Goal: Transaction & Acquisition: Purchase product/service

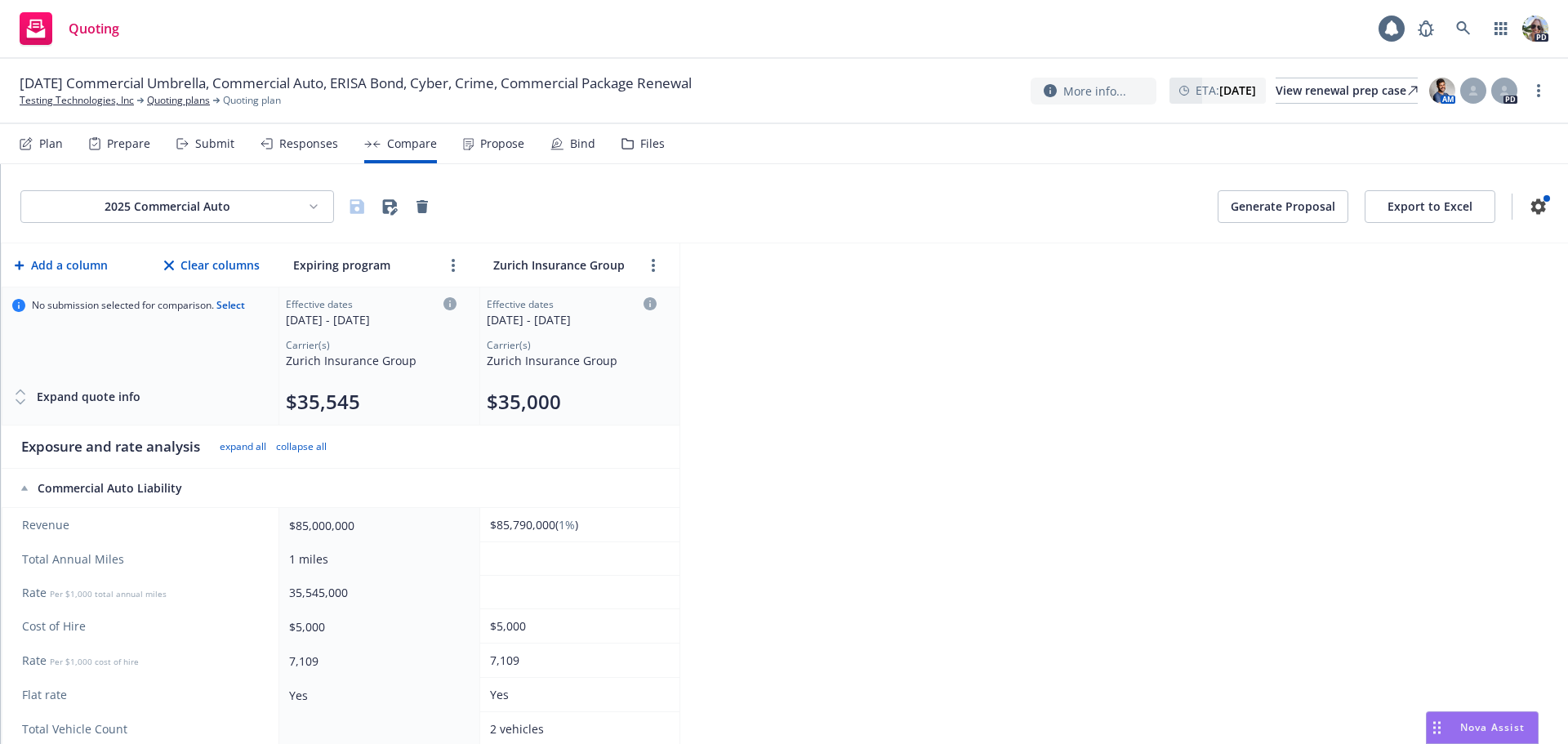
scroll to position [73, 0]
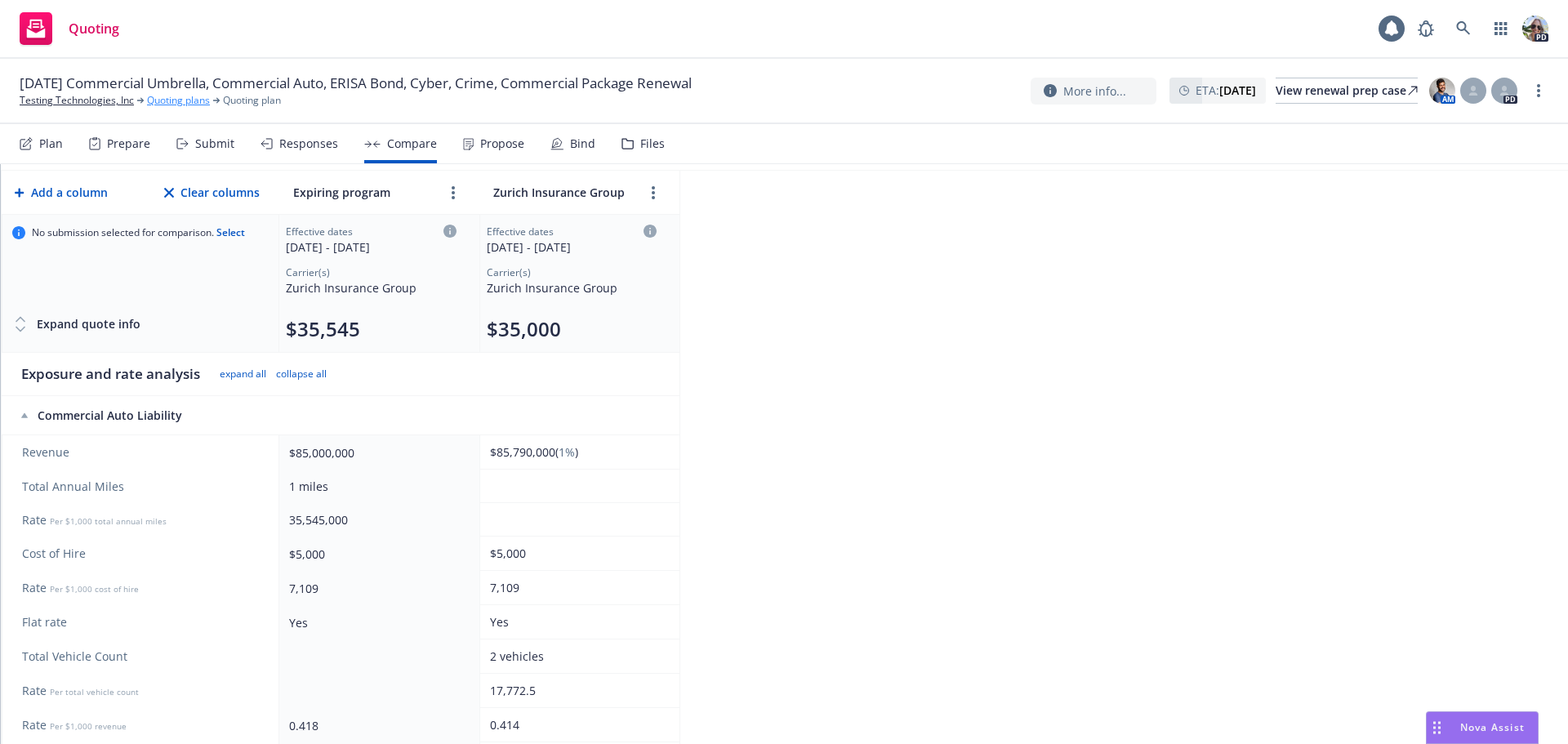
click at [182, 99] on link "Quoting plans" at bounding box center [178, 100] width 63 height 15
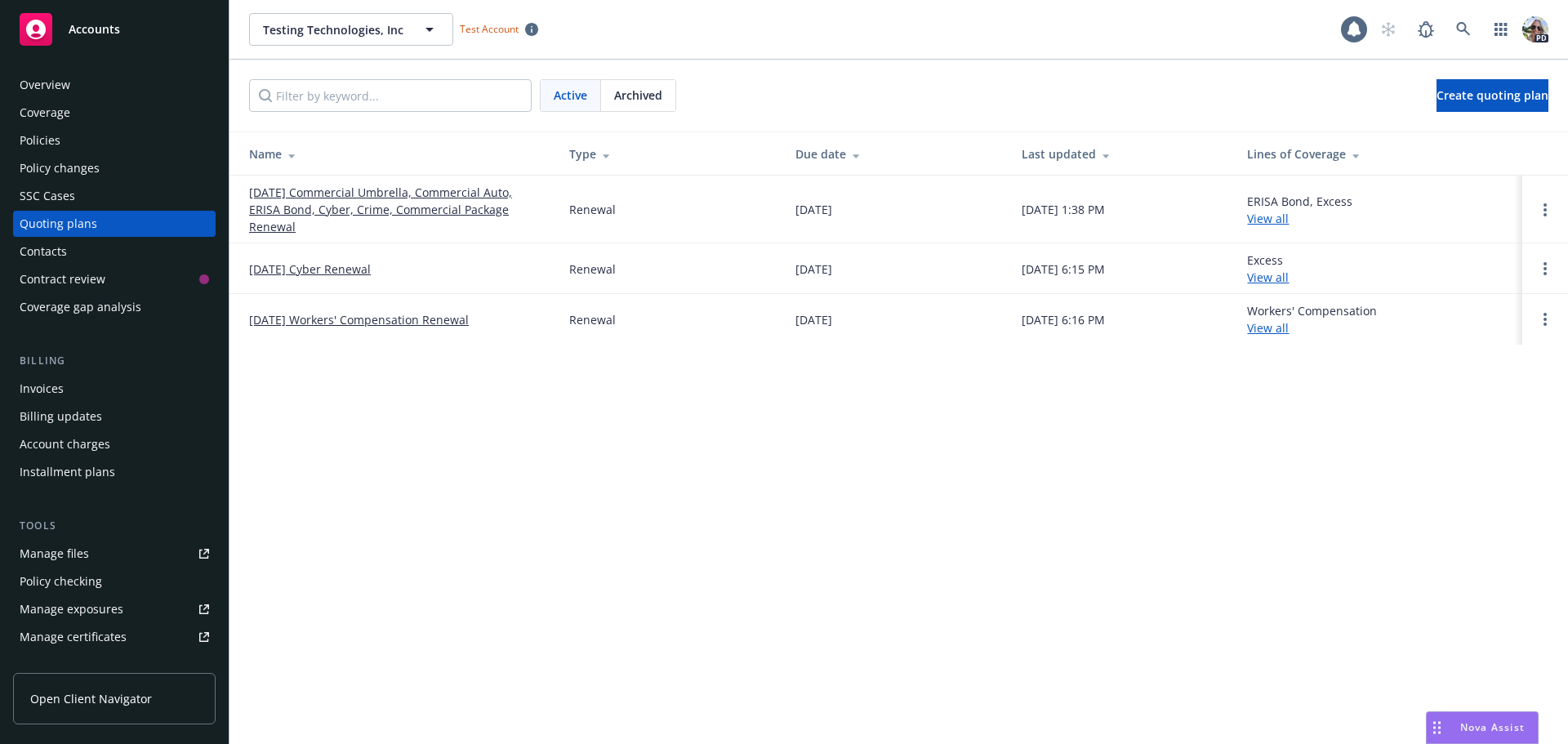
click at [272, 222] on link "[DATE] Commercial Umbrella, Commercial Auto, ERISA Bond, Cyber, Crime, Commerci…" at bounding box center [396, 210] width 294 height 51
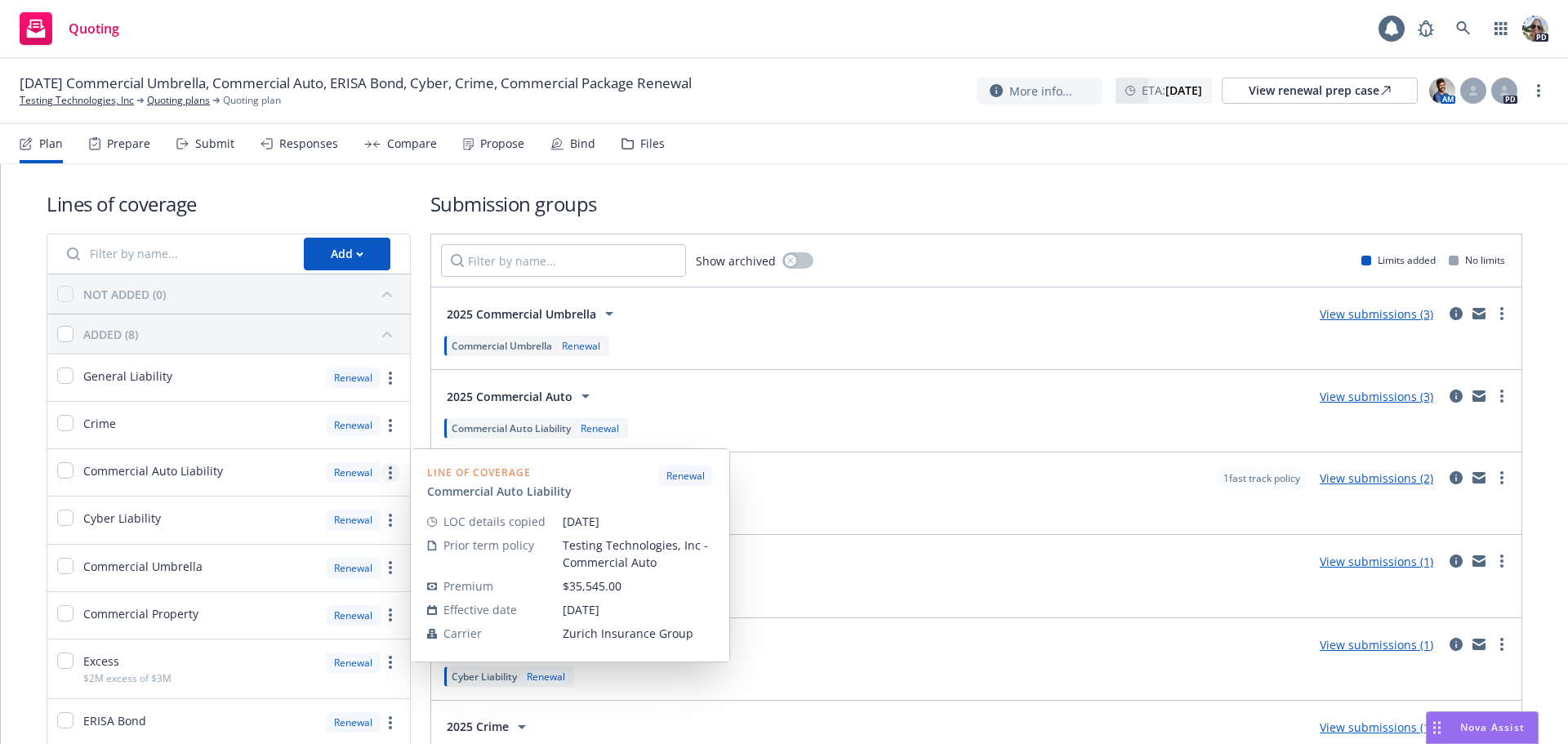
click at [385, 476] on link "more" at bounding box center [390, 473] width 19 height 19
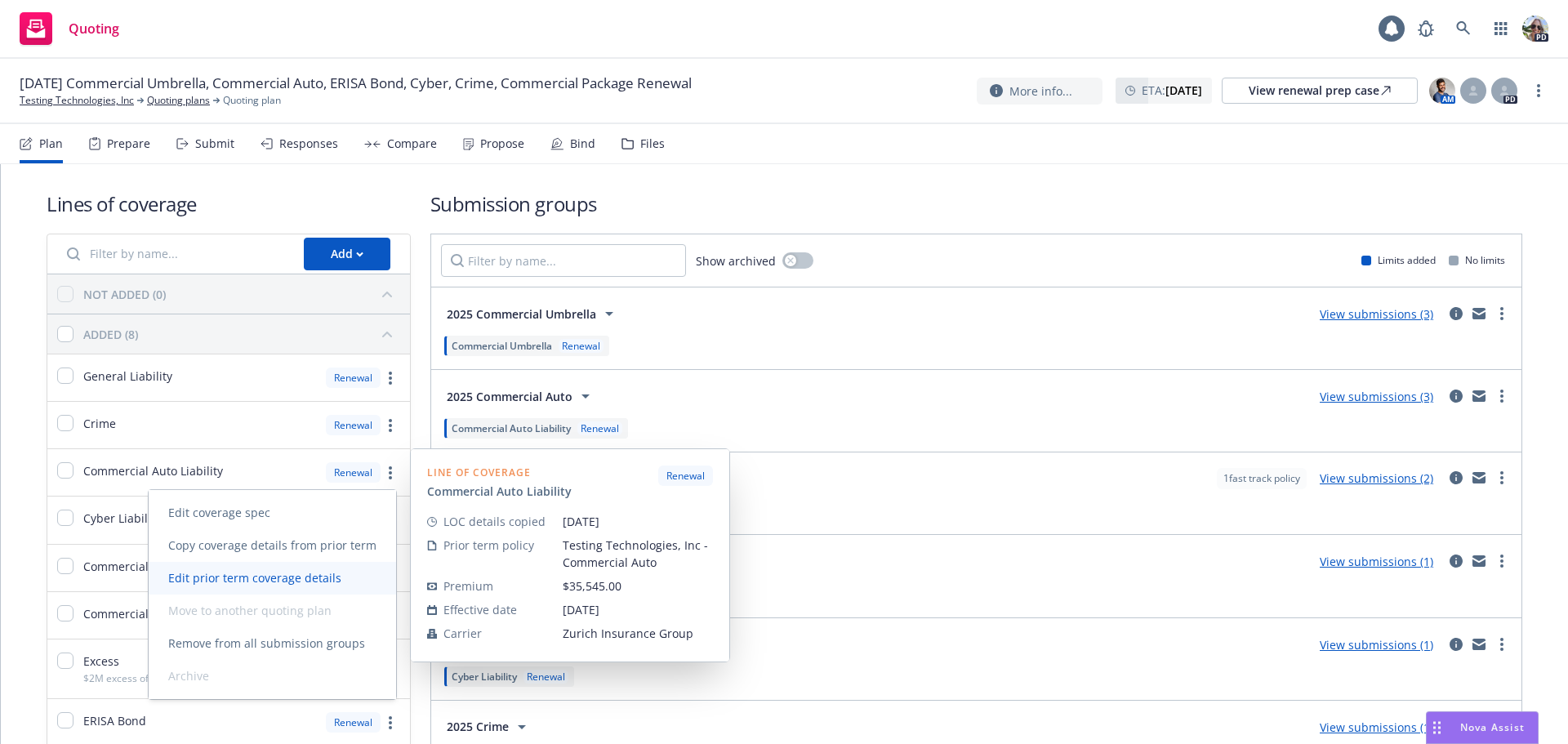
click at [217, 583] on span "Edit prior term coverage details" at bounding box center [254, 578] width 212 height 16
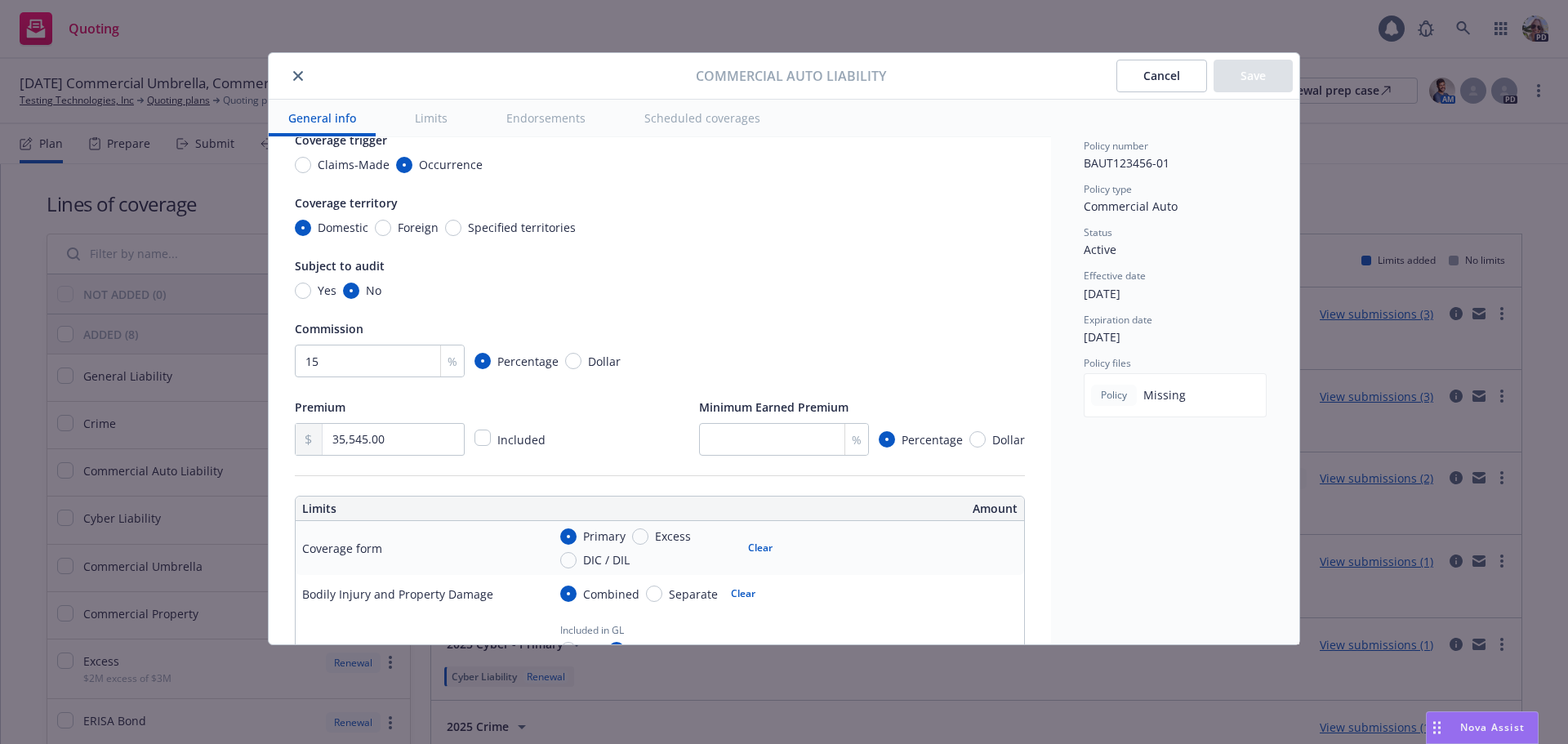
scroll to position [125, 0]
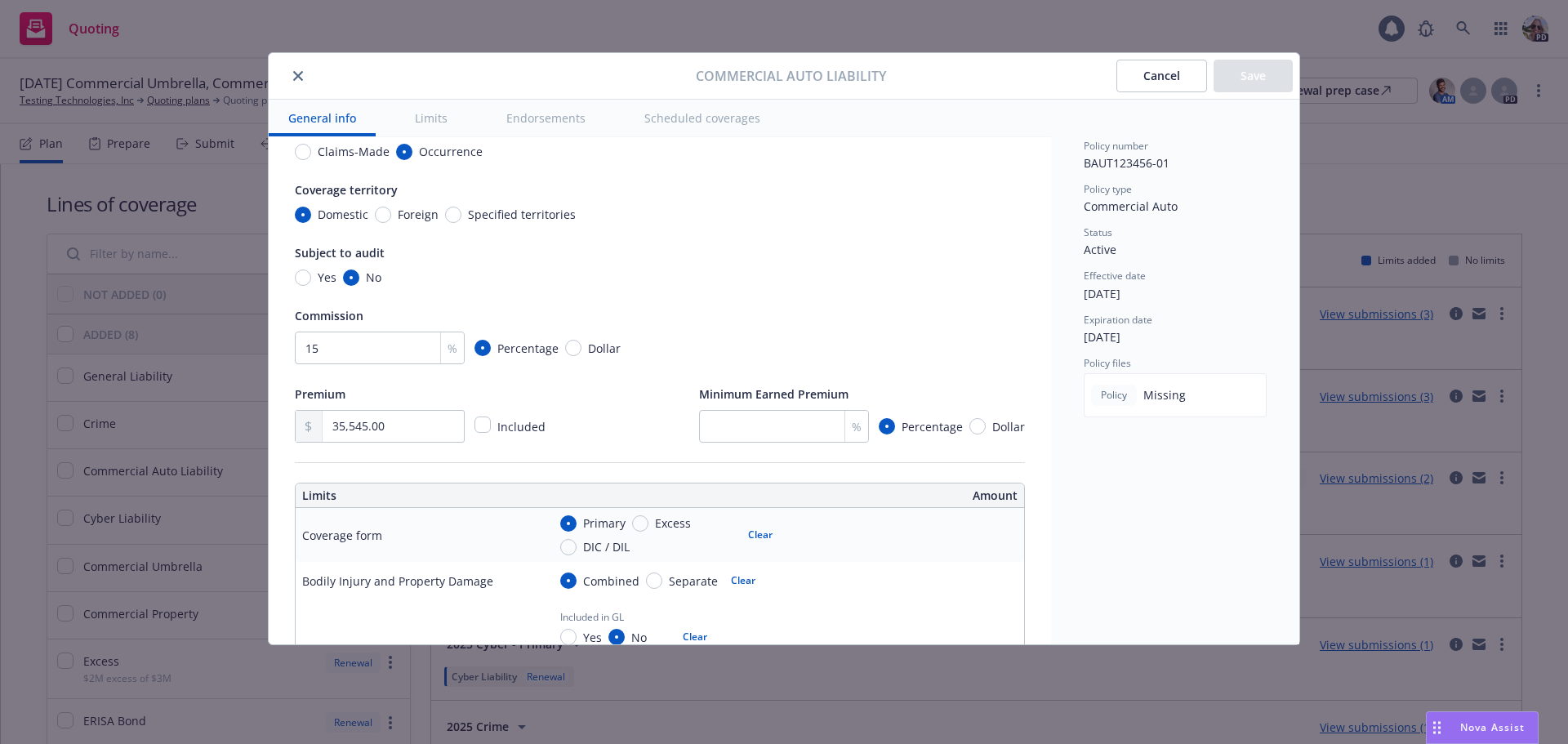
click at [299, 69] on button "close" at bounding box center [298, 76] width 19 height 19
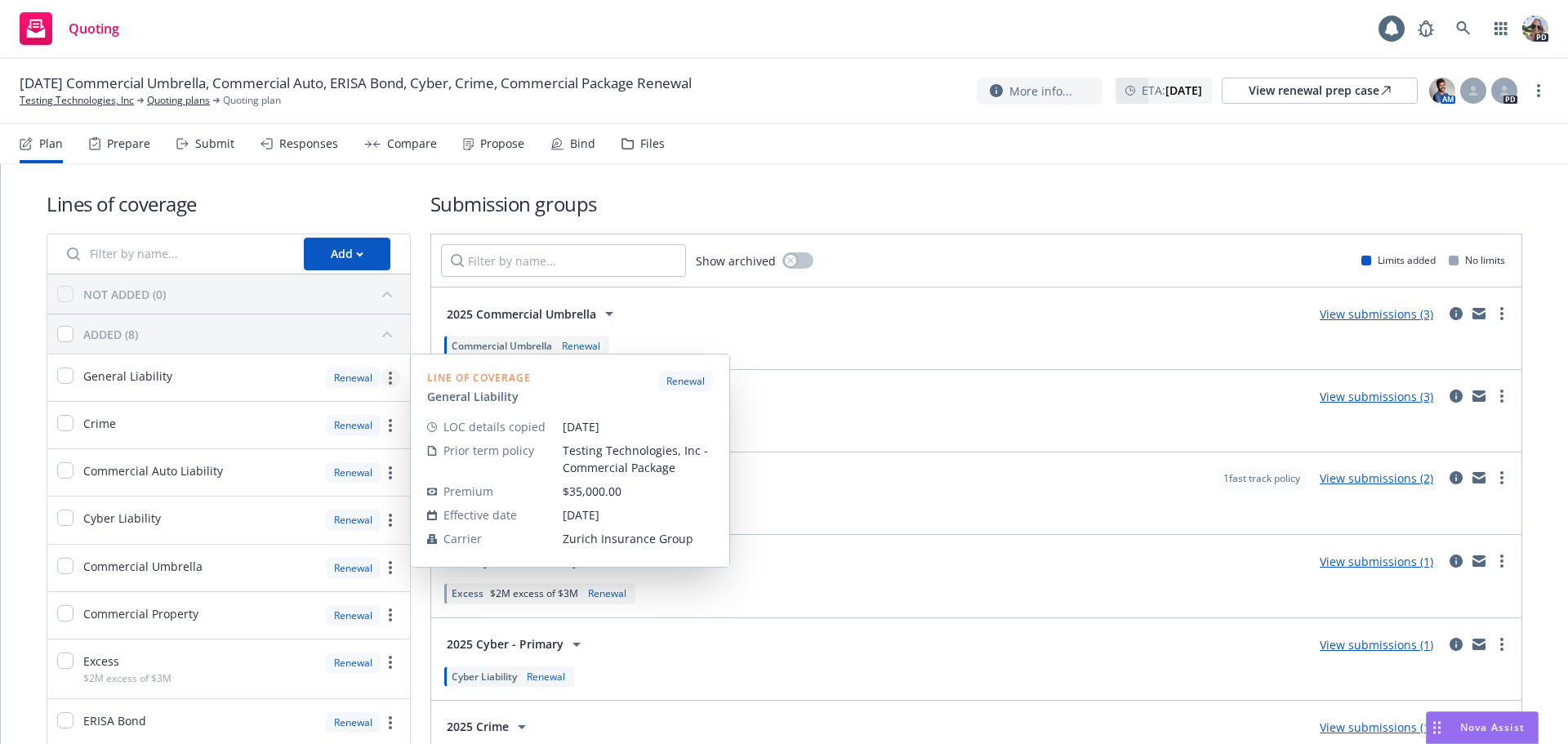
click at [381, 379] on link "more" at bounding box center [390, 378] width 19 height 19
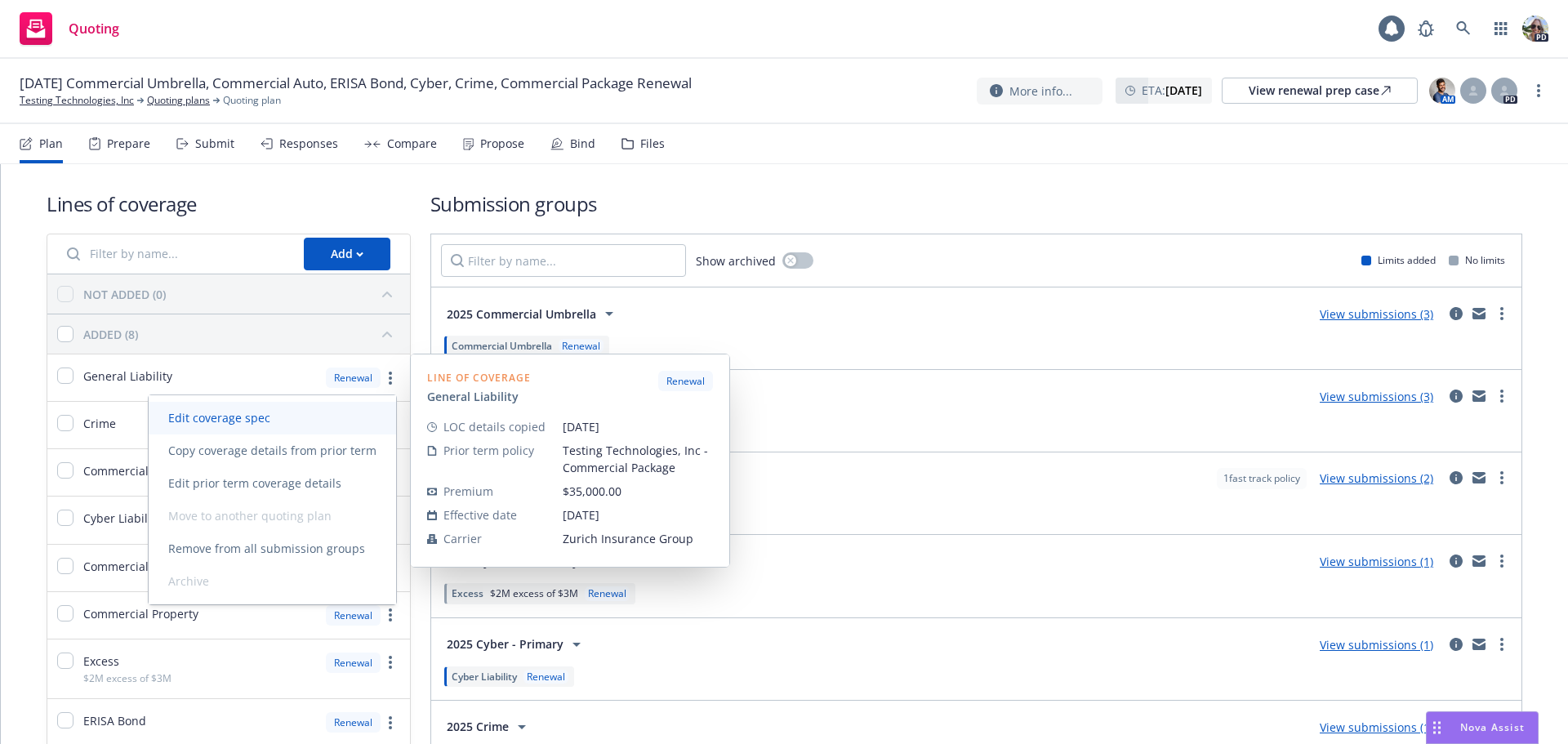
click at [209, 419] on span "Edit coverage spec" at bounding box center [219, 418] width 141 height 16
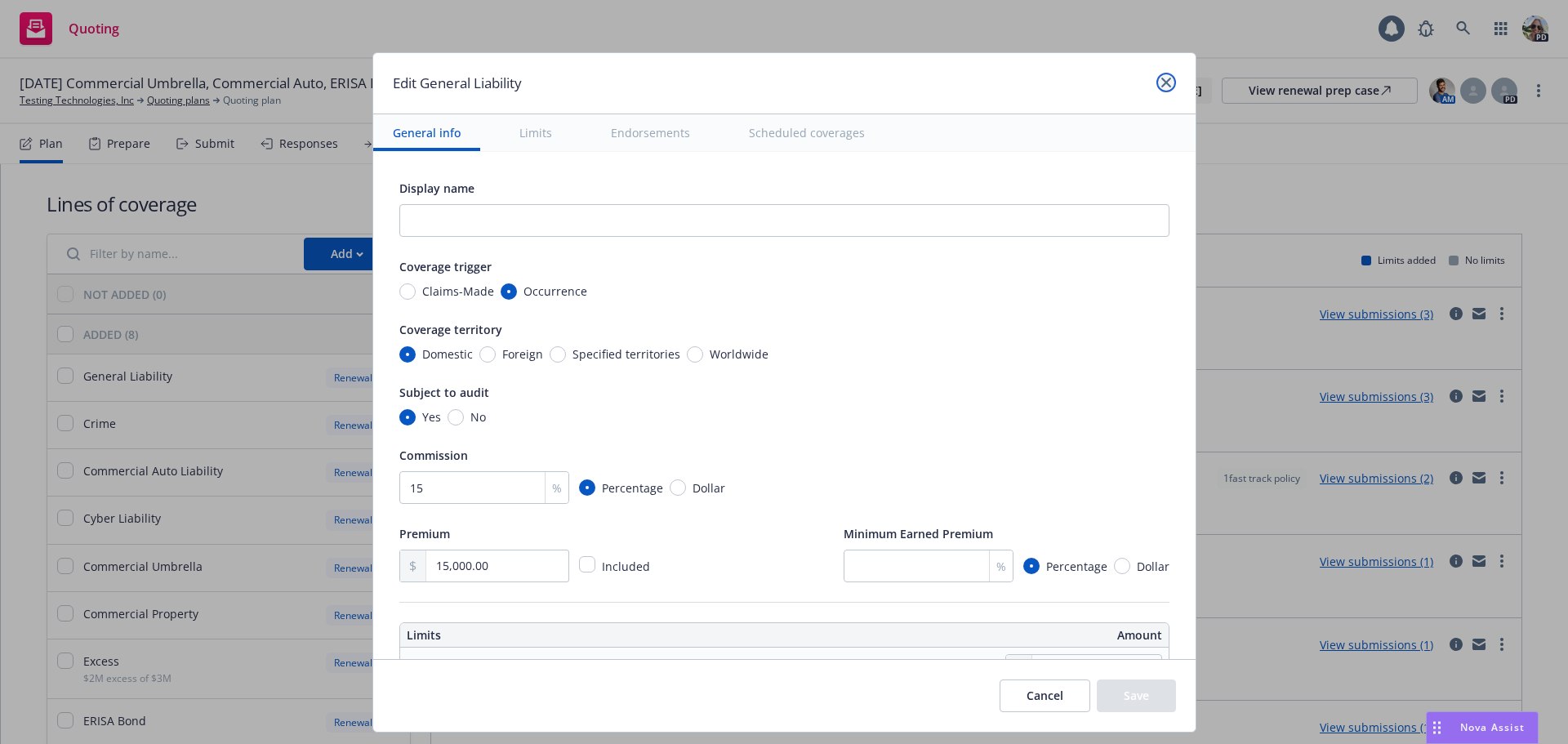
click at [1165, 82] on icon "close" at bounding box center [1166, 82] width 10 height 10
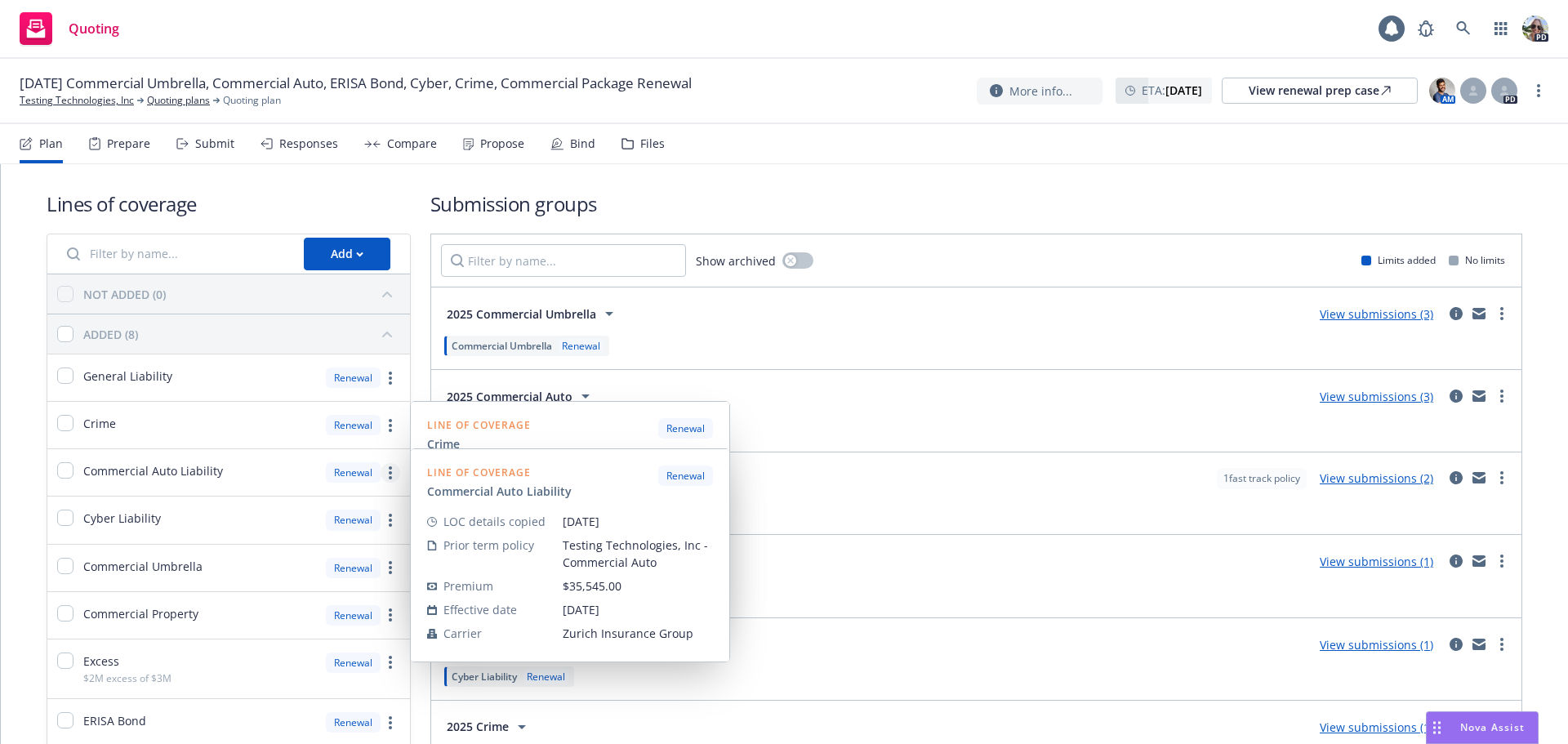
click at [393, 467] on link "more" at bounding box center [390, 473] width 19 height 19
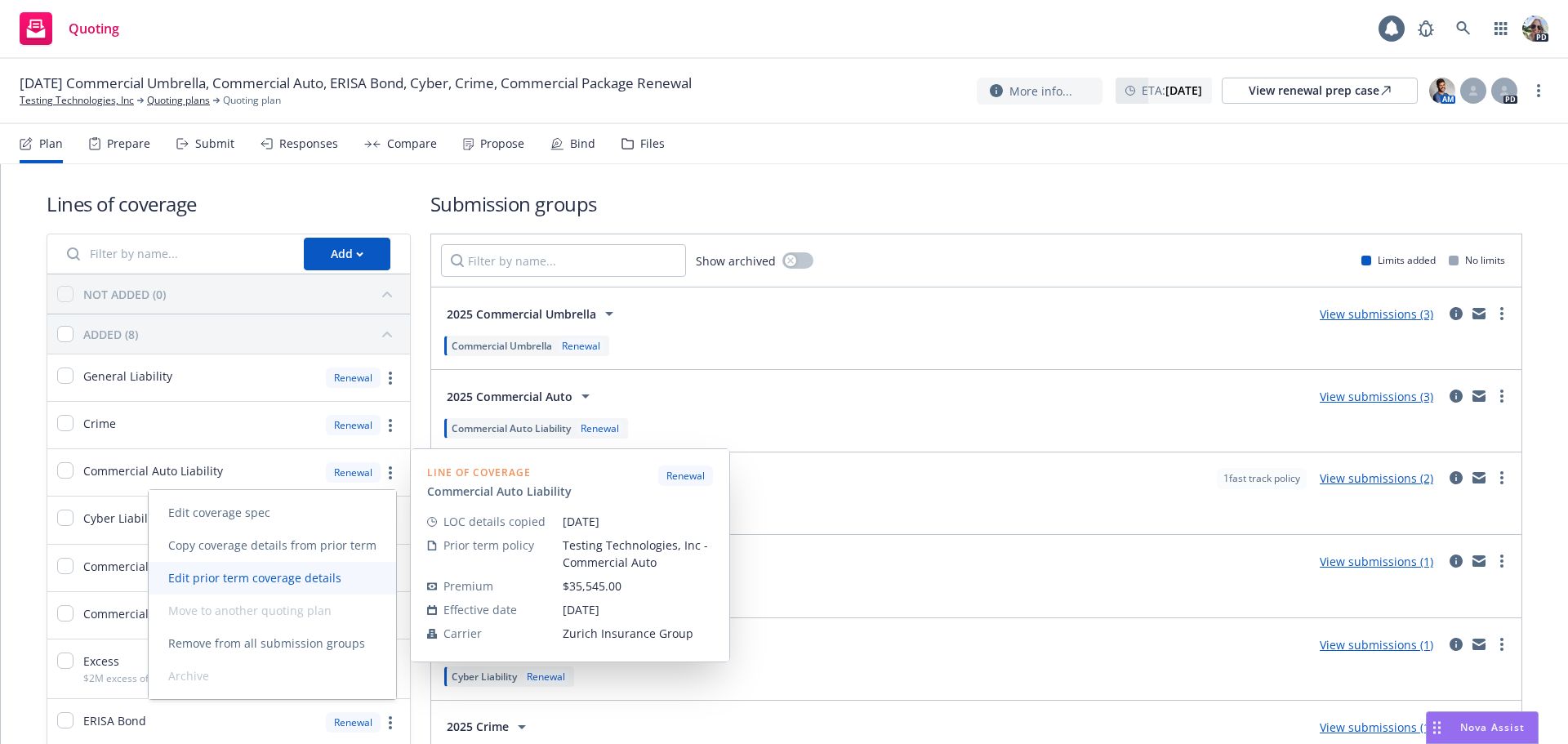
click at [253, 574] on span "Edit prior term coverage details" at bounding box center [254, 578] width 212 height 16
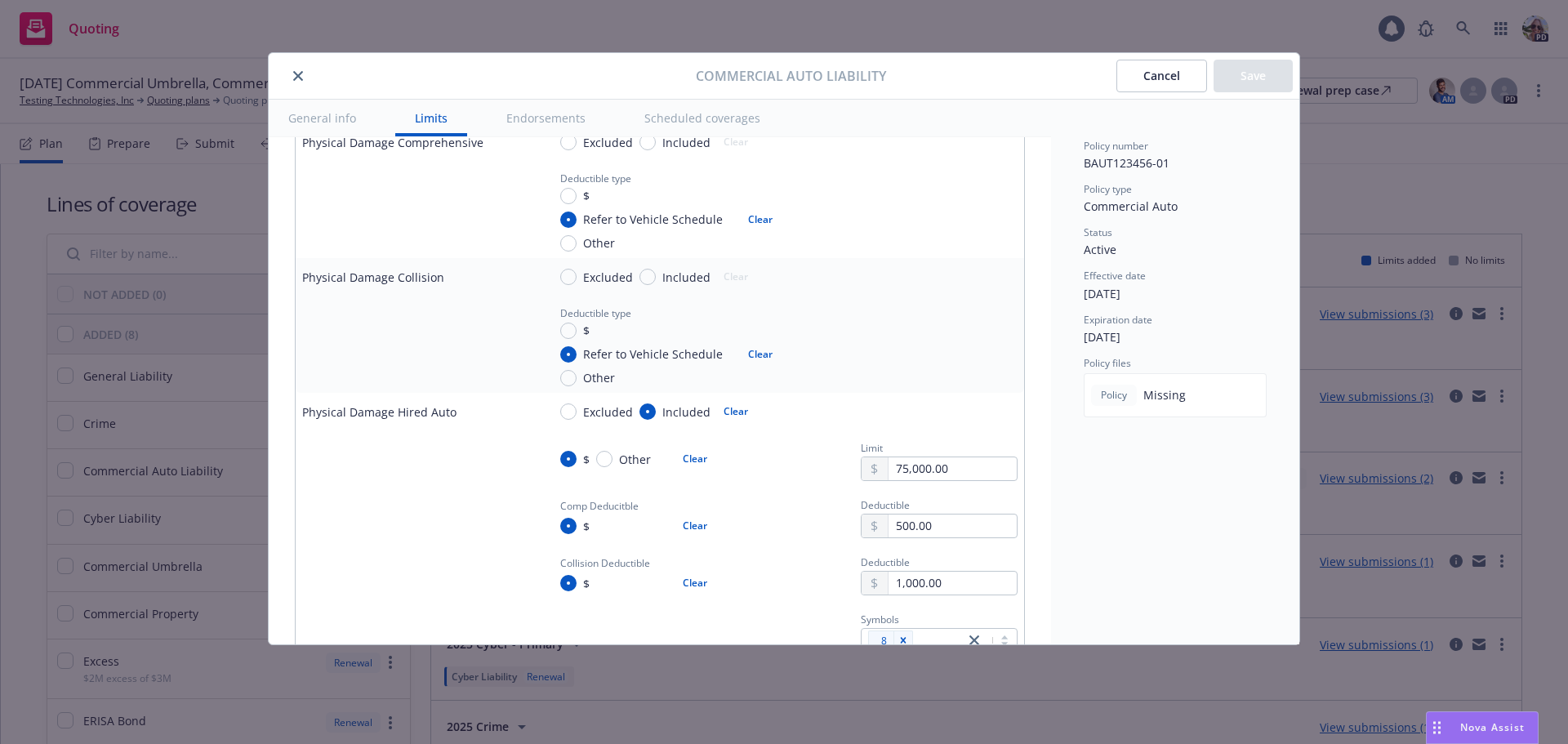
scroll to position [1521, 0]
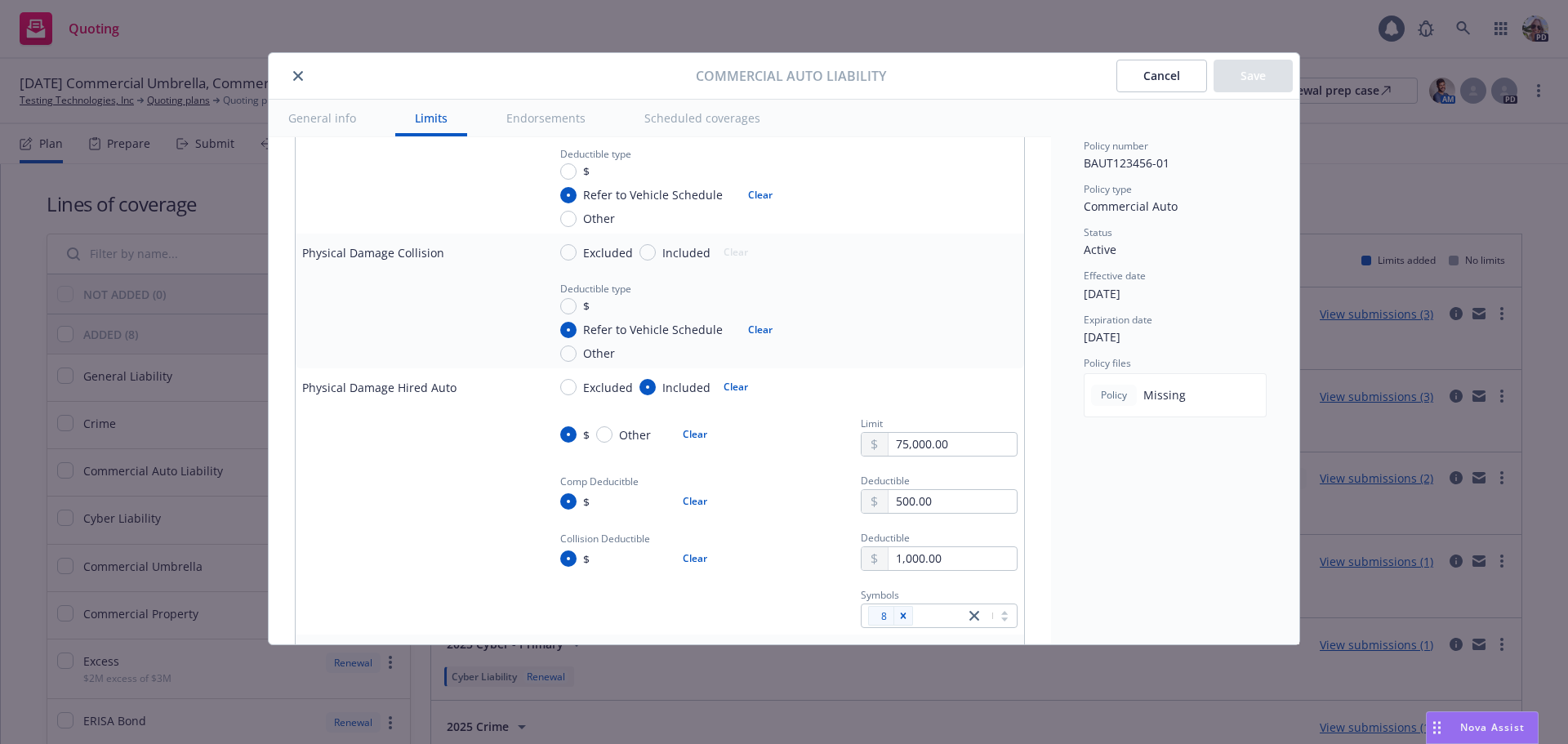
click at [291, 73] on button "close" at bounding box center [298, 76] width 19 height 19
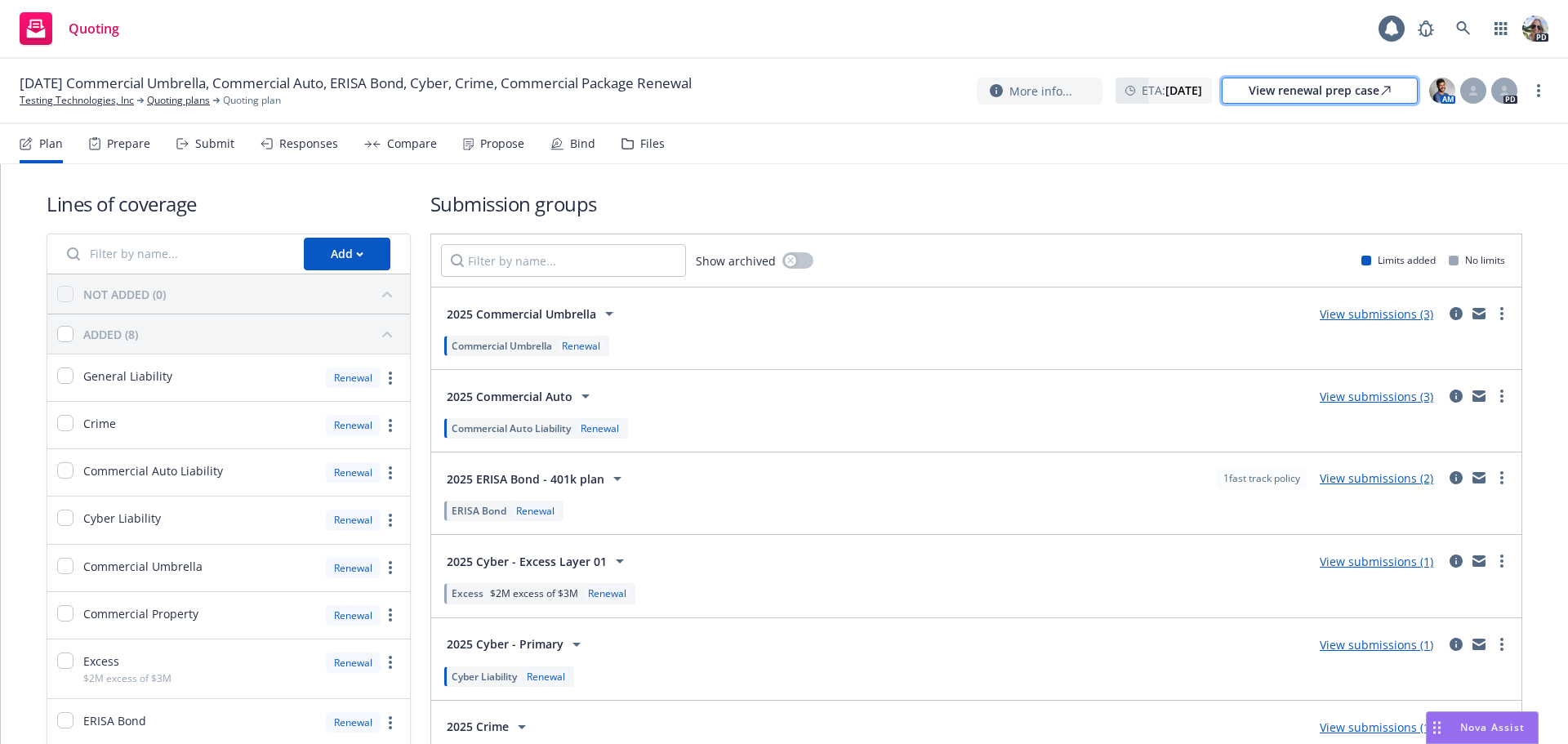
click at [1337, 100] on div "View renewal prep case" at bounding box center [1319, 91] width 142 height 25
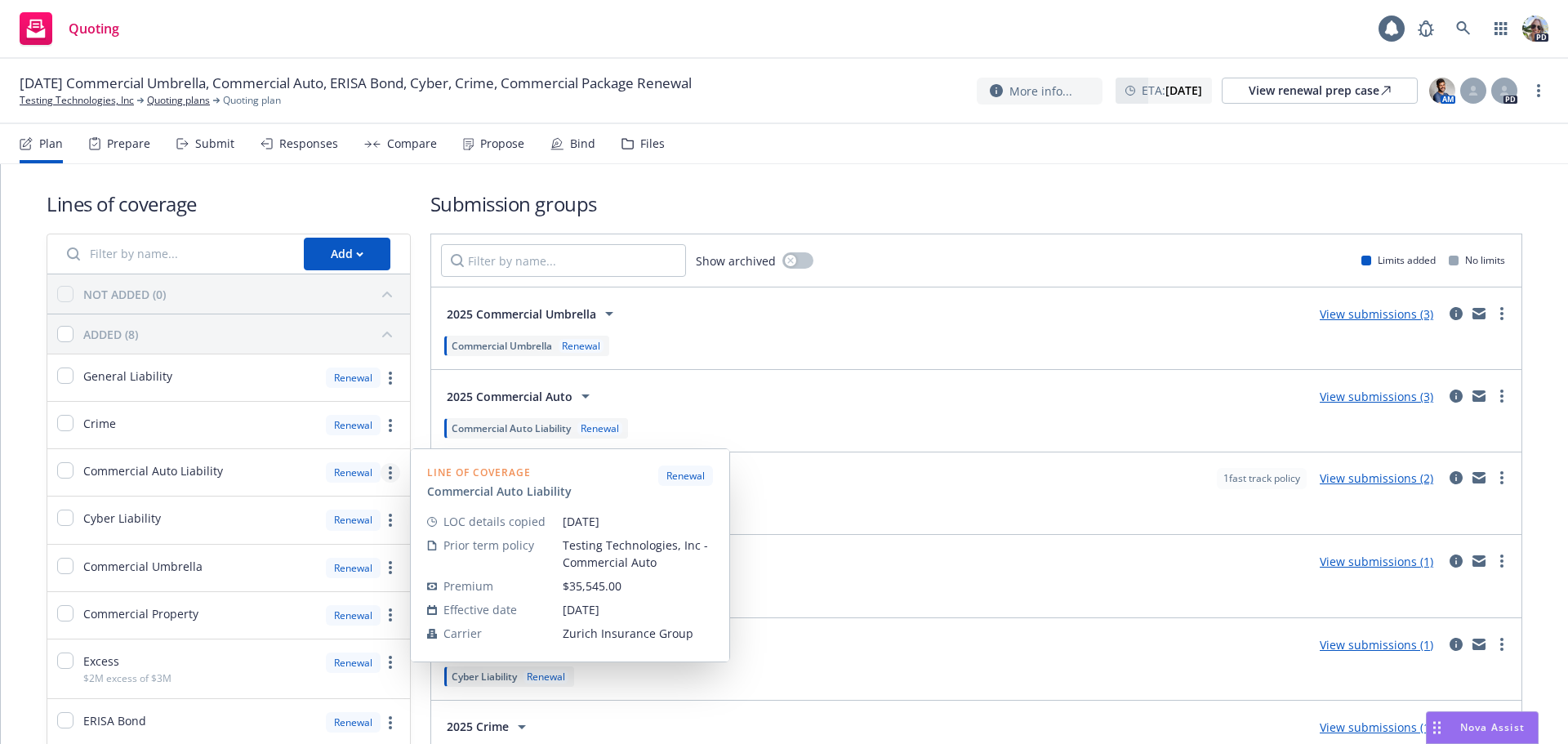
click at [388, 473] on circle "more" at bounding box center [390, 473] width 4 height 4
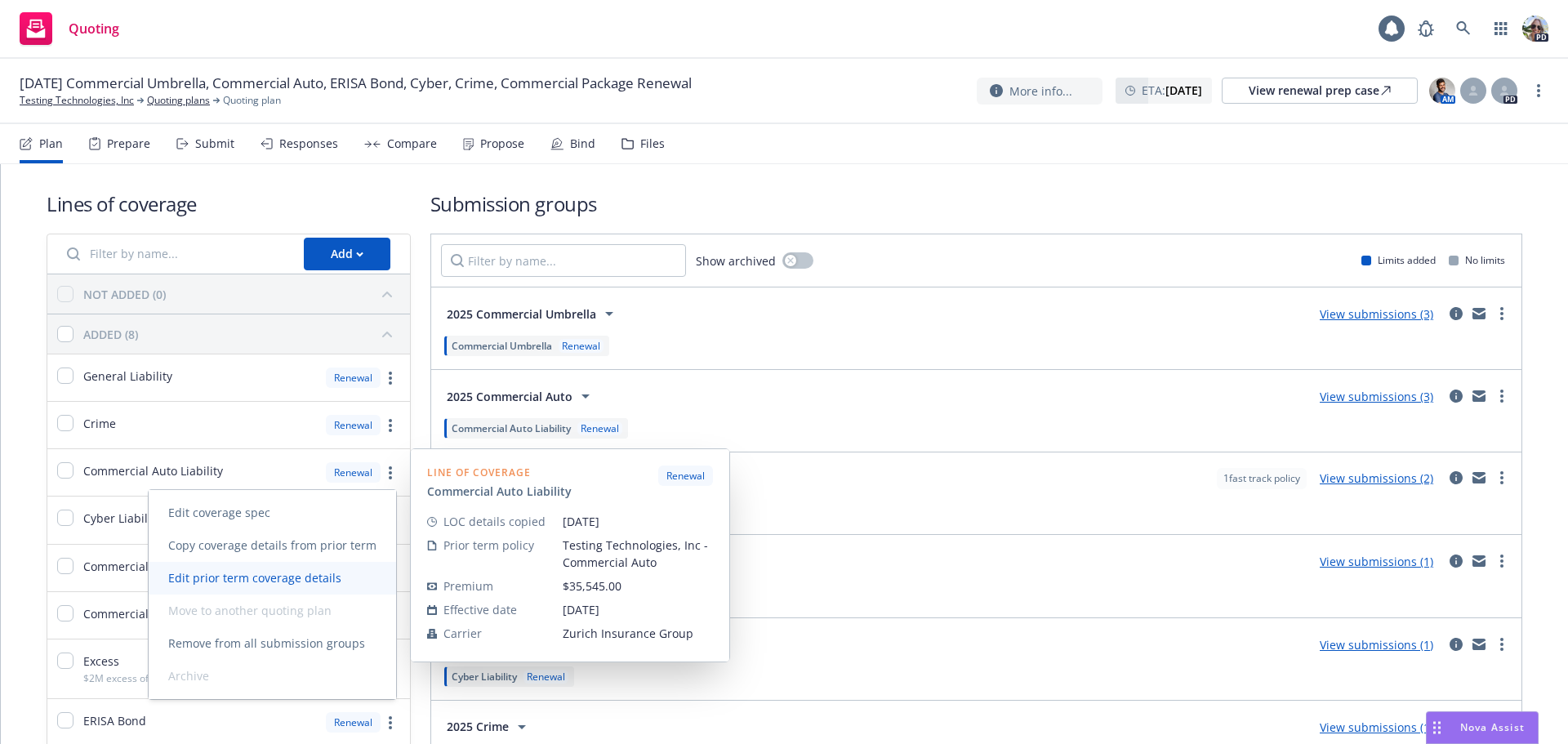
click at [249, 573] on span "Edit prior term coverage details" at bounding box center [254, 578] width 212 height 16
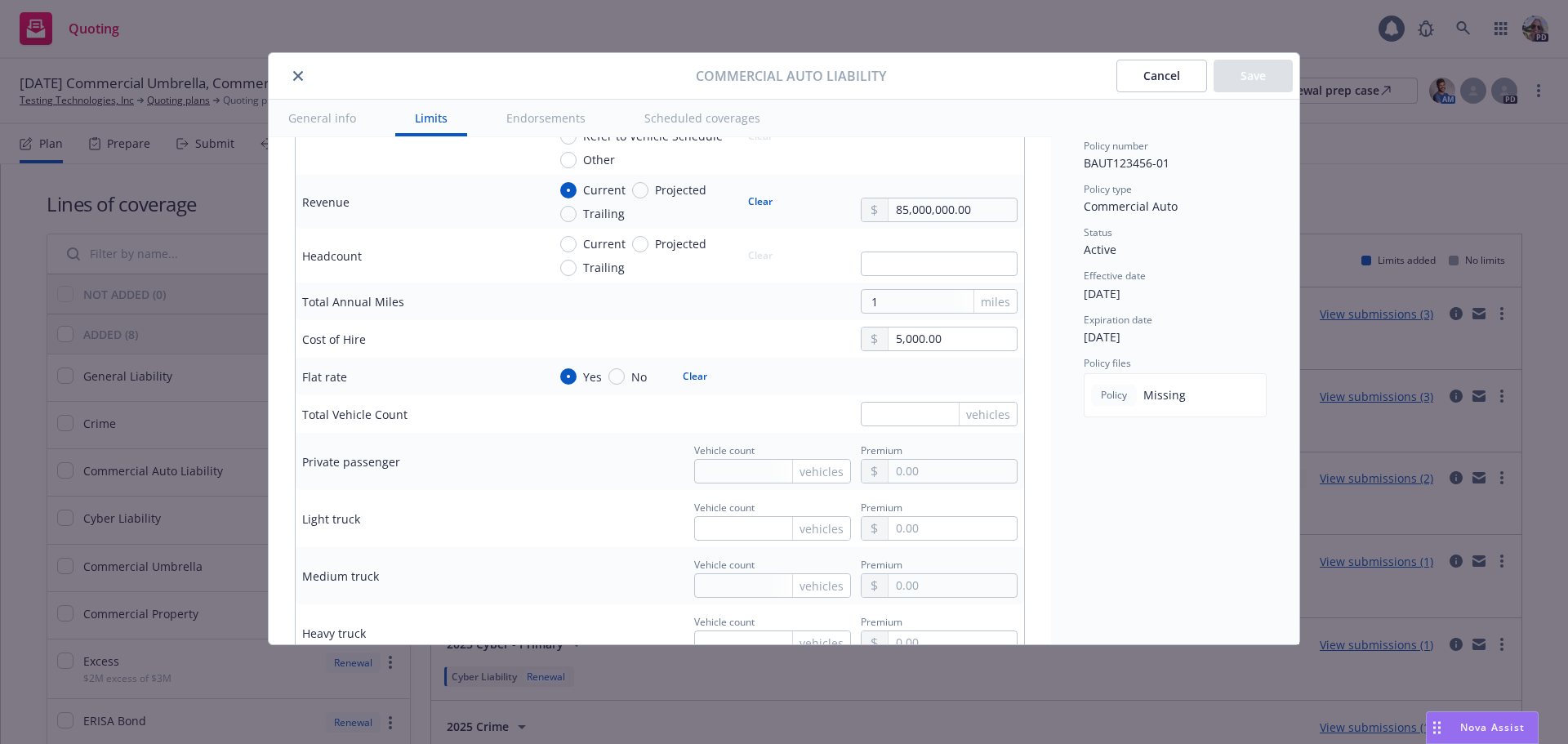
scroll to position [2306, 0]
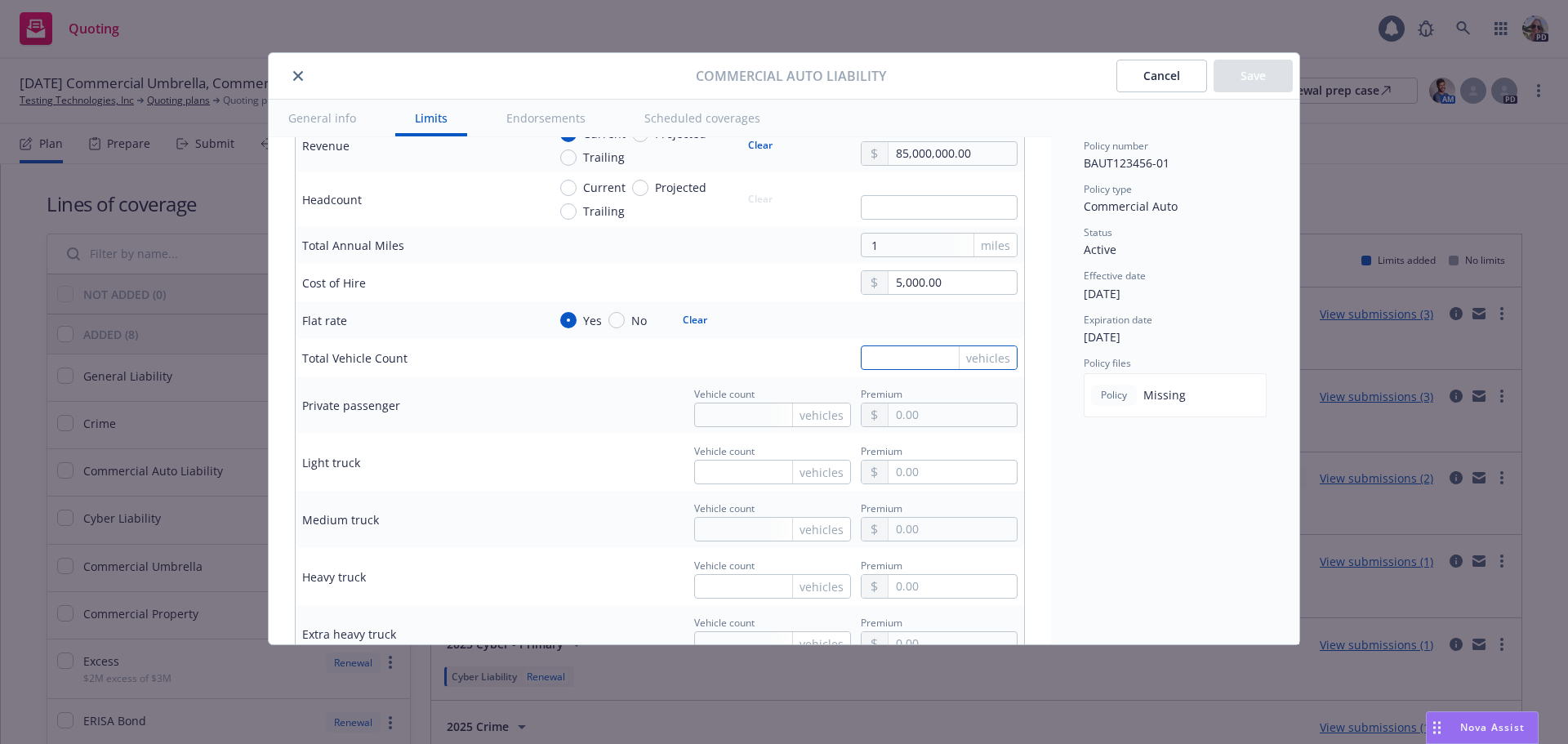
click at [903, 358] on input "text" at bounding box center [939, 357] width 157 height 25
type input "15"
click at [1240, 70] on button "Save" at bounding box center [1253, 76] width 79 height 33
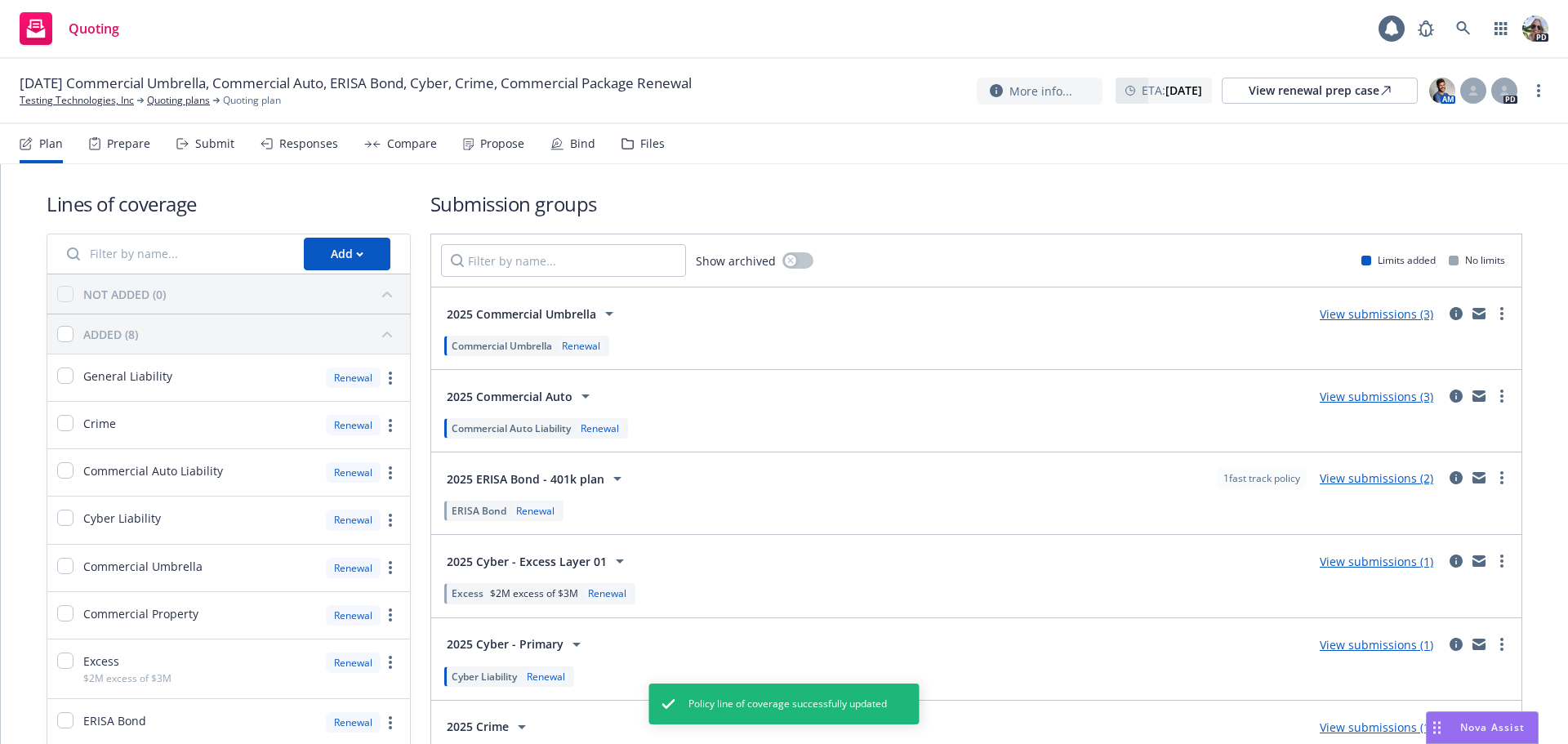
click at [554, 423] on span "Commercial Auto Liability" at bounding box center [511, 429] width 119 height 14
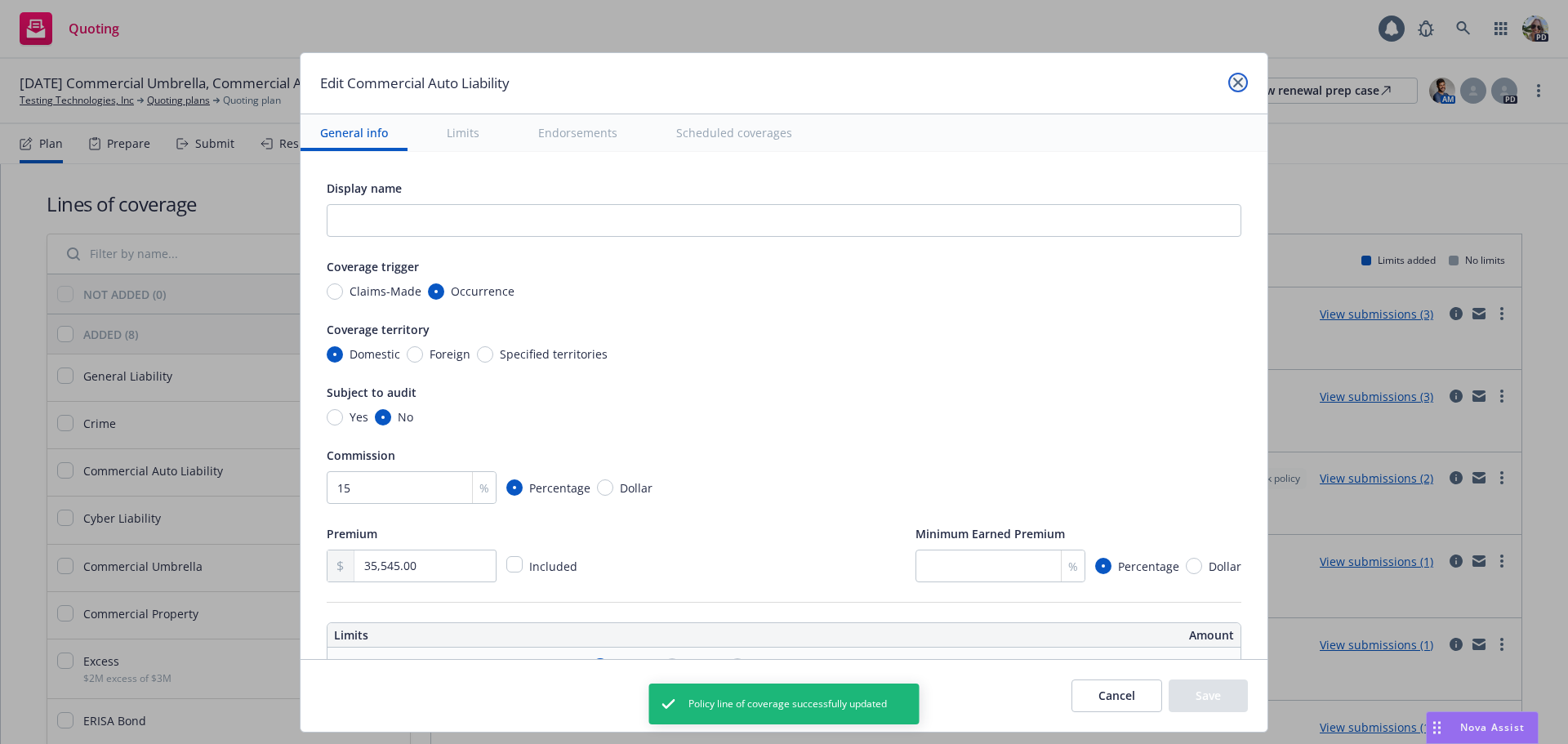
click at [1228, 80] on link "close" at bounding box center [1238, 83] width 19 height 19
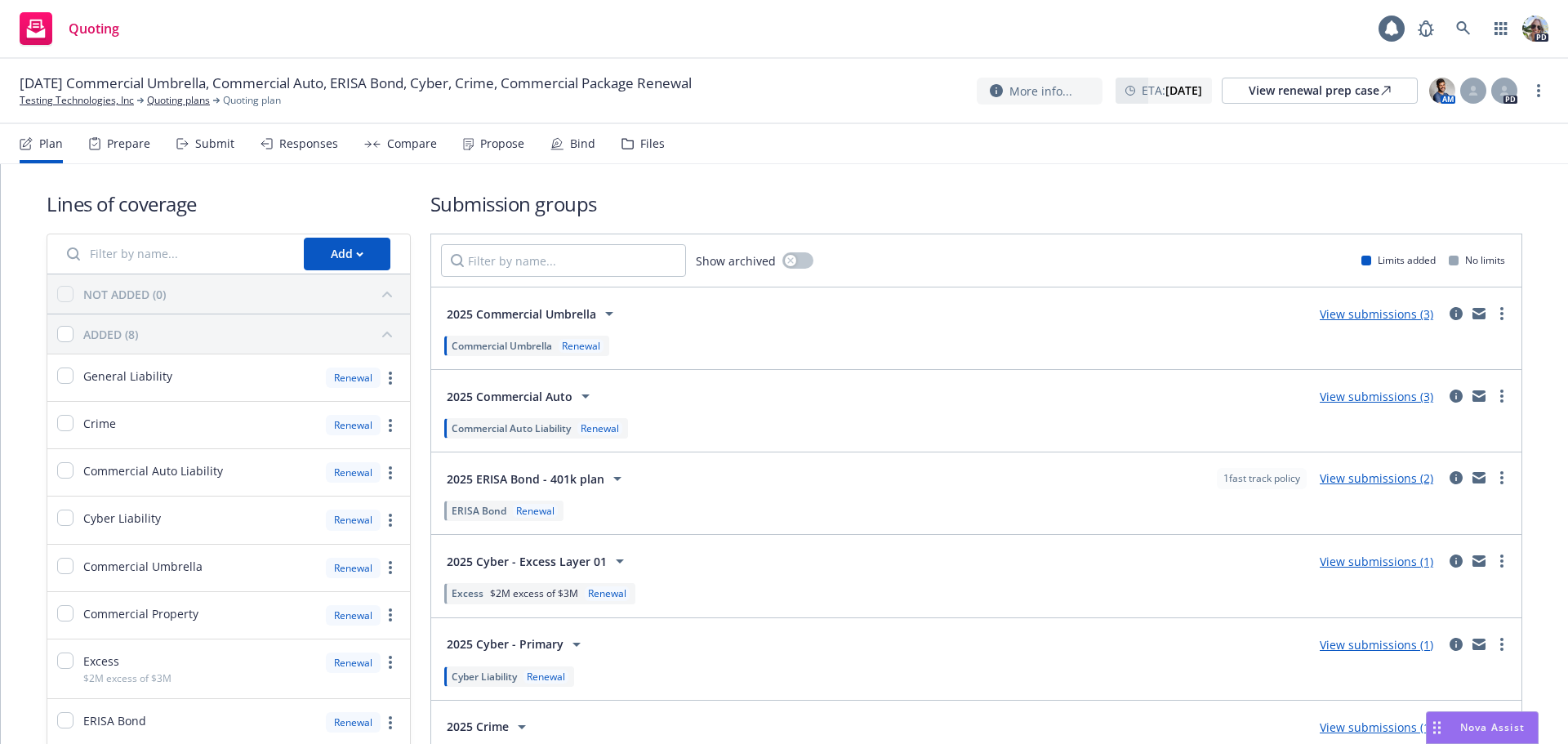
click at [495, 427] on span "Commercial Auto Liability" at bounding box center [511, 429] width 119 height 14
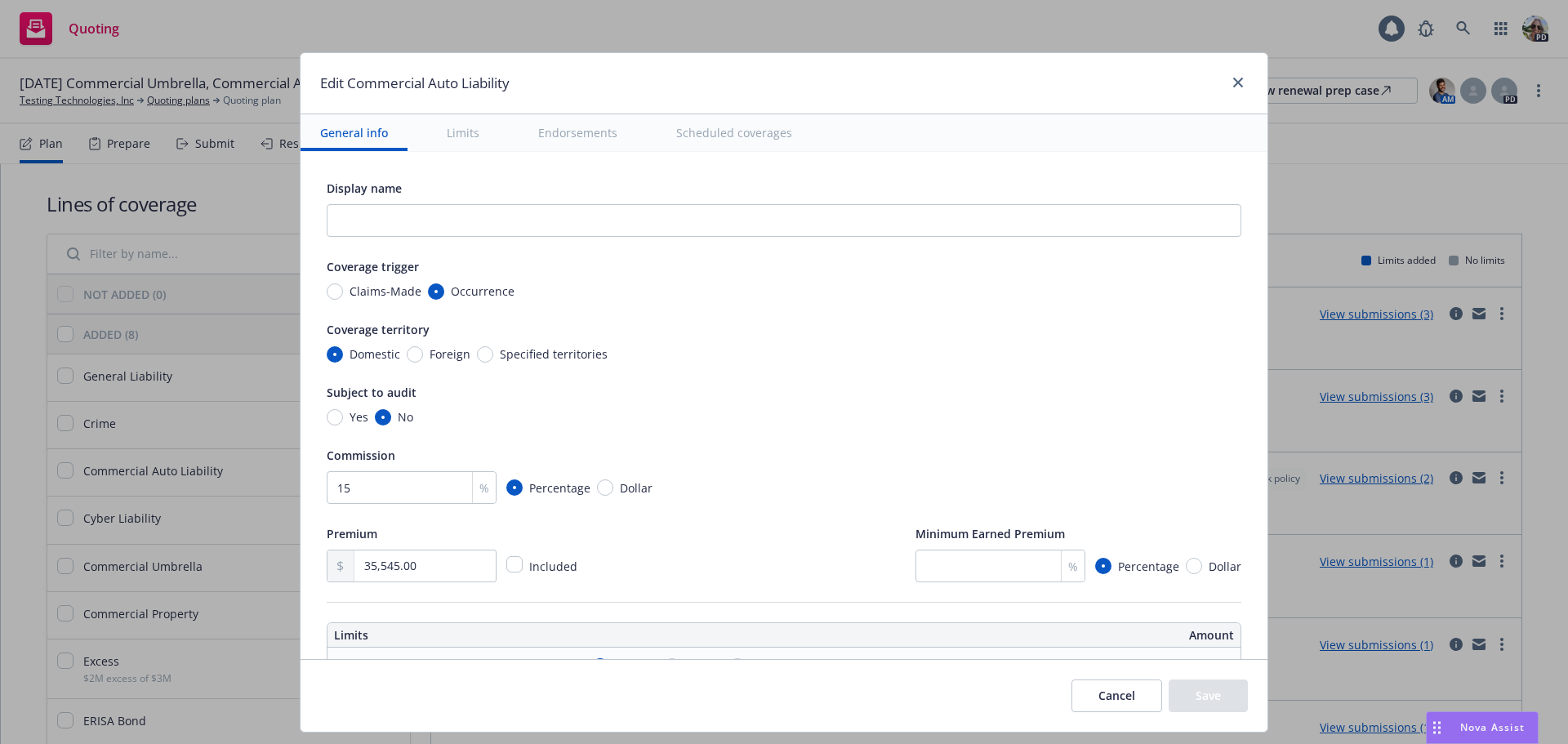
click at [465, 136] on button "Limits" at bounding box center [463, 133] width 72 height 37
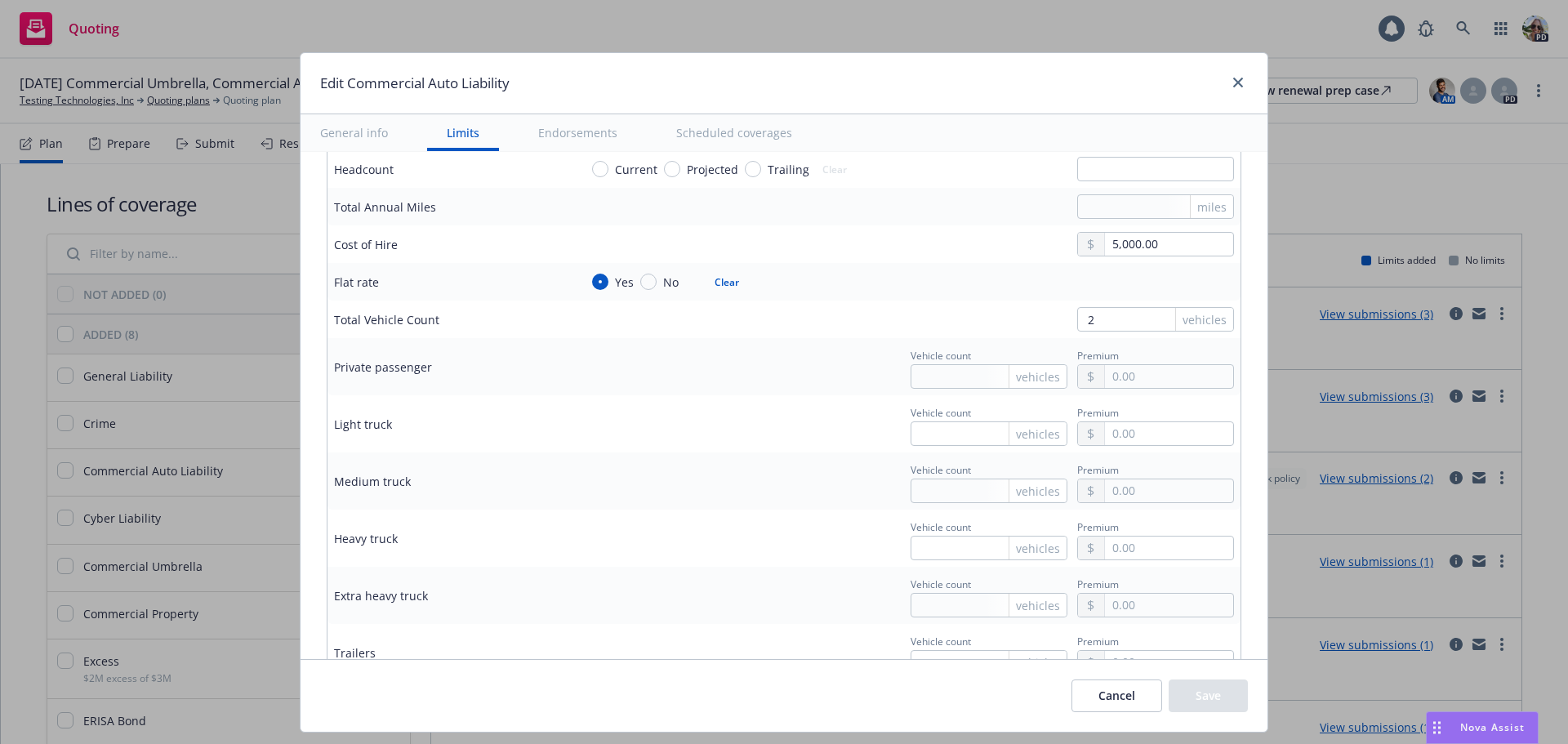
scroll to position [1953, 0]
drag, startPoint x: 1084, startPoint y: 328, endPoint x: 1065, endPoint y: 323, distance: 19.6
click at [1077, 323] on input "2" at bounding box center [1155, 325] width 157 height 25
click at [1238, 78] on link "close" at bounding box center [1238, 83] width 19 height 19
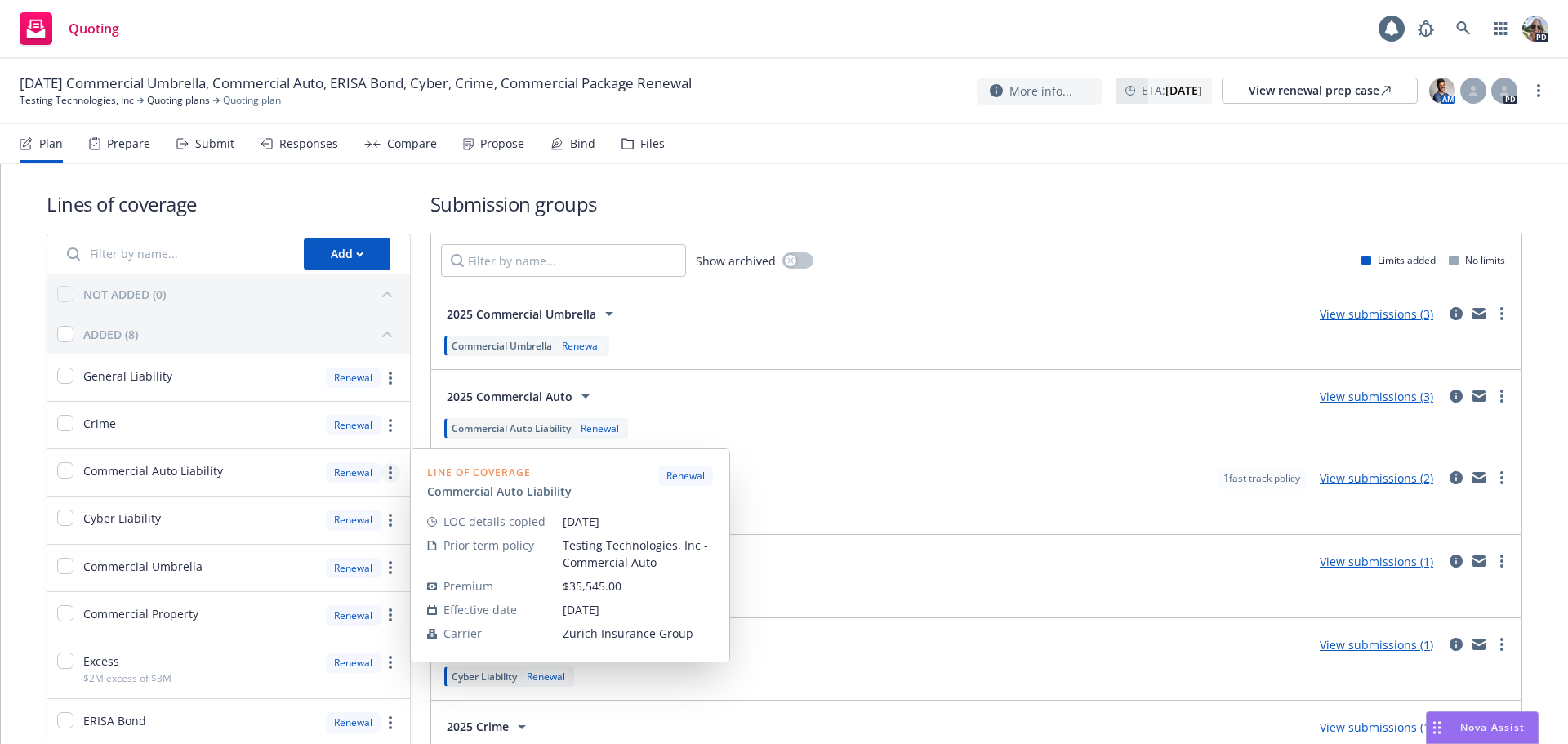
click at [389, 481] on link "more" at bounding box center [390, 473] width 19 height 19
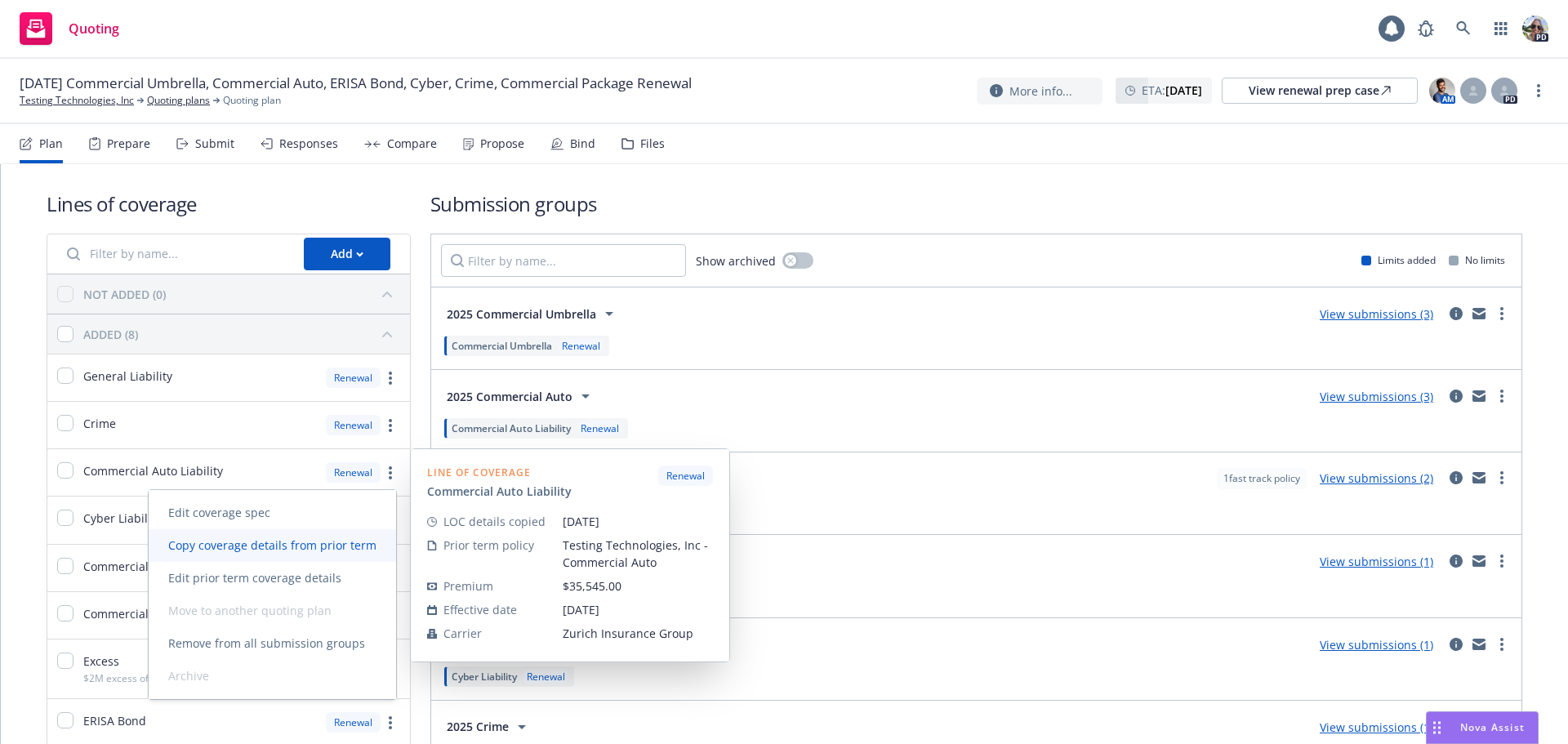
click at [225, 547] on span "Copy coverage details from prior term" at bounding box center [272, 545] width 247 height 16
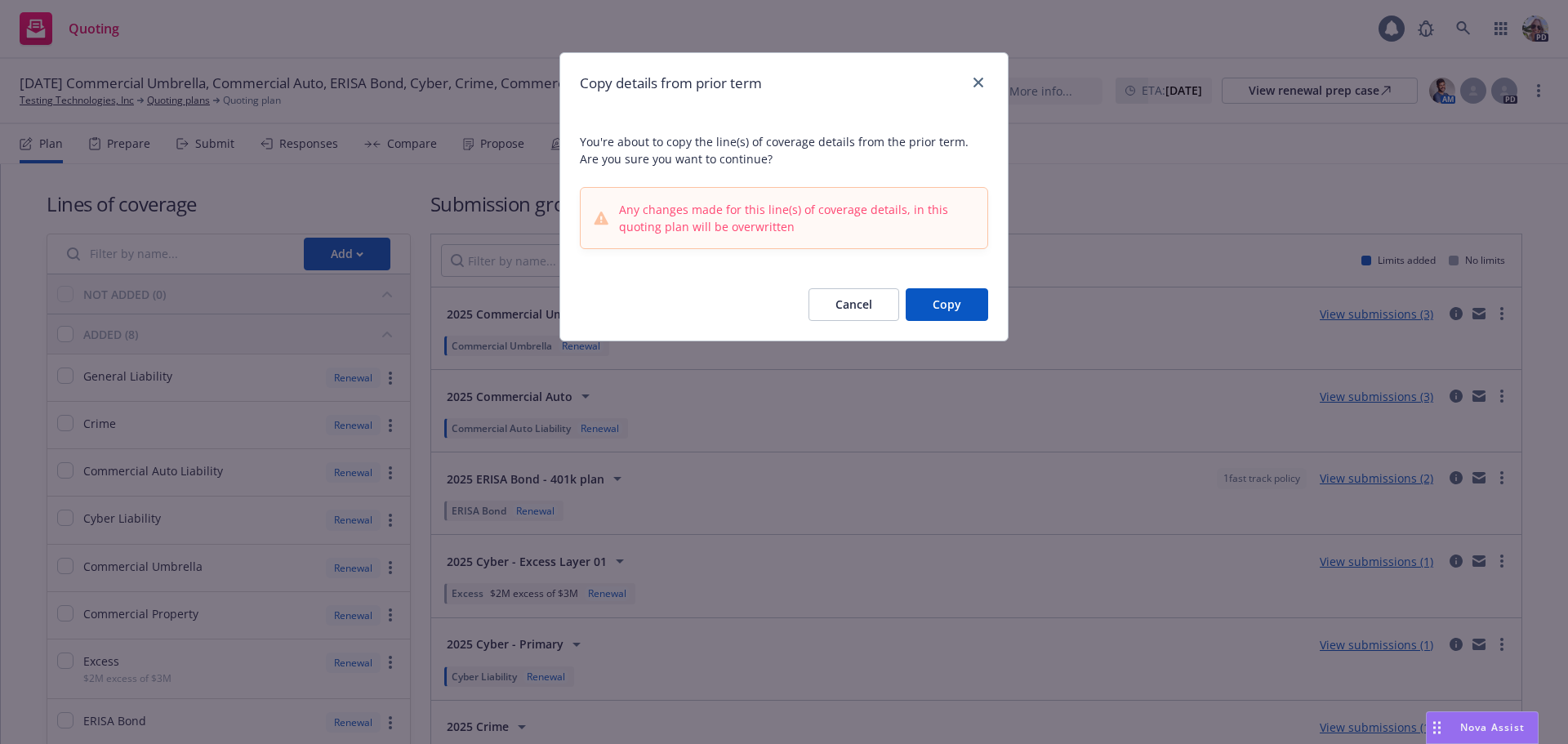
click at [937, 295] on button "Copy" at bounding box center [947, 304] width 83 height 33
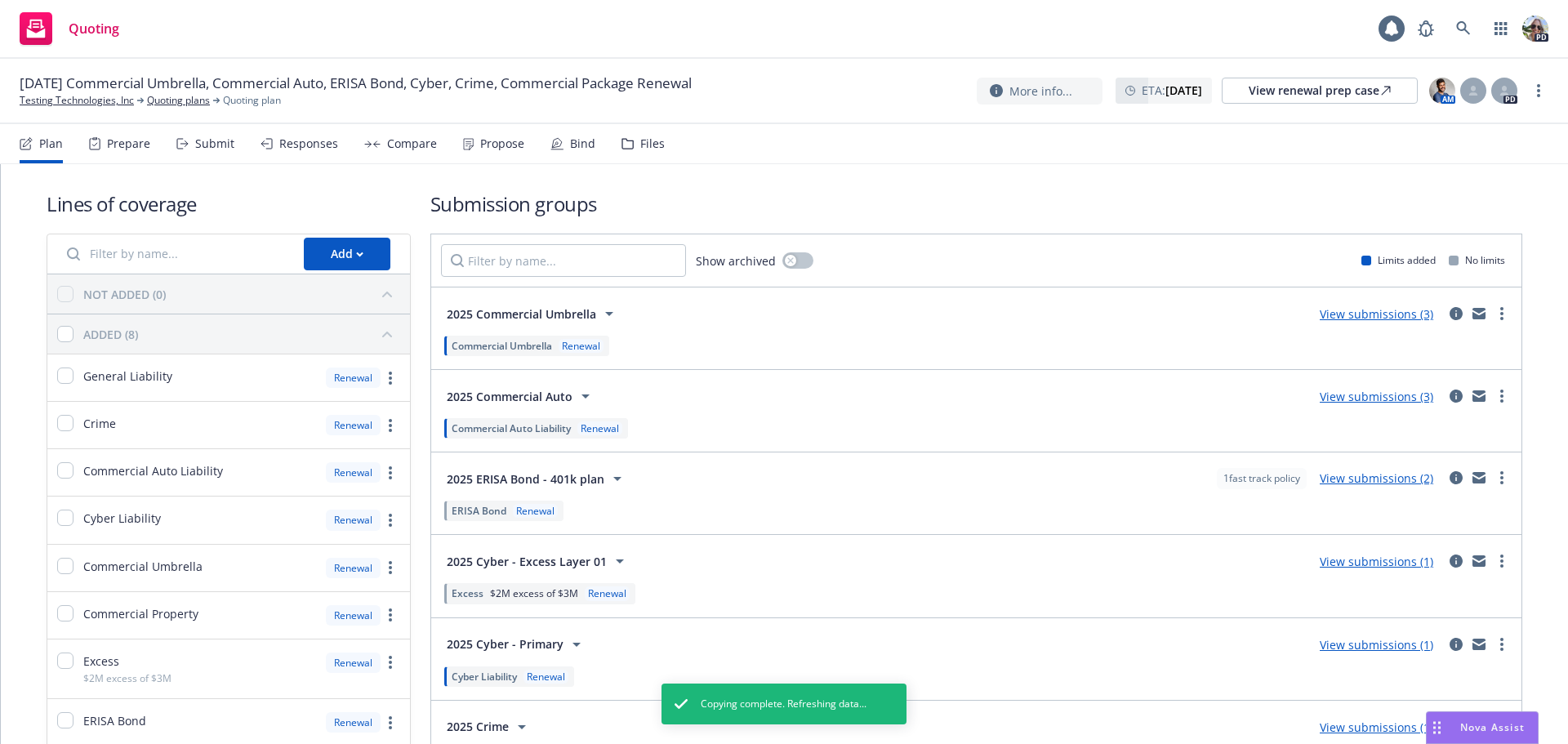
click at [553, 427] on span "Commercial Auto Liability" at bounding box center [511, 429] width 119 height 14
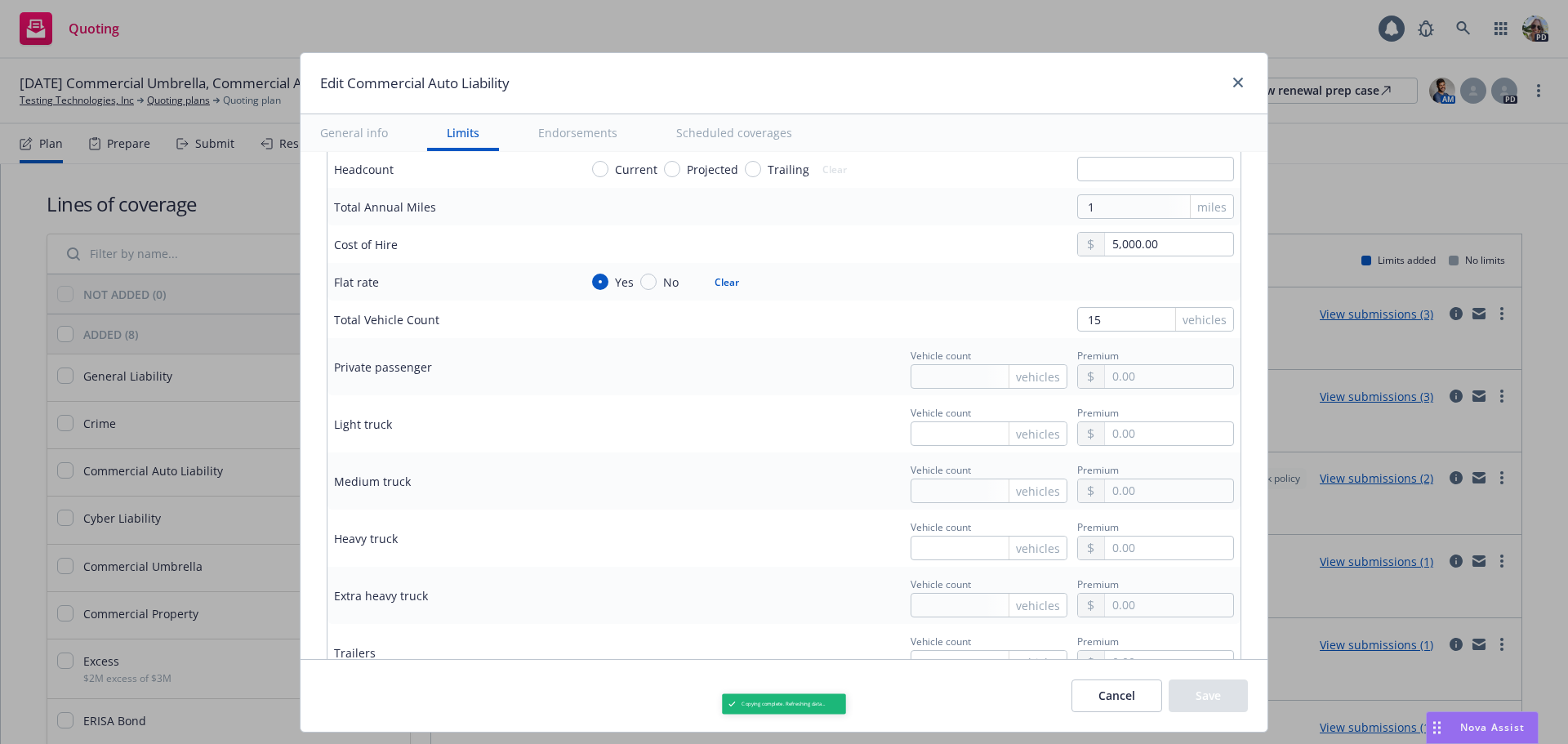
scroll to position [1998, 0]
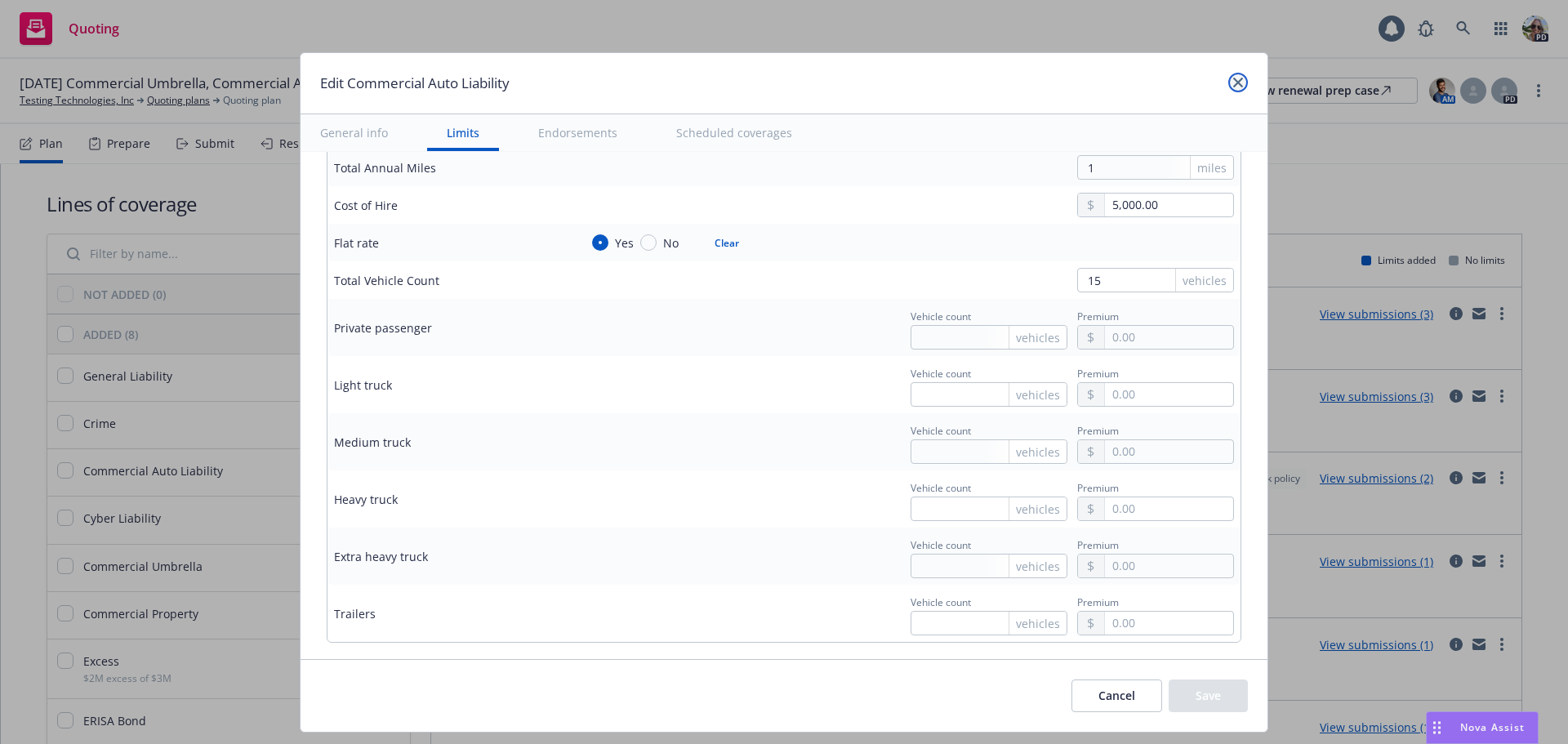
click at [1233, 80] on icon "close" at bounding box center [1237, 82] width 10 height 10
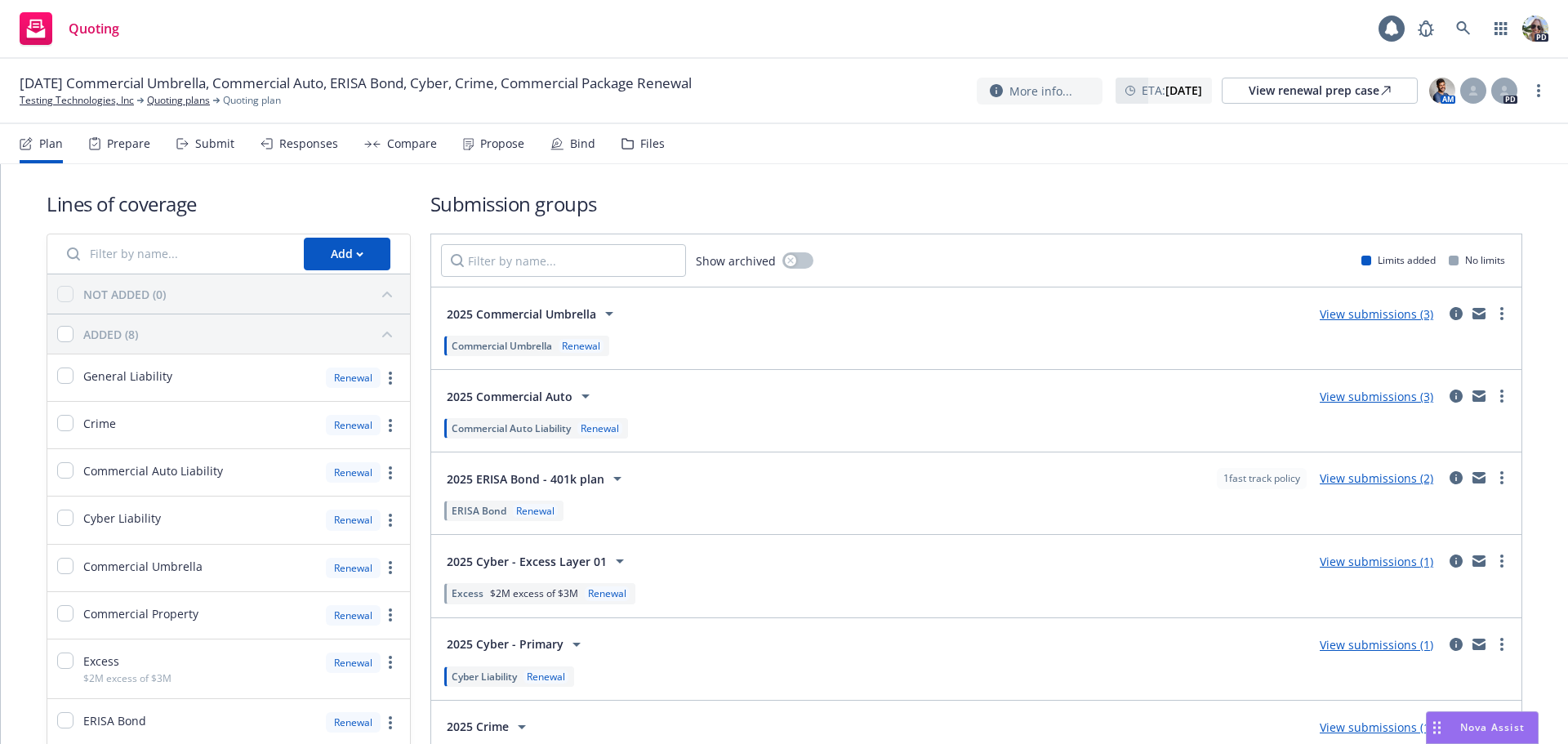
click at [641, 137] on div "Files" at bounding box center [652, 144] width 25 height 13
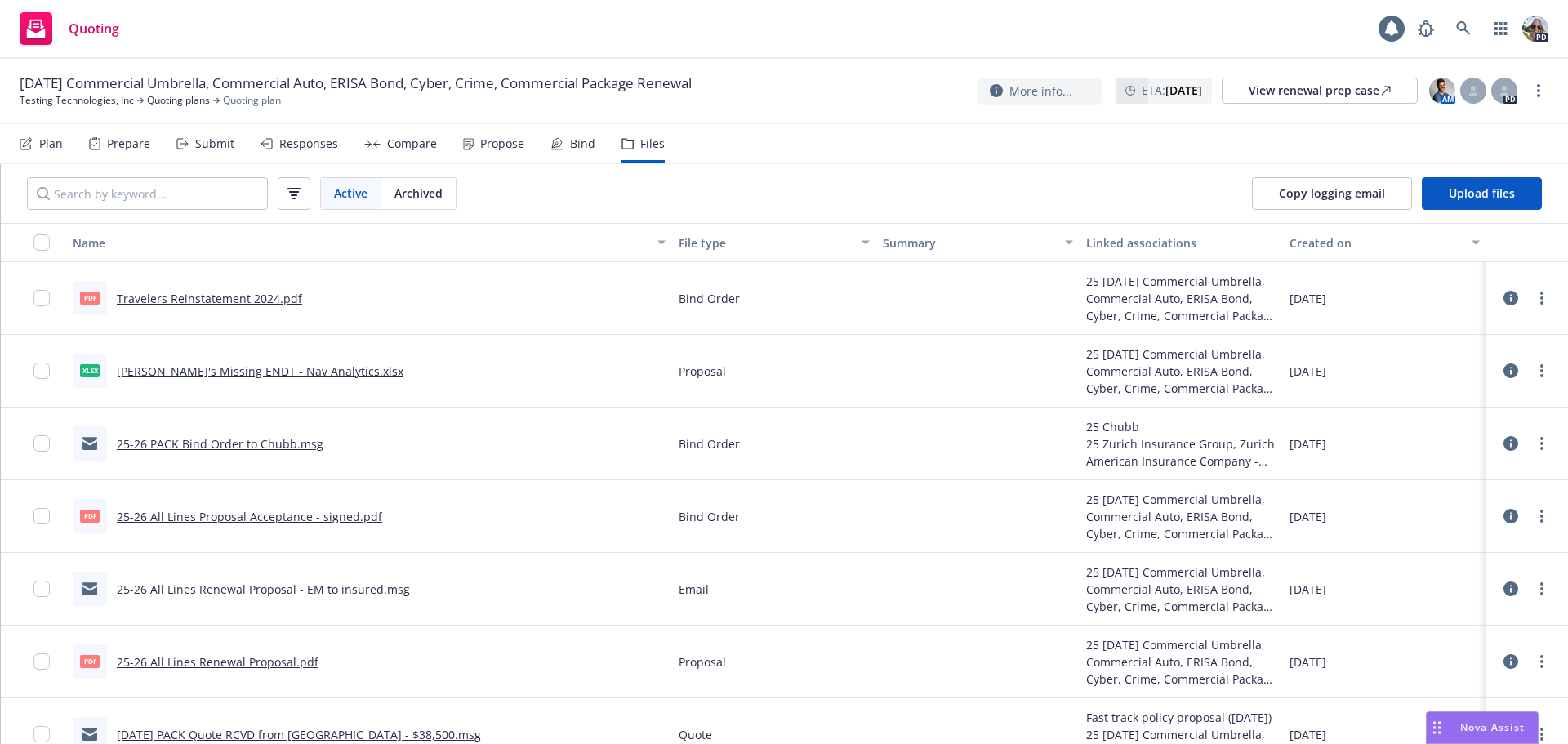
click at [45, 144] on div "Plan" at bounding box center [51, 144] width 24 height 13
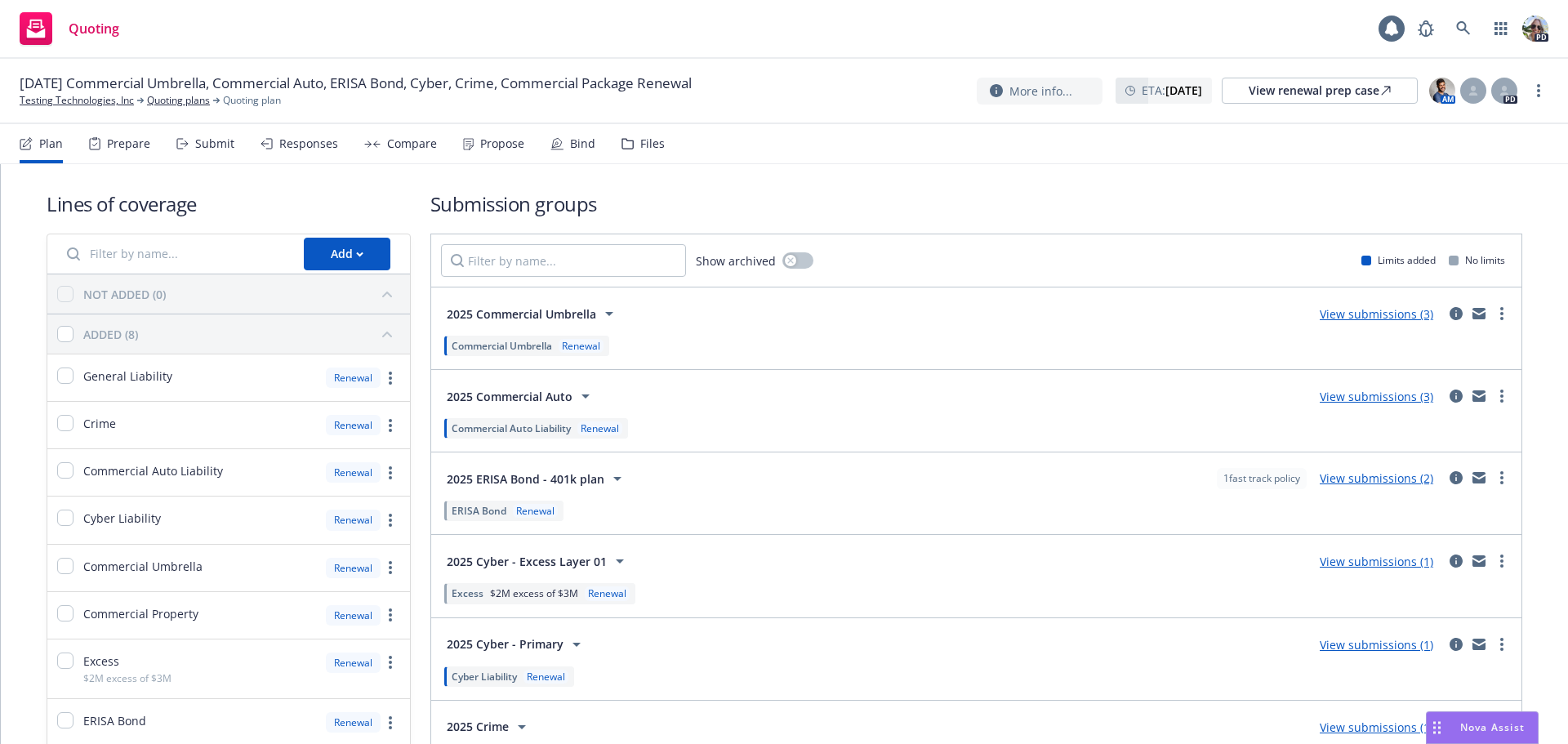
click at [535, 420] on div "Commercial Auto Liability Renewal" at bounding box center [536, 428] width 184 height 20
click at [531, 425] on span "Commercial Auto Liability" at bounding box center [511, 429] width 119 height 14
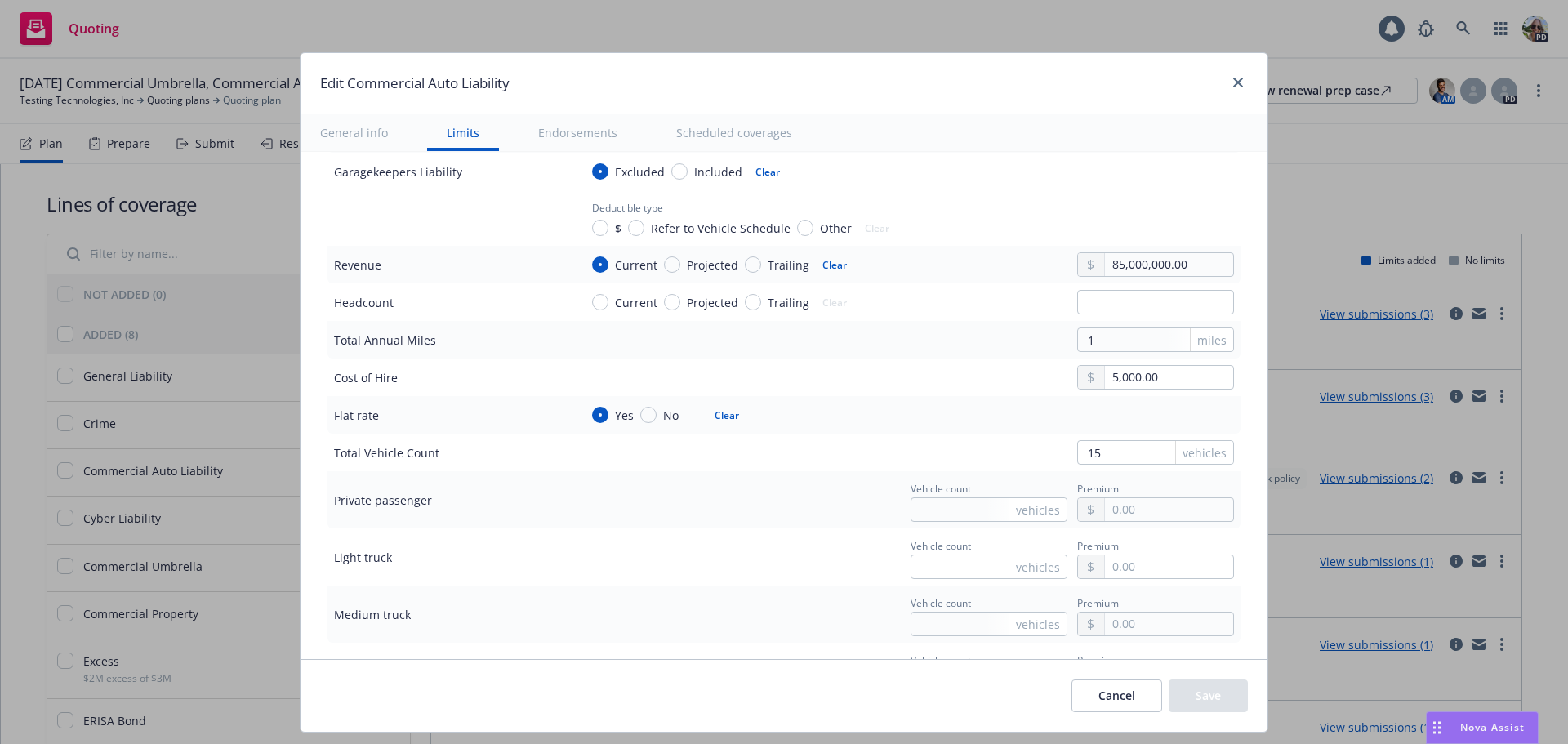
scroll to position [1937, 0]
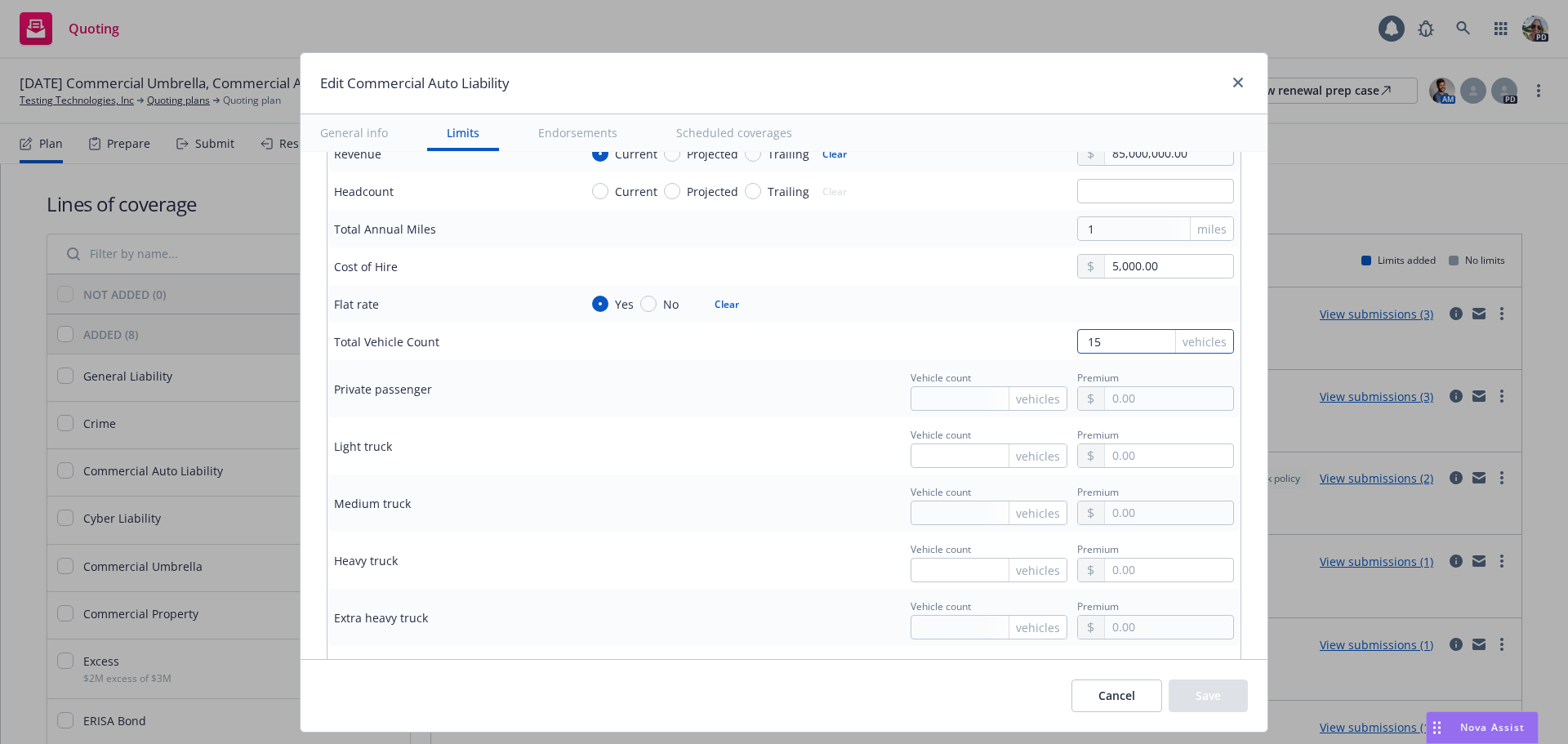
drag, startPoint x: 1092, startPoint y: 346, endPoint x: 1062, endPoint y: 334, distance: 32.3
click at [1077, 334] on input "15" at bounding box center [1155, 342] width 157 height 25
click at [1107, 701] on button "Cancel" at bounding box center [1116, 696] width 91 height 33
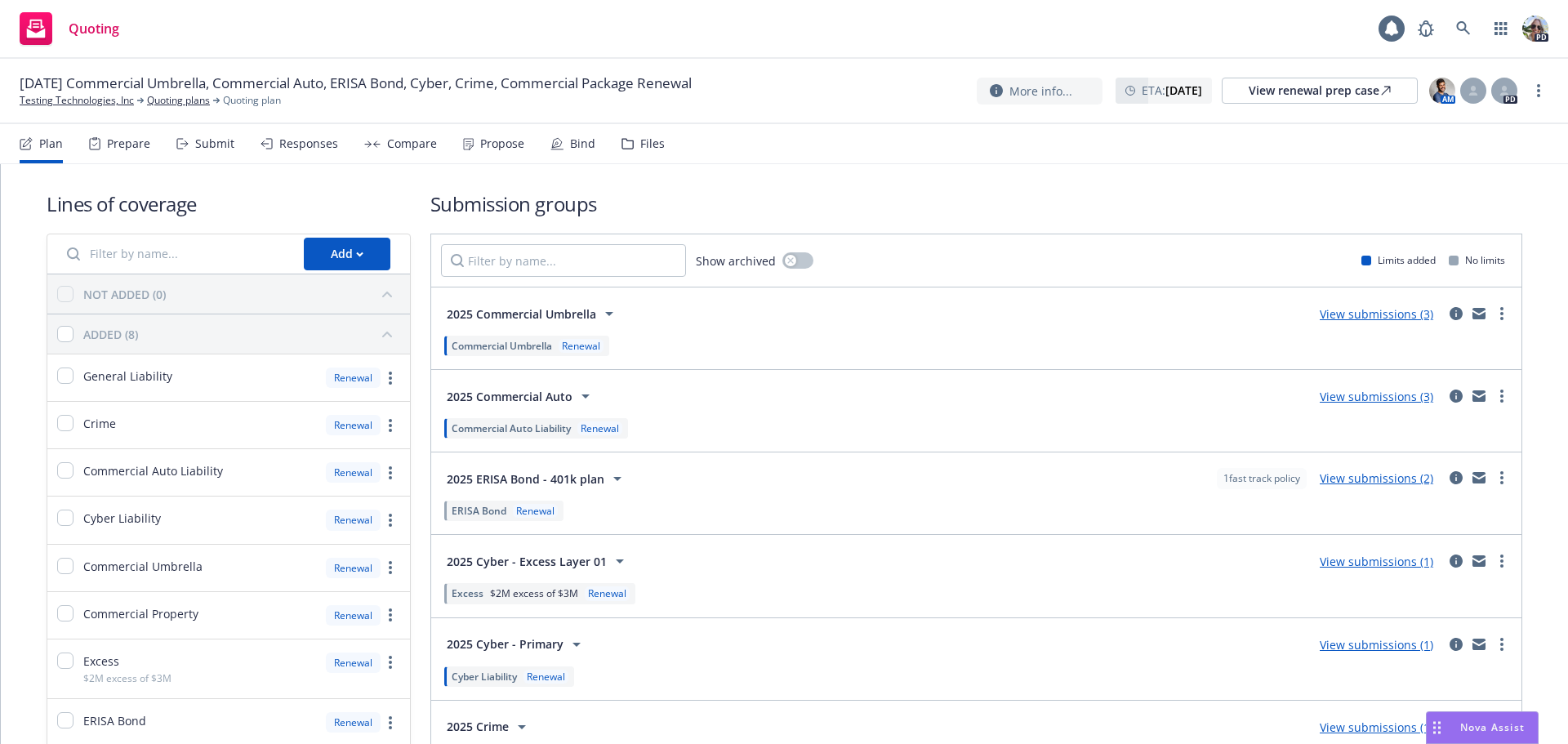
click at [219, 142] on div "Submit" at bounding box center [215, 144] width 40 height 13
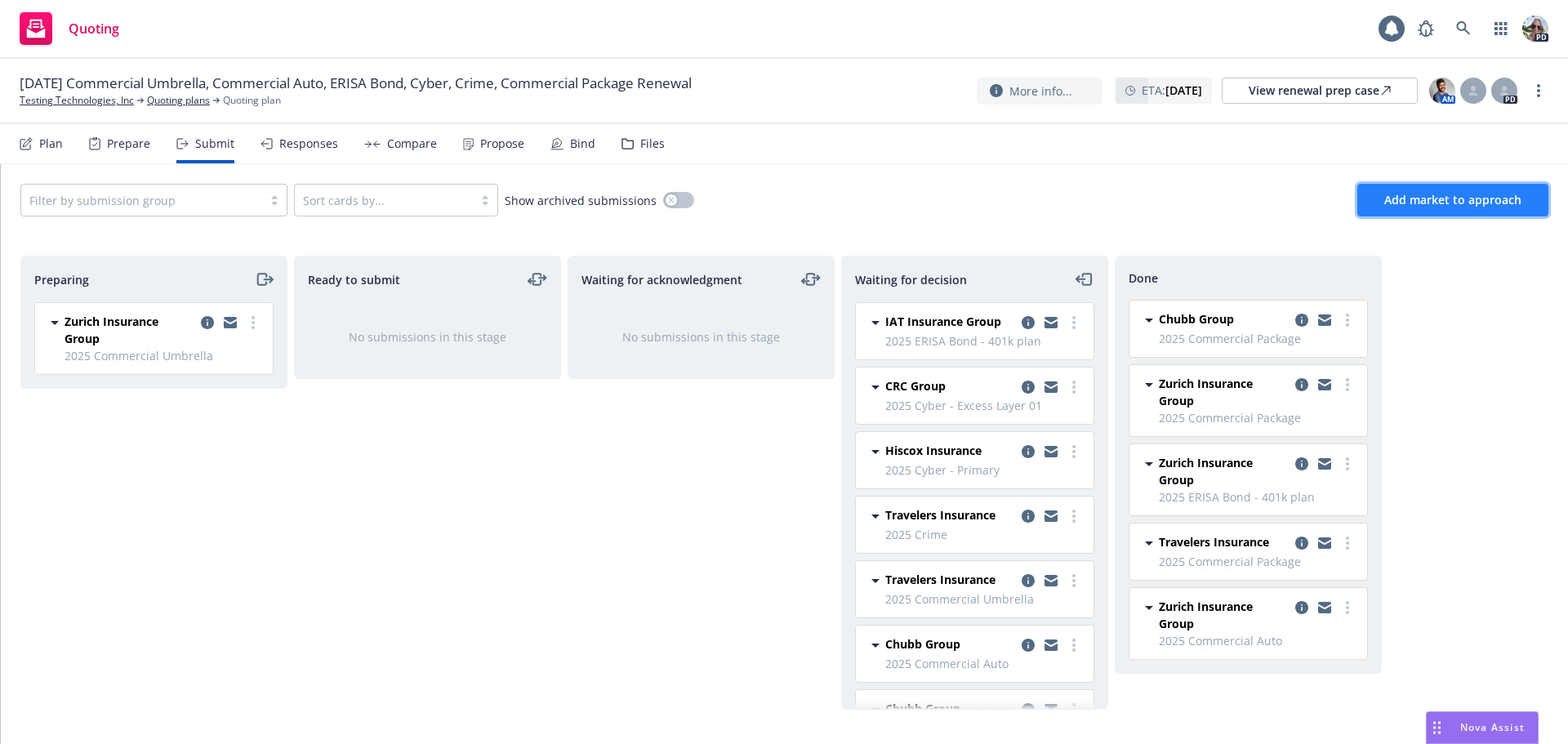
click at [1407, 203] on span "Add market to approach" at bounding box center [1453, 200] width 137 height 16
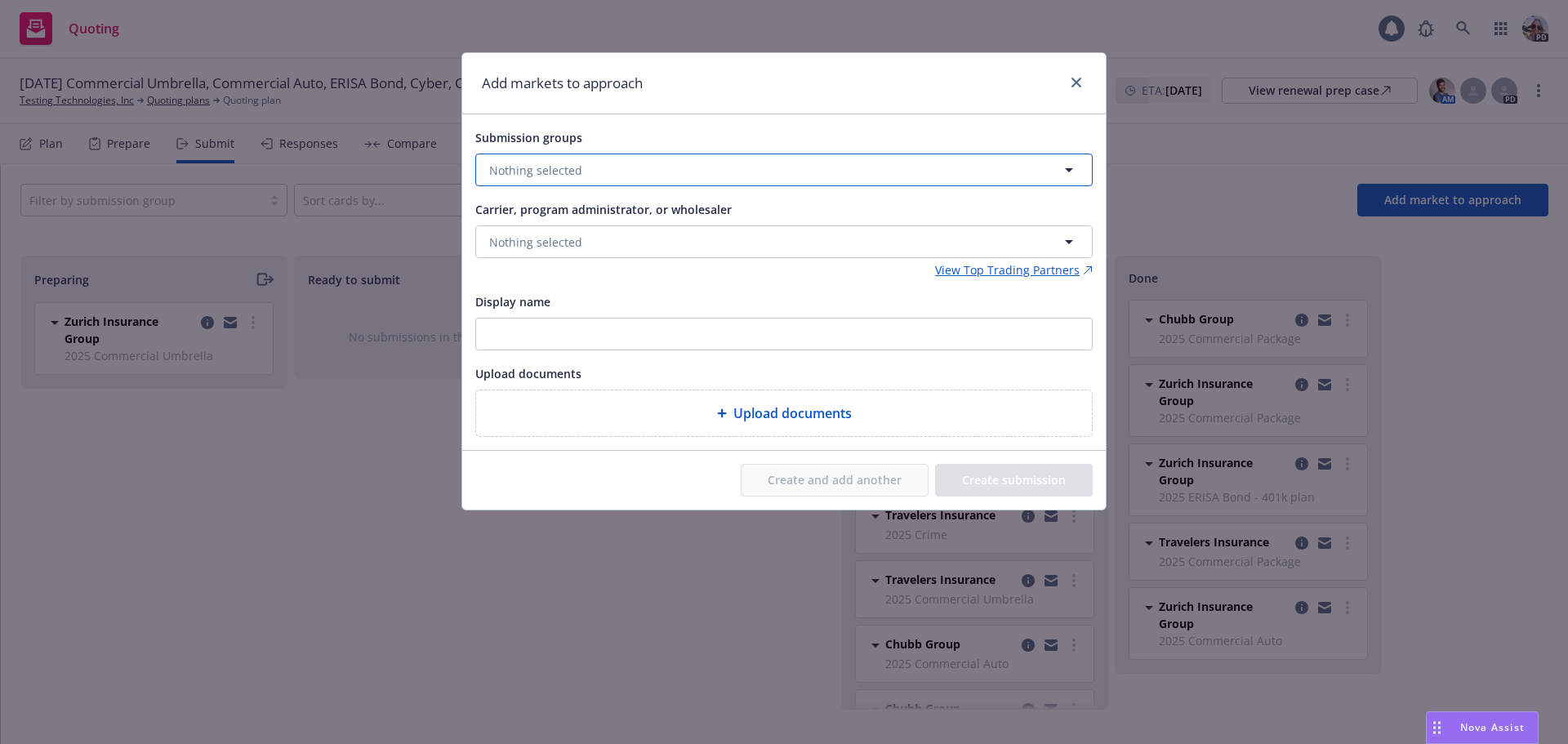
click at [503, 173] on span "Nothing selected" at bounding box center [536, 170] width 93 height 17
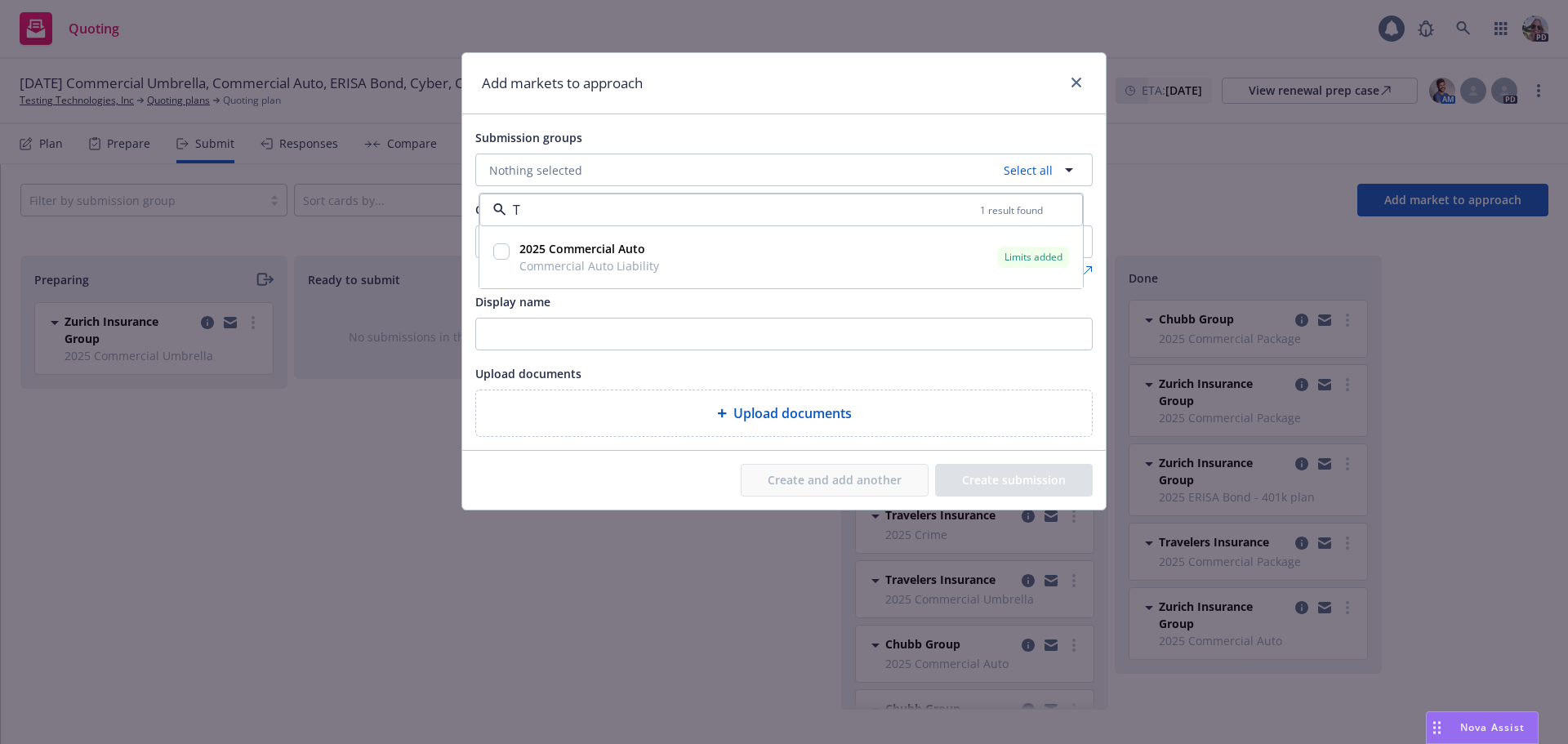
type input "T"
click at [531, 168] on span "Nothing selected" at bounding box center [536, 170] width 93 height 17
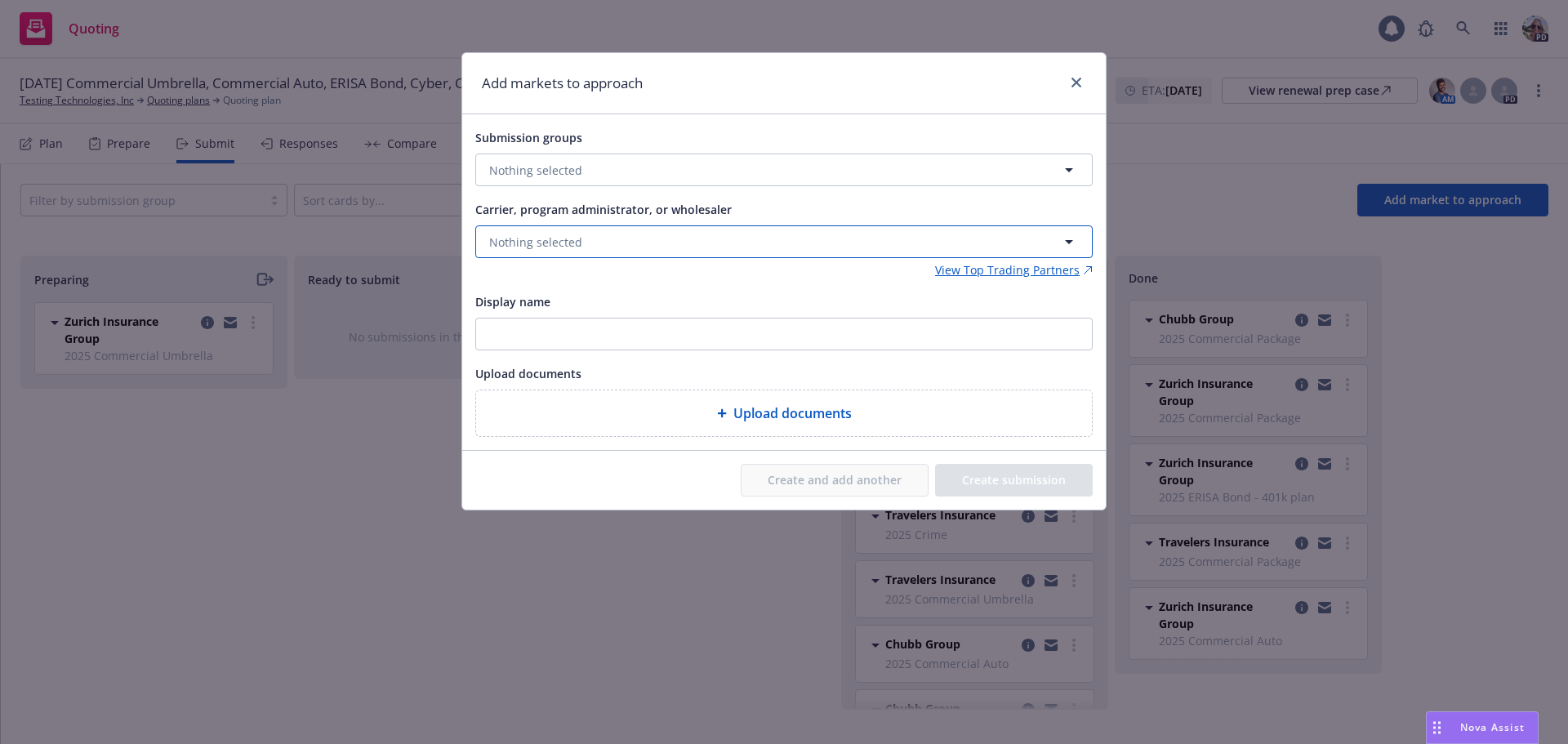
click at [533, 248] on span "Nothing selected" at bounding box center [536, 241] width 93 height 17
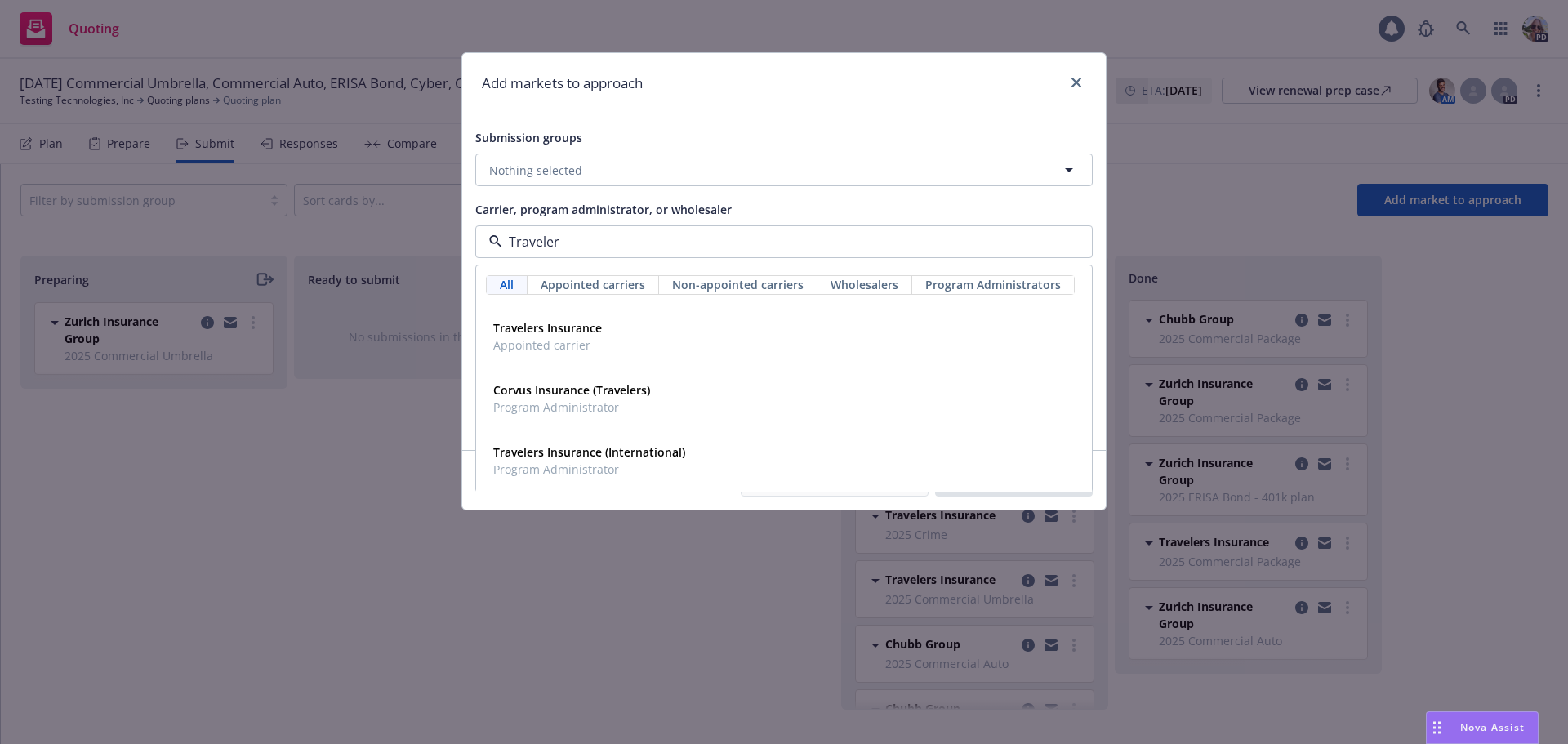
type input "Travelers"
drag, startPoint x: 575, startPoint y: 322, endPoint x: 561, endPoint y: 313, distance: 16.6
click at [571, 322] on strong "Travelers Insurance" at bounding box center [547, 328] width 108 height 16
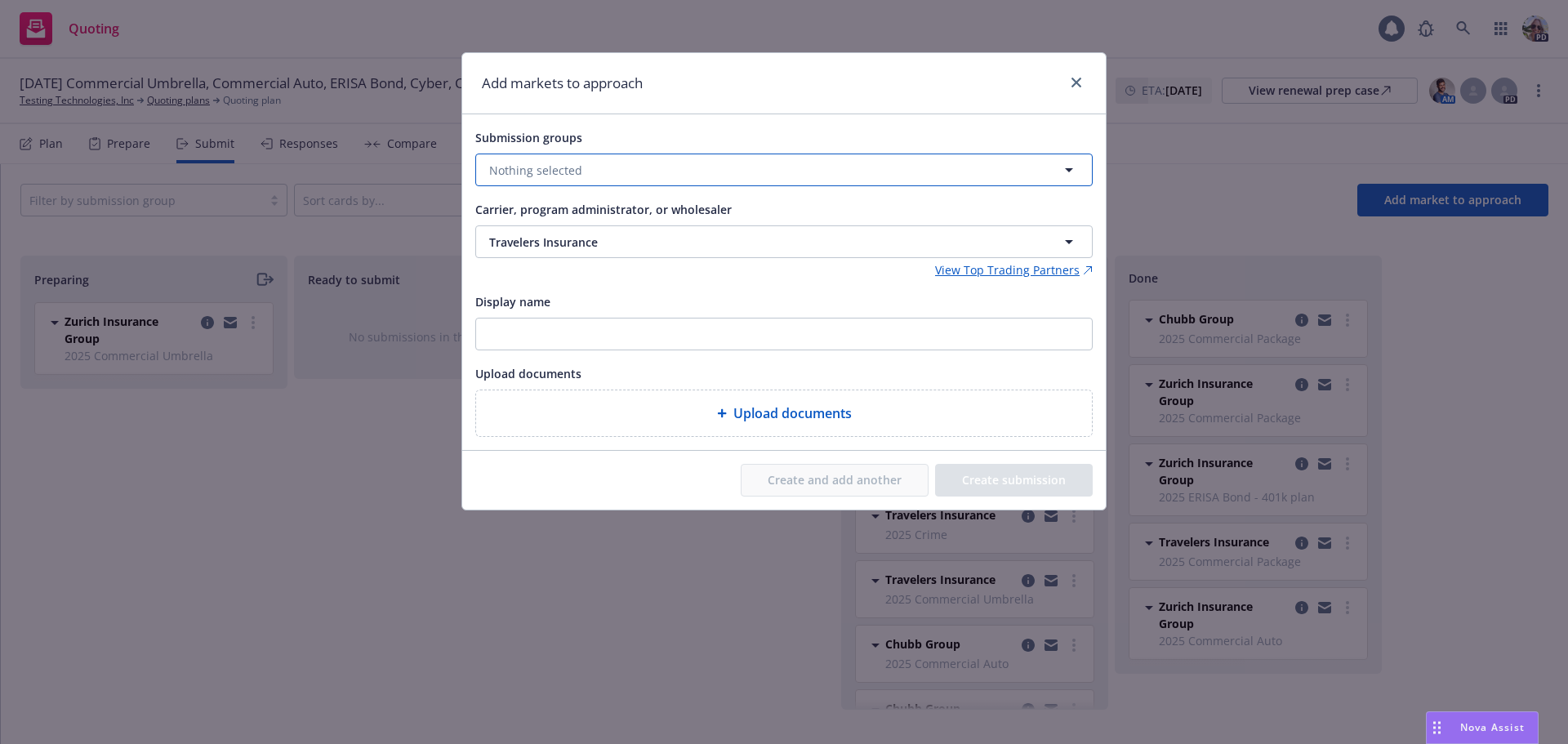
click at [503, 175] on span "Nothing selected" at bounding box center [536, 170] width 93 height 17
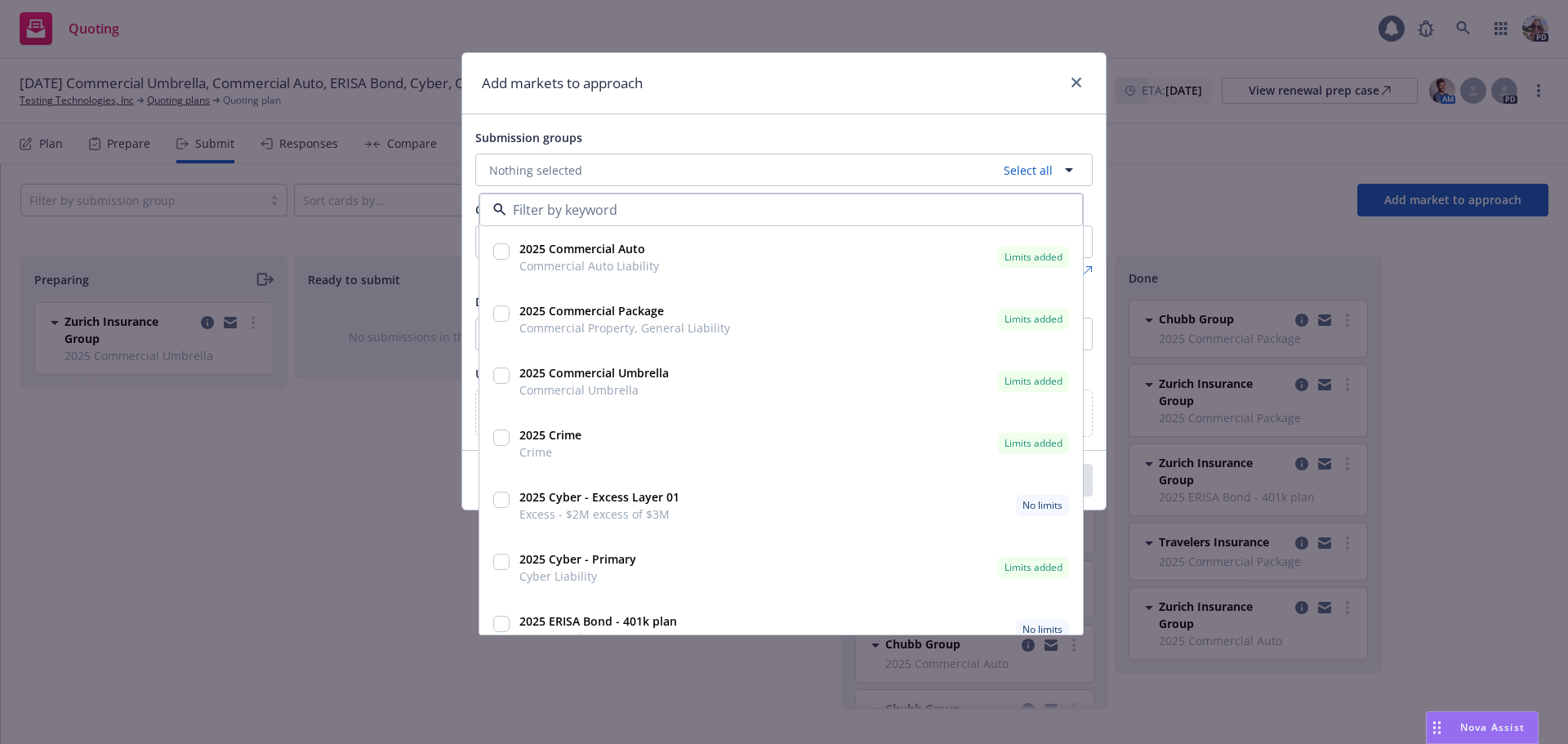
click at [504, 252] on input "checkbox" at bounding box center [501, 251] width 17 height 17
checkbox input "true"
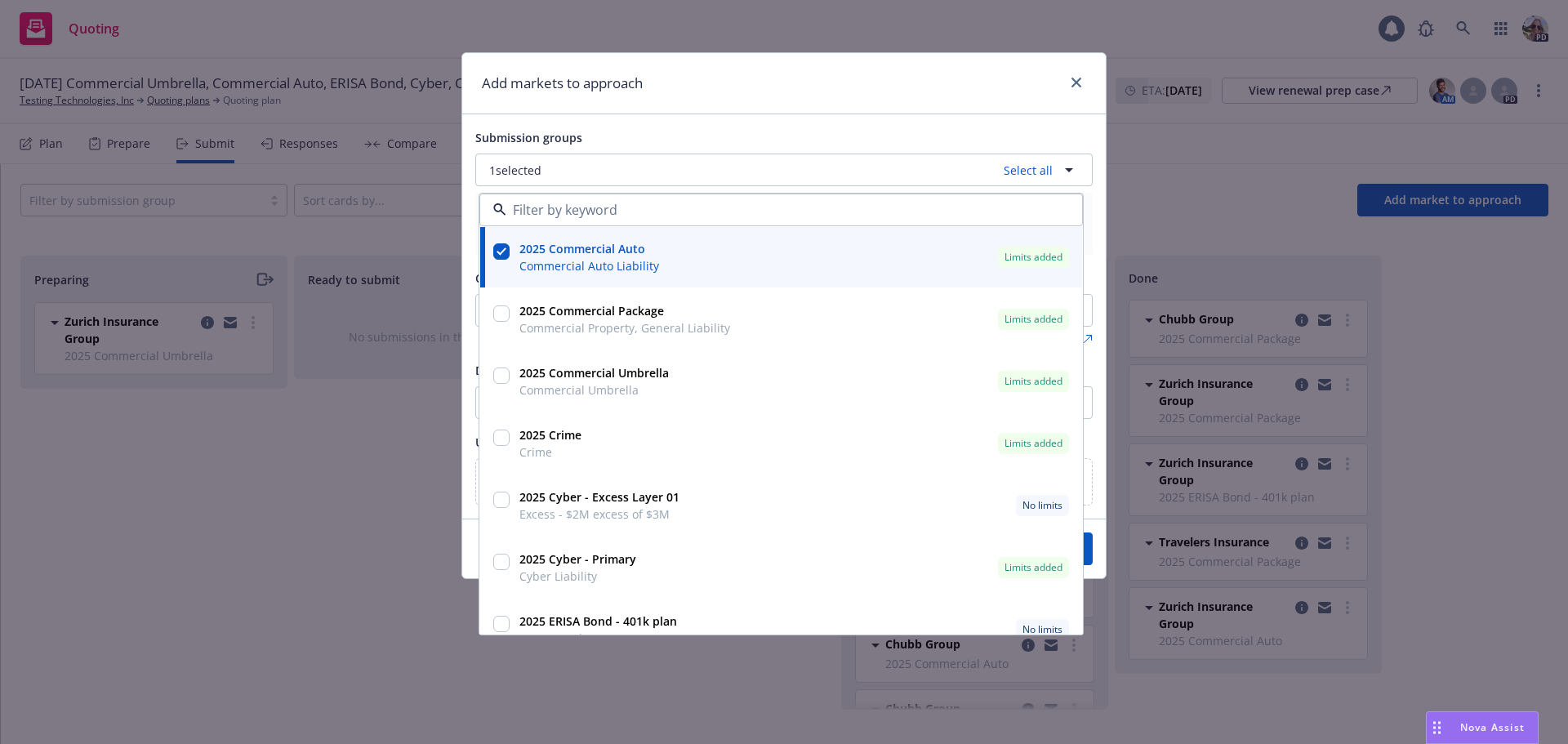
click at [502, 315] on input "checkbox" at bounding box center [501, 313] width 17 height 17
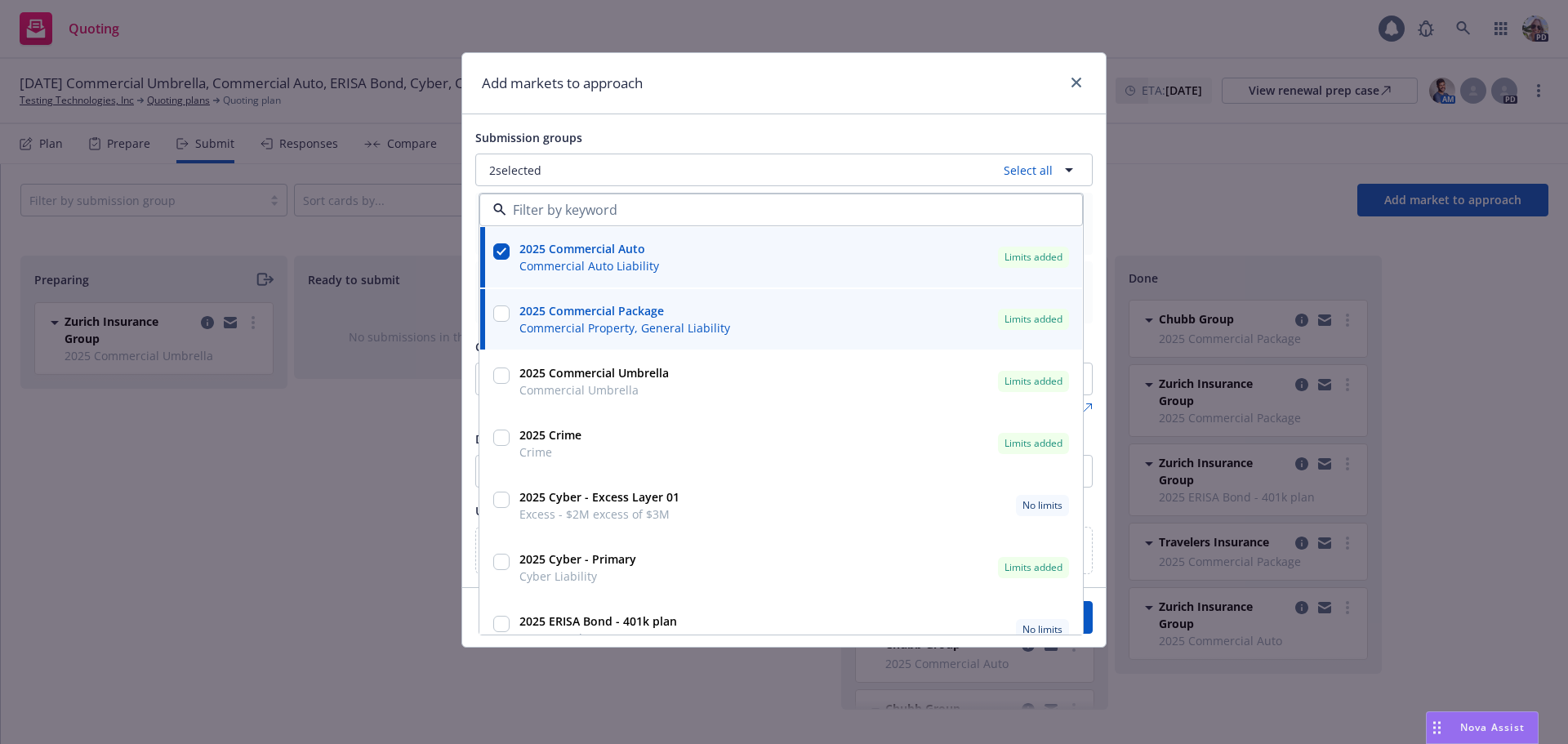
checkbox input "true"
click at [504, 377] on input "checkbox" at bounding box center [501, 375] width 17 height 17
checkbox input "true"
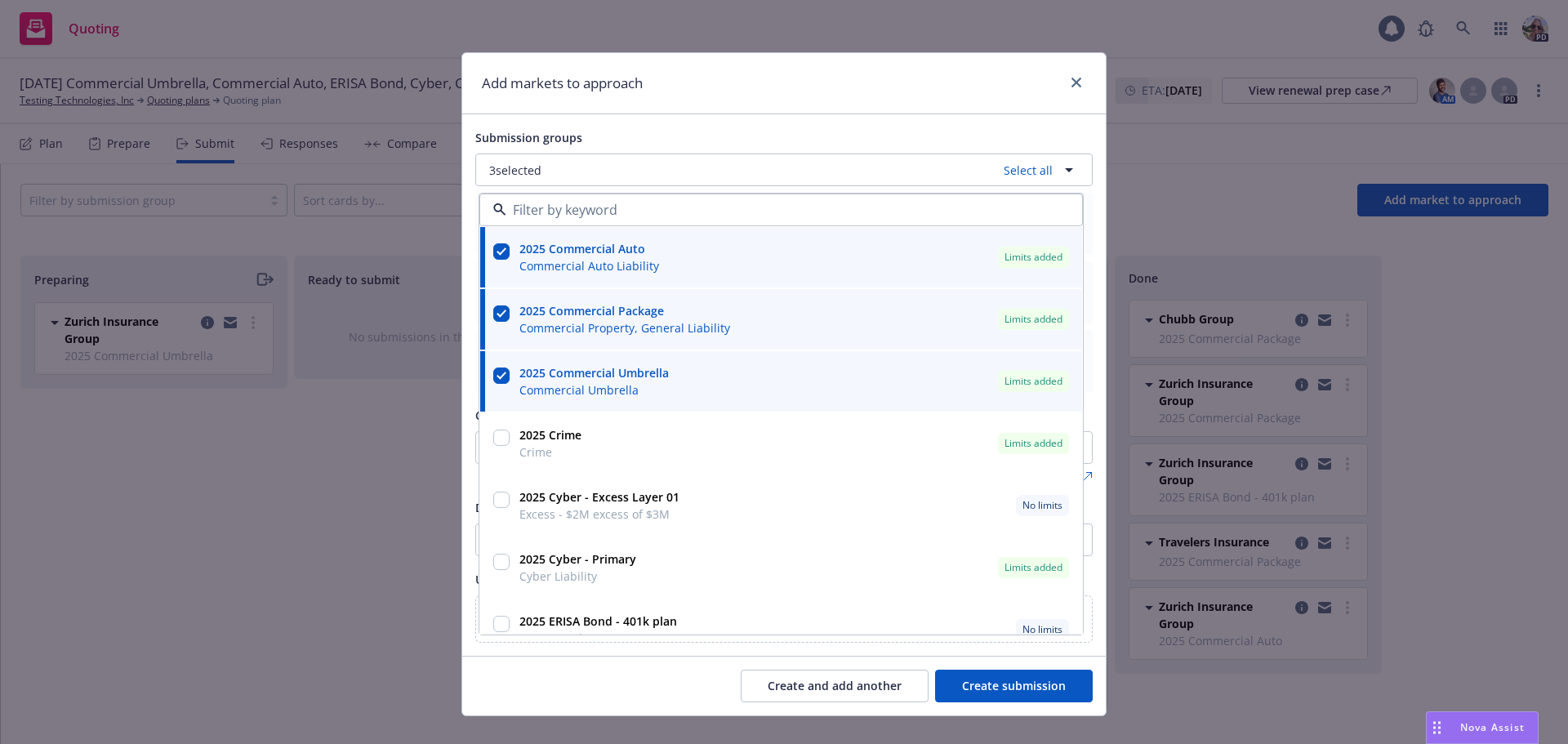
click at [669, 136] on div "Submission groups" at bounding box center [784, 137] width 617 height 19
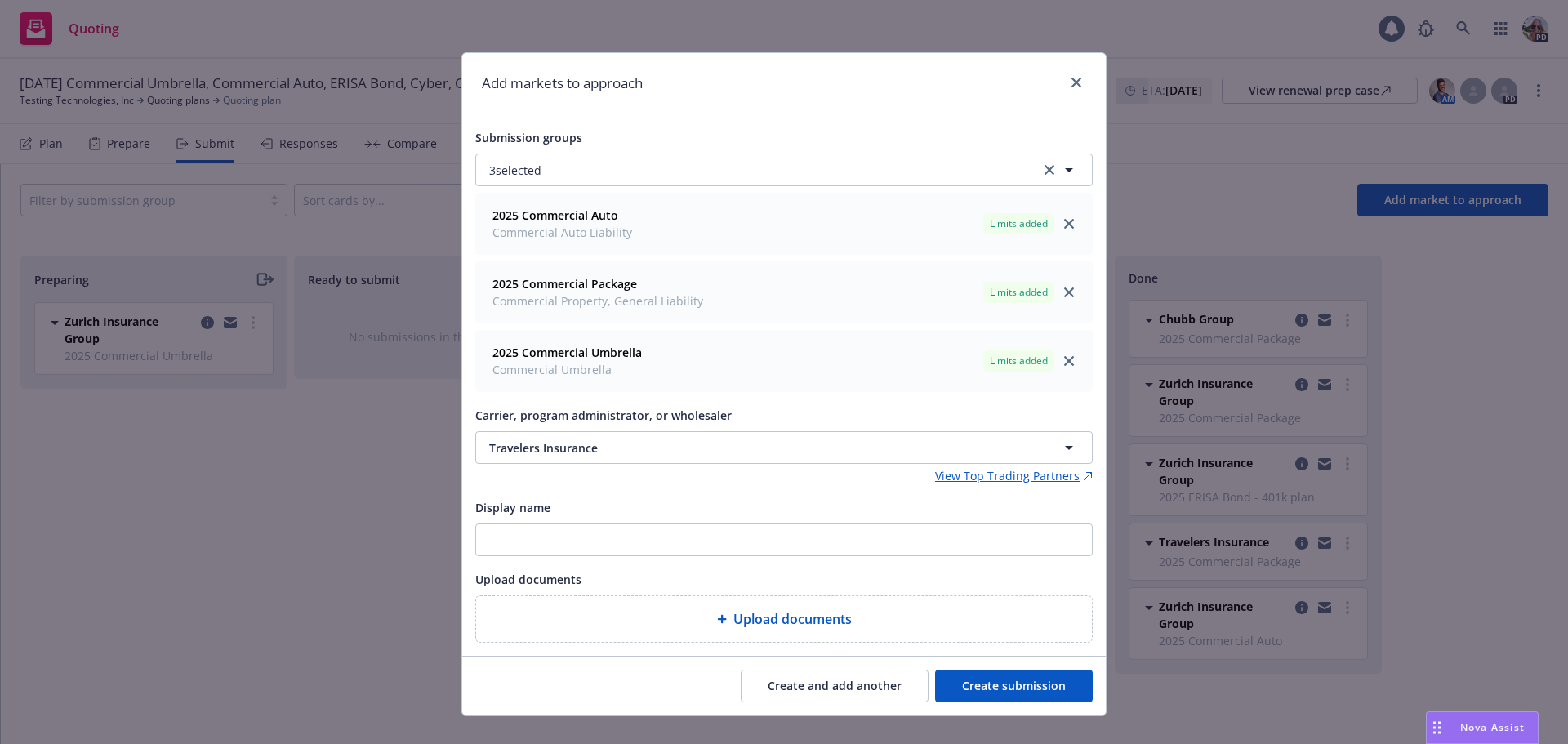
type textarea "x"
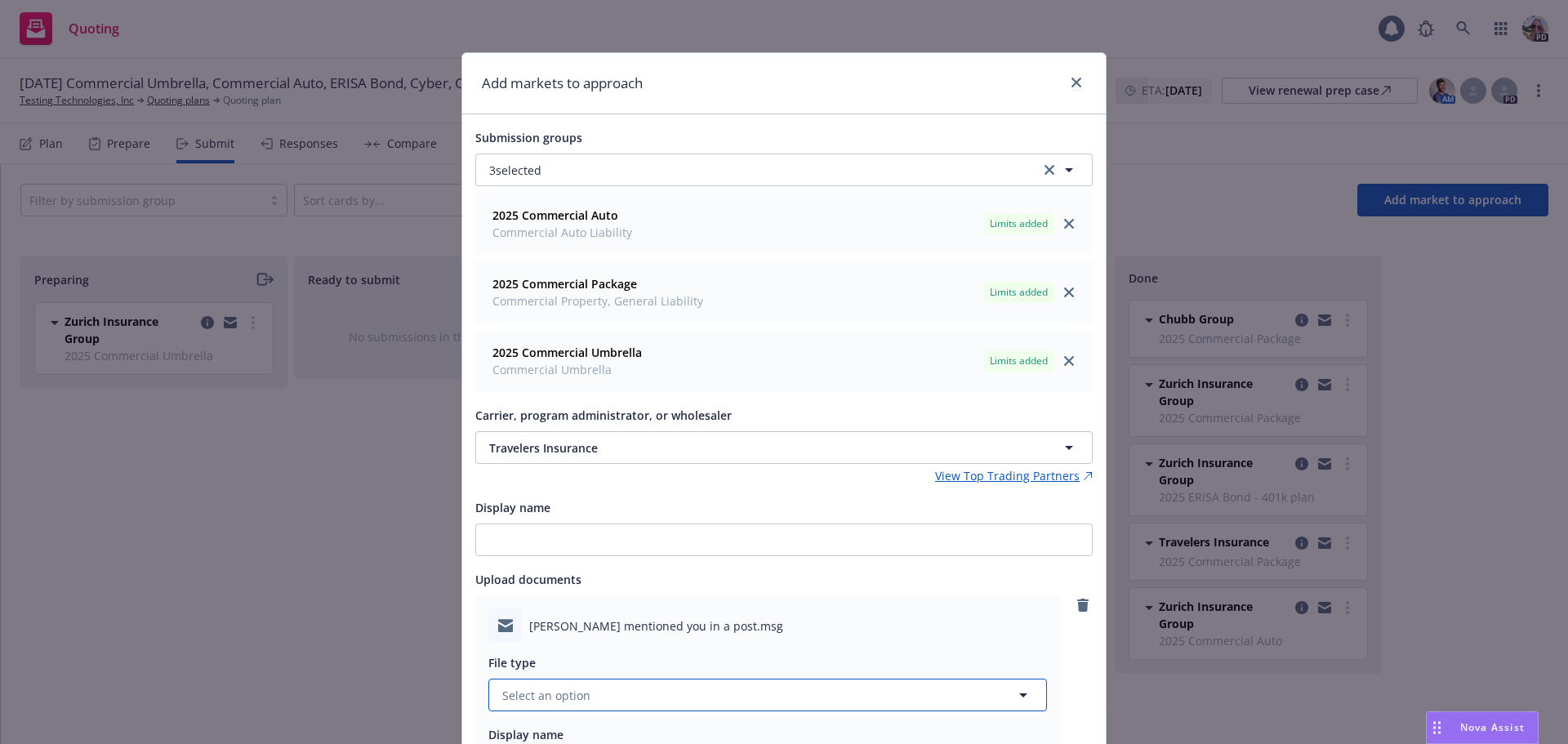
click at [605, 696] on button "Select an option" at bounding box center [768, 695] width 558 height 33
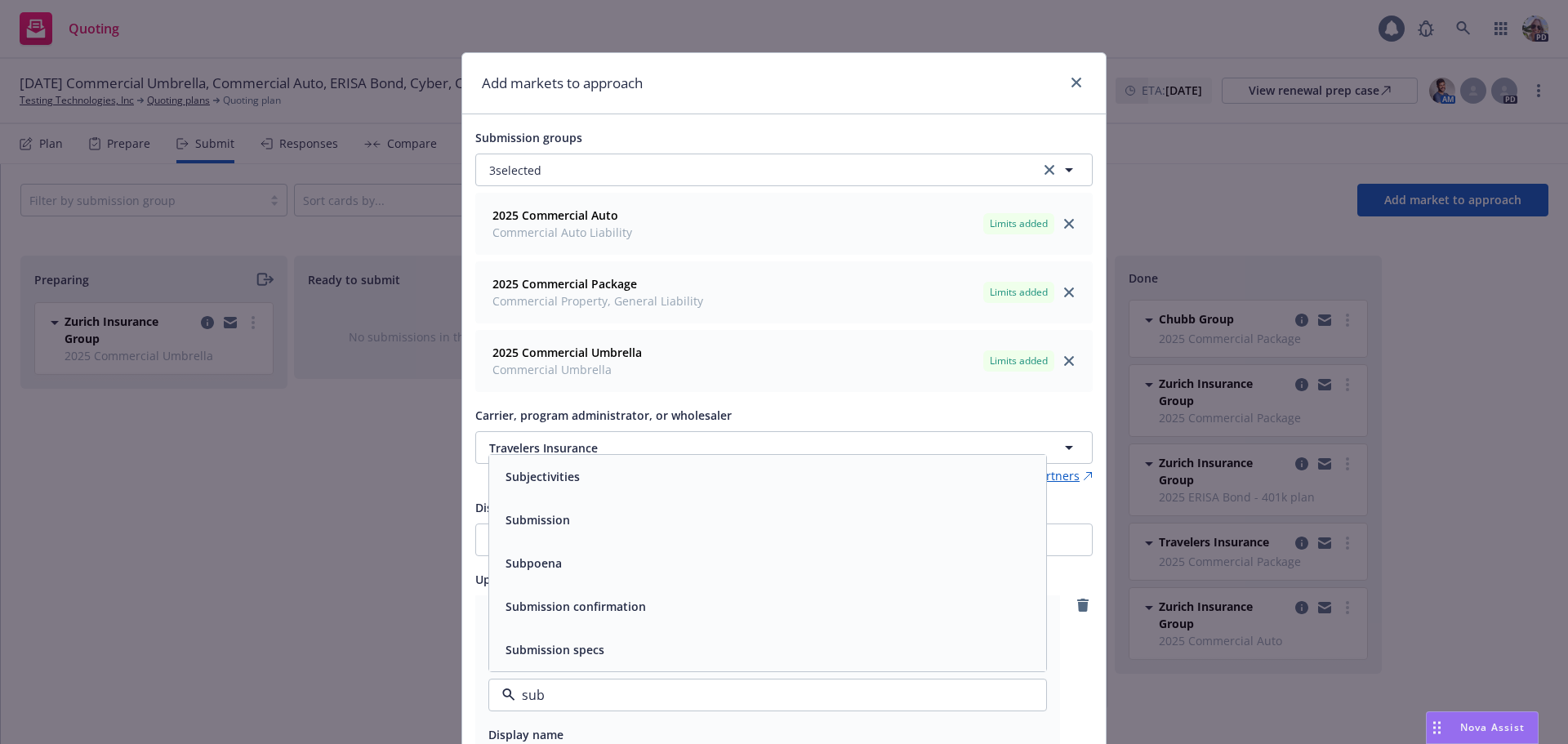
type input "subm"
click at [505, 564] on span "Submission" at bounding box center [537, 563] width 64 height 17
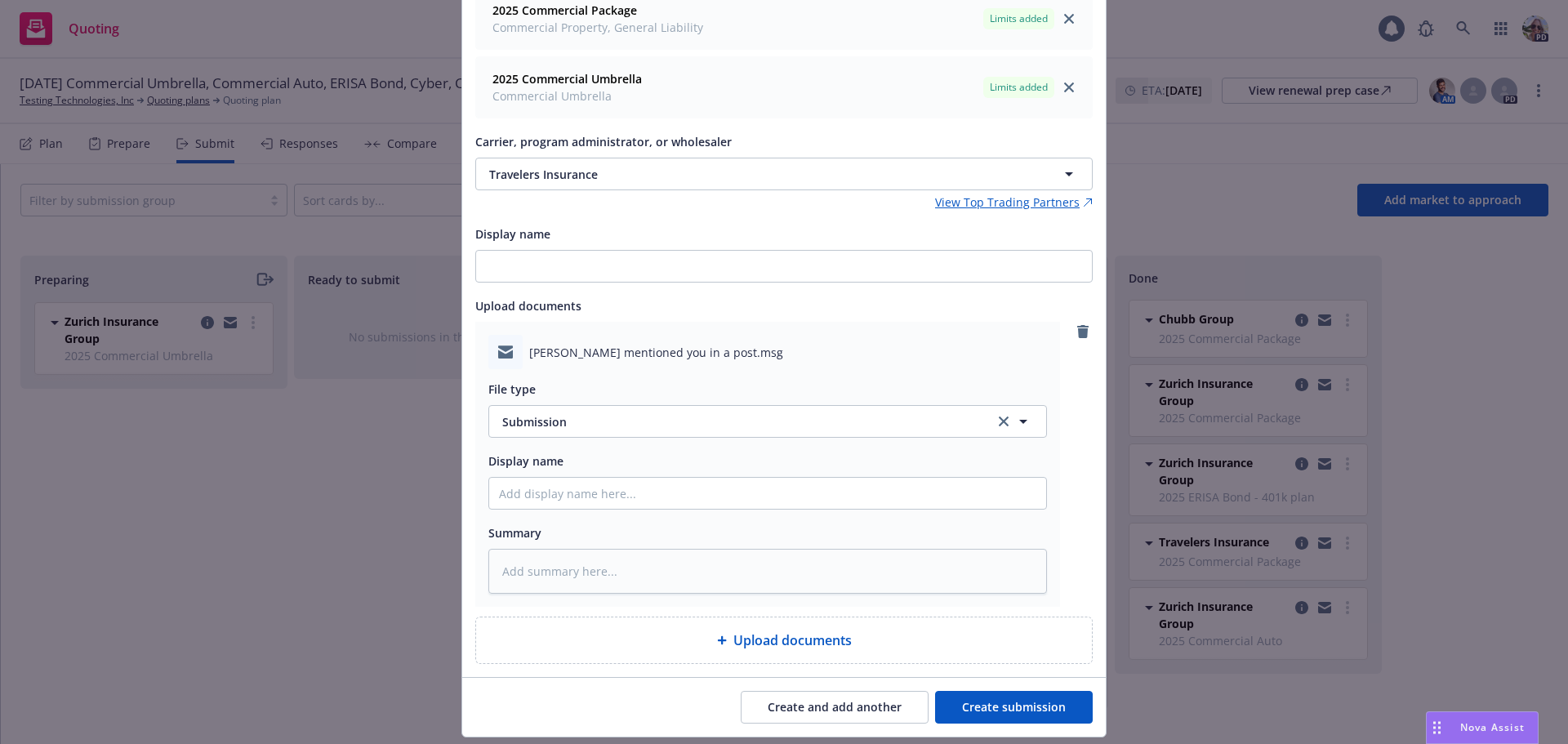
scroll to position [320, 0]
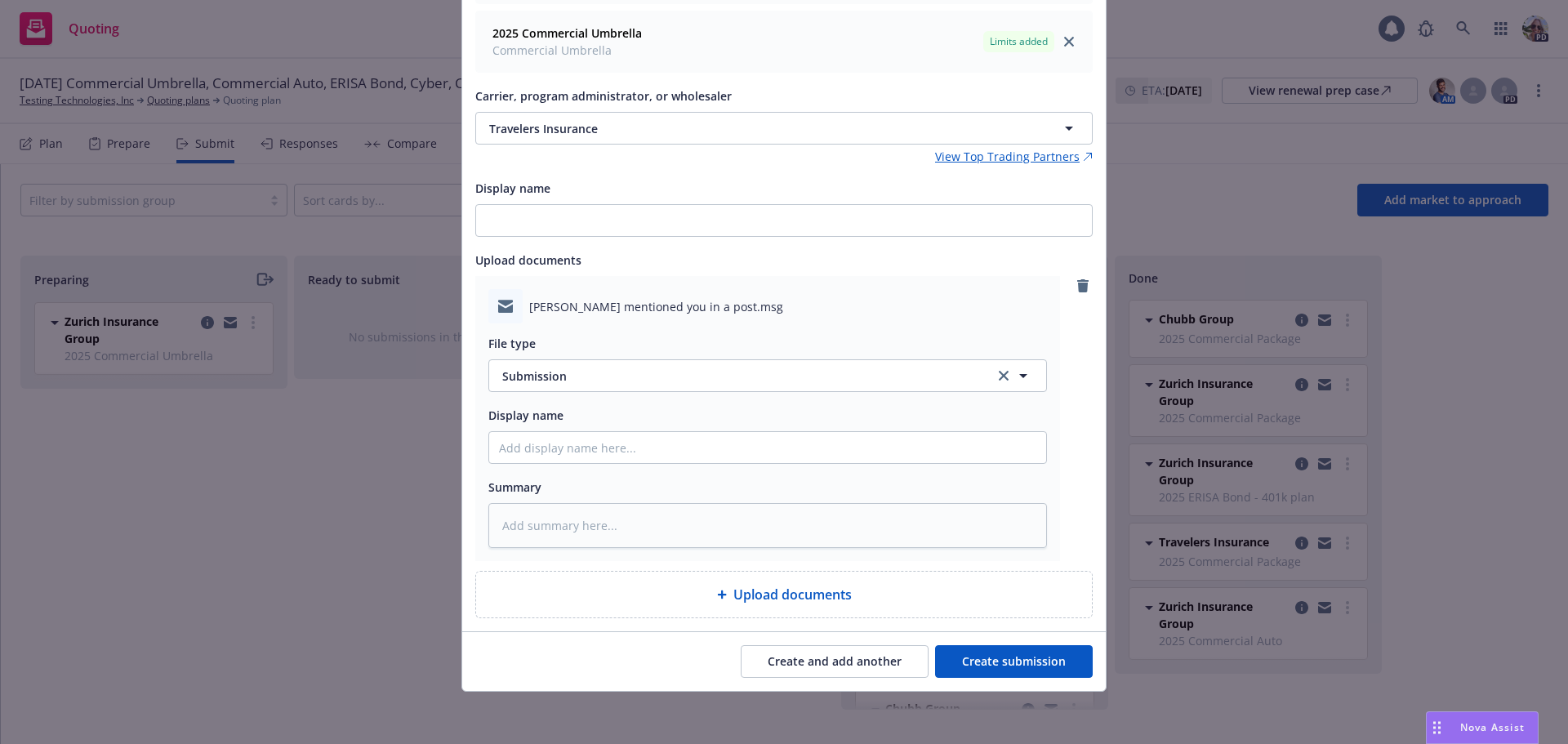
drag, startPoint x: 1029, startPoint y: 665, endPoint x: 770, endPoint y: 417, distance: 358.6
click at [770, 417] on form "Submission groups 3 selected 2025 Commercial Auto Commercial Auto Liability Lim…" at bounding box center [784, 242] width 644 height 895
click at [549, 446] on input "Display name" at bounding box center [768, 447] width 556 height 31
type textarea "x"
type input "25"
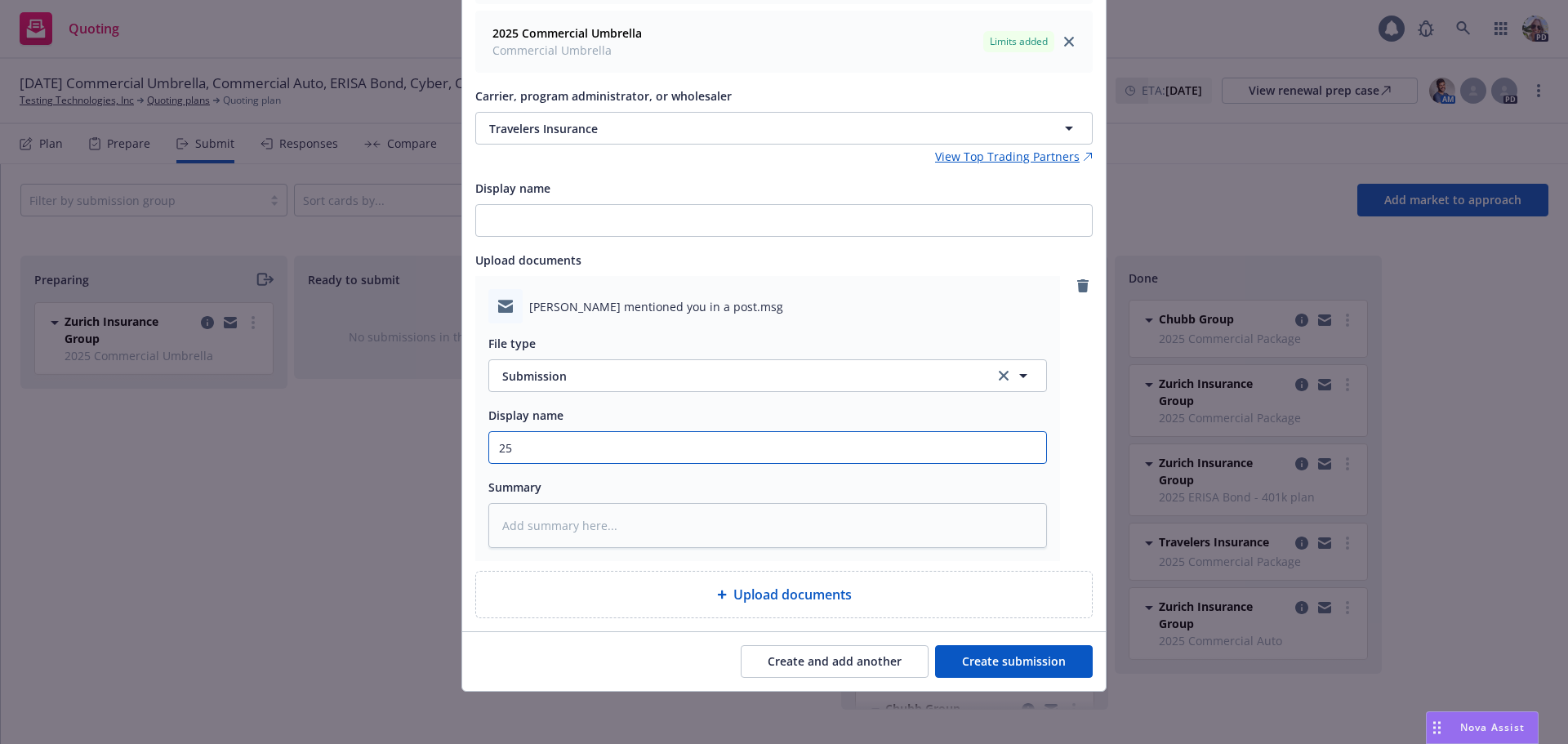
type textarea "x"
type input "25-2"
type textarea "x"
type input "25-26"
type textarea "x"
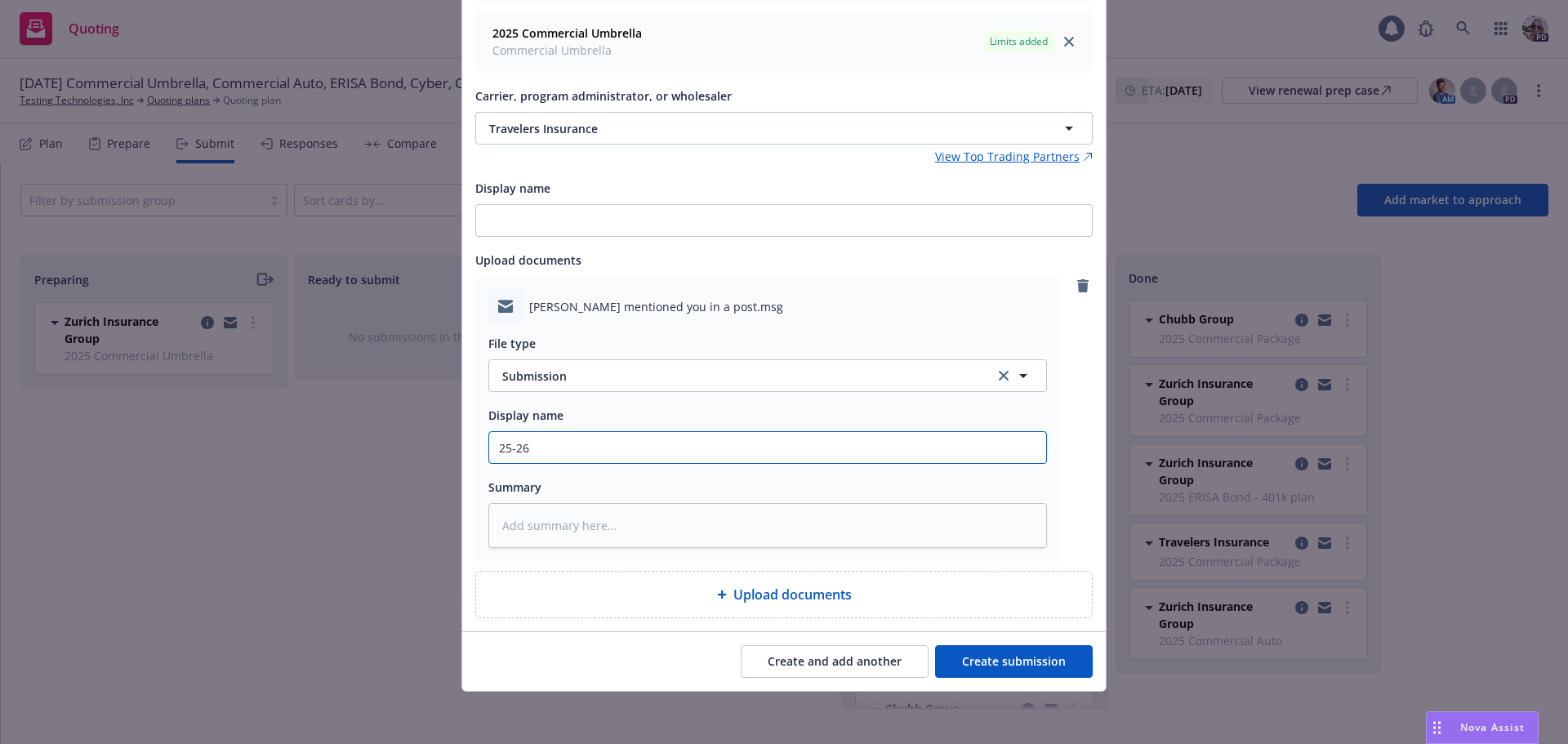
type input "25-26"
type textarea "x"
type input "25-26 A"
type textarea "x"
type input "25-26 Al"
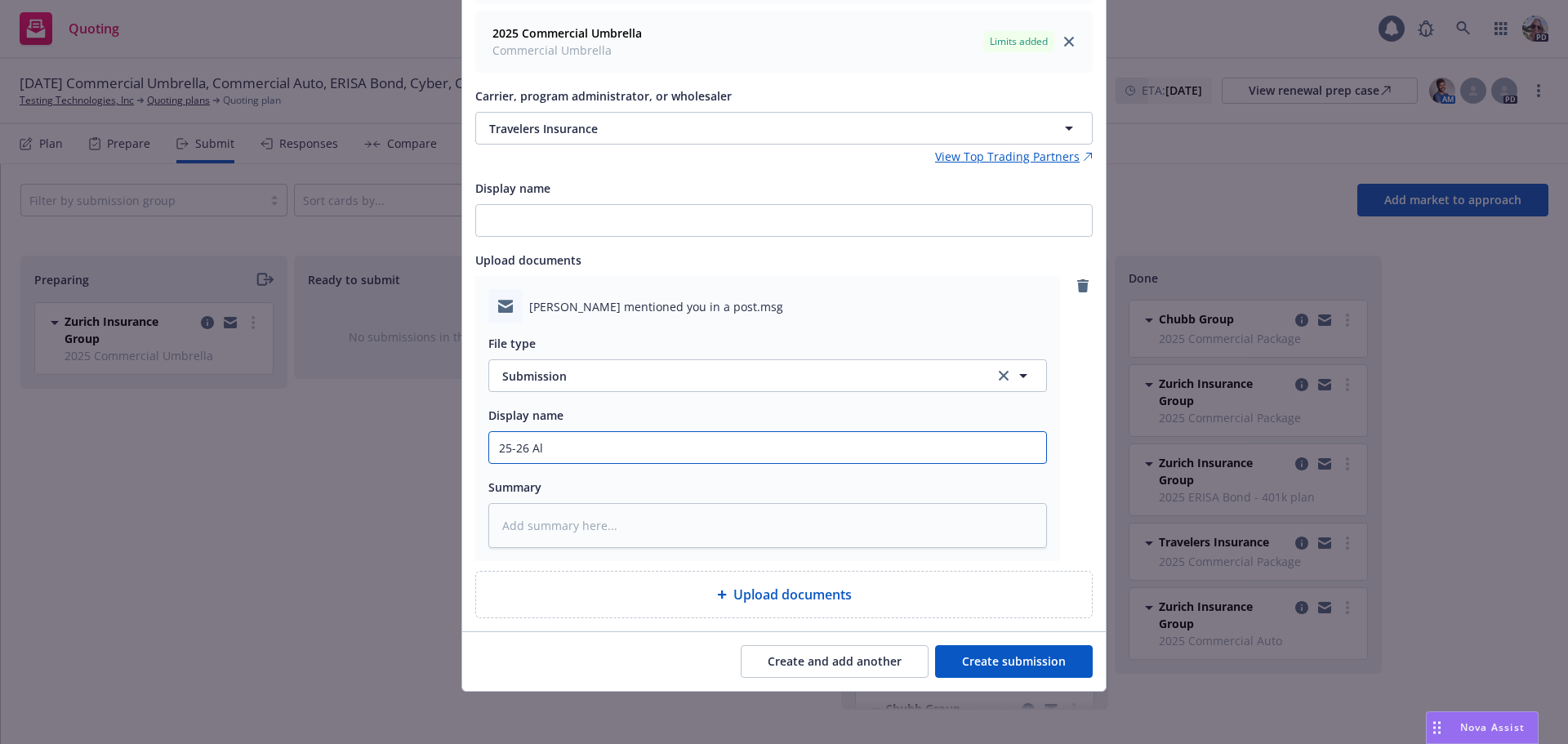
type textarea "x"
type input "25-26 All"
type textarea "x"
type input "25-26 All"
type textarea "x"
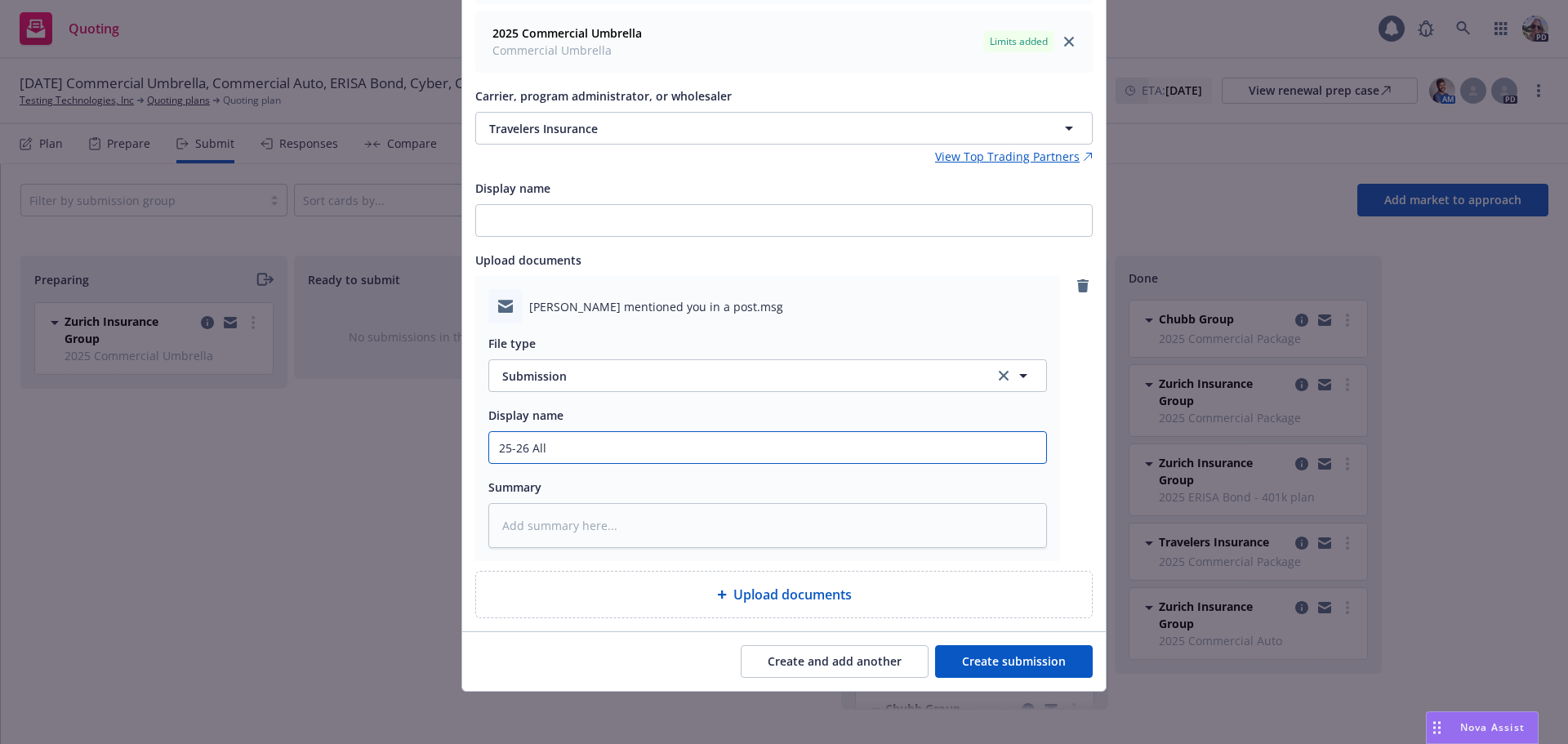
type input "25-26 All L"
type textarea "x"
type input "25-26 All Li"
type textarea "x"
type input "25-26 All Line"
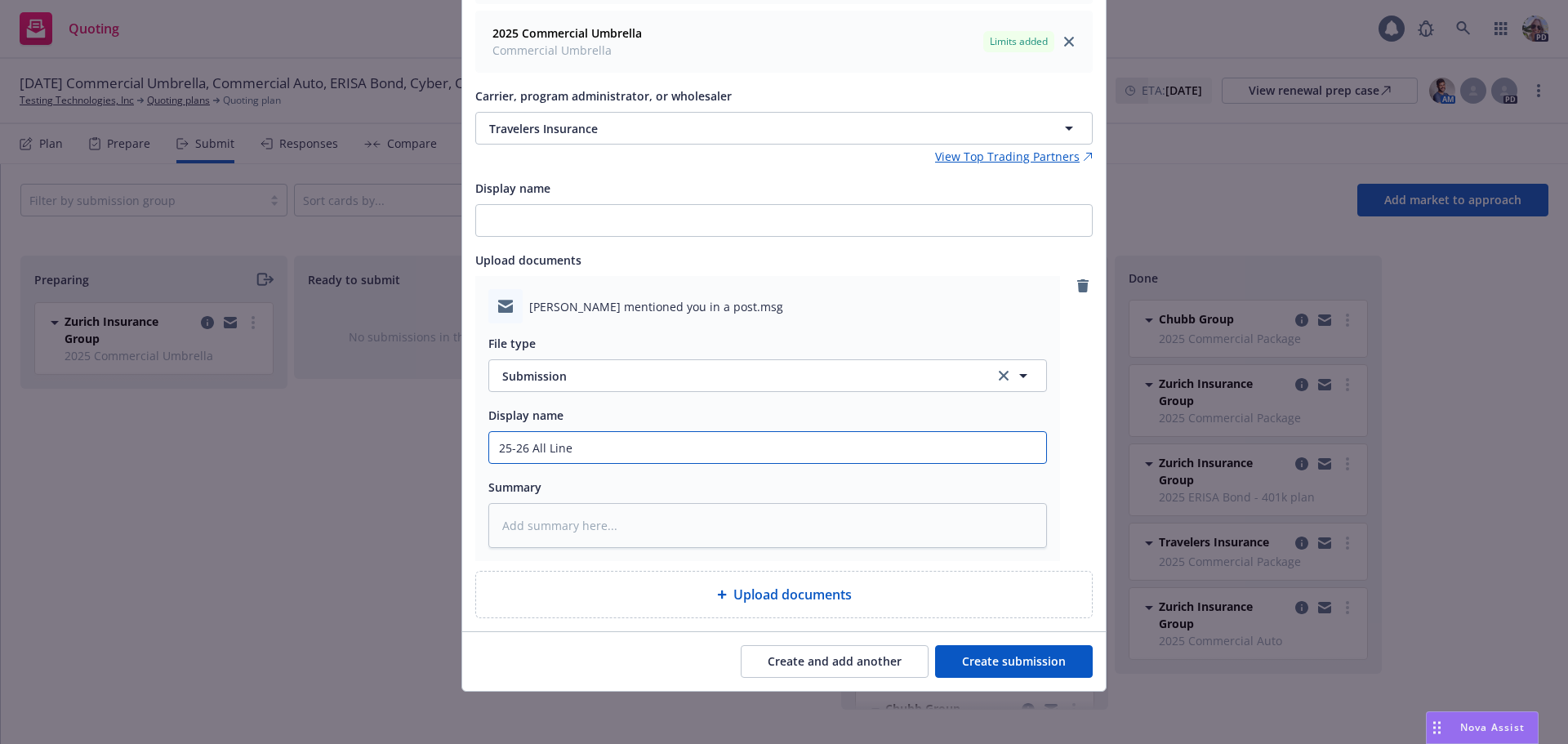
type textarea "x"
type input "25-26 All Lines"
type textarea "x"
type input "25-26 All Lines"
type textarea "x"
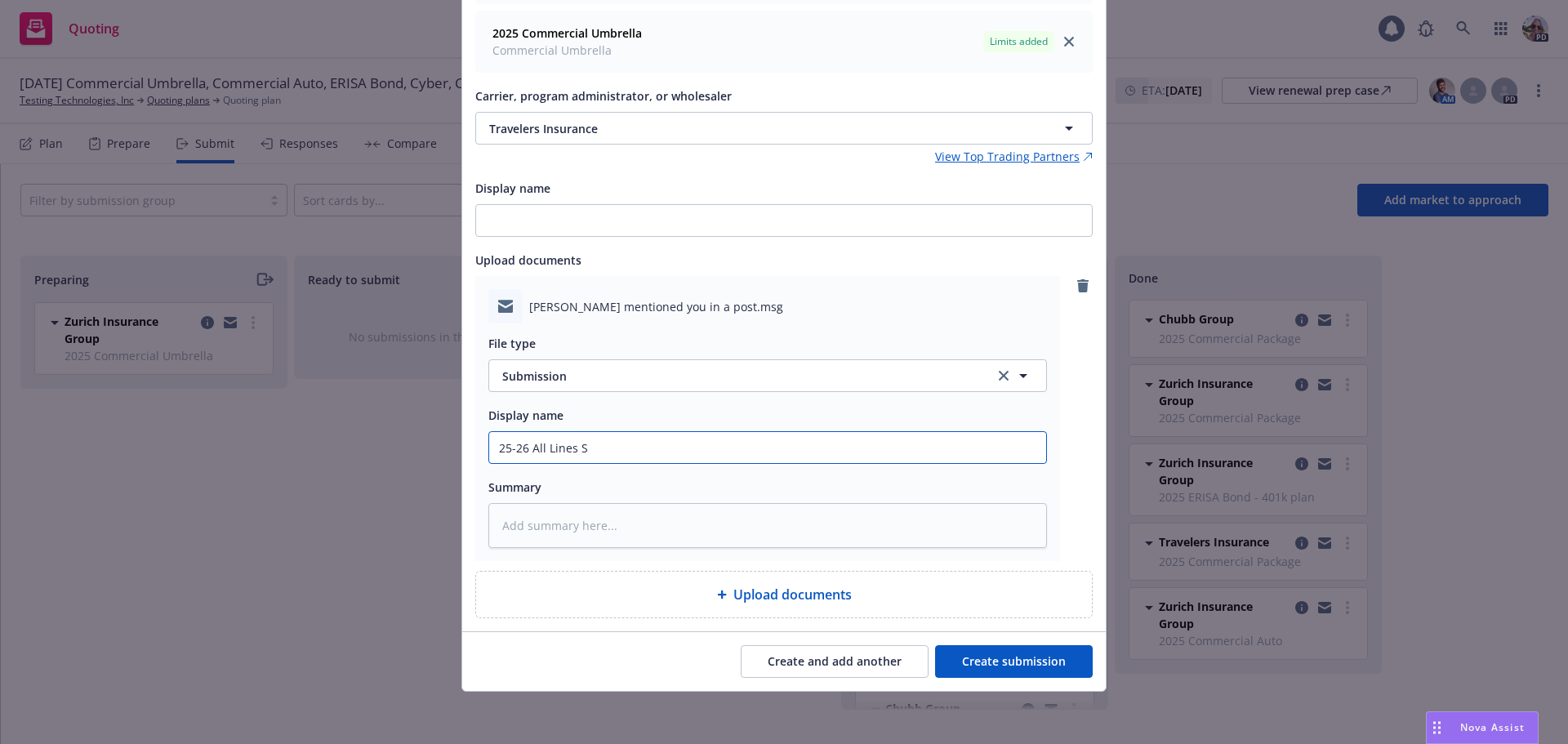
type input "25-26 All Lines Su"
type textarea "x"
type input "25-26 All Lines Sub"
type textarea "x"
type input "25-26 All Lines Subm"
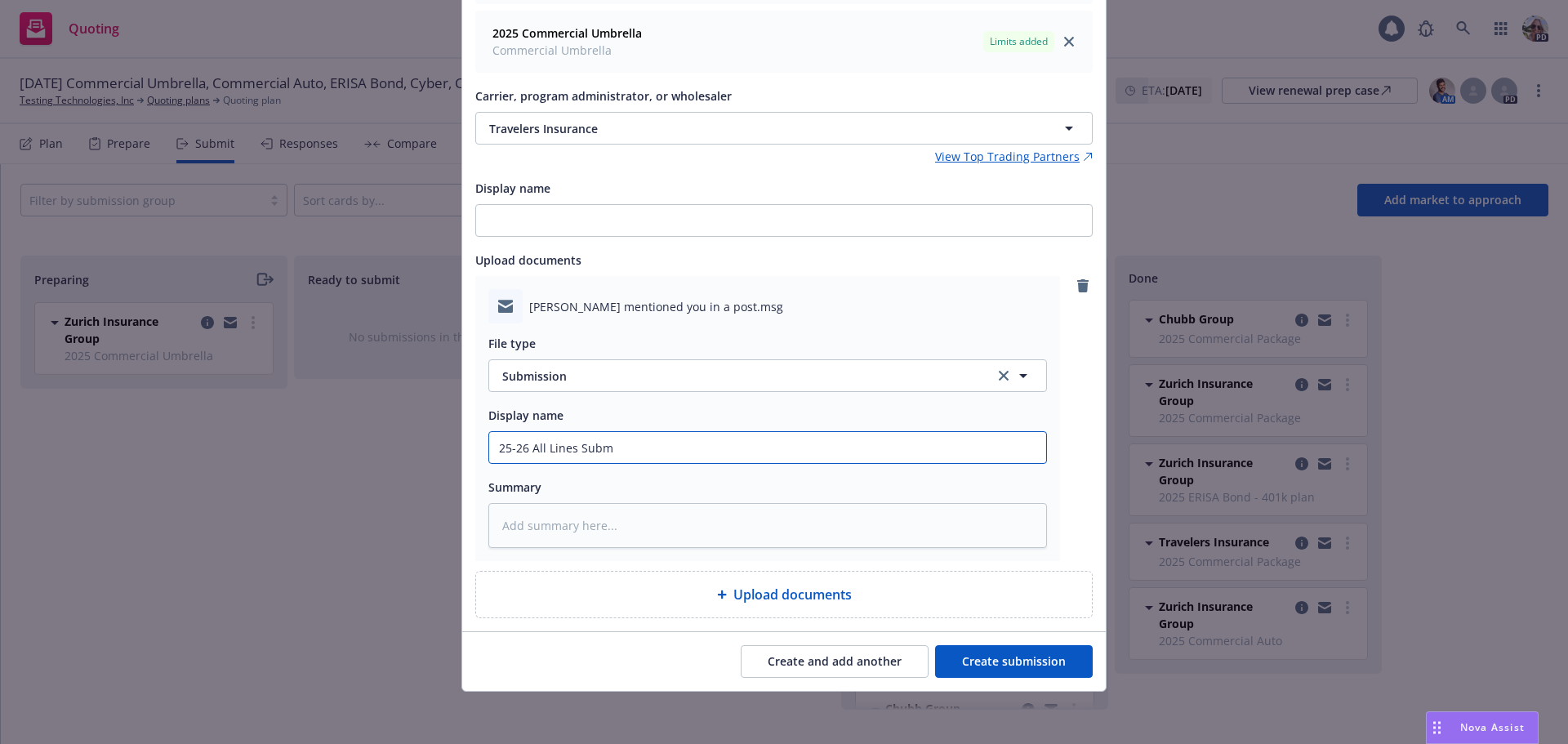
type textarea "x"
type input "25-26 All Lines Subms"
type textarea "x"
type input "25-26 All Lines Submss"
type textarea "x"
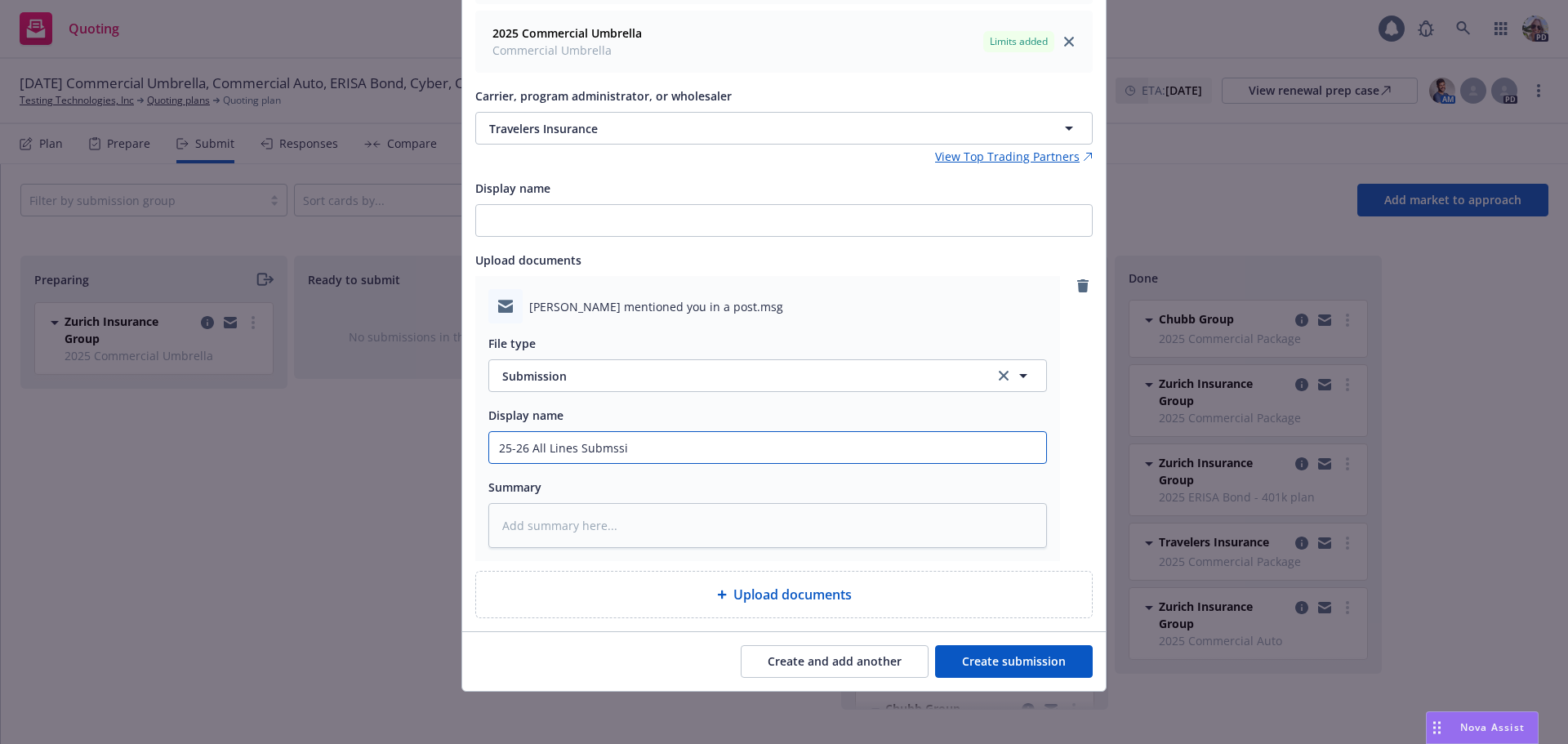
type input "25-26 All Lines Submssio"
type textarea "x"
type input "25-26 All Lines Submssion"
type textarea "x"
type input "25-26 All Lines Submssion -"
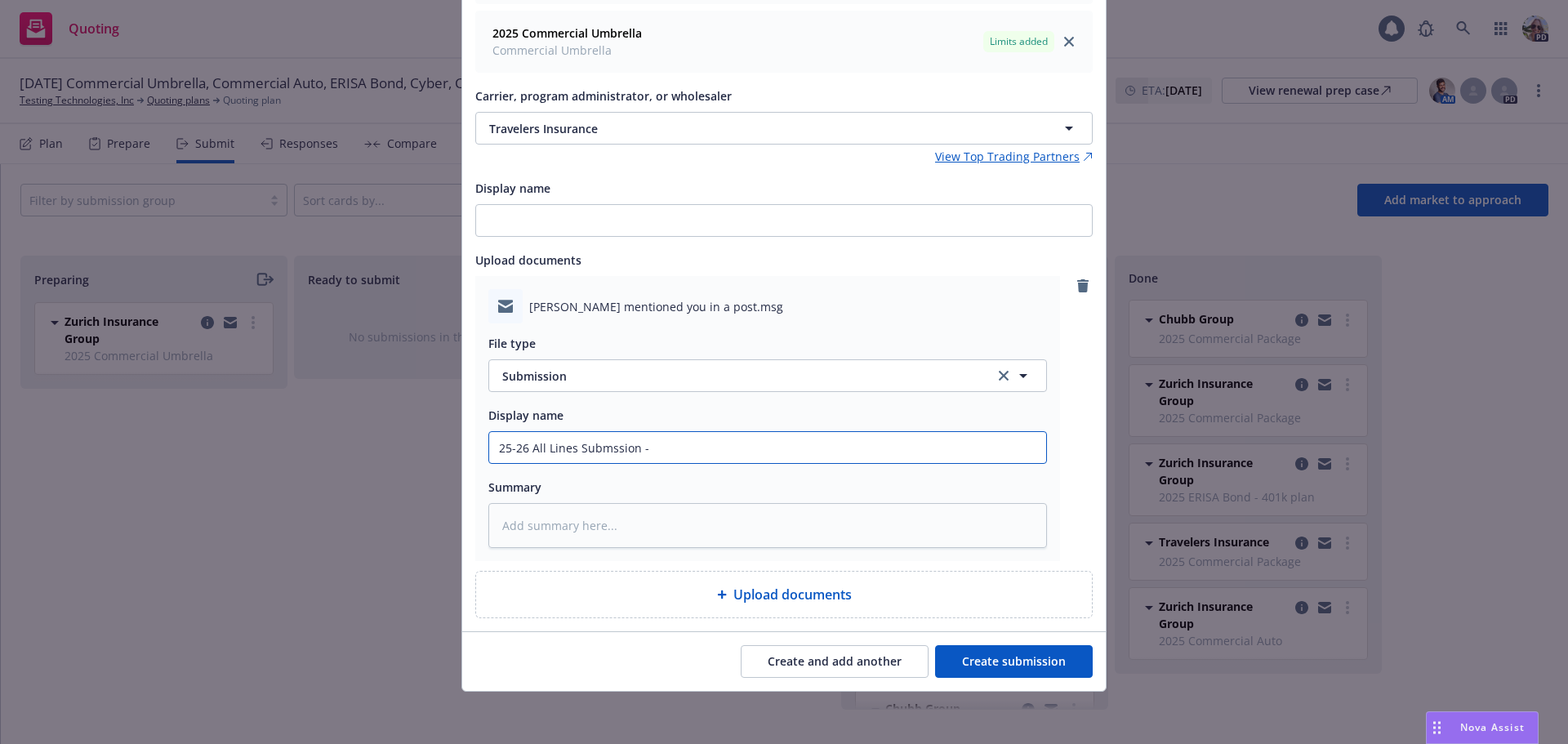
type textarea "x"
type input "25-26 All Lines Submssion -"
type textarea "x"
type input "25-26 All Lines Submssion - T"
type textarea "x"
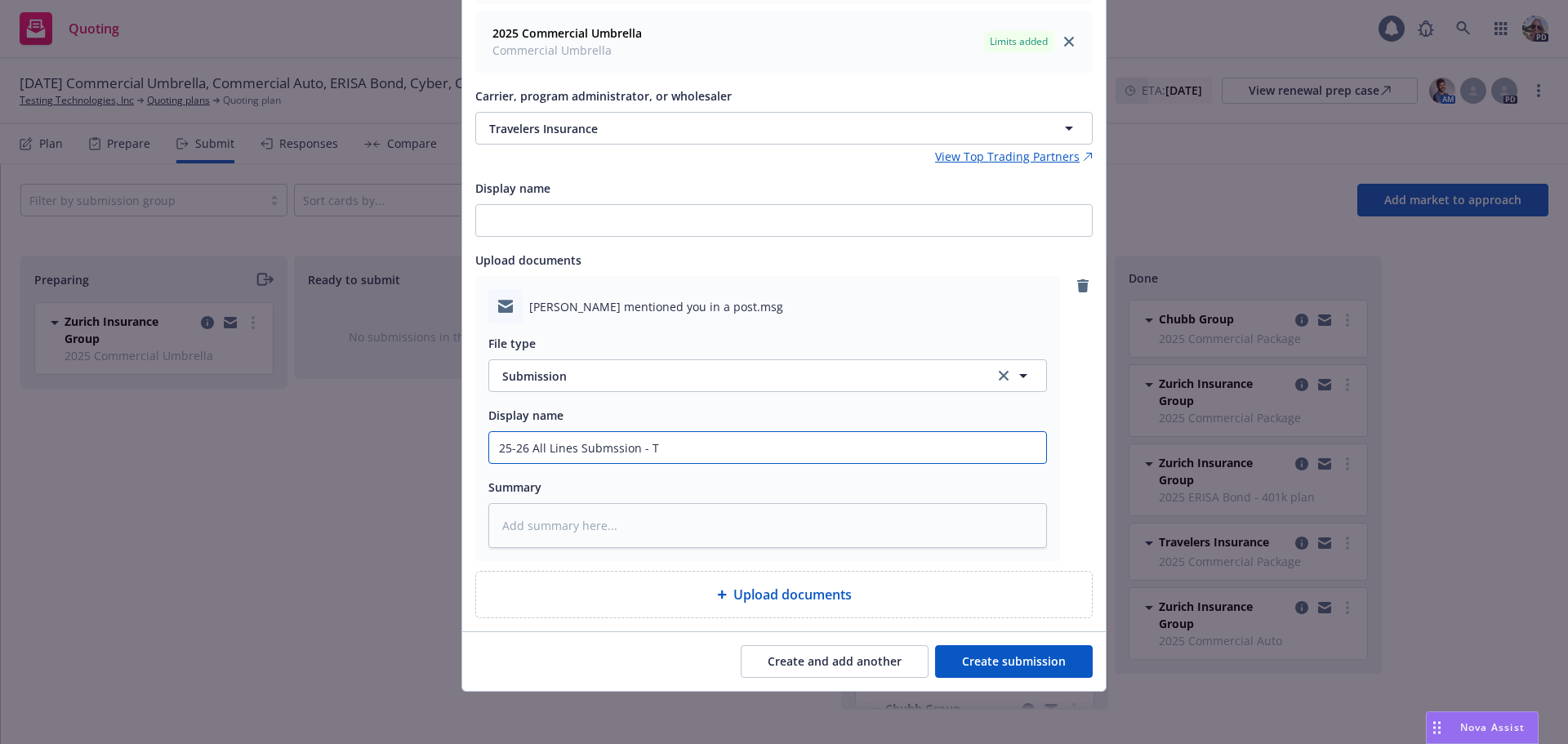
type input "25-26 All Lines Submssion - Tr"
type textarea "x"
type input "25-26 All Lines Submssion - Tra"
type textarea "x"
type input "25-26 All Lines Submssion - Trav"
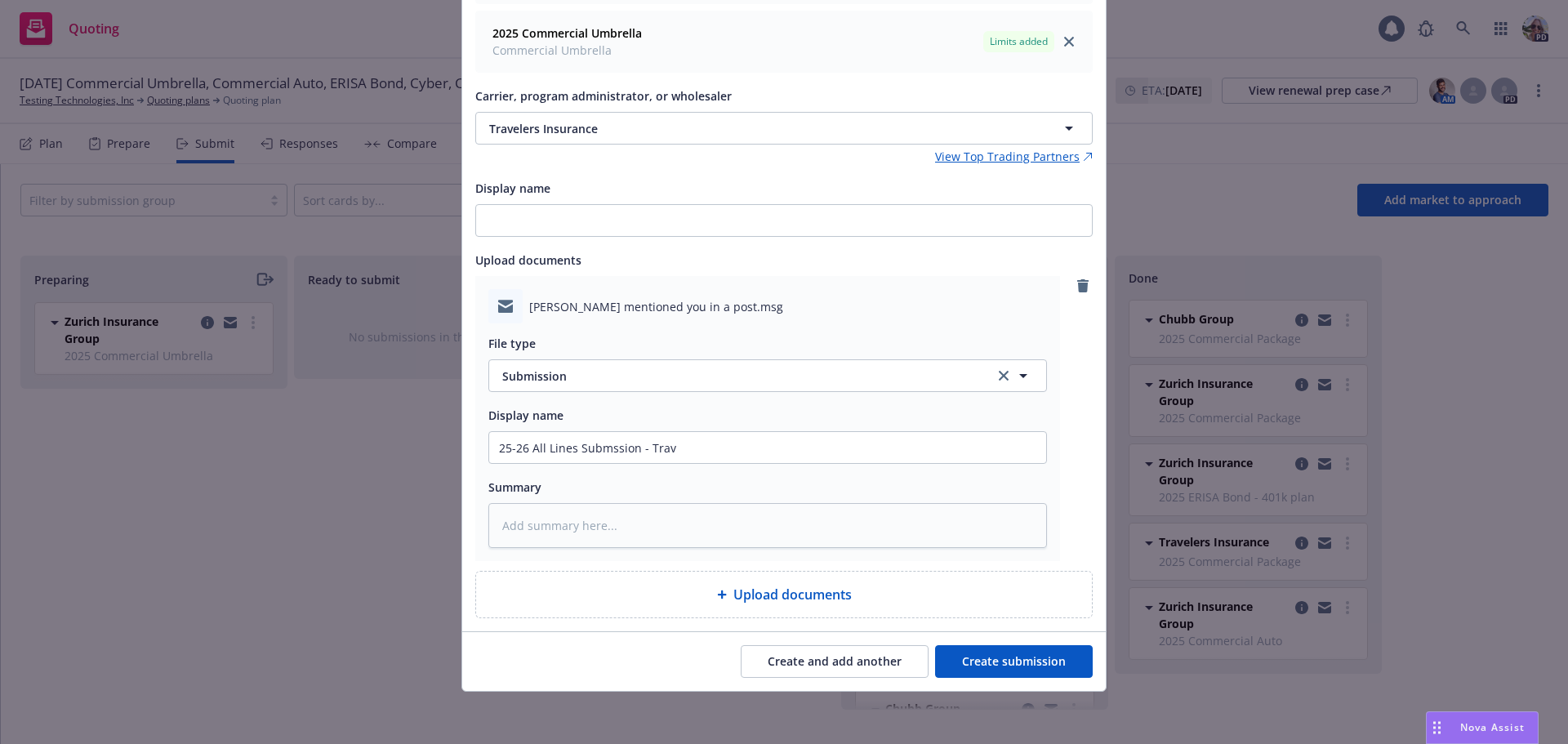
click at [973, 654] on button "Create submission" at bounding box center [1013, 661] width 158 height 33
type textarea "x"
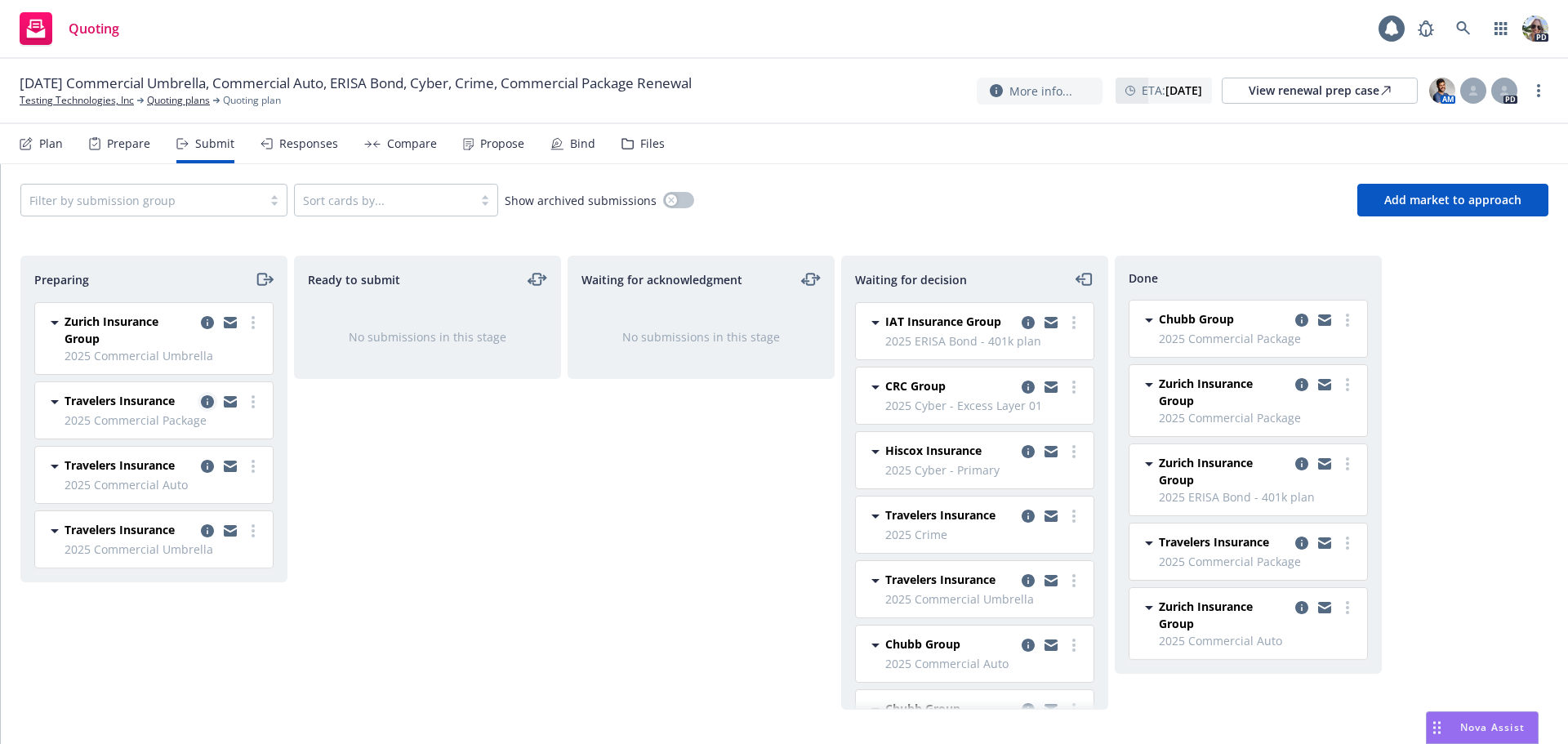
click at [211, 400] on icon "copy logging email" at bounding box center [207, 401] width 13 height 13
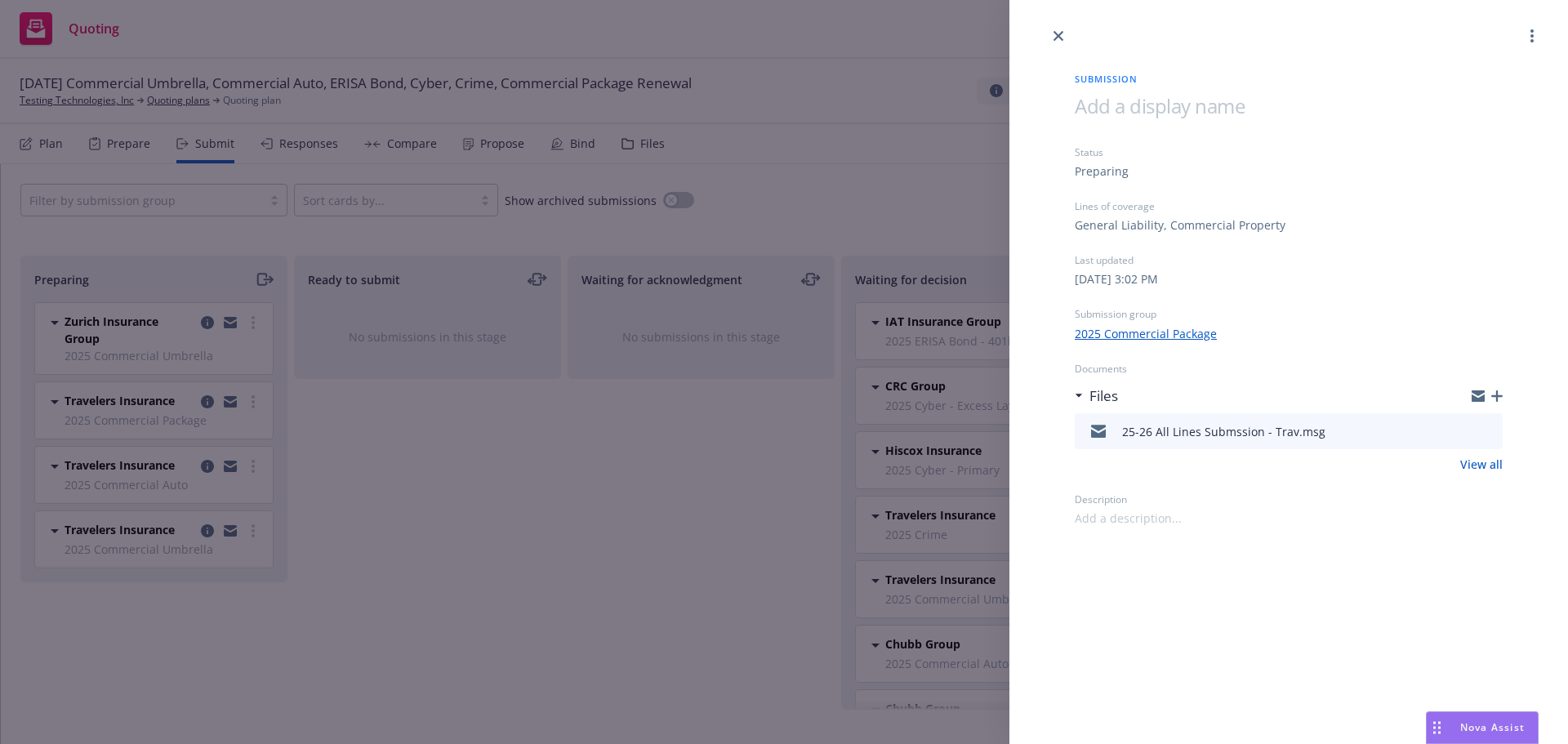
drag, startPoint x: 203, startPoint y: 470, endPoint x: 176, endPoint y: 473, distance: 27.2
click at [203, 469] on div "Submission Status Preparing Lines of coverage General Liability, Commercial Pro…" at bounding box center [784, 372] width 1568 height 744
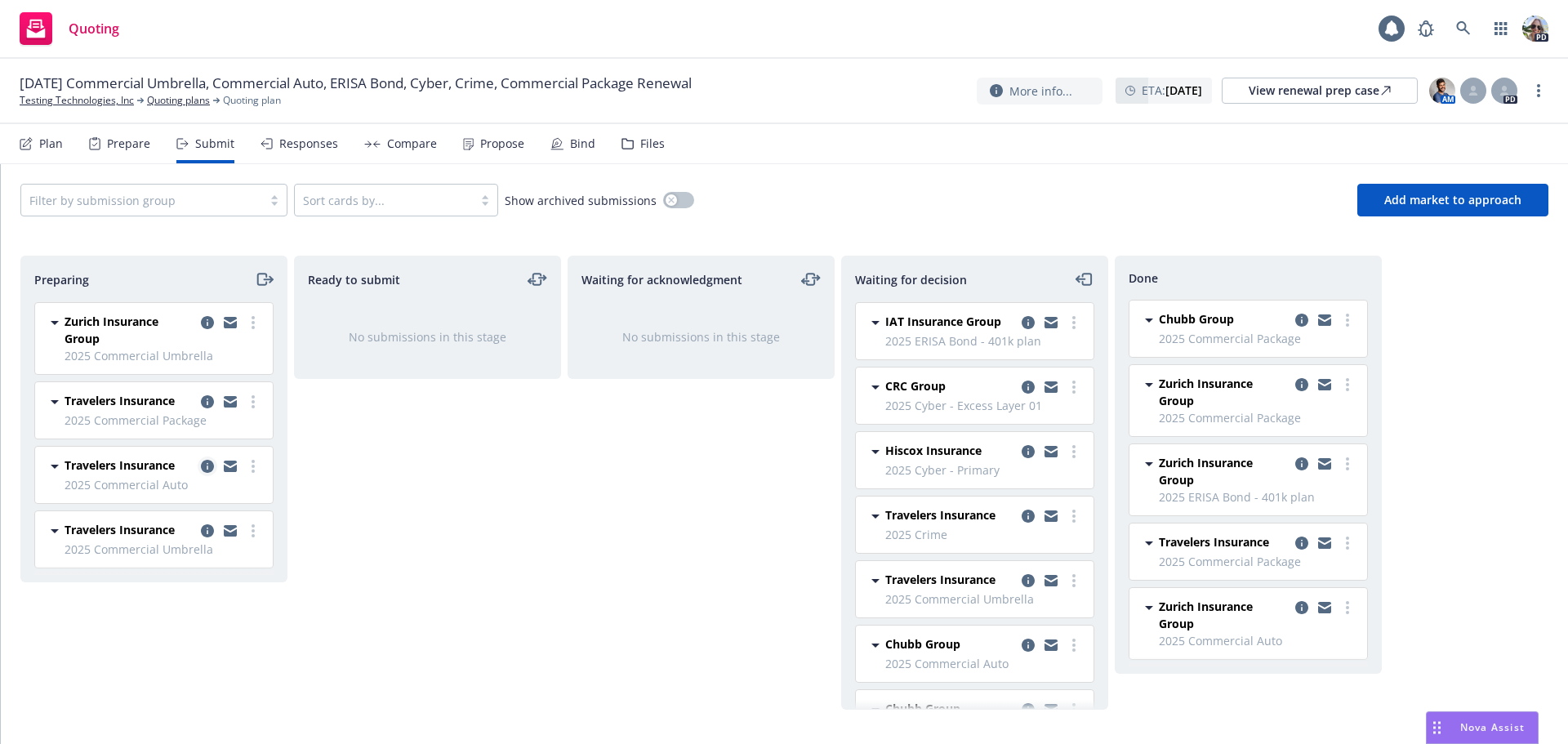
click at [208, 461] on icon "copy logging email" at bounding box center [207, 466] width 13 height 13
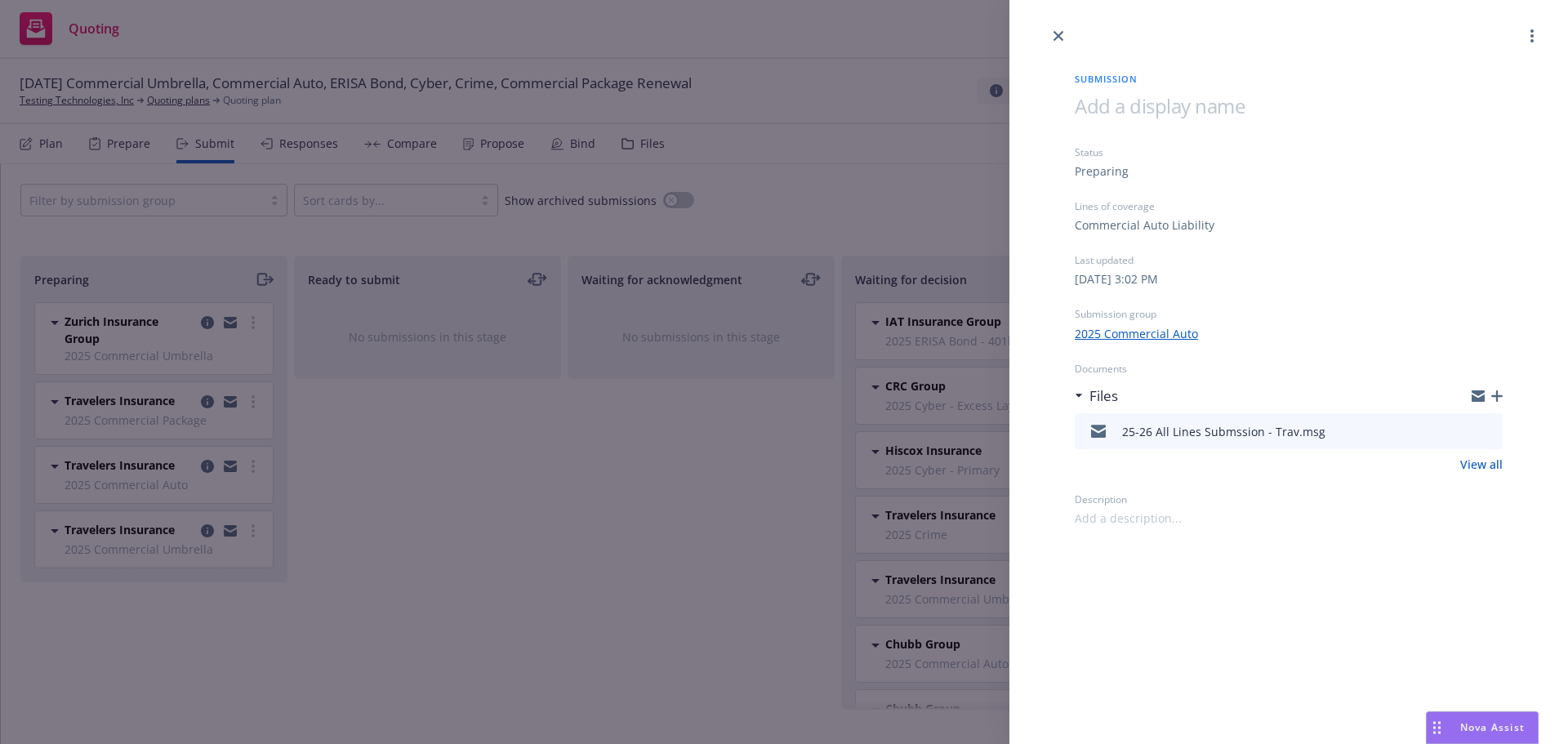
click at [156, 541] on div "Submission Status Preparing Lines of coverage Commercial Auto Liability Last up…" at bounding box center [784, 372] width 1568 height 744
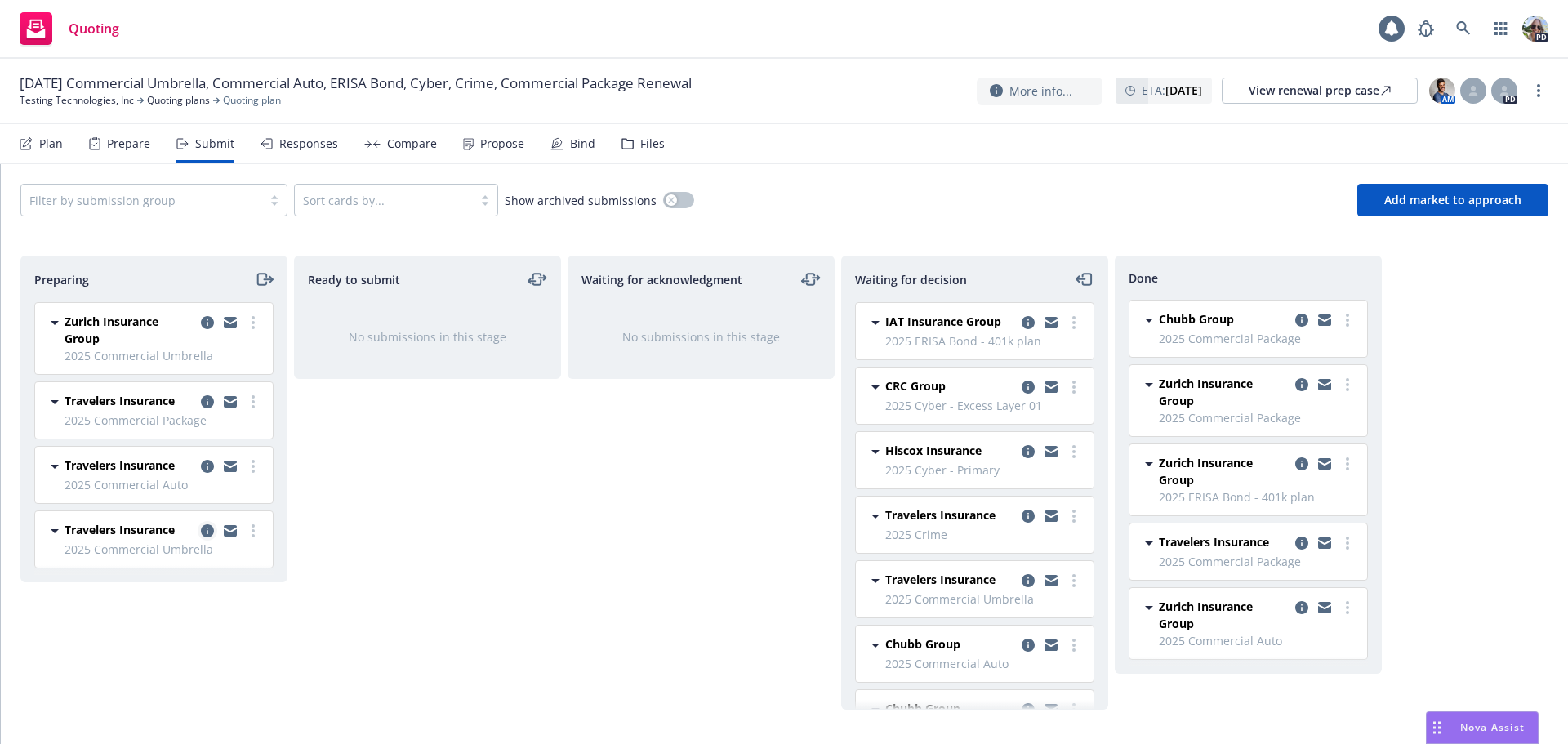
click at [207, 528] on icon "copy logging email" at bounding box center [207, 530] width 13 height 13
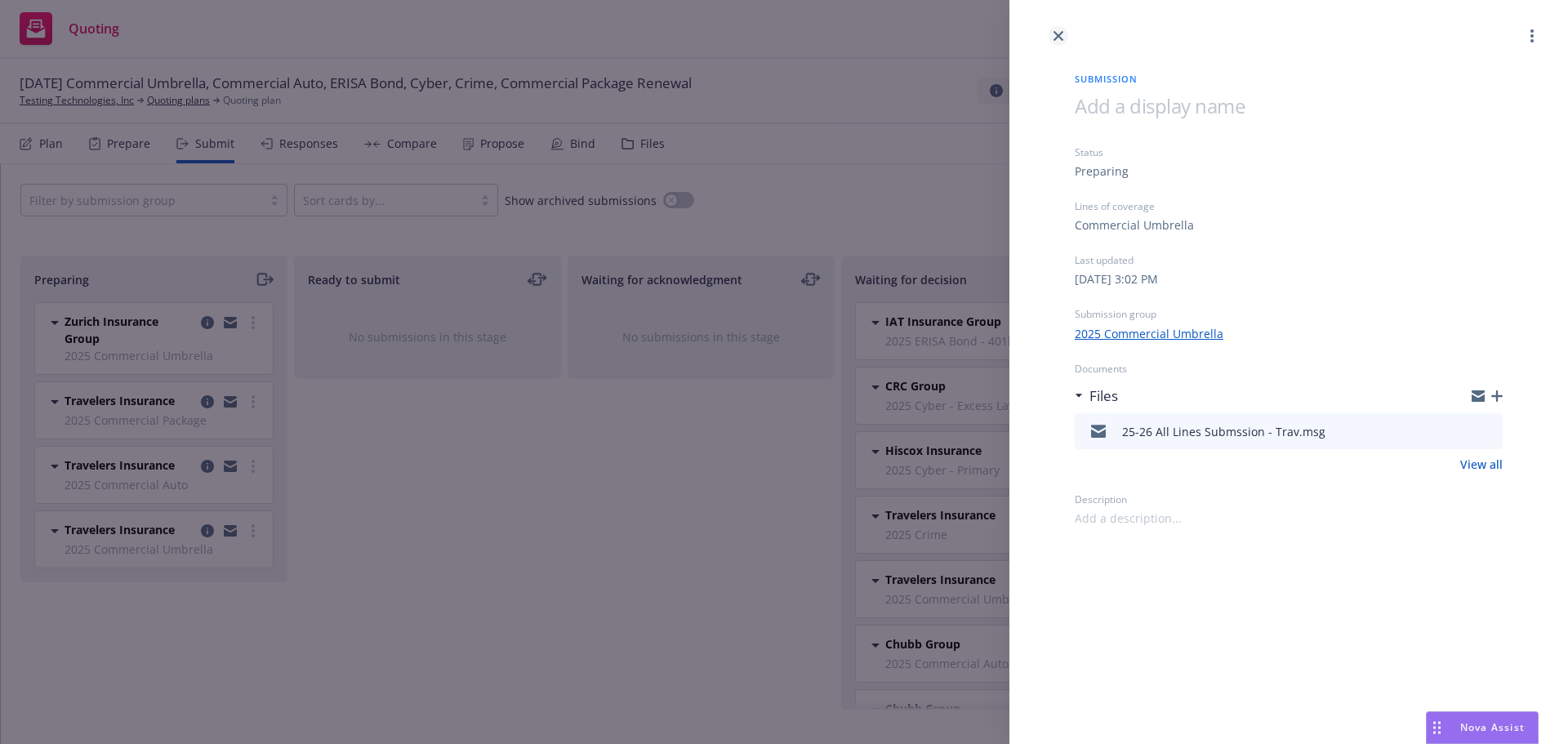
click at [1062, 44] on link "close" at bounding box center [1058, 36] width 19 height 19
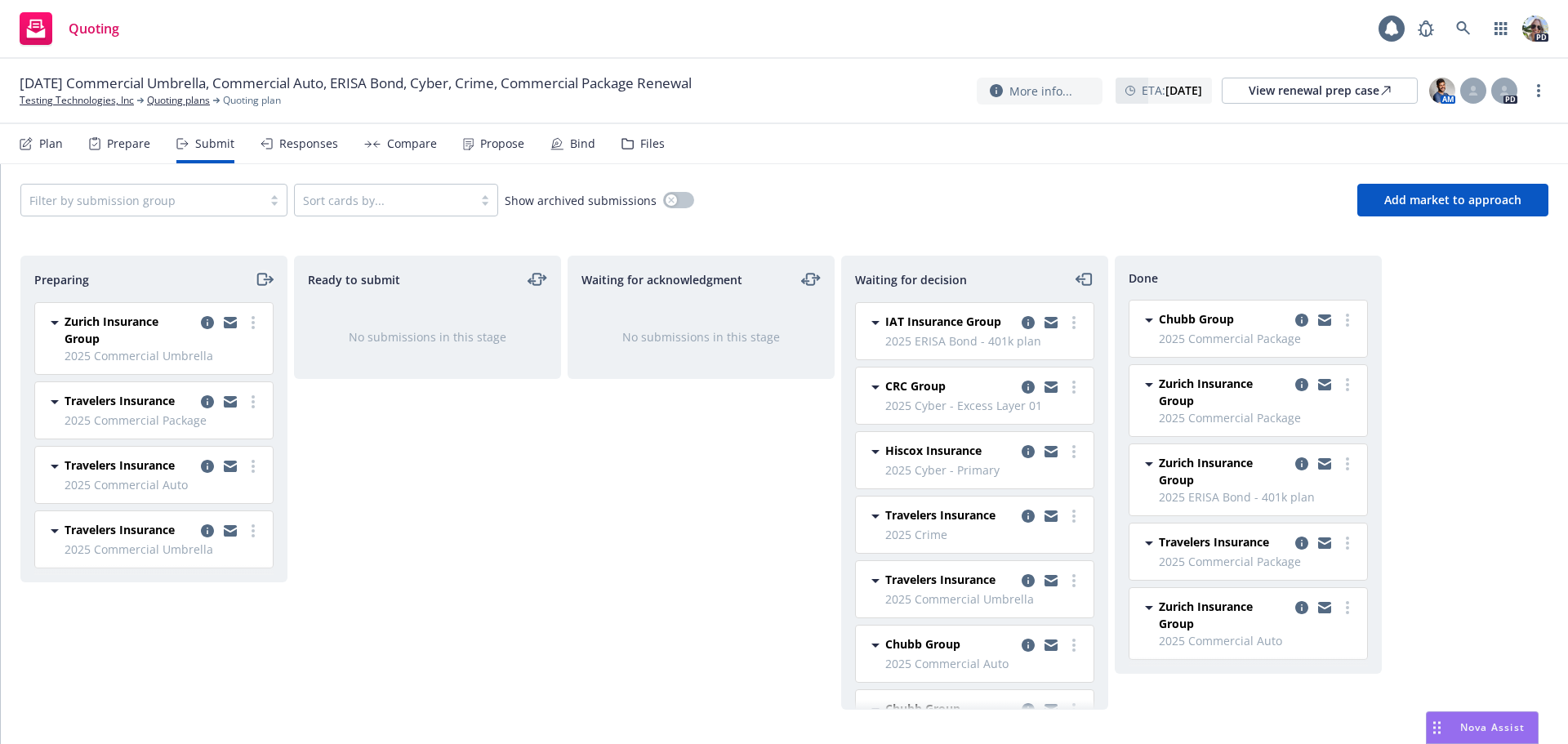
click at [261, 278] on icon "moveRight" at bounding box center [263, 279] width 18 height 19
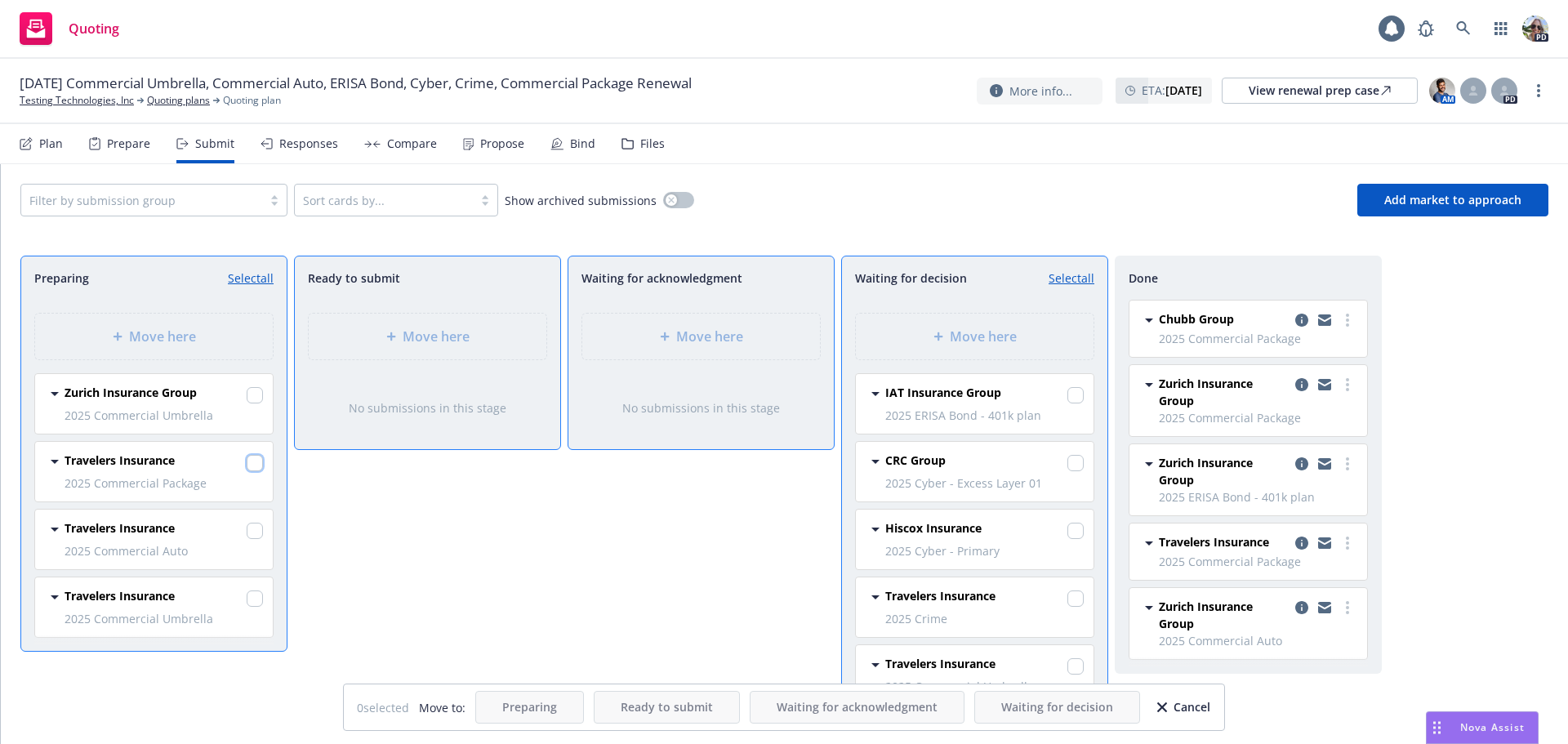
click at [254, 461] on input "checkbox" at bounding box center [254, 463] width 17 height 17
checkbox input "true"
click at [254, 533] on input "checkbox" at bounding box center [254, 531] width 17 height 17
checkbox input "true"
click at [258, 601] on input "checkbox" at bounding box center [254, 599] width 17 height 17
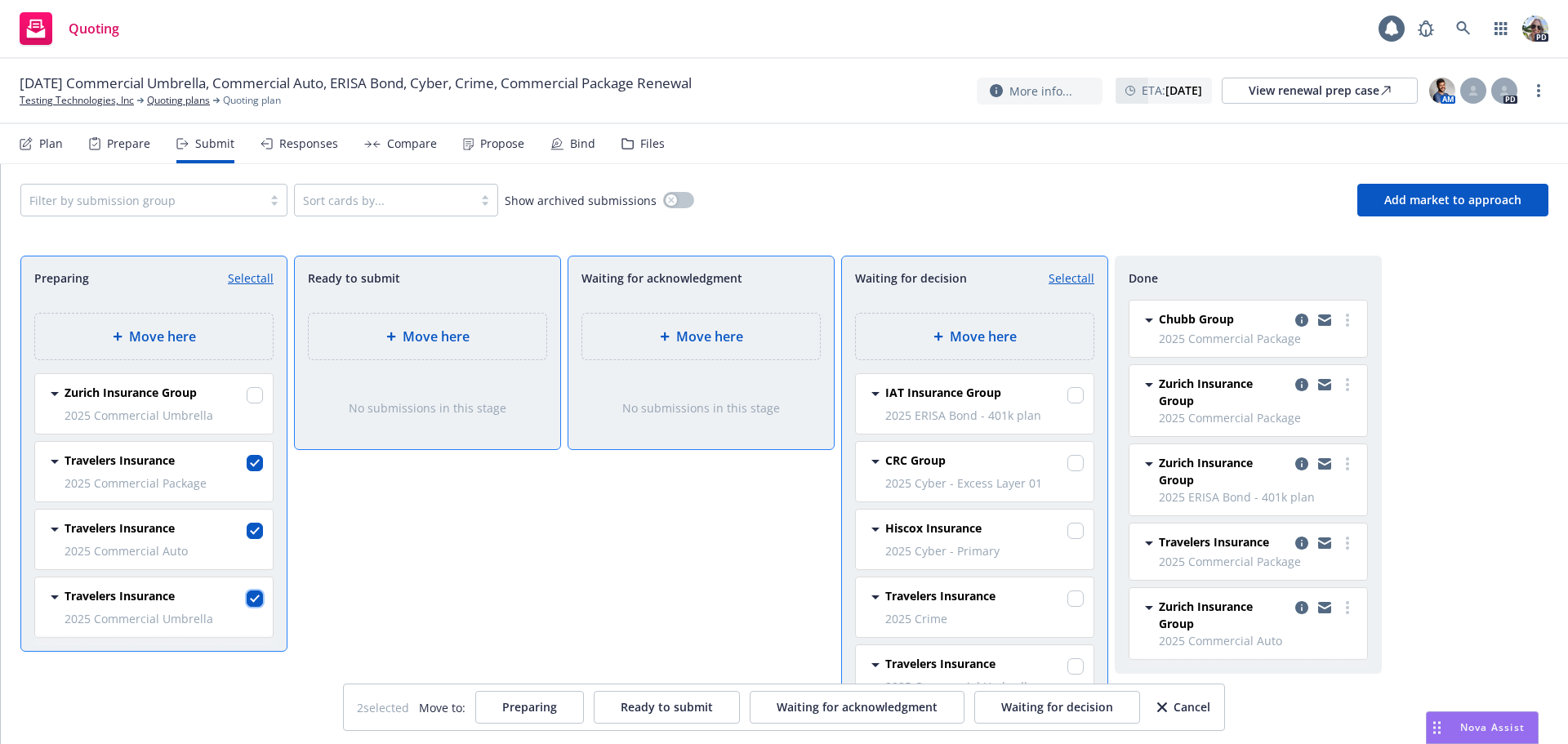
checkbox input "true"
click at [1042, 708] on span "Waiting for decision" at bounding box center [1056, 707] width 112 height 16
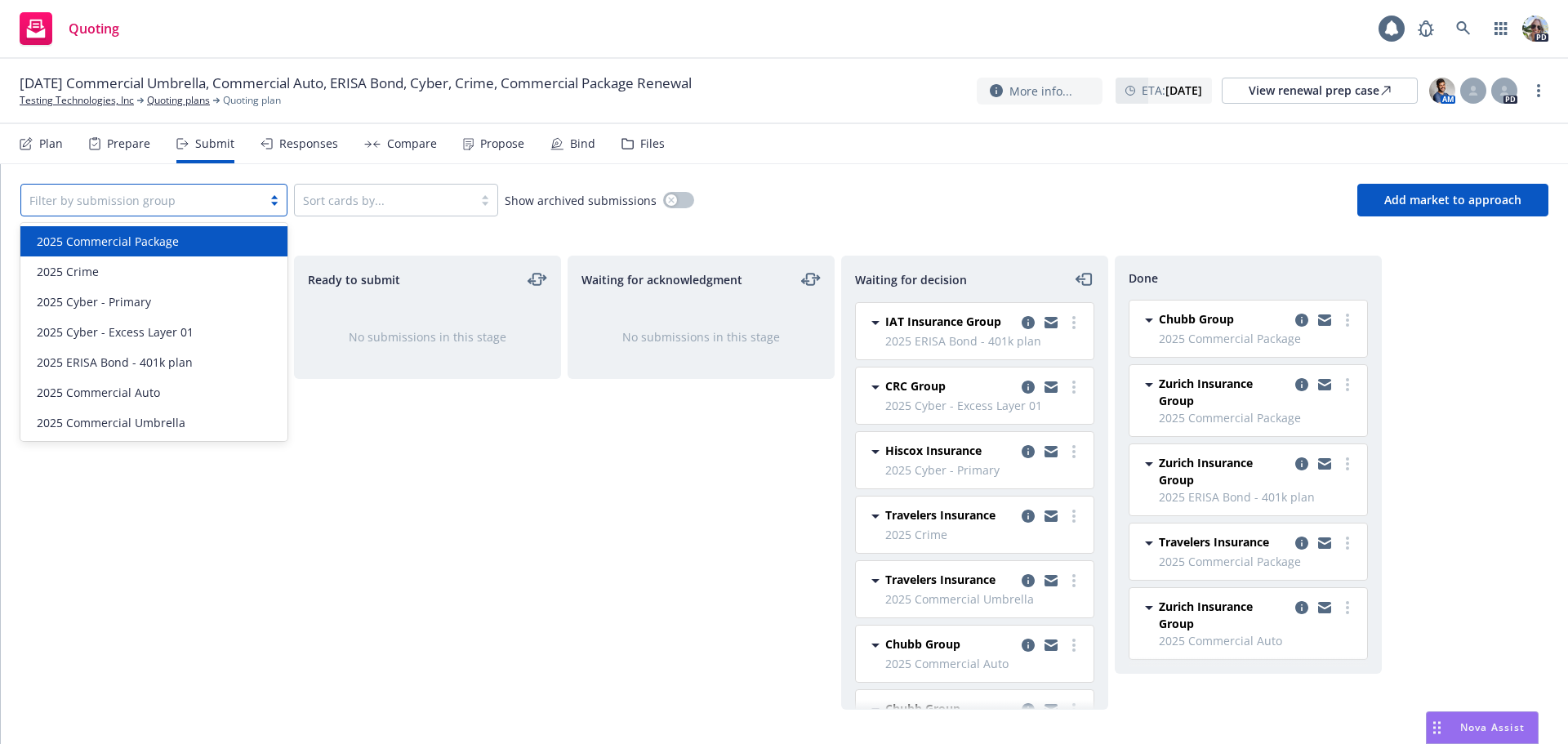
click at [121, 197] on div at bounding box center [141, 200] width 225 height 19
drag, startPoint x: 89, startPoint y: 249, endPoint x: 109, endPoint y: 278, distance: 35.2
click at [88, 249] on span "2025 Commercial Package" at bounding box center [107, 240] width 142 height 17
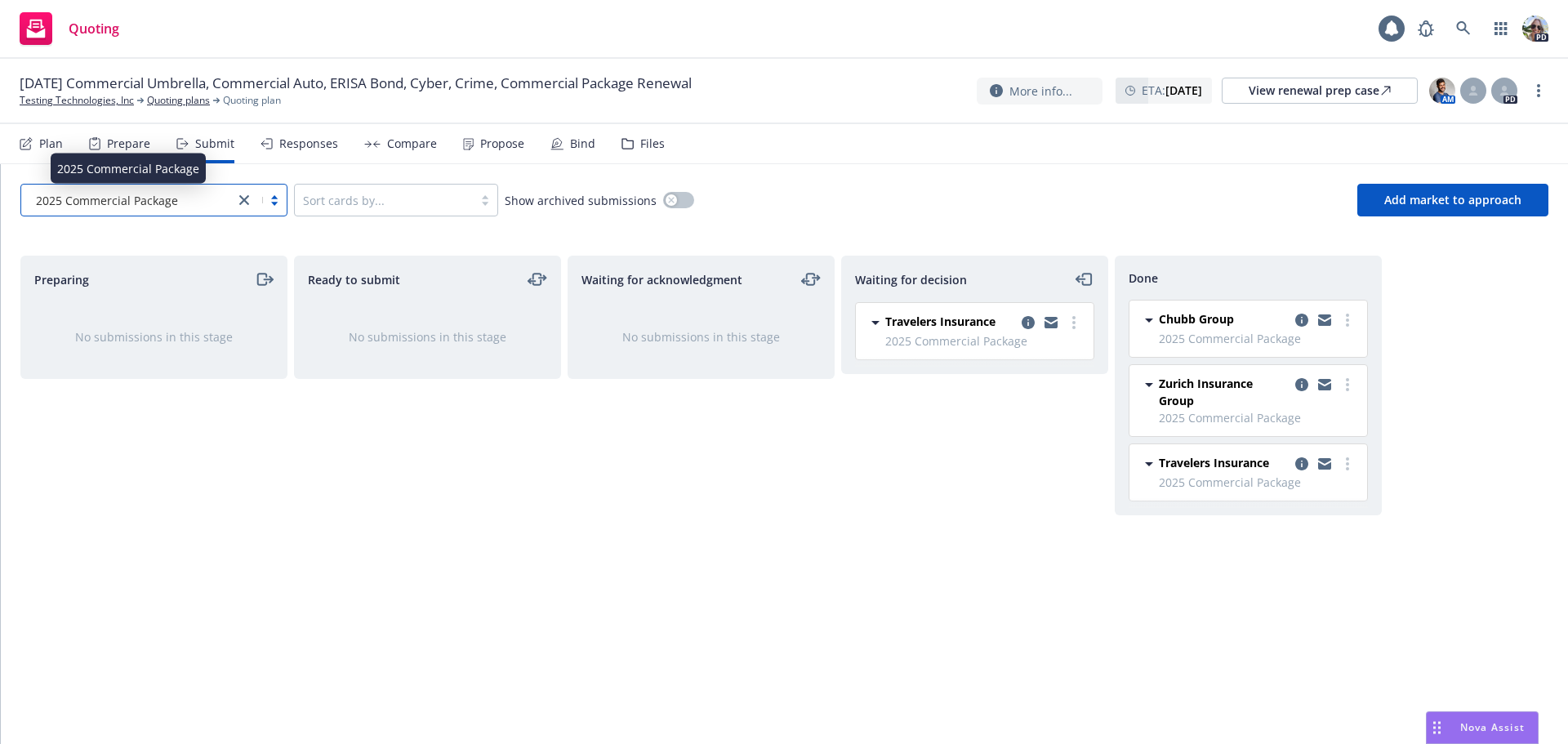
click at [123, 201] on span "2025 Commercial Package" at bounding box center [107, 200] width 142 height 17
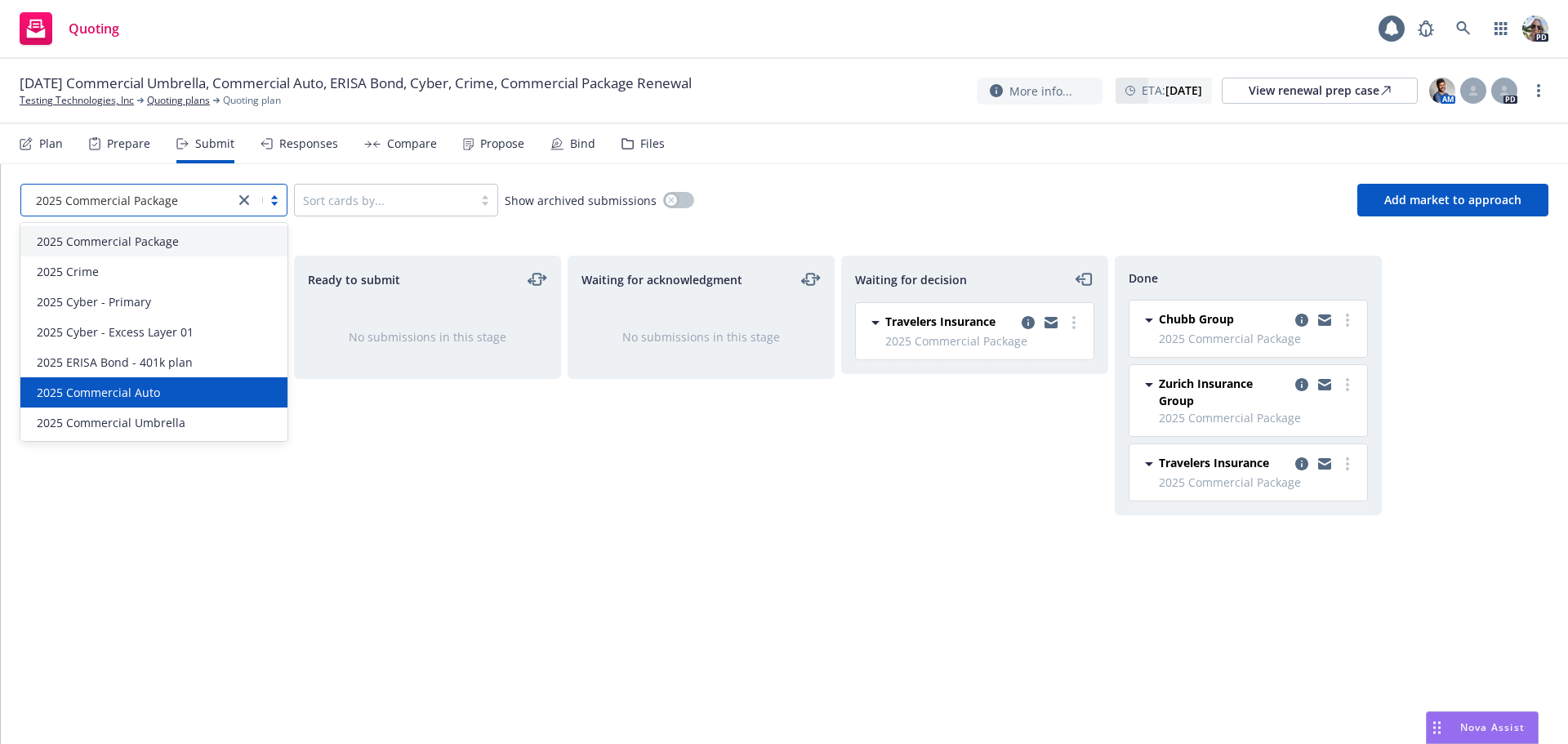
click at [90, 401] on div "2025 Commercial Auto" at bounding box center [153, 392] width 267 height 30
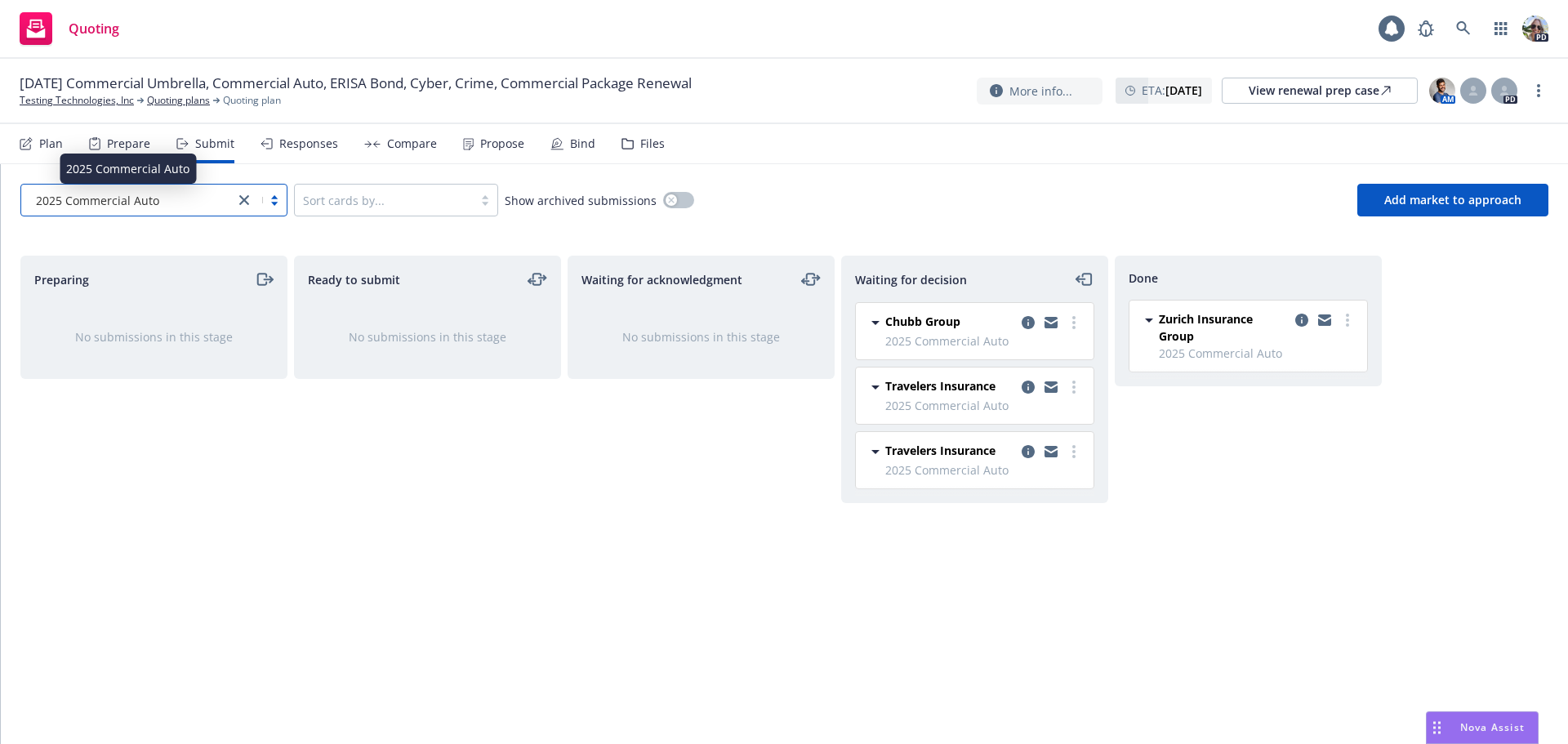
click at [109, 202] on span "2025 Commercial Auto" at bounding box center [98, 200] width 123 height 17
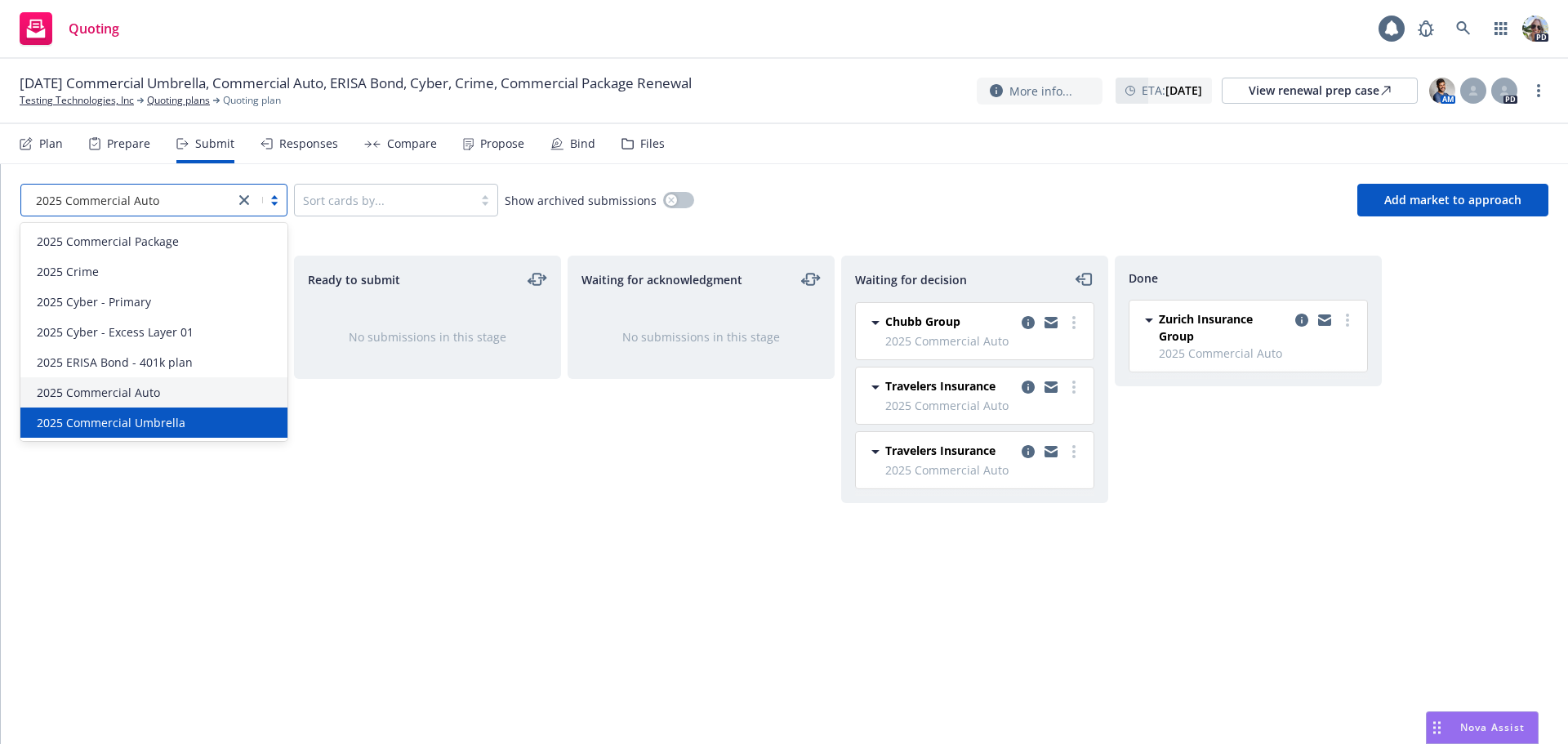
click at [103, 427] on span "2025 Commercial Umbrella" at bounding box center [111, 422] width 149 height 17
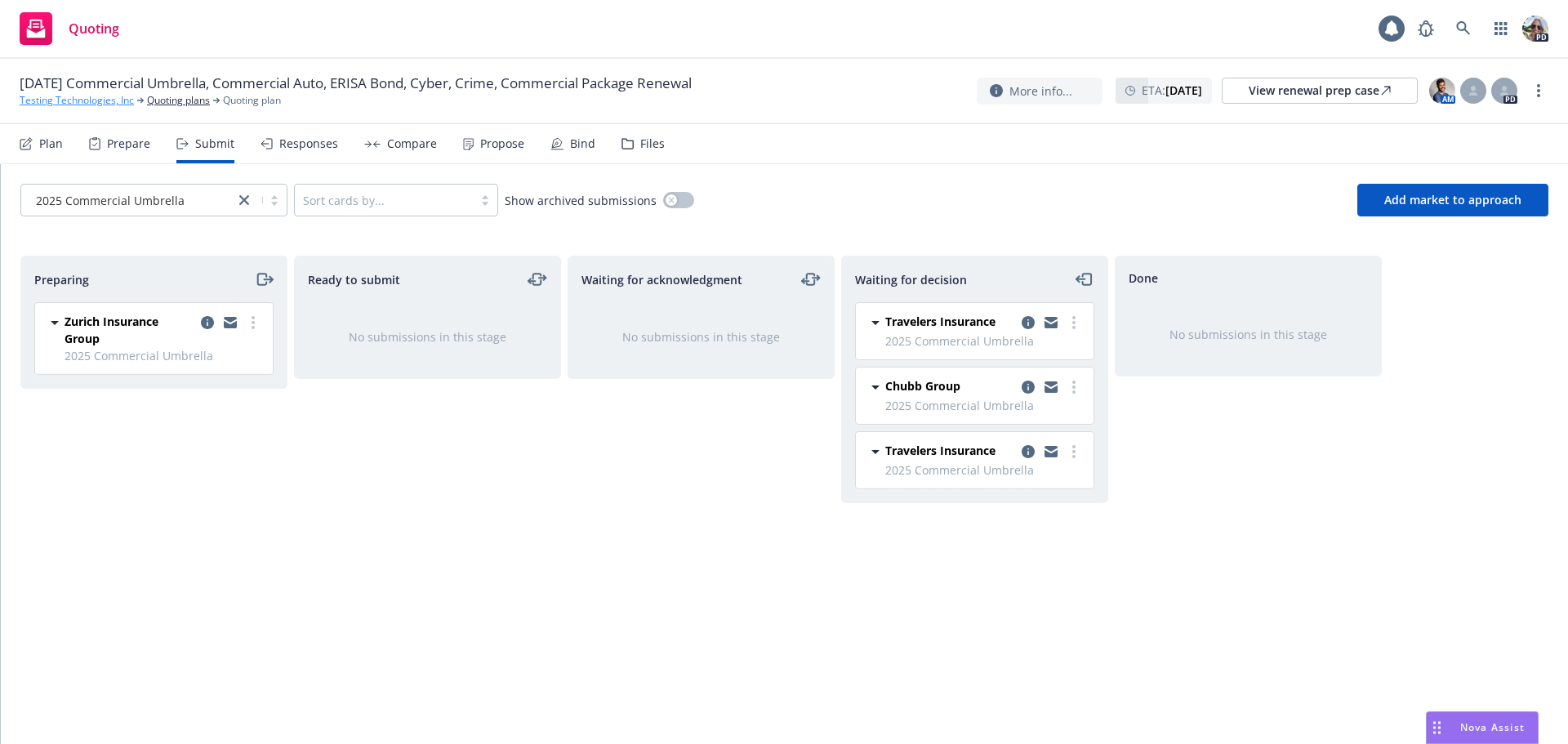
click at [49, 104] on link "Testing Technologies, Inc" at bounding box center [77, 100] width 114 height 15
click at [241, 199] on icon "close" at bounding box center [244, 200] width 10 height 10
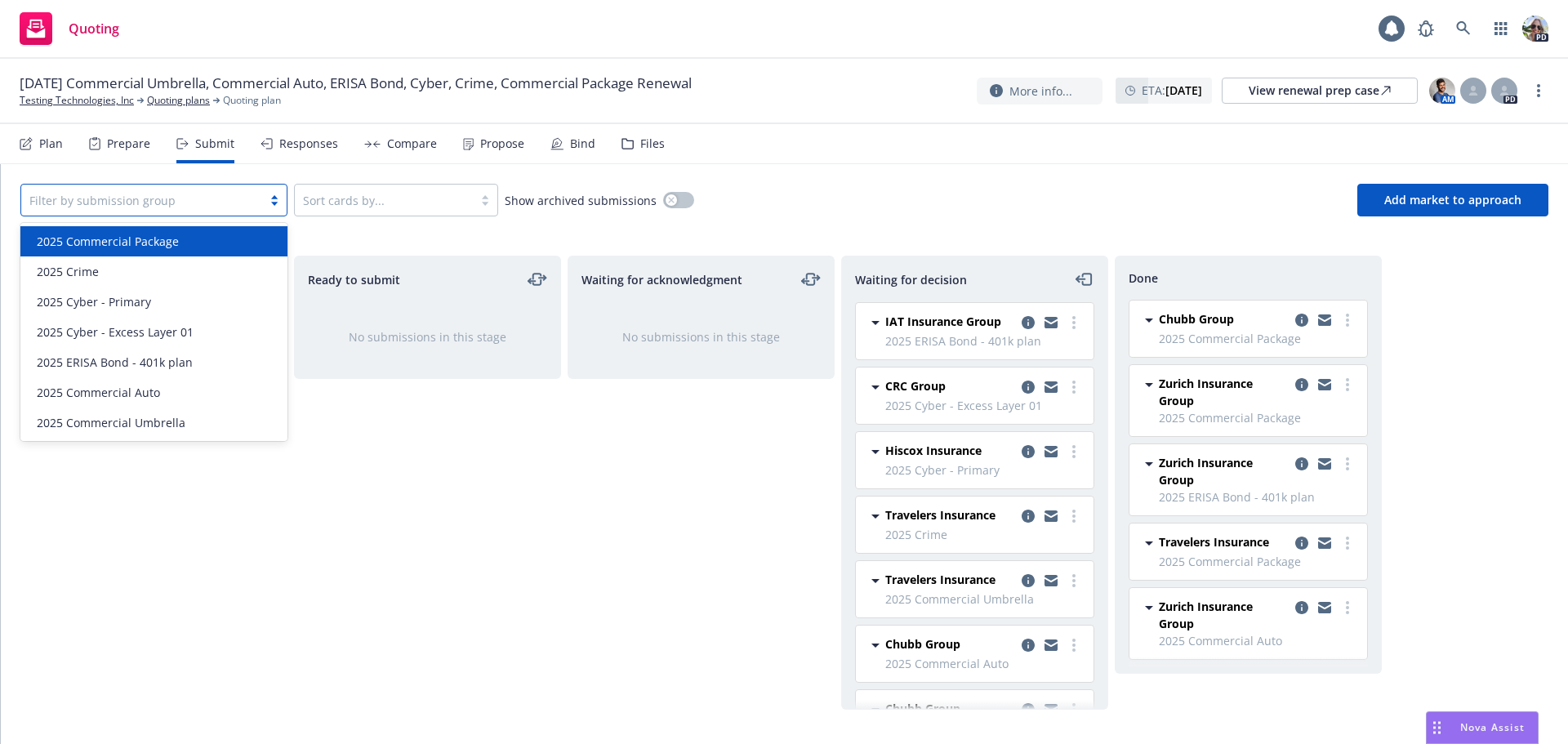
click at [146, 245] on span "2025 Commercial Package" at bounding box center [107, 240] width 142 height 17
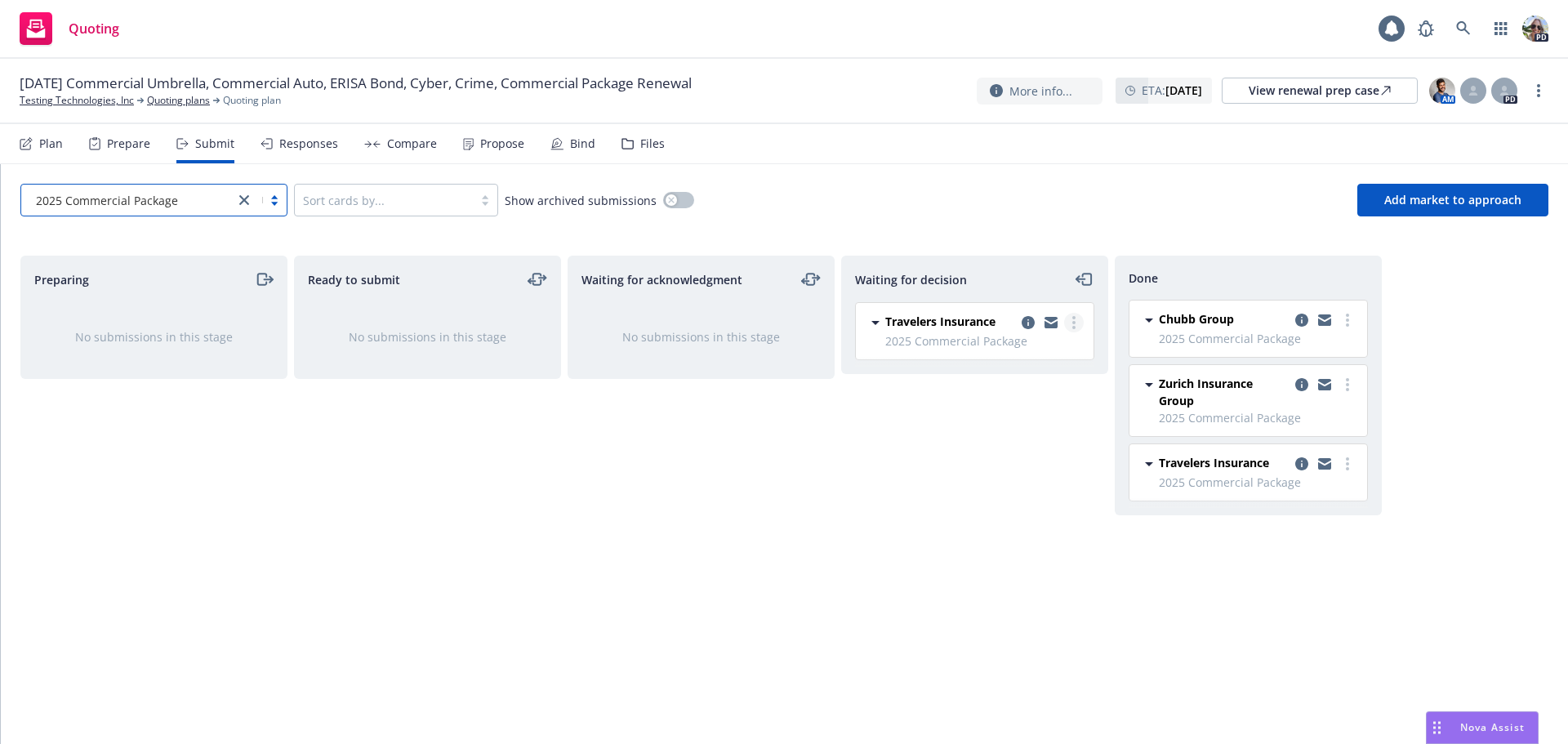
click at [1076, 323] on link "more" at bounding box center [1073, 322] width 19 height 19
click at [1023, 419] on span "Add accepted decision" at bounding box center [1000, 421] width 163 height 16
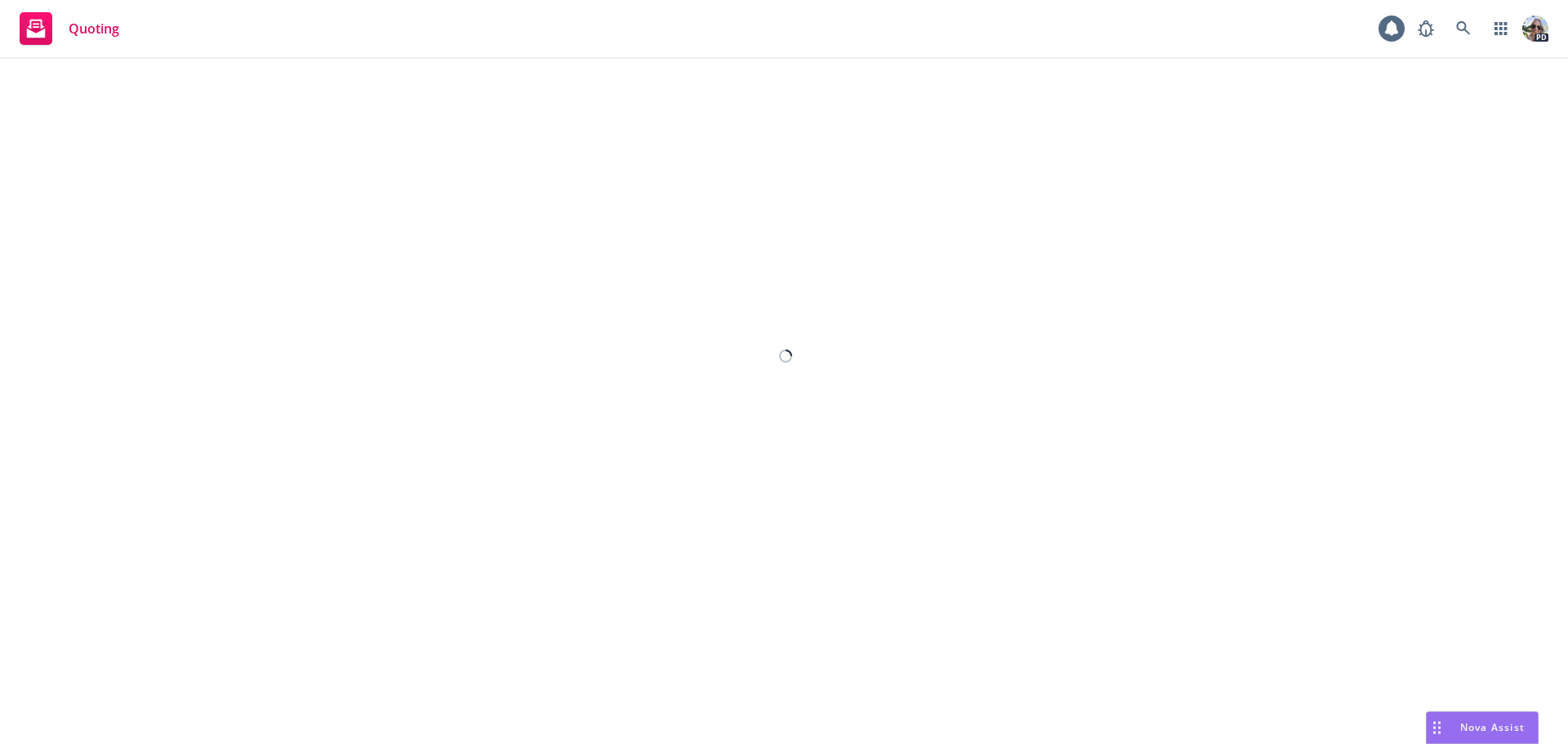
select select "12"
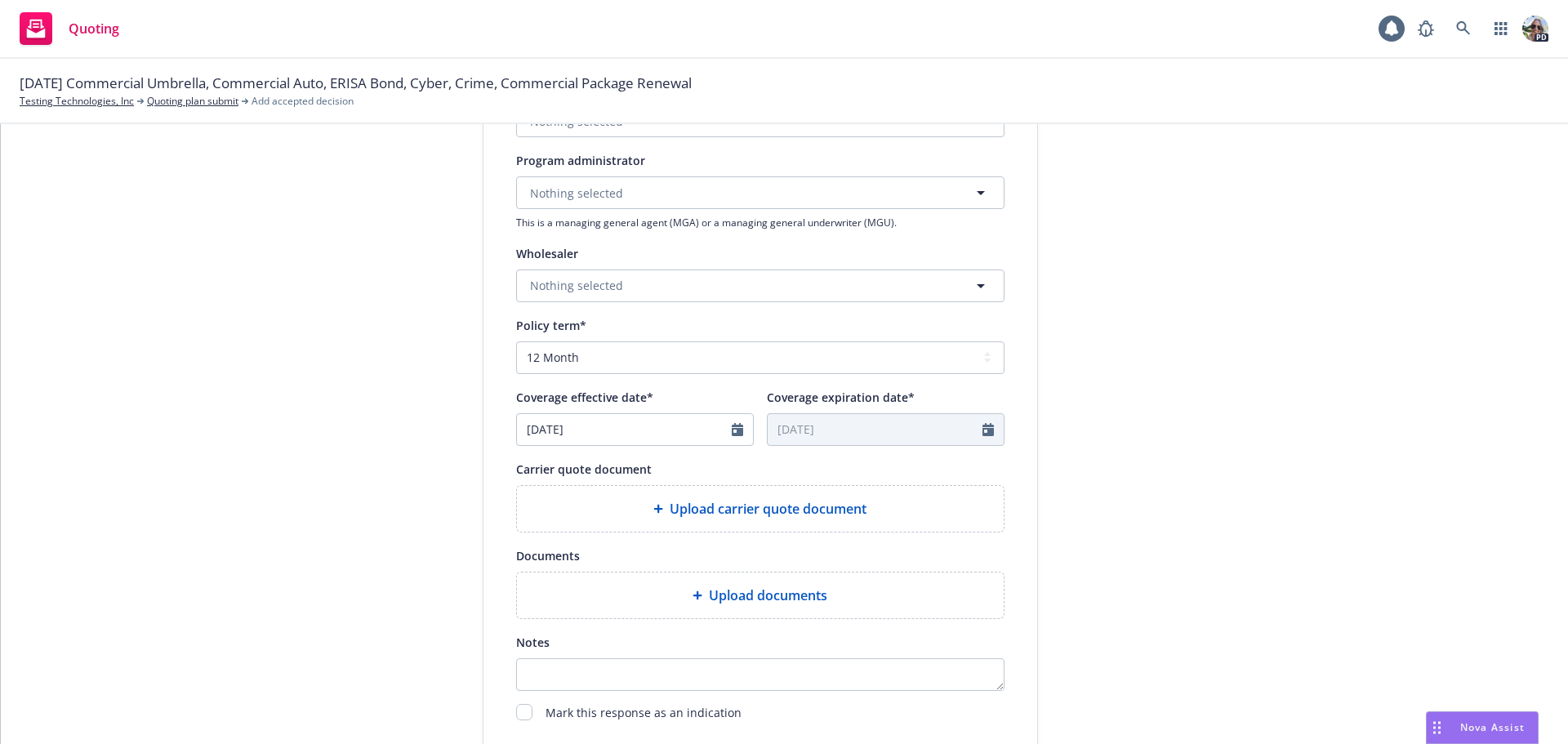
scroll to position [463, 0]
click at [525, 711] on input "checkbox" at bounding box center [524, 711] width 17 height 17
checkbox input "true"
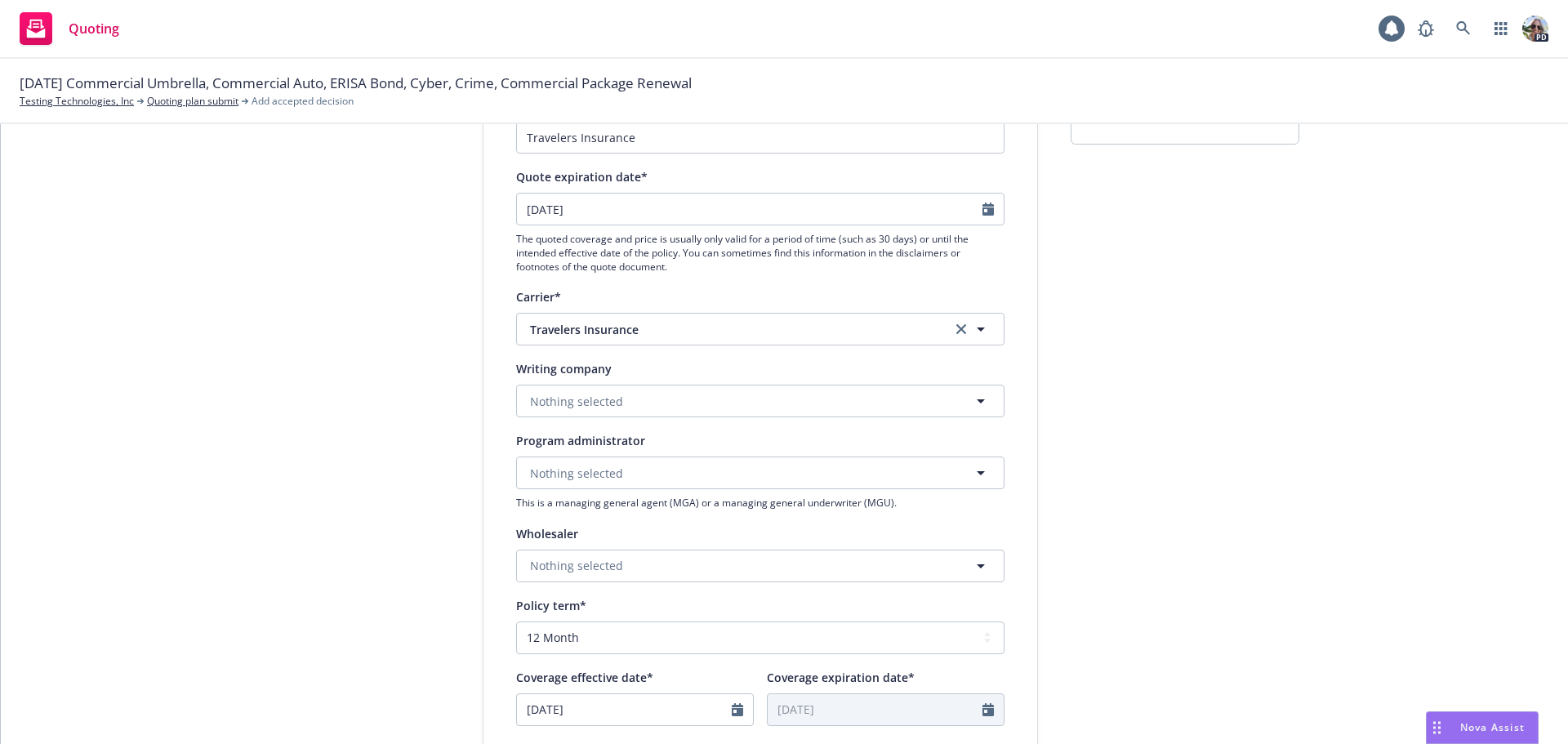
scroll to position [178, 0]
click at [597, 406] on span "Nothing selected" at bounding box center [577, 404] width 93 height 17
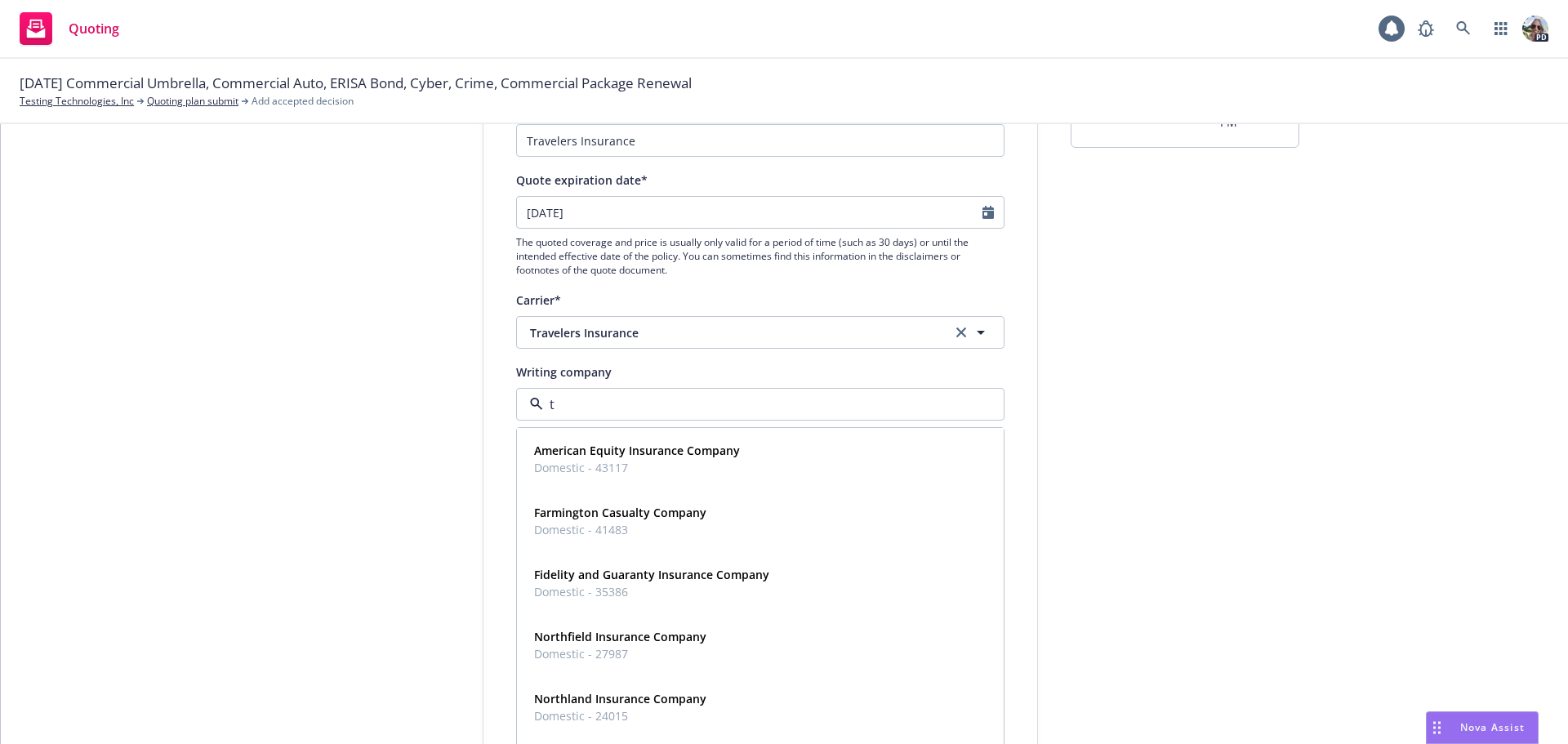
type input "tr"
click at [556, 634] on strong "Travelers Commercial Casualty Company" at bounding box center [648, 637] width 228 height 16
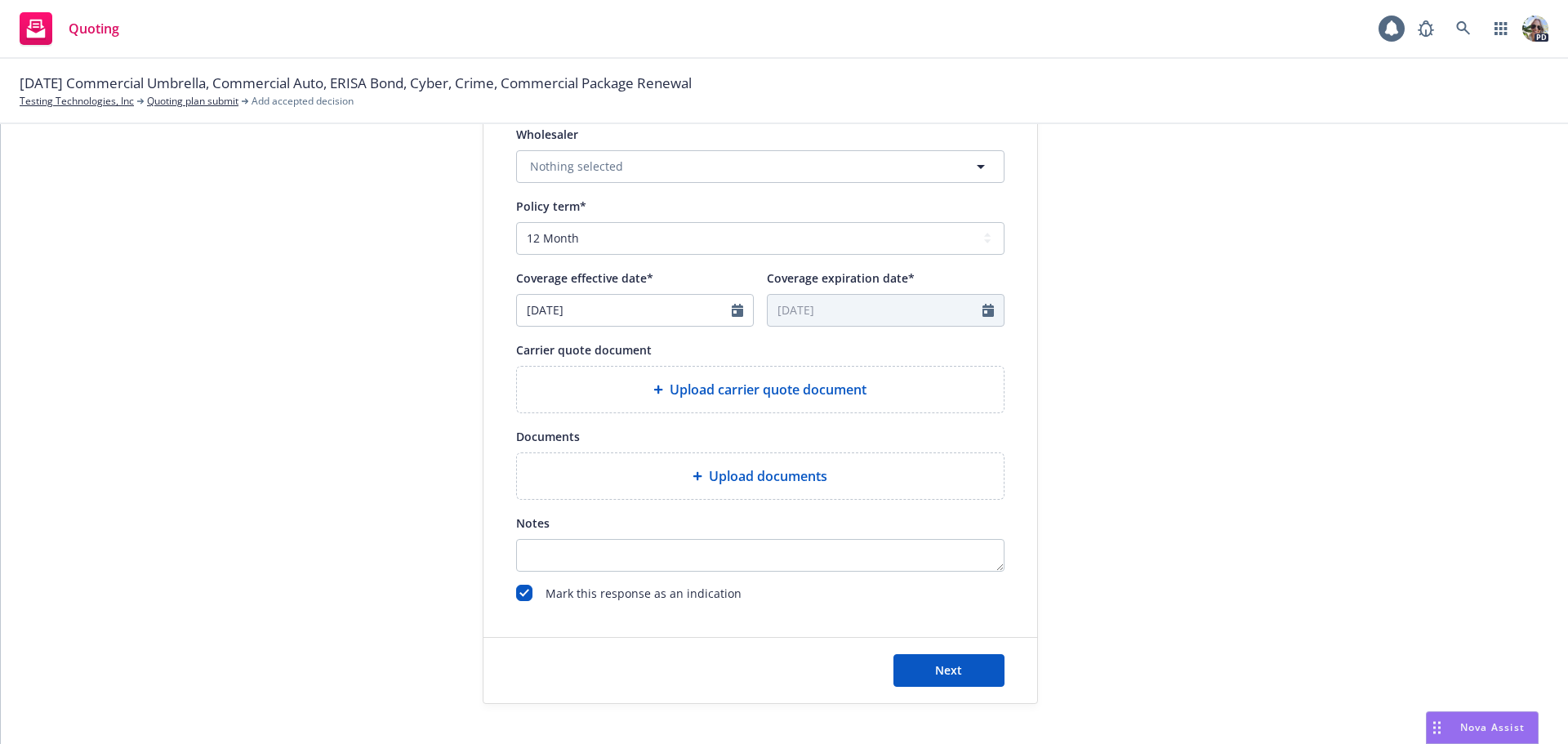
scroll to position [584, 0]
click at [971, 681] on button "Next" at bounding box center [949, 667] width 111 height 33
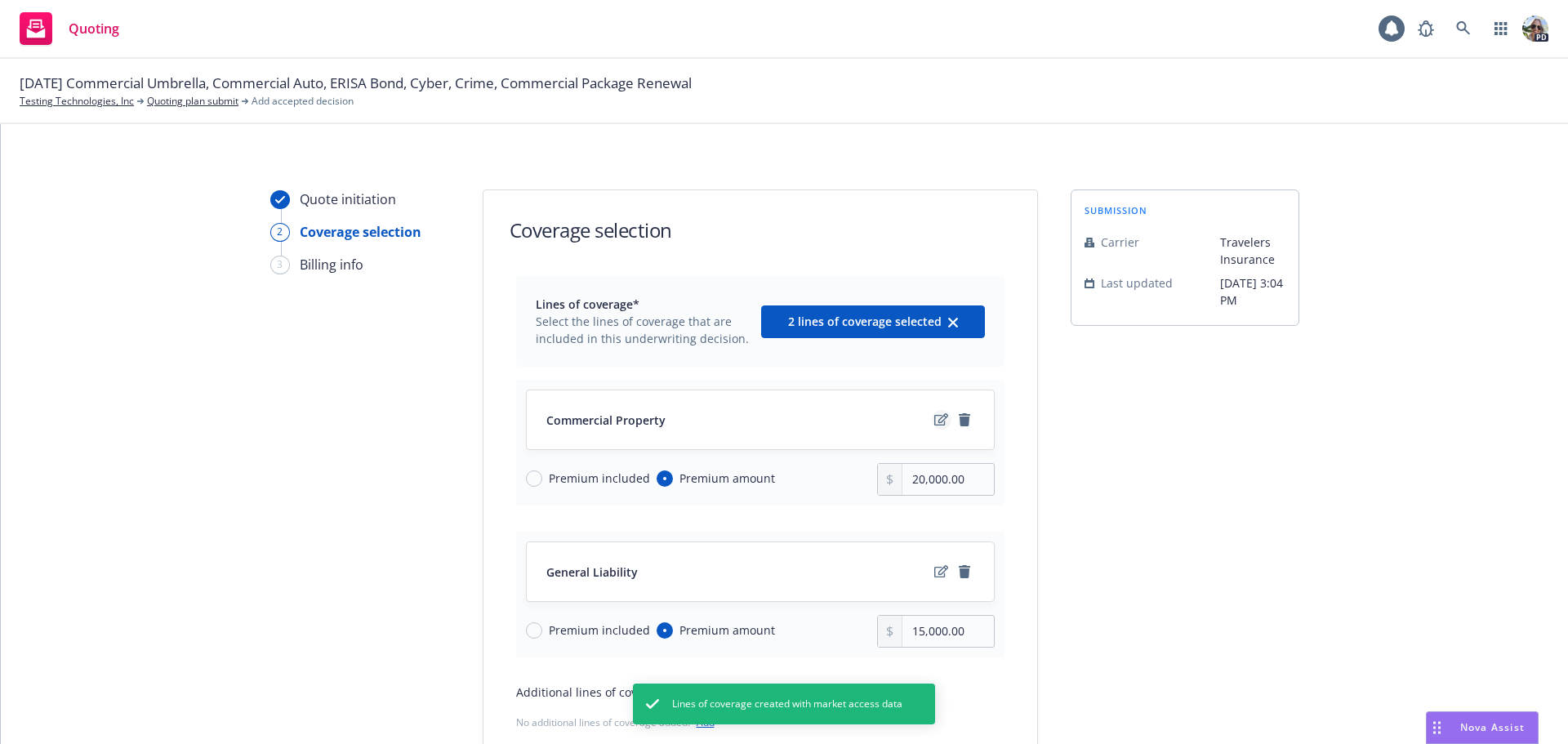
click at [934, 421] on icon "edit" at bounding box center [941, 419] width 14 height 13
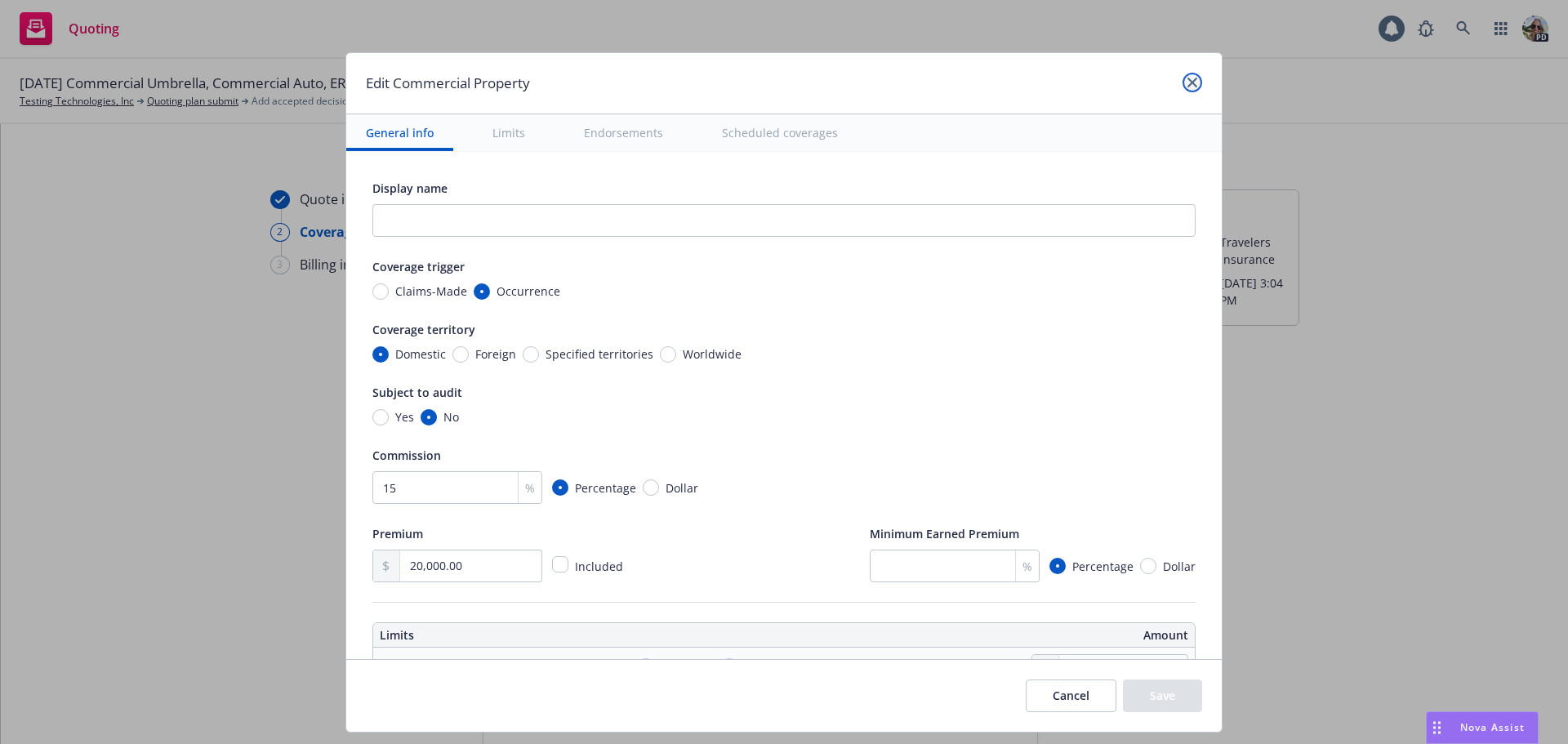
click at [1191, 80] on icon "close" at bounding box center [1191, 82] width 10 height 10
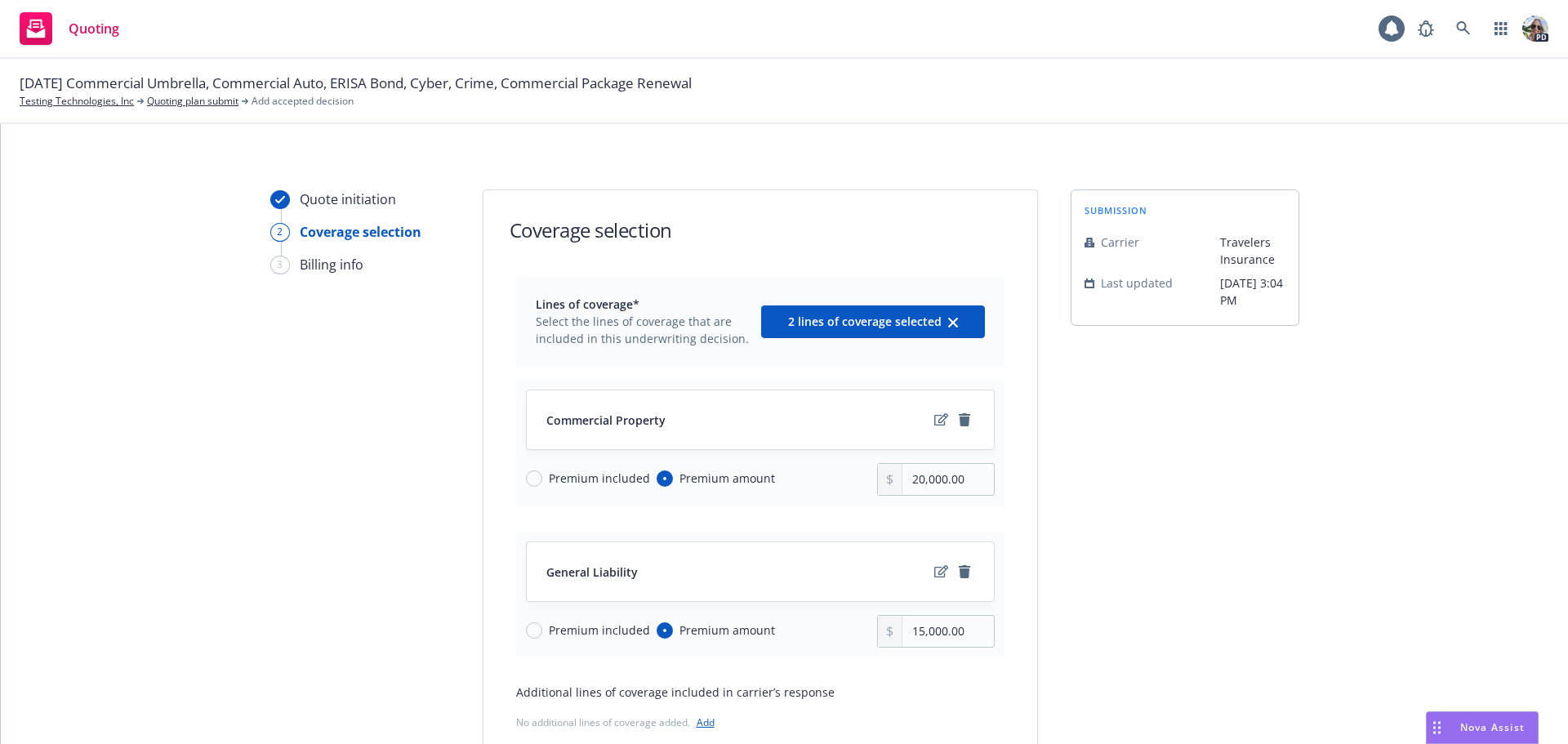
click at [988, 482] on div "Commercial Property Premium included Premium amount 20,000.00" at bounding box center [760, 442] width 489 height 126
click at [975, 476] on input "20,000.00" at bounding box center [947, 479] width 91 height 31
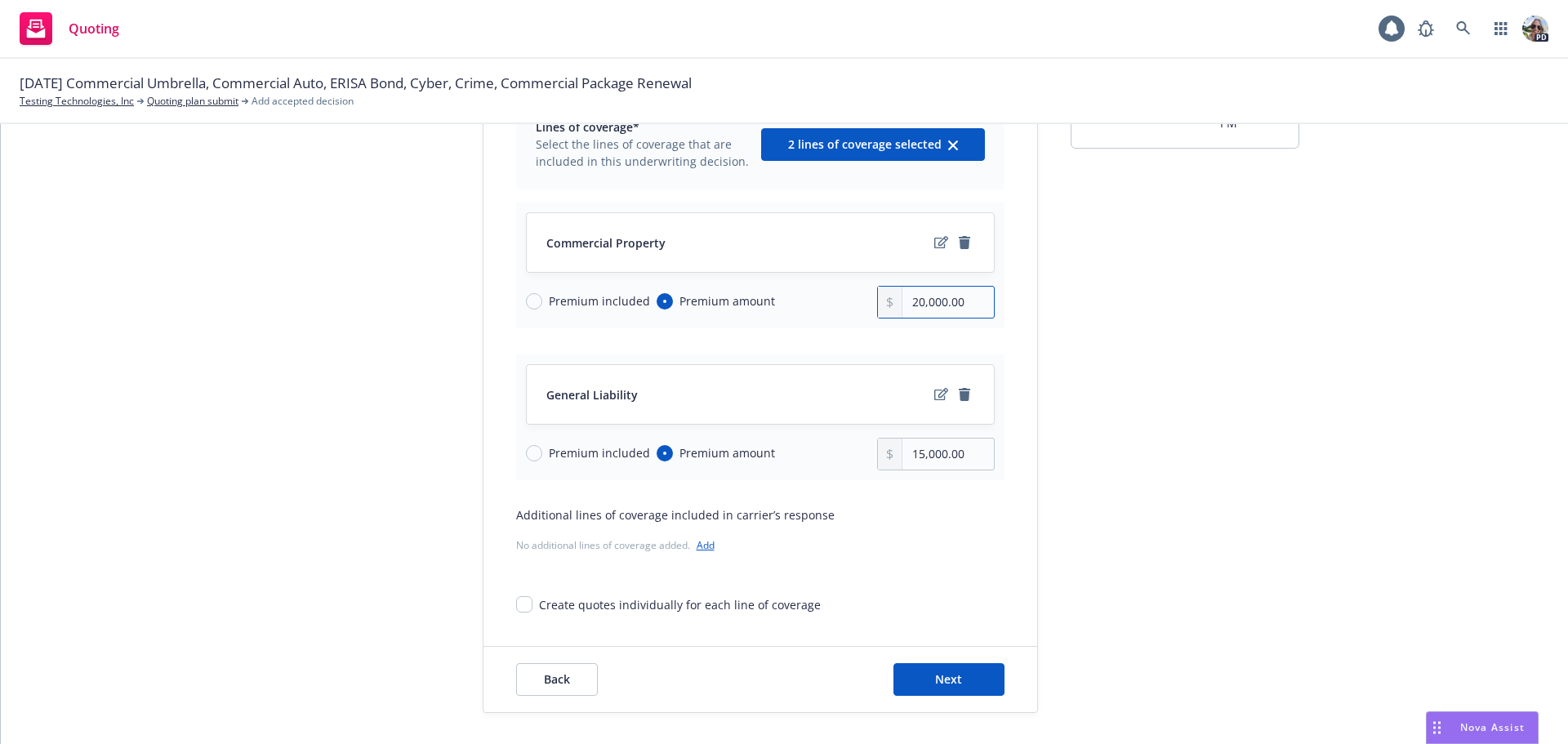
scroll to position [178, 0]
click at [936, 681] on span "Next" at bounding box center [948, 678] width 27 height 16
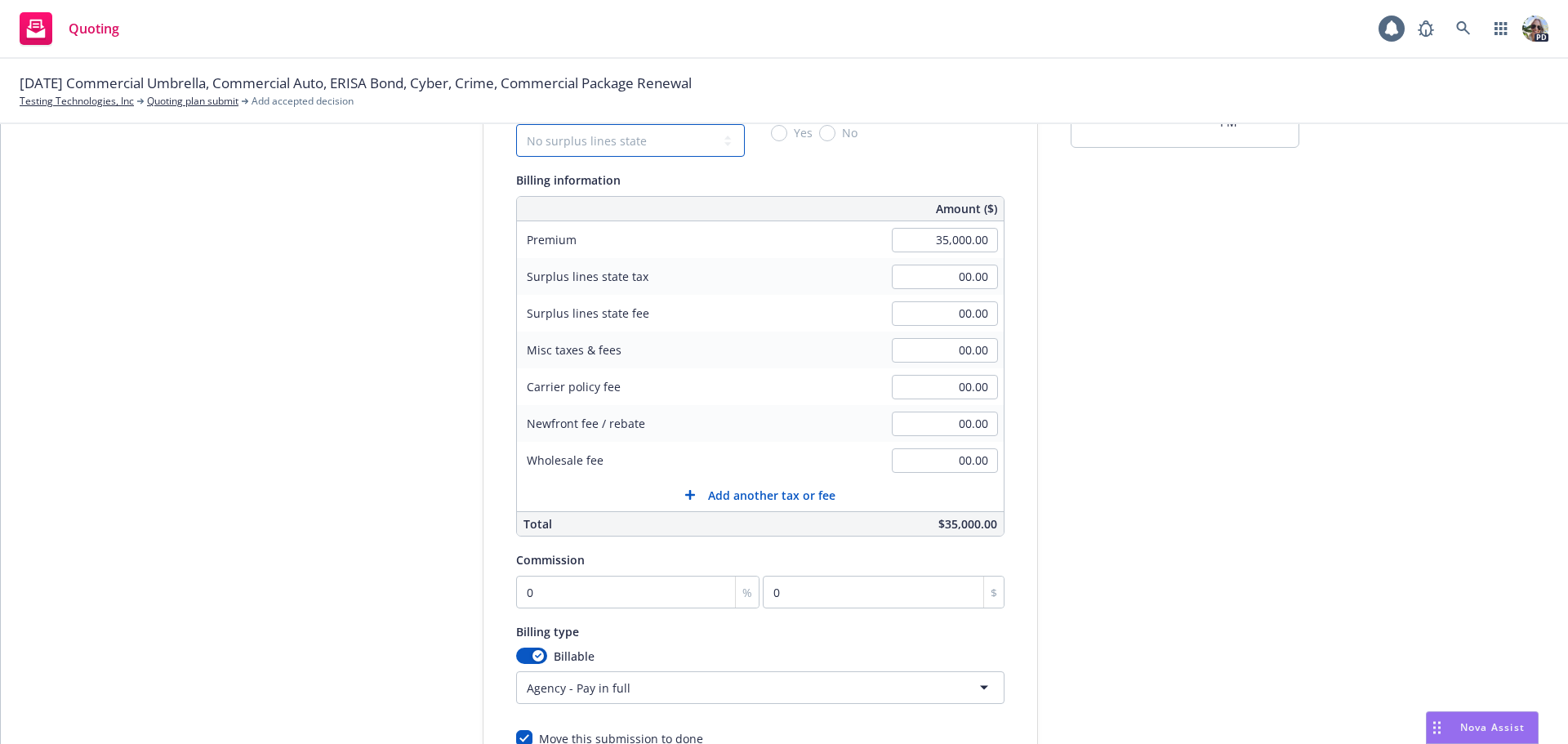
click at [593, 136] on select "No surplus lines state Alaska Alabama Arkansas Arizona California Colorado Conn…" at bounding box center [630, 140] width 229 height 33
select select "CA"
click at [516, 124] on select "No surplus lines state Alaska Alabama Arkansas Arizona California Colorado Conn…" at bounding box center [630, 140] width 229 height 33
type input "1,050.00"
type input "63.00"
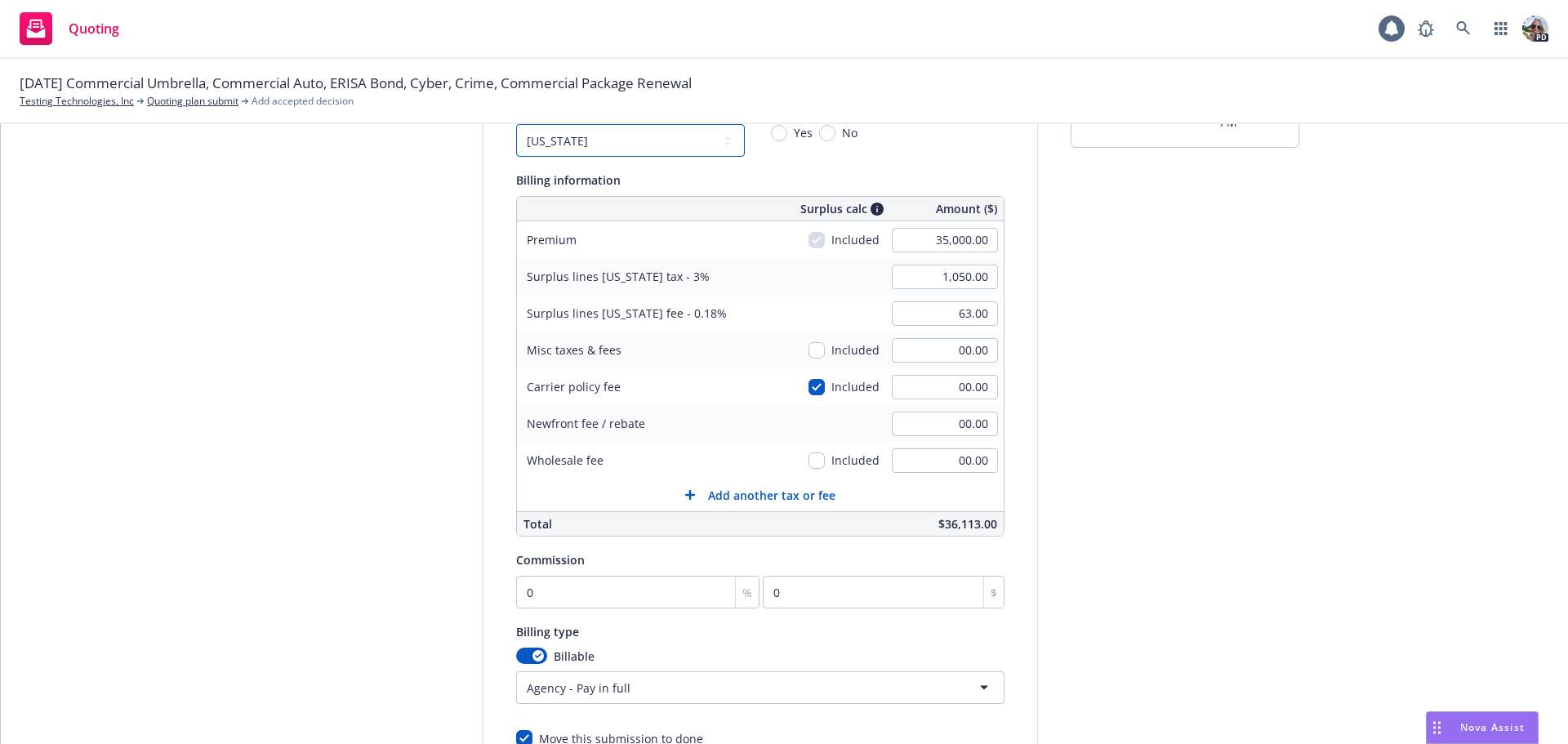
click at [593, 149] on select "No surplus lines state Alaska Alabama Arkansas Arizona California Colorado Conn…" at bounding box center [630, 140] width 229 height 33
select select "NONE"
click at [516, 124] on select "No surplus lines state Alaska Alabama Arkansas Arizona California Colorado Conn…" at bounding box center [630, 140] width 229 height 33
type input "00.00"
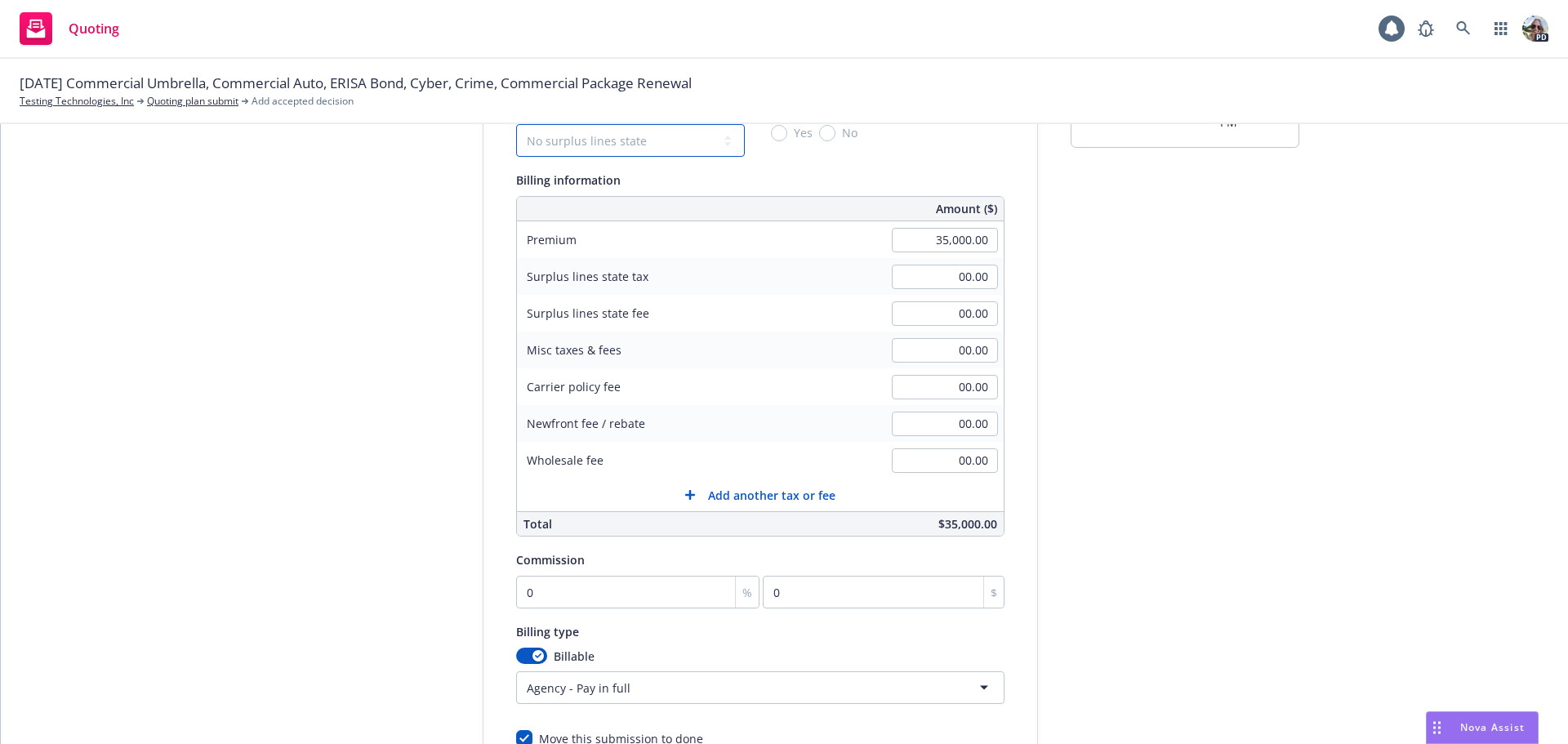
scroll to position [346, 0]
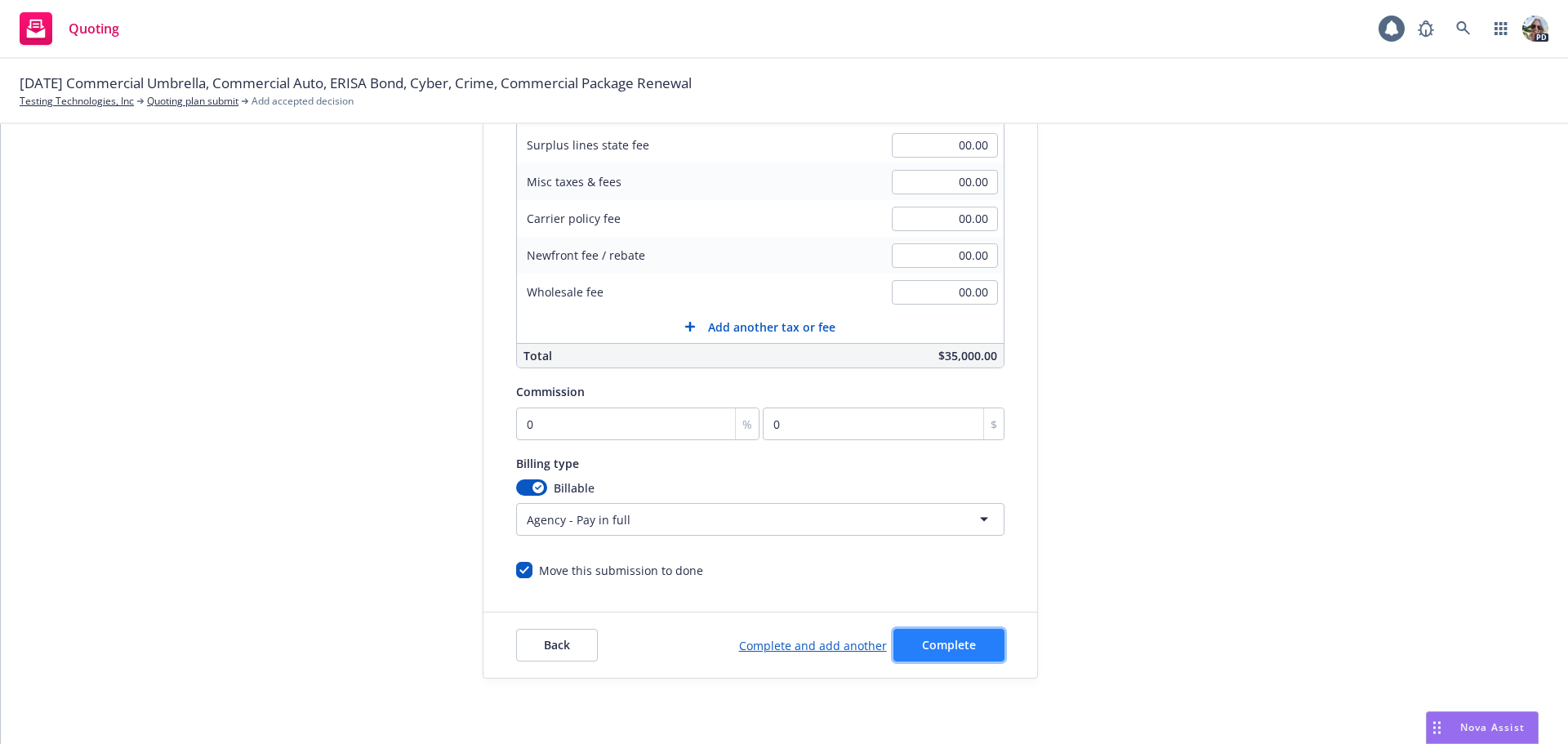
click at [948, 646] on span "Complete" at bounding box center [948, 645] width 54 height 16
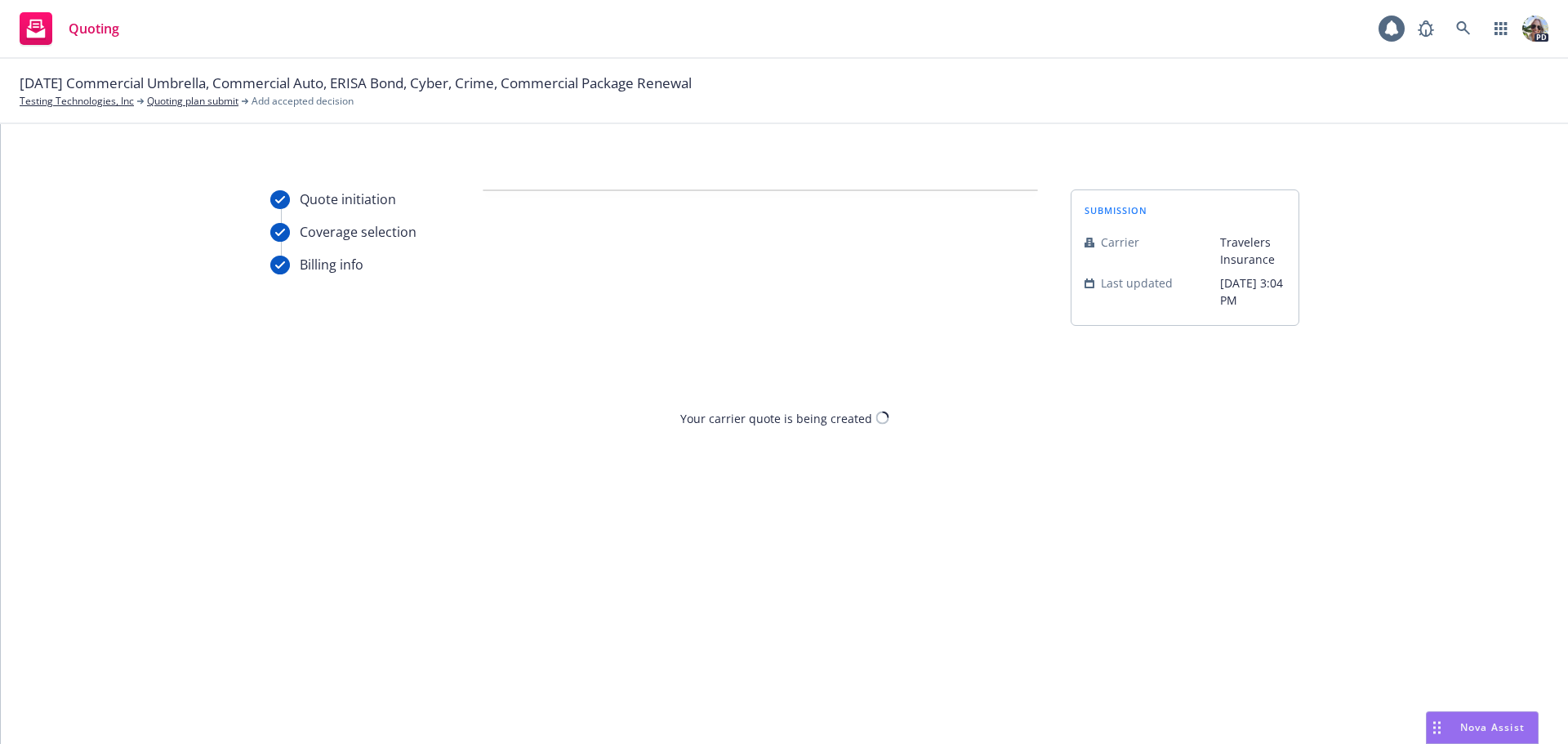
scroll to position [0, 0]
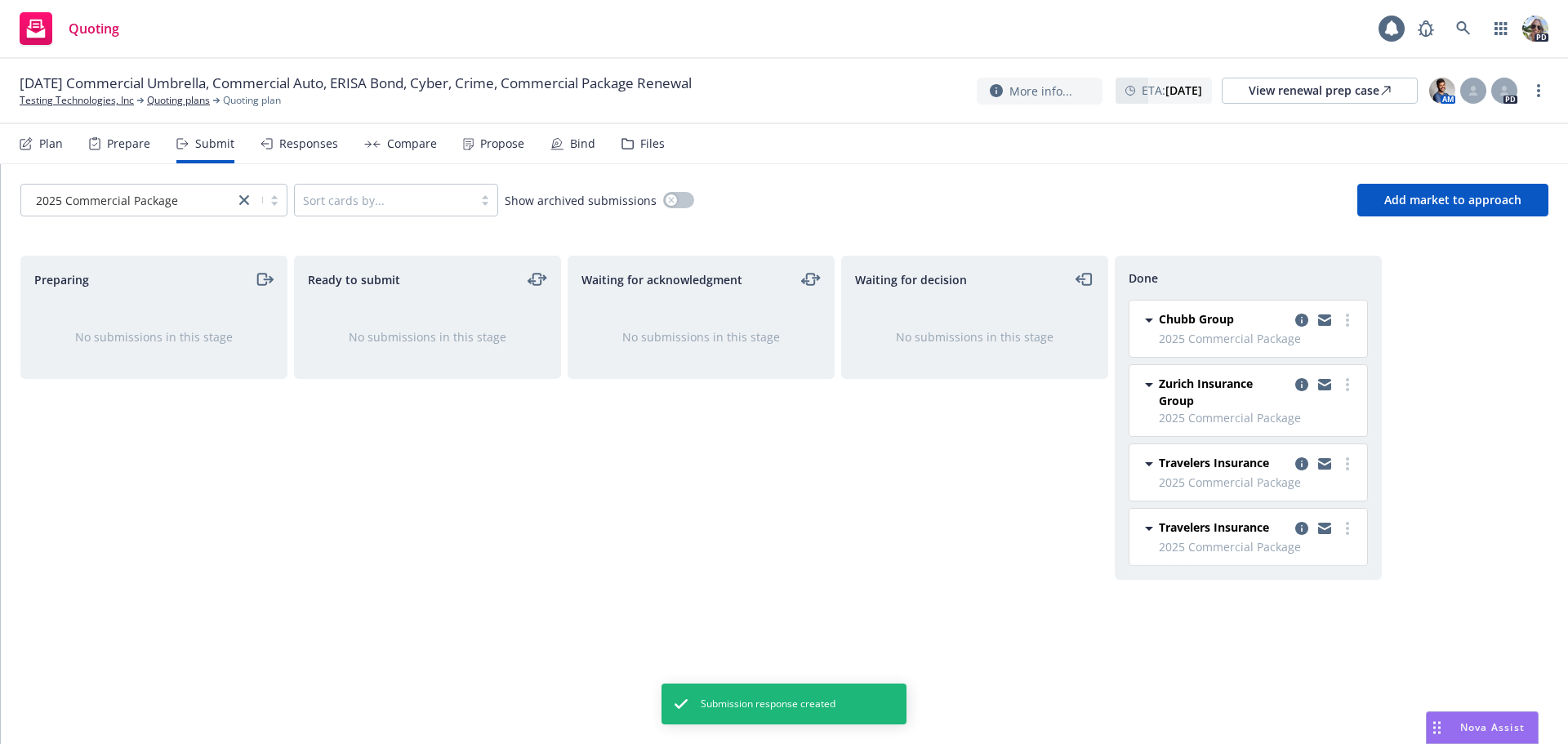
click at [293, 147] on div "Responses" at bounding box center [308, 144] width 59 height 13
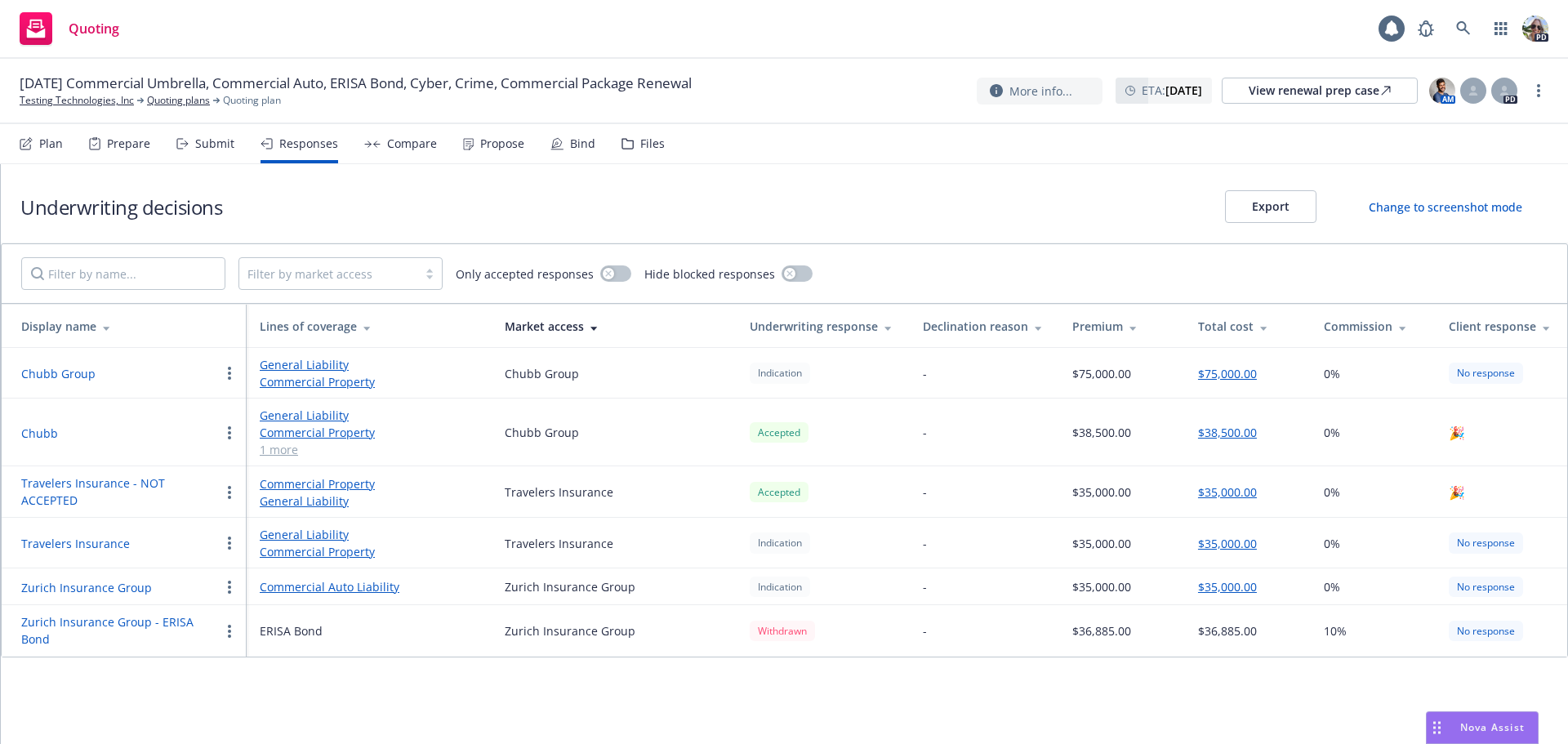
click at [286, 534] on link "General Liability" at bounding box center [369, 534] width 219 height 17
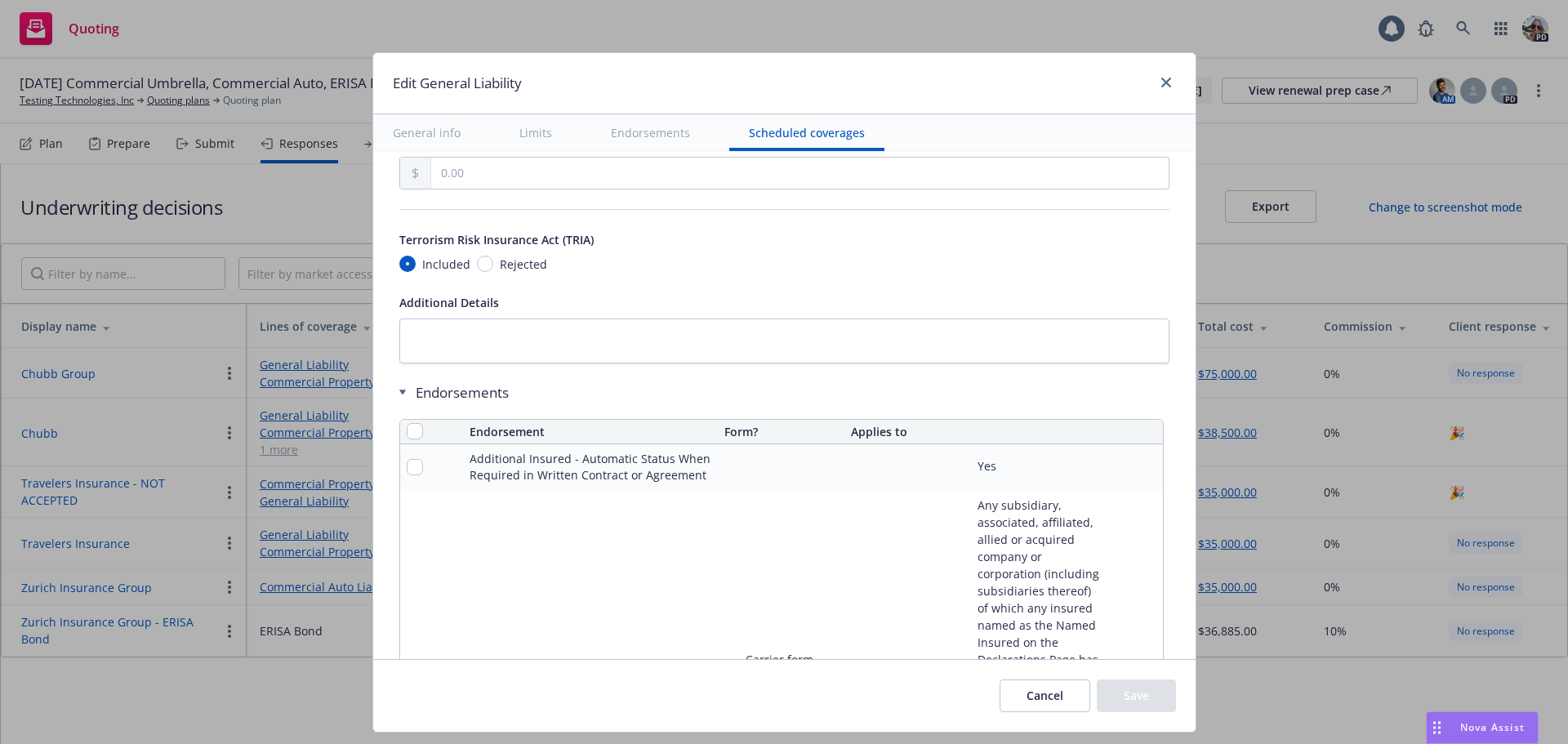
scroll to position [2429, 0]
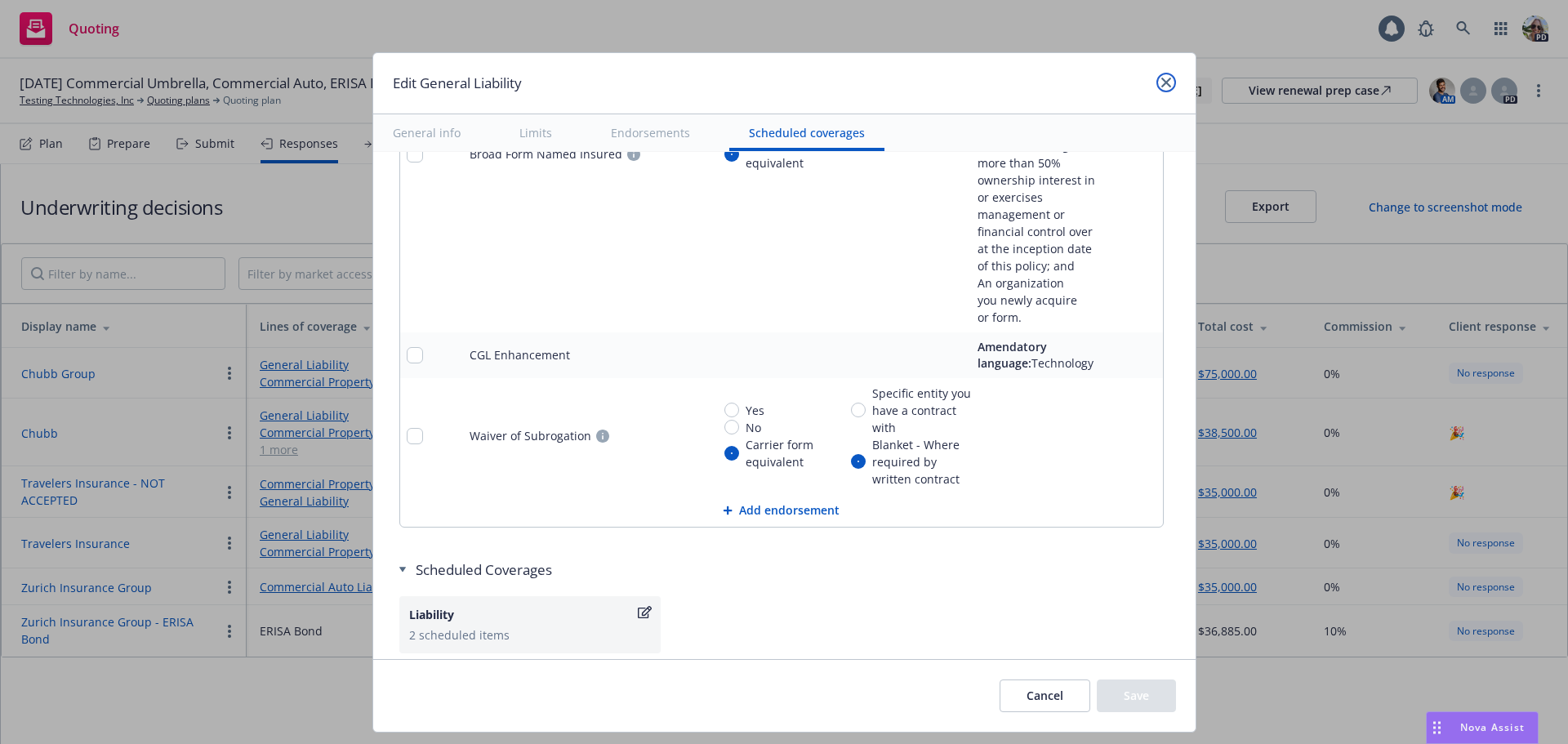
click at [1164, 77] on link "close" at bounding box center [1166, 83] width 19 height 19
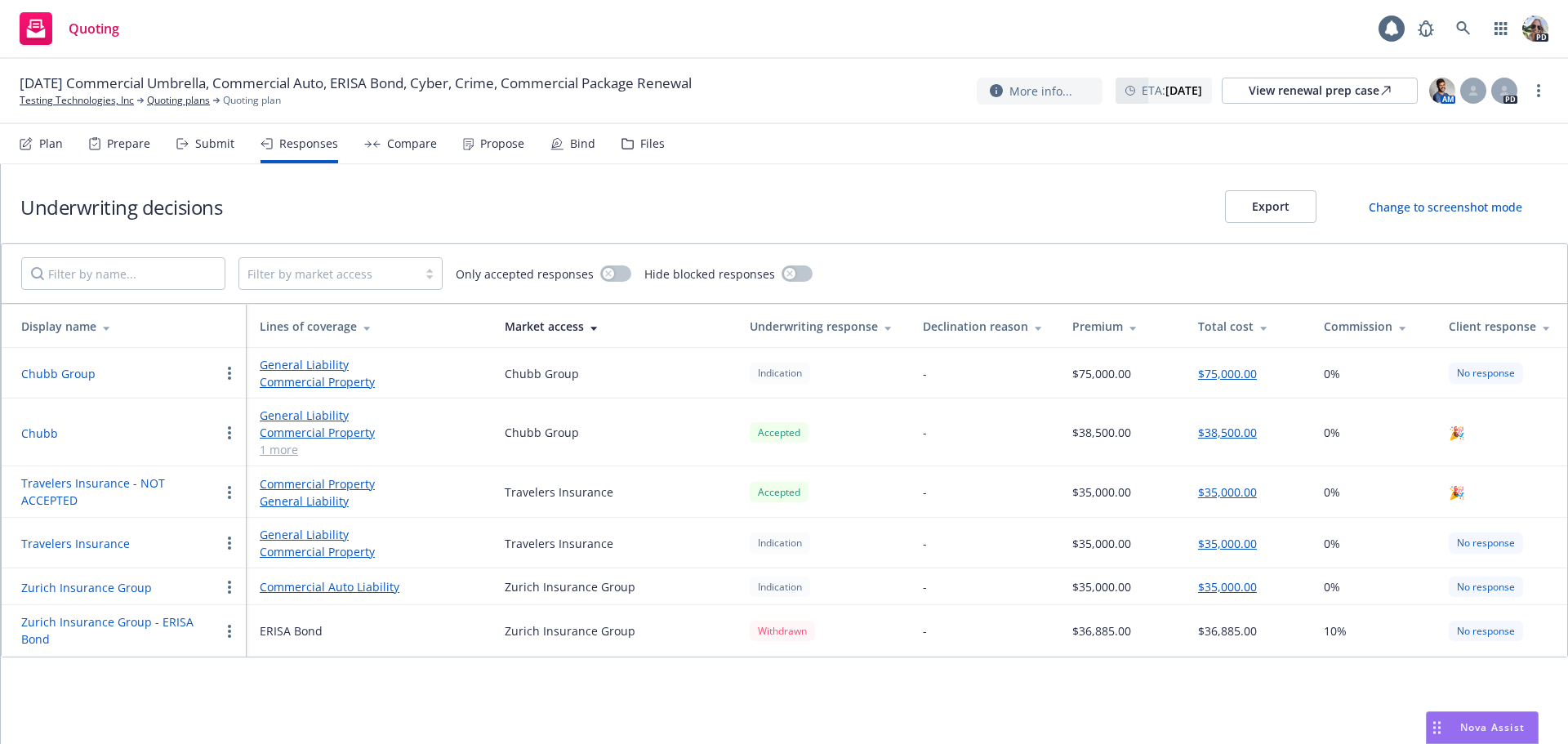
click at [287, 548] on link "Commercial Property" at bounding box center [369, 551] width 219 height 17
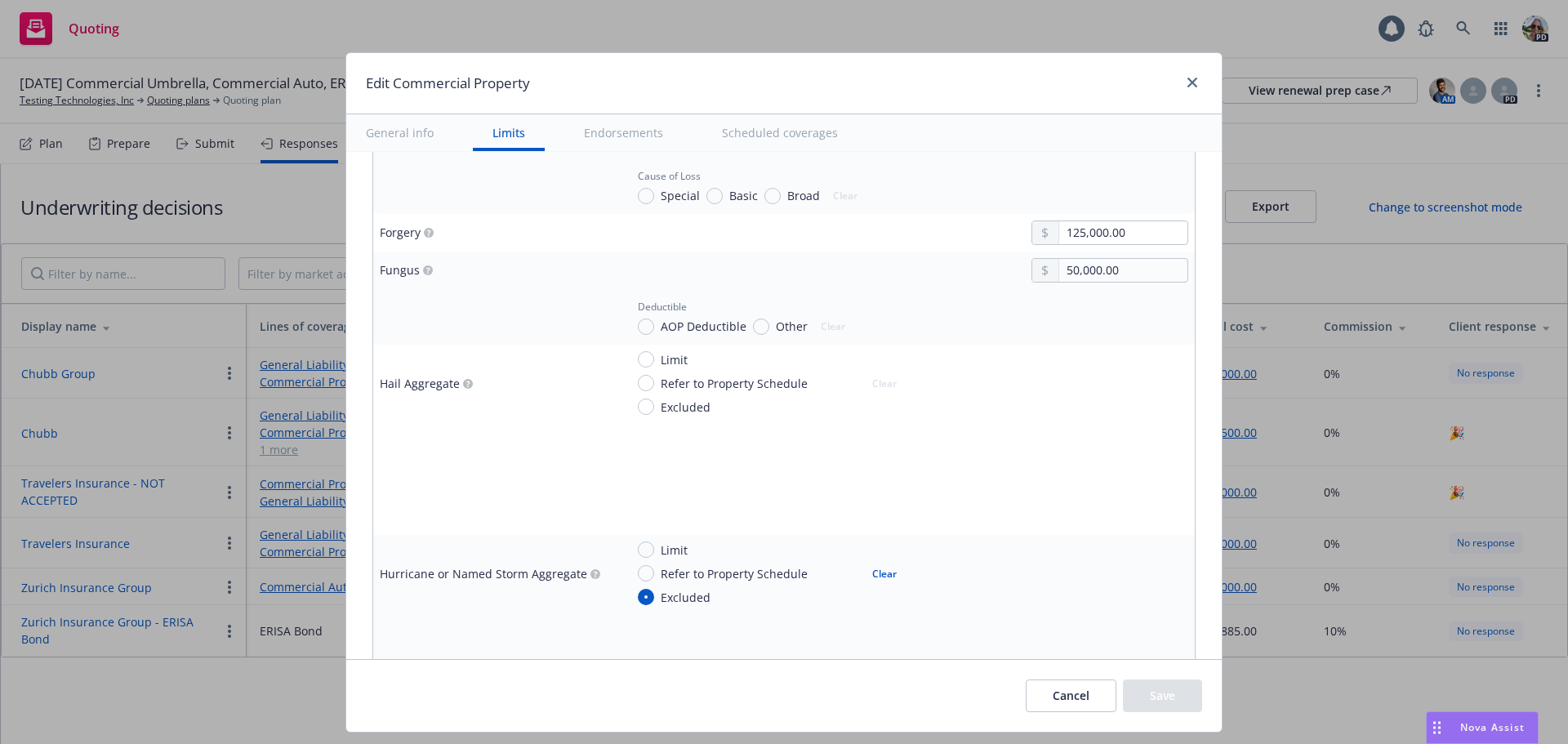
scroll to position [3407, 0]
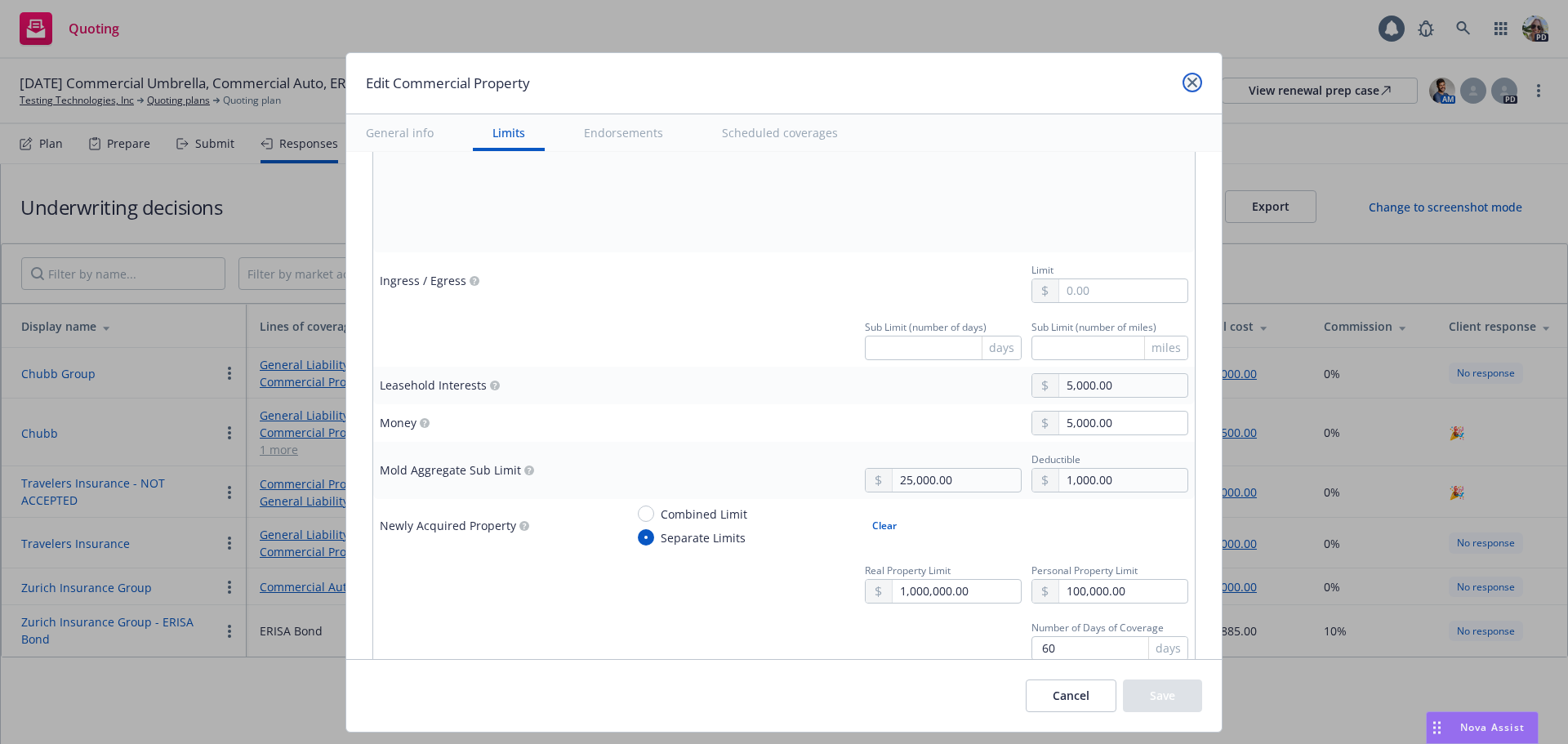
click at [1194, 79] on icon "close" at bounding box center [1191, 82] width 10 height 10
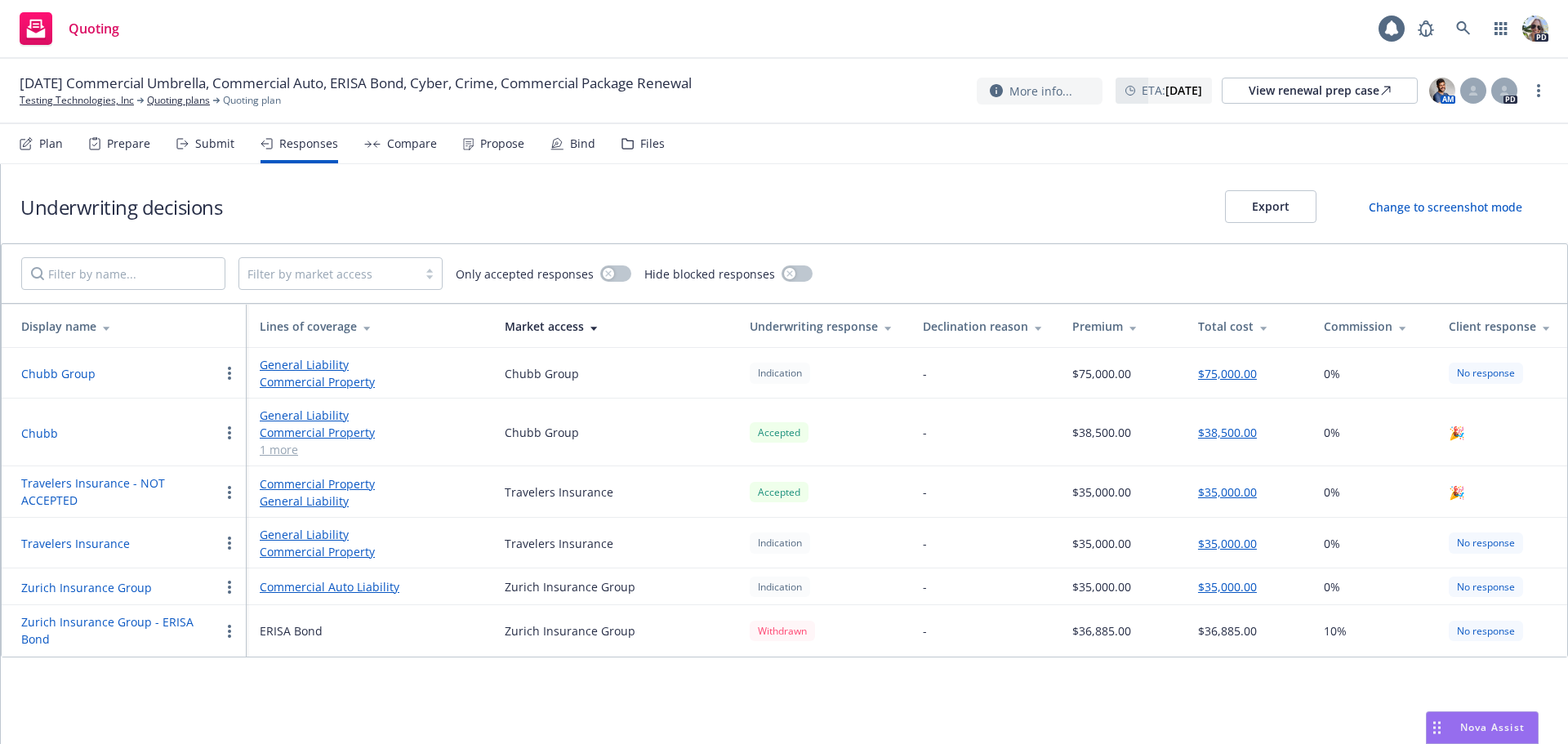
click at [394, 143] on div "Compare" at bounding box center [412, 144] width 50 height 13
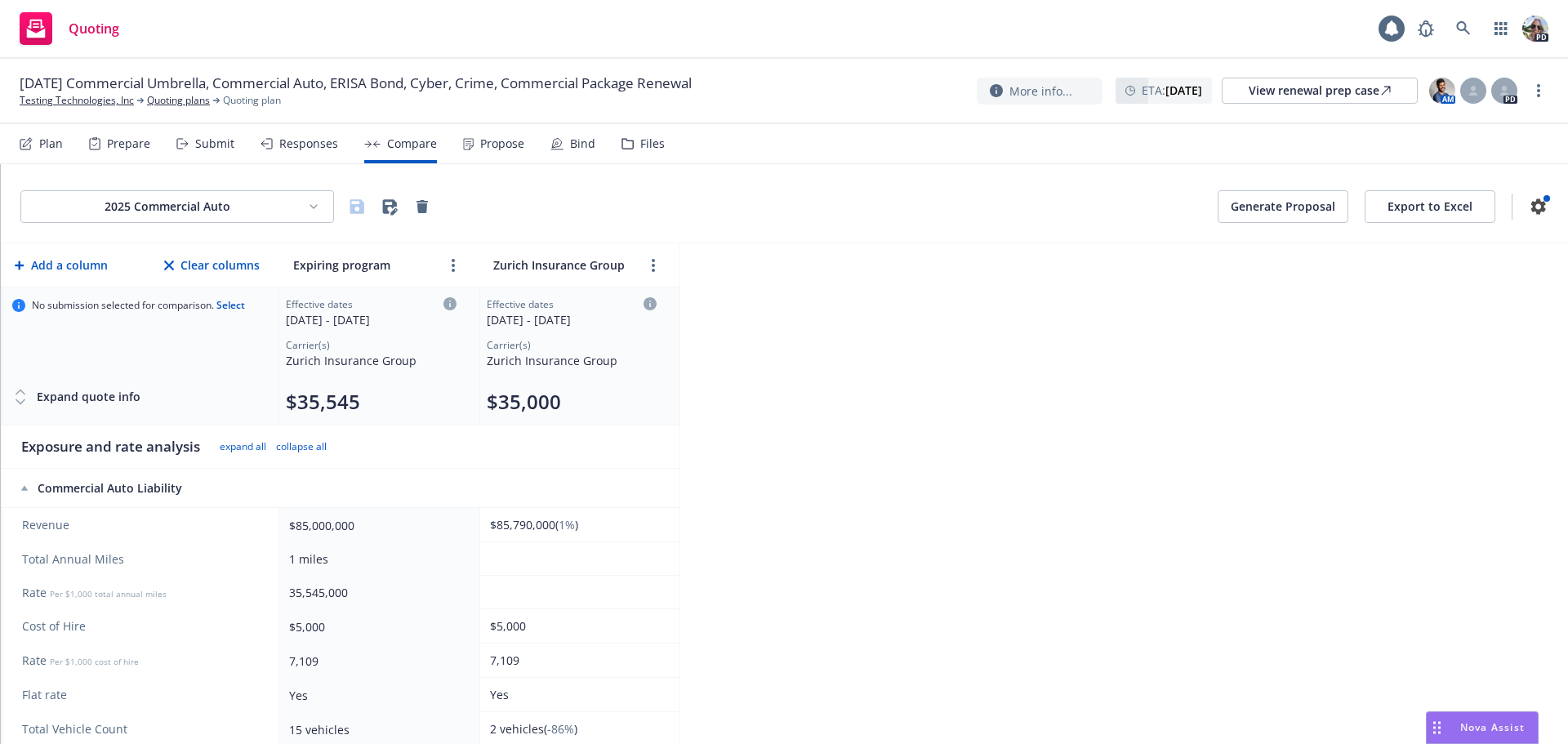
click at [140, 202] on html "Quoting 1 PD 10/01/25 Commercial Umbrella, Commercial Auto, ERISA Bond, Cyber, …" at bounding box center [784, 372] width 1568 height 744
click at [151, 272] on div "2025 Commercial Package" at bounding box center [179, 267] width 208 height 27
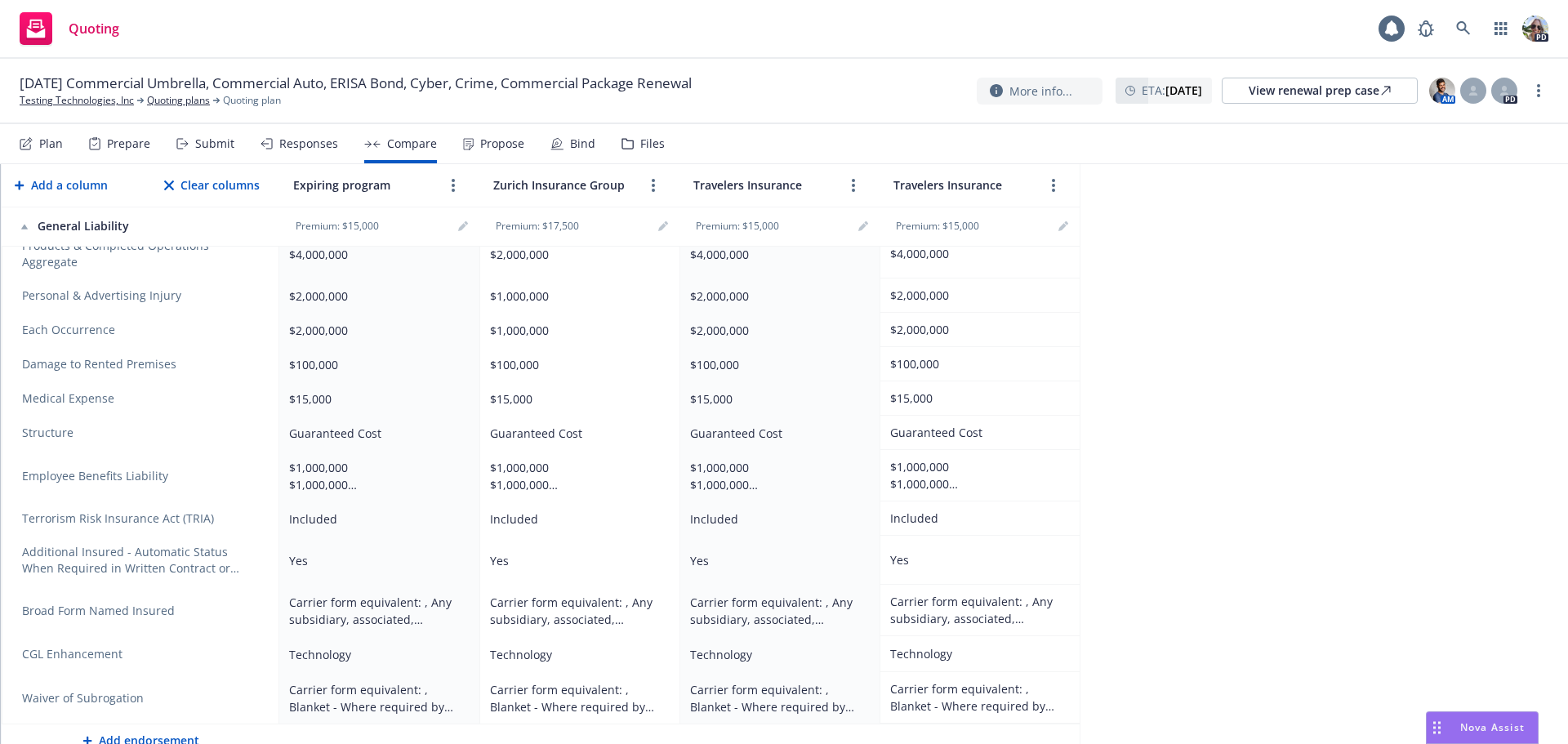
scroll to position [1016, 0]
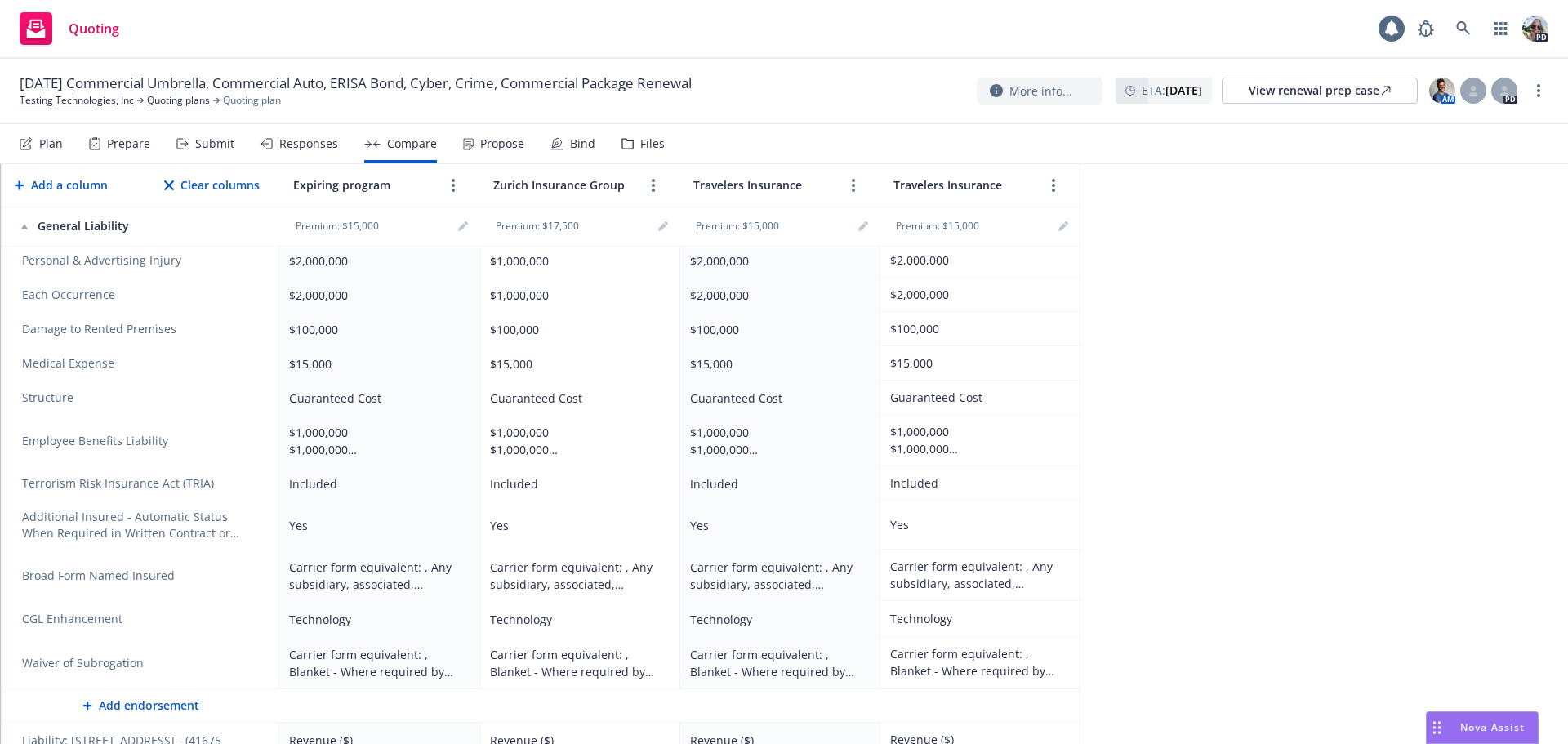
click at [529, 475] on div "Included" at bounding box center [576, 483] width 173 height 17
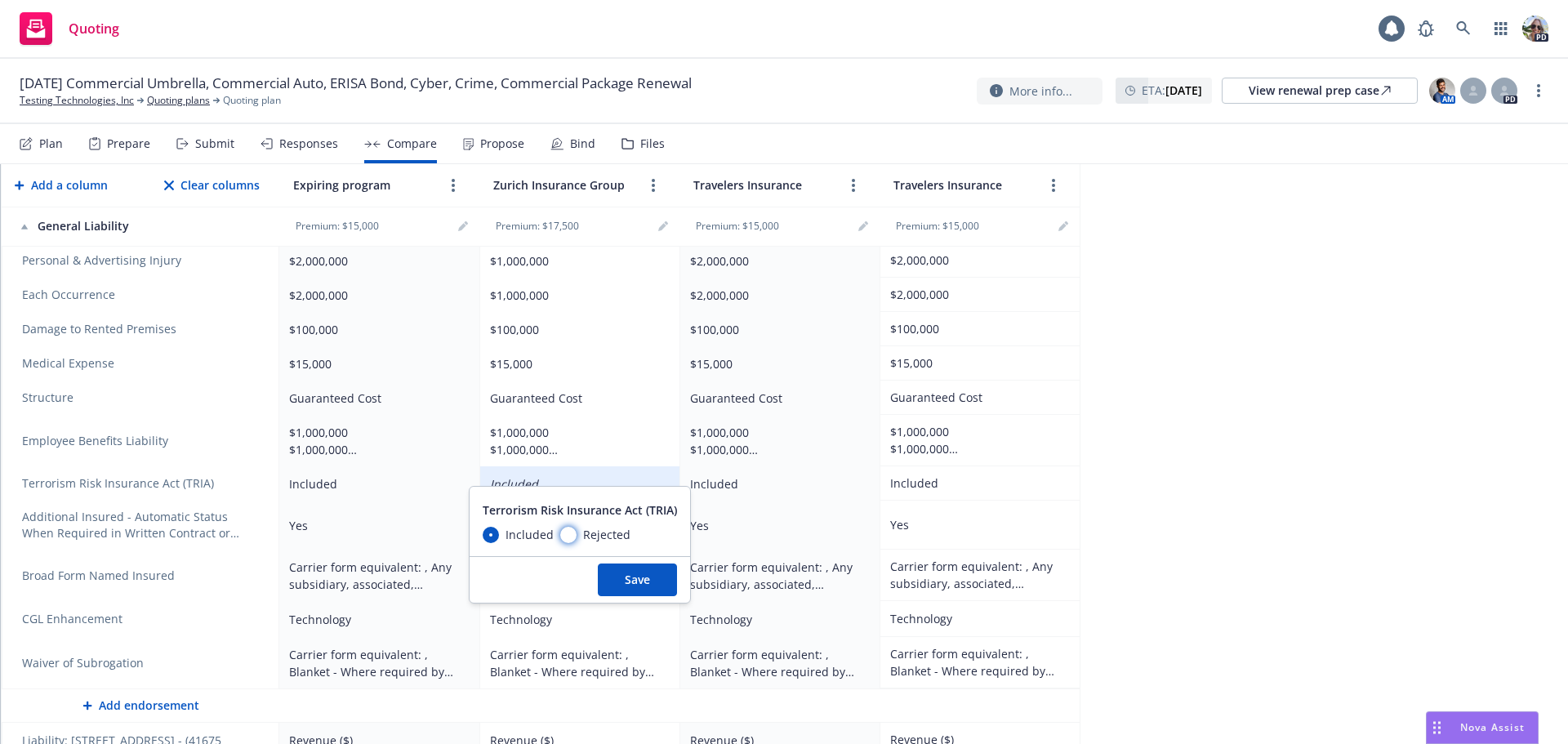
click at [568, 539] on input "Rejected" at bounding box center [568, 534] width 17 height 17
radio input "true"
click at [617, 584] on button "Save" at bounding box center [637, 579] width 79 height 33
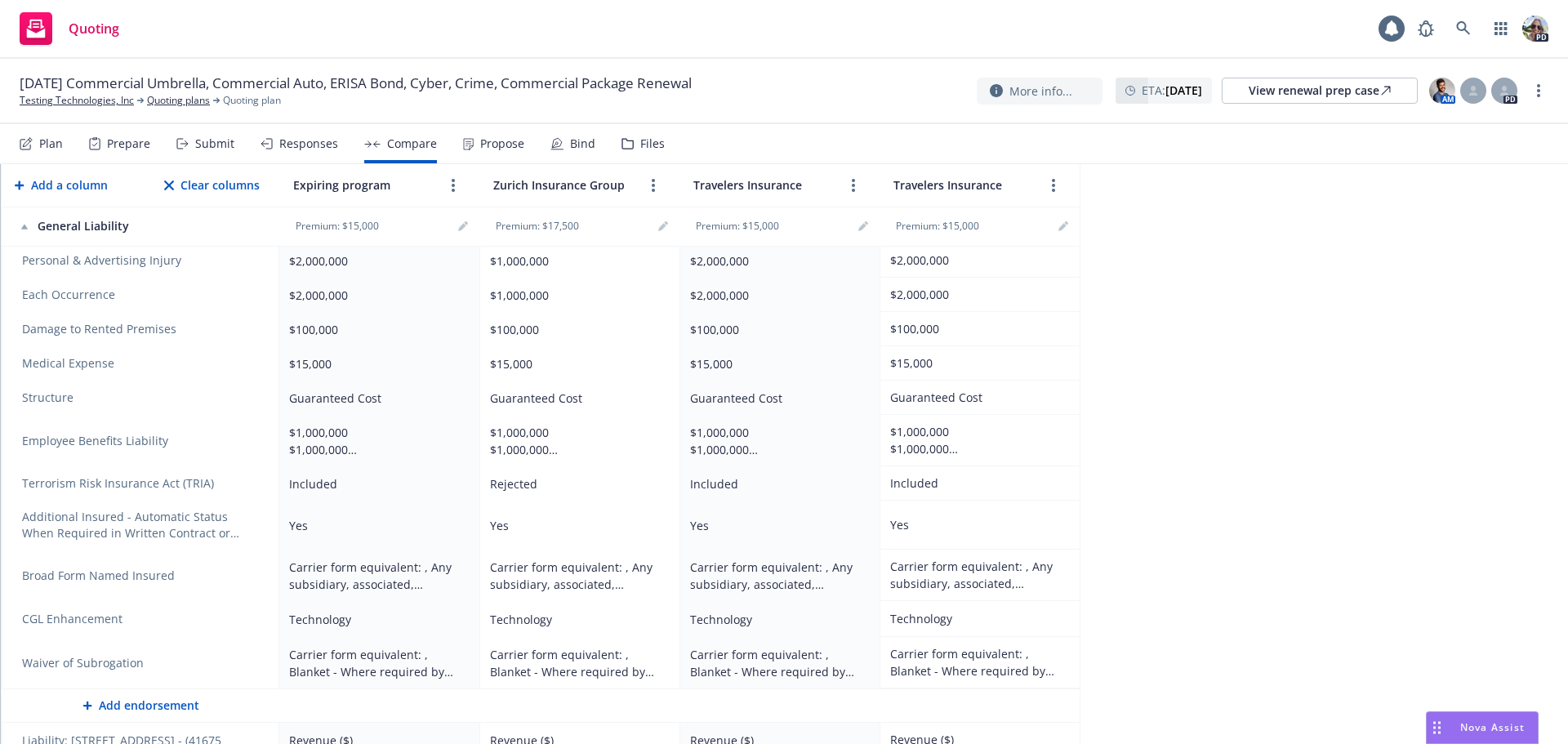
click at [955, 645] on div "Carrier form equivalent: , Blanket - Where required by written contract" at bounding box center [976, 662] width 173 height 34
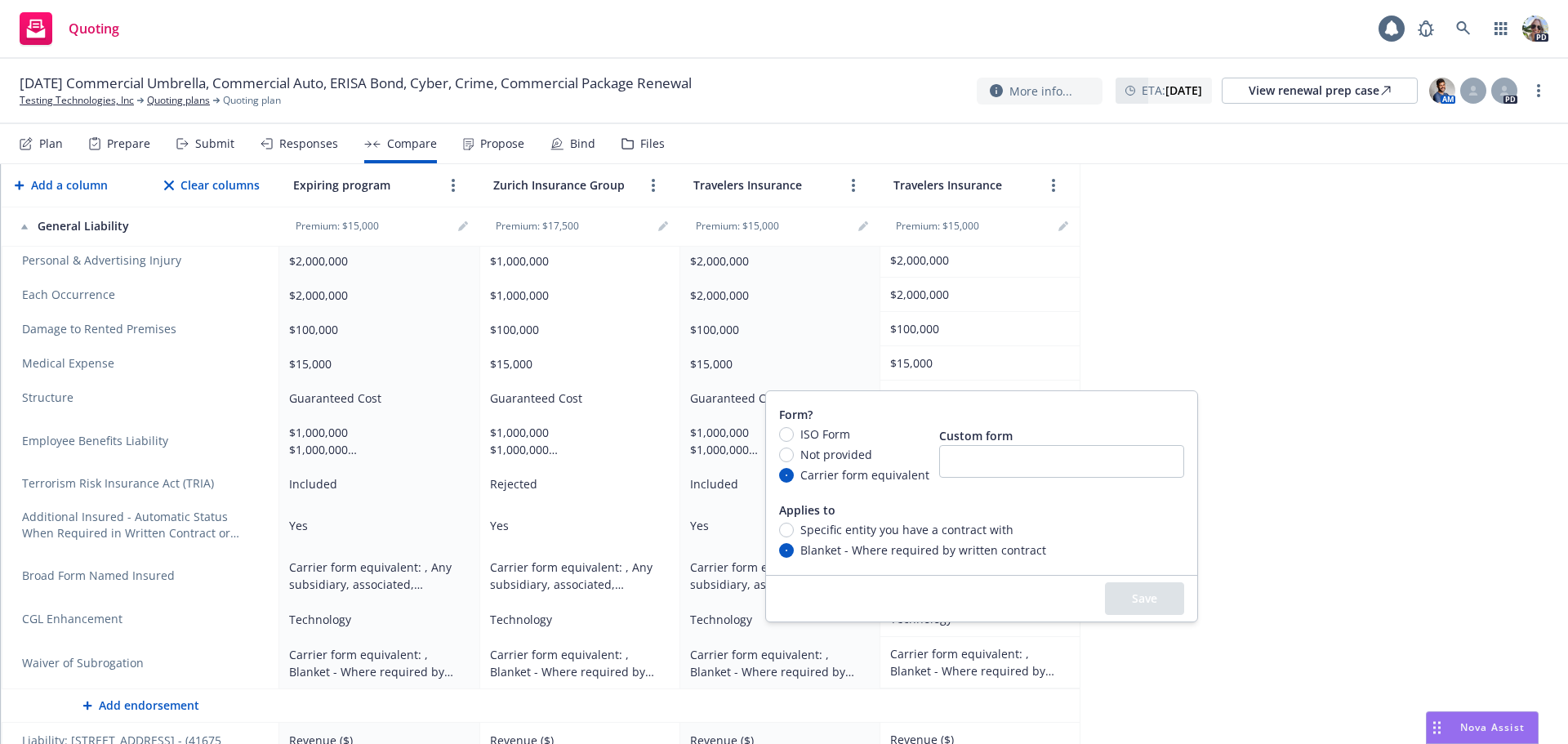
drag, startPoint x: 1443, startPoint y: 602, endPoint x: 136, endPoint y: 636, distance: 1307.4
click at [1407, 602] on div "2025 Commercial Package View Pandadoc Proposal Regenerate Proposal Export to Ex…" at bounding box center [784, 453] width 1567 height 579
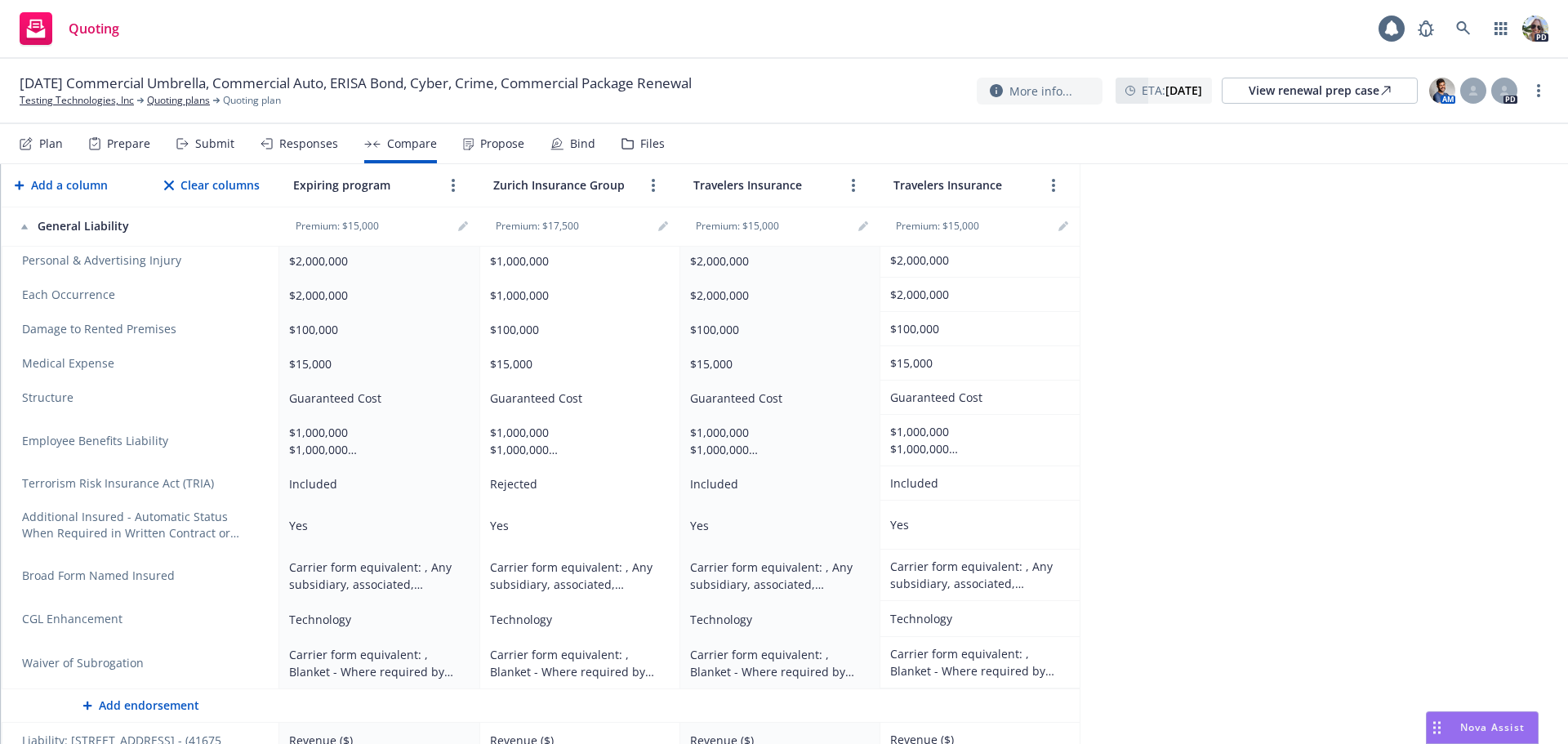
click at [254, 657] on icon "remove" at bounding box center [252, 663] width 11 height 13
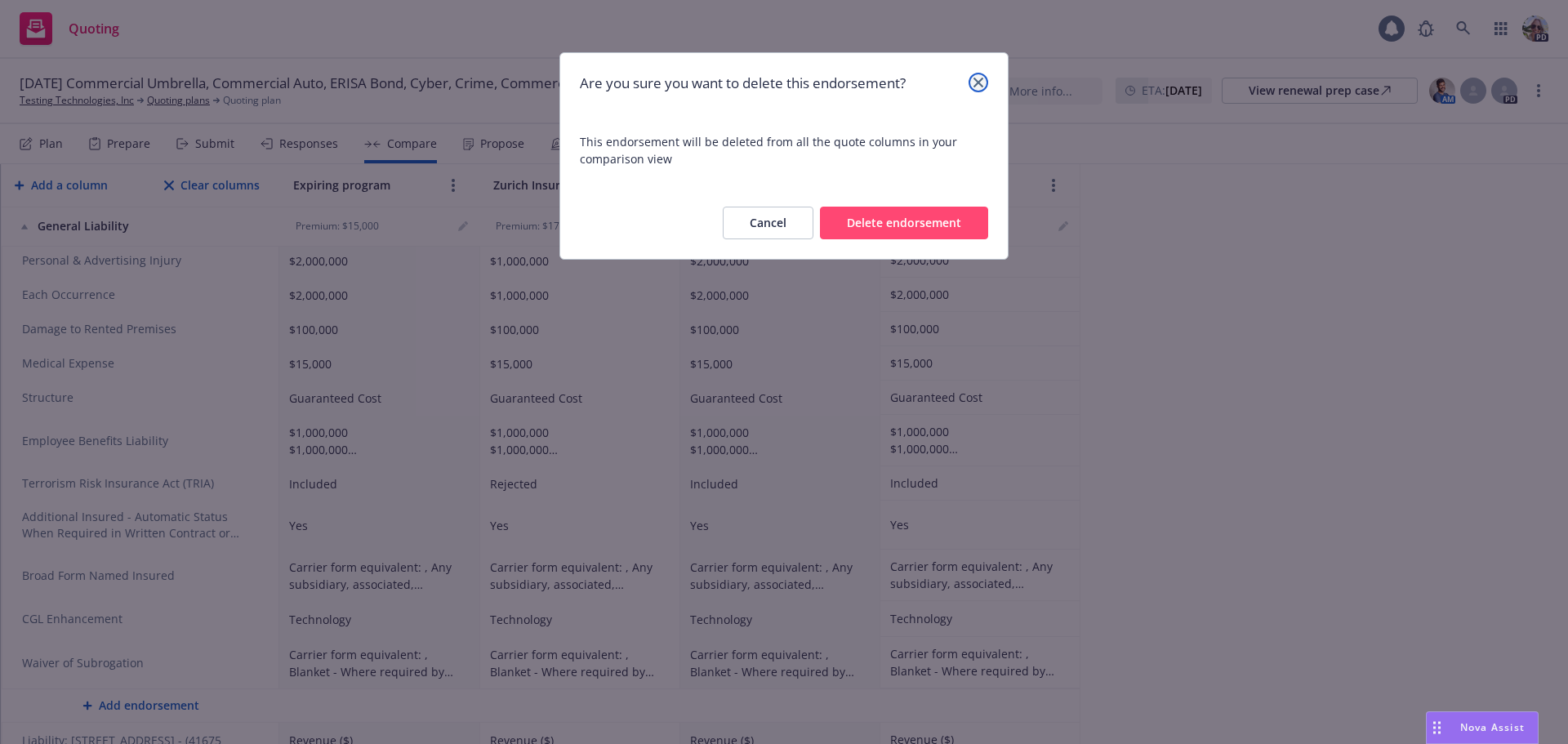
click at [980, 77] on link "close" at bounding box center [978, 83] width 19 height 19
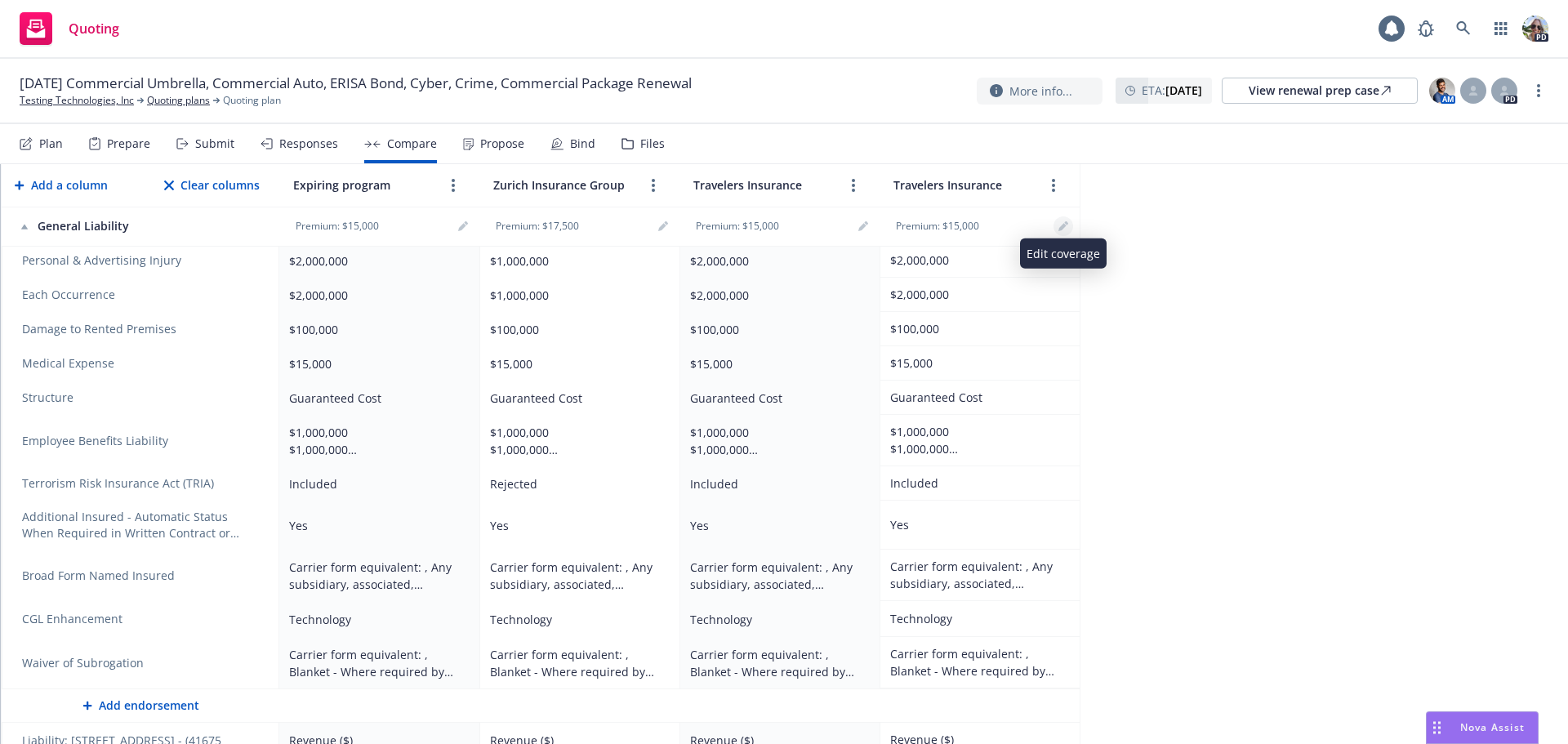
click at [1063, 224] on icon "editPencil" at bounding box center [1063, 225] width 10 height 10
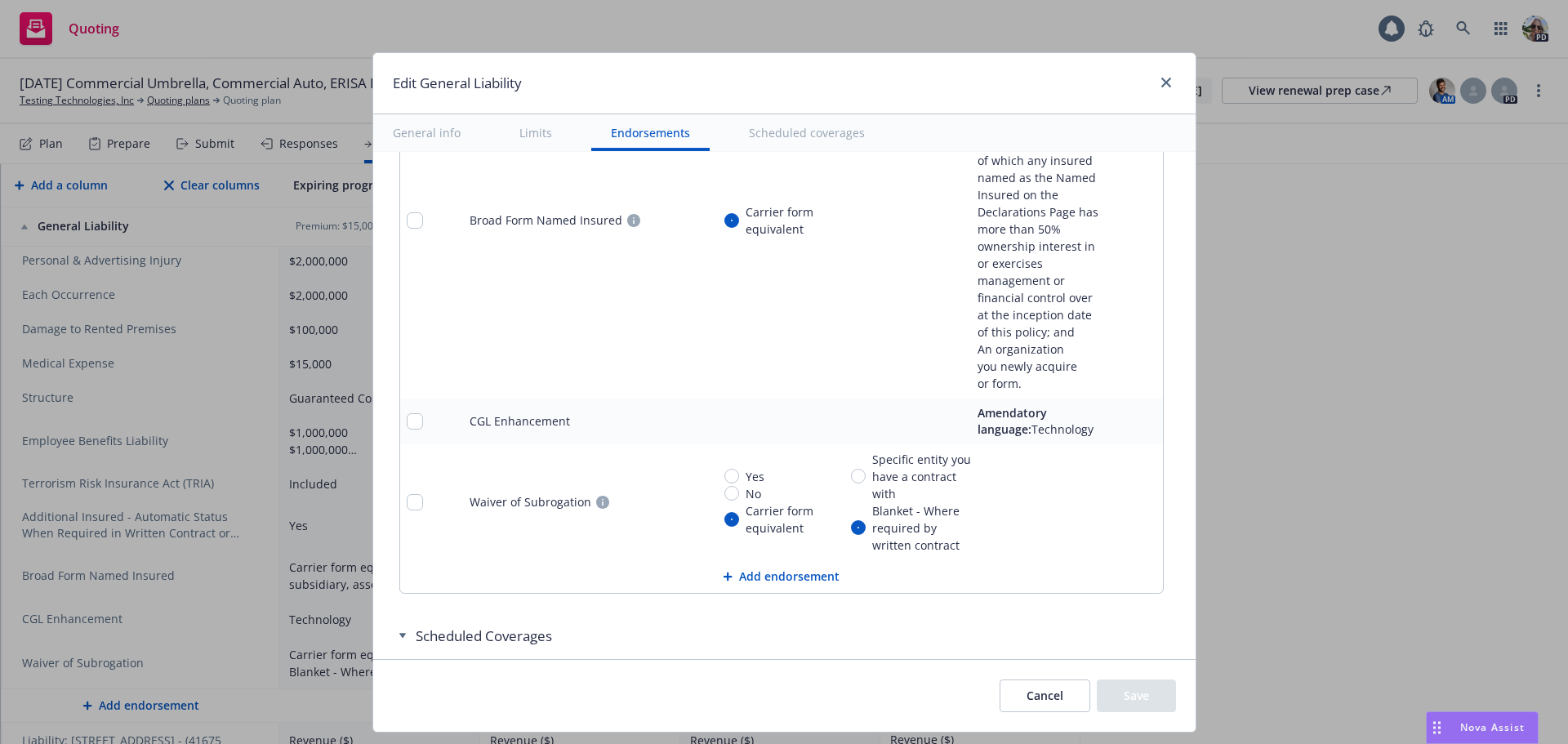
scroll to position [2287, 0]
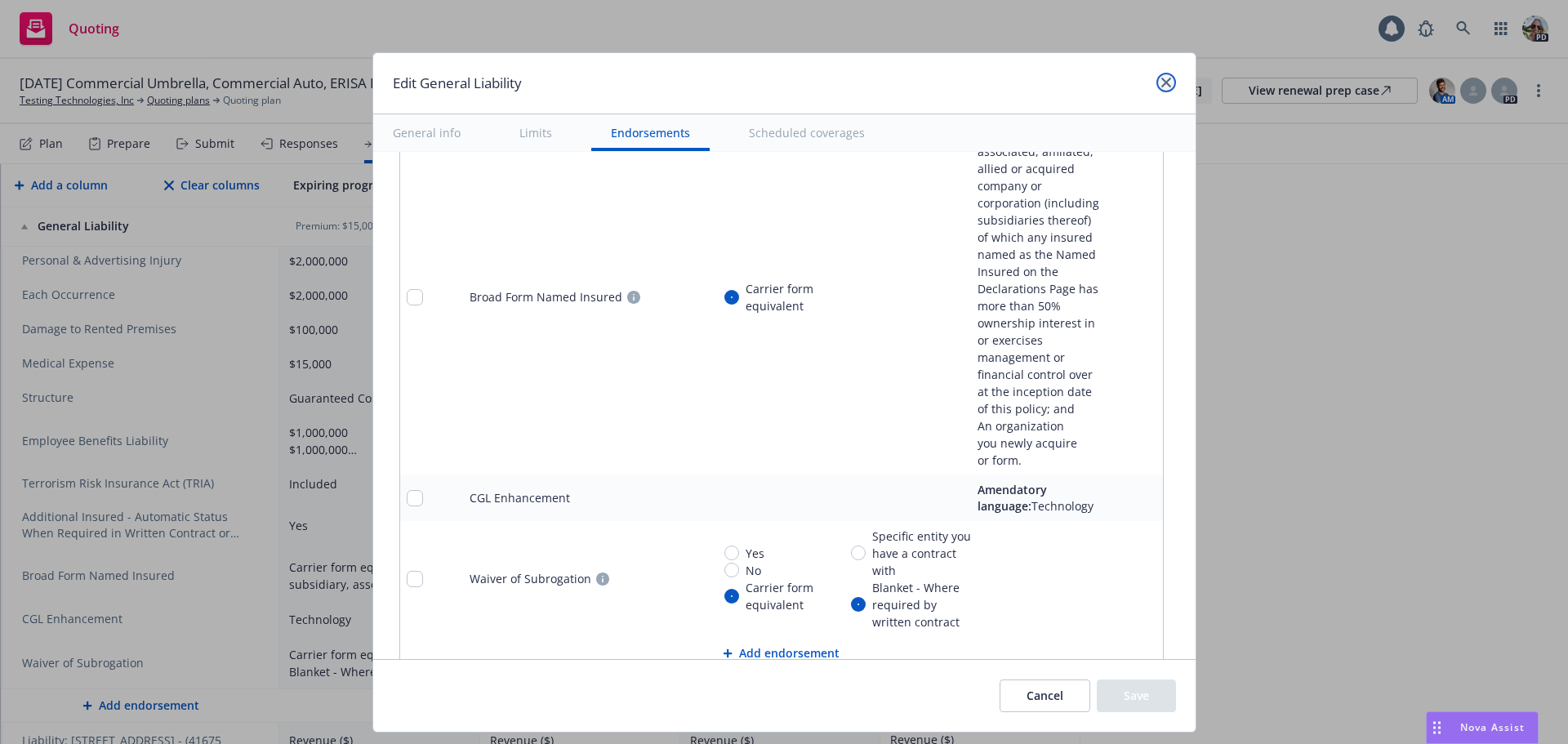
click at [1161, 80] on icon "close" at bounding box center [1166, 82] width 10 height 10
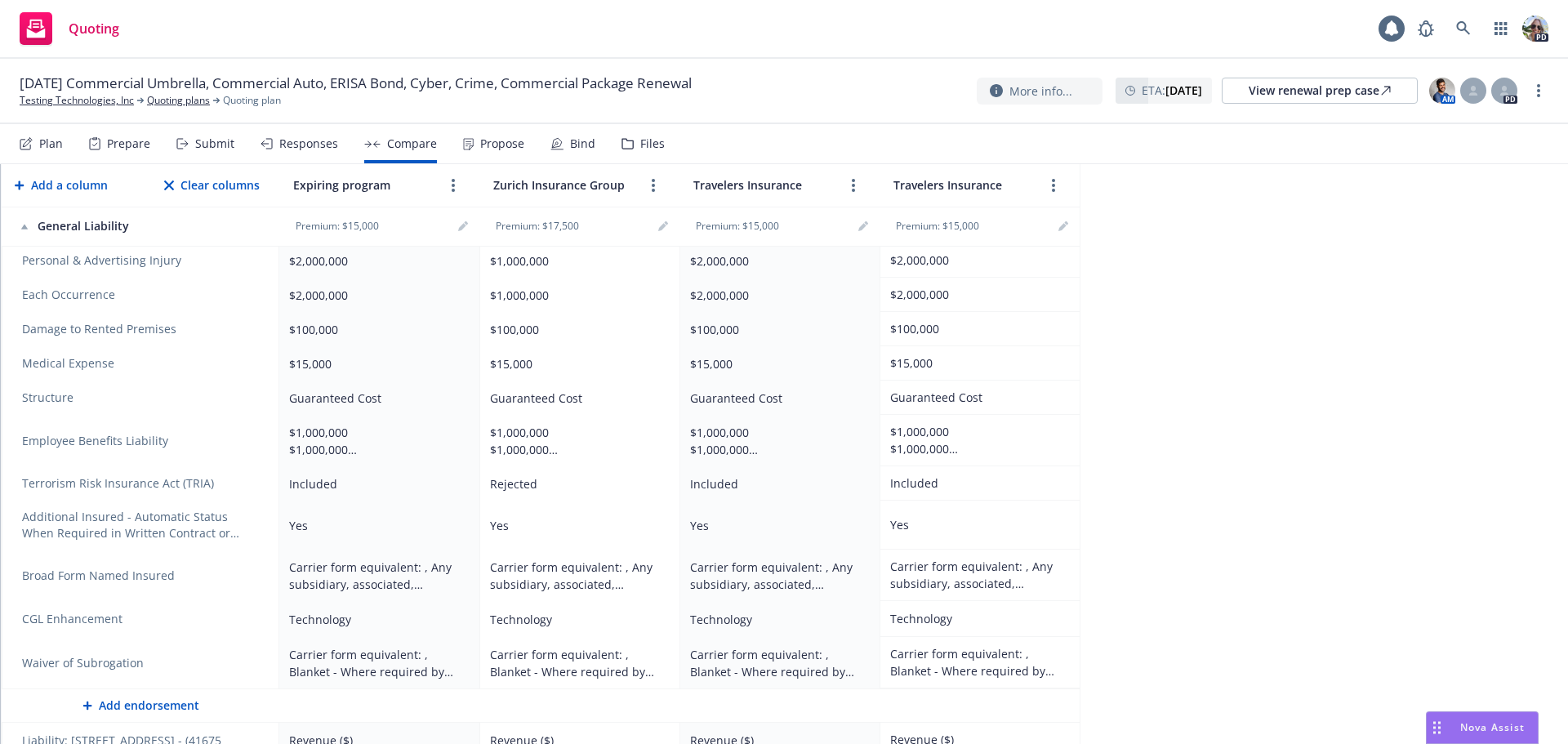
click at [298, 203] on th "Expiring program" at bounding box center [379, 185] width 200 height 44
click at [653, 186] on circle "more" at bounding box center [653, 186] width 4 height 4
drag, startPoint x: 679, startPoint y: 220, endPoint x: 1212, endPoint y: 276, distance: 535.9
click at [1212, 276] on body "Quoting 1 PD 10/01/25 Commercial Umbrella, Commercial Auto, ERISA Bond, Cyber, …" at bounding box center [784, 372] width 1568 height 744
click at [718, 218] on div at bounding box center [653, 222] width 151 height 48
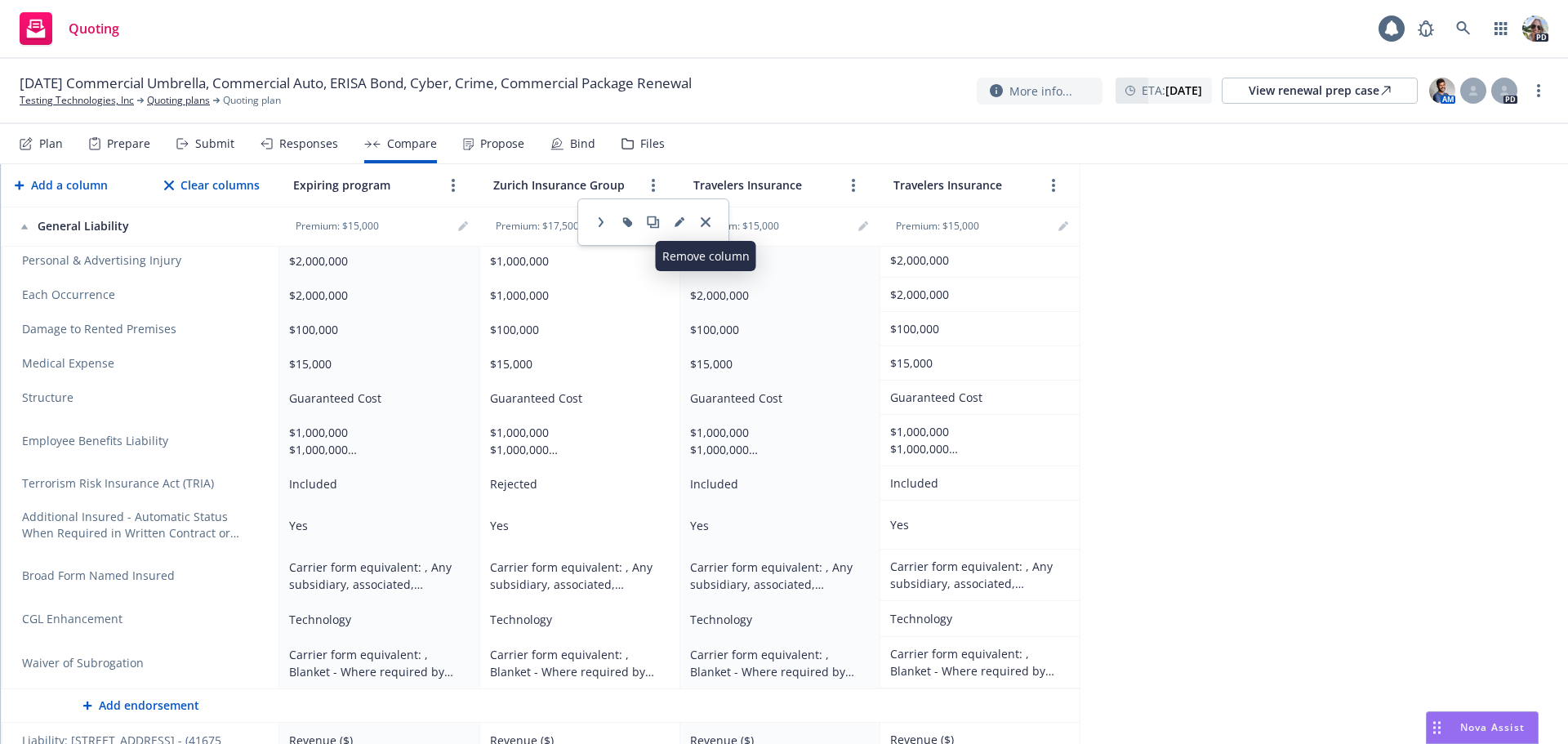
click at [714, 221] on link "close" at bounding box center [705, 222] width 19 height 19
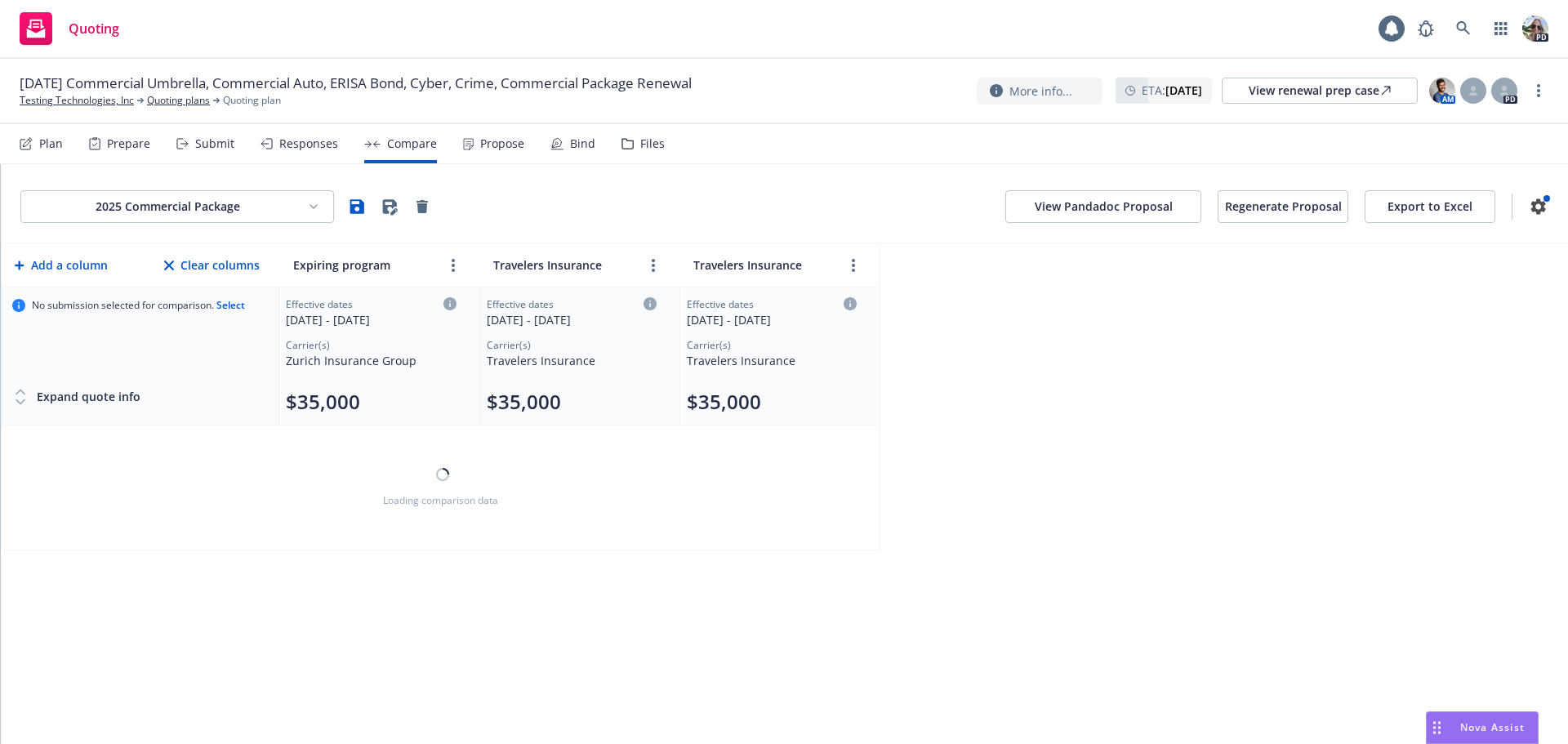
scroll to position [0, 0]
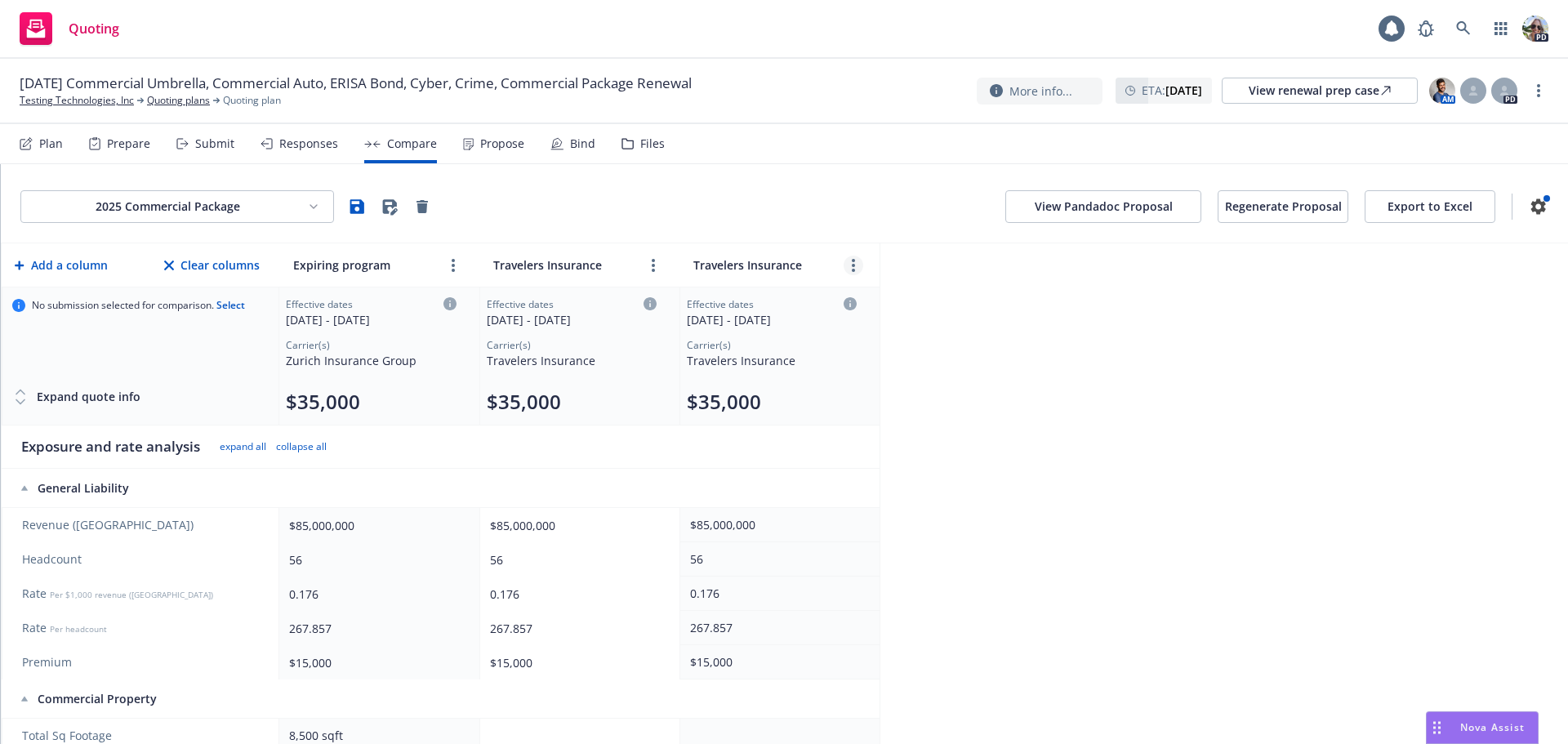
click at [845, 262] on link "more" at bounding box center [853, 265] width 19 height 19
click at [905, 301] on icon "close" at bounding box center [905, 302] width 10 height 10
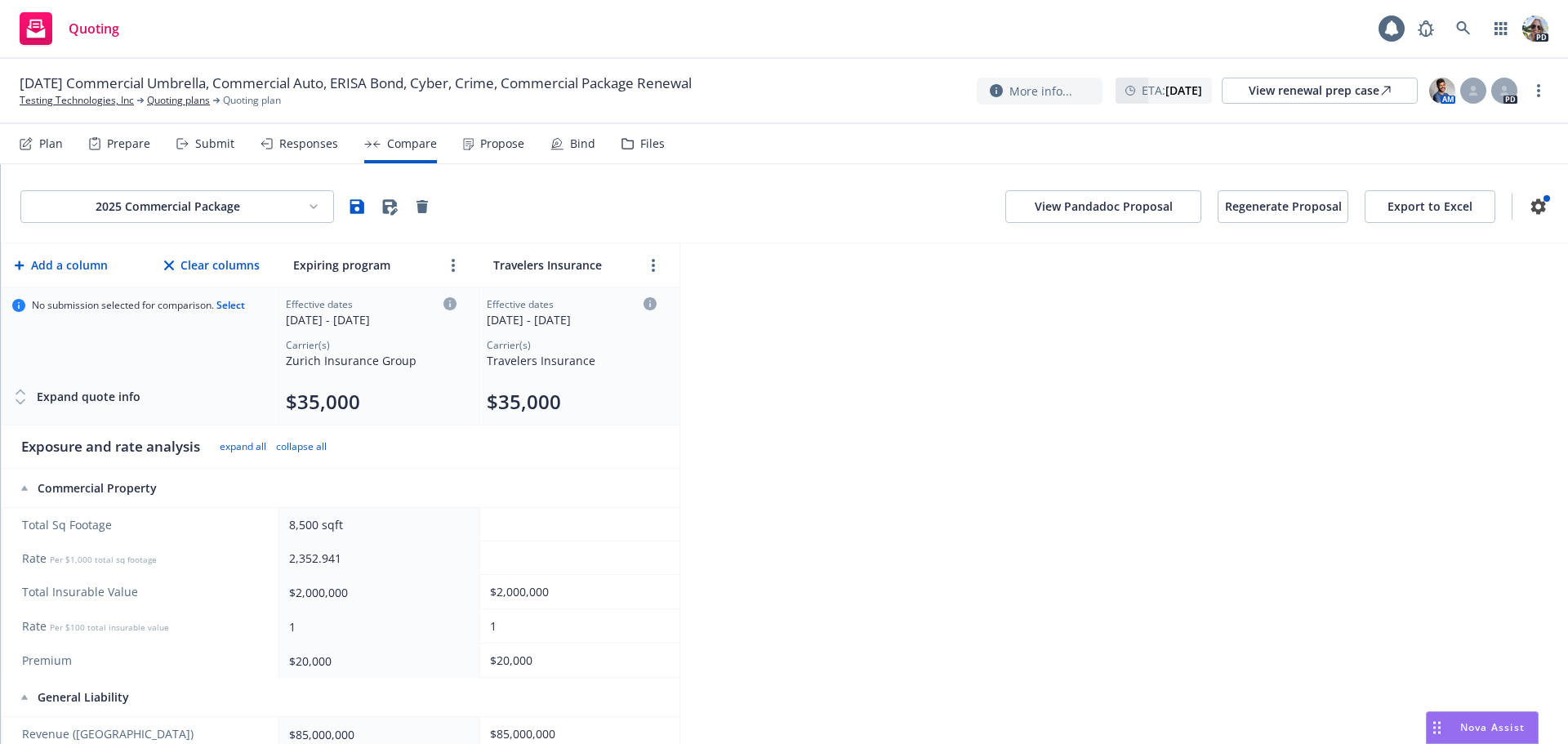
click at [1421, 208] on button "Export to Excel" at bounding box center [1430, 206] width 130 height 33
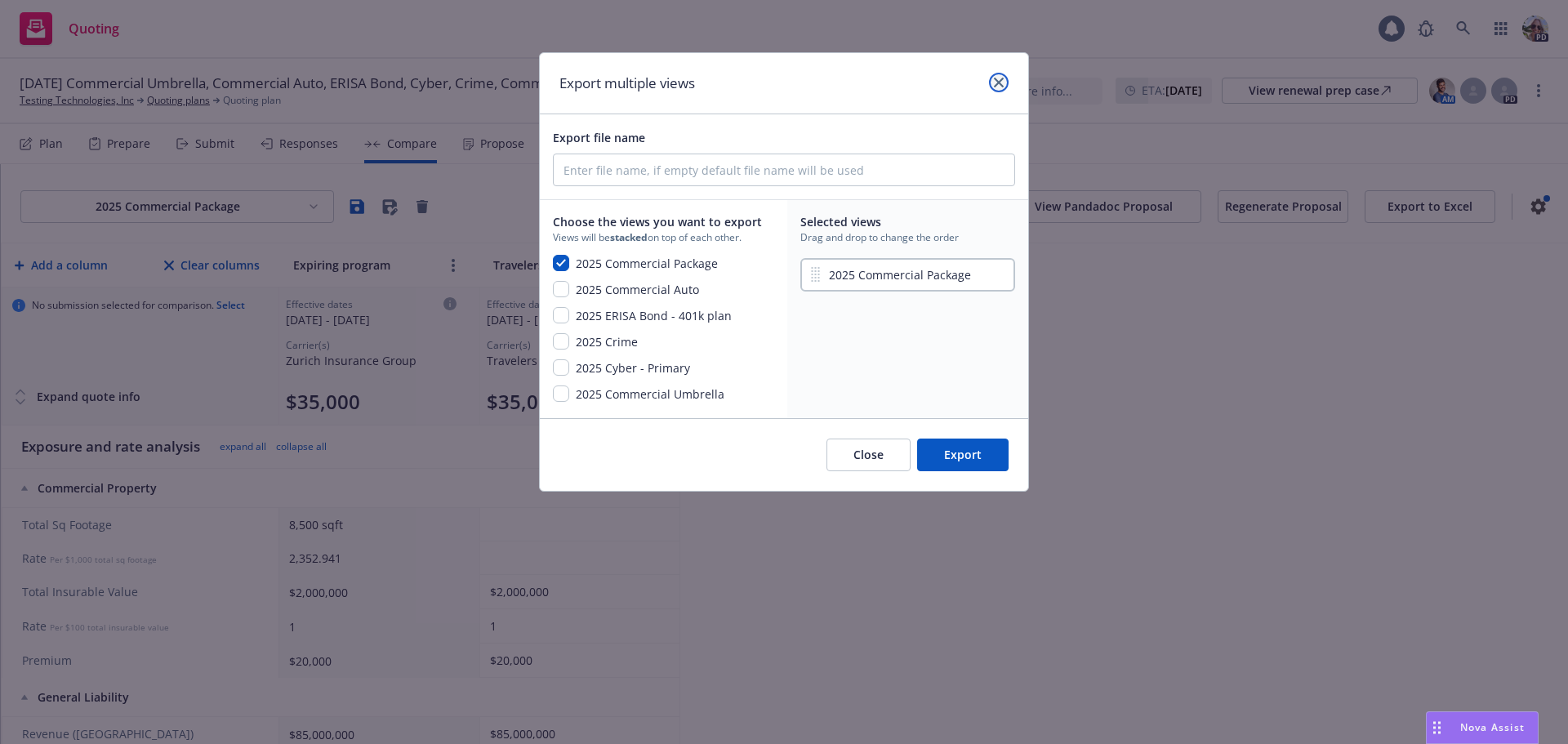
click at [997, 82] on icon "close" at bounding box center [998, 82] width 10 height 10
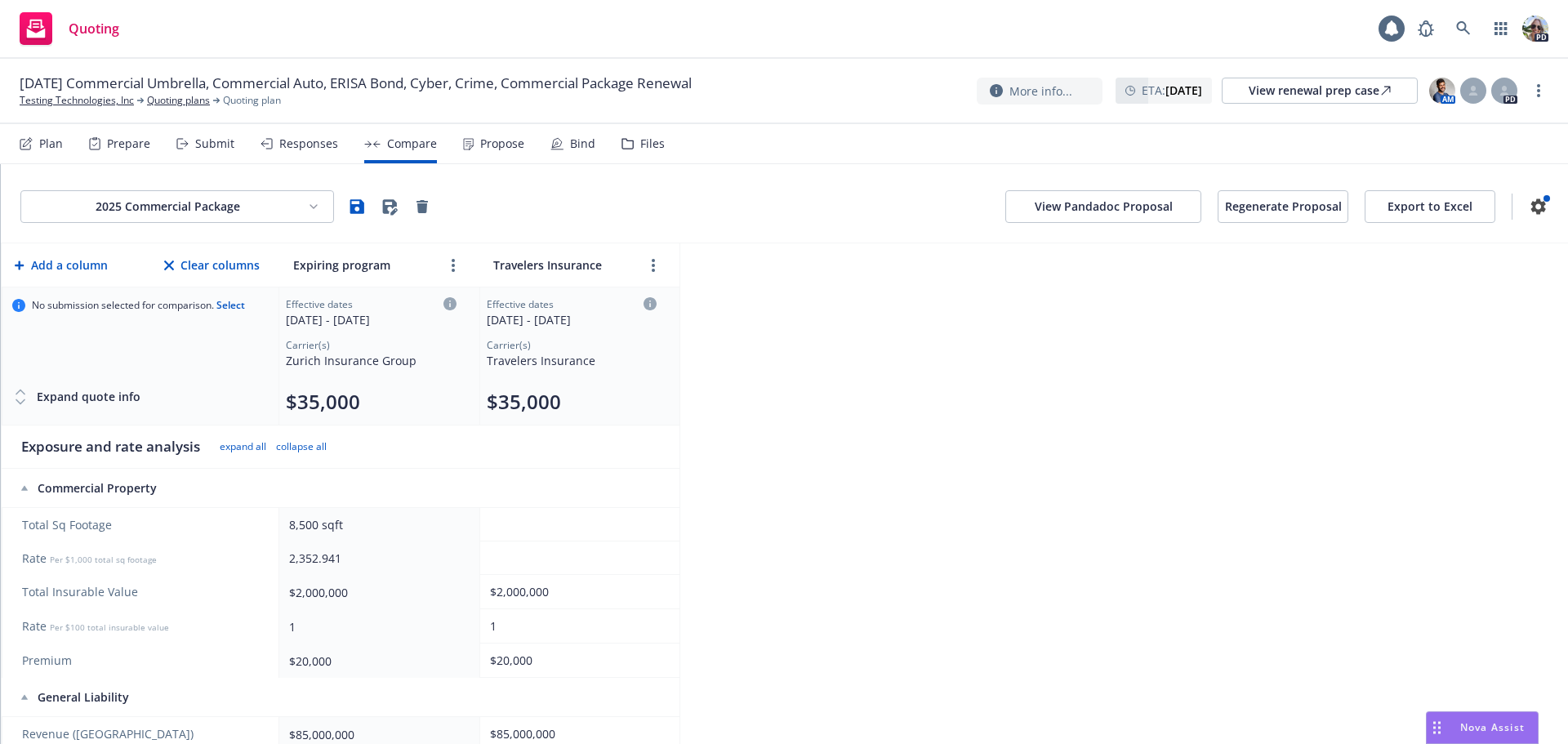
click at [1041, 213] on button "View Pandadoc Proposal" at bounding box center [1103, 206] width 196 height 33
click at [493, 138] on div "Propose" at bounding box center [502, 144] width 44 height 13
click at [355, 206] on icon "button" at bounding box center [357, 206] width 14 height 14
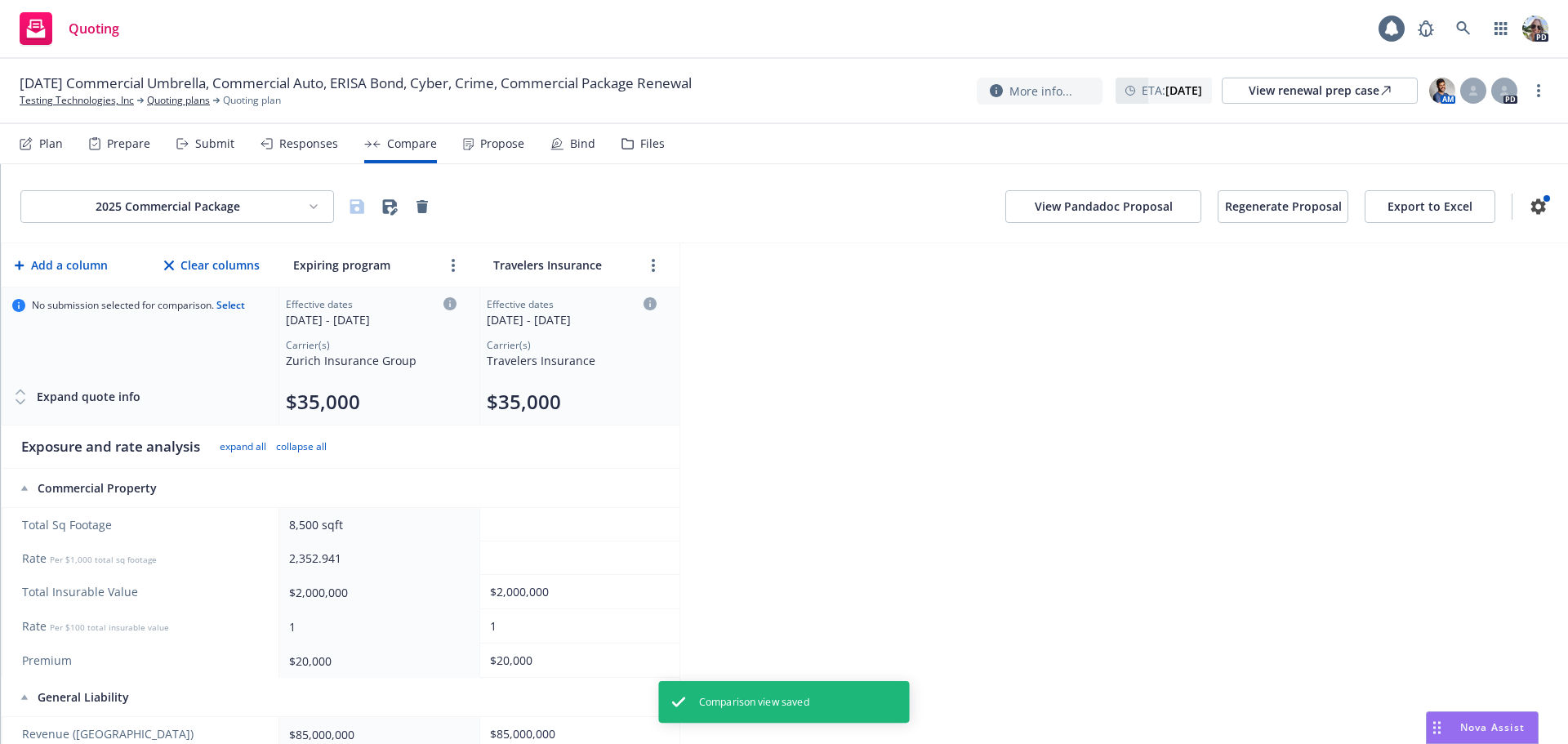
click at [486, 140] on div "Propose" at bounding box center [502, 144] width 44 height 13
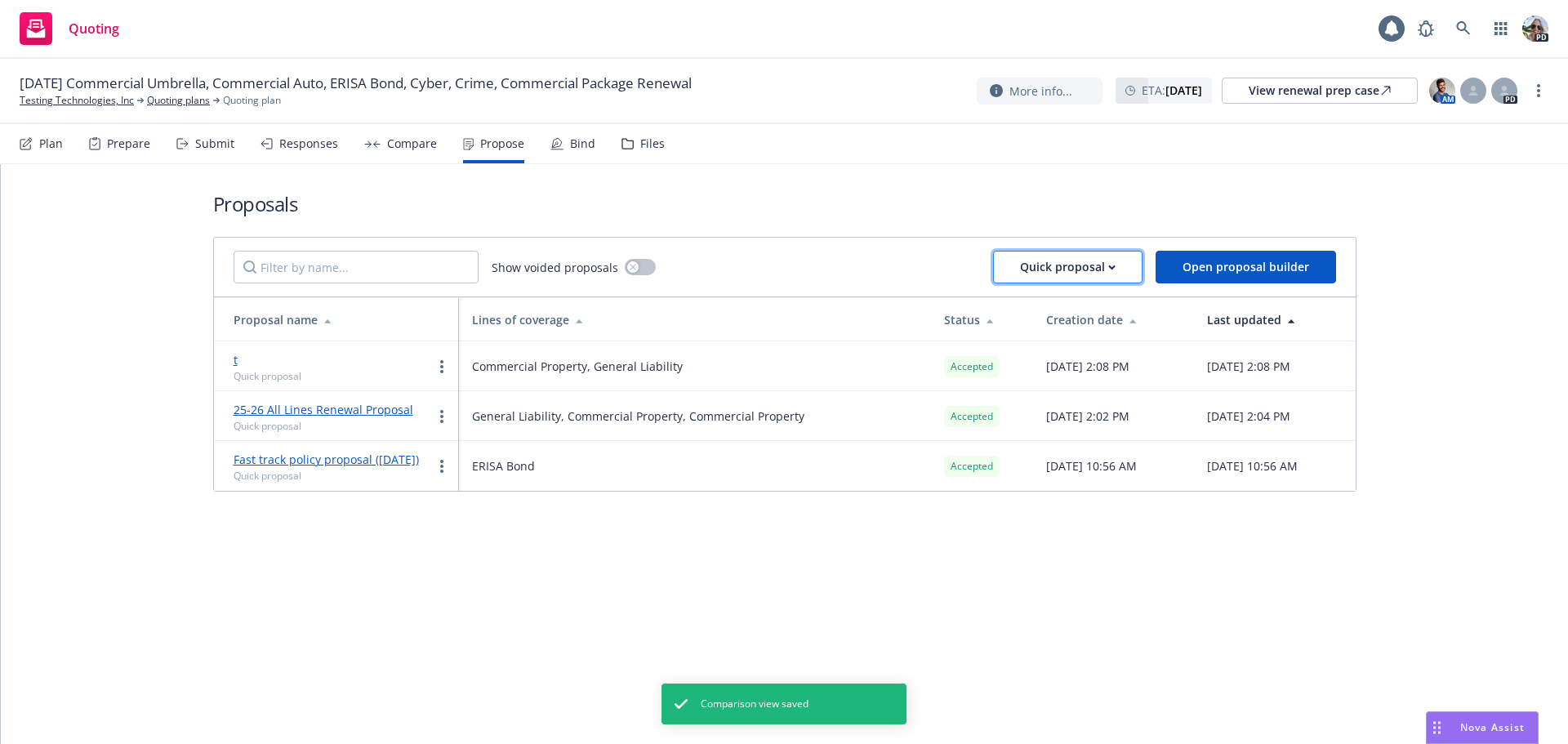
click at [1046, 266] on div "Quick proposal" at bounding box center [1067, 267] width 96 height 31
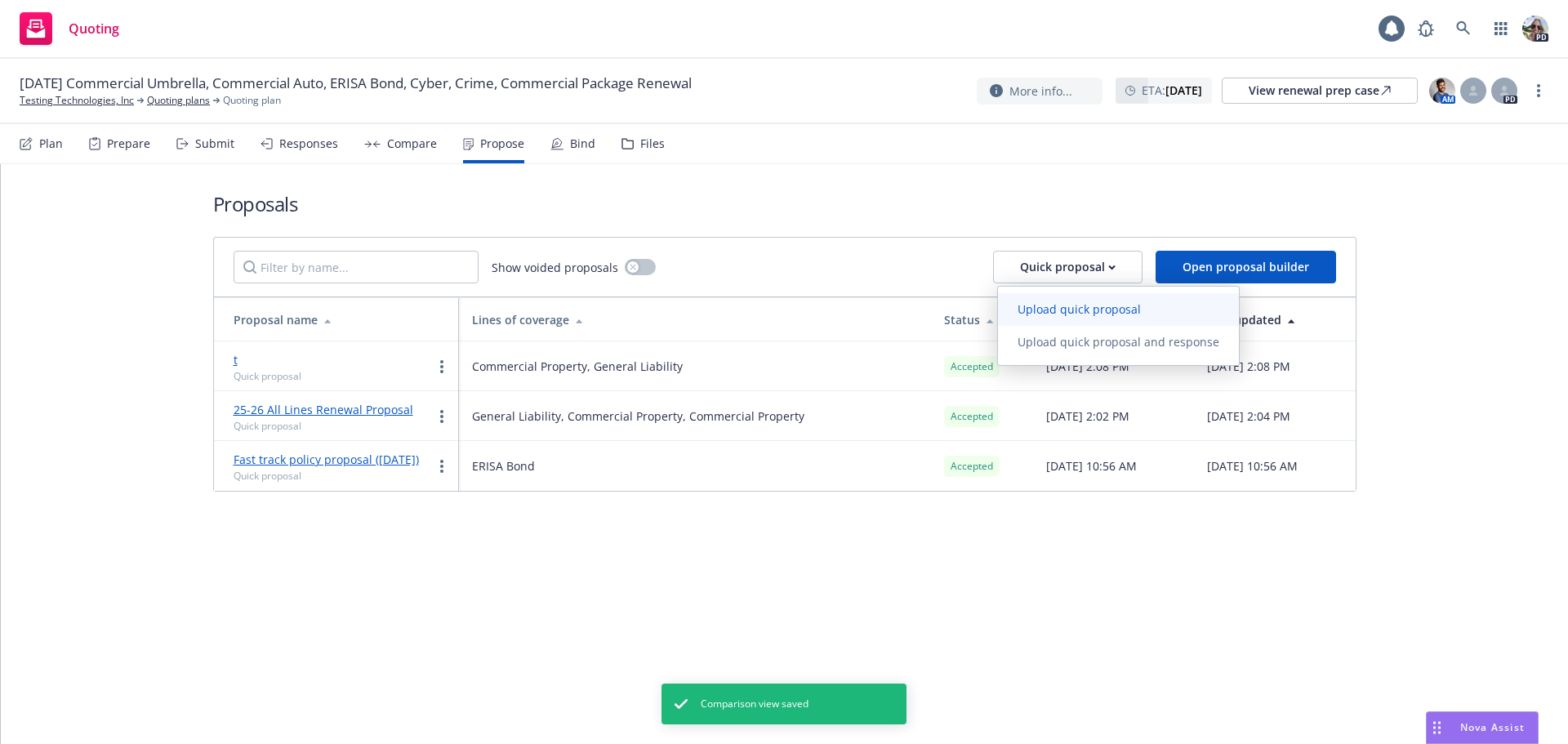
click at [1028, 301] on span "Upload quick proposal" at bounding box center [1078, 309] width 163 height 16
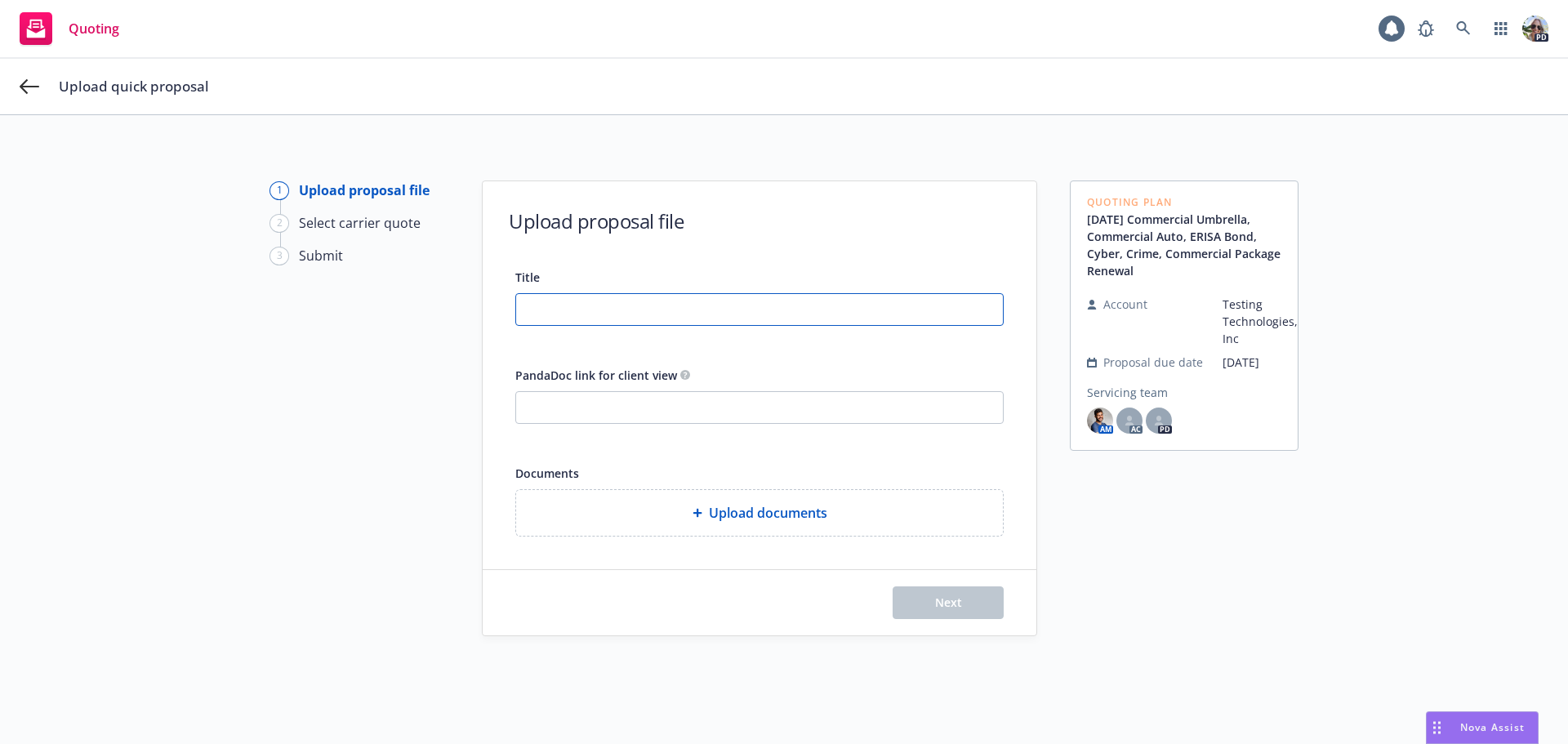
click at [563, 306] on input "Title" at bounding box center [759, 309] width 487 height 31
type input "2"
type input "25-26 All Lines Proposal"
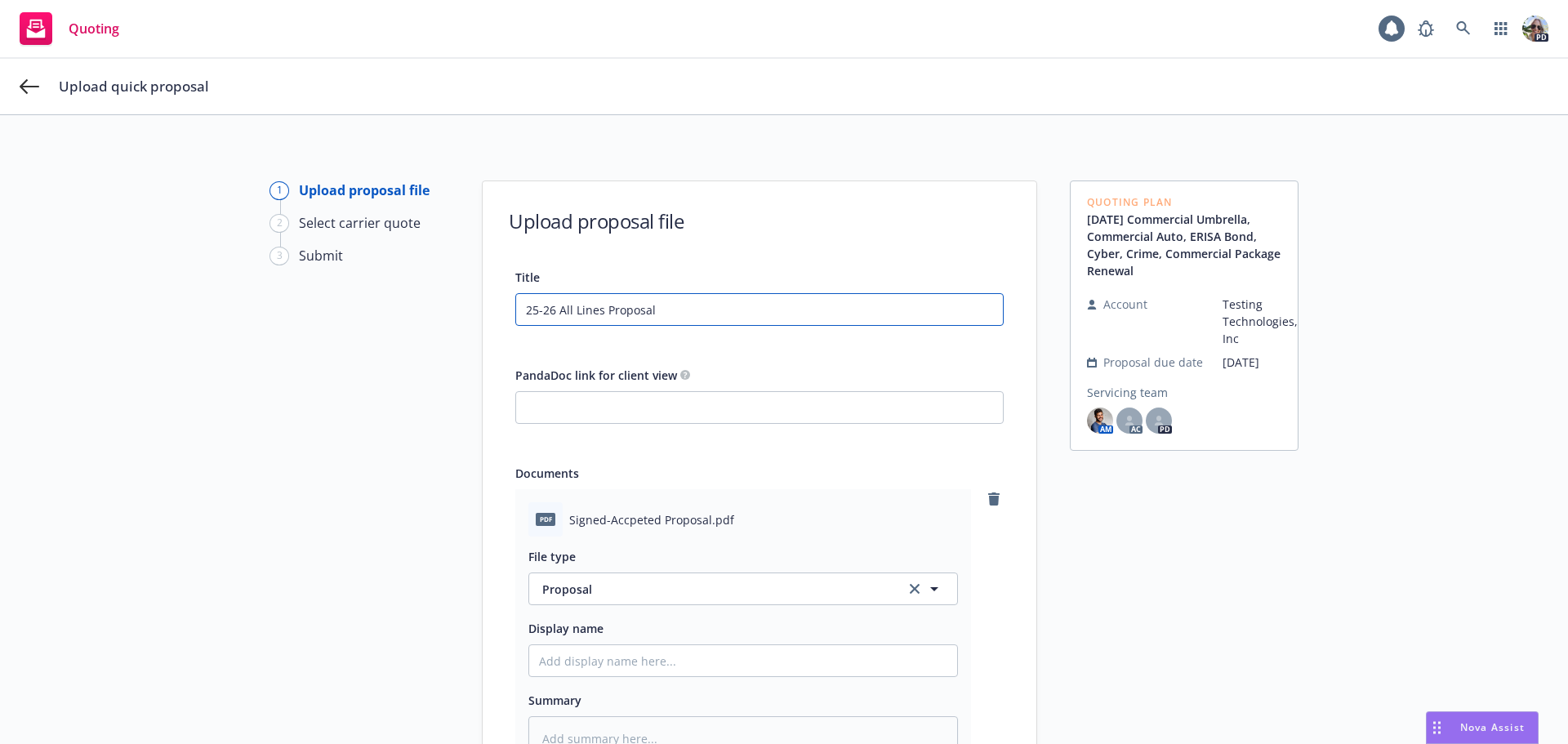
drag, startPoint x: 654, startPoint y: 308, endPoint x: 499, endPoint y: 308, distance: 155.0
click at [499, 308] on div "Title 25-26 All Lines Proposal PandaDoc link for client view Documents pdf Sign…" at bounding box center [759, 549] width 554 height 564
click at [542, 656] on input "Display name" at bounding box center [743, 660] width 428 height 31
paste input "25-26 All Lines Proposal"
type textarea "x"
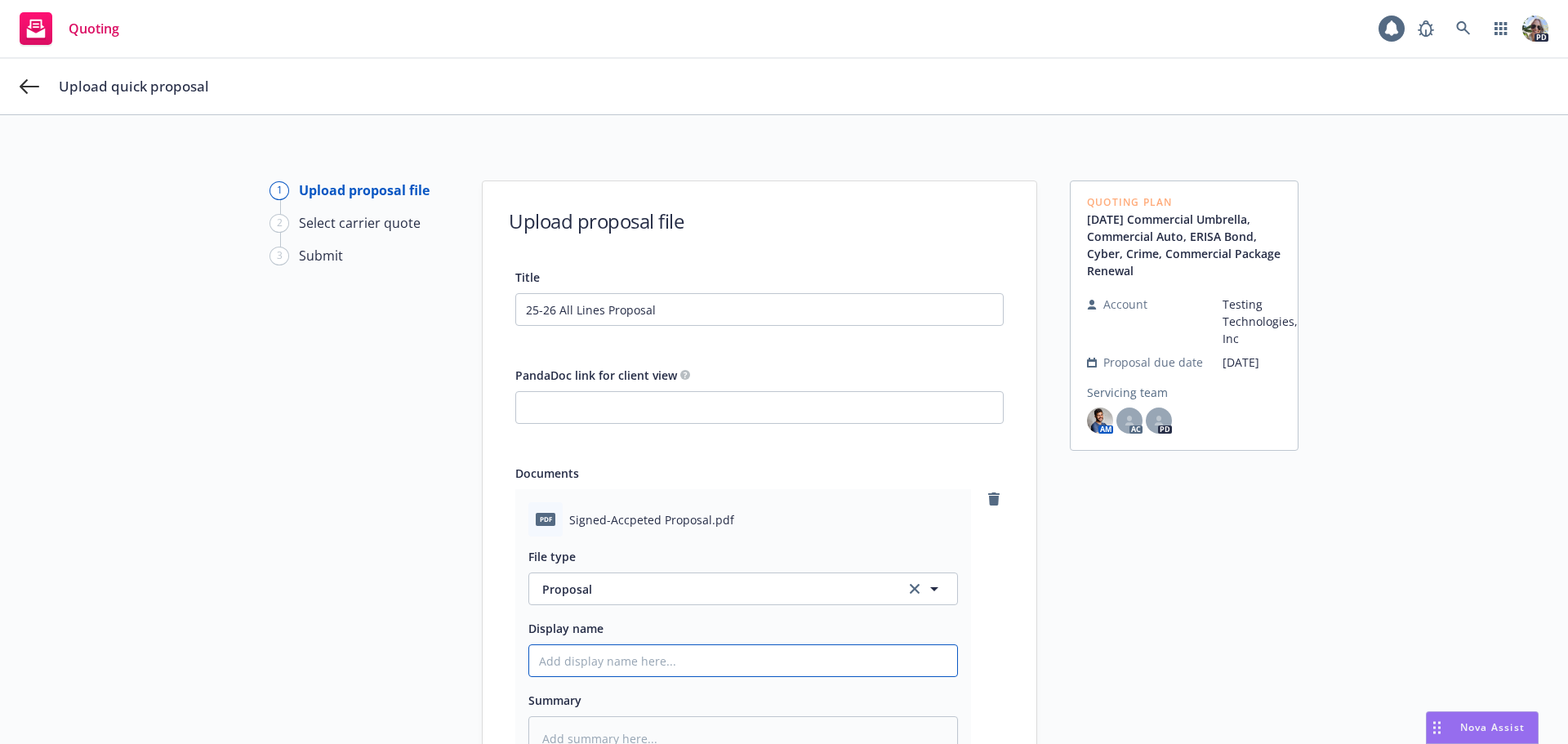
type input "25-26 All Lines Proposal"
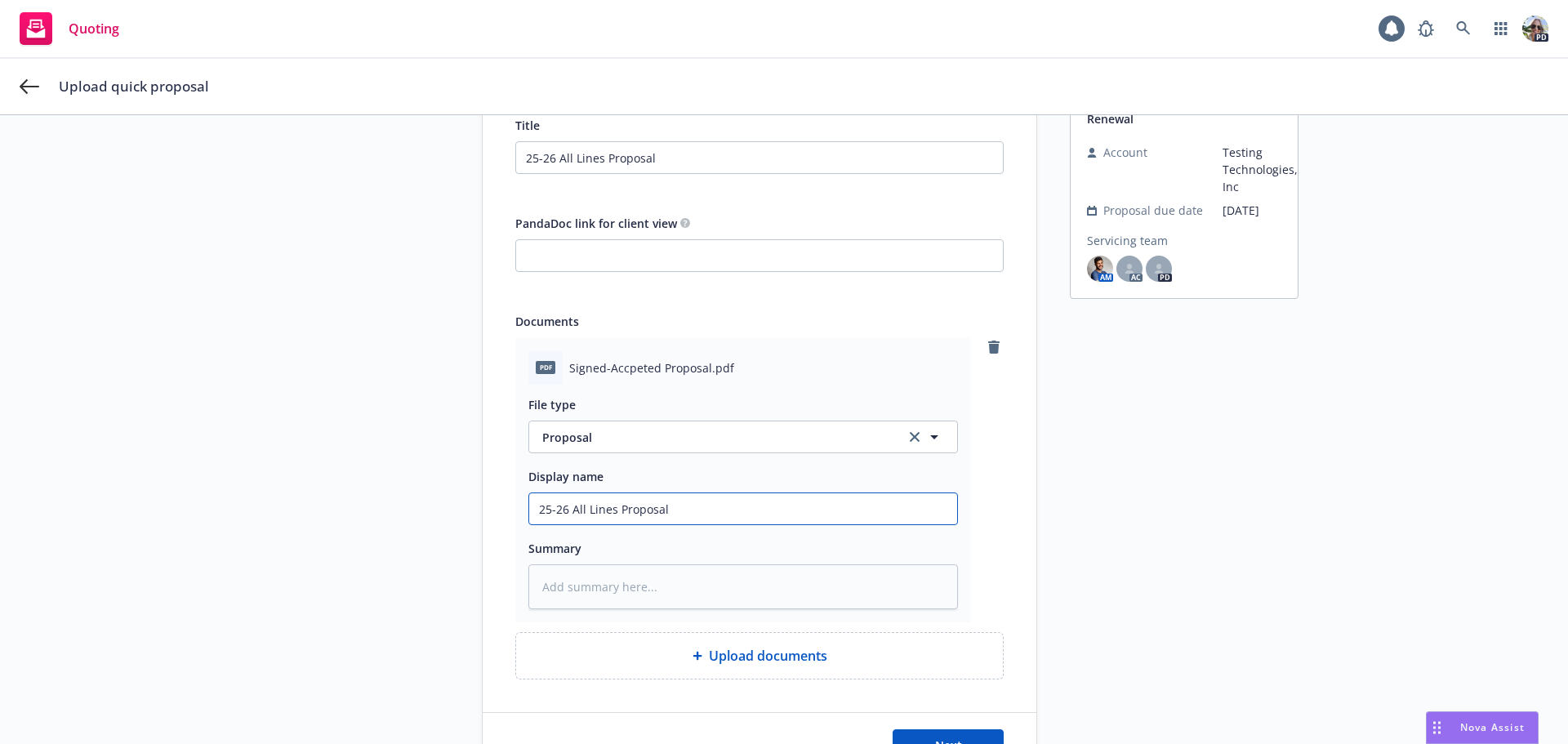
scroll to position [155, 0]
type textarea "x"
type input "25-26 All Lines Proposal"
click at [957, 737] on button "Next" at bounding box center [948, 741] width 111 height 33
type textarea "x"
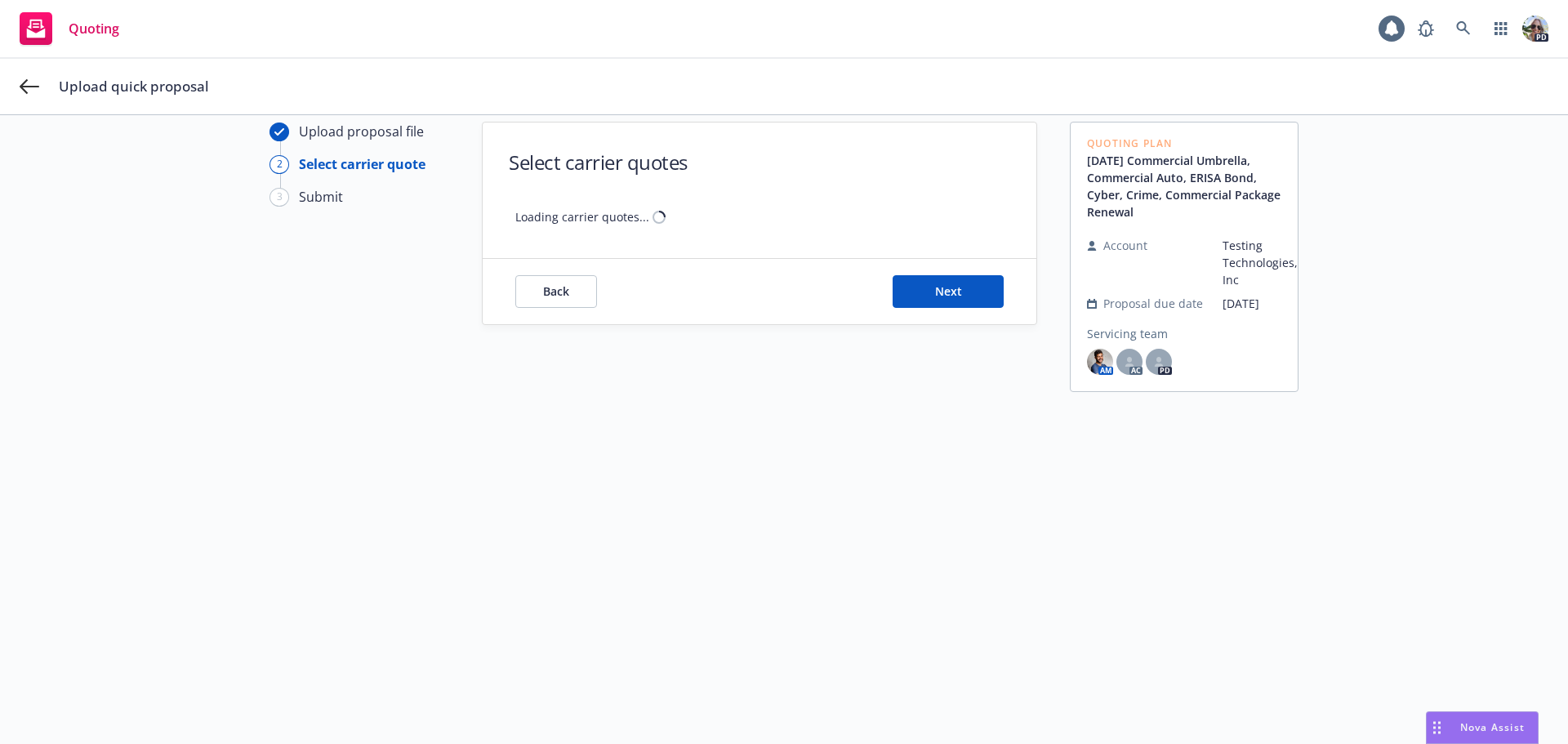
scroll to position [59, 0]
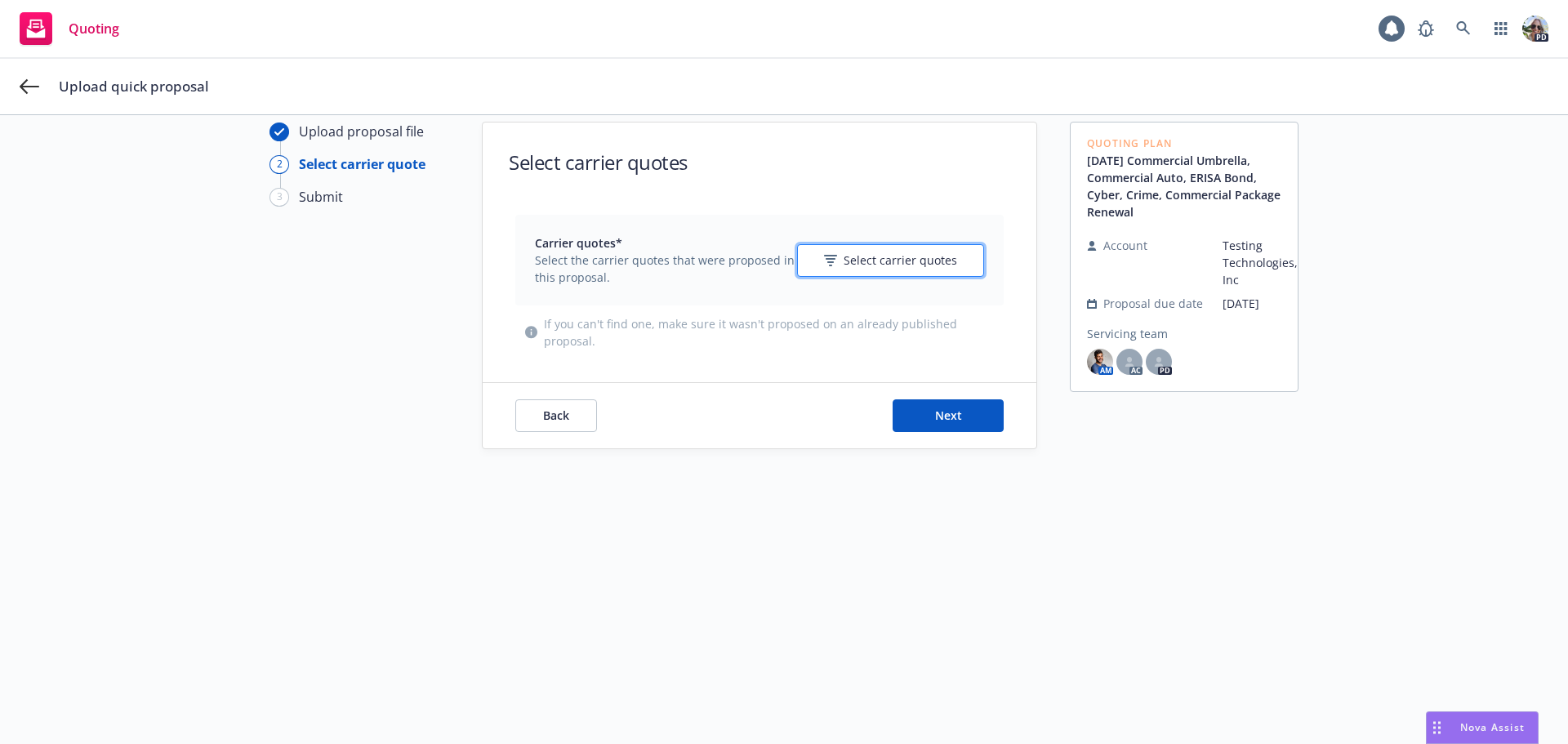
click at [873, 256] on span "Select carrier quotes" at bounding box center [900, 260] width 114 height 17
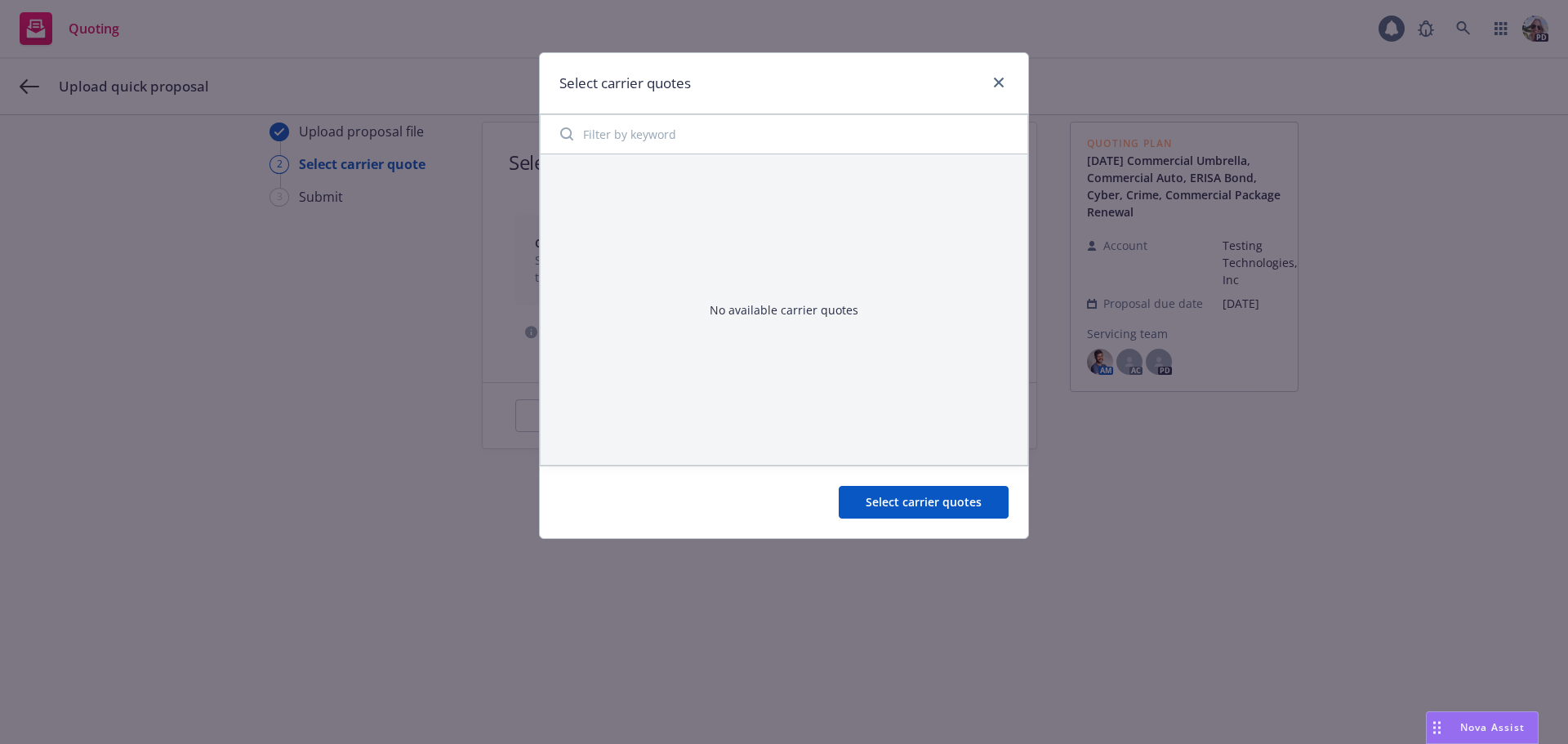
click at [656, 142] on input "Filter by keyword" at bounding box center [784, 134] width 467 height 33
type input "packat"
click at [987, 77] on div at bounding box center [996, 84] width 26 height 21
click at [998, 79] on icon "close" at bounding box center [998, 82] width 10 height 10
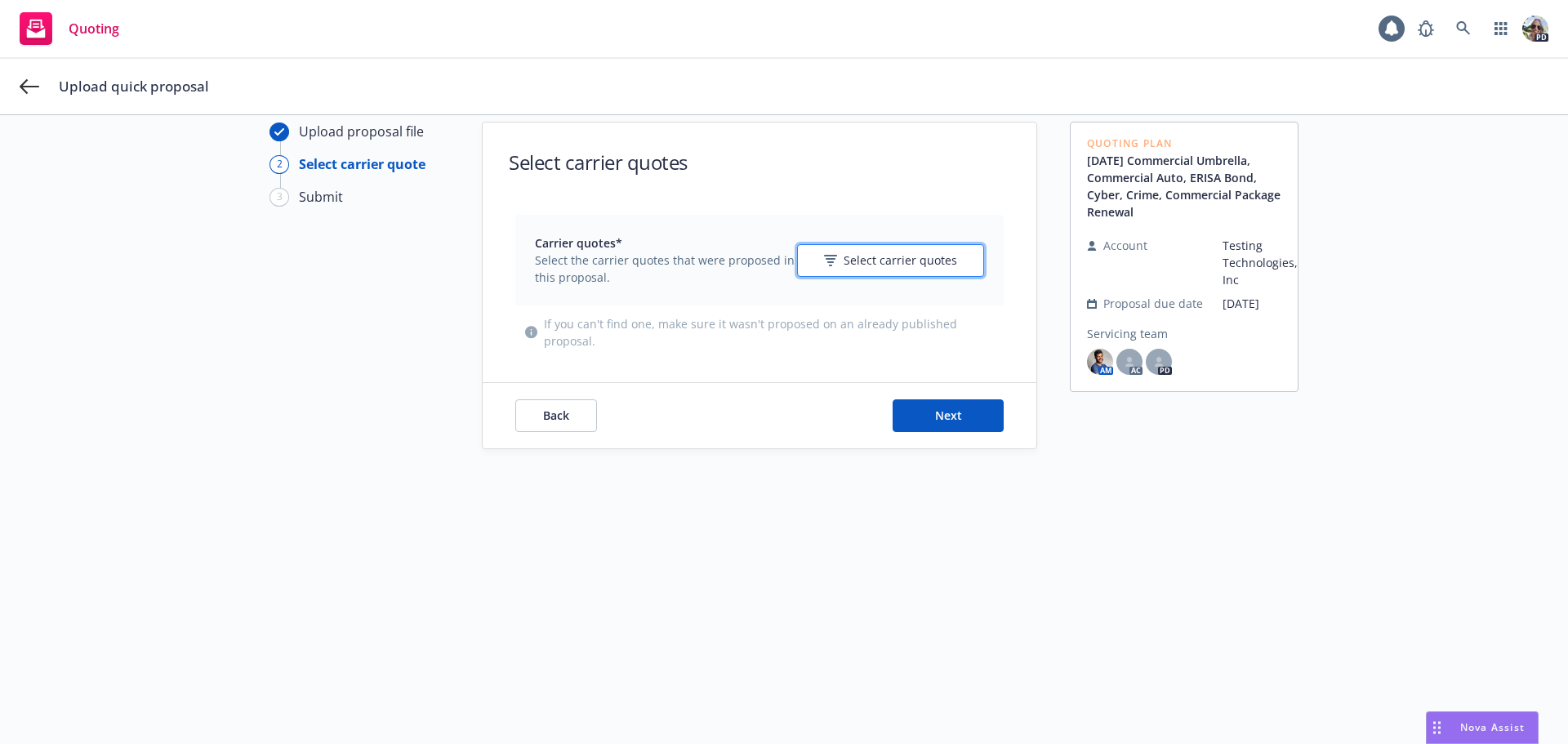
click at [872, 259] on span "Select carrier quotes" at bounding box center [900, 260] width 114 height 17
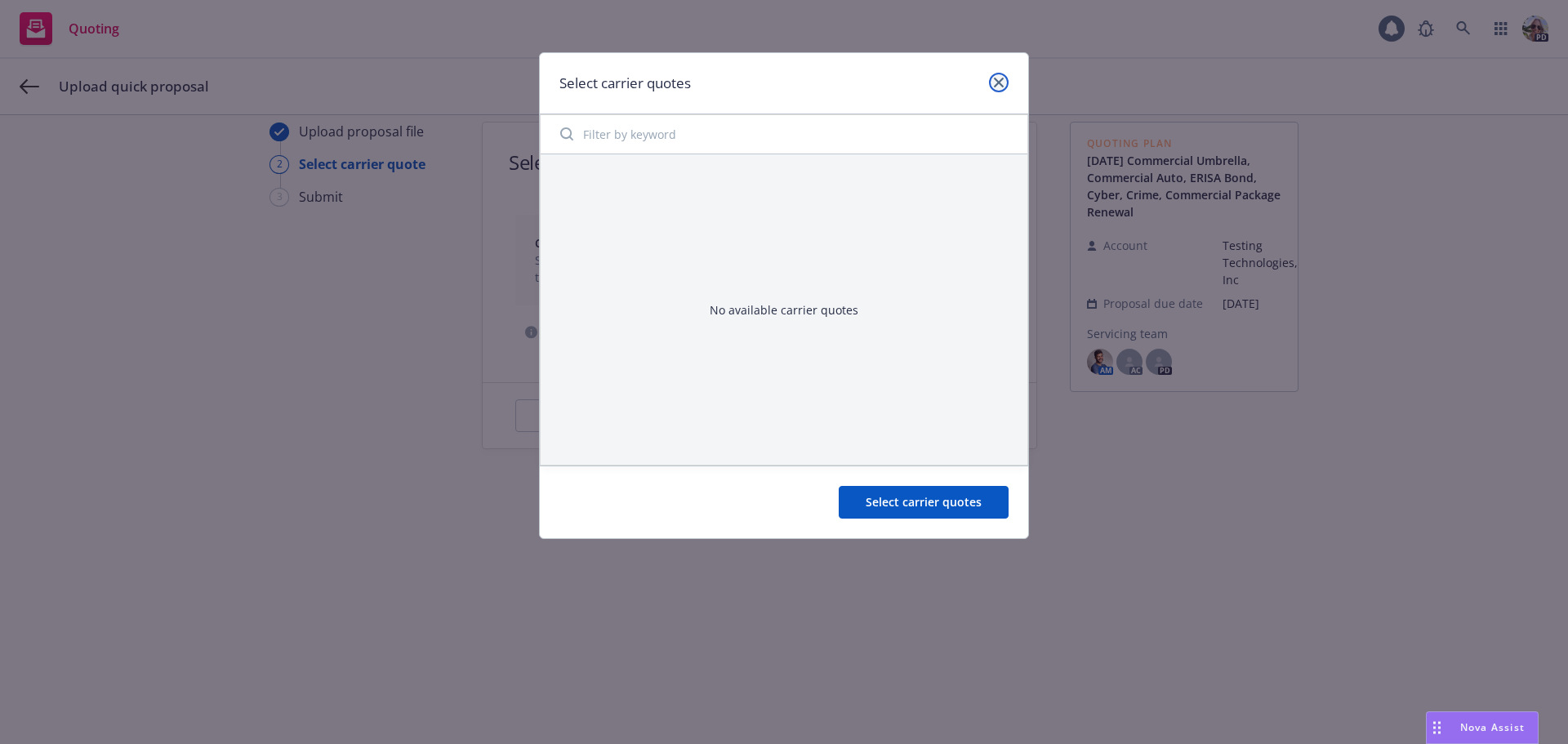
click at [1005, 79] on link "close" at bounding box center [998, 83] width 19 height 19
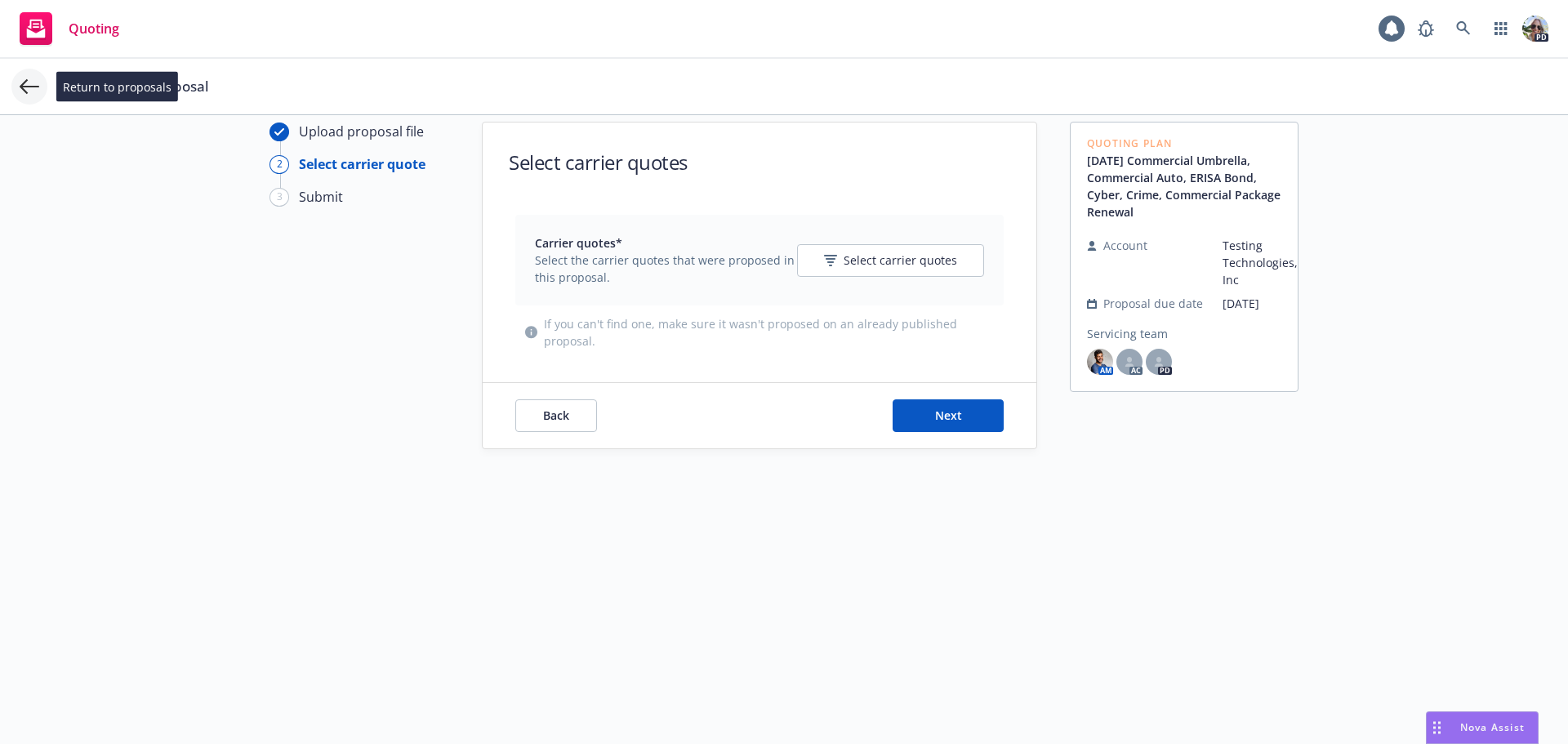
click at [33, 91] on icon at bounding box center [29, 86] width 19 height 19
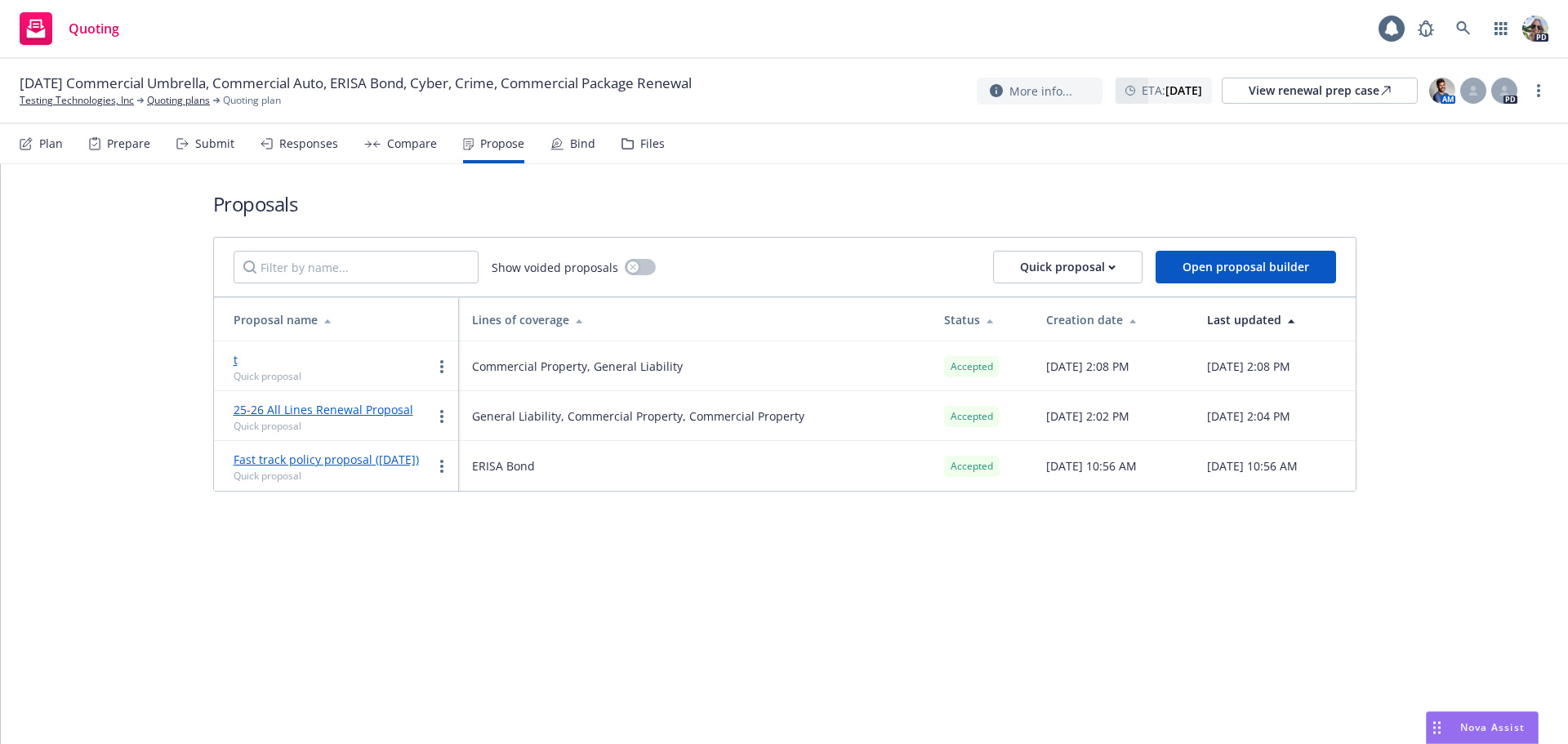
click at [407, 137] on div "Compare" at bounding box center [412, 144] width 50 height 13
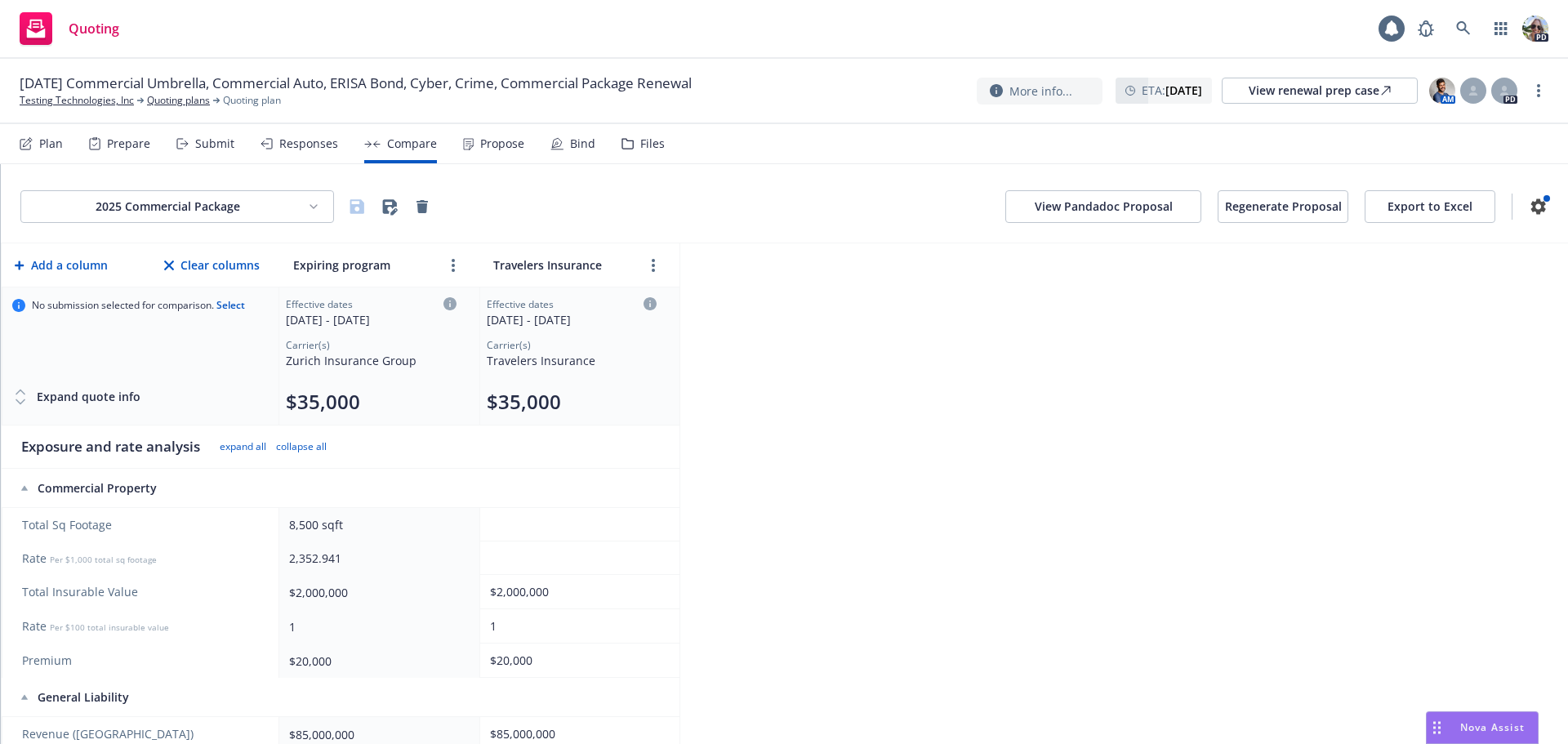
click at [301, 137] on div "Responses" at bounding box center [308, 144] width 59 height 13
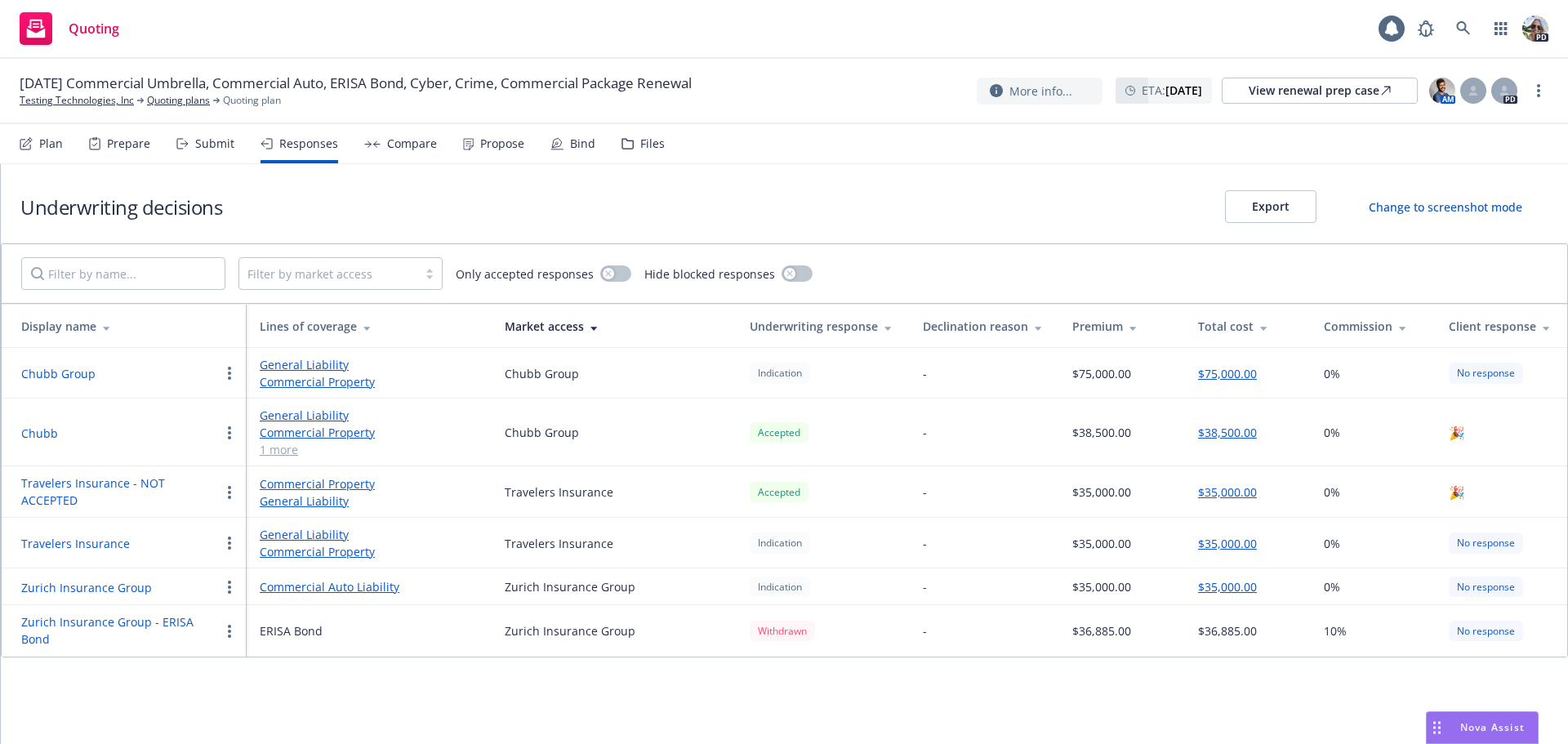
click at [229, 539] on icon "button" at bounding box center [230, 542] width 4 height 13
click at [269, 378] on span "Change decision to accepted" at bounding box center [318, 379] width 197 height 16
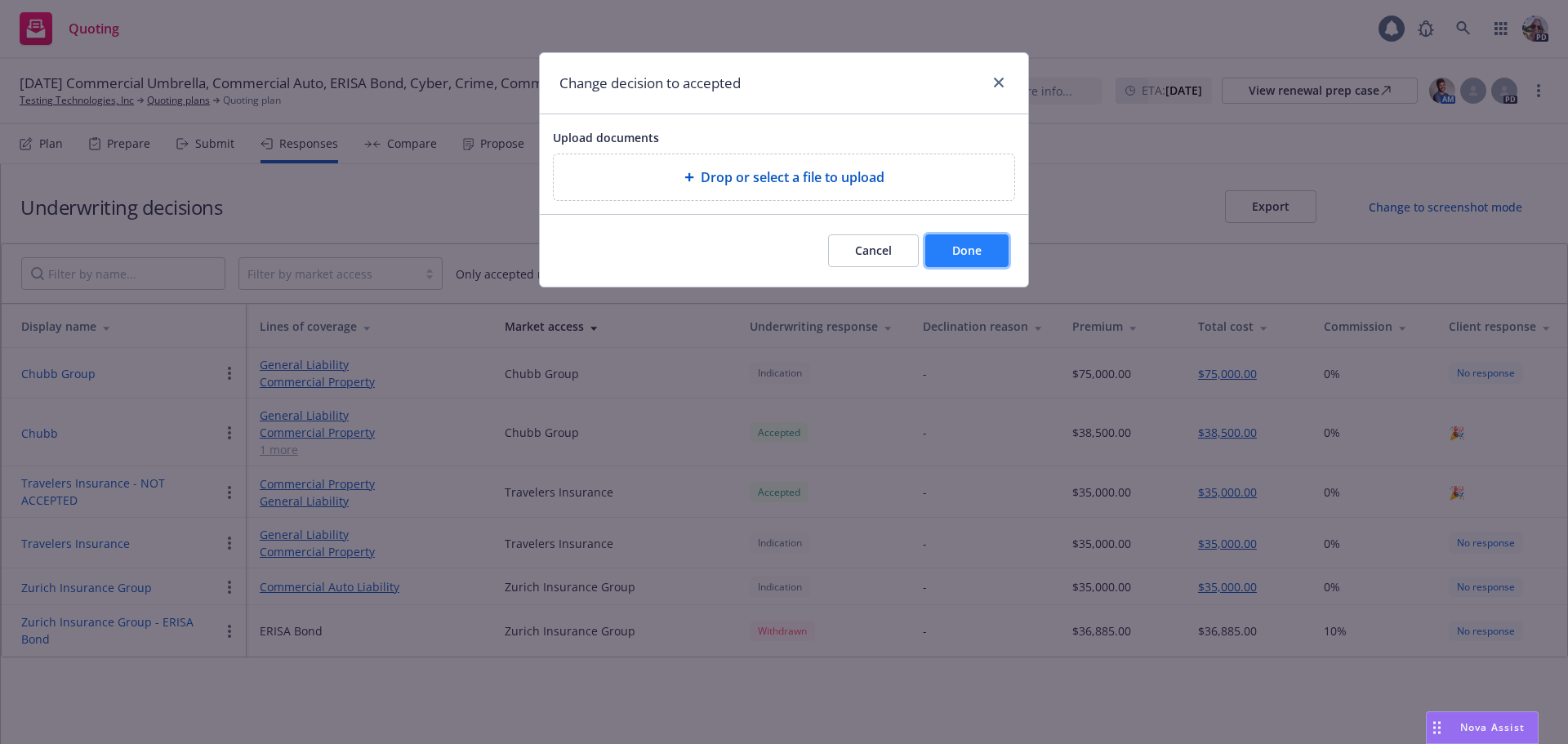
click at [965, 247] on span "Done" at bounding box center [966, 250] width 29 height 16
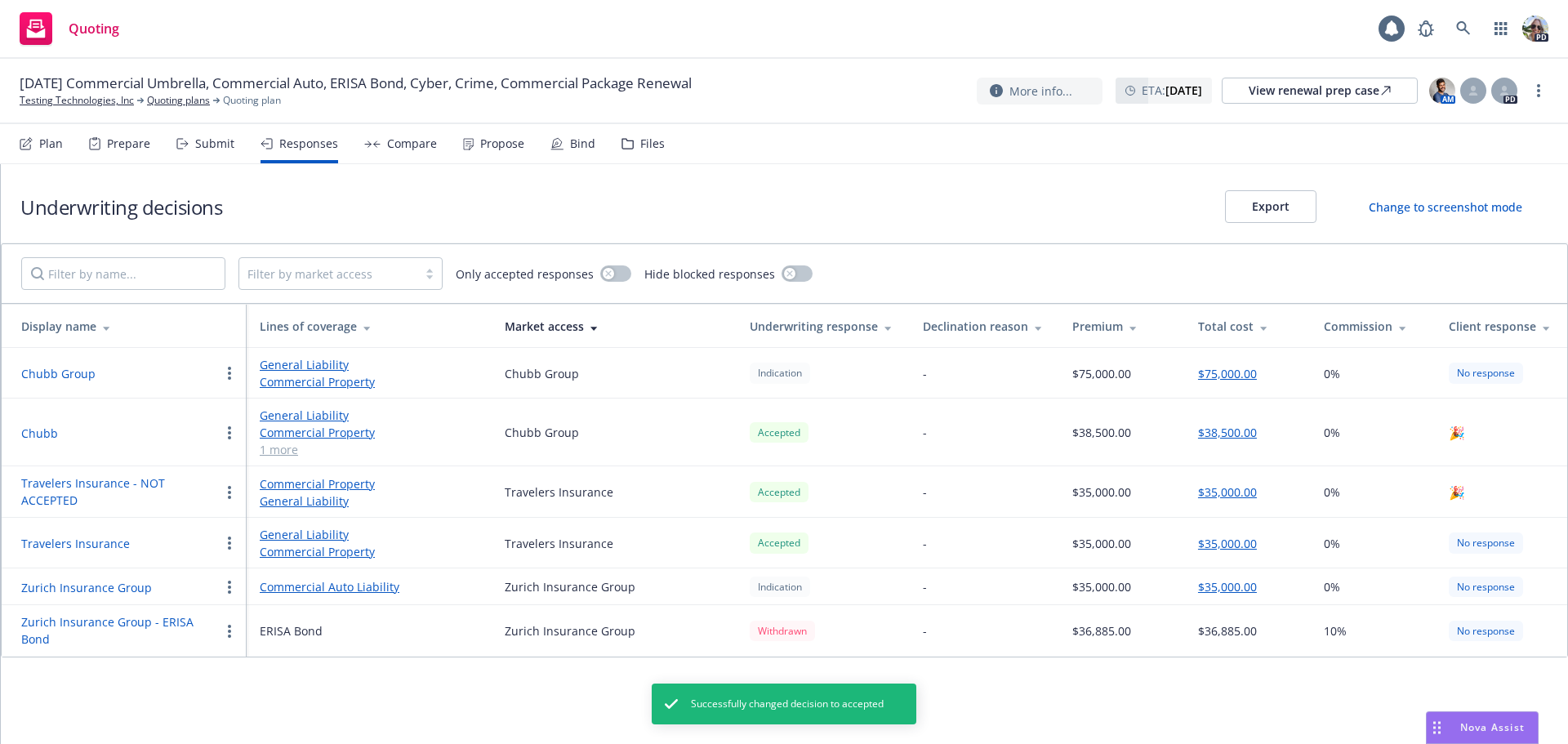
click at [485, 144] on div "Propose" at bounding box center [502, 144] width 44 height 13
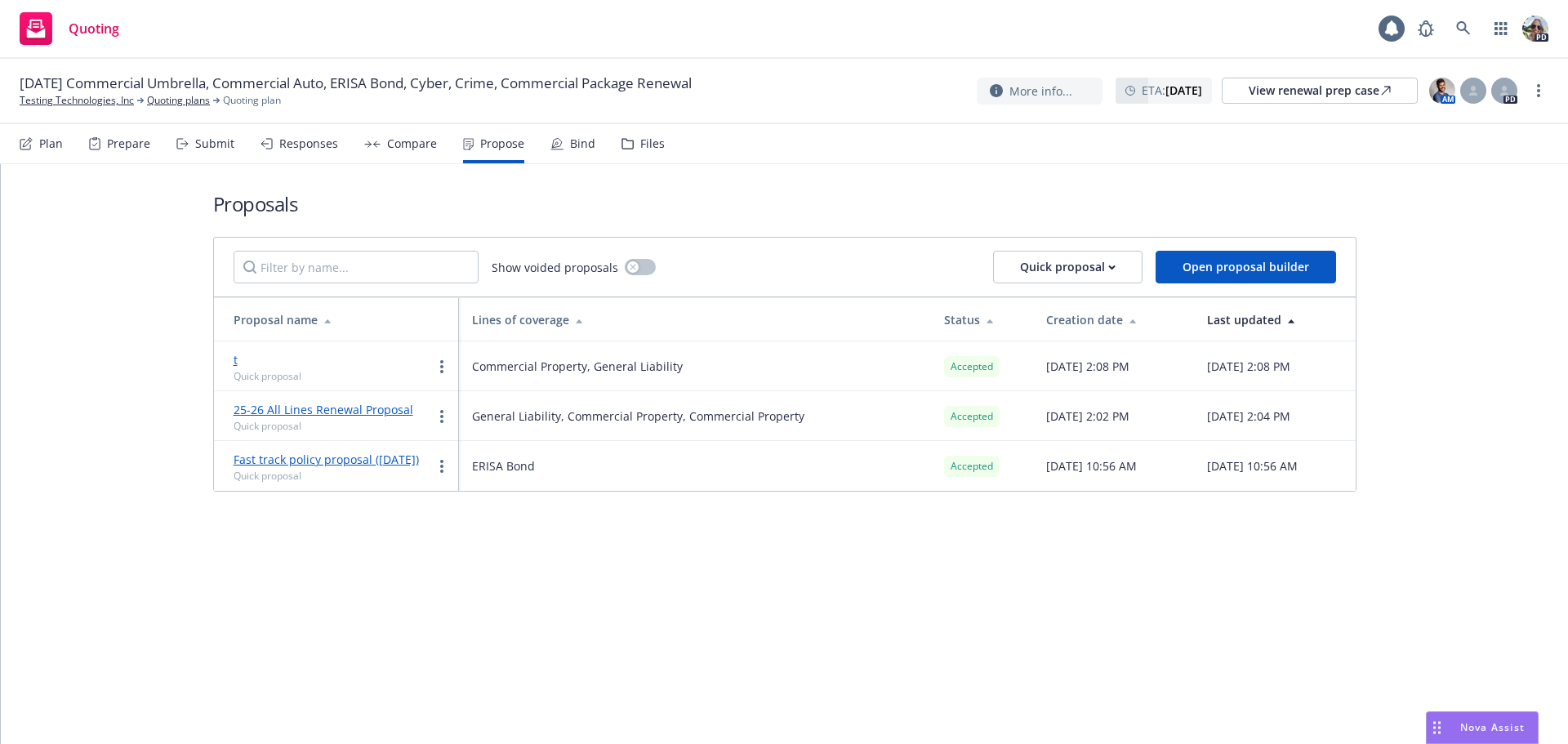
click at [570, 138] on div "Bind" at bounding box center [582, 144] width 26 height 13
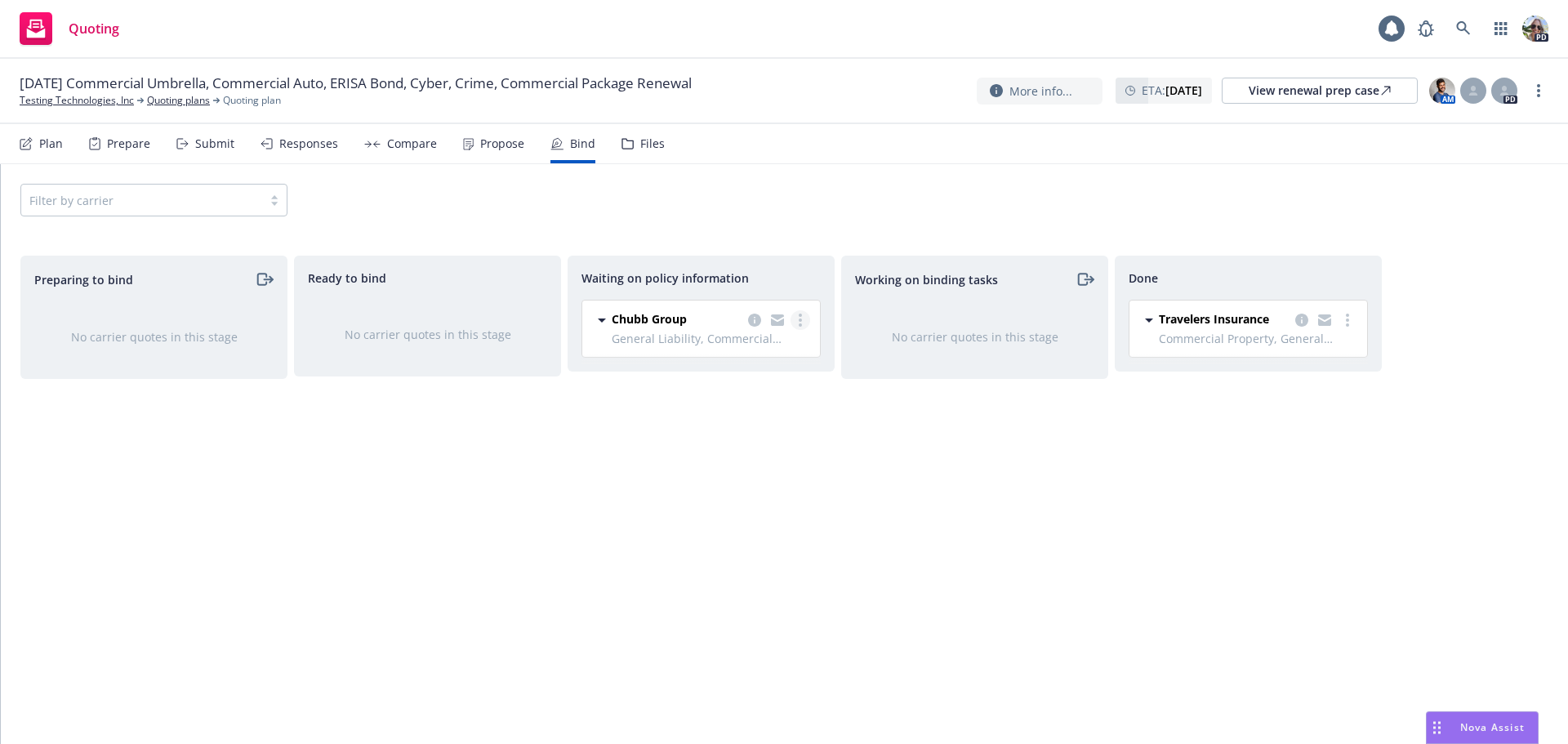
click at [794, 317] on link "more" at bounding box center [800, 320] width 19 height 19
click at [729, 388] on span "Move back one step" at bounding box center [735, 386] width 148 height 16
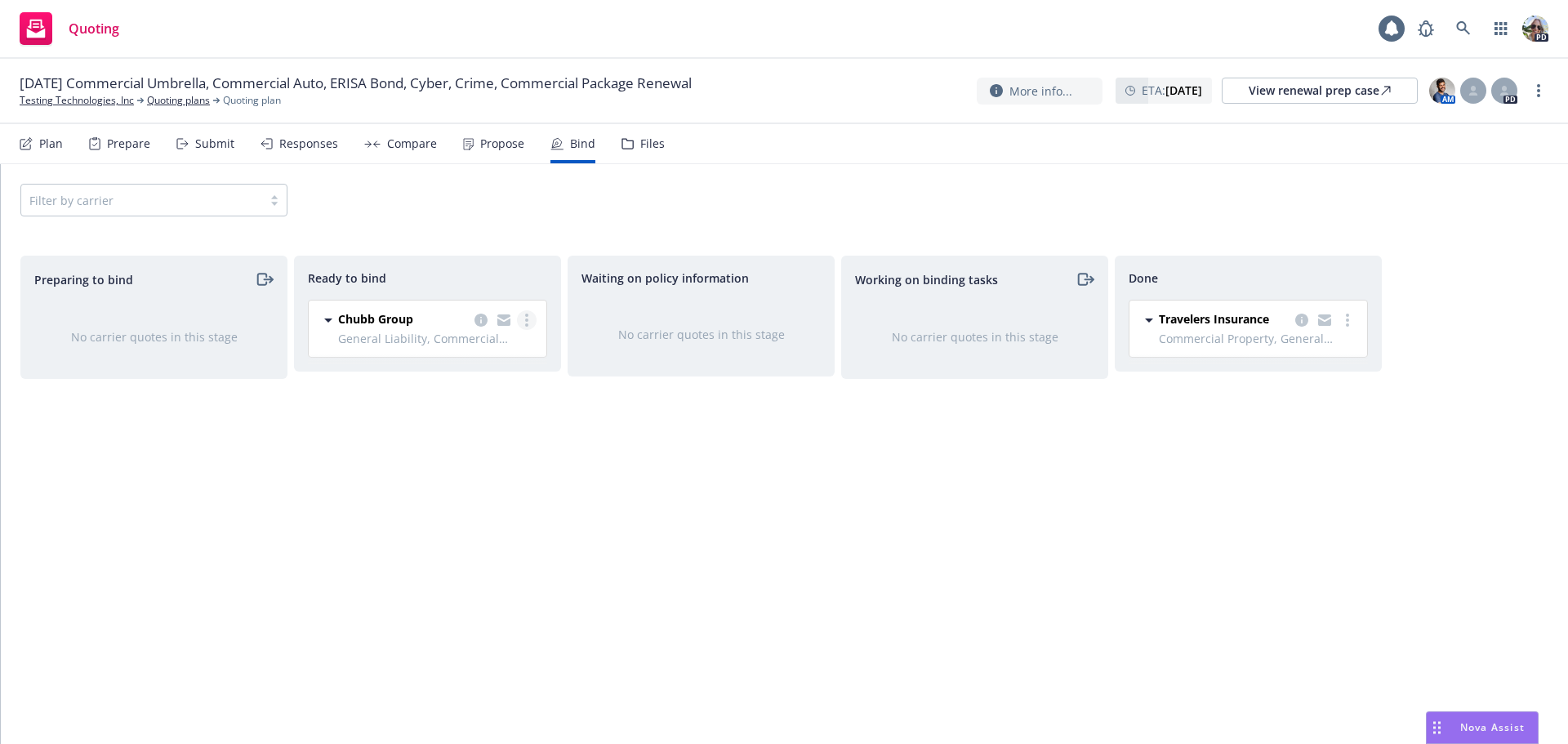
click at [529, 317] on link "more" at bounding box center [526, 320] width 19 height 19
click at [433, 385] on span "Move back one step" at bounding box center [462, 386] width 148 height 16
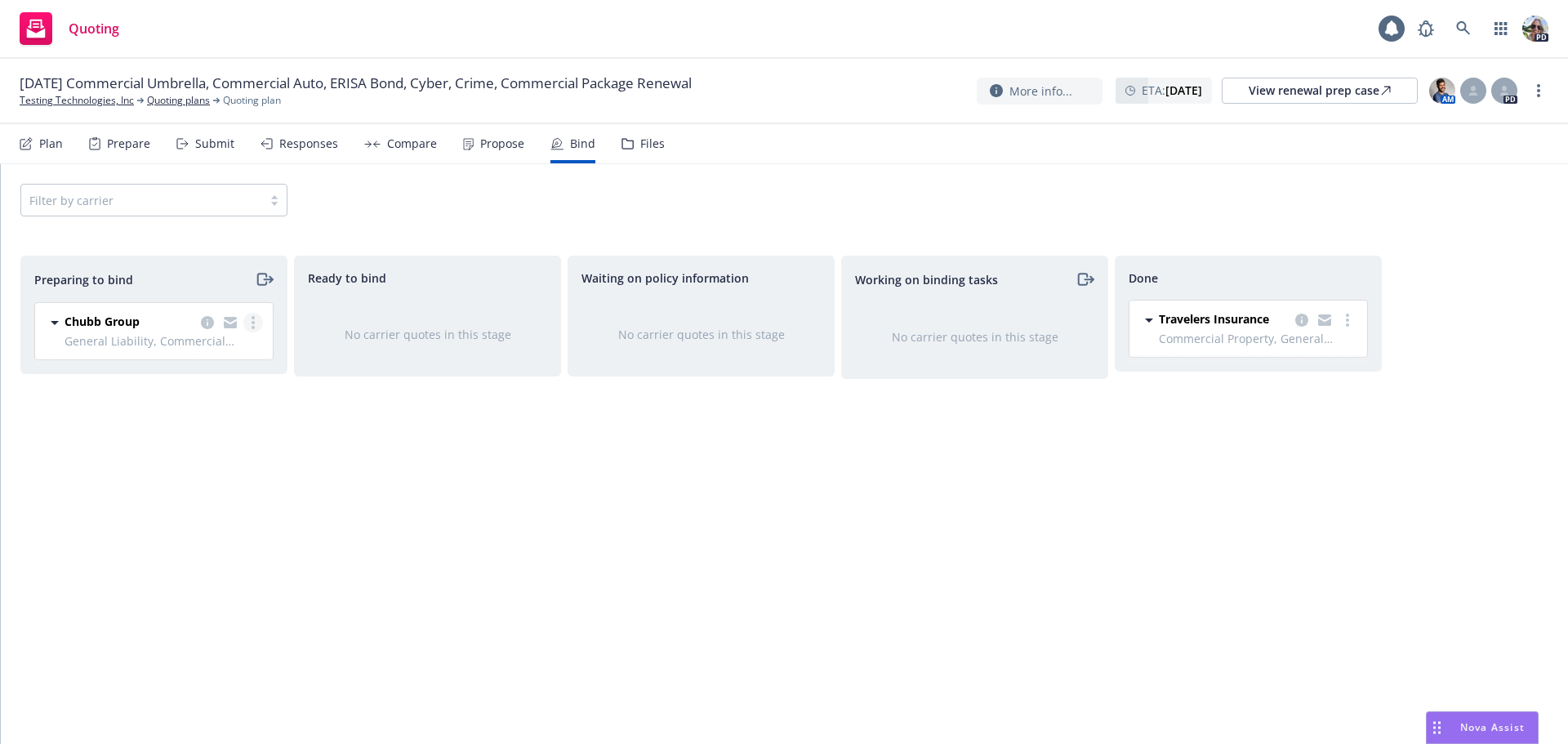
click at [253, 321] on circle "more" at bounding box center [254, 322] width 4 height 4
click at [177, 388] on span "Log bind order" at bounding box center [162, 388] width 120 height 16
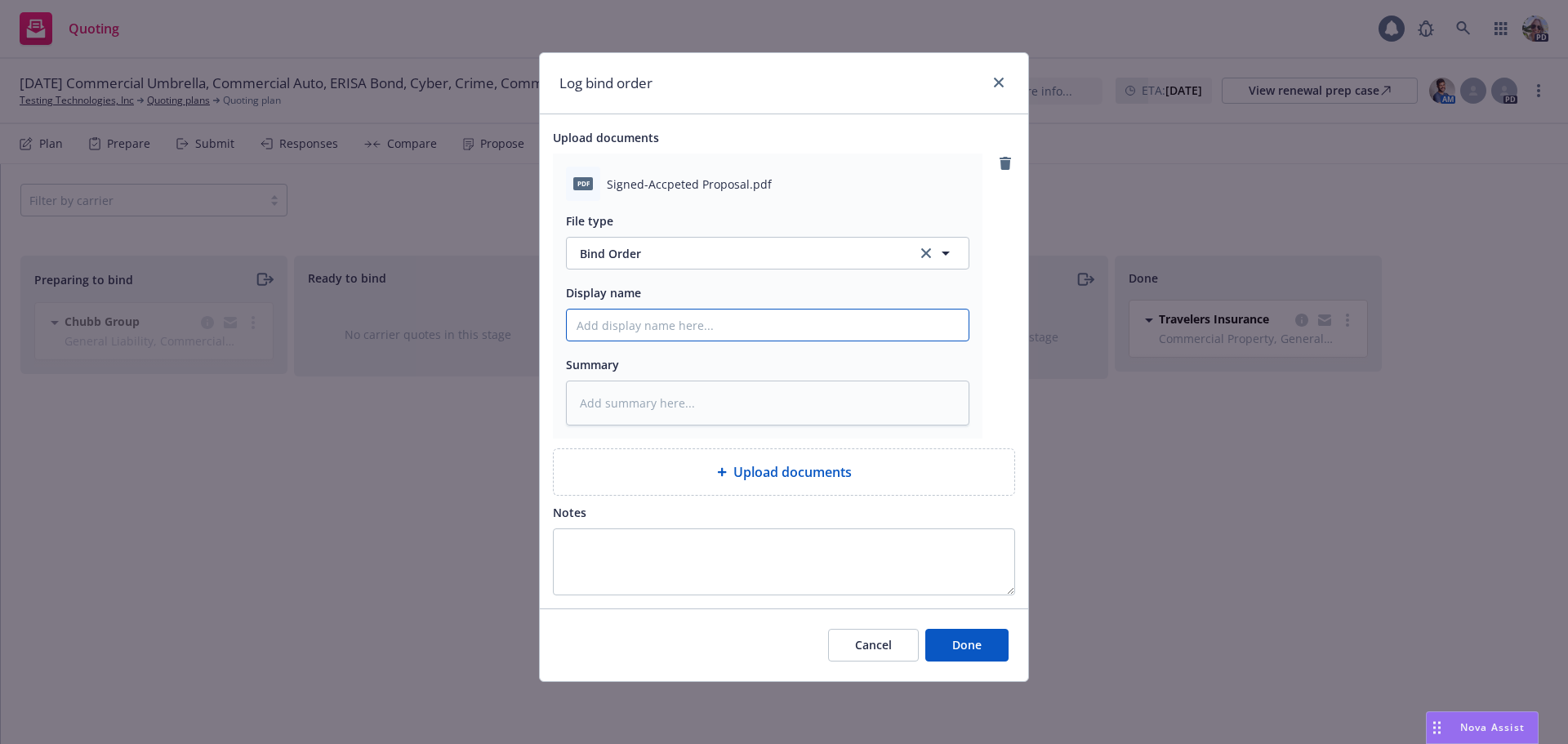
click at [604, 330] on input "Display name" at bounding box center [768, 324] width 401 height 31
type textarea "x"
type input "b"
type textarea "x"
type input "bi"
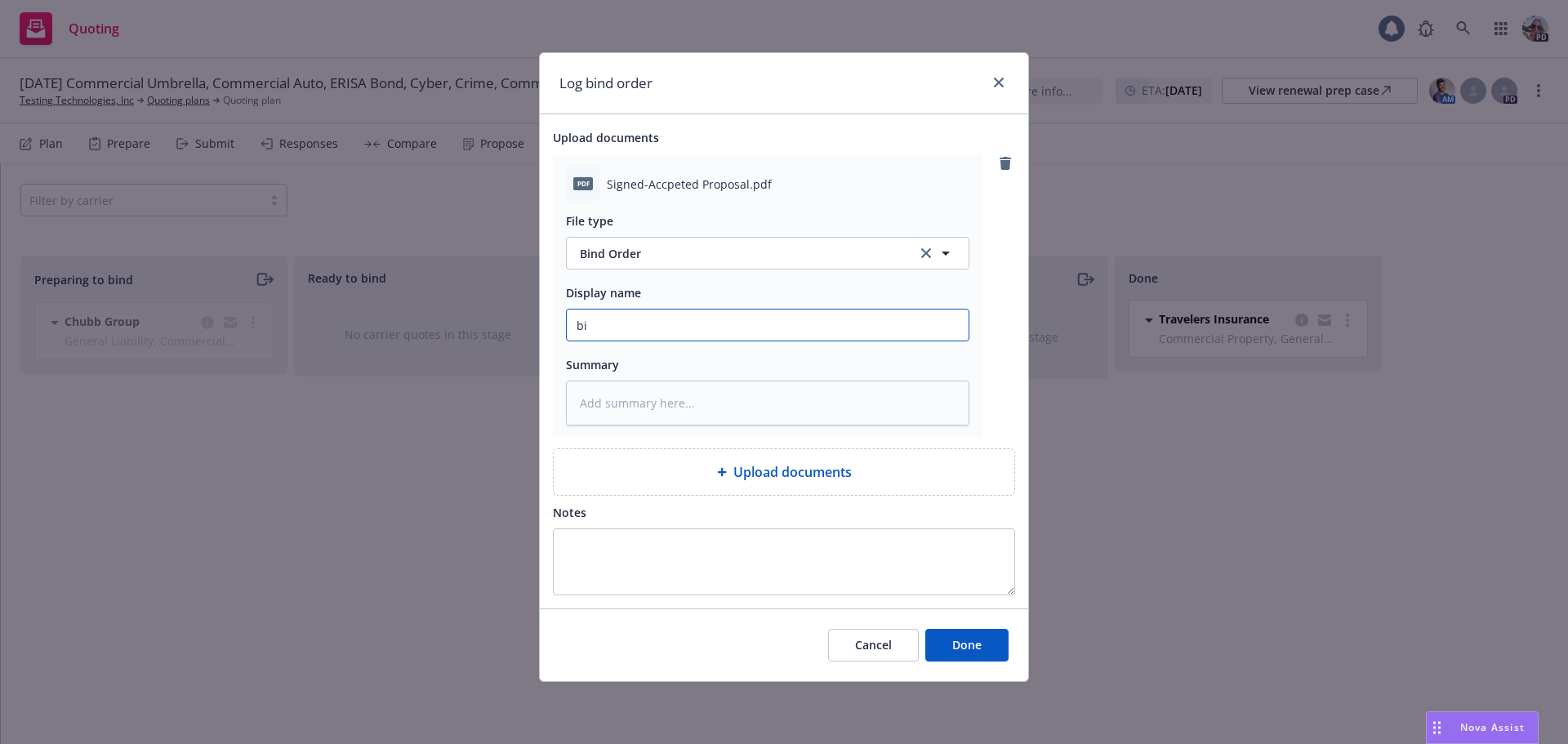
type textarea "x"
type input "bind"
type textarea "x"
type input "bind"
type textarea "x"
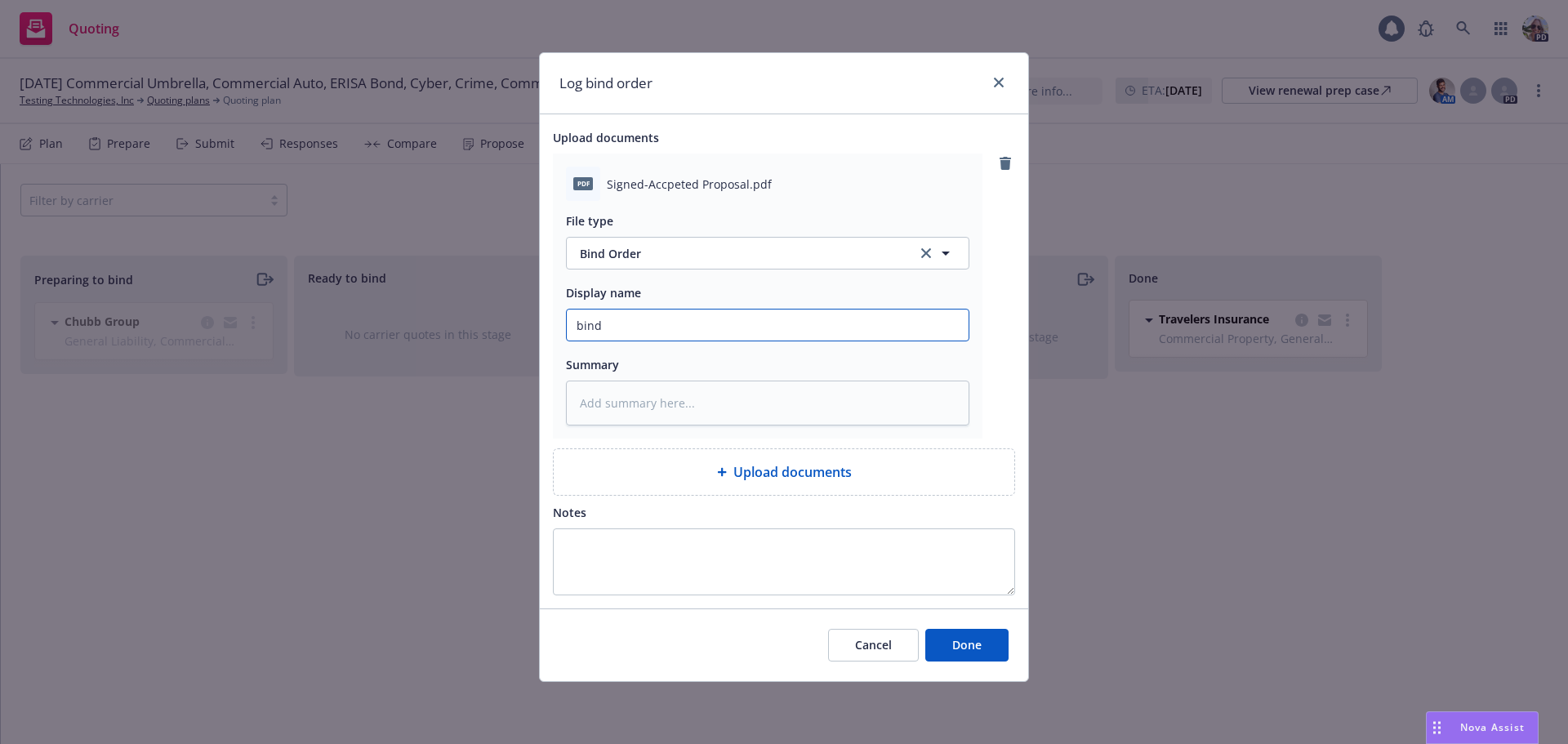
type input "bind o"
type textarea "x"
type input "bind od"
type textarea "x"
type input "bind o"
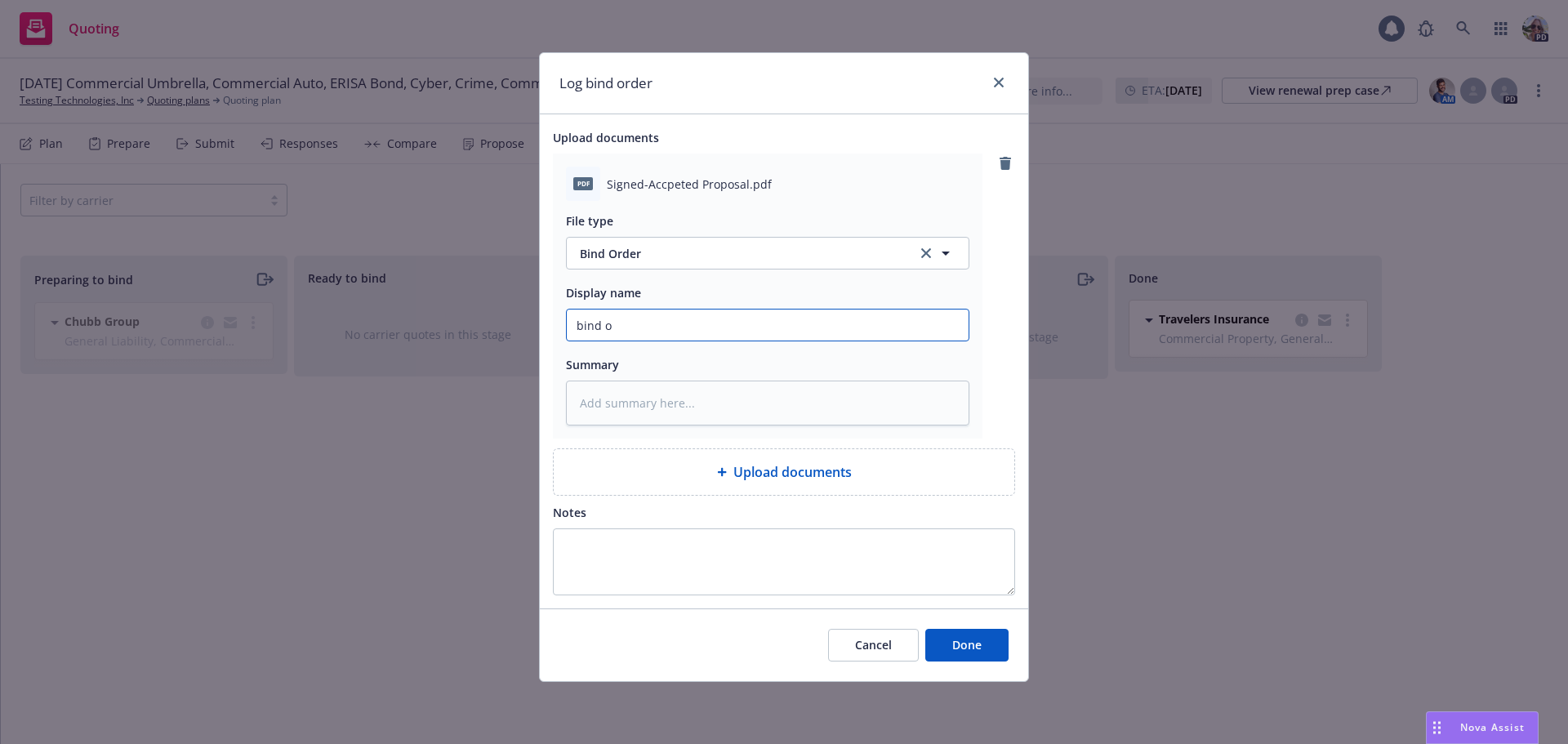
type textarea "x"
type input "bind or"
type textarea "x"
type input "bind ord"
type textarea "x"
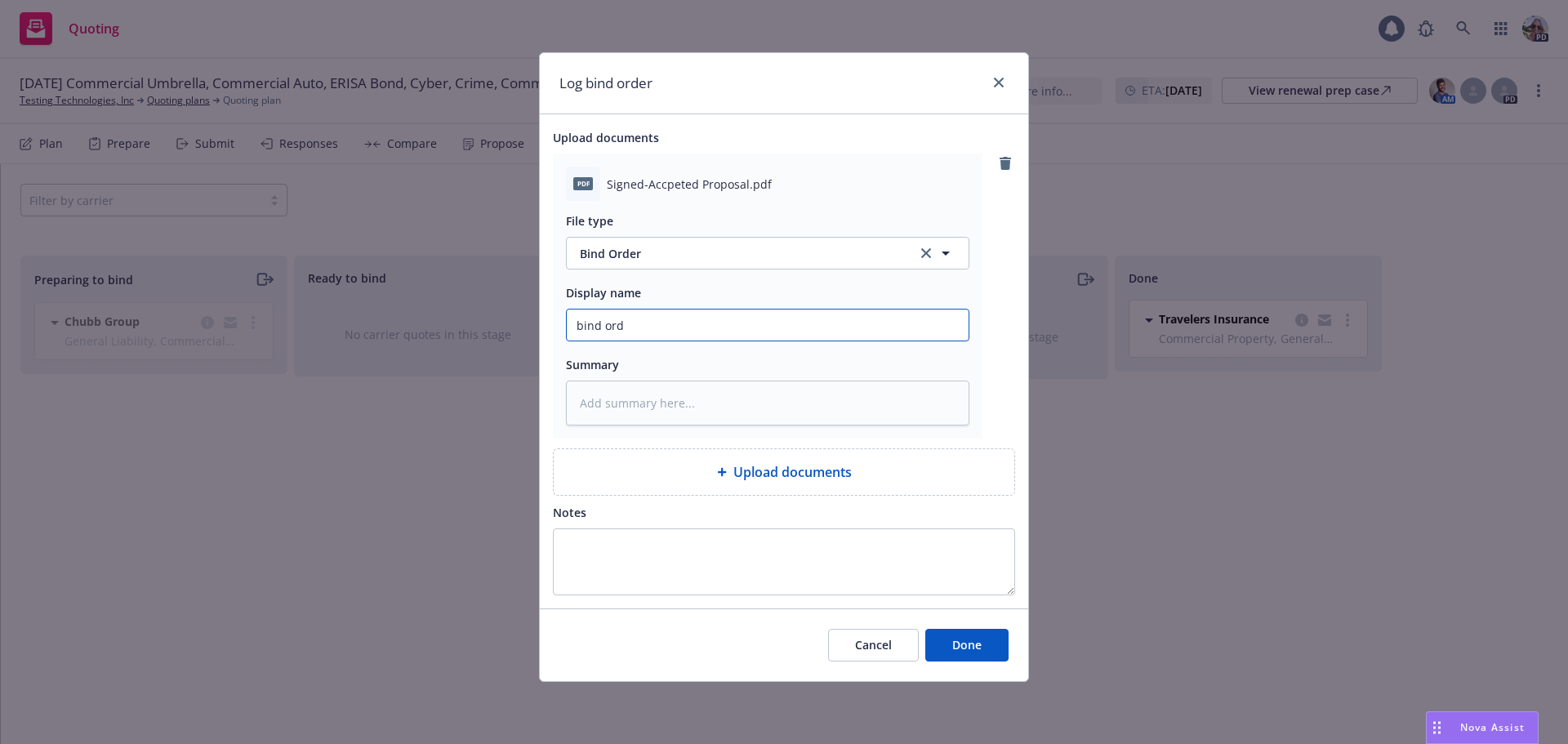
type input "bind orde"
type textarea "x"
type input "bind order"
click at [986, 644] on button "Done" at bounding box center [967, 645] width 84 height 33
type textarea "x"
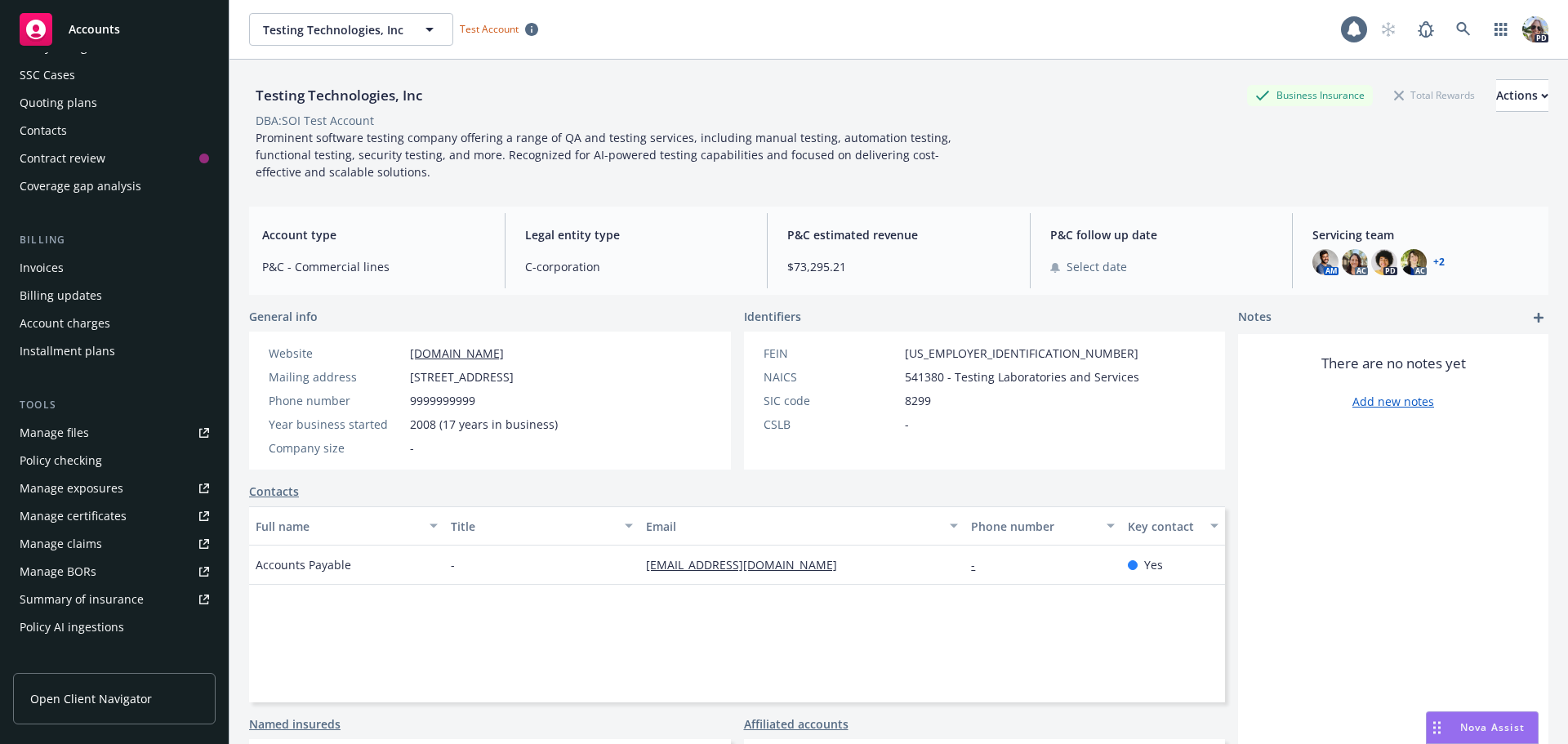
scroll to position [212, 0]
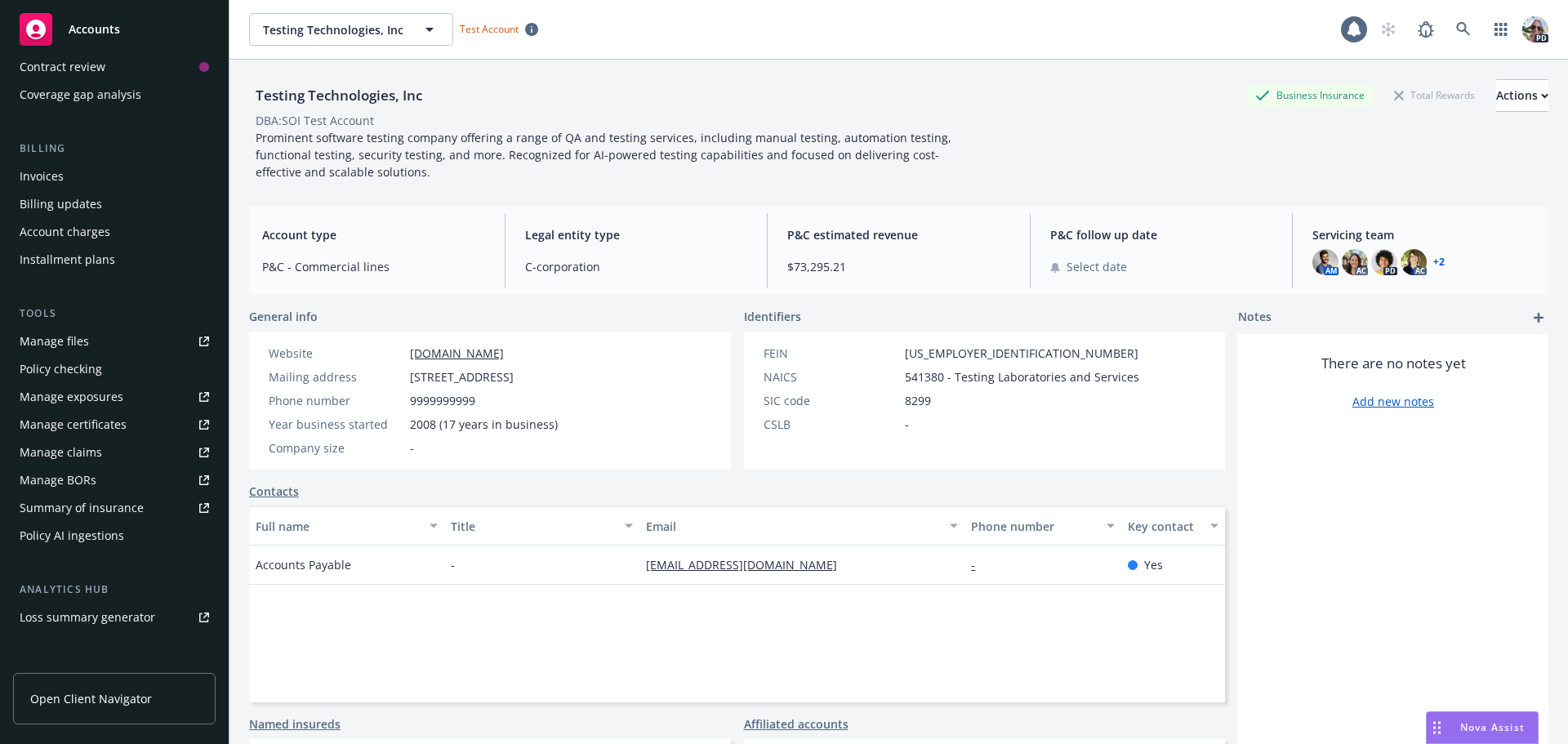
click at [61, 367] on div "Policy checking" at bounding box center [61, 369] width 83 height 26
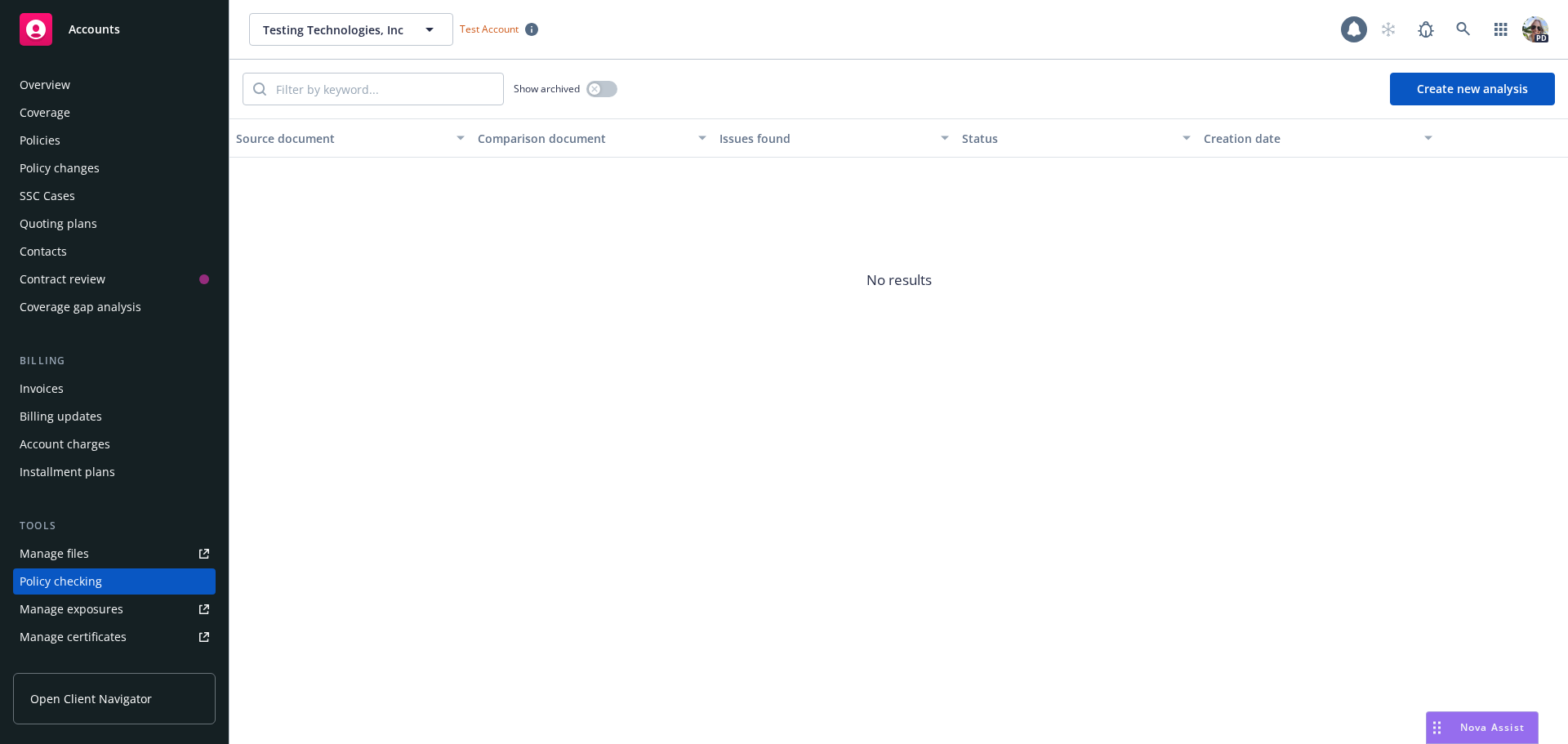
scroll to position [184, 0]
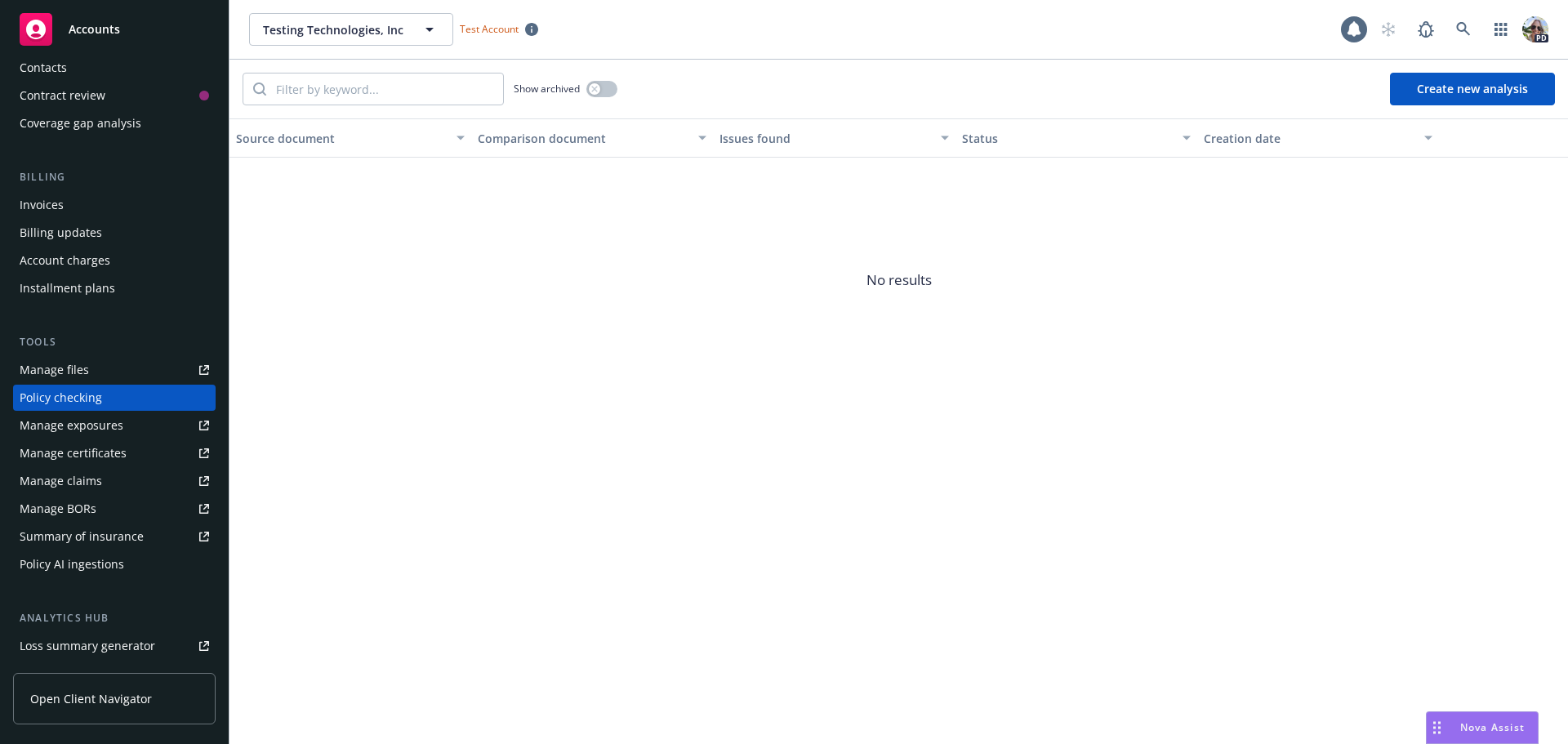
click at [1468, 94] on button "Create new analysis" at bounding box center [1471, 89] width 165 height 33
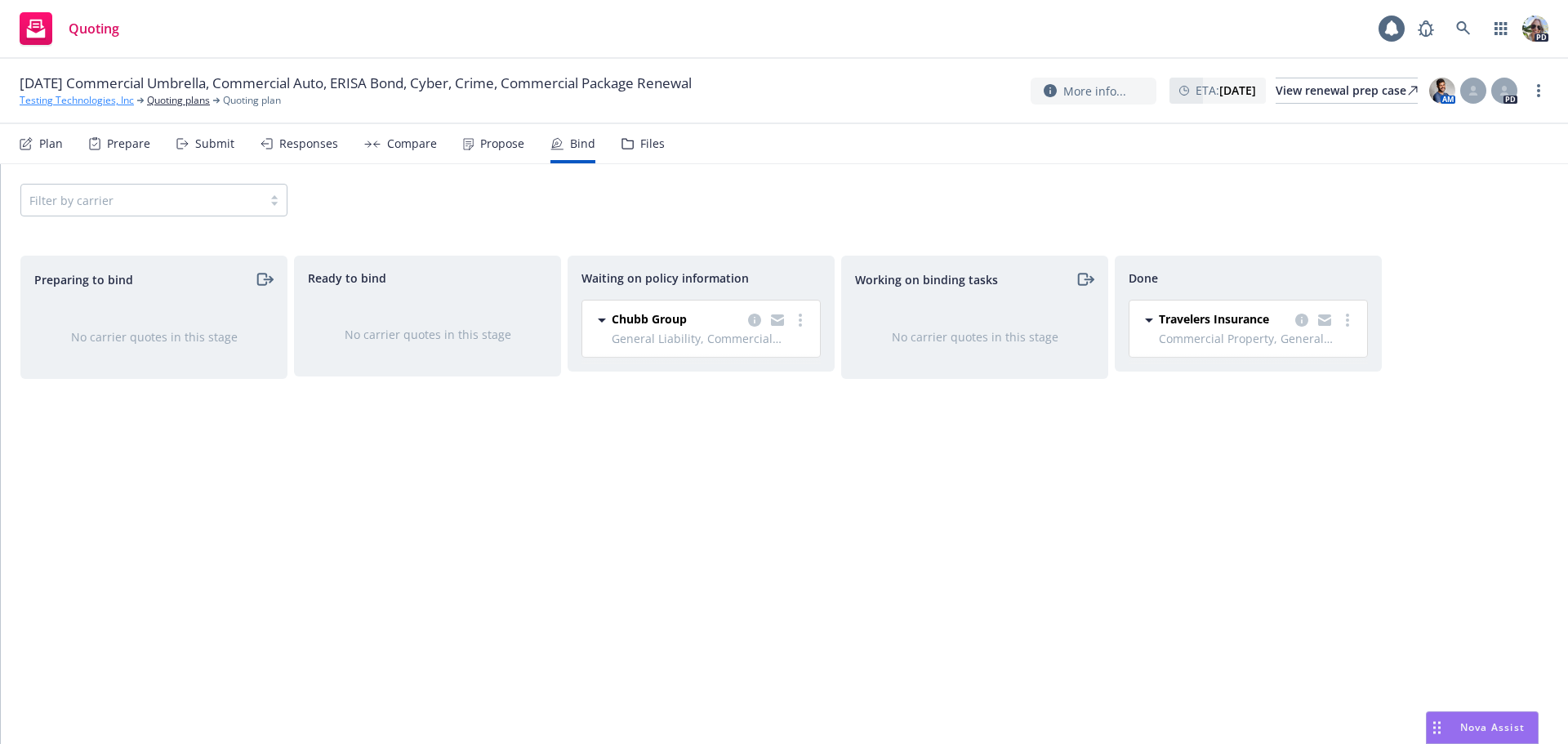
click at [53, 95] on link "Testing Technologies, Inc" at bounding box center [77, 100] width 114 height 15
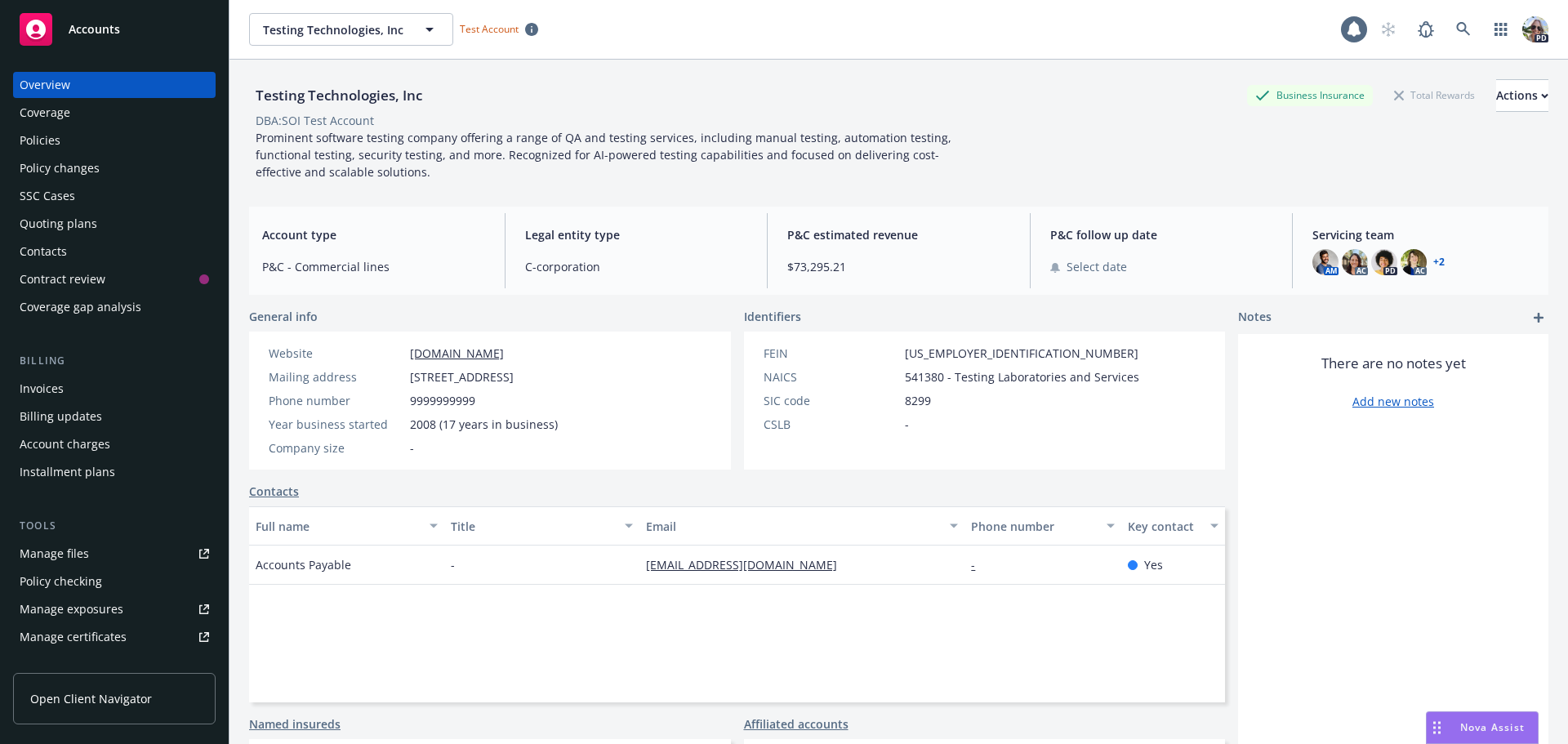
click at [34, 166] on div "Policy changes" at bounding box center [59, 168] width 80 height 26
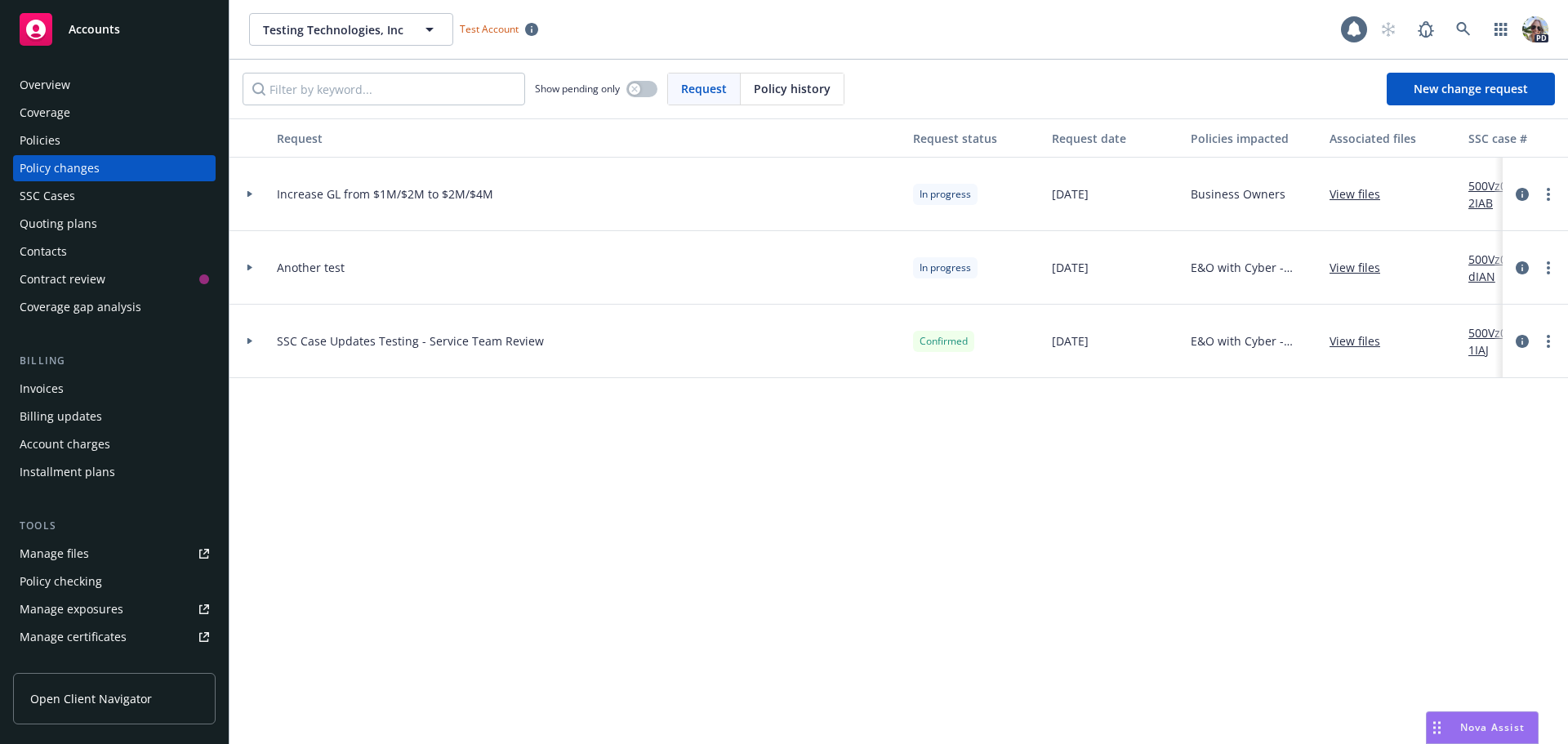
click at [48, 214] on div "Quoting plans" at bounding box center [58, 224] width 77 height 26
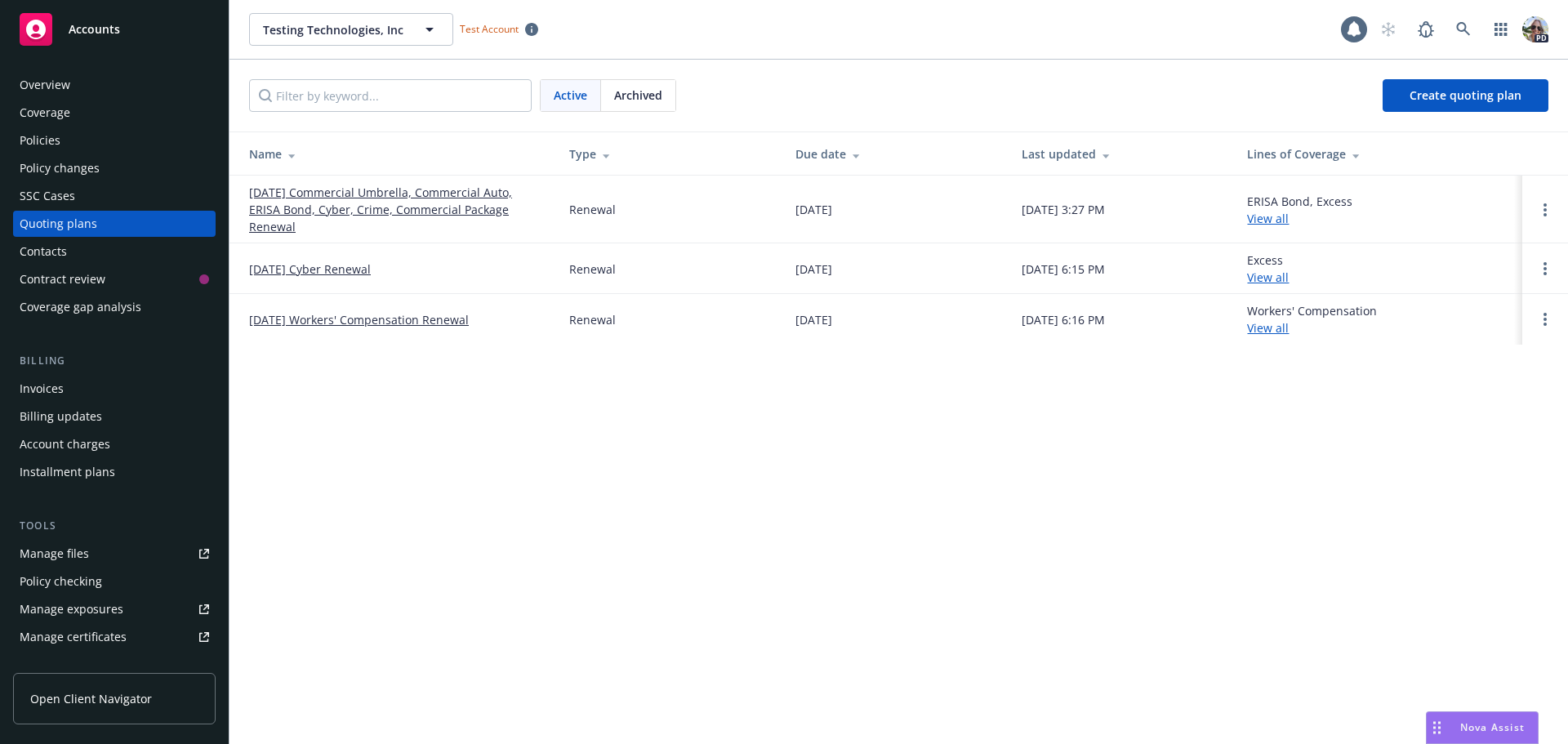
click at [326, 269] on link "10/01/25 Cyber Renewal" at bounding box center [310, 269] width 121 height 17
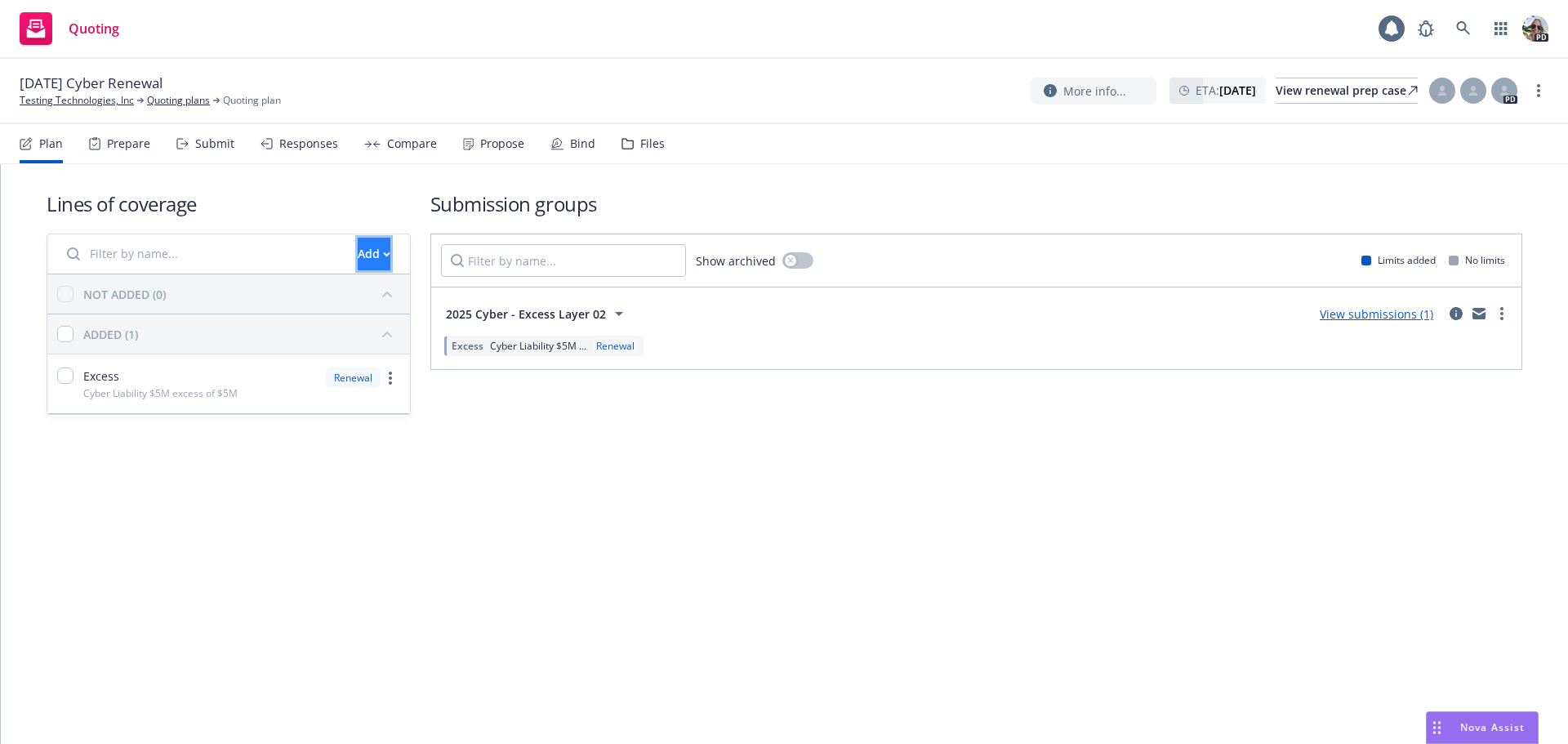
click at [357, 250] on div "Add" at bounding box center [373, 254] width 33 height 31
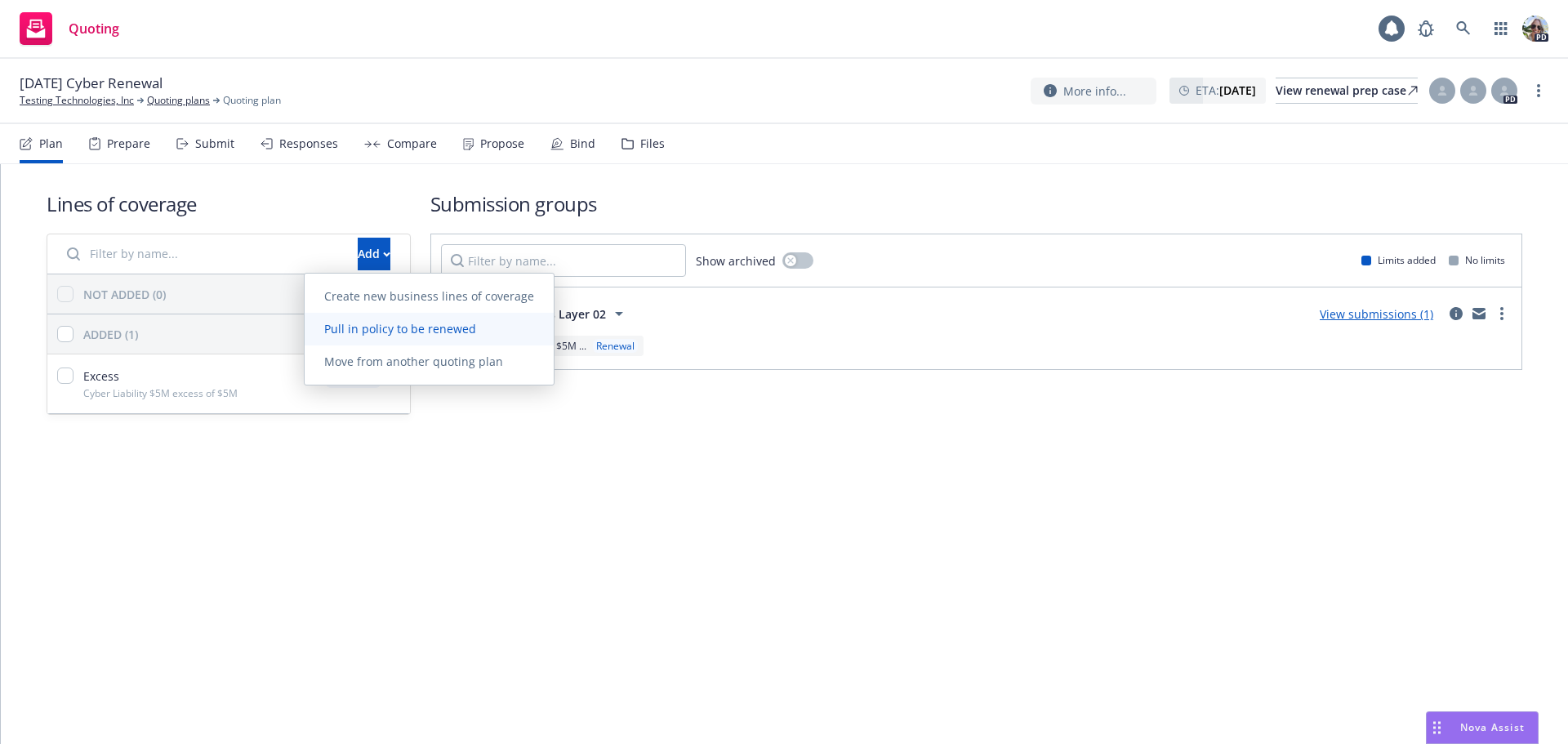
click at [339, 328] on span "Pull in policy to be renewed" at bounding box center [400, 328] width 191 height 16
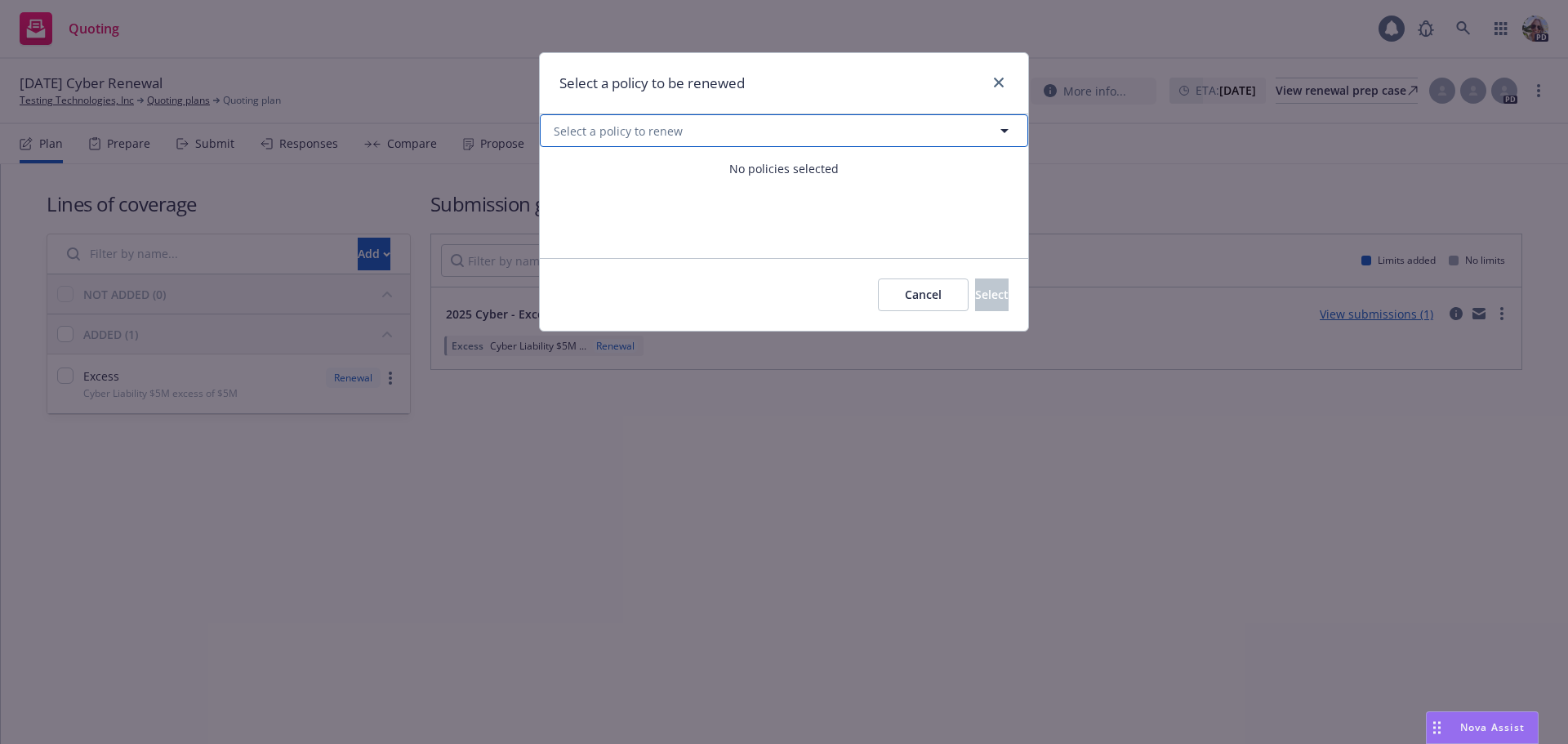
click at [606, 134] on span "Select a policy to renew" at bounding box center [618, 130] width 129 height 17
select select "ACTIVE"
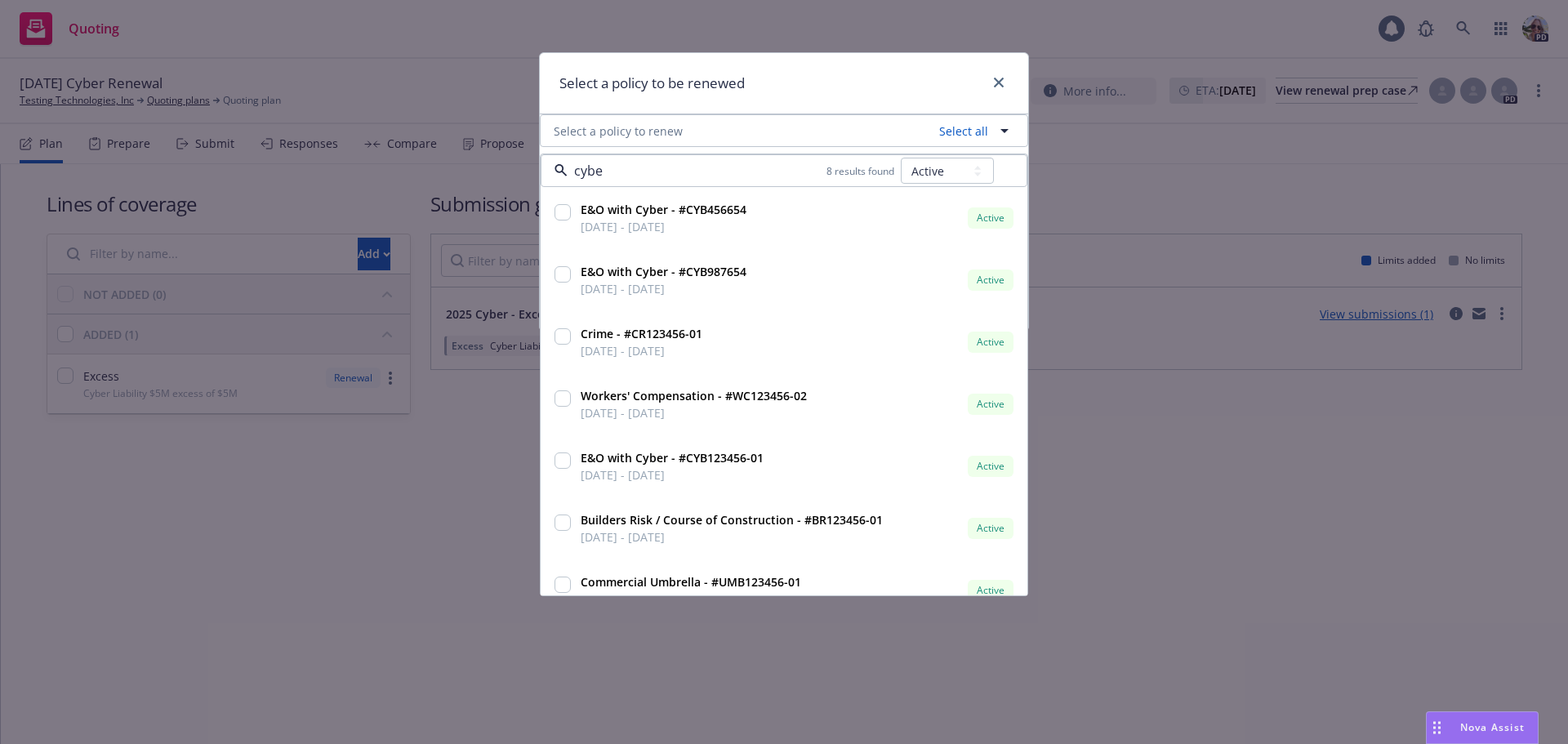
type input "cyber"
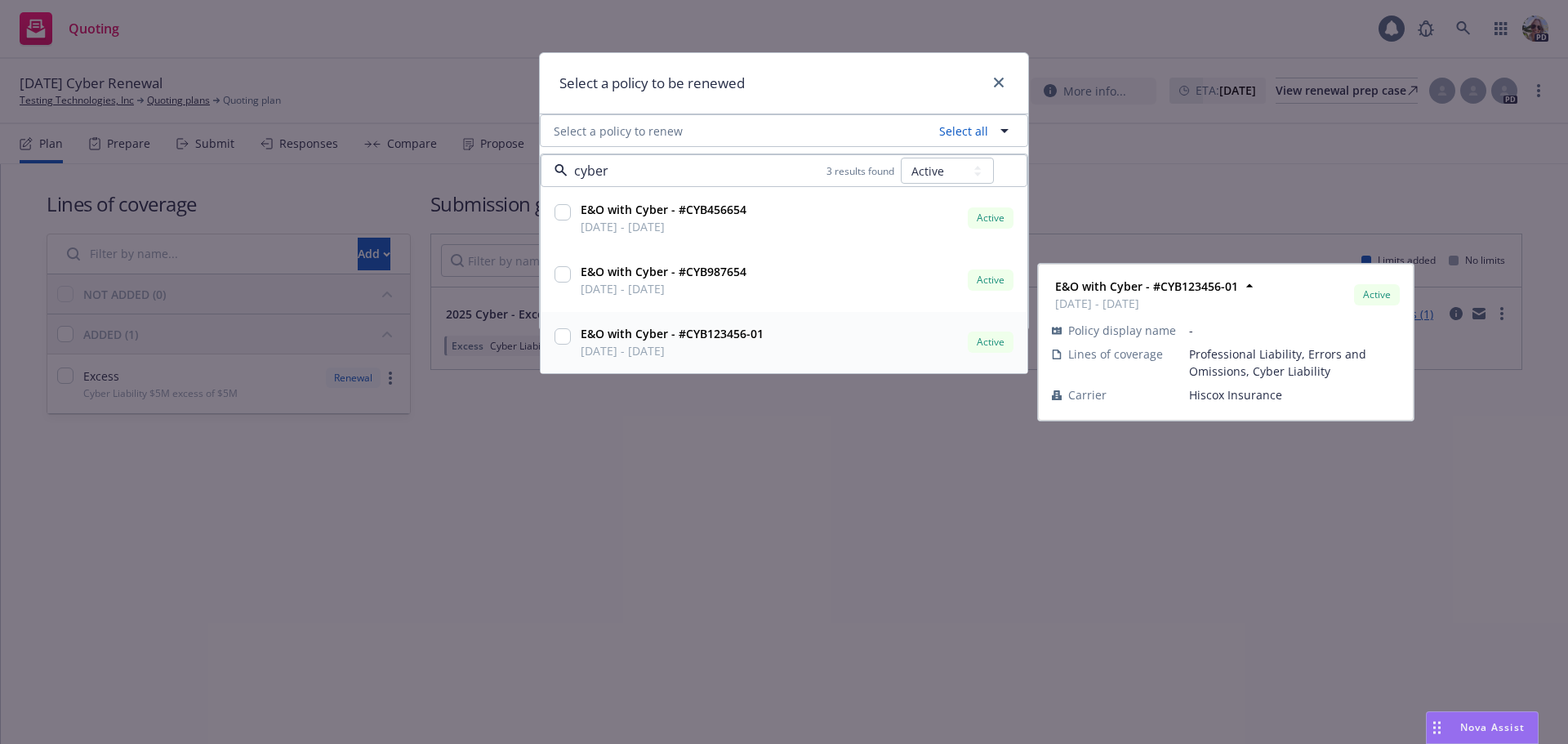
click at [553, 335] on div at bounding box center [563, 342] width 23 height 41
checkbox input "true"
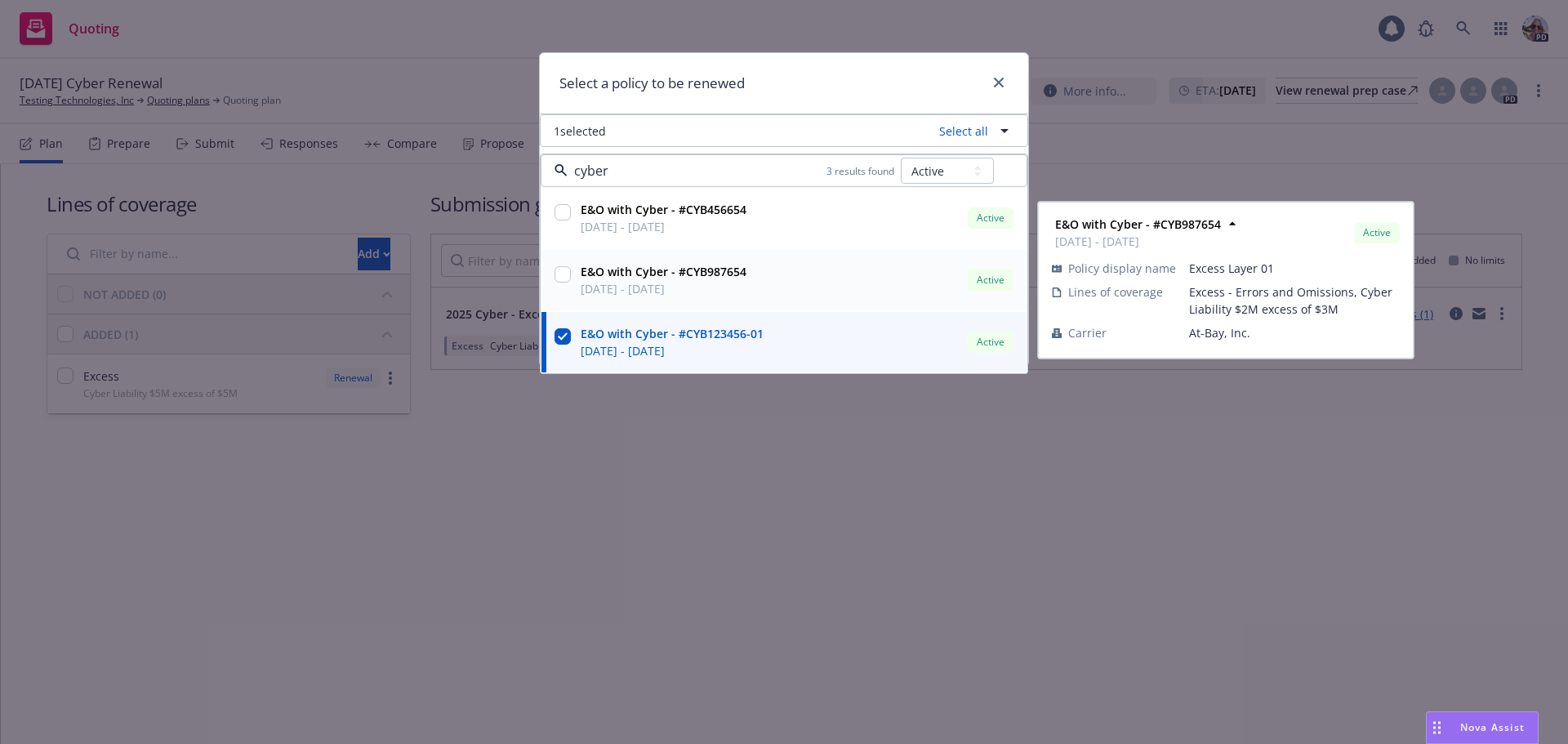
click at [559, 269] on input "checkbox" at bounding box center [563, 274] width 17 height 17
checkbox input "true"
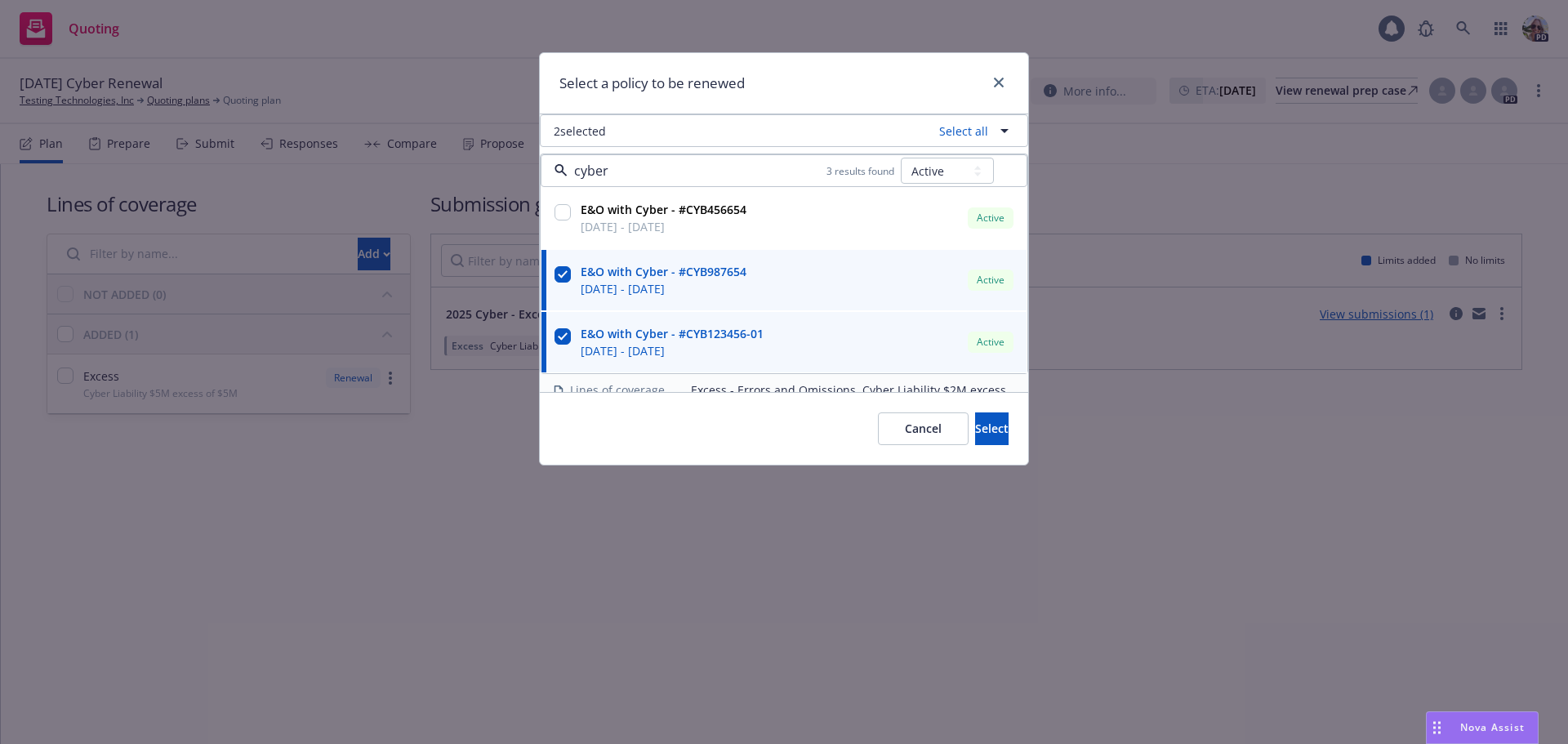
click at [563, 337] on input "checkbox" at bounding box center [563, 336] width 17 height 17
checkbox input "false"
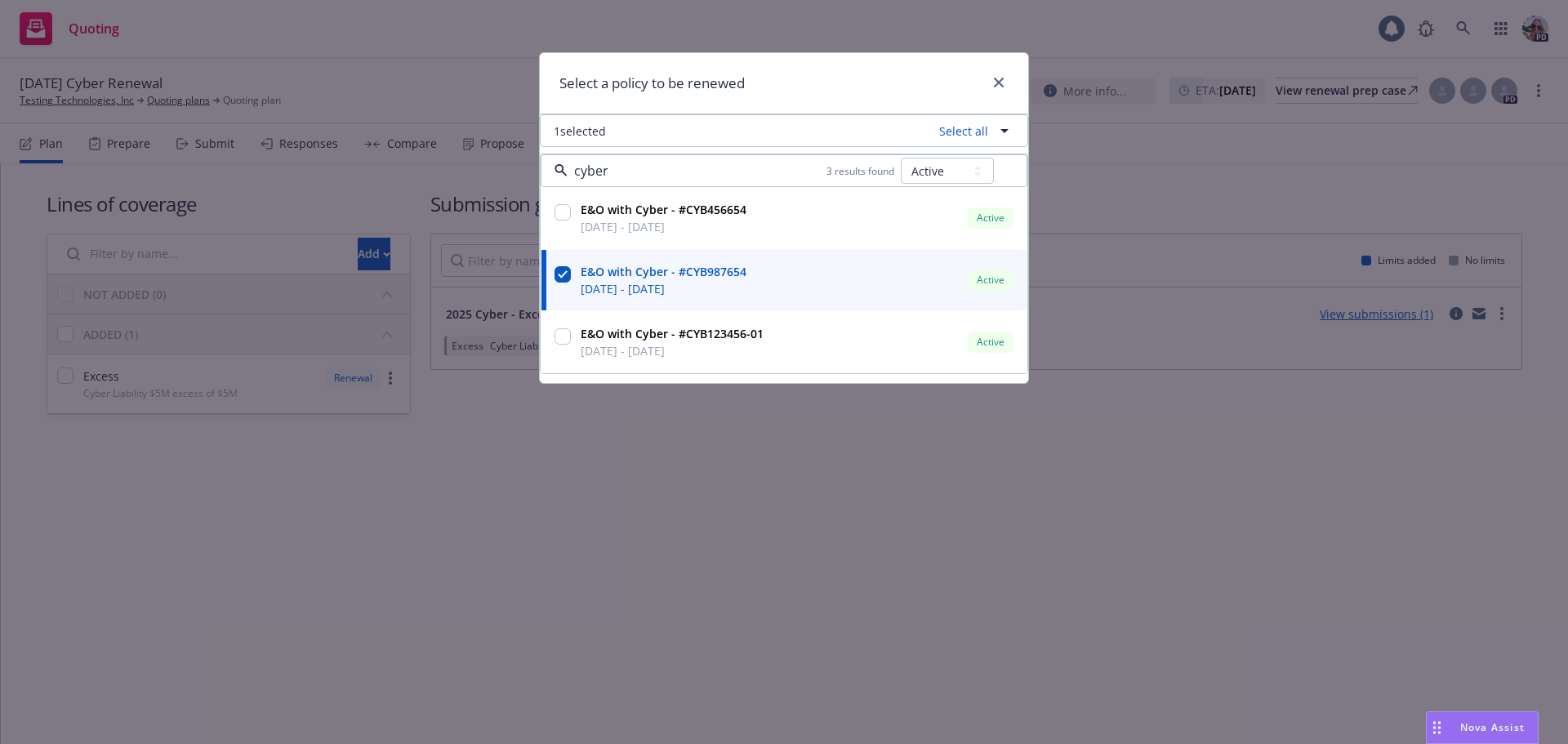
type input "cyber"
click at [808, 89] on div "Select a policy to be renewed" at bounding box center [784, 84] width 489 height 62
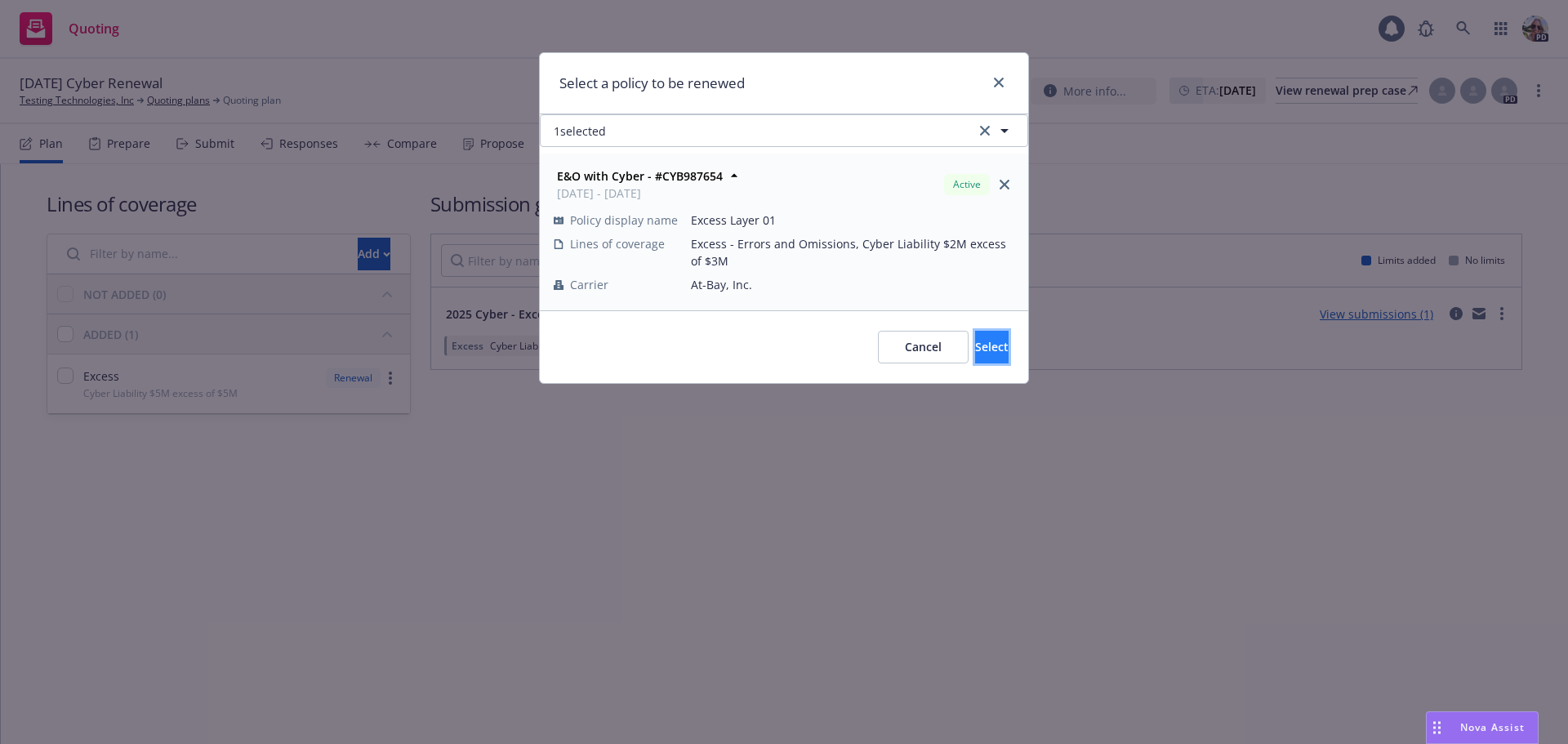
click at [975, 341] on span "Select" at bounding box center [991, 347] width 33 height 16
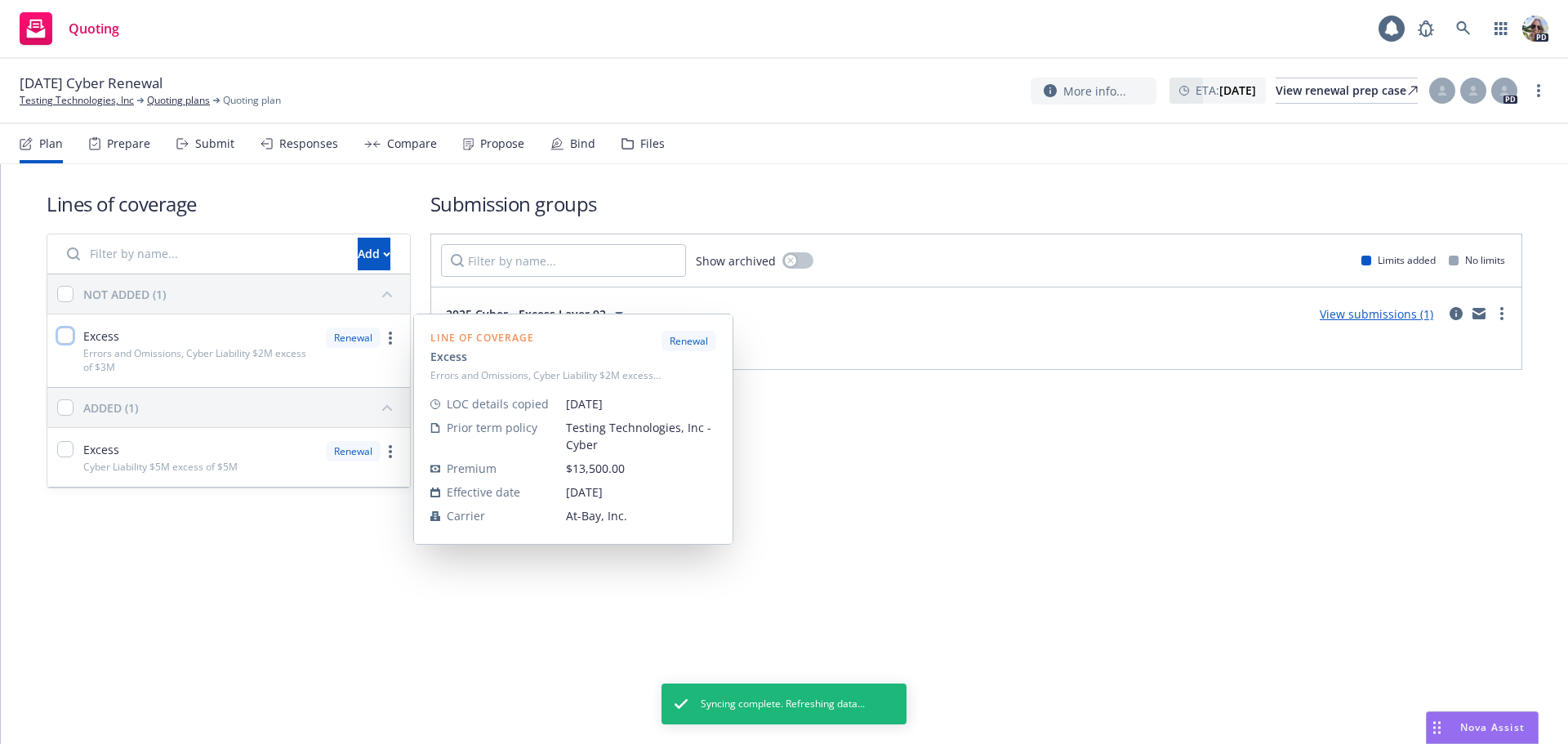
click at [63, 334] on input "checkbox" at bounding box center [65, 335] width 17 height 17
checkbox input "true"
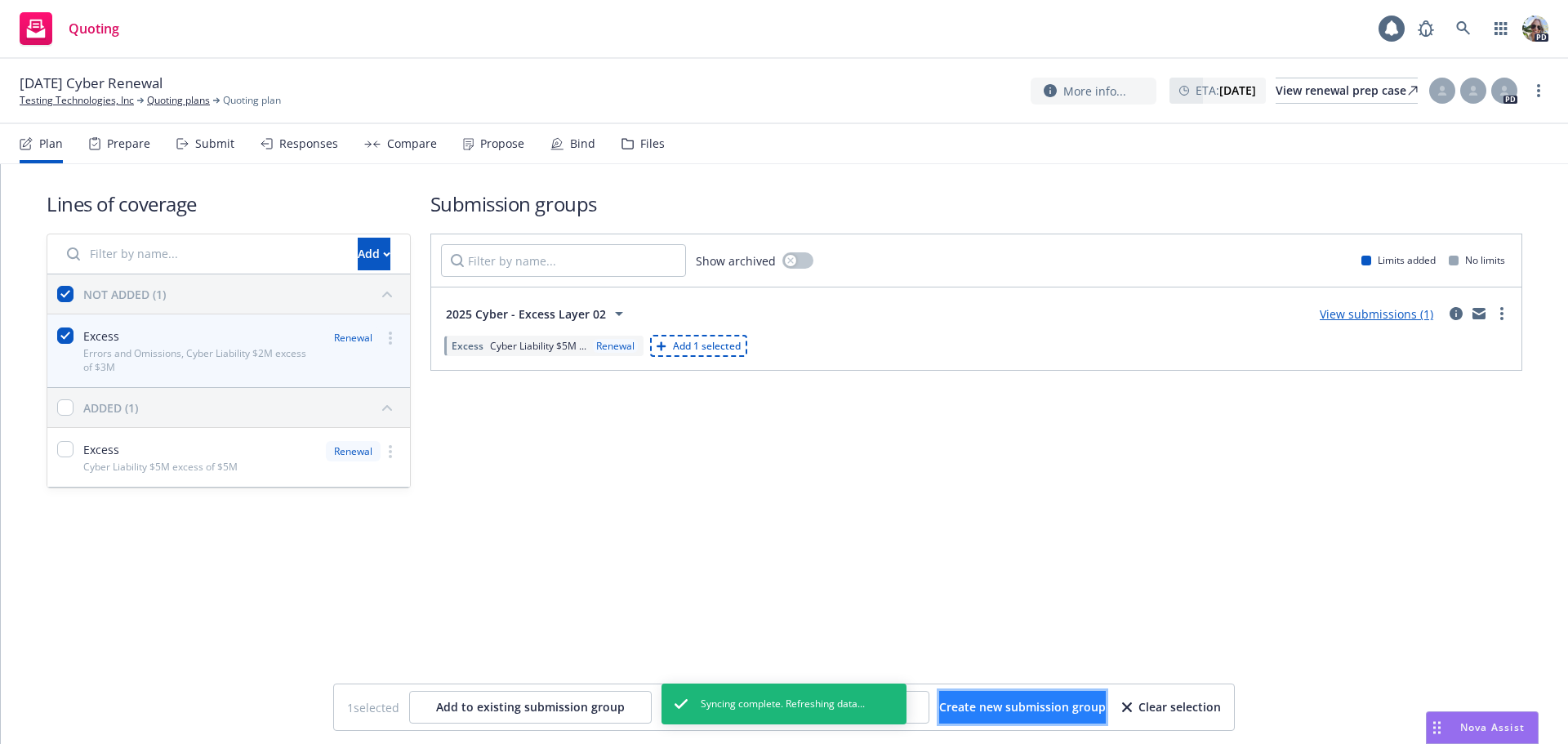
click at [1013, 707] on span "Create new submission group" at bounding box center [1022, 707] width 166 height 16
checkbox input "false"
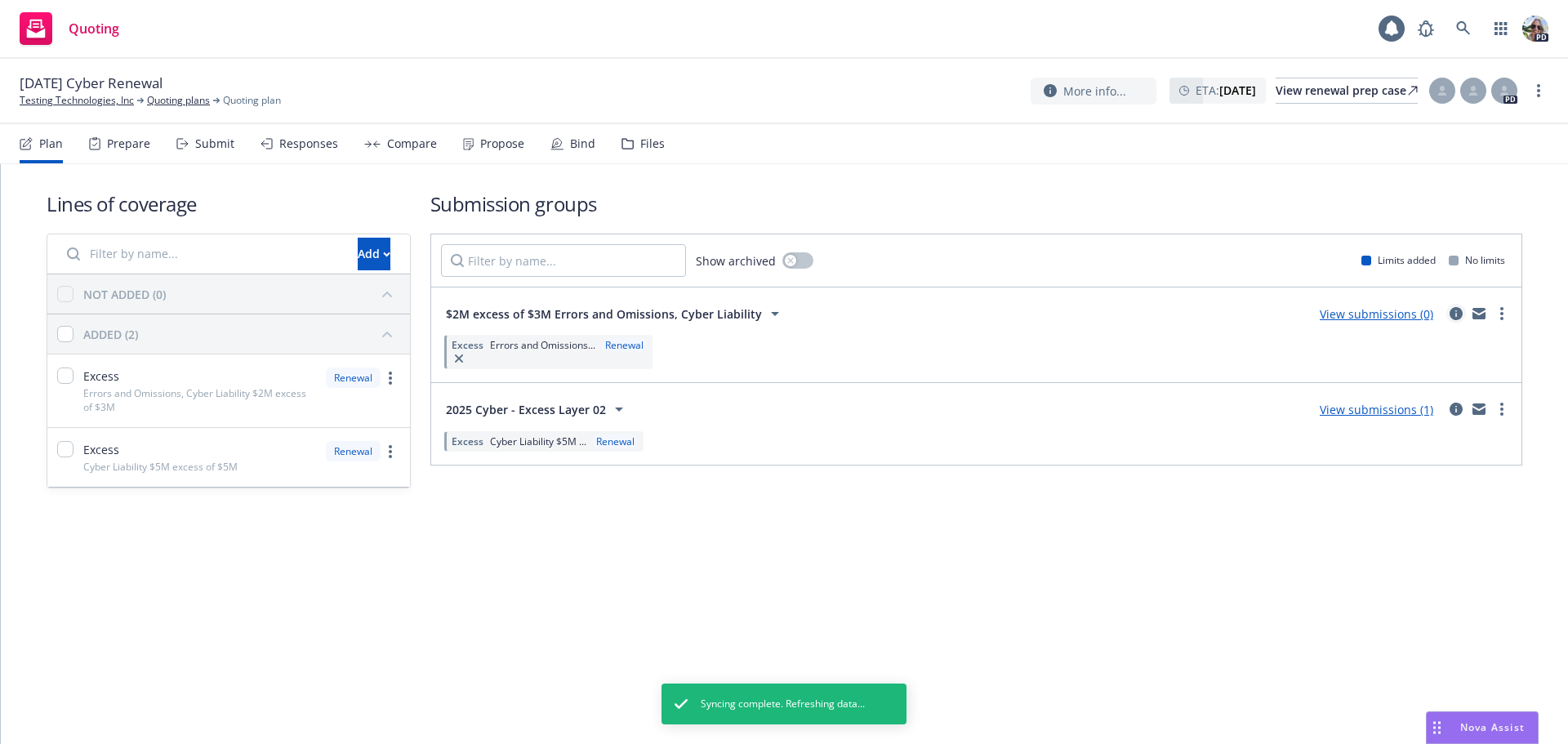
click at [1456, 307] on icon "circleInformation" at bounding box center [1455, 313] width 13 height 13
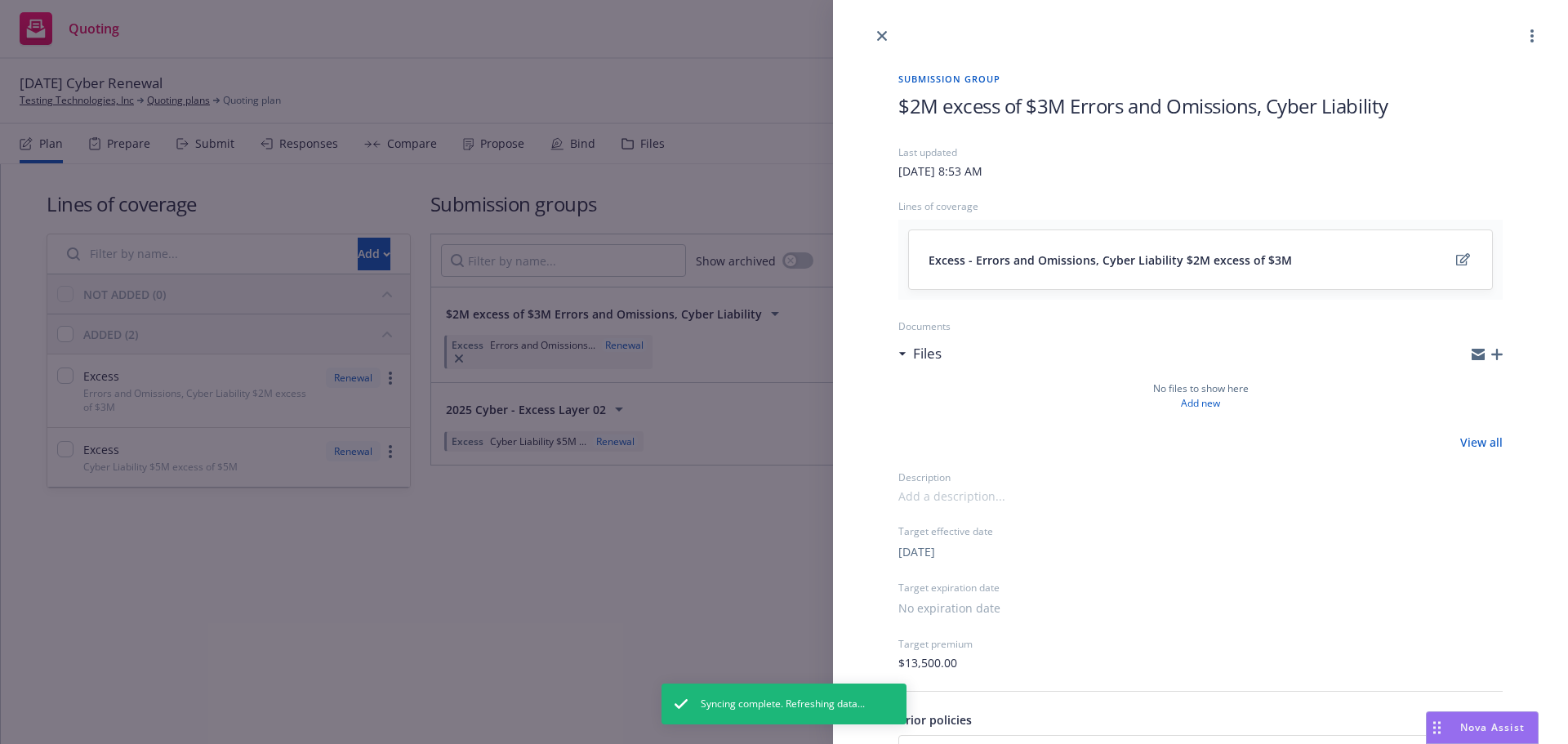
click at [902, 100] on span "$2M excess of $3M Errors and Omissions, Cyber Liability" at bounding box center [1143, 106] width 490 height 27
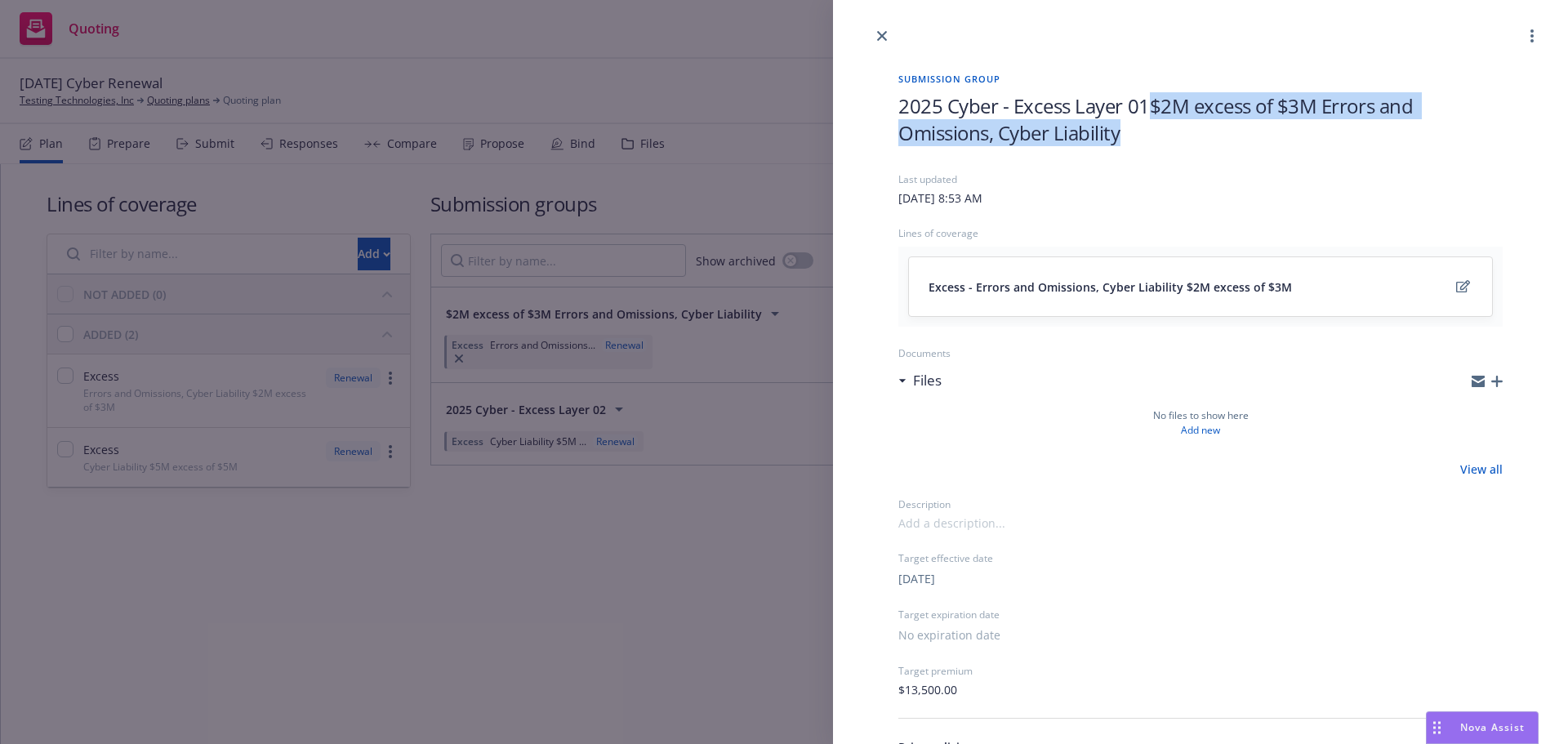
drag, startPoint x: 1130, startPoint y: 136, endPoint x: 1153, endPoint y: 101, distance: 41.9
click at [1153, 101] on span "2025 Cyber - Excess Layer 01$2M excess of $3M Errors and Omissions, Cyber Liabi…" at bounding box center [1200, 119] width 604 height 54
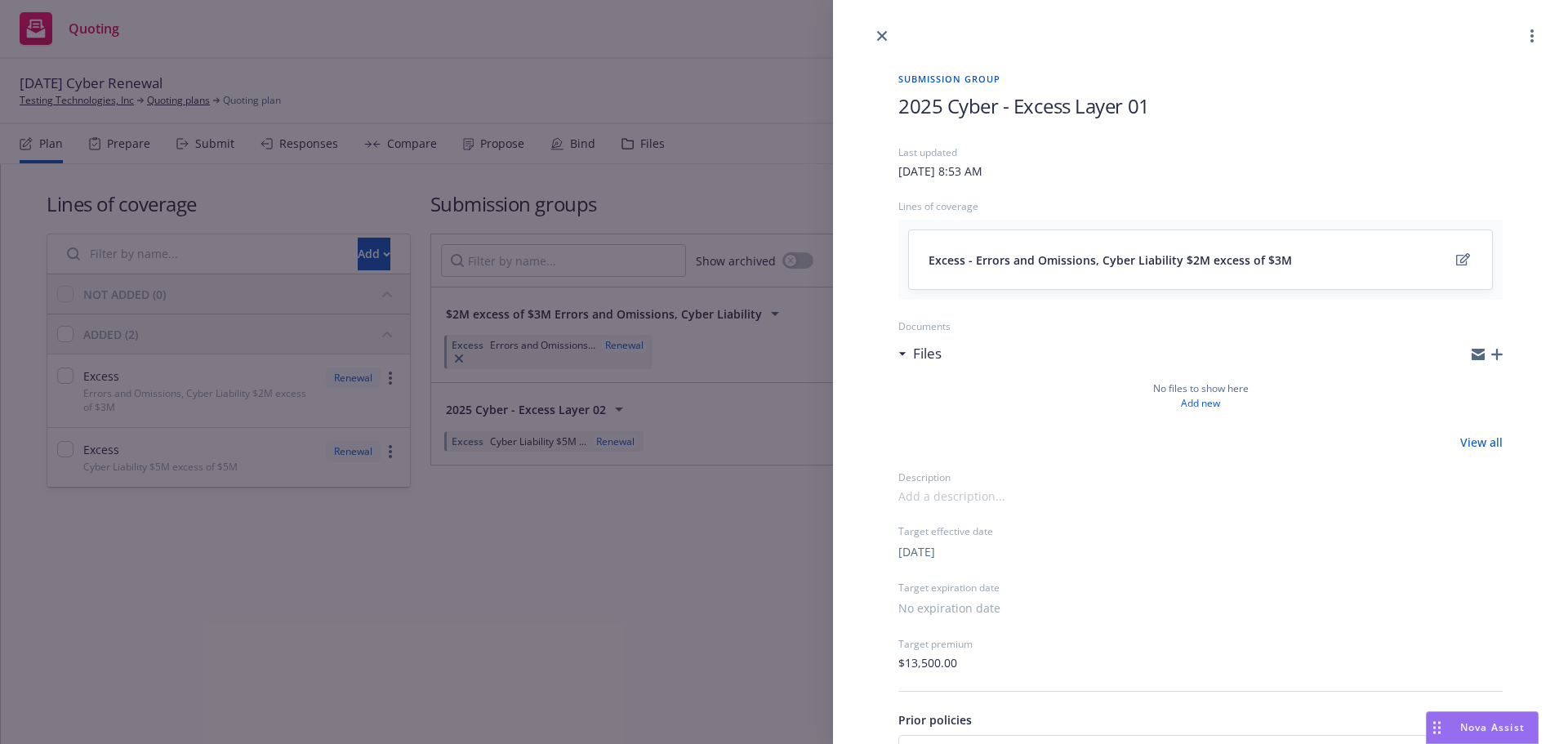
click at [714, 83] on div "Submission group 2025 Cyber - Excess Layer 01 Last updated Friday, August 22, 2…" at bounding box center [784, 372] width 1568 height 744
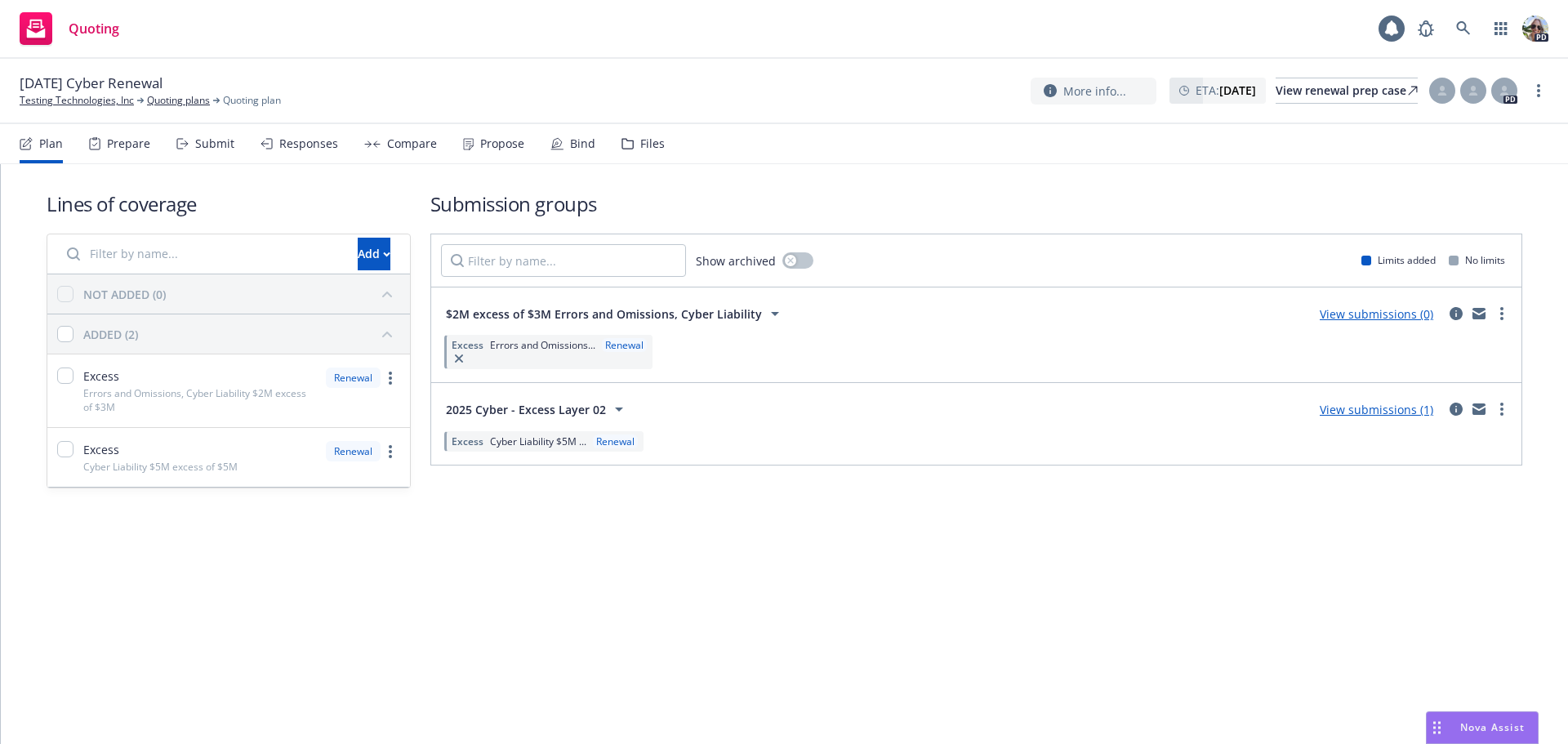
click at [585, 593] on div "Lines of coverage Add NOT ADDED (0) ADDED (2) Excess Errors and Omissions, Cybe…" at bounding box center [784, 453] width 1567 height 579
click at [121, 253] on input "Filter by name..." at bounding box center [202, 254] width 291 height 33
click at [357, 247] on button "Add" at bounding box center [373, 254] width 33 height 33
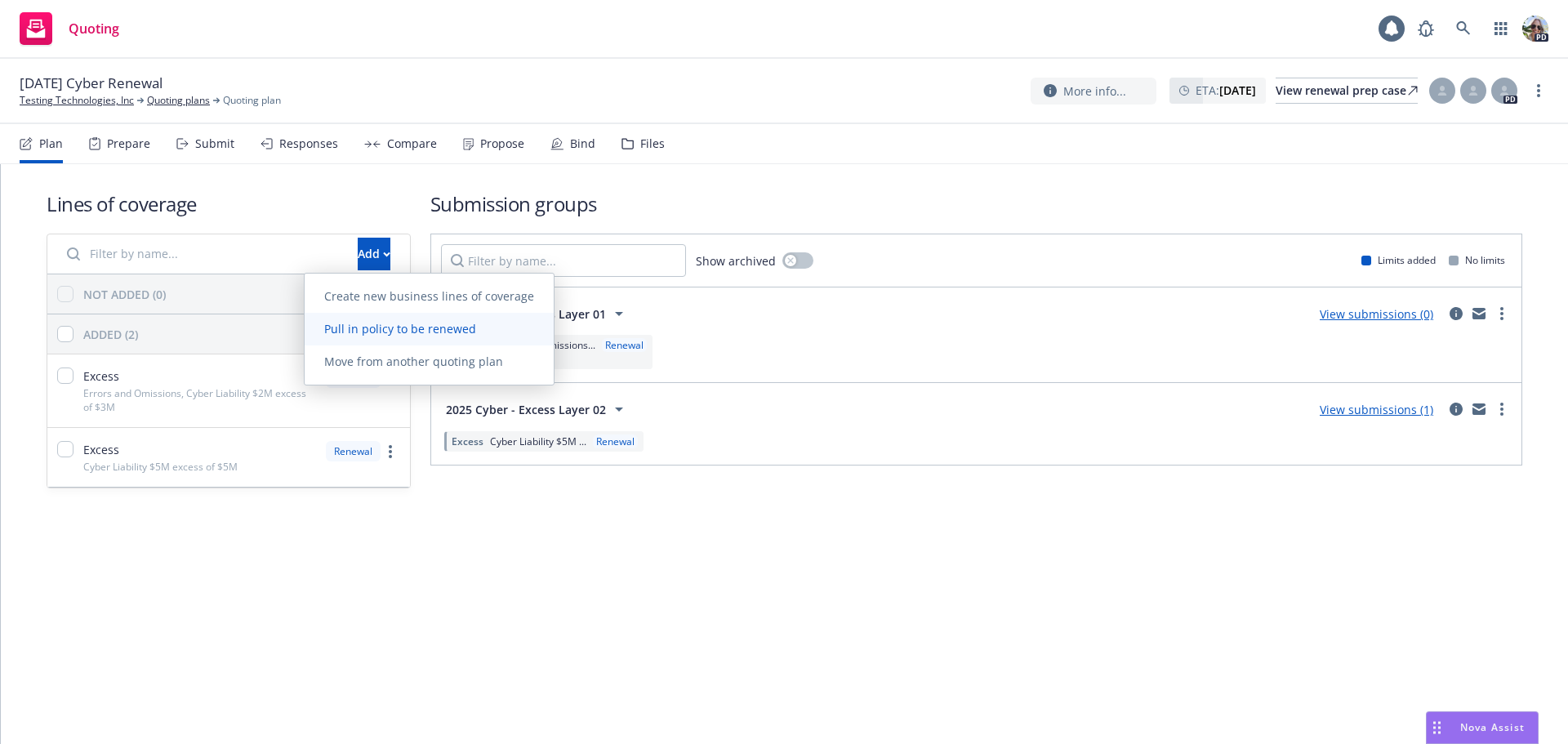
click at [350, 336] on link "Pull in policy to be renewed" at bounding box center [429, 328] width 249 height 33
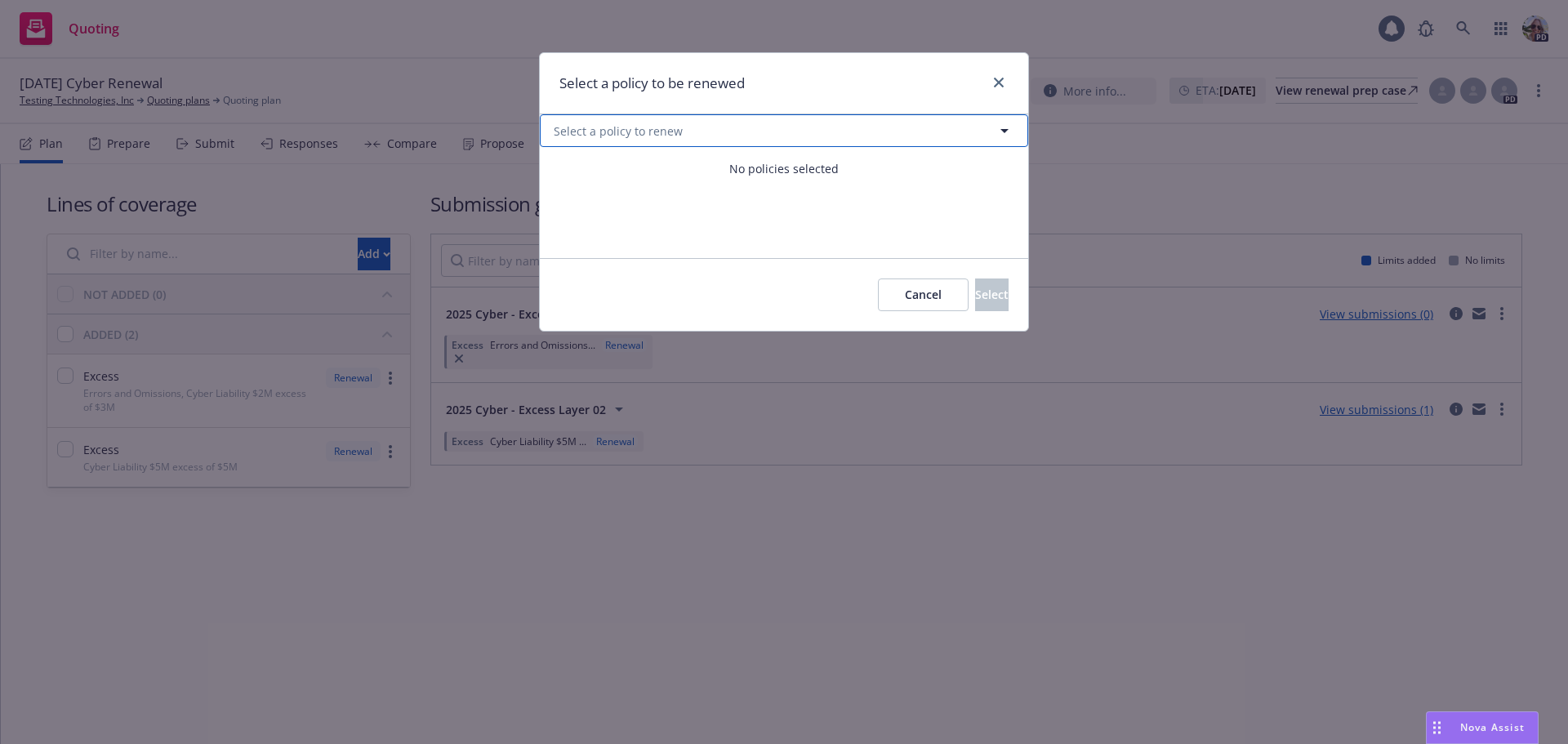
click at [635, 139] on button "Select a policy to renew" at bounding box center [784, 130] width 489 height 33
select select "ACTIVE"
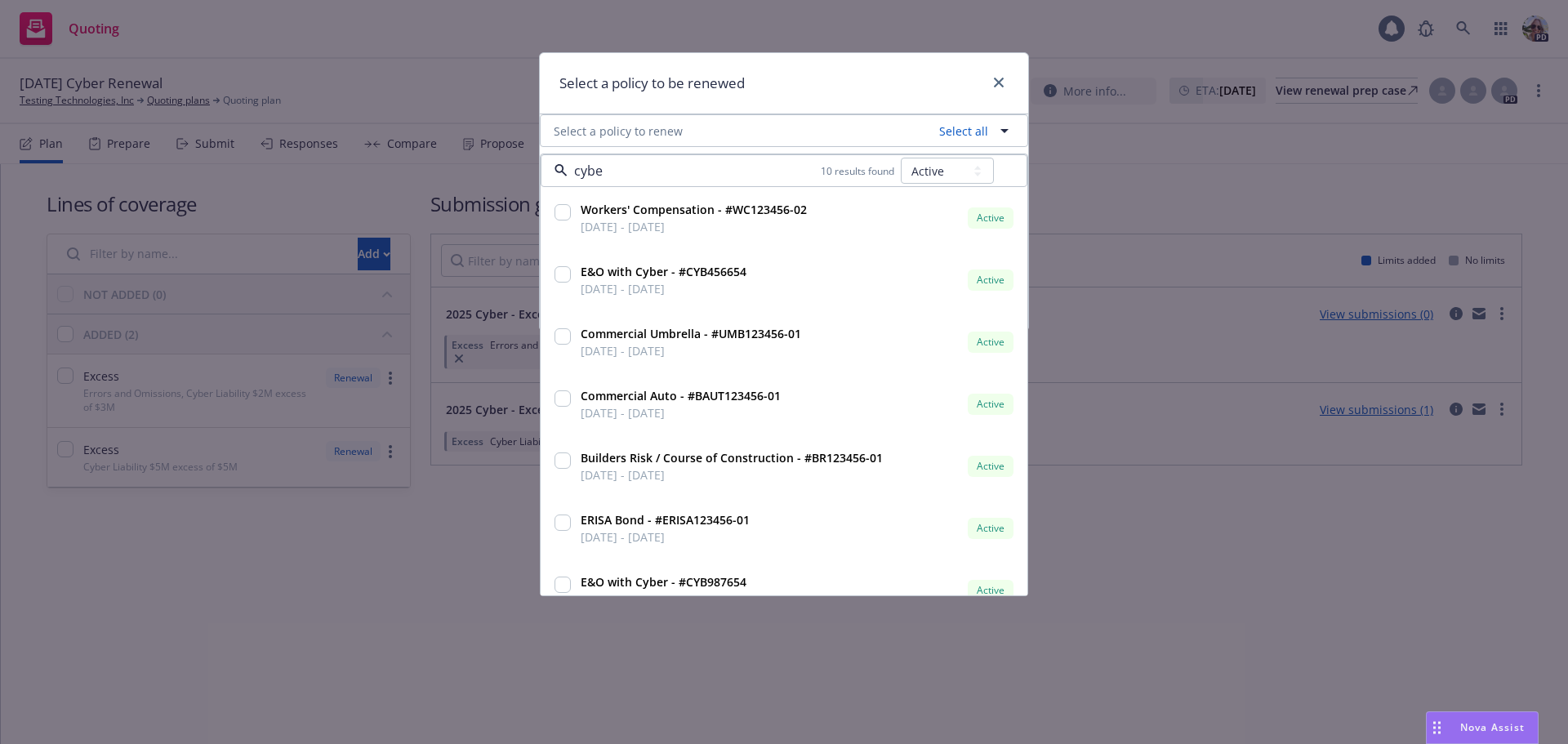
type input "cyber"
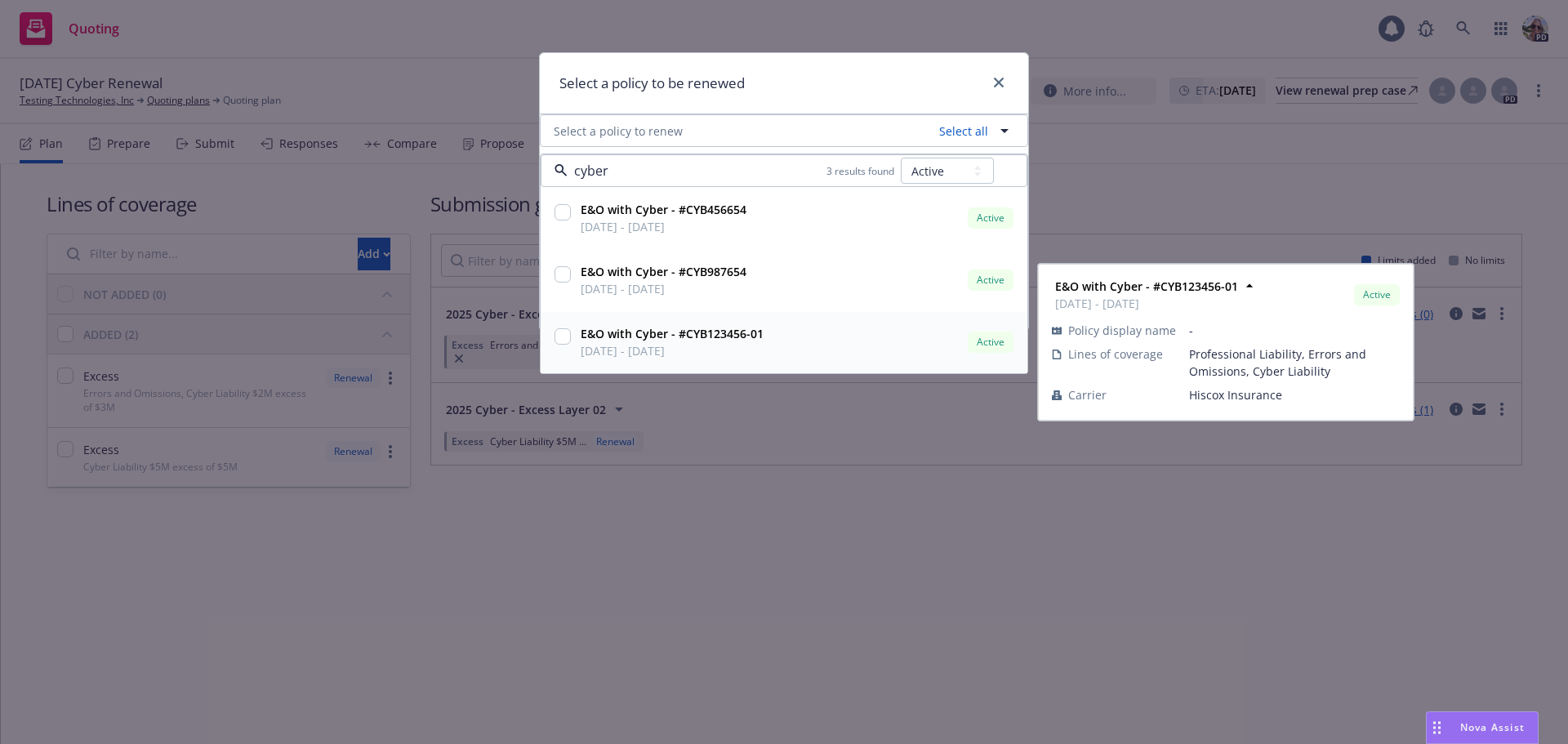
click at [571, 339] on div at bounding box center [563, 342] width 23 height 41
checkbox input "true"
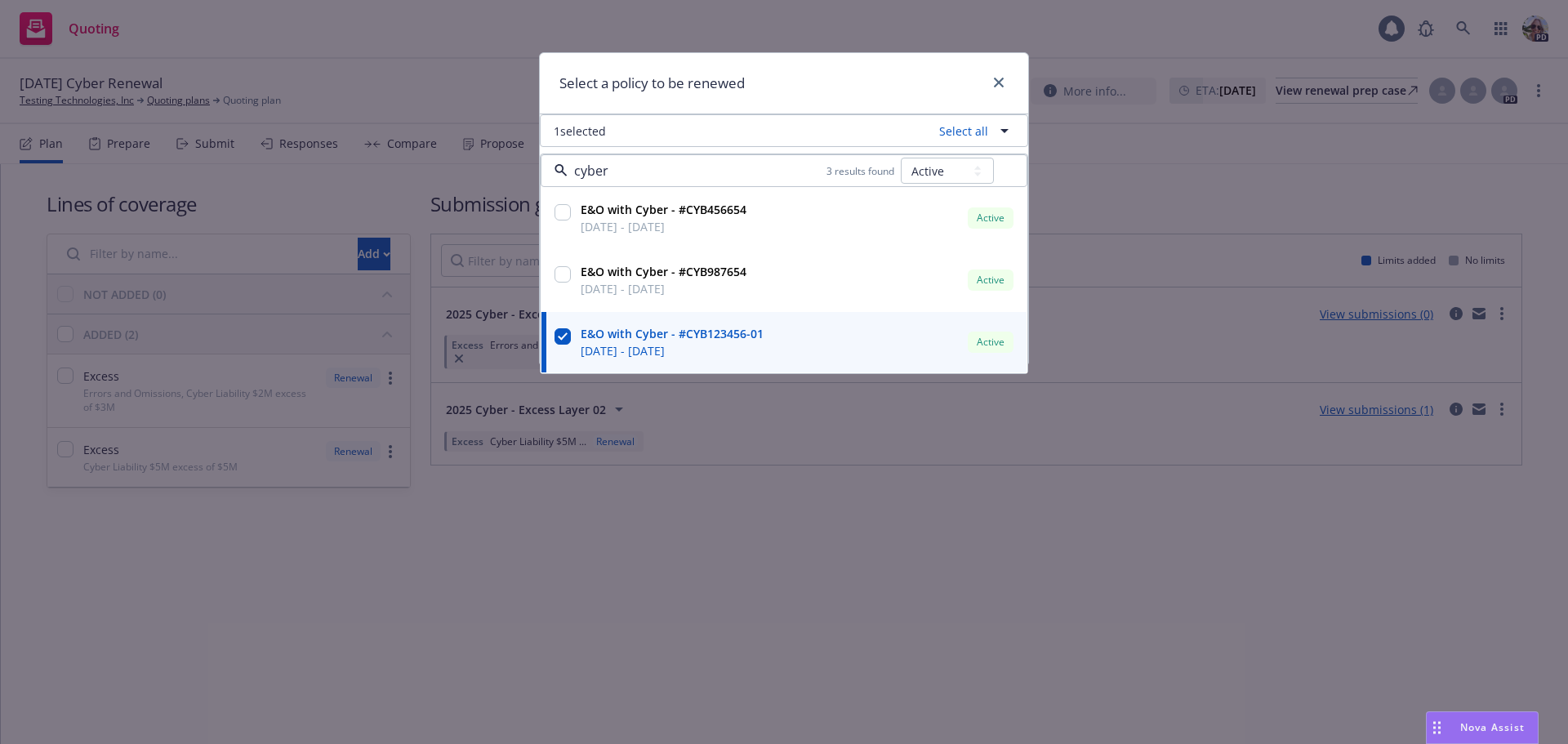
type input "cyber"
click at [860, 85] on div "Select a policy to be renewed" at bounding box center [784, 84] width 489 height 62
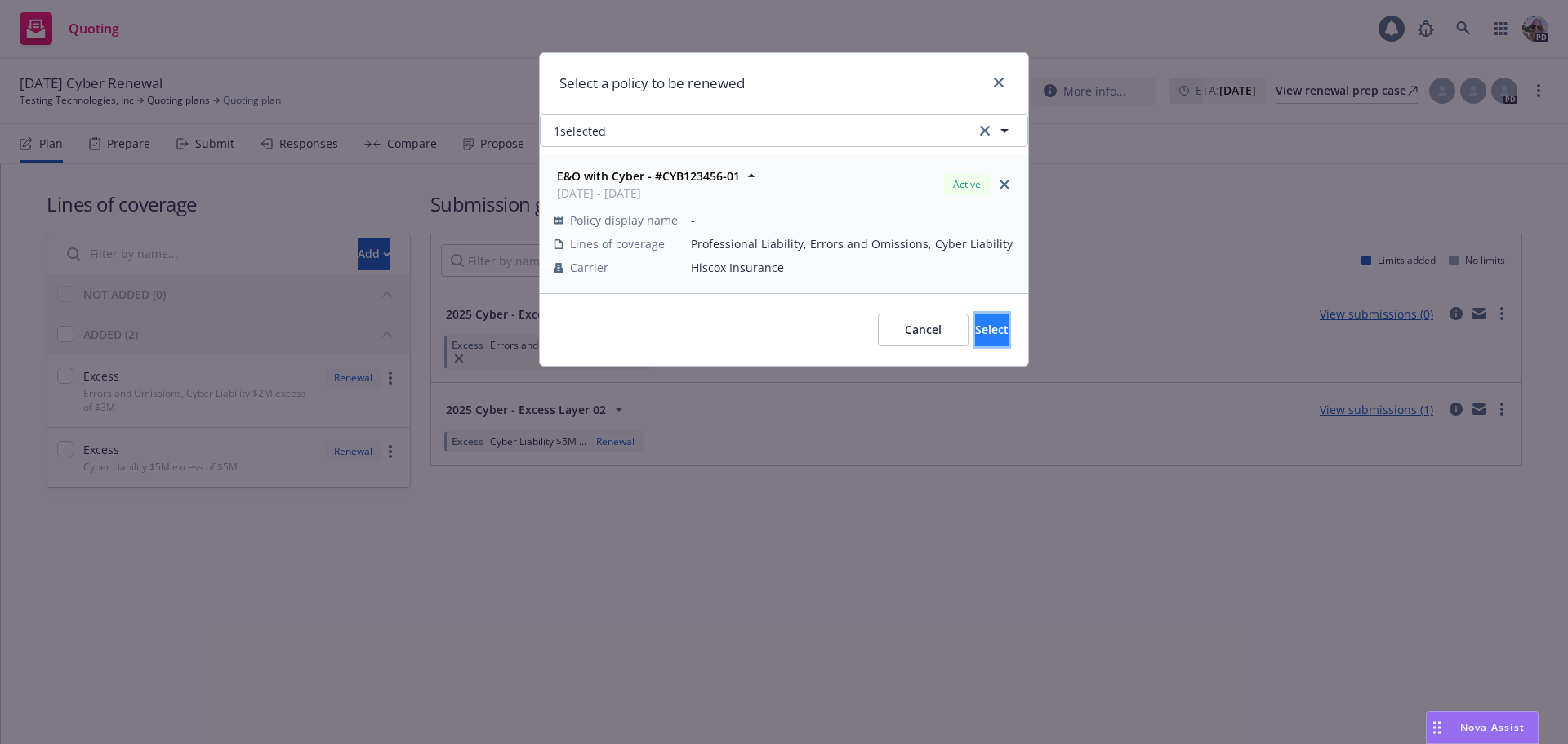
click at [975, 328] on span "Select" at bounding box center [991, 329] width 33 height 16
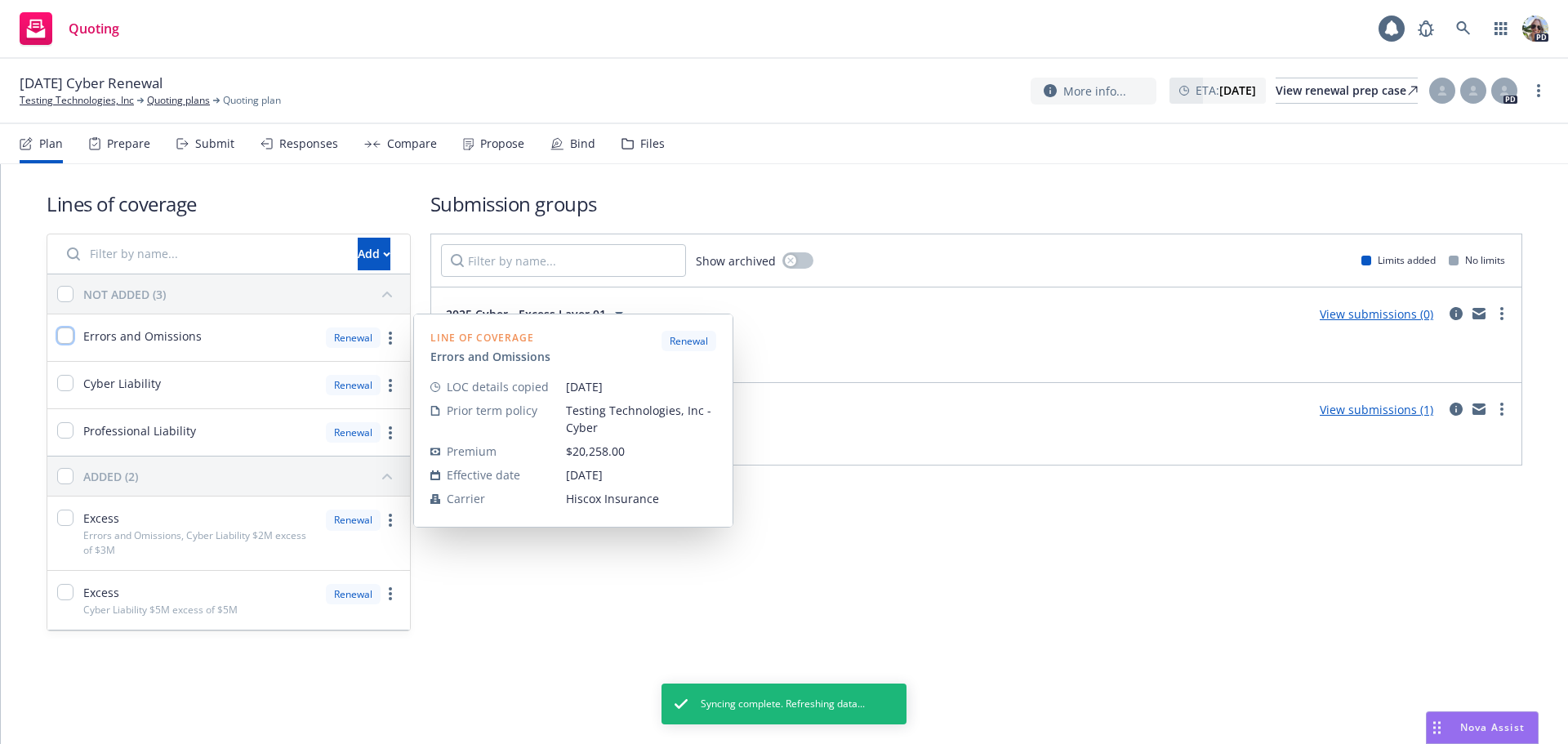
click at [72, 332] on input "checkbox" at bounding box center [65, 335] width 17 height 17
checkbox input "true"
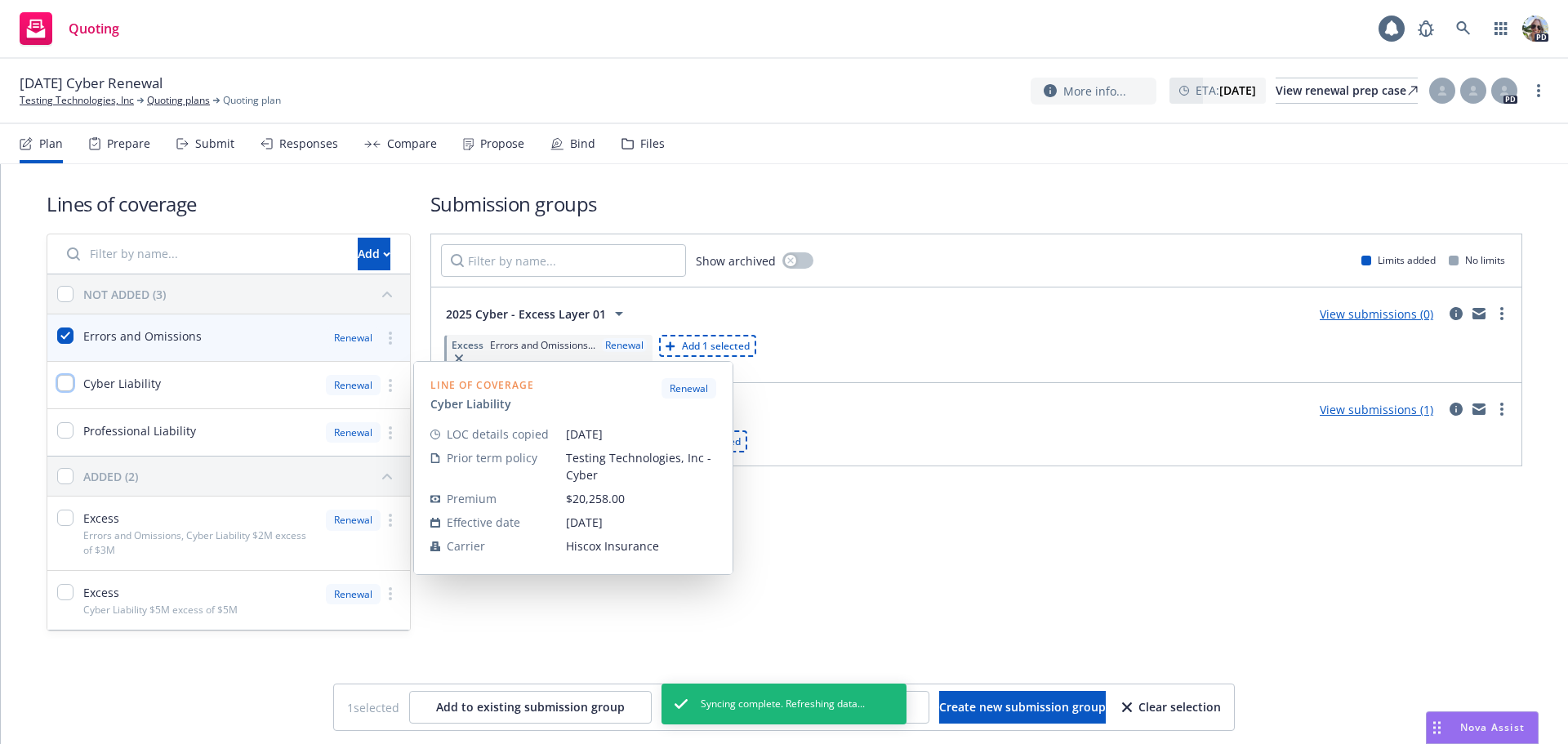
drag, startPoint x: 67, startPoint y: 378, endPoint x: 62, endPoint y: 423, distance: 45.3
click at [67, 379] on input "checkbox" at bounding box center [65, 383] width 17 height 17
checkbox input "true"
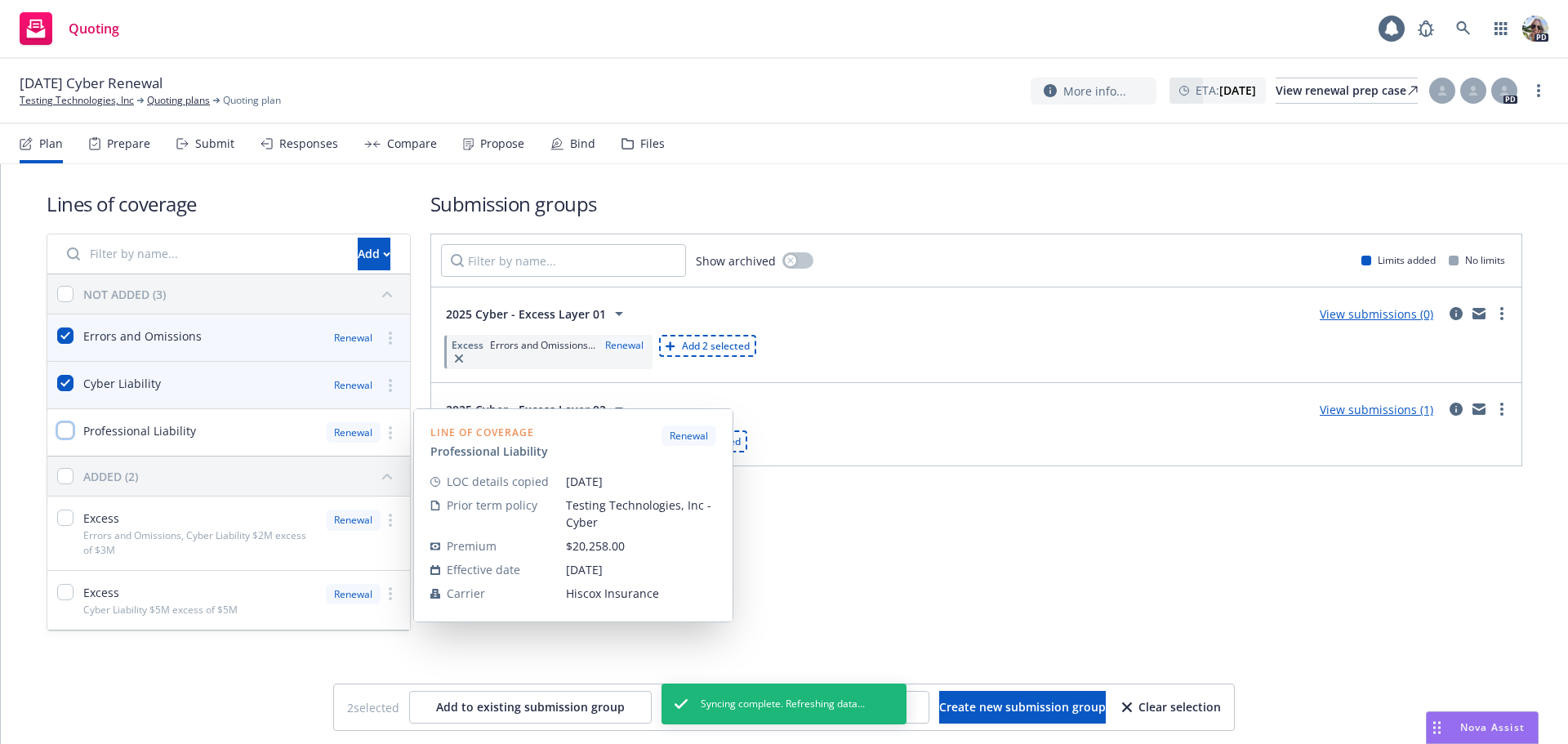
click at [62, 424] on input "checkbox" at bounding box center [65, 430] width 17 height 17
checkbox input "true"
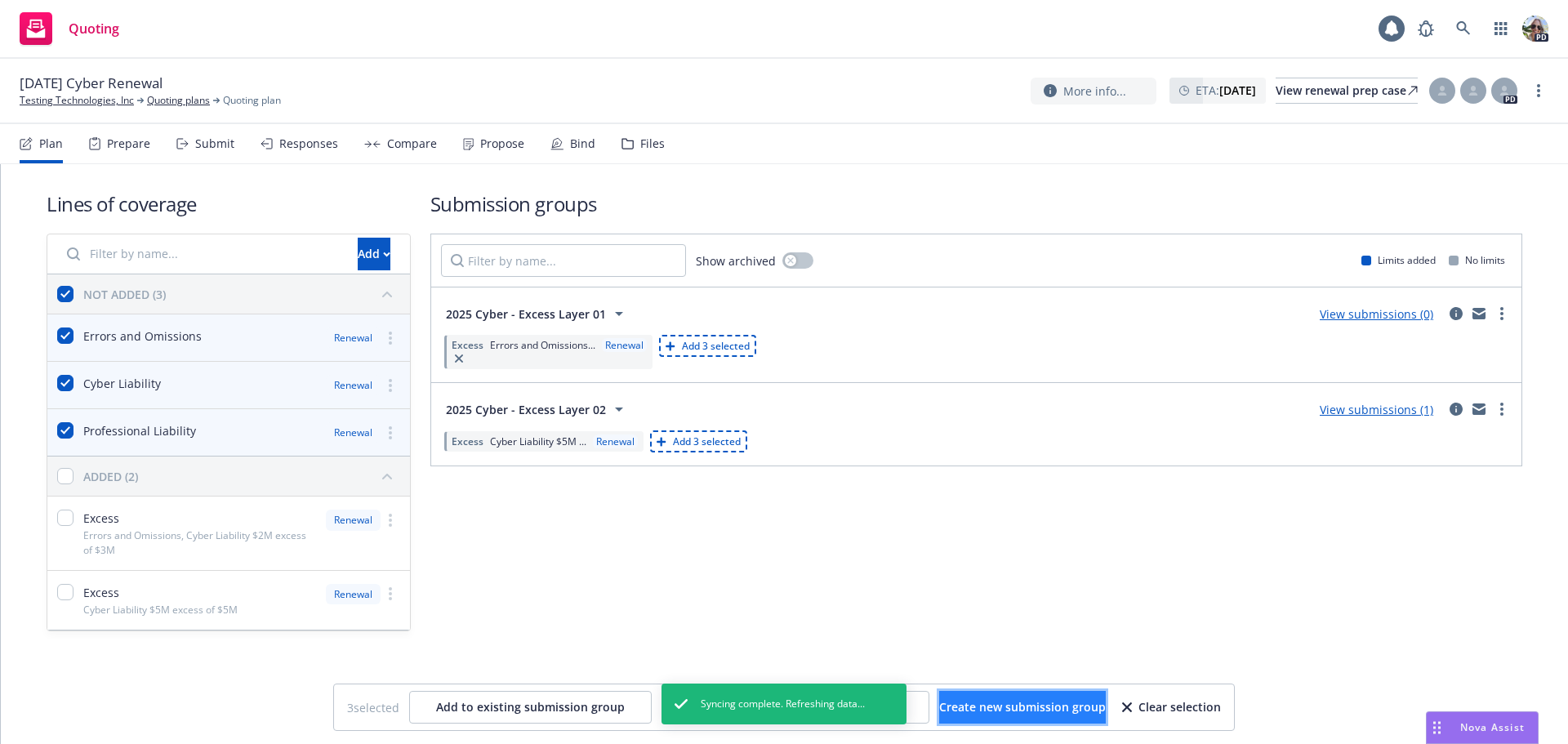
click at [986, 698] on button "Create new submission group" at bounding box center [1022, 707] width 166 height 33
checkbox input "false"
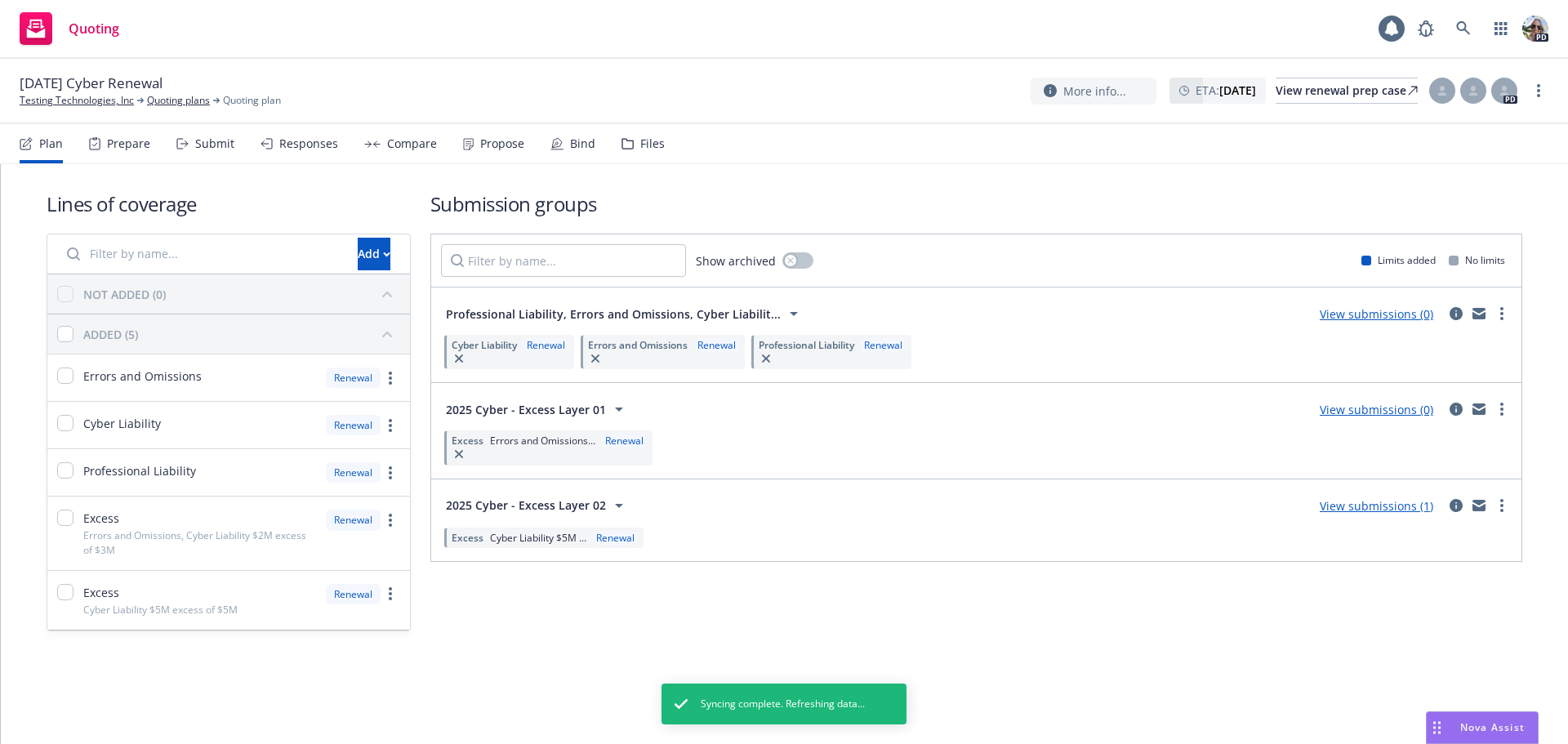
click at [475, 663] on div "Lines of coverage Add NOT ADDED (0) ADDED (5) Errors and Omissions Renewal Cybe…" at bounding box center [784, 433] width 1567 height 539
click at [1461, 307] on link "circleInformation" at bounding box center [1455, 313] width 19 height 19
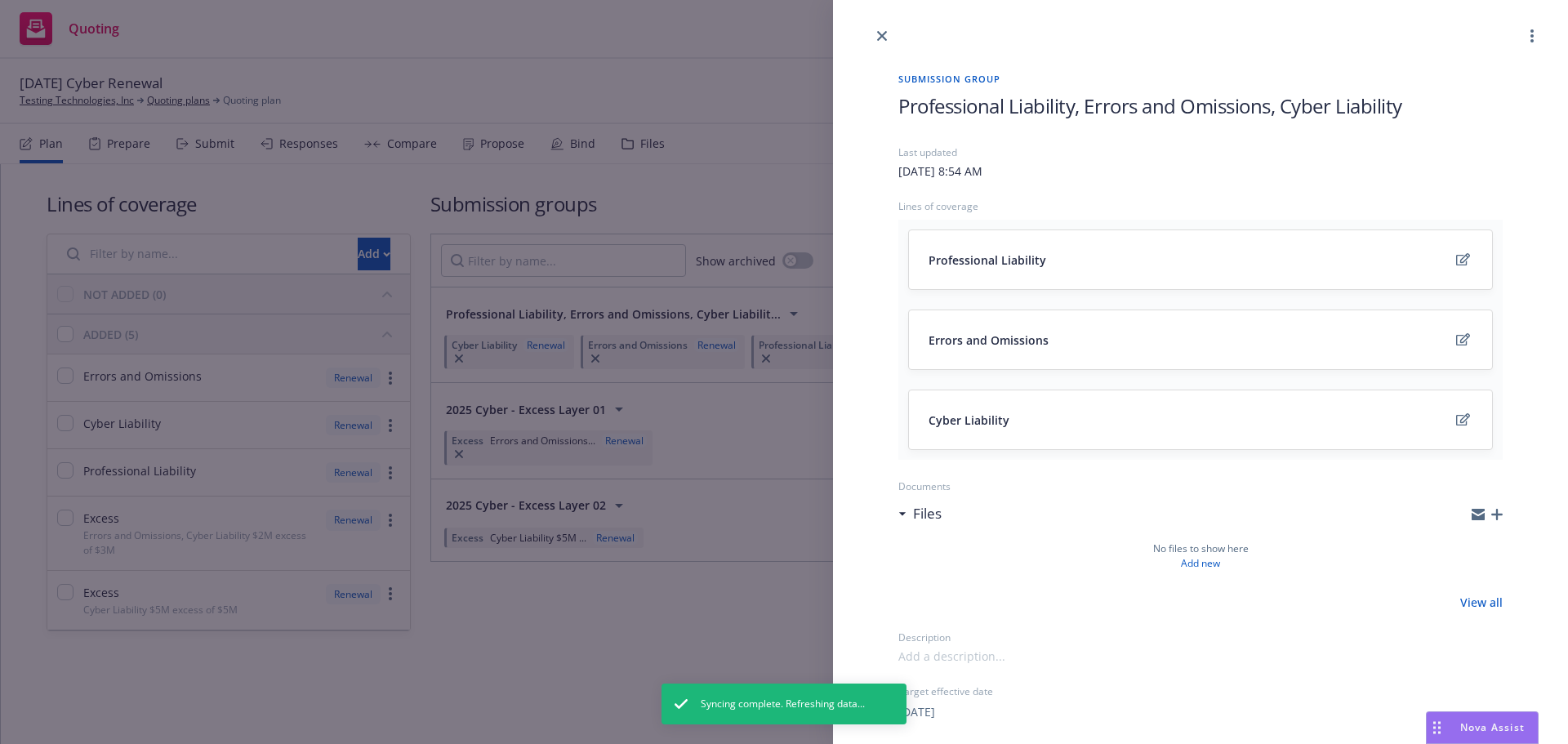
click at [907, 109] on span "Professional Liability, Errors and Omissions, Cyber Liability" at bounding box center [1150, 106] width 504 height 27
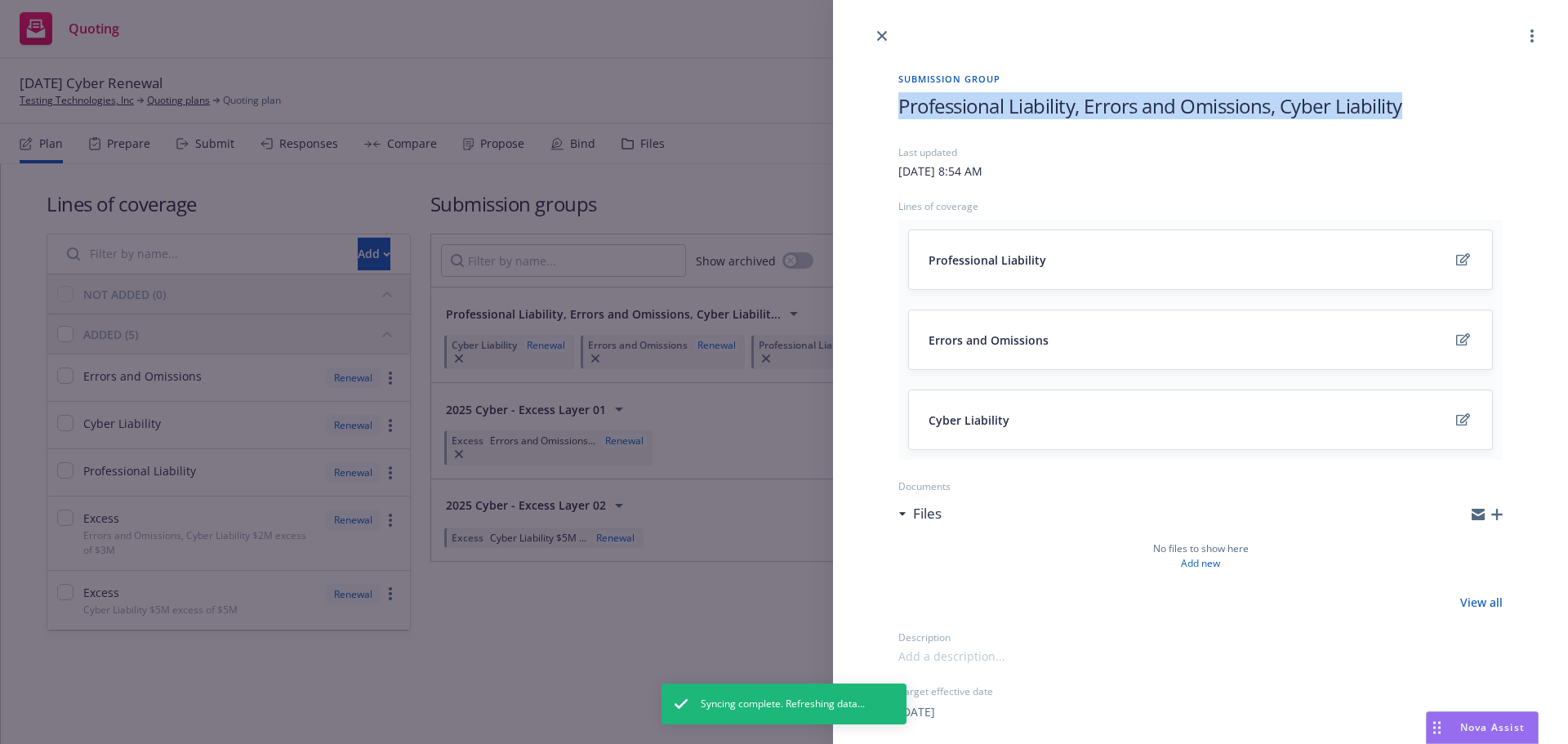
drag, startPoint x: 899, startPoint y: 105, endPoint x: 1510, endPoint y: 81, distance: 611.5
click at [1471, 103] on h1 "Professional Liability, Errors and Omissions, Cyber Liability" at bounding box center [1200, 106] width 604 height 27
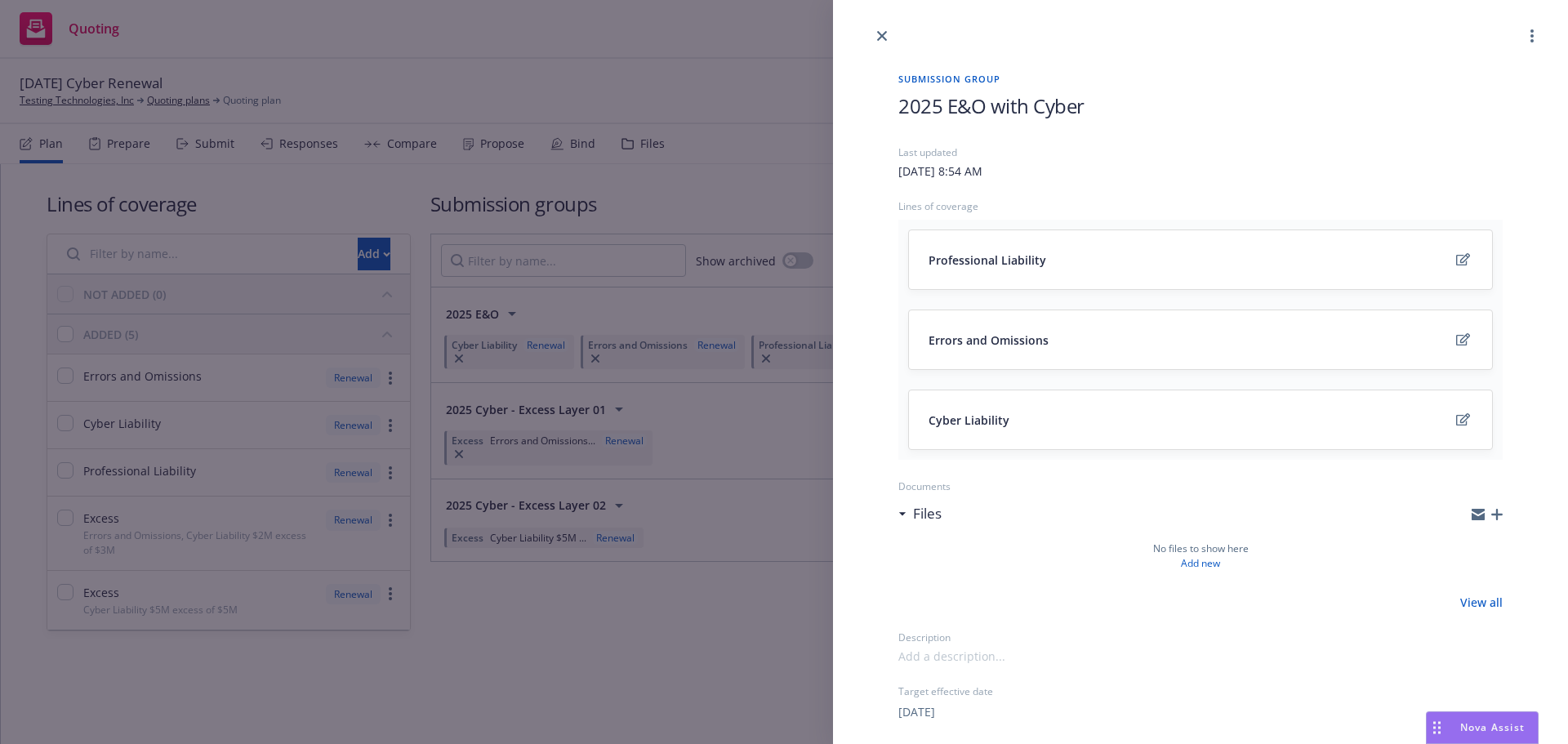
click at [715, 165] on div "Submission group 2025 E&O with Cyber Last updated Friday, August 22, 2025 at 8:…" at bounding box center [784, 372] width 1568 height 744
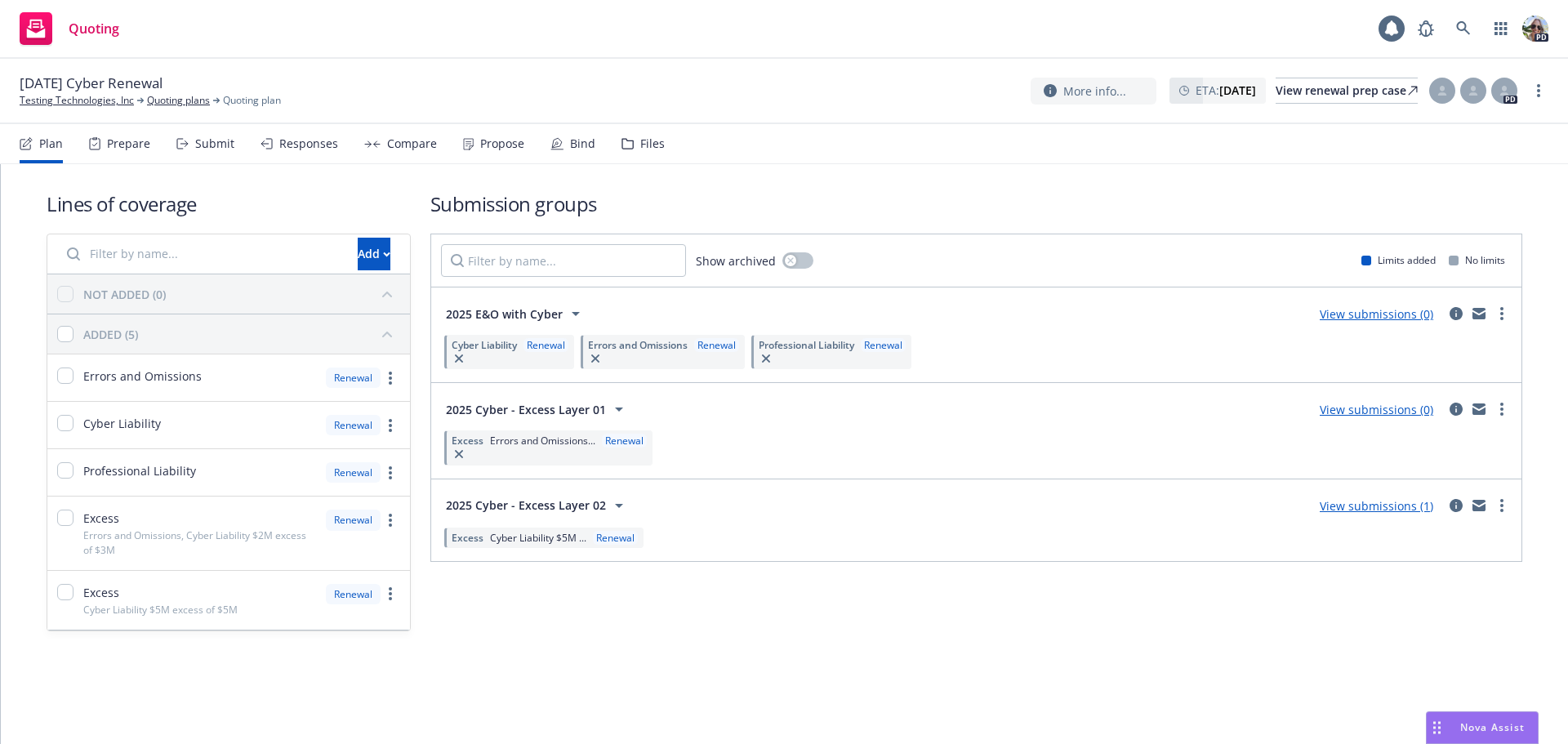
click at [714, 602] on div "Submission groups Show archived Limits added No limits 2025 E&O with Cyber View…" at bounding box center [976, 410] width 1092 height 441
click at [1451, 313] on icon "circleInformation" at bounding box center [1455, 313] width 13 height 13
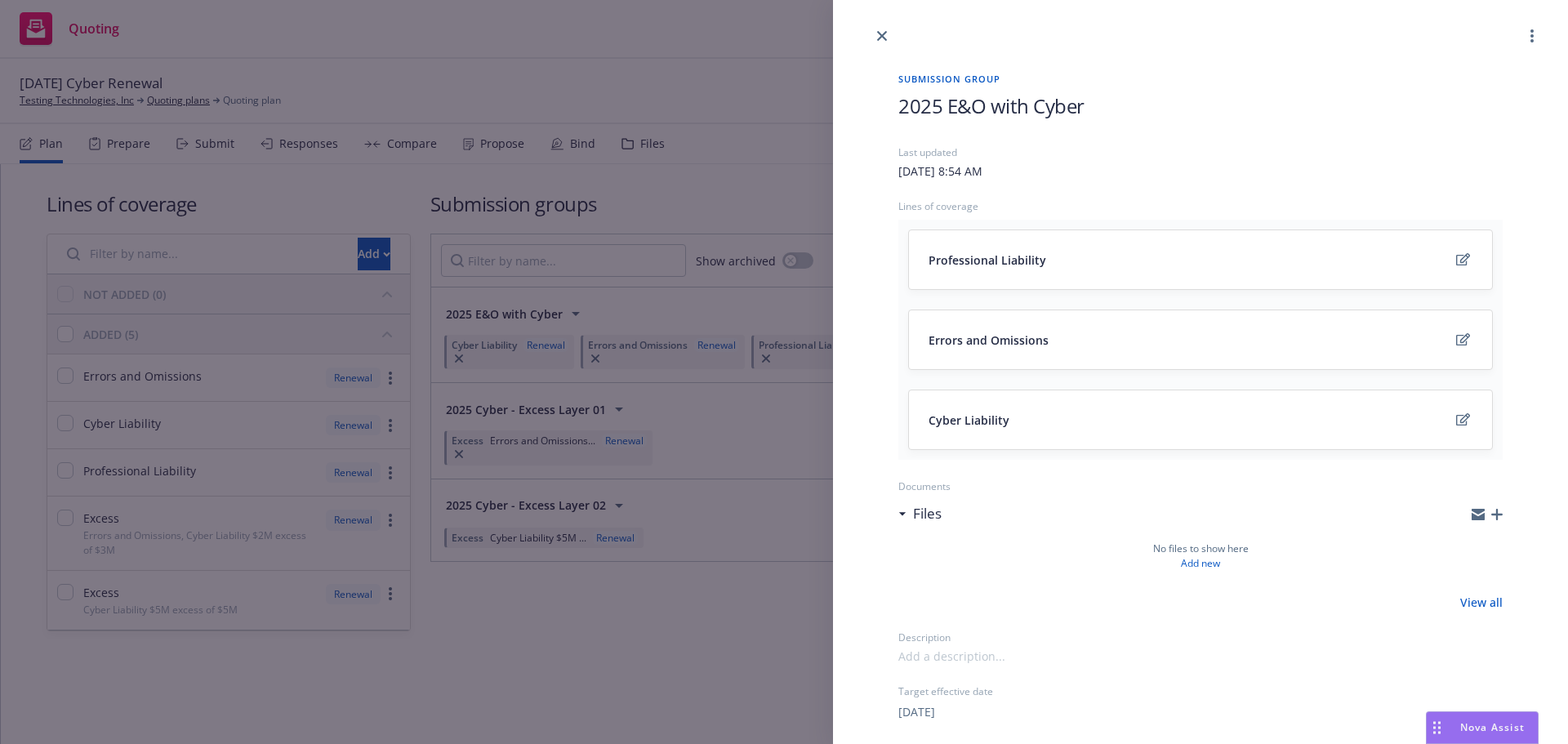
click at [689, 57] on div "Submission group 2025 E&O with Cyber Last updated Friday, August 22, 2025 at 8:…" at bounding box center [784, 372] width 1568 height 744
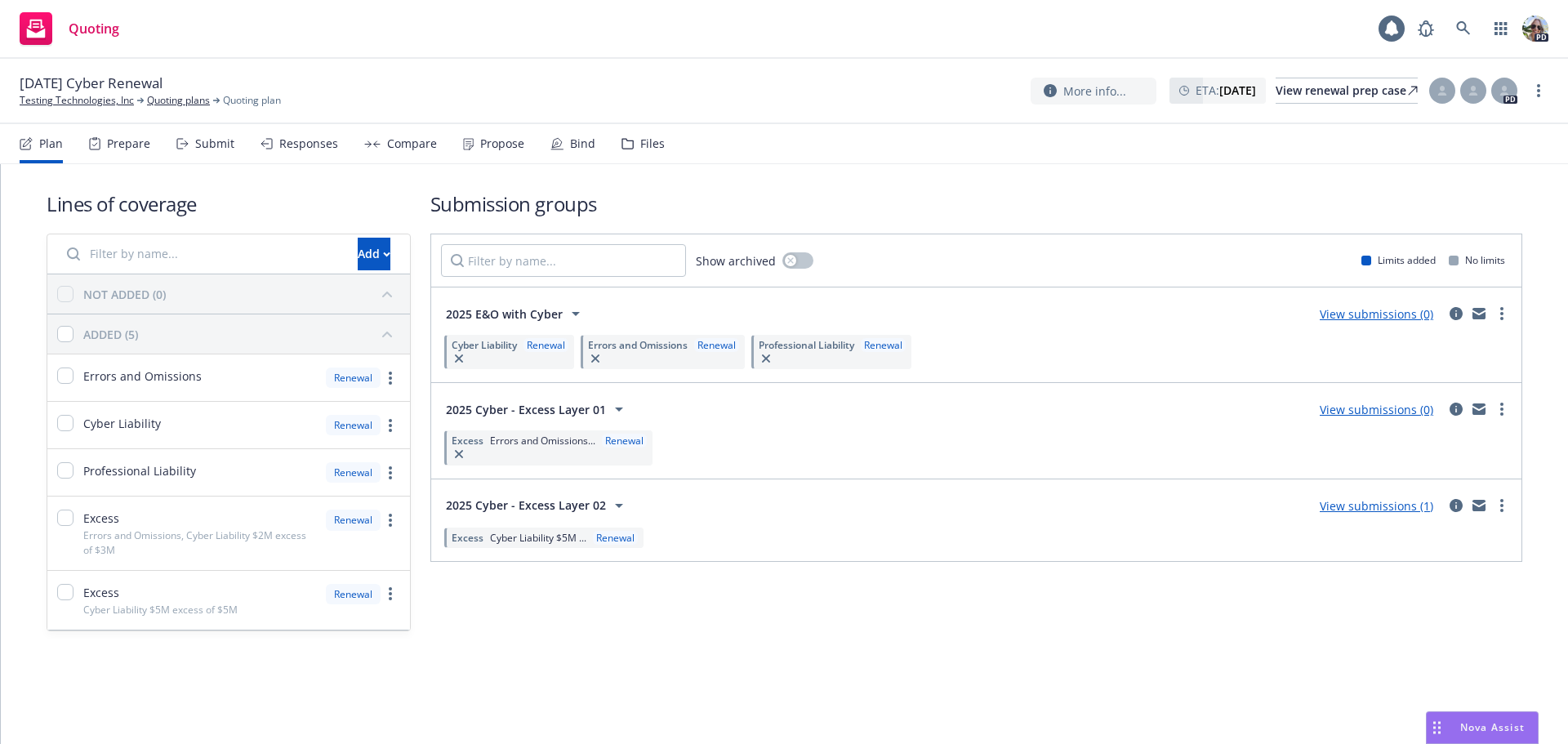
click at [1399, 313] on link "View submissions (0)" at bounding box center [1376, 314] width 114 height 16
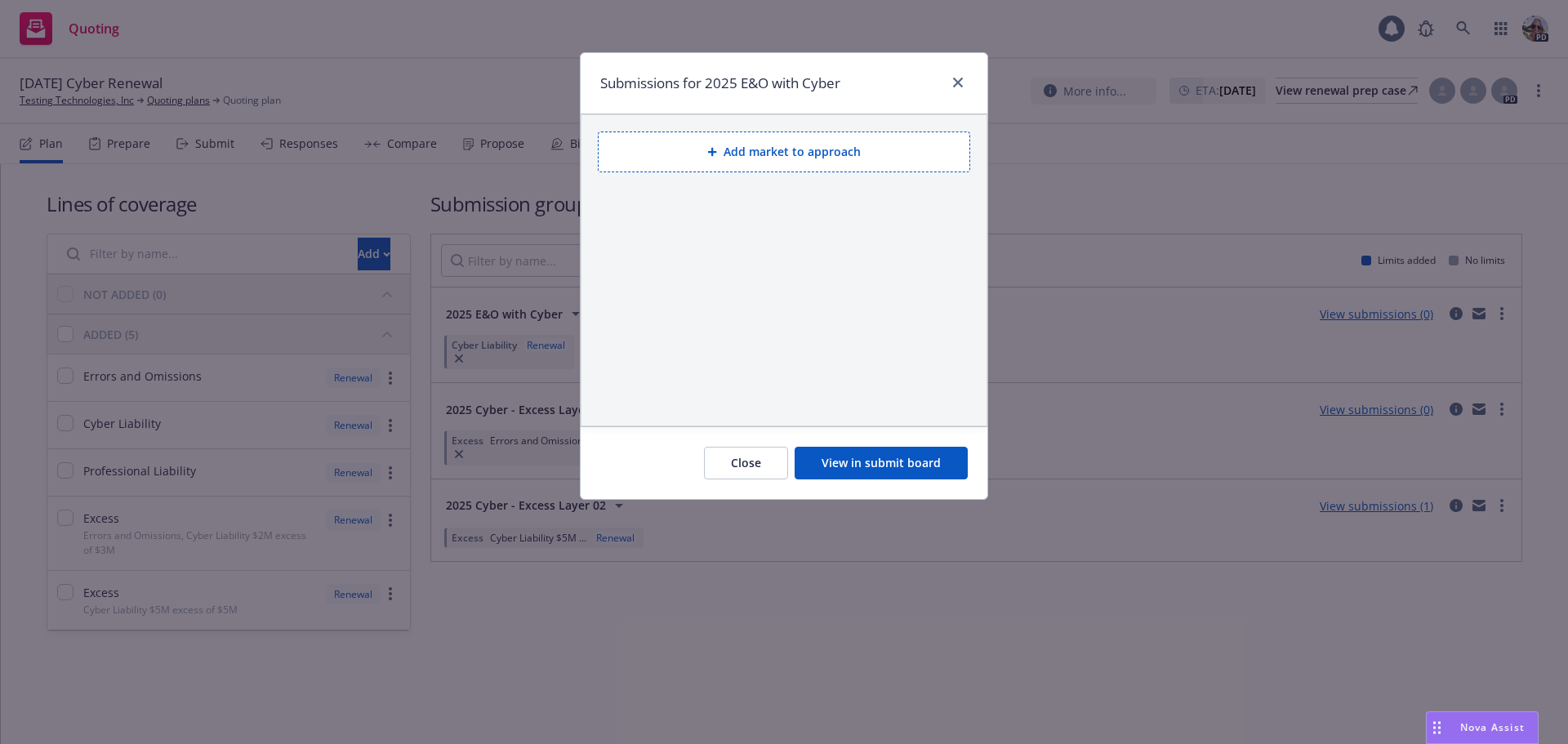
click at [717, 148] on icon at bounding box center [711, 151] width 10 height 10
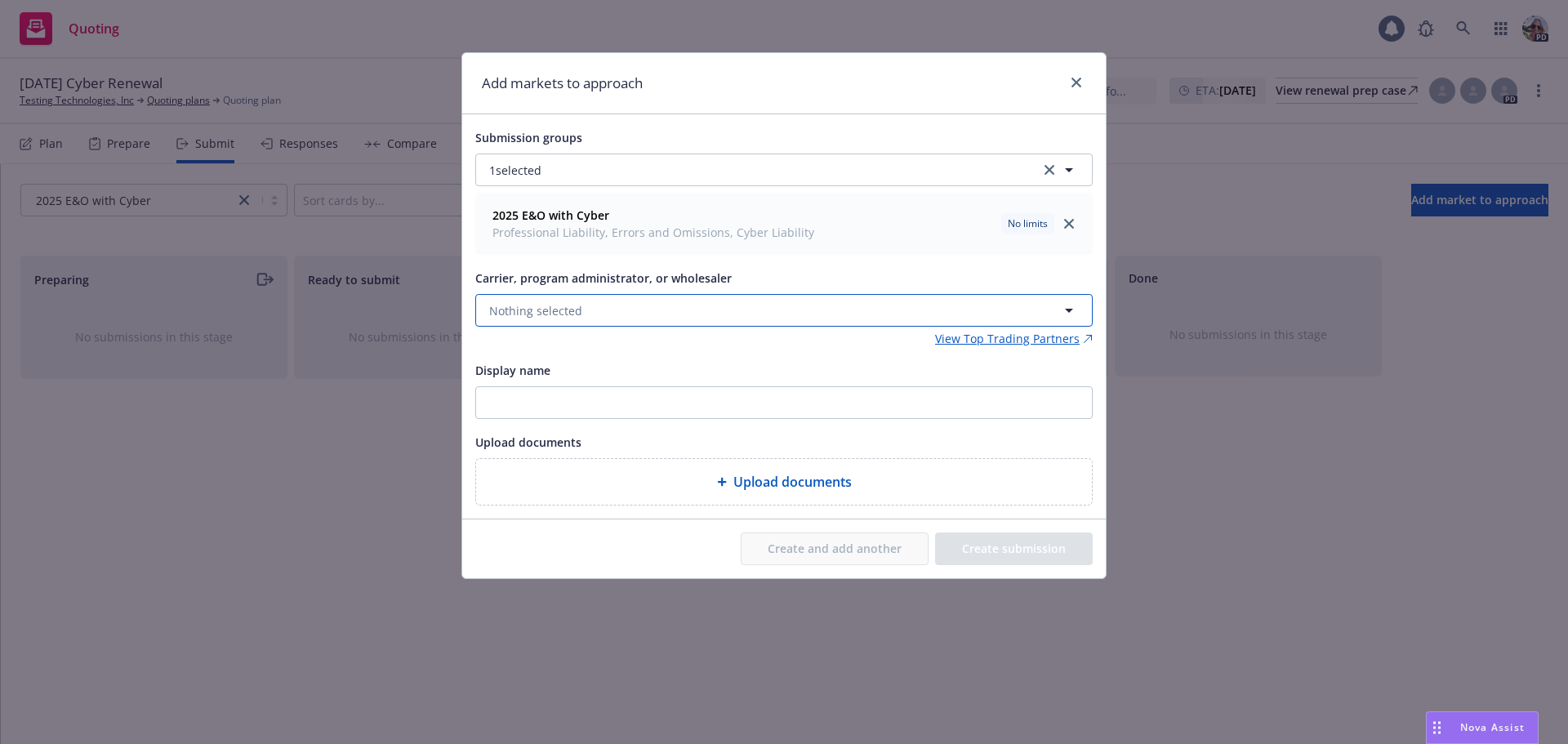
click at [512, 309] on span "Nothing selected" at bounding box center [536, 310] width 93 height 17
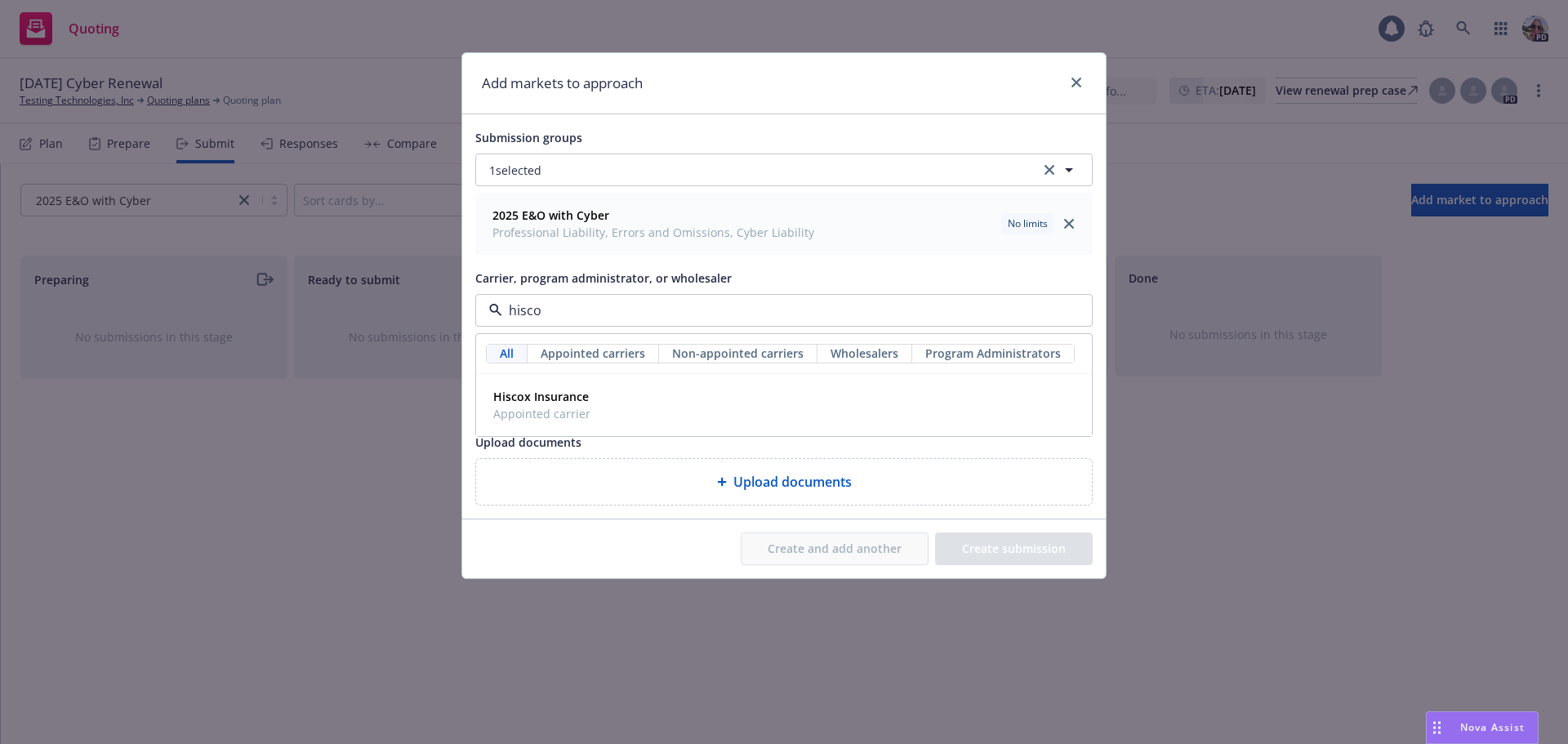
type input "hiscox"
click at [511, 394] on strong "Hiscox Insurance" at bounding box center [541, 396] width 96 height 16
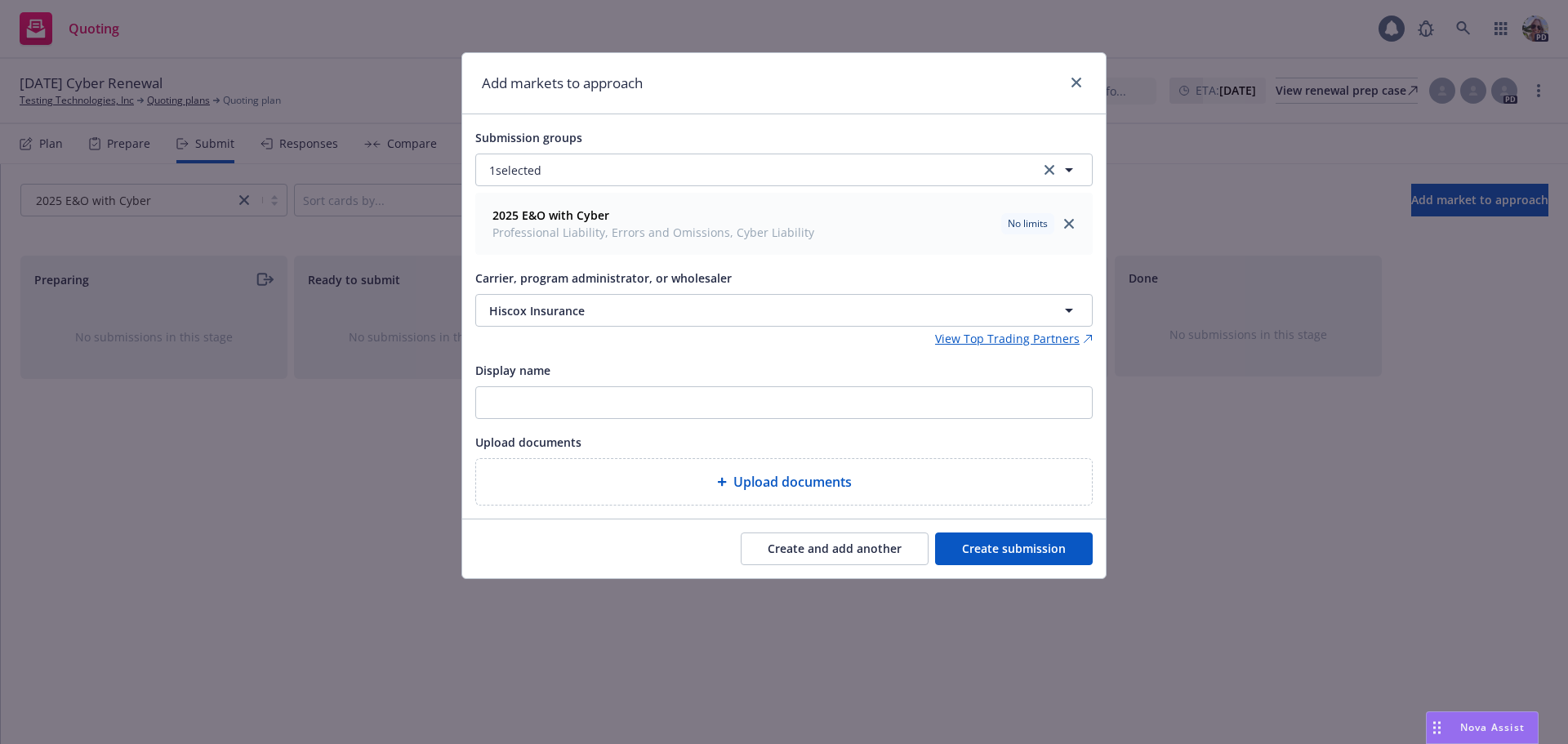
click at [1004, 557] on button "Create submission" at bounding box center [1013, 549] width 158 height 33
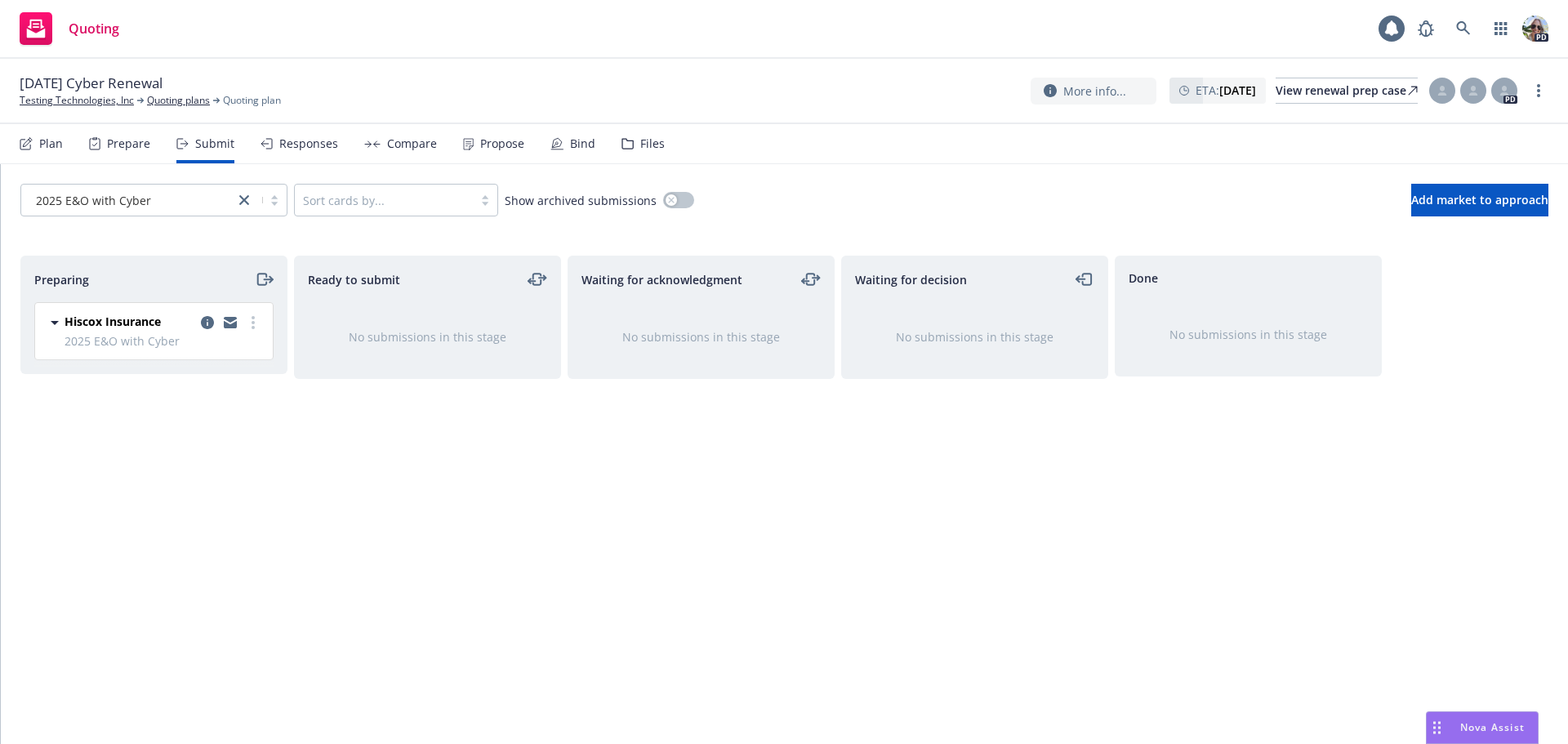
click at [54, 143] on div "Plan" at bounding box center [51, 144] width 24 height 13
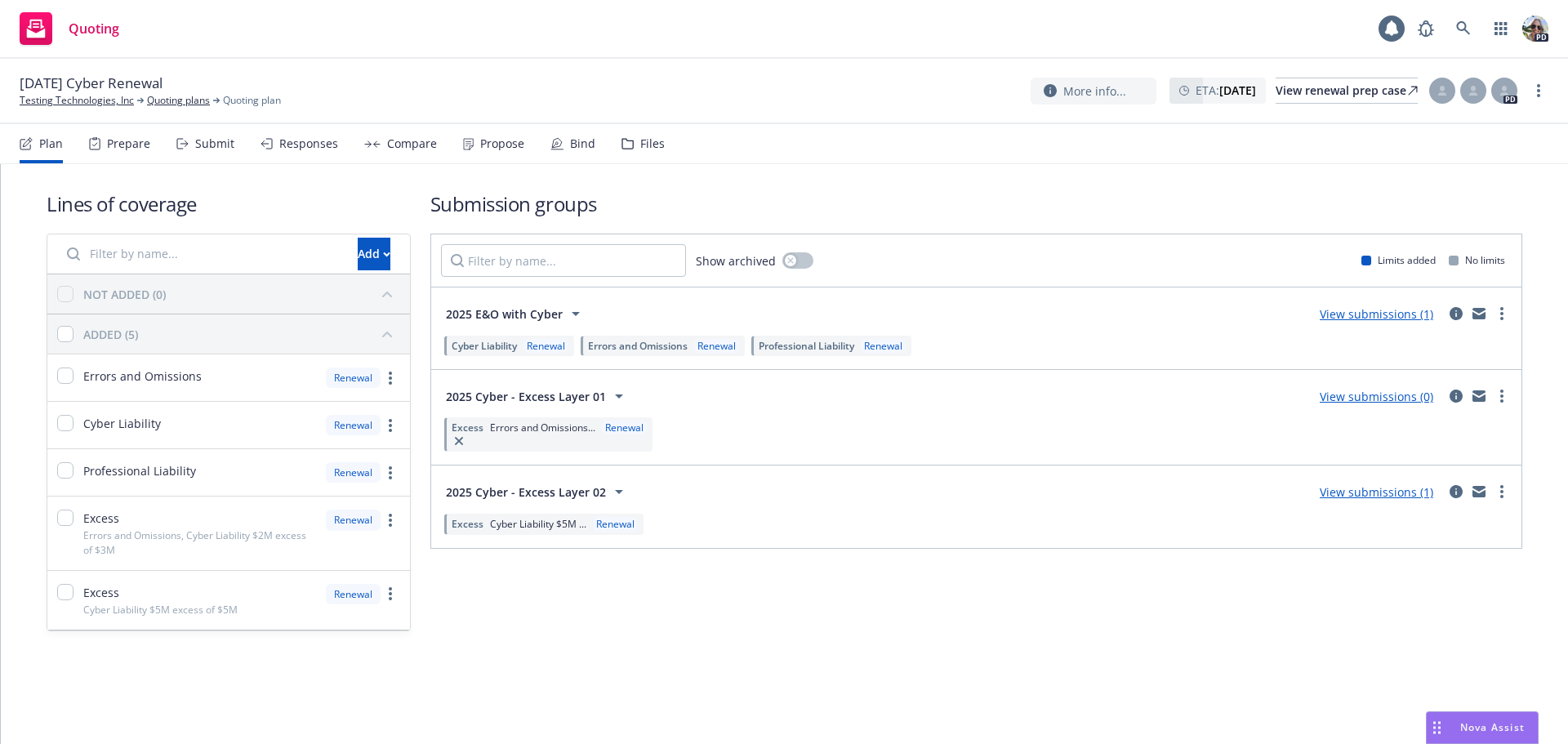
click at [1381, 393] on link "View submissions (0)" at bounding box center [1376, 396] width 114 height 16
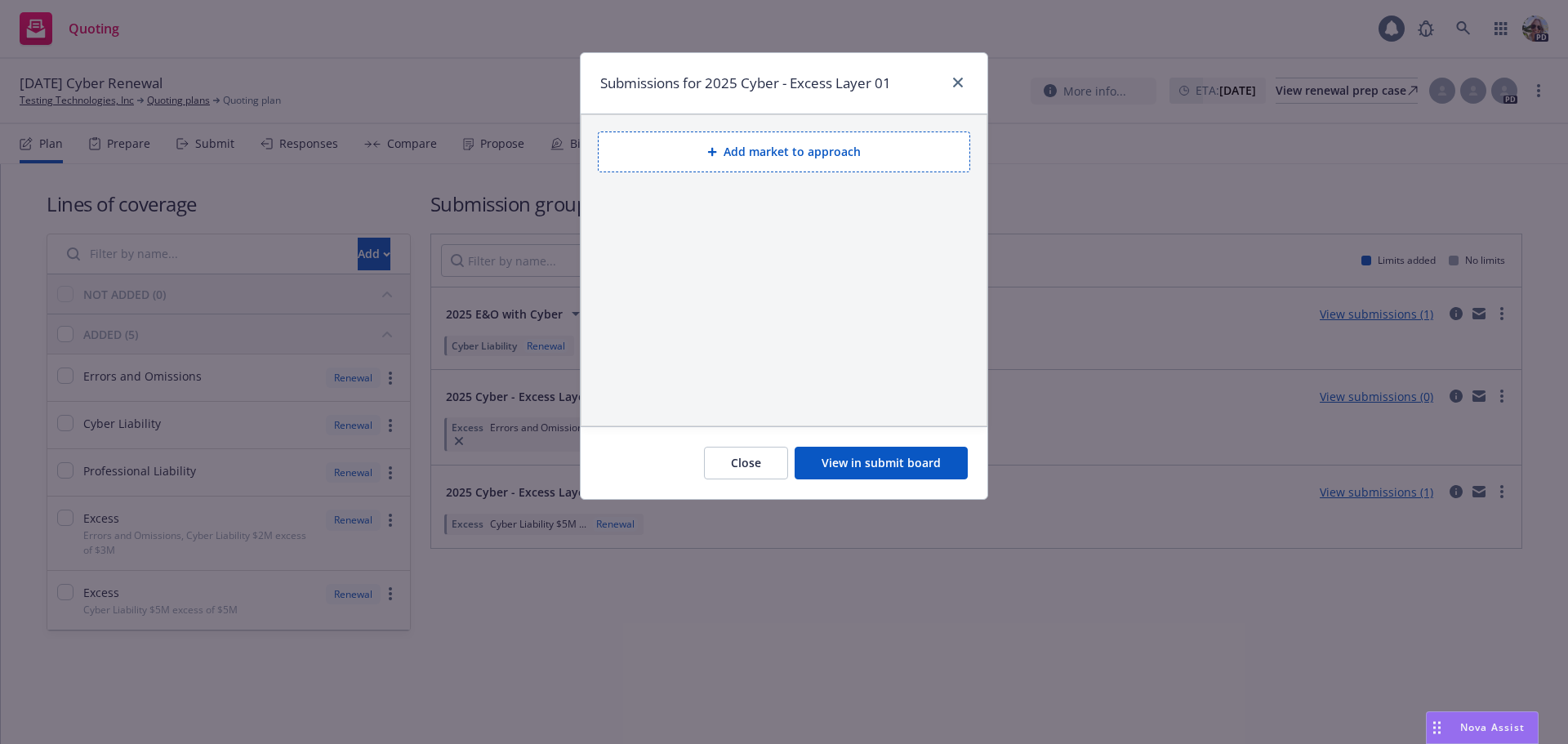
drag, startPoint x: 1265, startPoint y: 643, endPoint x: 1372, endPoint y: 459, distance: 212.8
click at [1265, 639] on div "Submissions for 2025 Cyber - Excess Layer 01 Add market to approach Close View …" at bounding box center [784, 372] width 1568 height 744
click at [953, 80] on icon "close" at bounding box center [957, 82] width 10 height 10
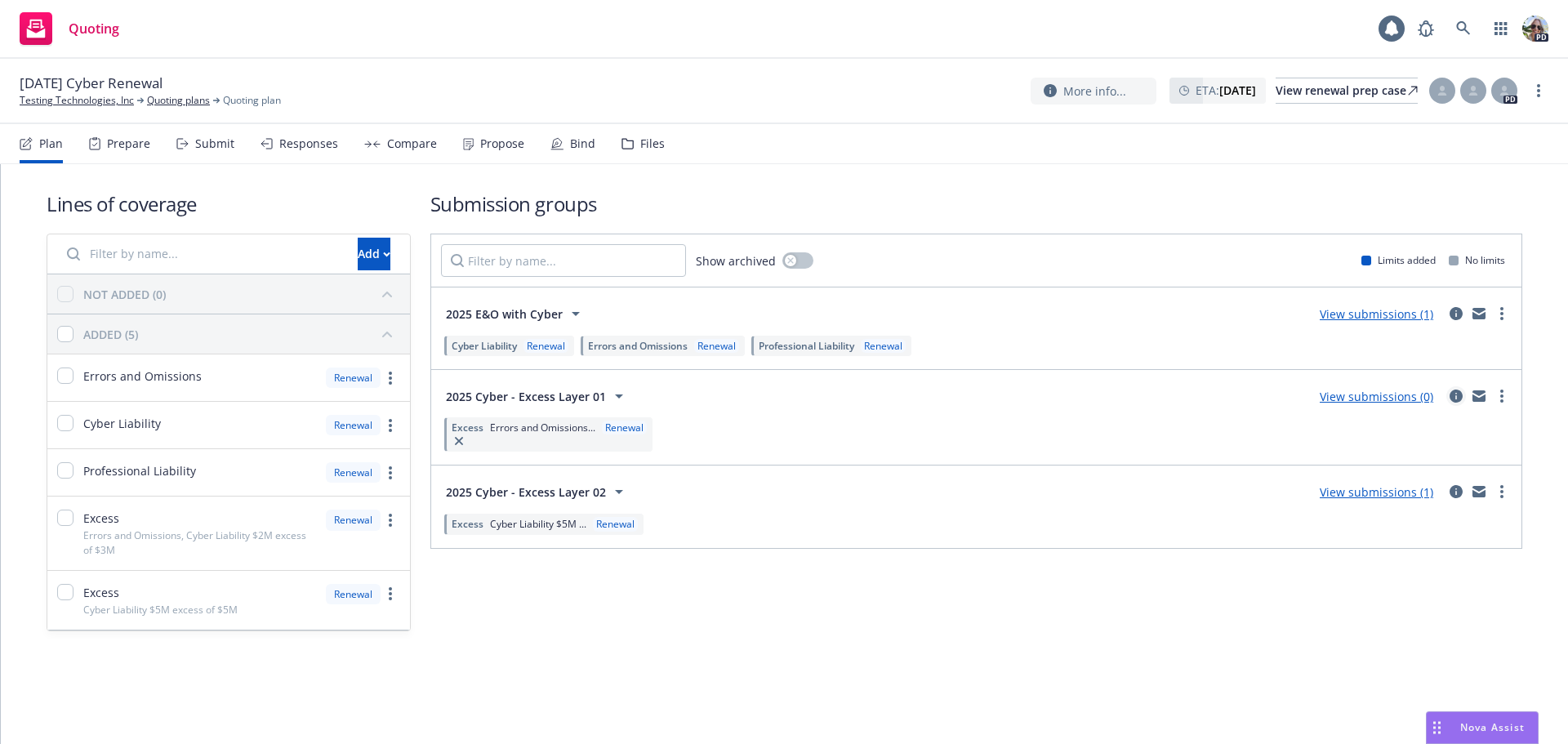
click at [1456, 399] on icon "circleInformation" at bounding box center [1455, 395] width 13 height 13
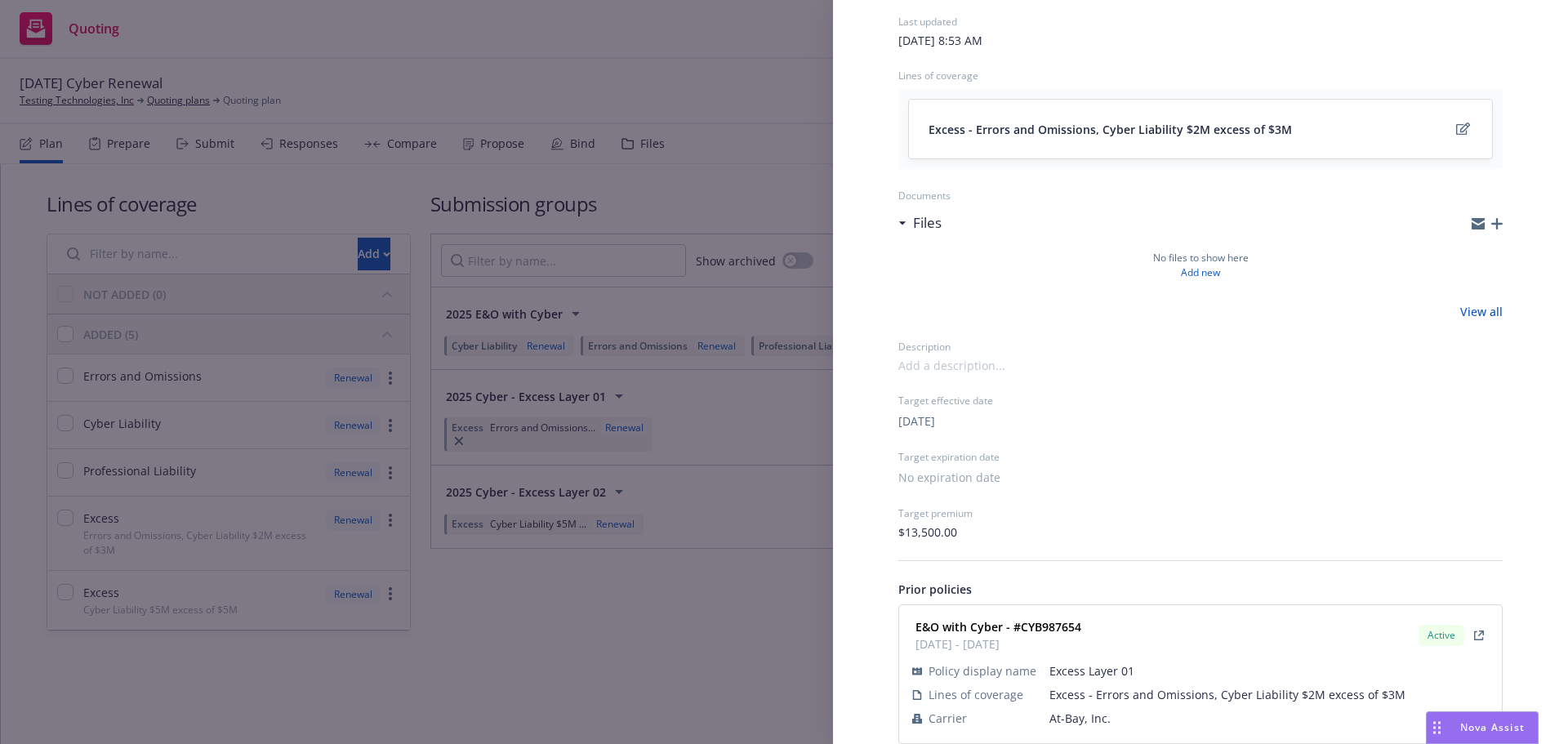
scroll to position [157, 0]
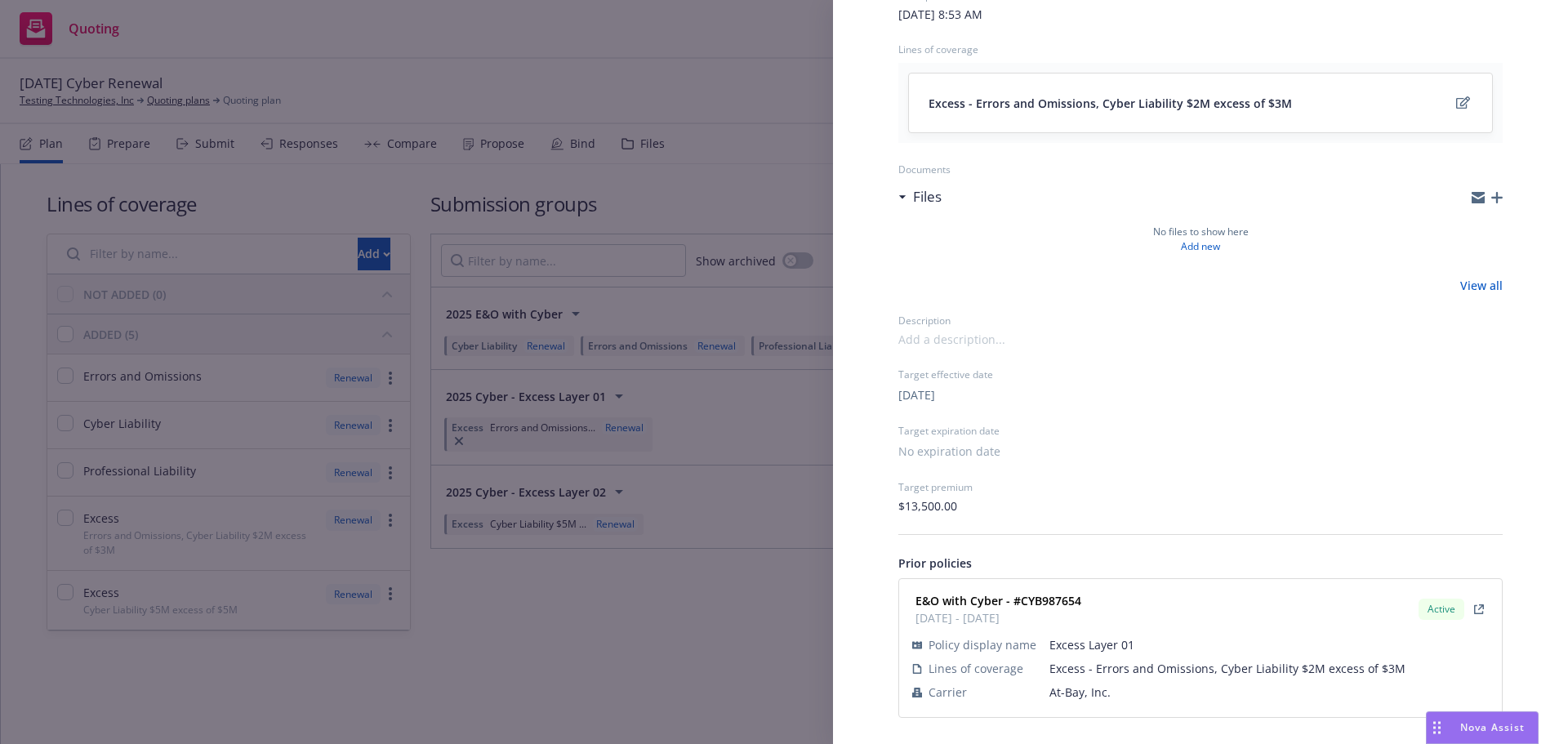
click at [575, 623] on div "Submission group 2025 Cyber - Excess Layer 01 Last updated Friday, August 22, 2…" at bounding box center [784, 372] width 1568 height 744
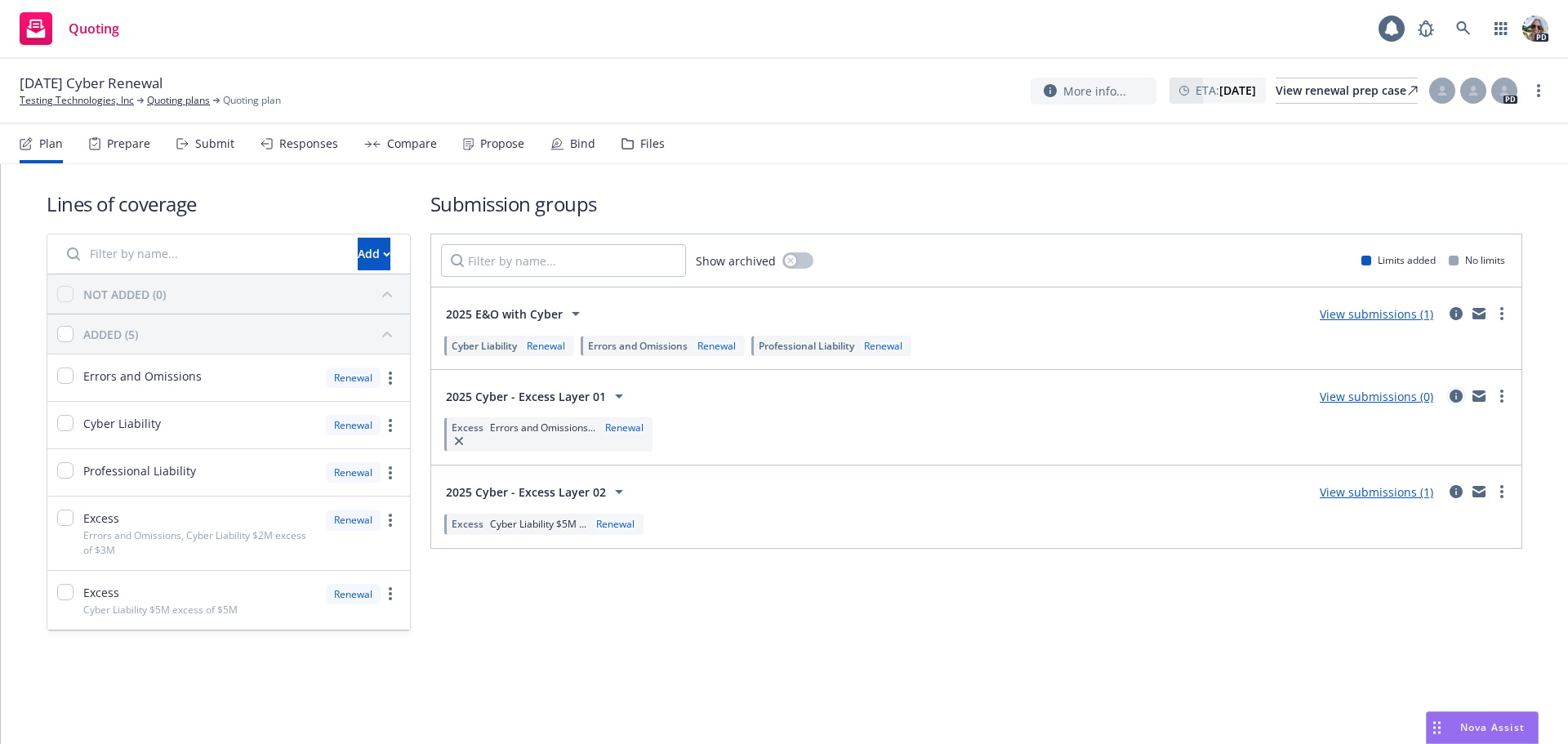
click at [1458, 397] on icon "circleInformation" at bounding box center [1455, 395] width 13 height 13
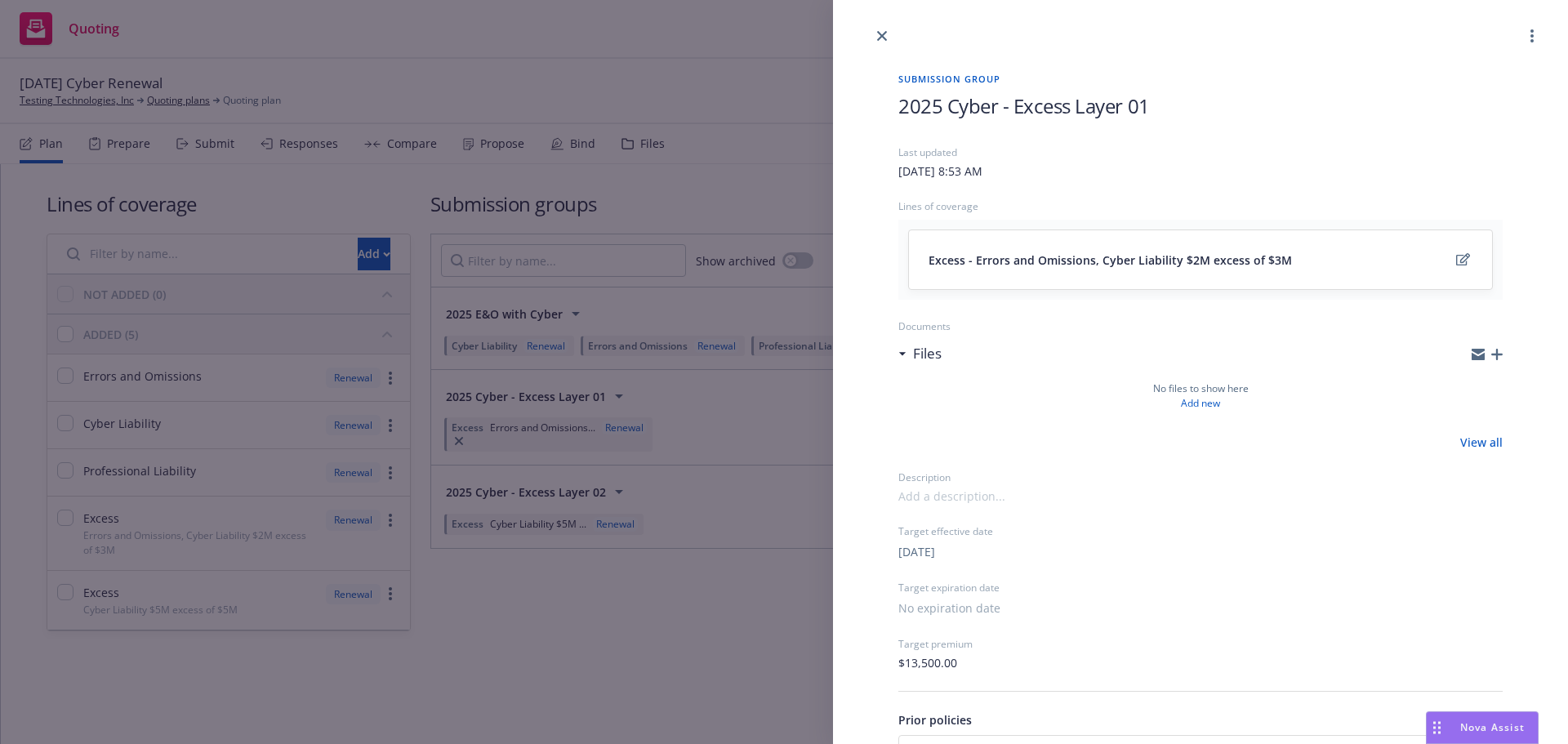
scroll to position [157, 0]
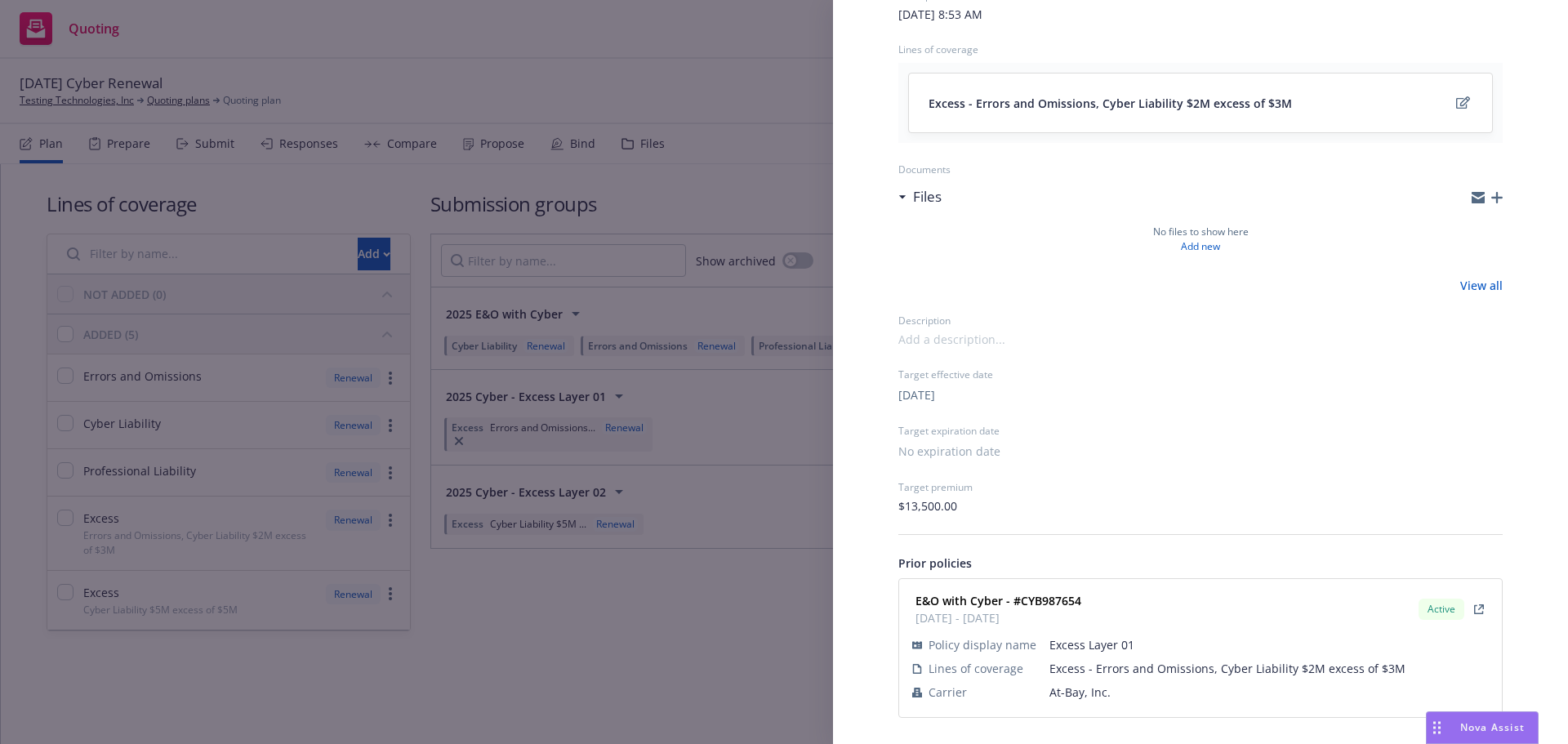
click at [753, 184] on div "Submission group 2025 Cyber - Excess Layer 01 Last updated Friday, August 22, 2…" at bounding box center [784, 372] width 1568 height 744
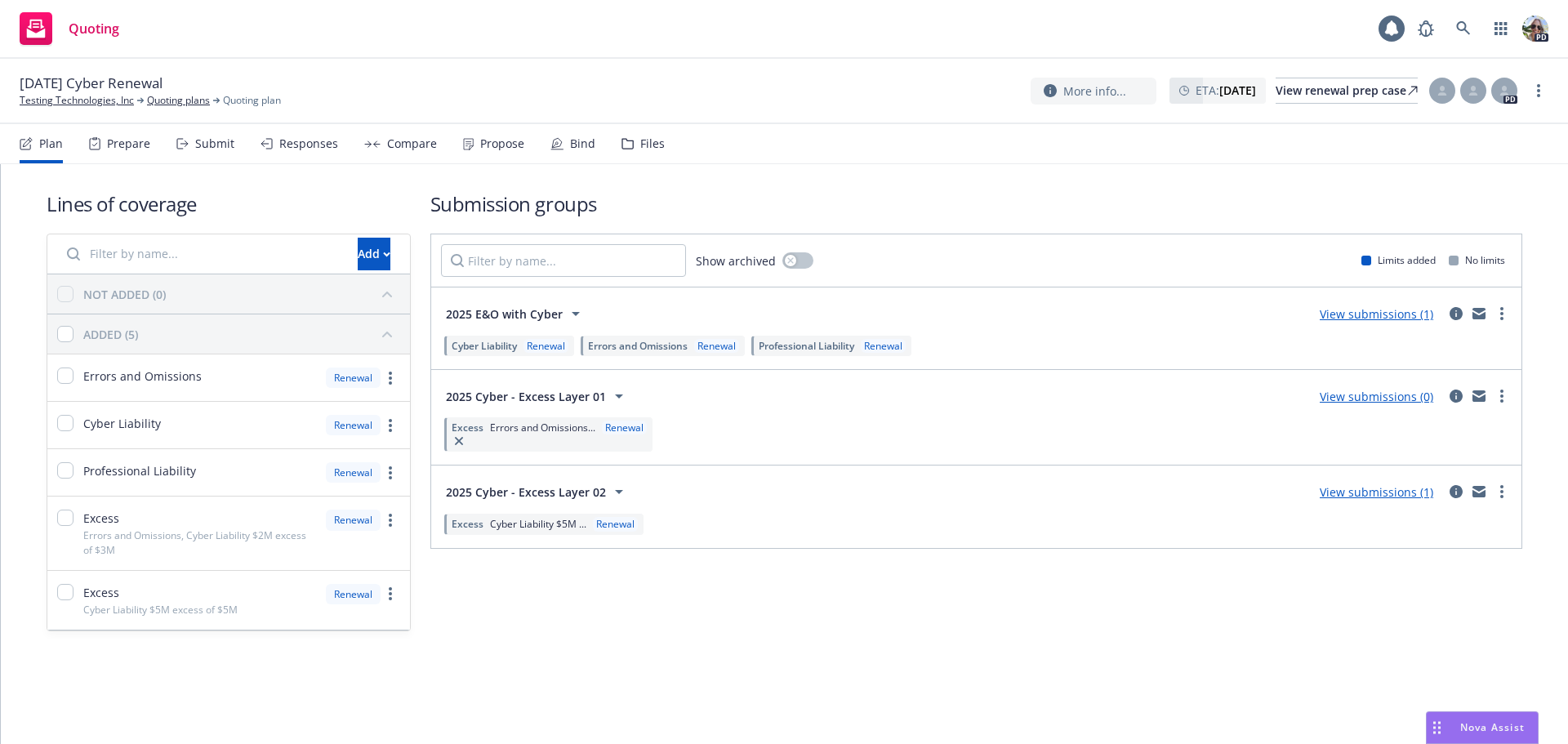
click at [1370, 401] on link "View submissions (0)" at bounding box center [1376, 396] width 114 height 16
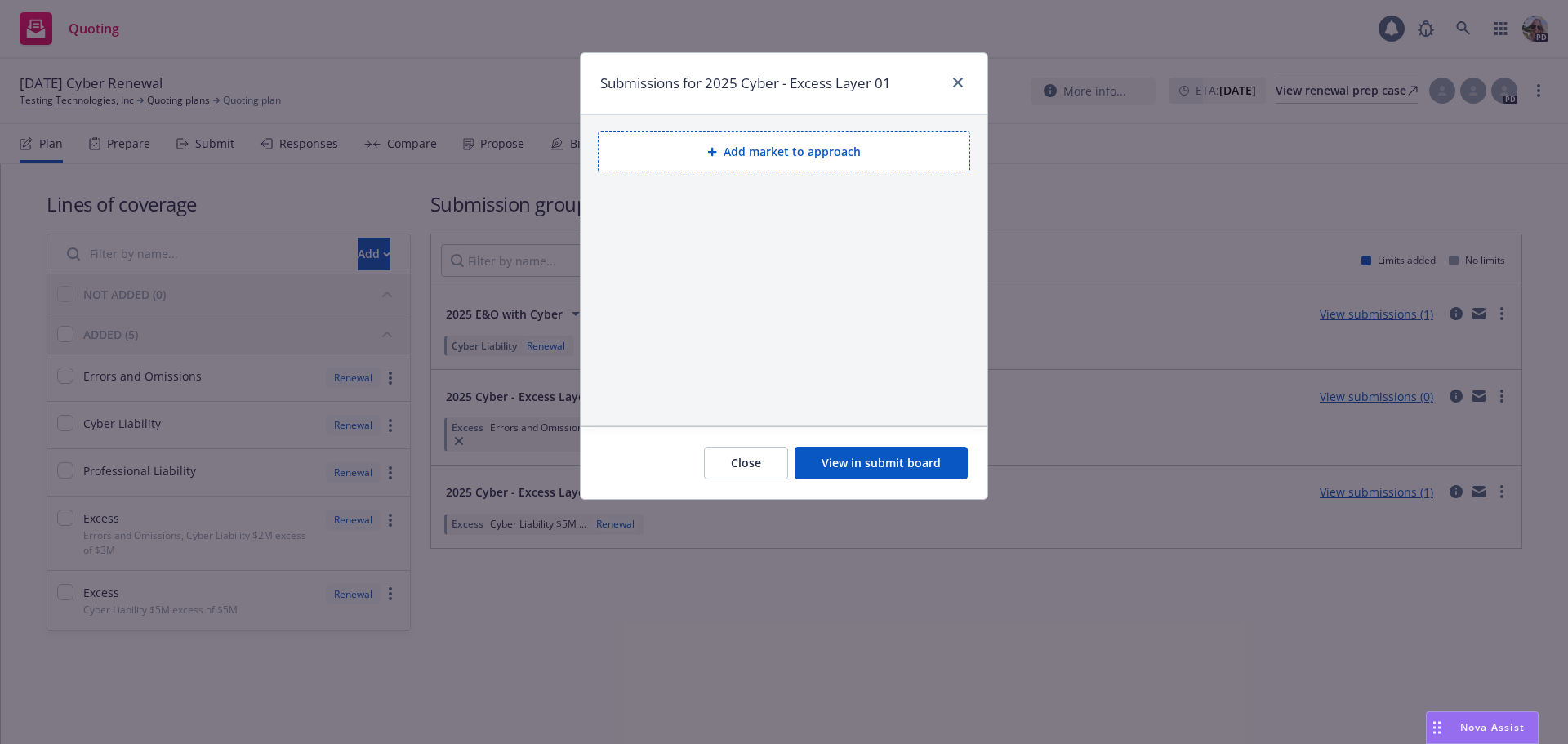
click at [761, 144] on button "Add market to approach" at bounding box center [784, 151] width 372 height 41
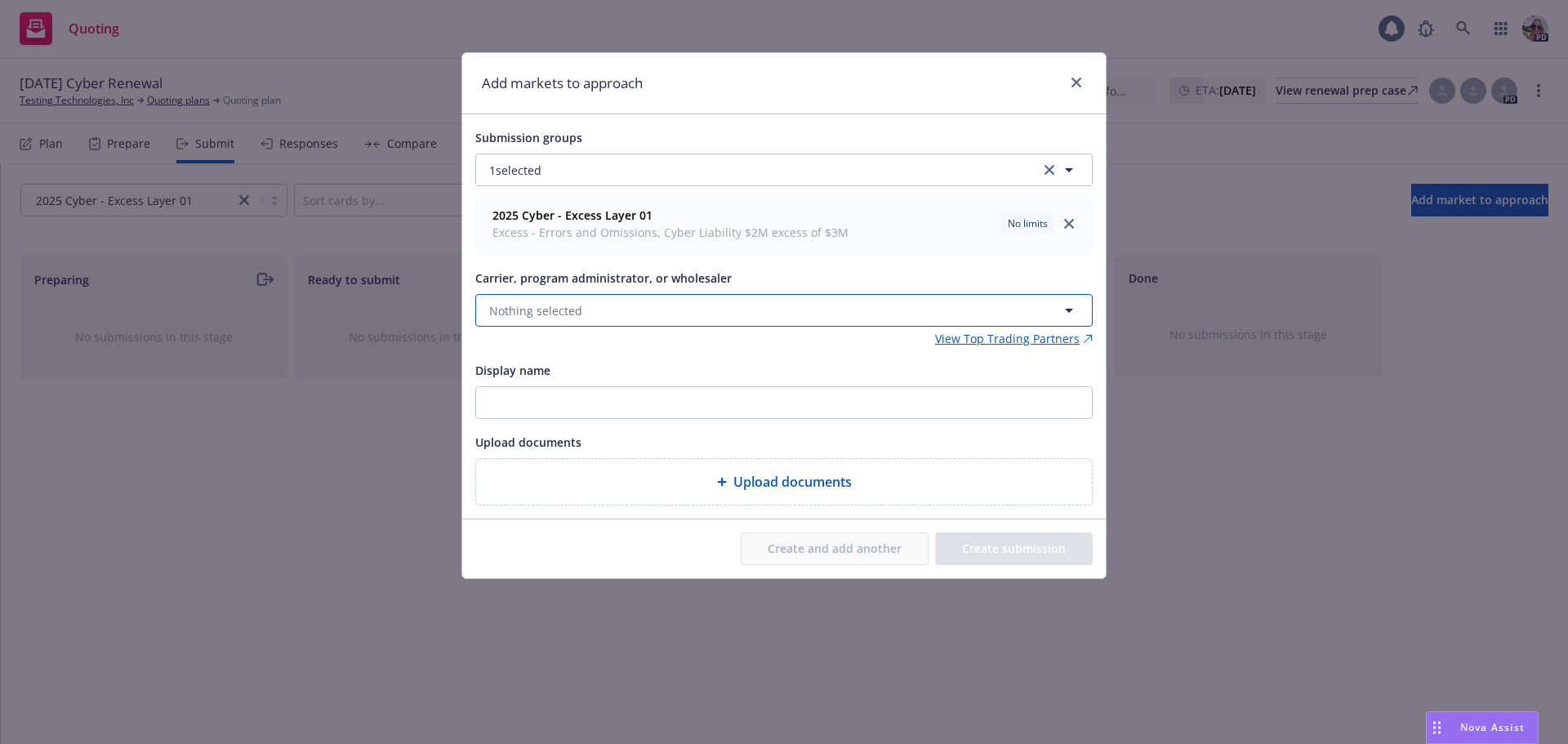
click at [513, 308] on span "Nothing selected" at bounding box center [536, 310] width 93 height 17
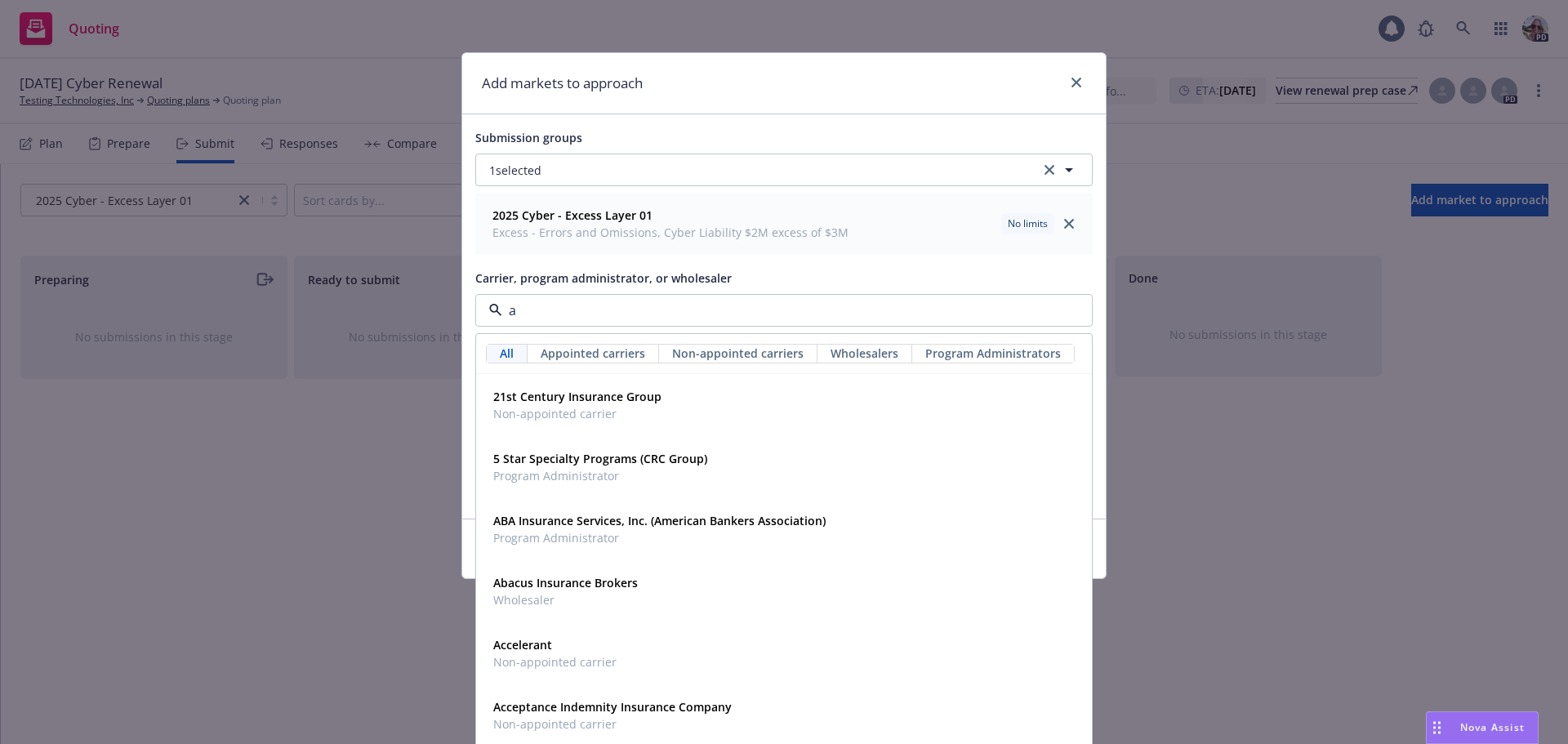
type input "at"
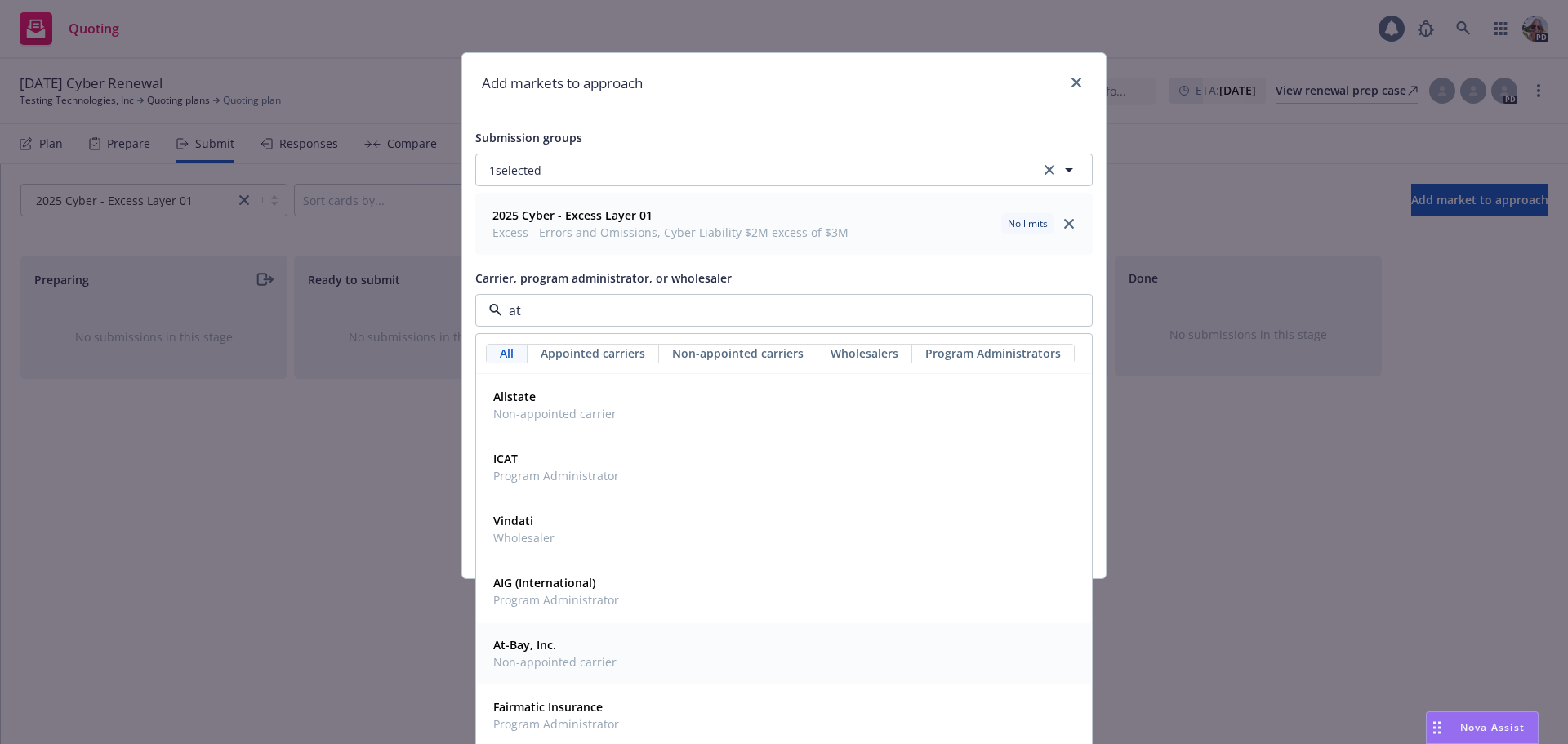
click at [525, 647] on strong "At-Bay, Inc." at bounding box center [524, 645] width 63 height 16
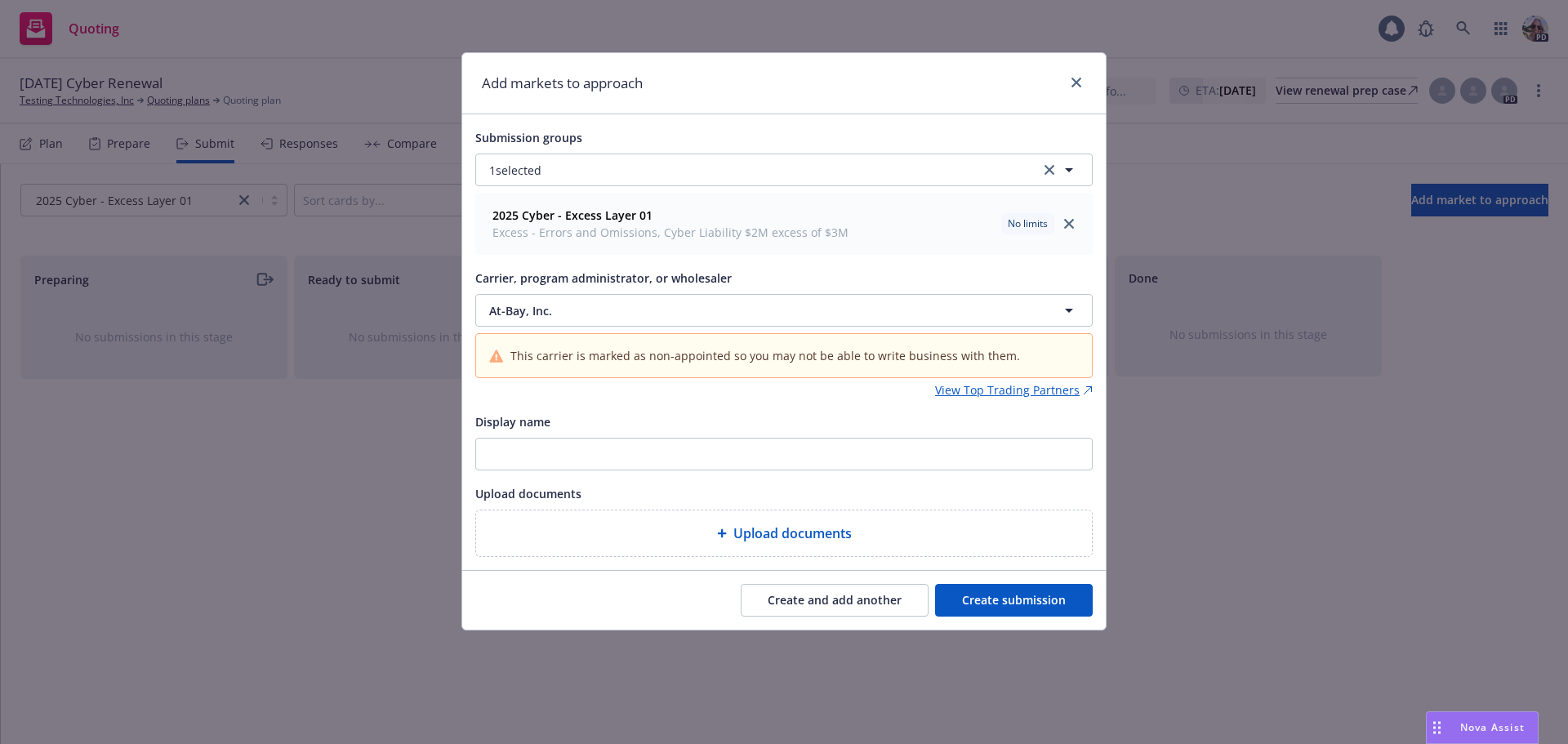
click at [1012, 602] on button "Create submission" at bounding box center [1013, 600] width 158 height 33
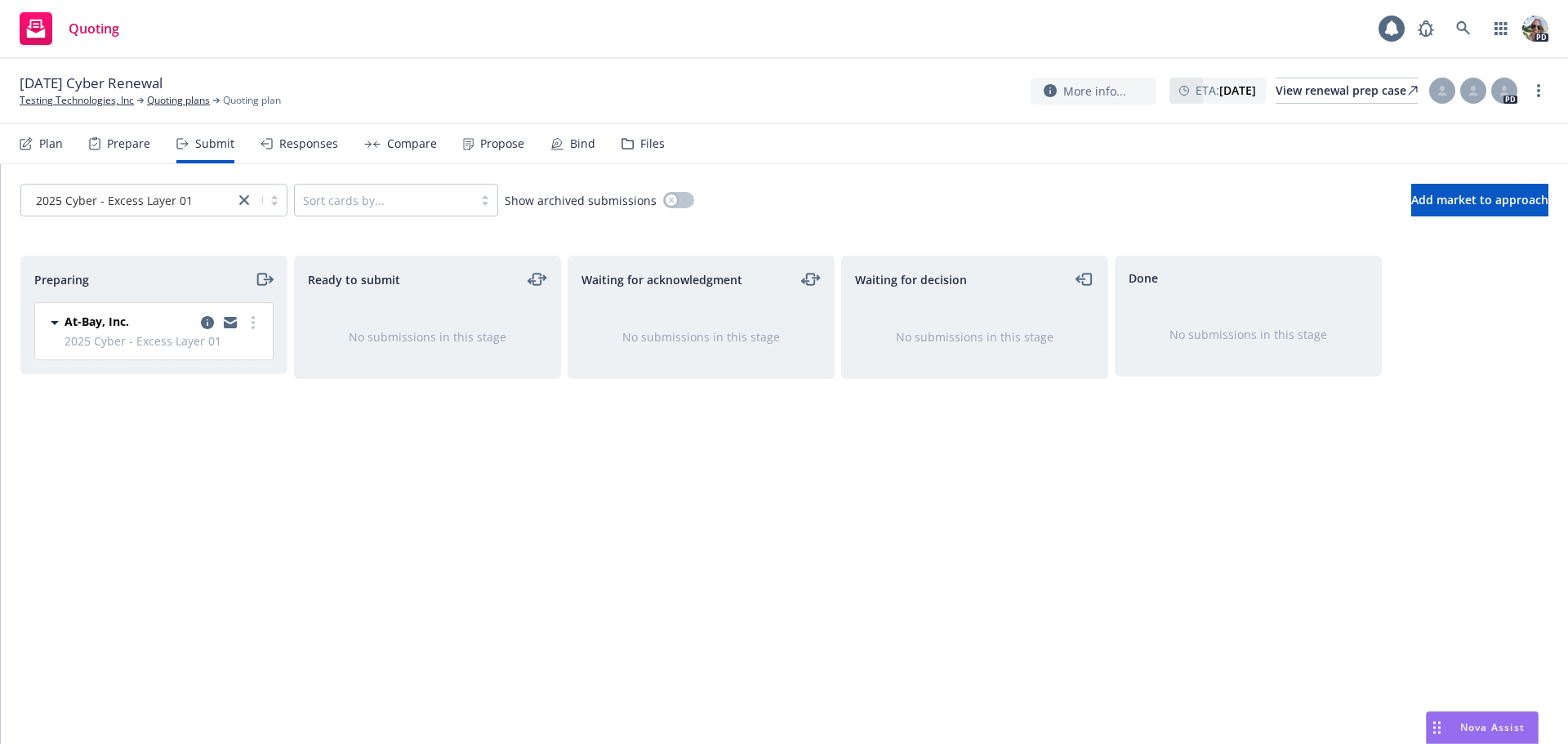
click at [33, 139] on div "Plan" at bounding box center [40, 144] width 43 height 40
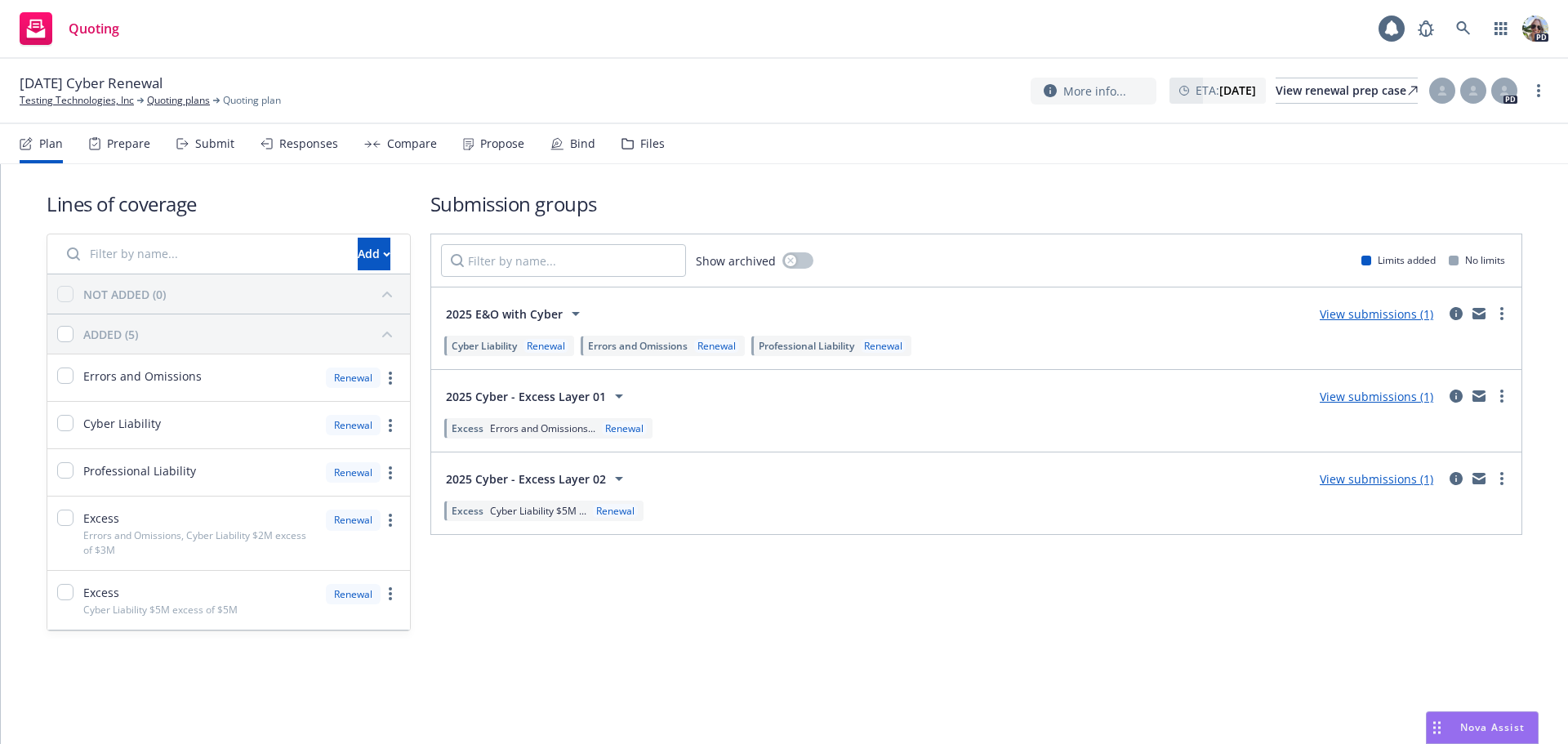
click at [197, 143] on div "Submit" at bounding box center [215, 144] width 40 height 13
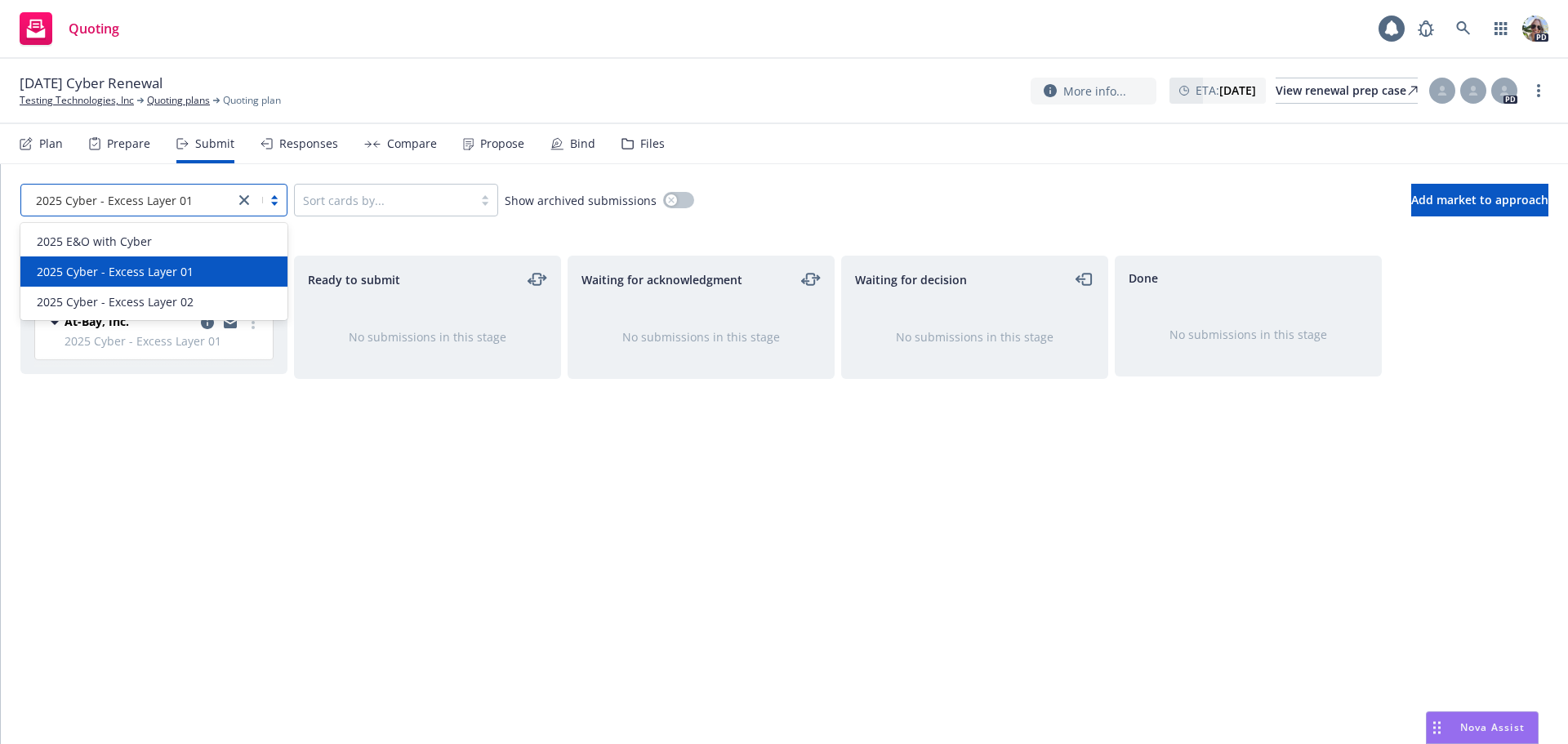
click at [241, 201] on icon "close" at bounding box center [244, 200] width 10 height 10
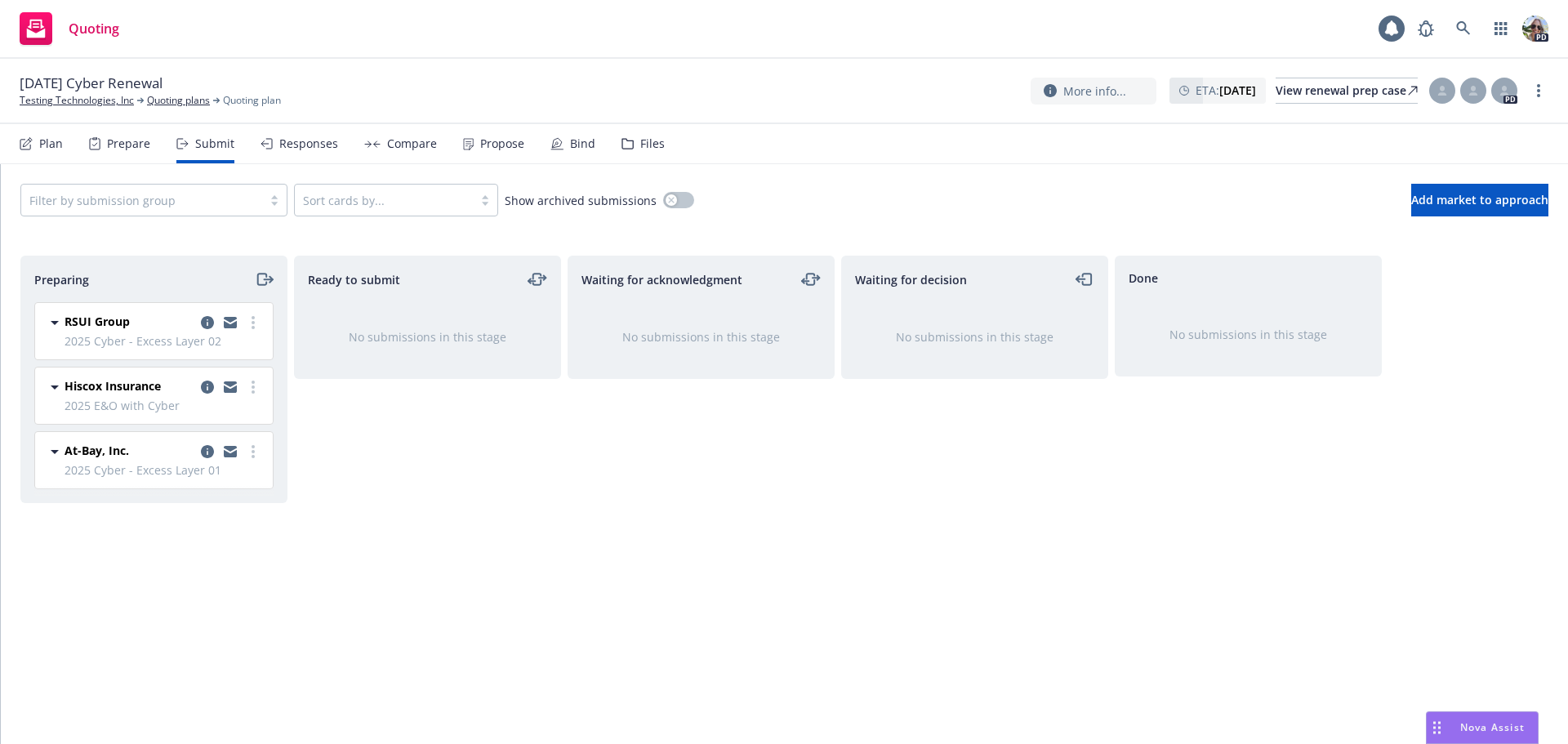
drag, startPoint x: 608, startPoint y: 620, endPoint x: 609, endPoint y: 612, distance: 8.1
click at [607, 619] on div "Waiting for acknowledgment No submissions in this stage" at bounding box center [701, 482] width 267 height 454
click at [254, 449] on link "more" at bounding box center [253, 452] width 19 height 19
click at [193, 575] on span "Add accepted decision" at bounding box center [180, 583] width 163 height 16
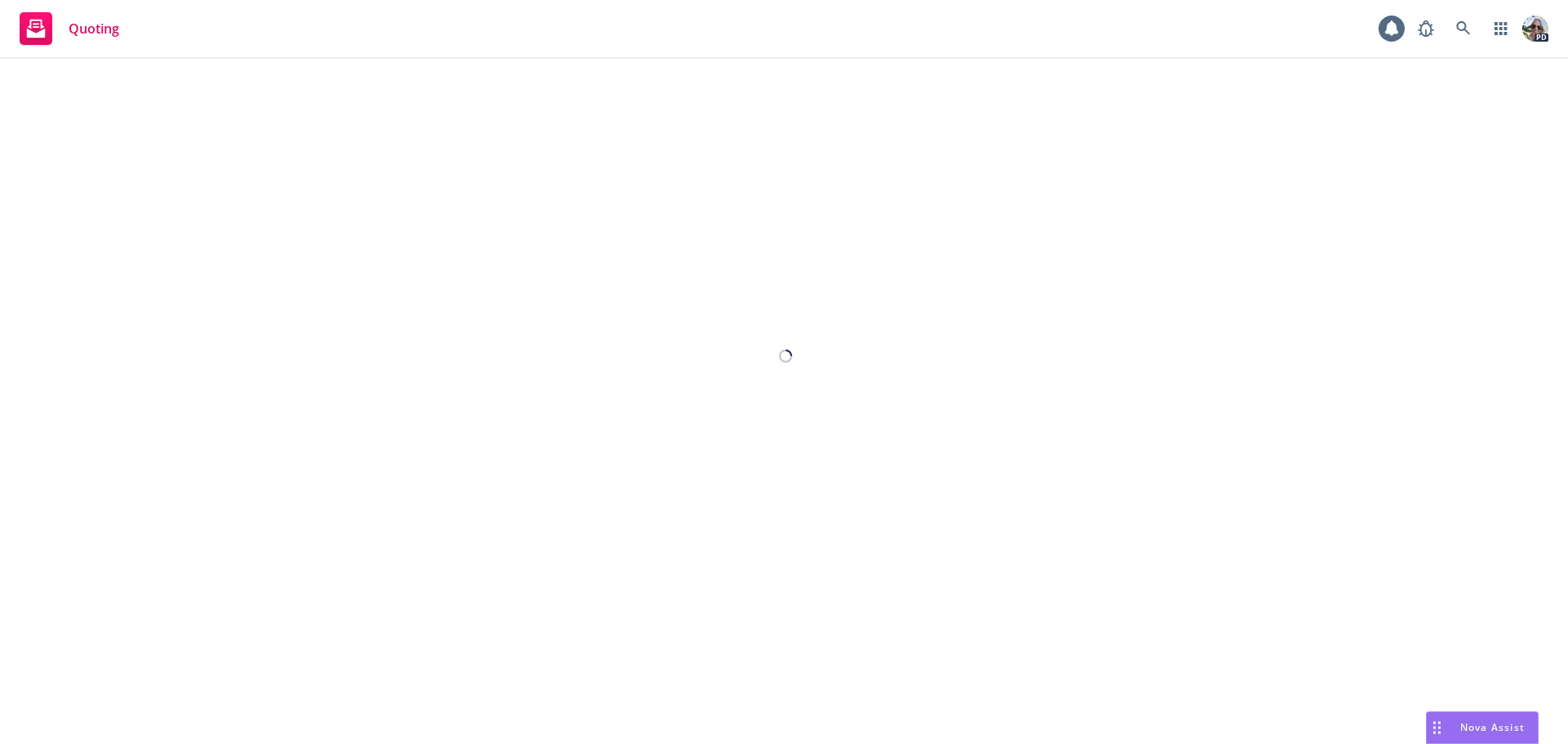
select select "12"
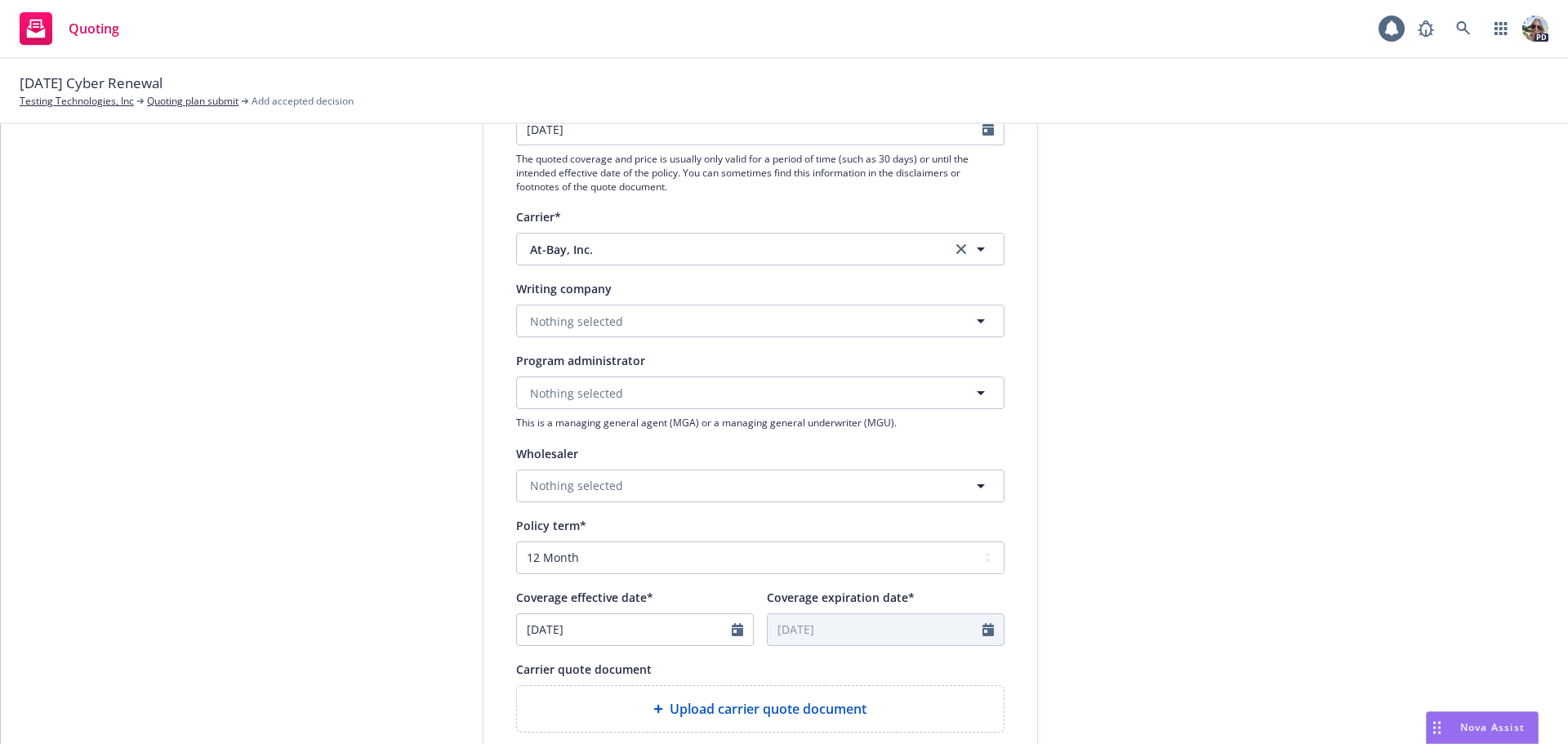
scroll to position [159, 0]
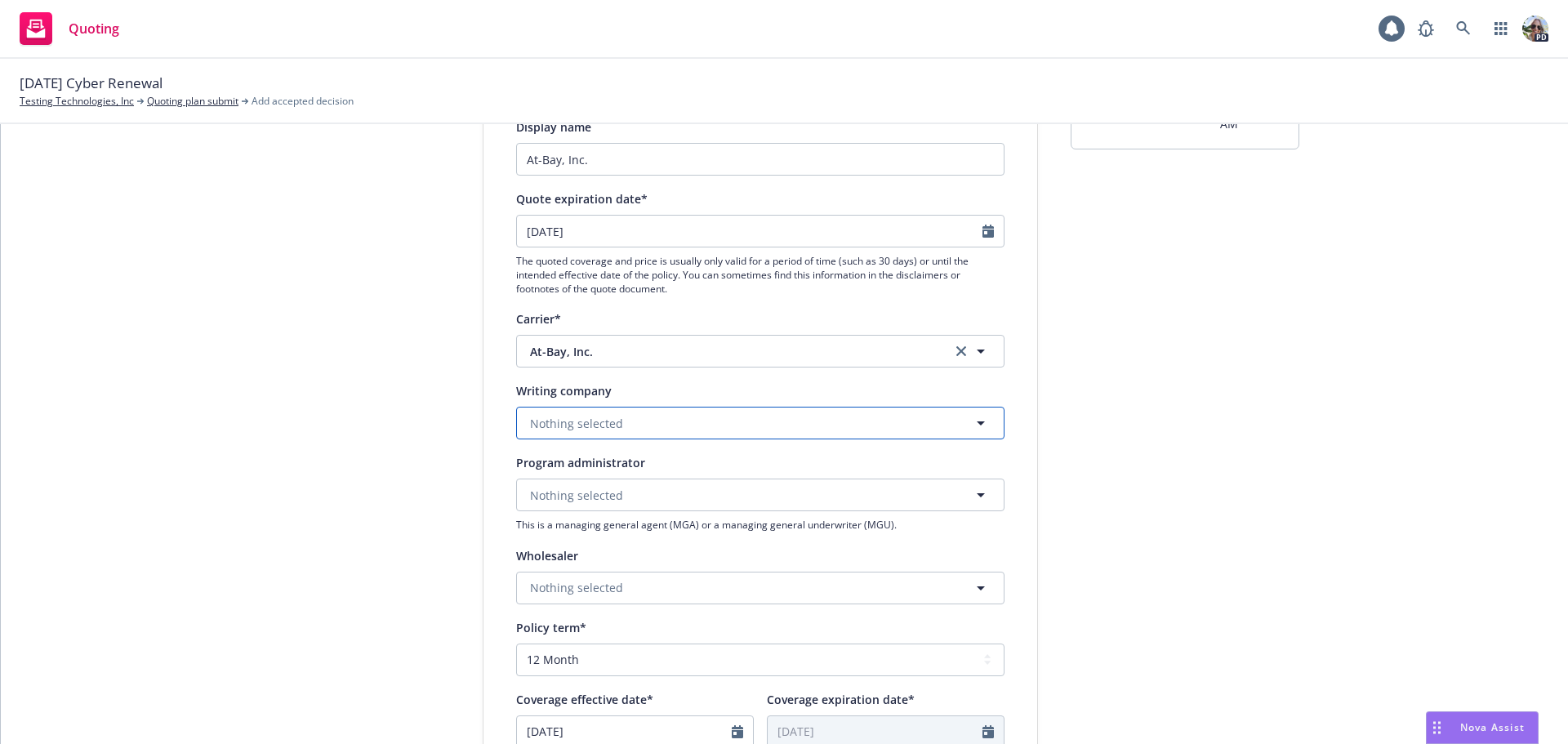
click at [584, 426] on span "Nothing selected" at bounding box center [577, 423] width 93 height 17
click at [576, 464] on strong "At-Bay Specialty Insurance Company" at bounding box center [637, 469] width 205 height 16
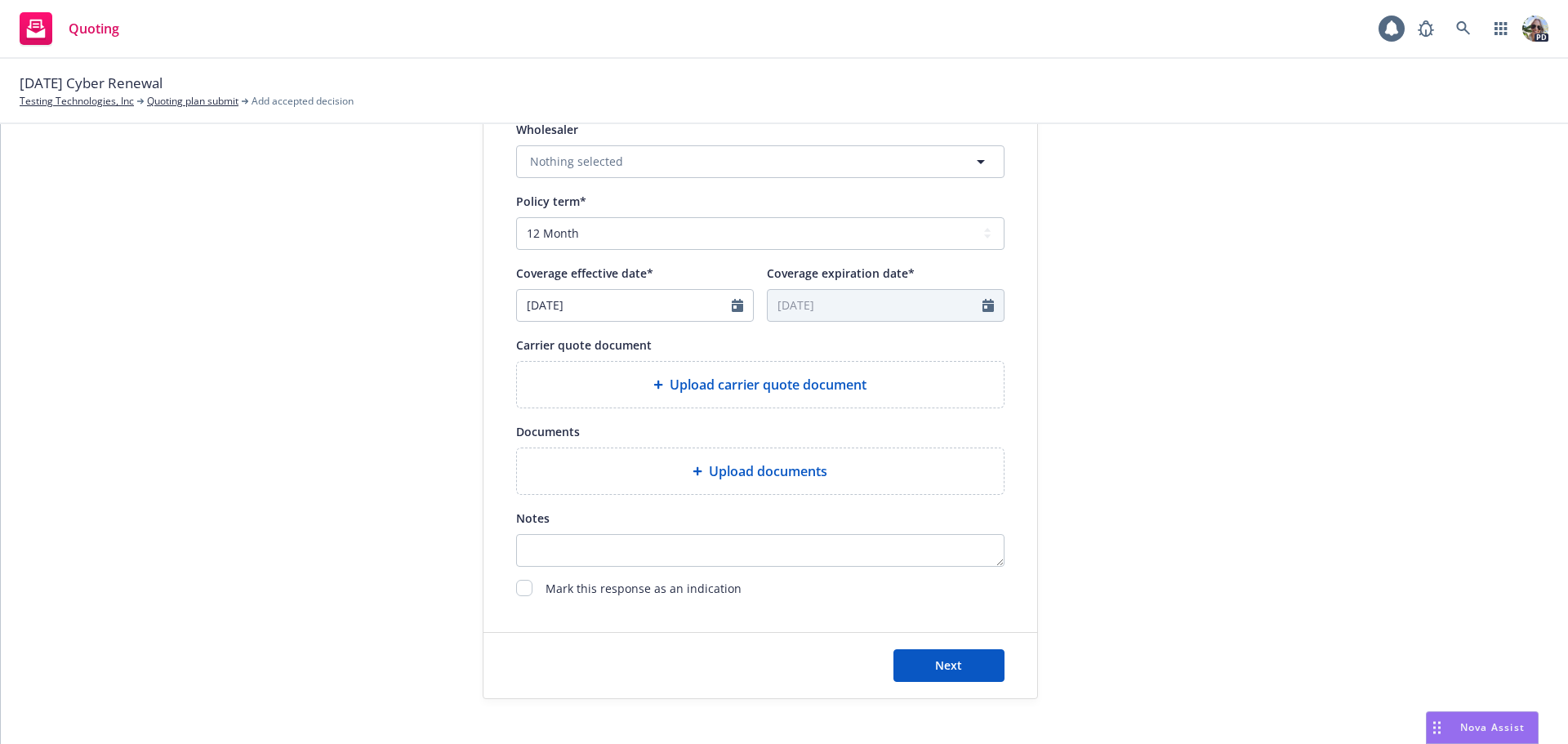
scroll to position [606, 0]
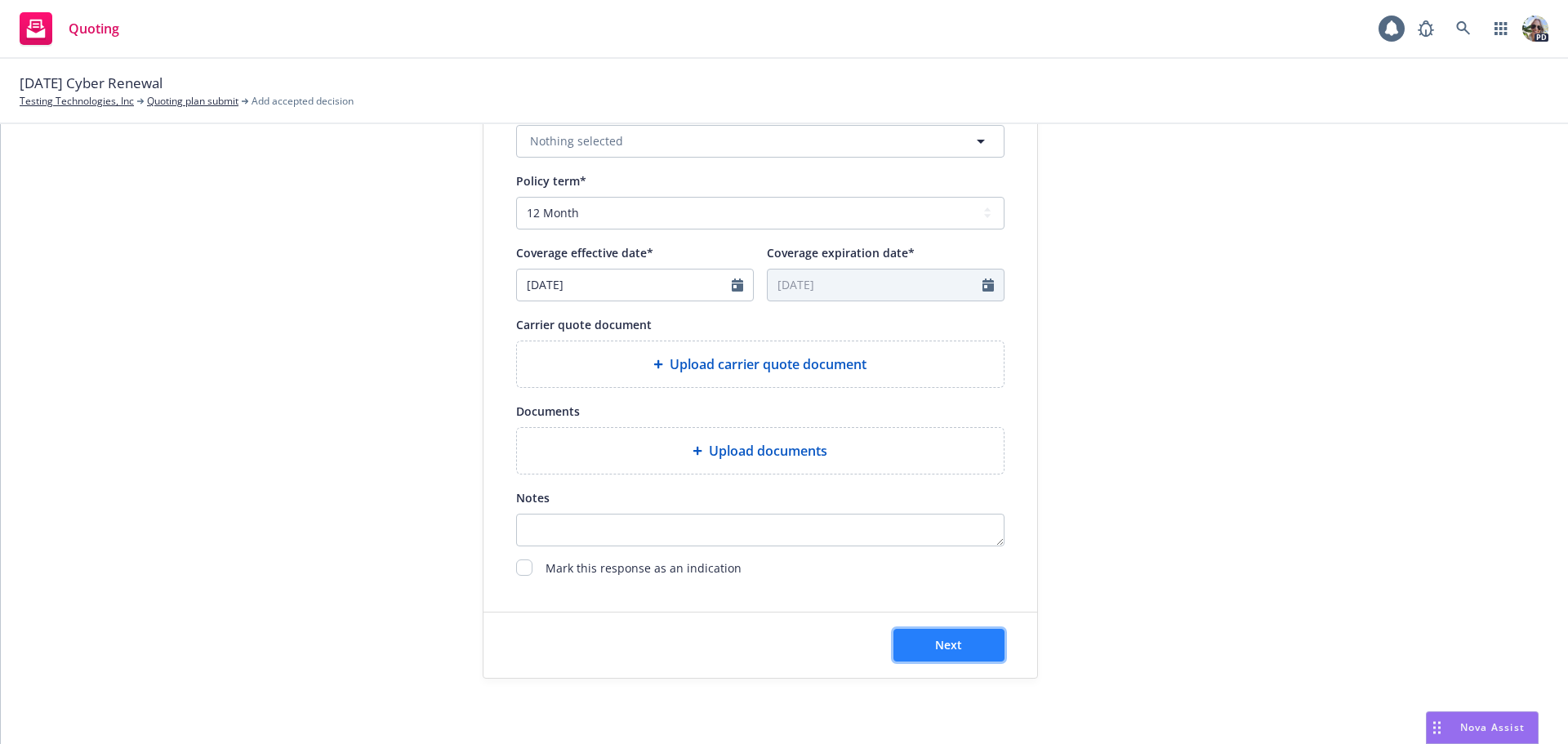
click at [924, 640] on button "Next" at bounding box center [949, 645] width 111 height 33
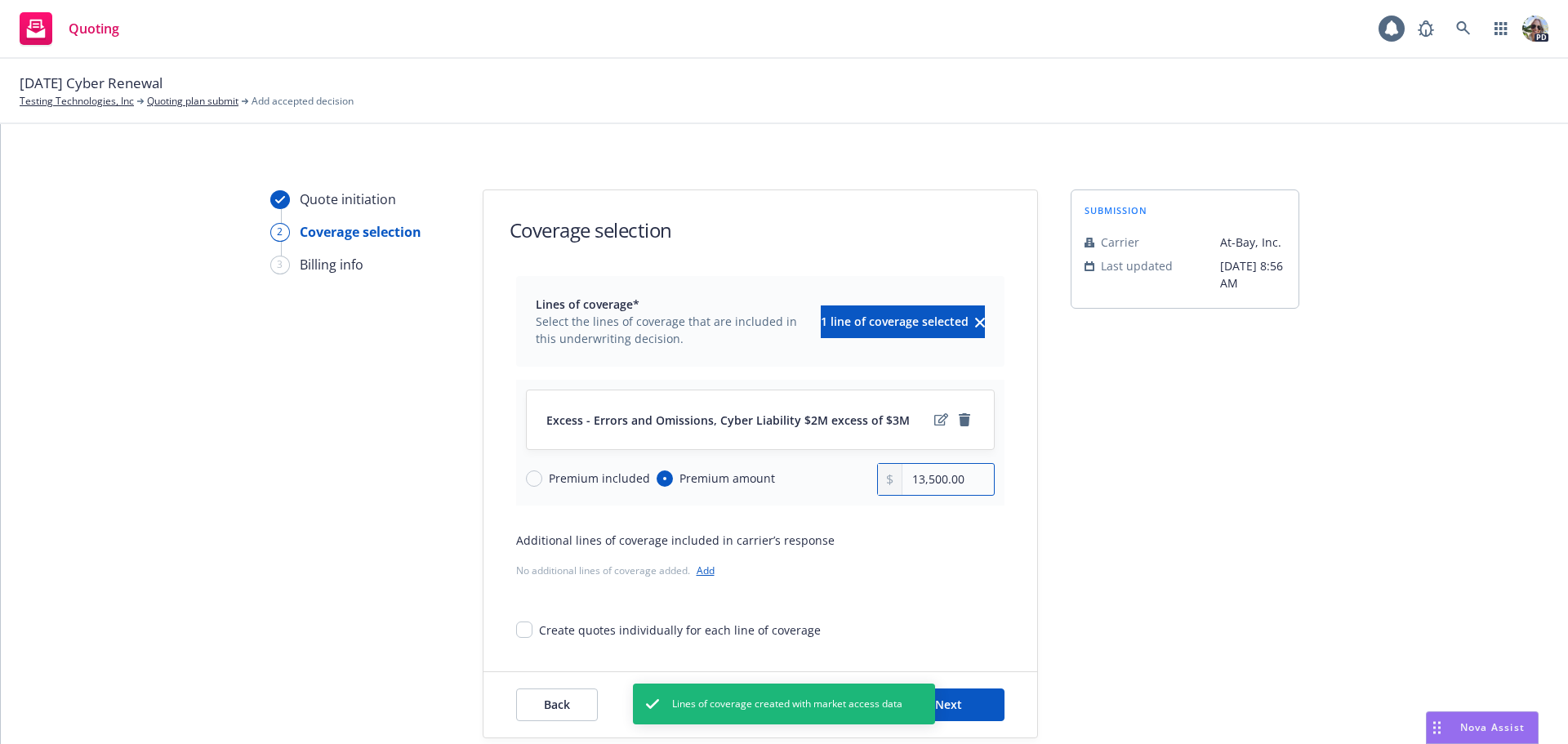
click at [924, 478] on input "13,500.00" at bounding box center [947, 479] width 91 height 31
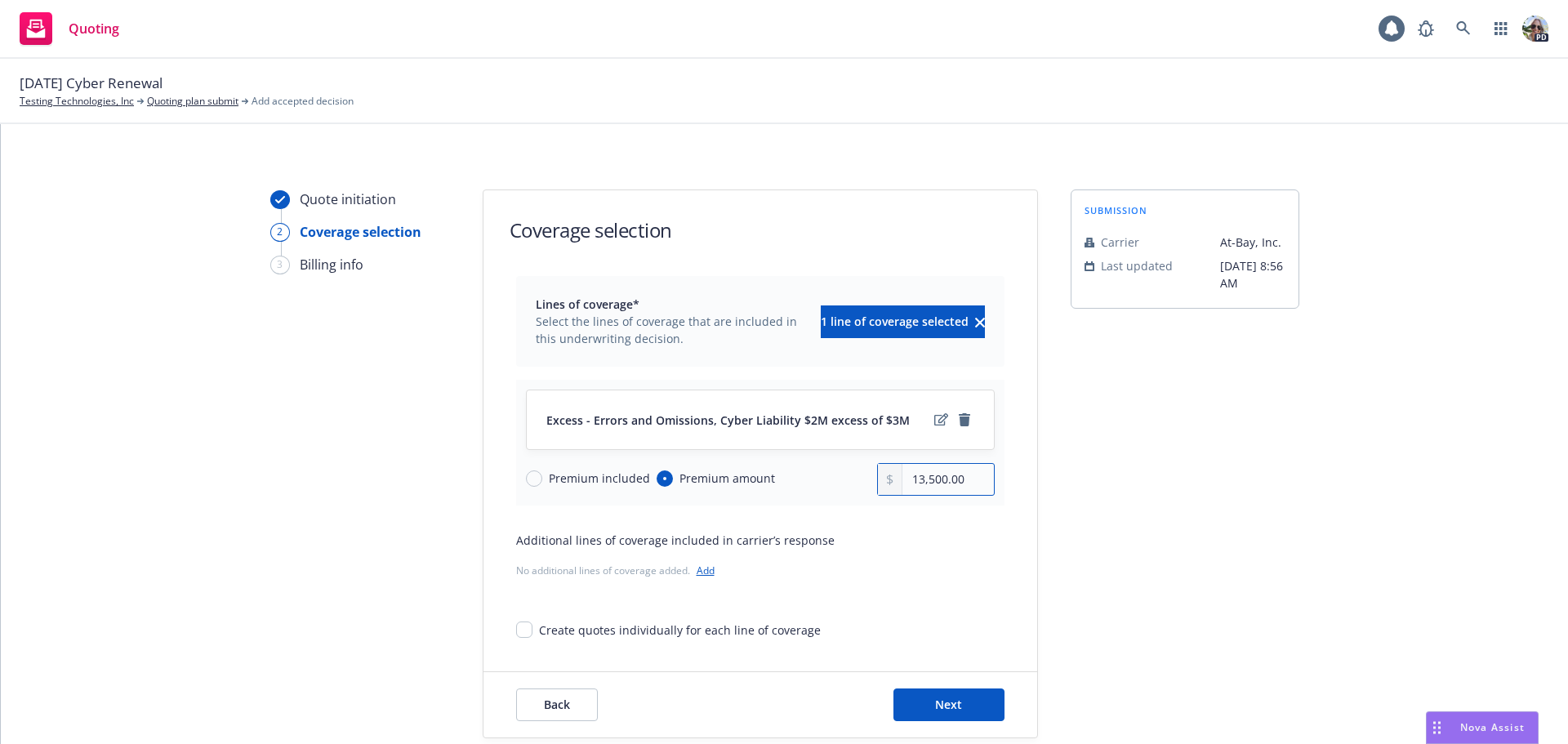
drag, startPoint x: 980, startPoint y: 481, endPoint x: 835, endPoint y: 475, distance: 145.1
click at [840, 488] on div "Premium included Premium amount 13,500.00" at bounding box center [760, 479] width 468 height 33
type input "14,000.00"
click at [942, 705] on span "Next" at bounding box center [948, 704] width 27 height 16
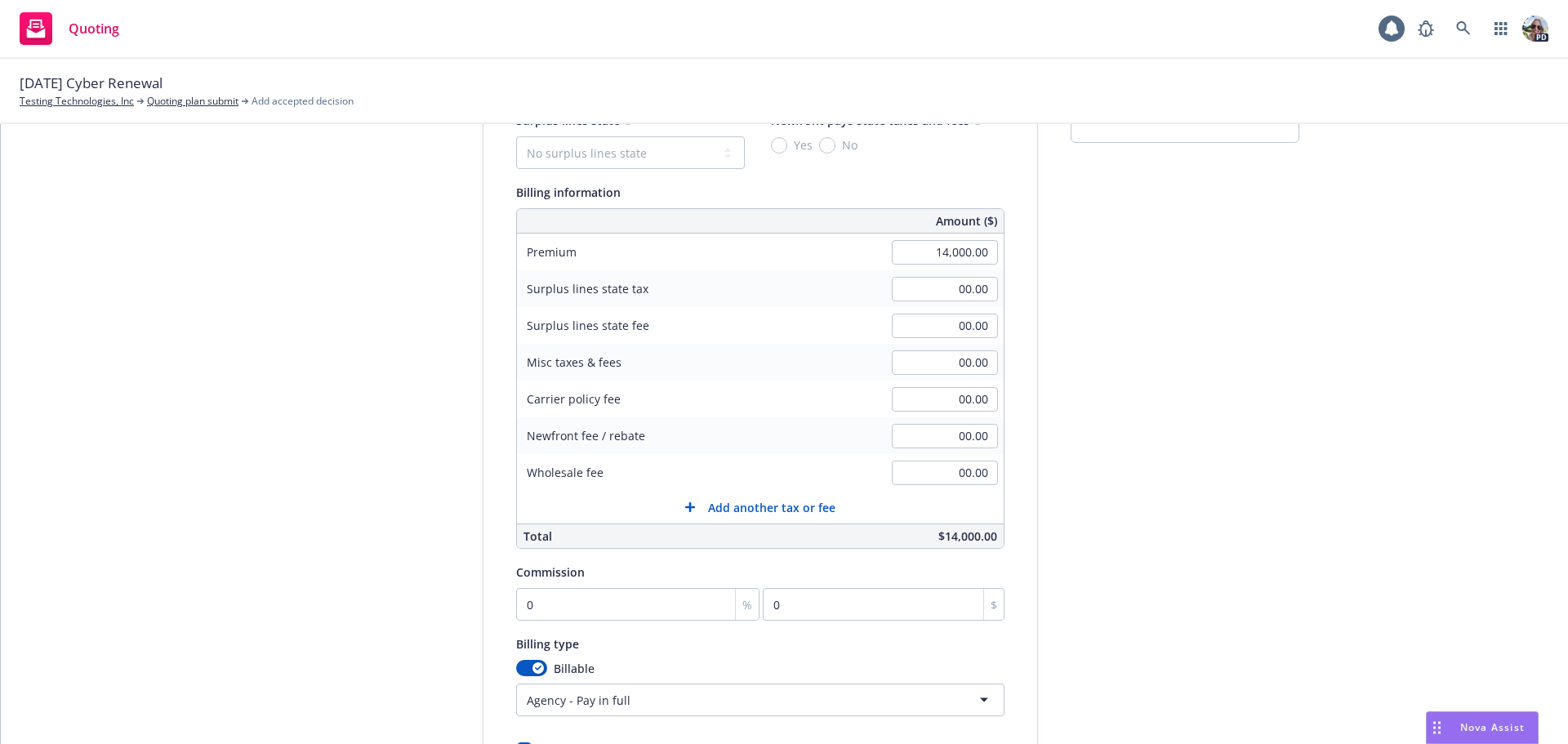
scroll to position [346, 0]
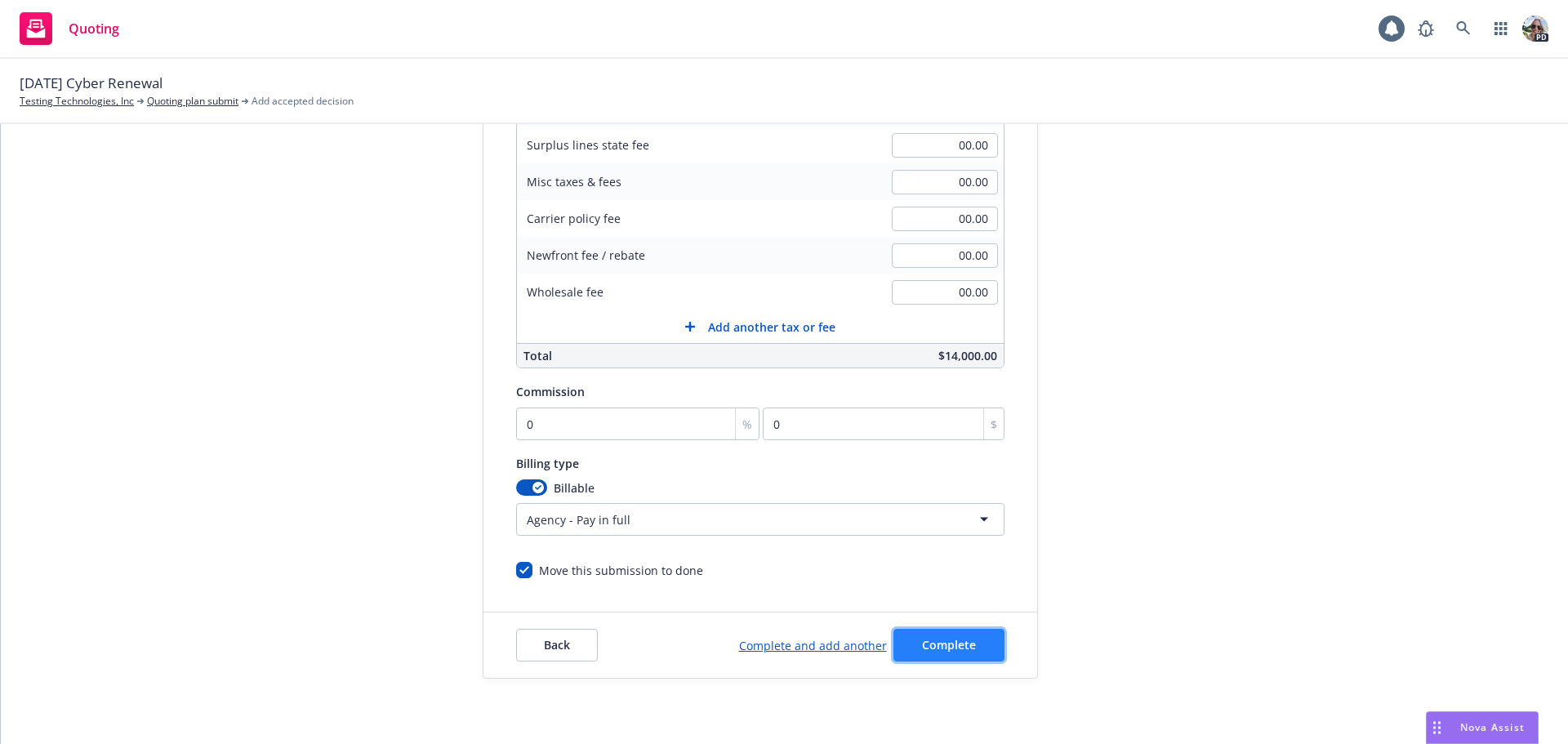
click at [922, 638] on span "Complete" at bounding box center [948, 645] width 54 height 16
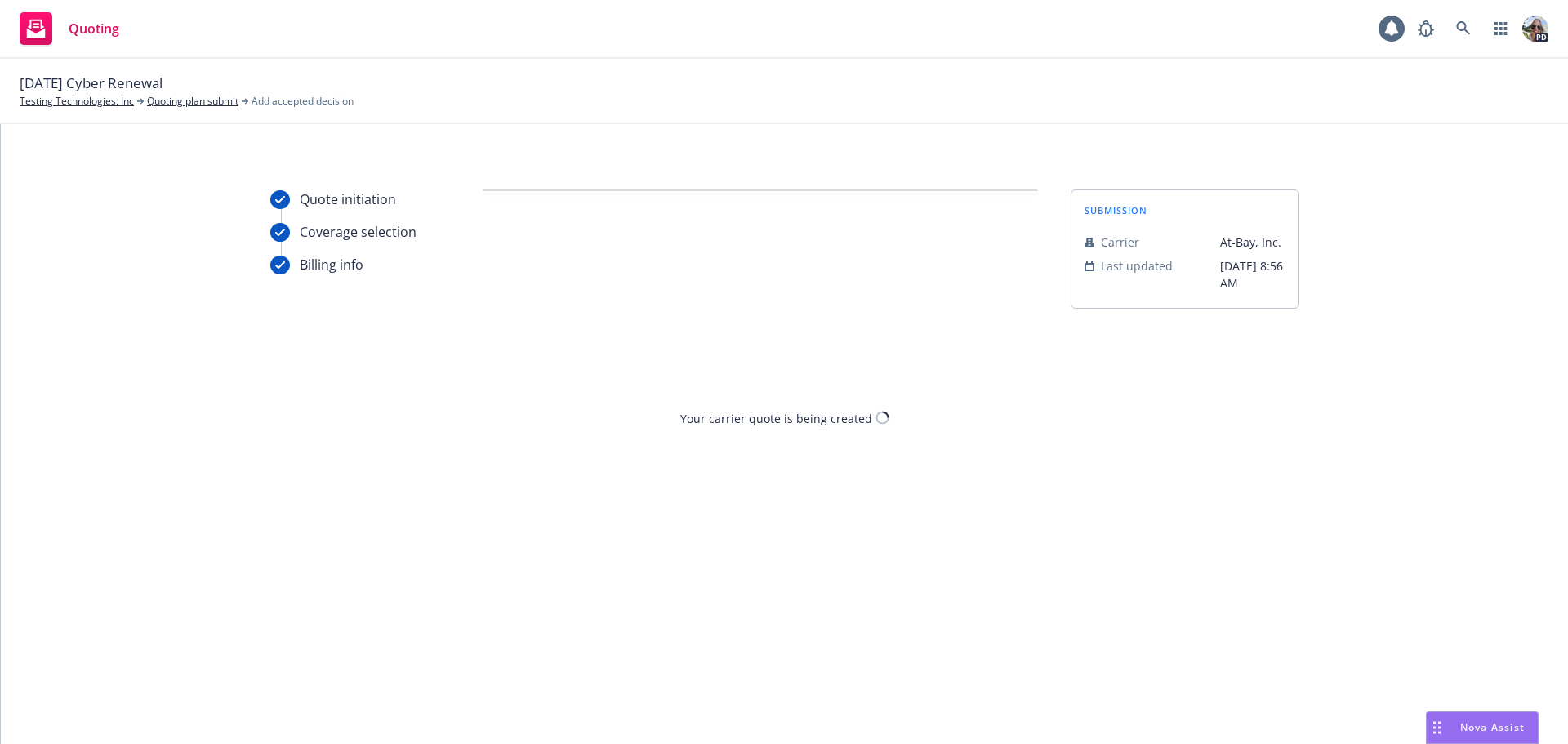
scroll to position [0, 0]
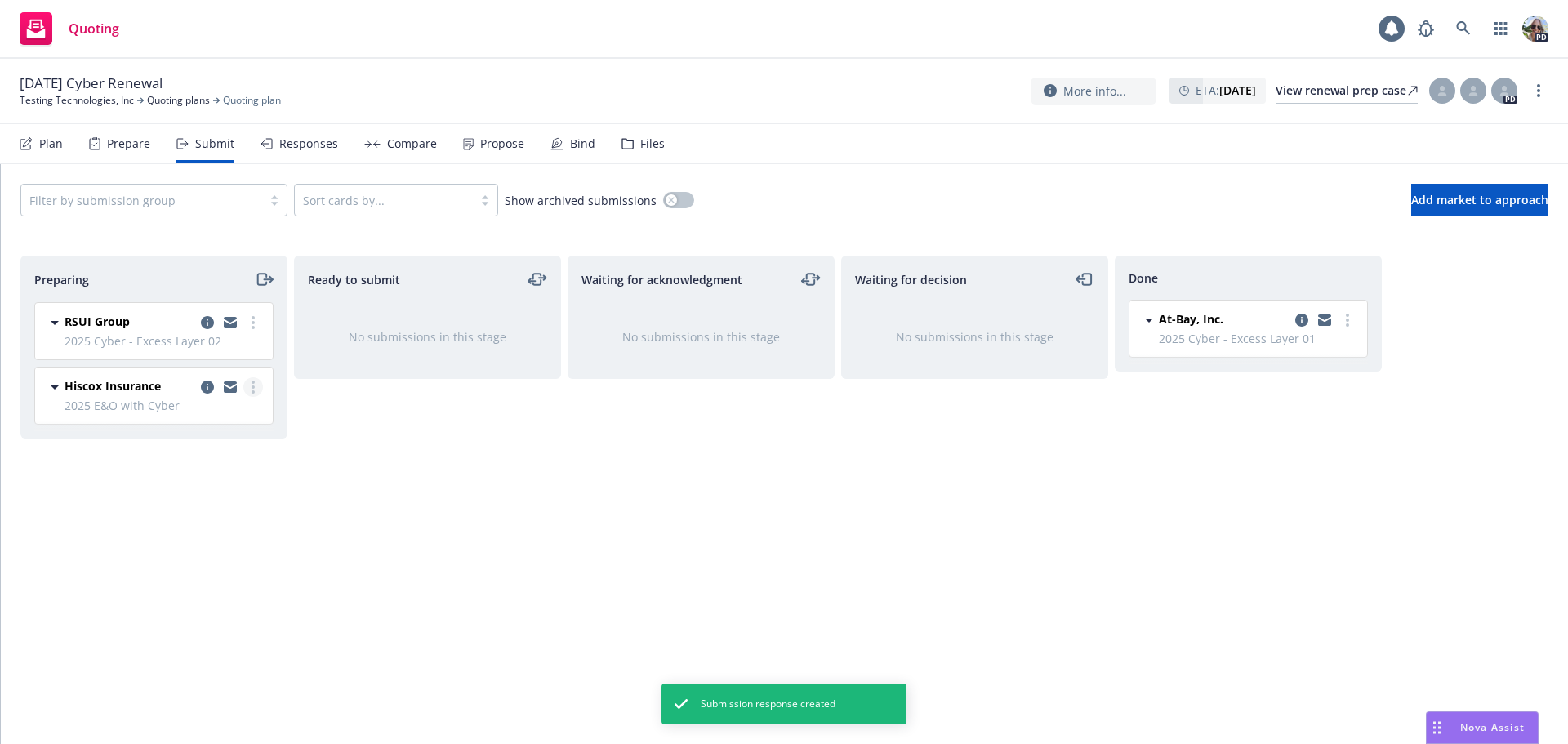
click at [248, 384] on link "more" at bounding box center [253, 387] width 19 height 19
click at [172, 515] on span "Add accepted decision" at bounding box center [180, 519] width 163 height 16
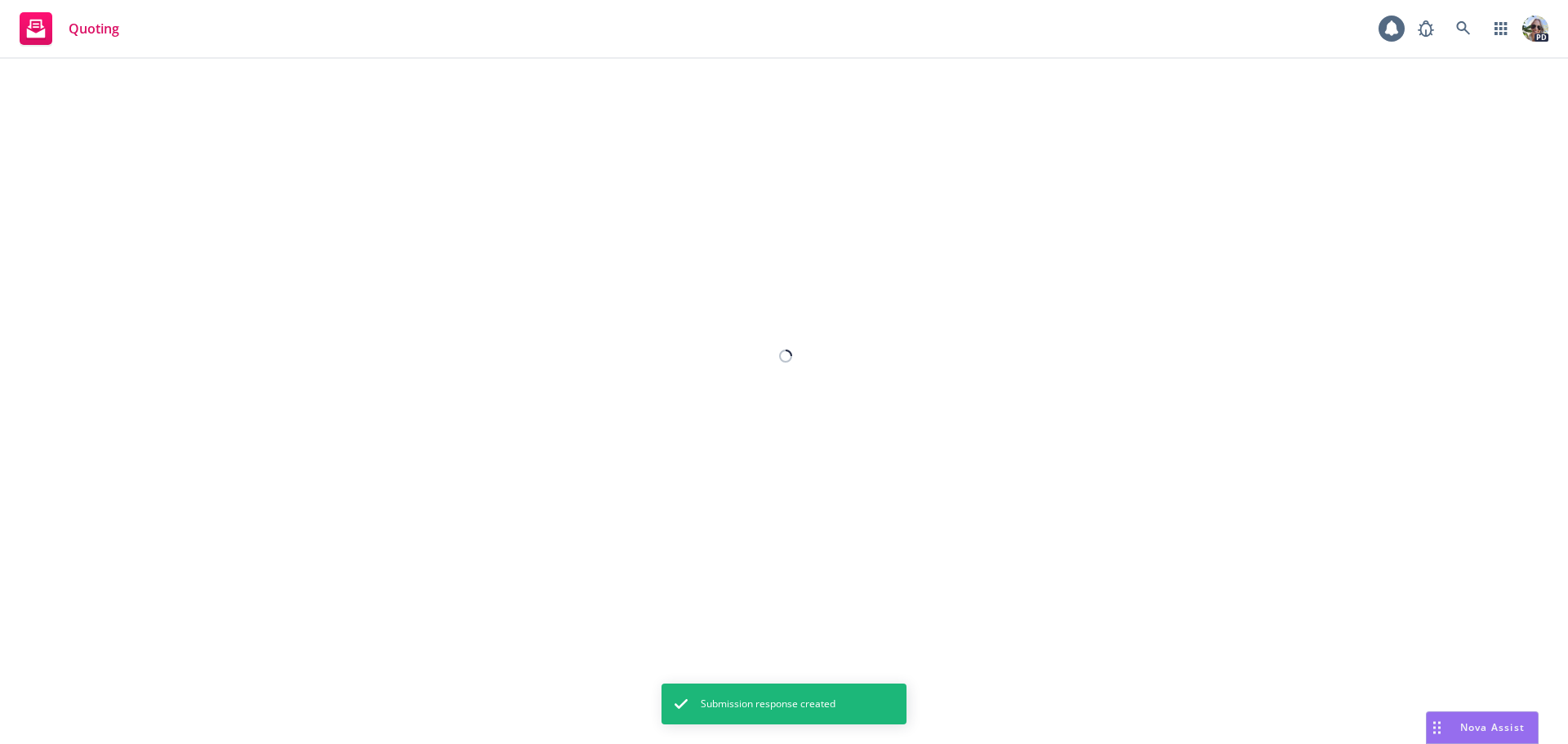
select select "12"
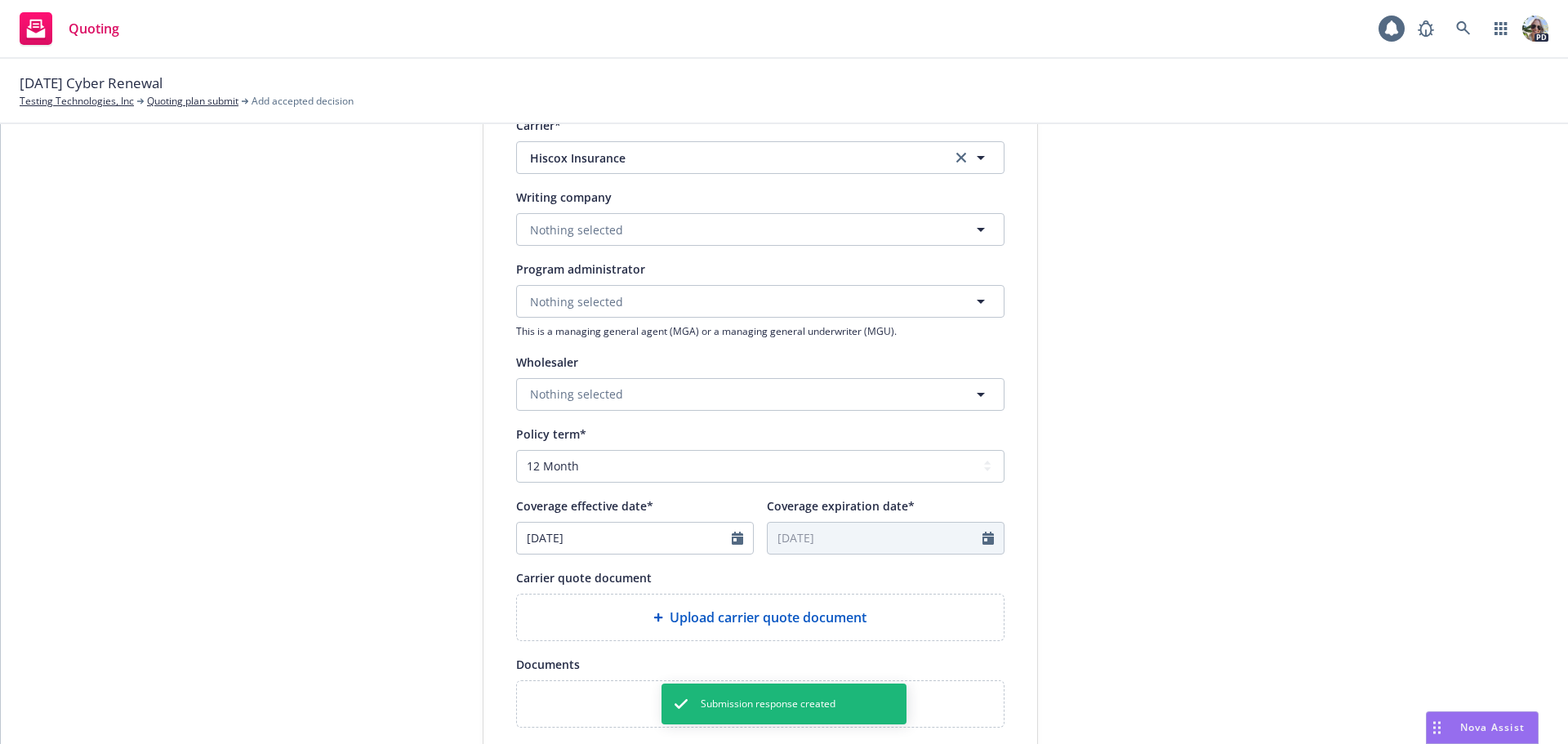
scroll to position [356, 0]
click at [560, 234] on span "Nothing selected" at bounding box center [577, 226] width 93 height 17
click at [567, 287] on span "Domestic - 10200" at bounding box center [622, 289] width 174 height 17
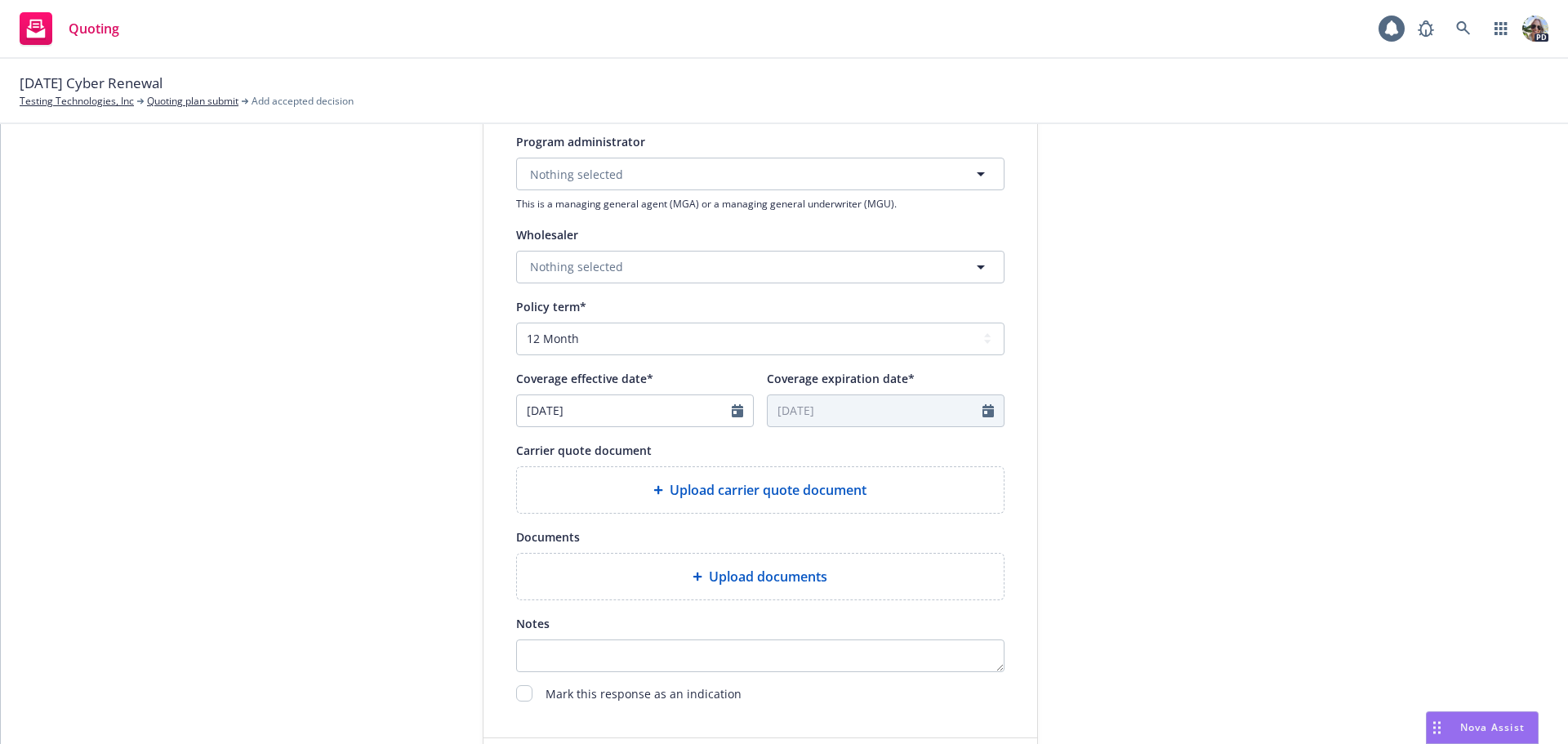
scroll to position [606, 0]
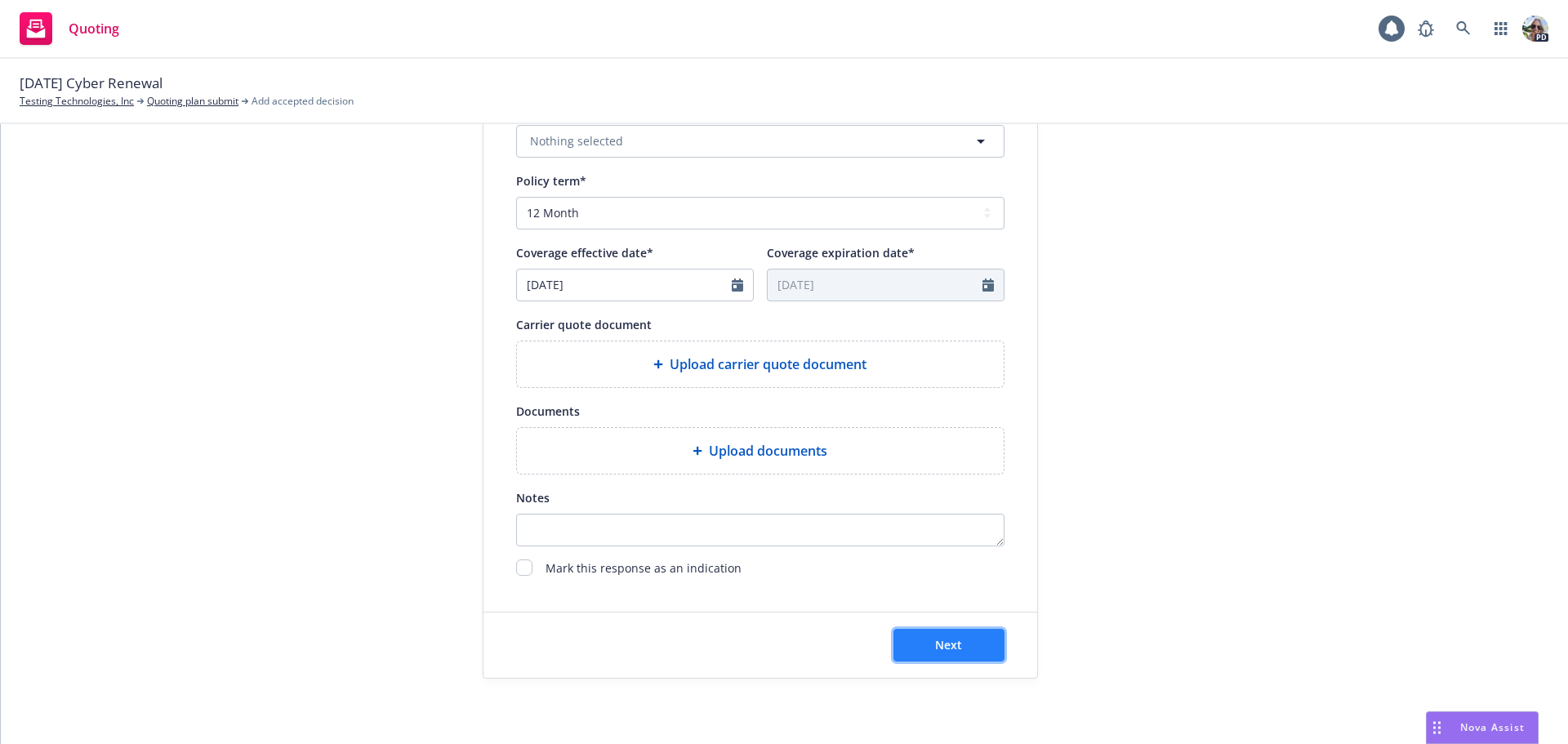
click at [920, 652] on button "Next" at bounding box center [949, 645] width 111 height 33
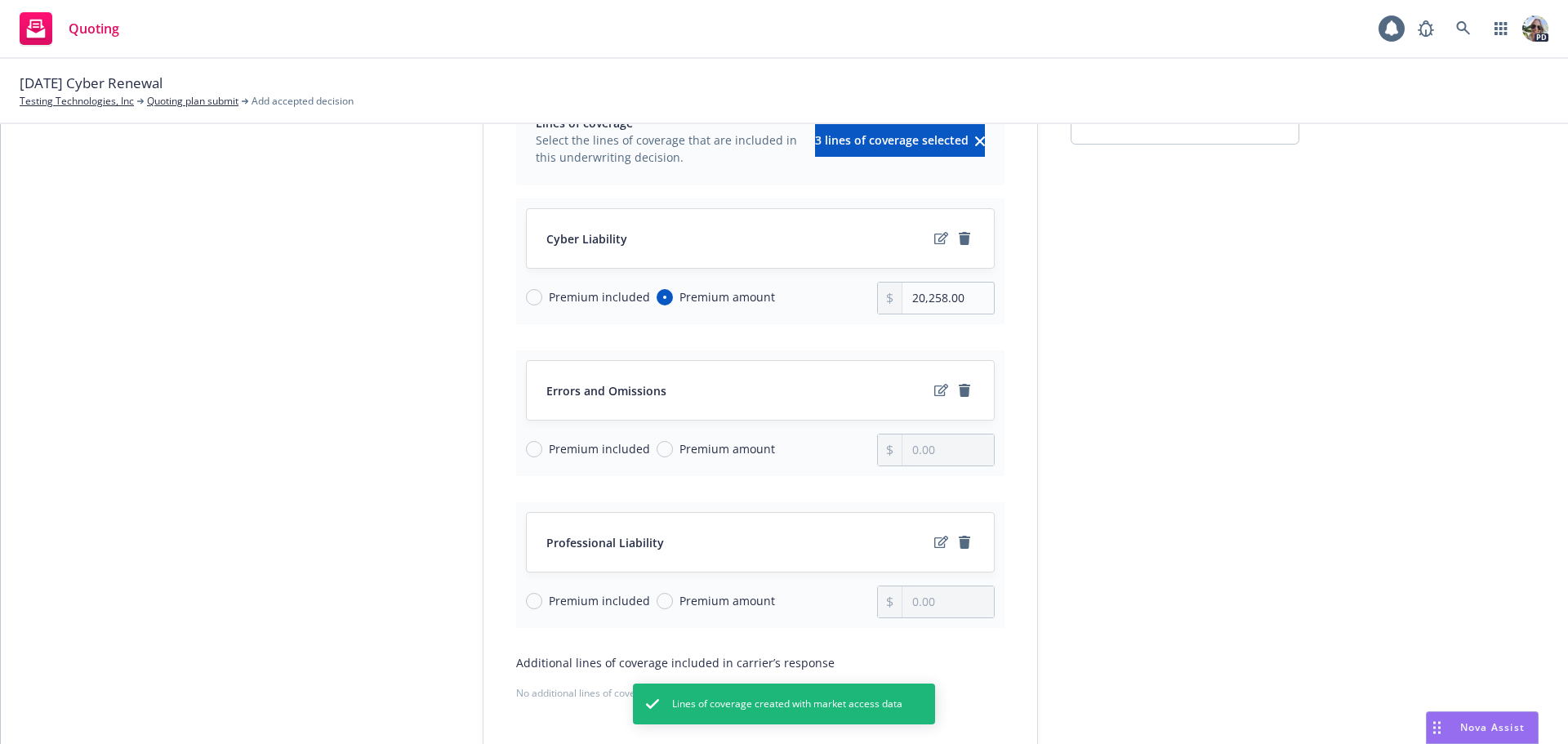
scroll to position [186, 0]
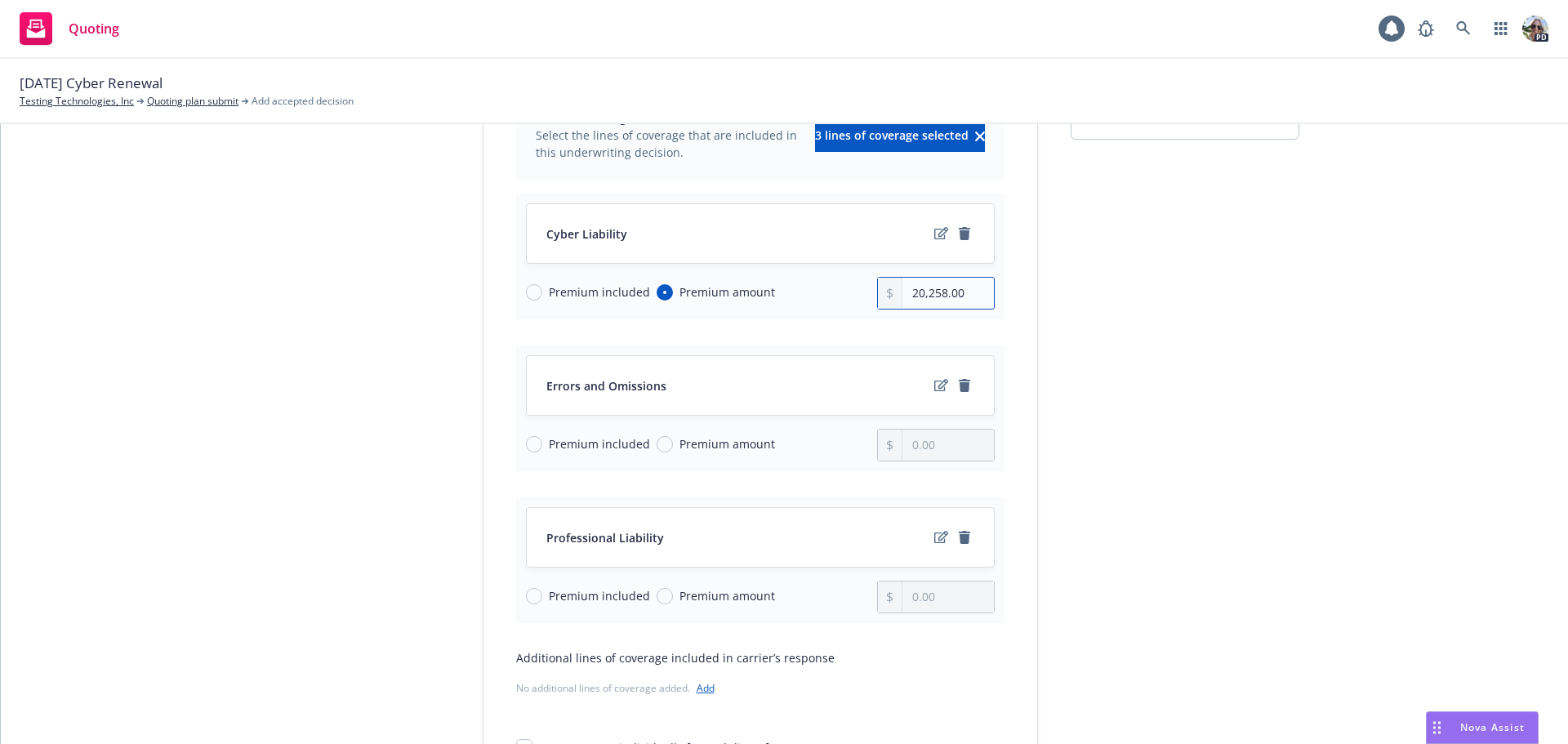
drag, startPoint x: 957, startPoint y: 291, endPoint x: 899, endPoint y: 293, distance: 58.0
click at [902, 293] on input "20,258.00" at bounding box center [947, 292] width 91 height 31
type input "23,000.00"
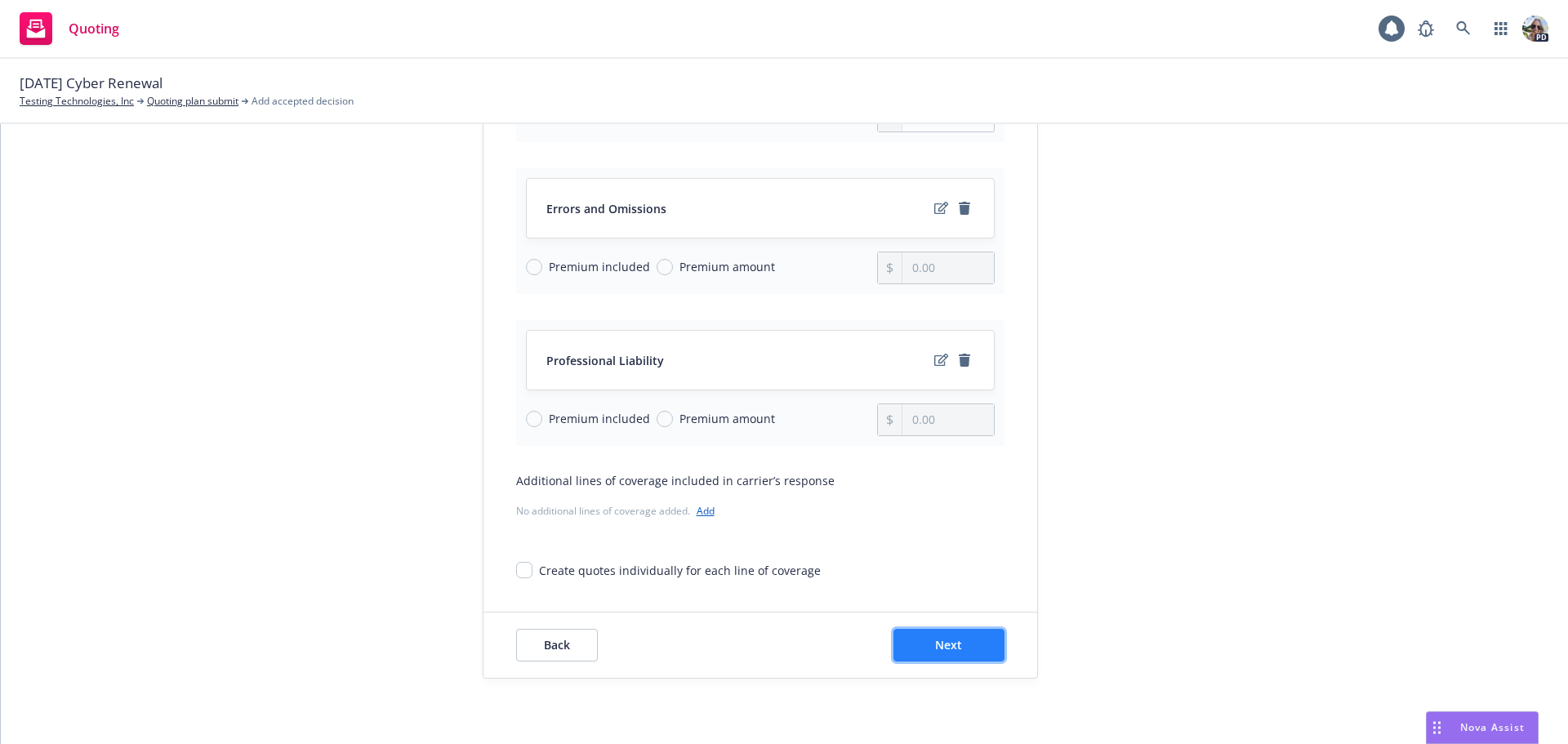
click at [946, 631] on button "Next" at bounding box center [949, 645] width 111 height 33
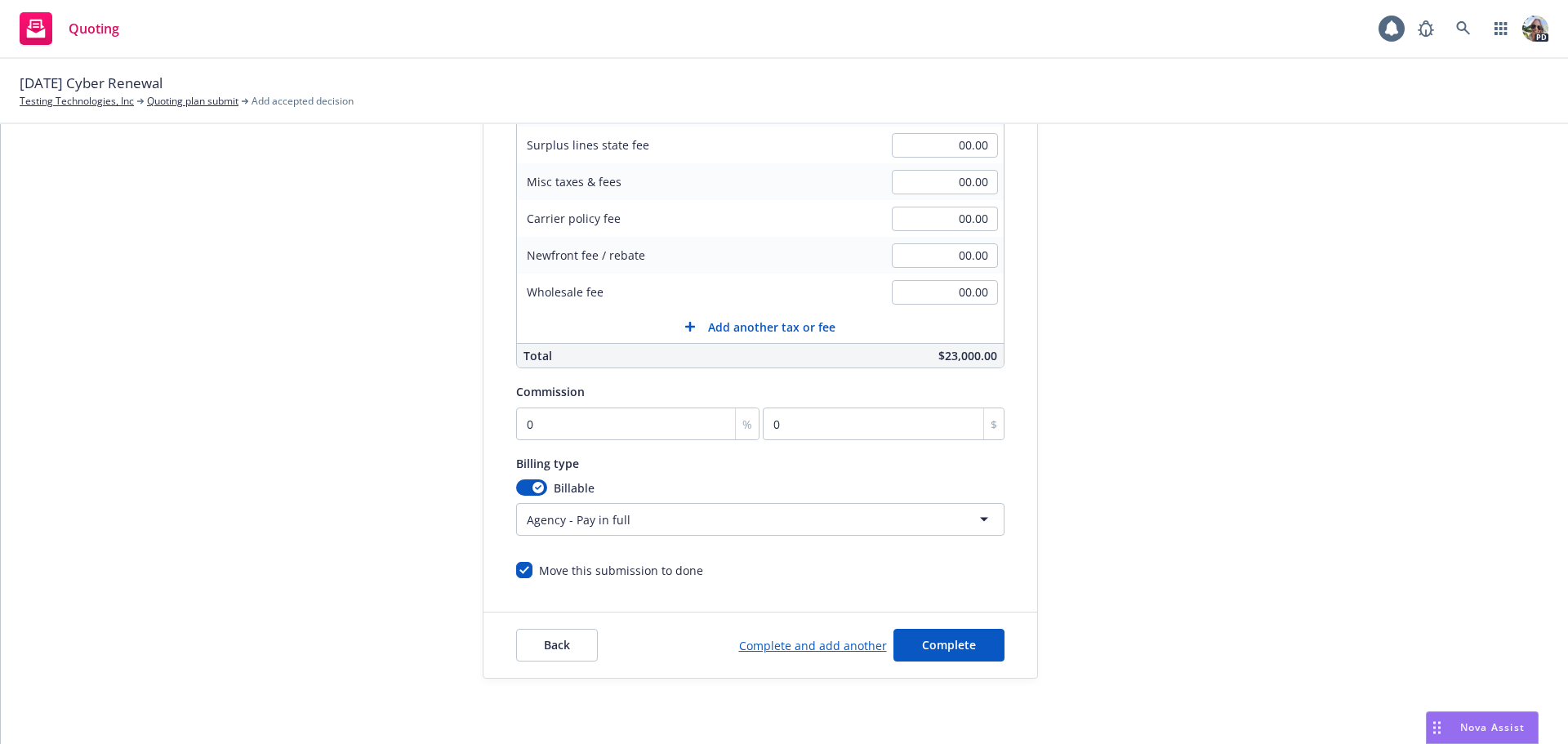
scroll to position [346, 0]
click at [929, 647] on span "Complete" at bounding box center [948, 645] width 54 height 16
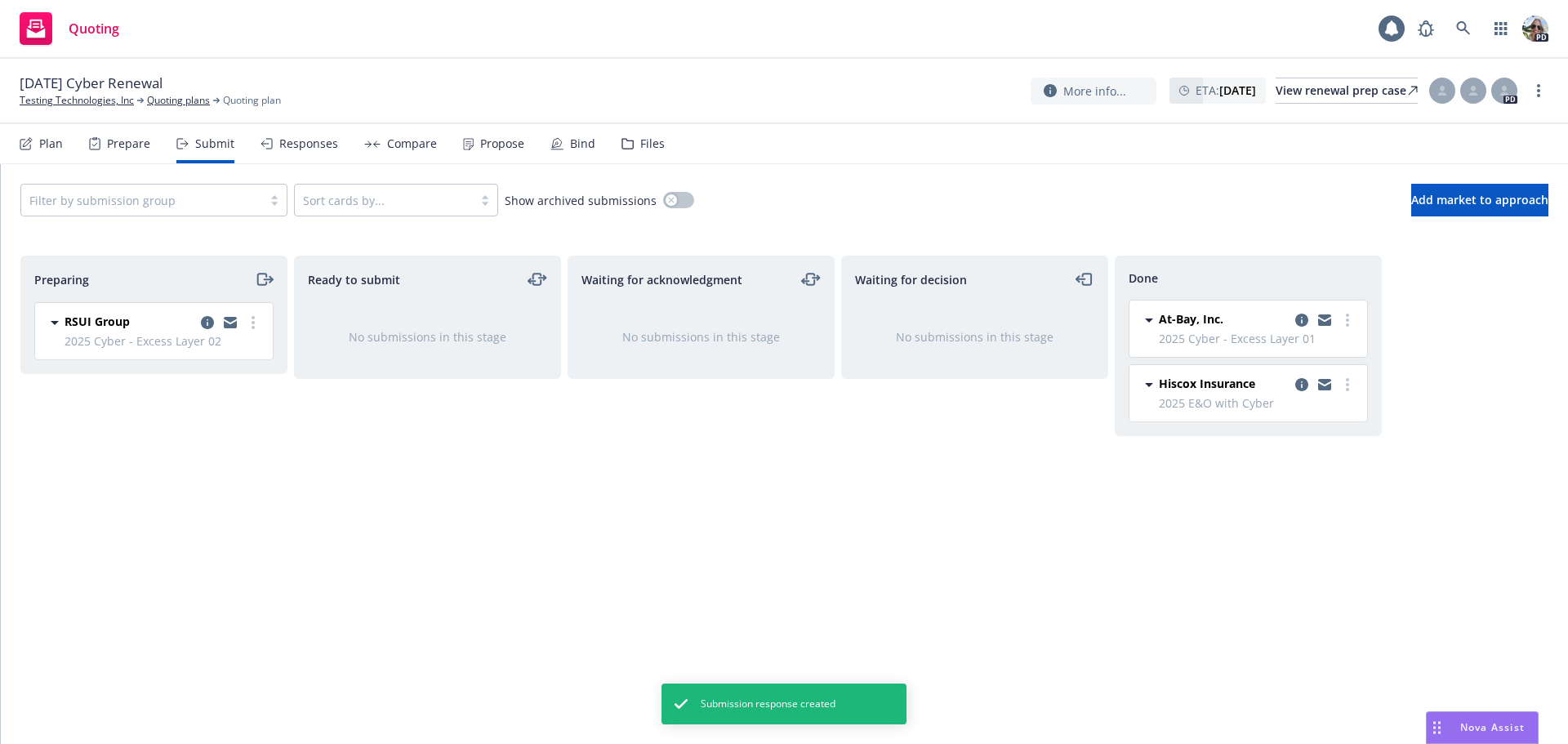
click at [40, 144] on div "Plan" at bounding box center [51, 144] width 24 height 13
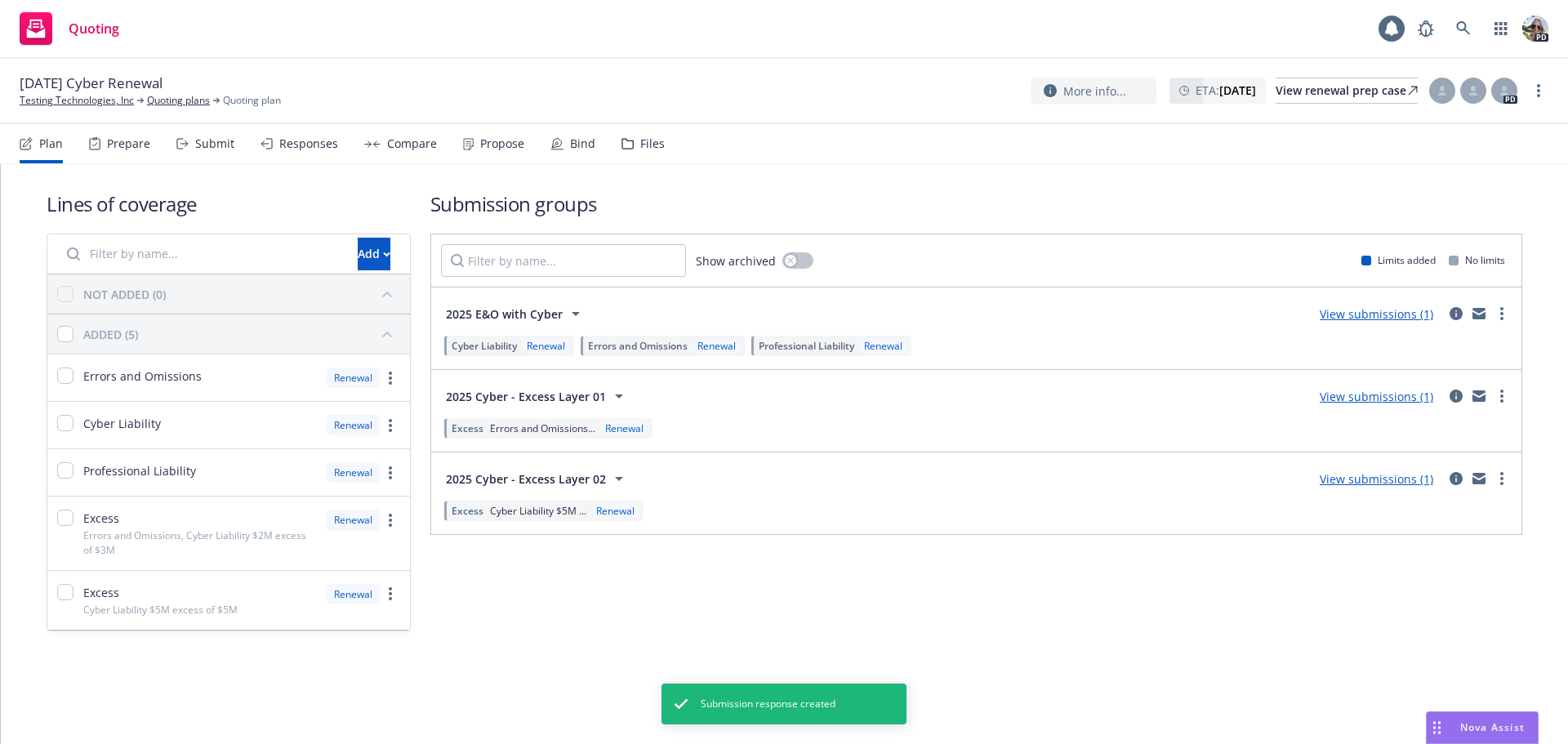
click at [210, 142] on div "Submit" at bounding box center [215, 144] width 40 height 13
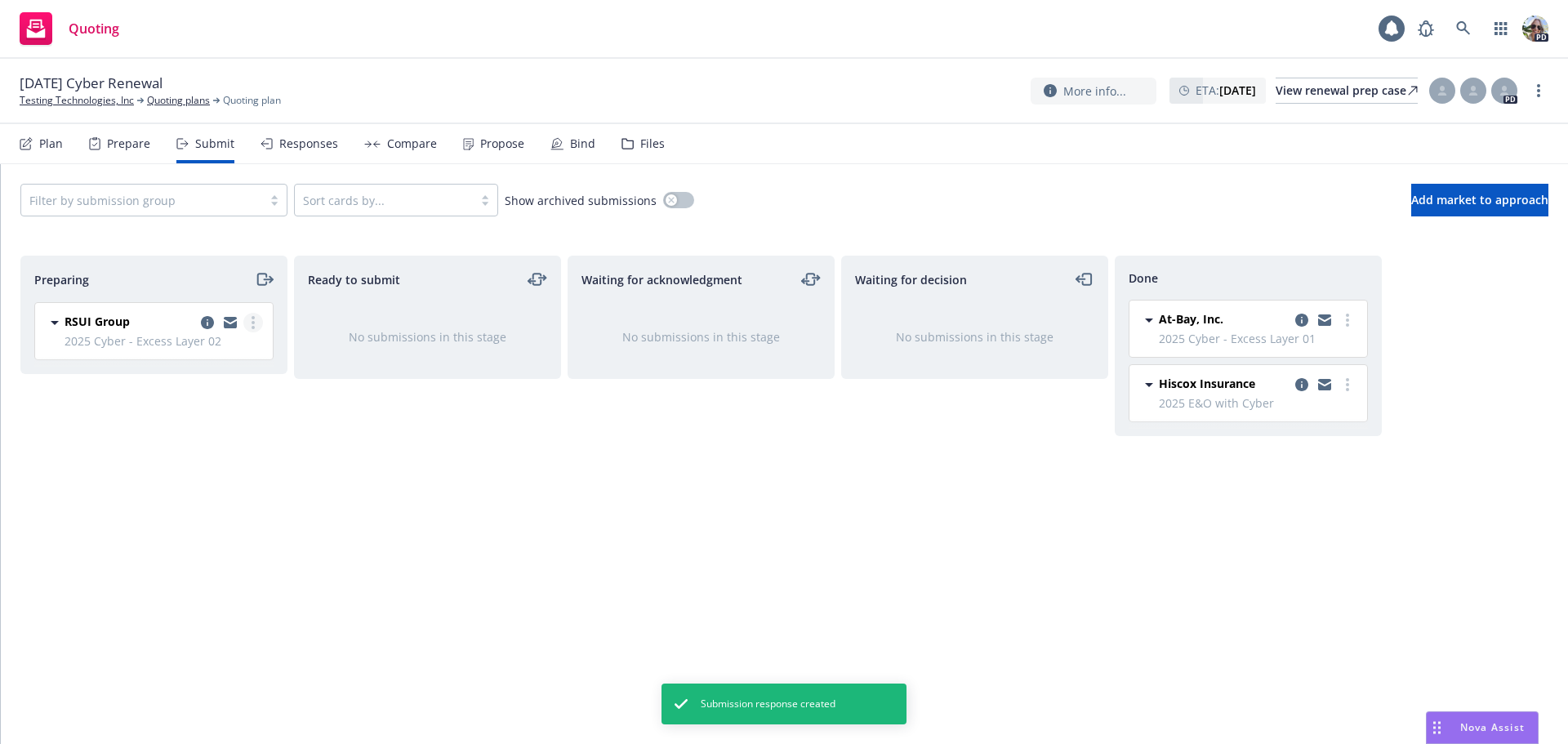
click at [254, 320] on link "more" at bounding box center [253, 322] width 19 height 19
click at [182, 459] on span "Add accepted decision" at bounding box center [180, 453] width 163 height 16
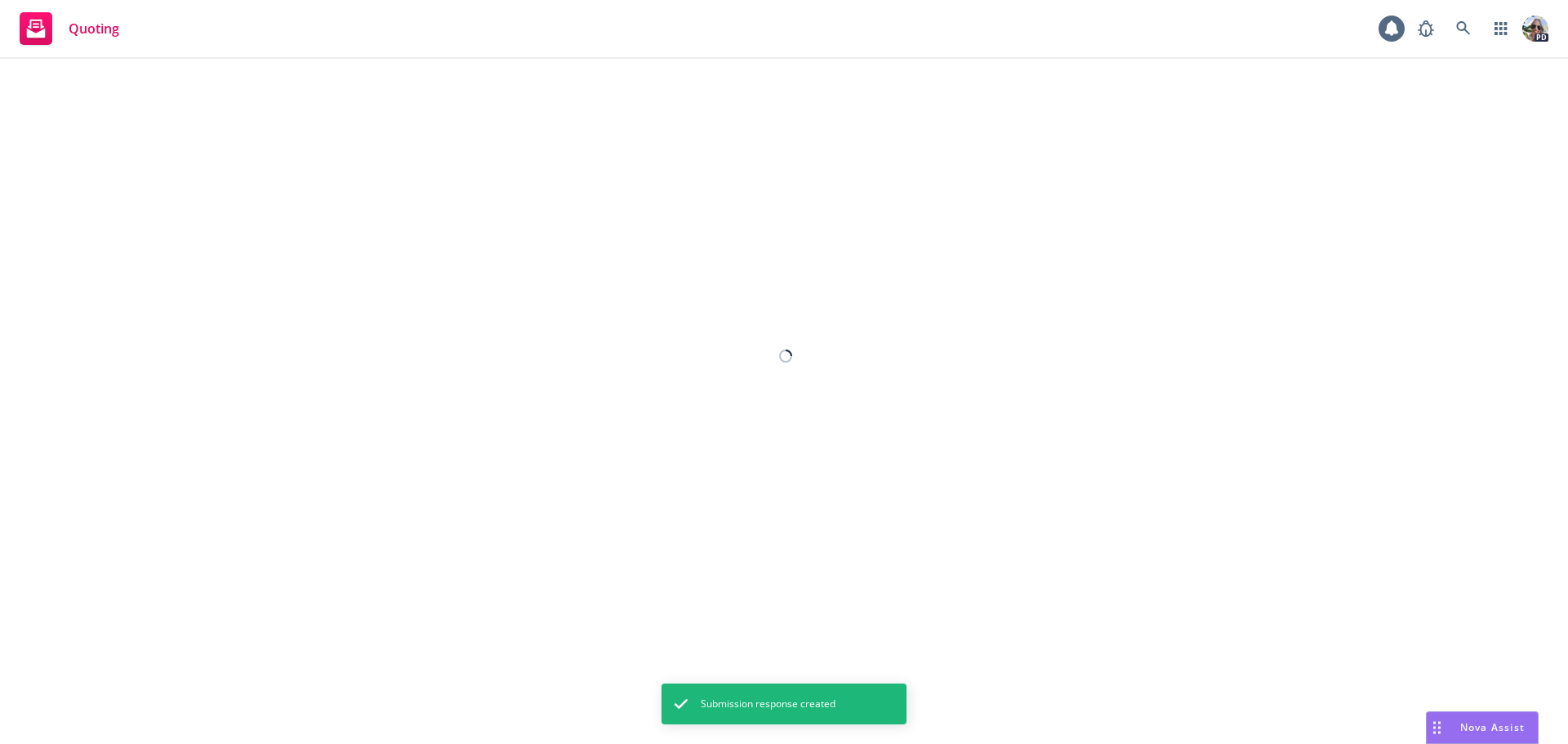
select select "12"
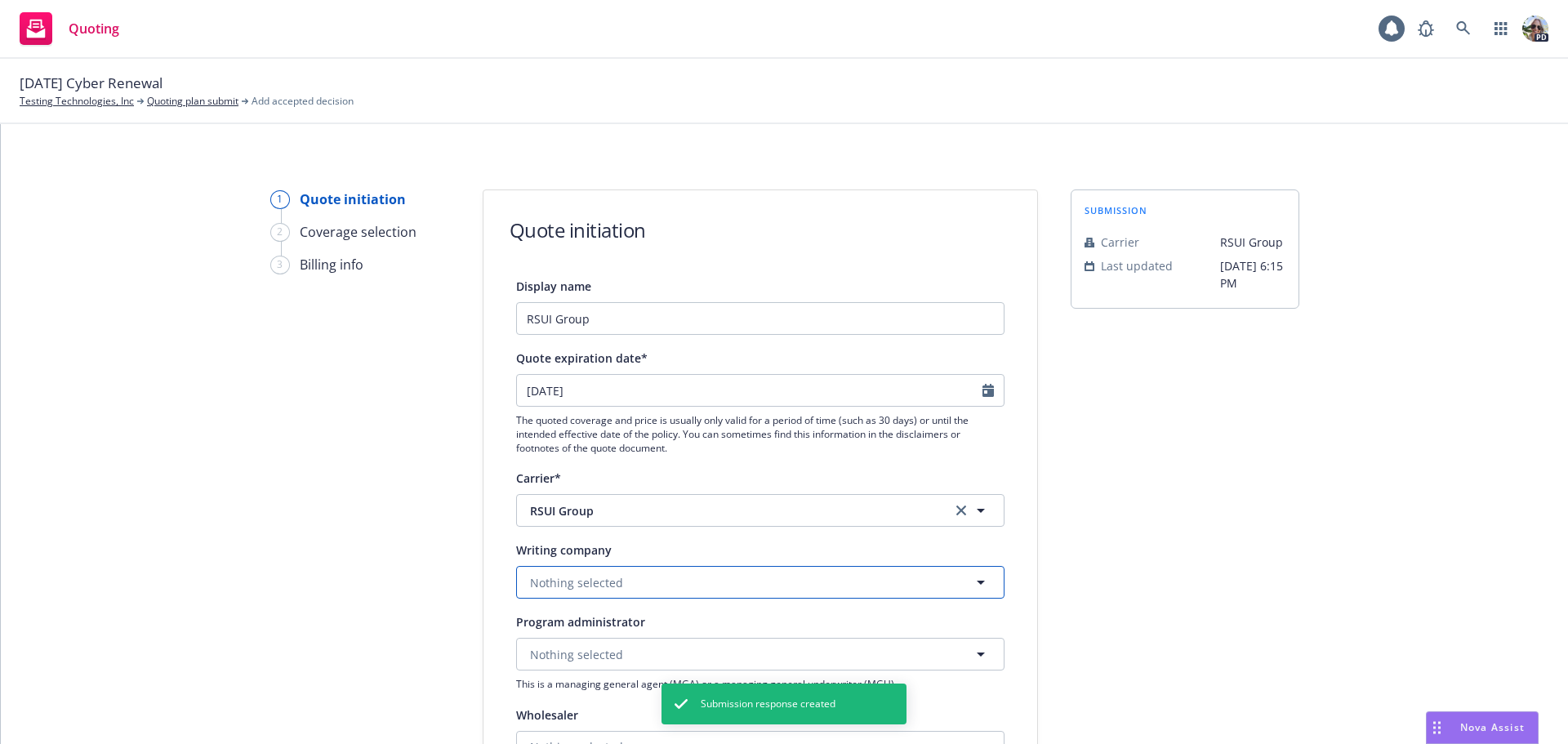
click at [555, 598] on button "Nothing selected" at bounding box center [760, 582] width 489 height 33
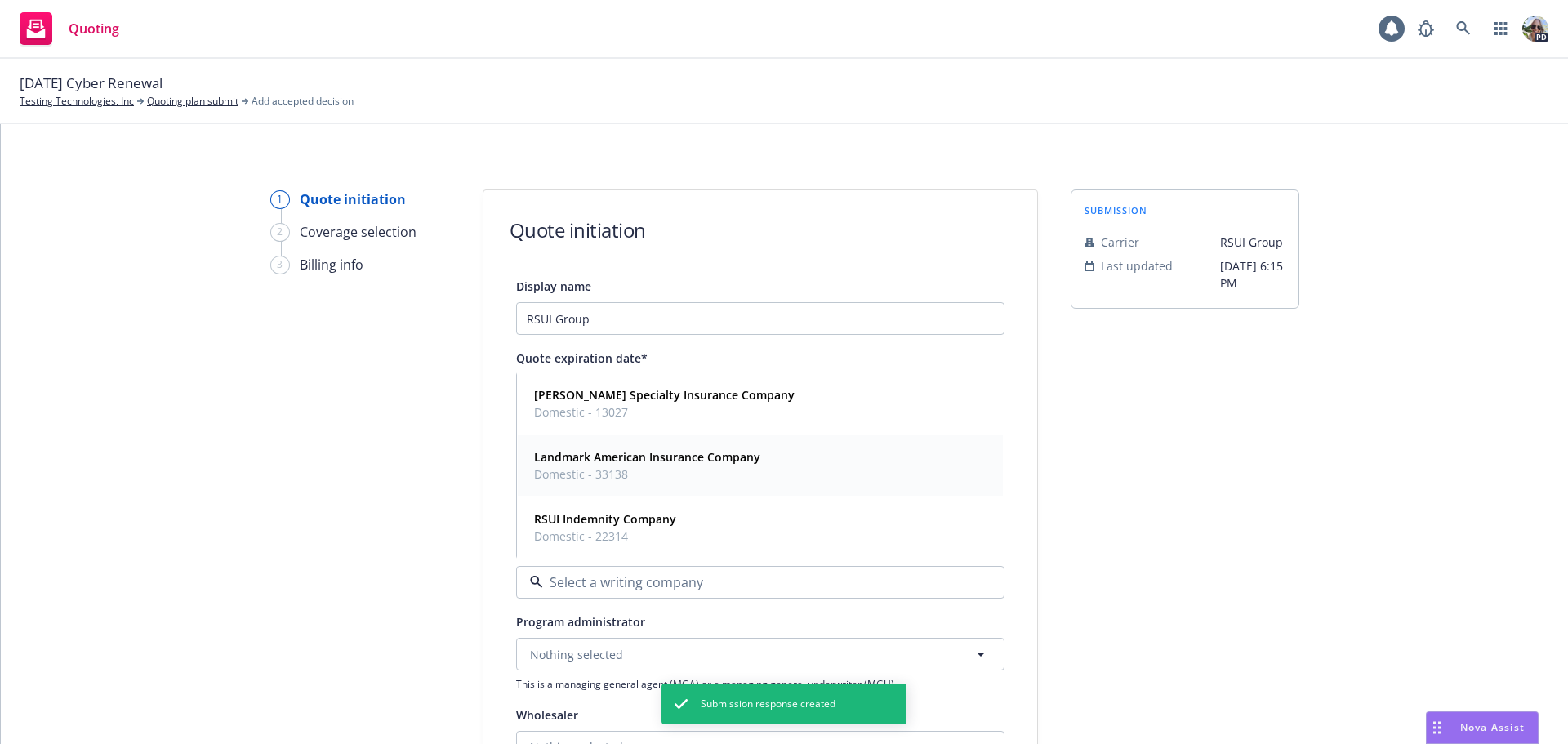
click at [549, 469] on span "Domestic - 33138" at bounding box center [647, 474] width 226 height 17
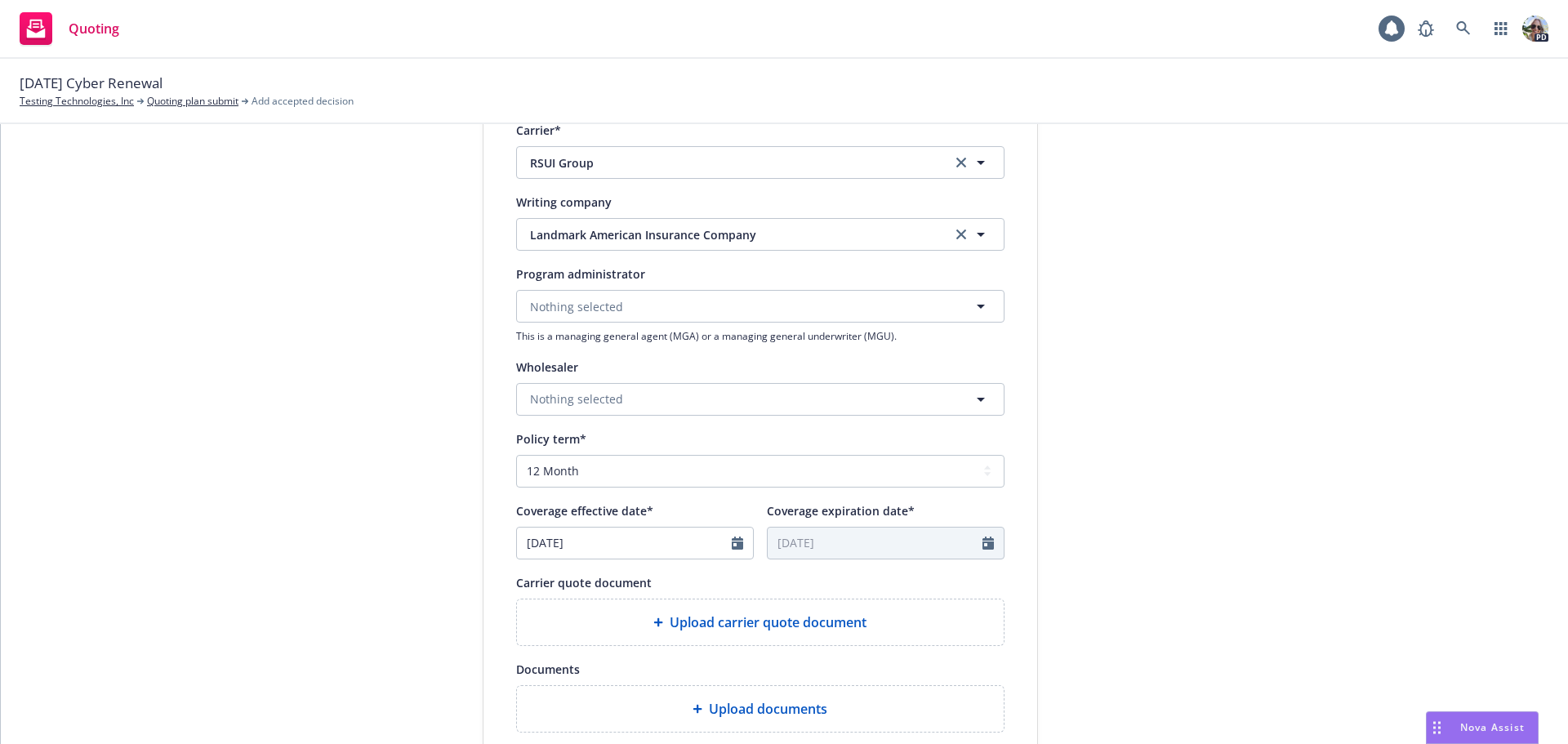
scroll to position [606, 0]
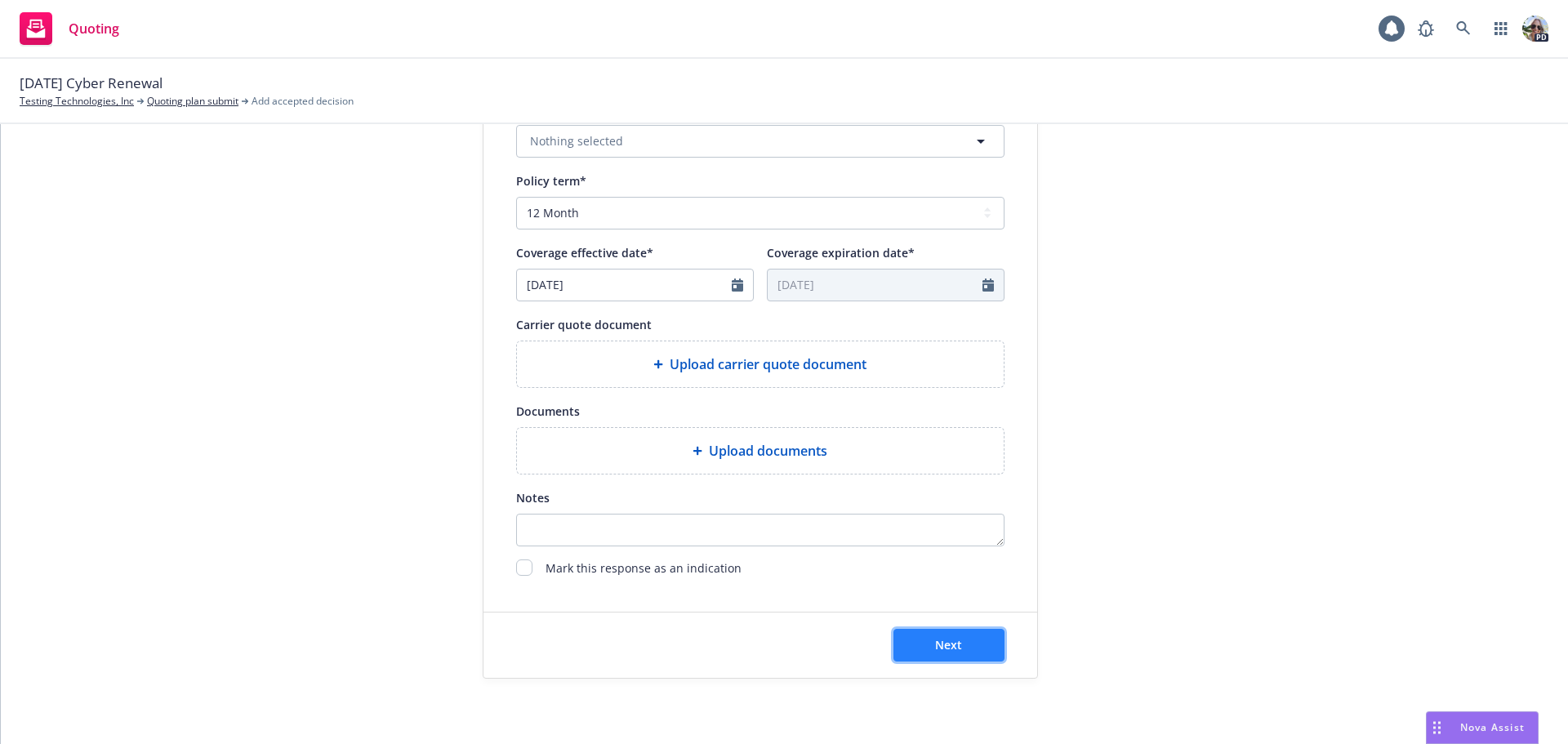
click at [932, 636] on button "Next" at bounding box center [949, 645] width 111 height 33
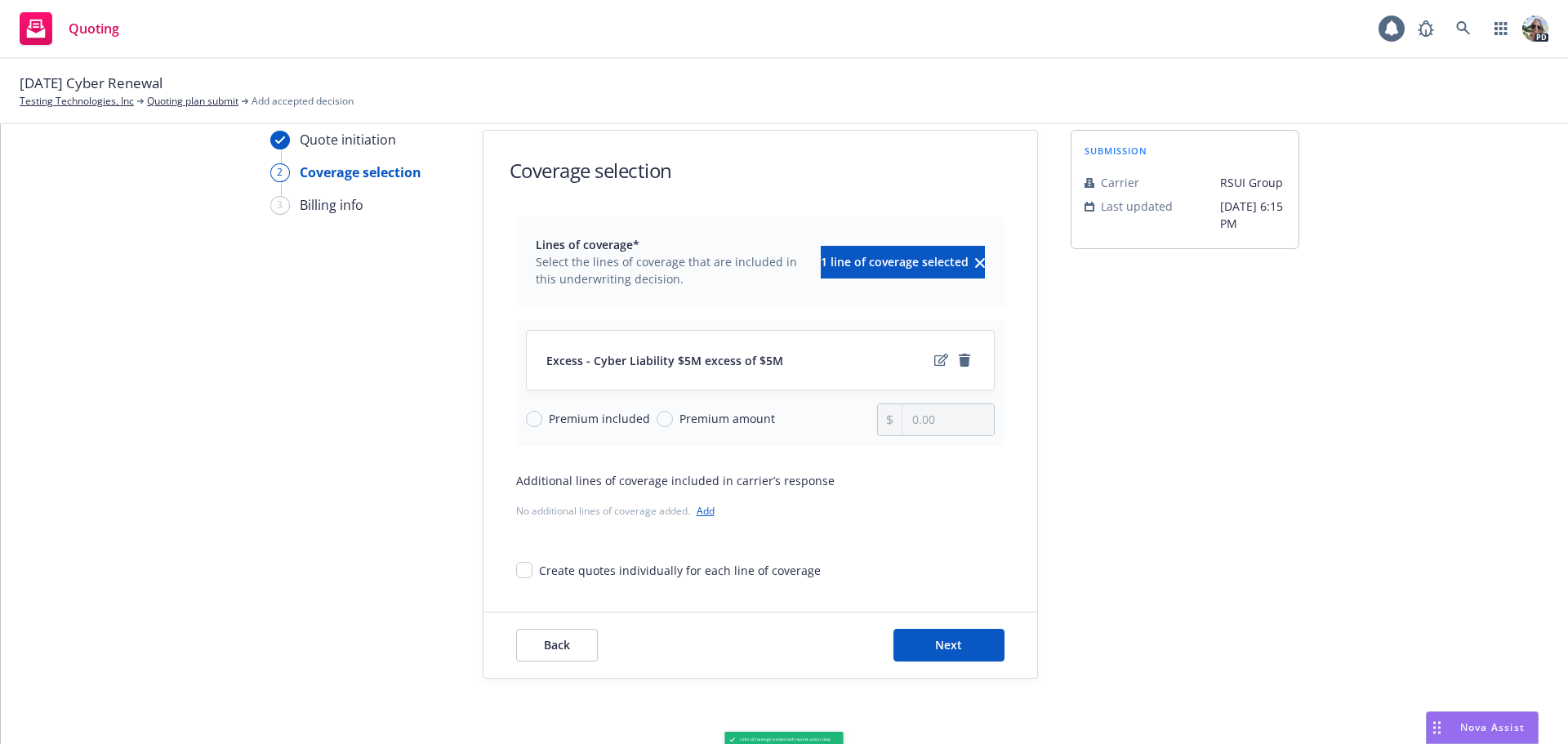
scroll to position [60, 0]
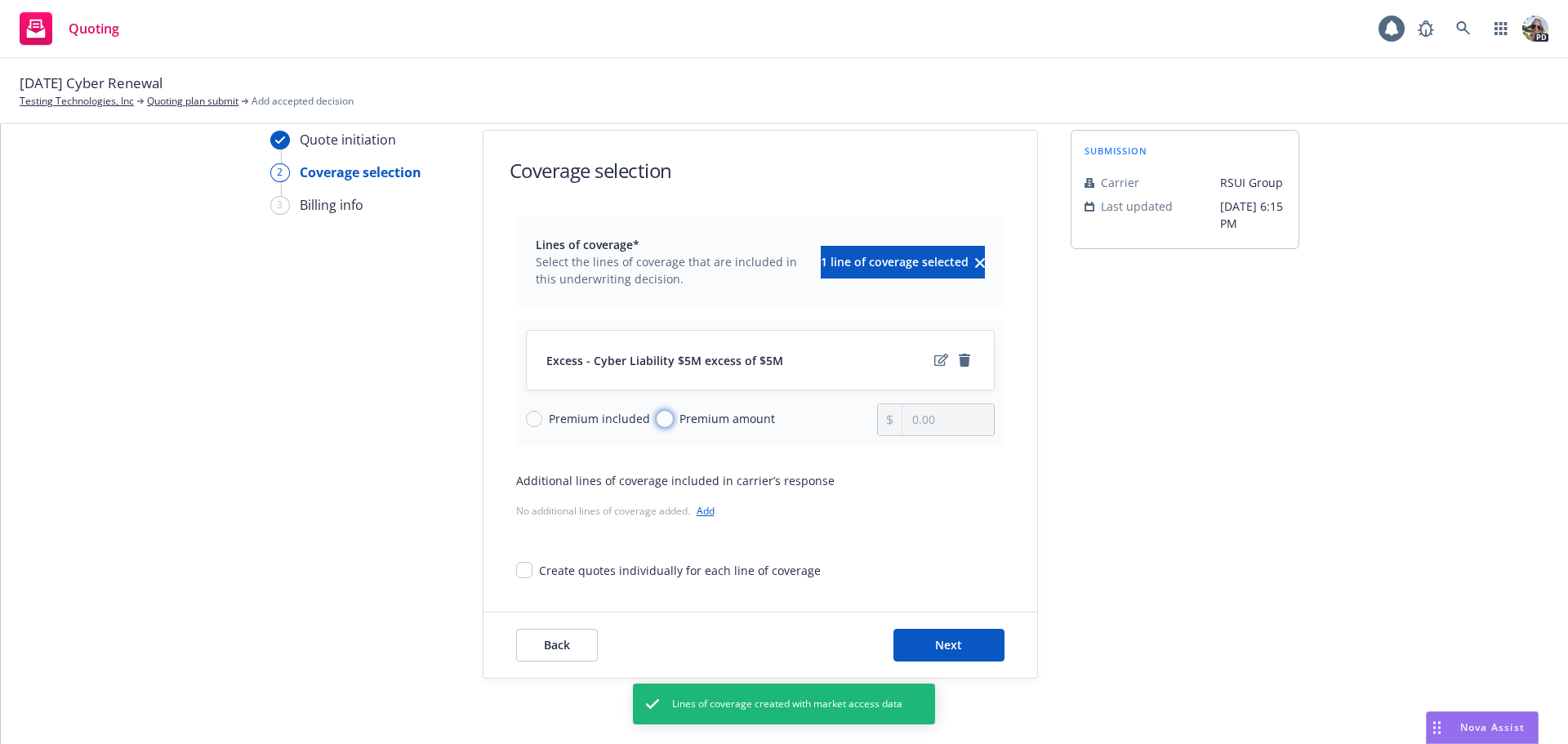
click at [657, 420] on input "Premium amount" at bounding box center [665, 418] width 17 height 17
radio input "true"
click at [928, 423] on input "0.00" at bounding box center [947, 419] width 91 height 31
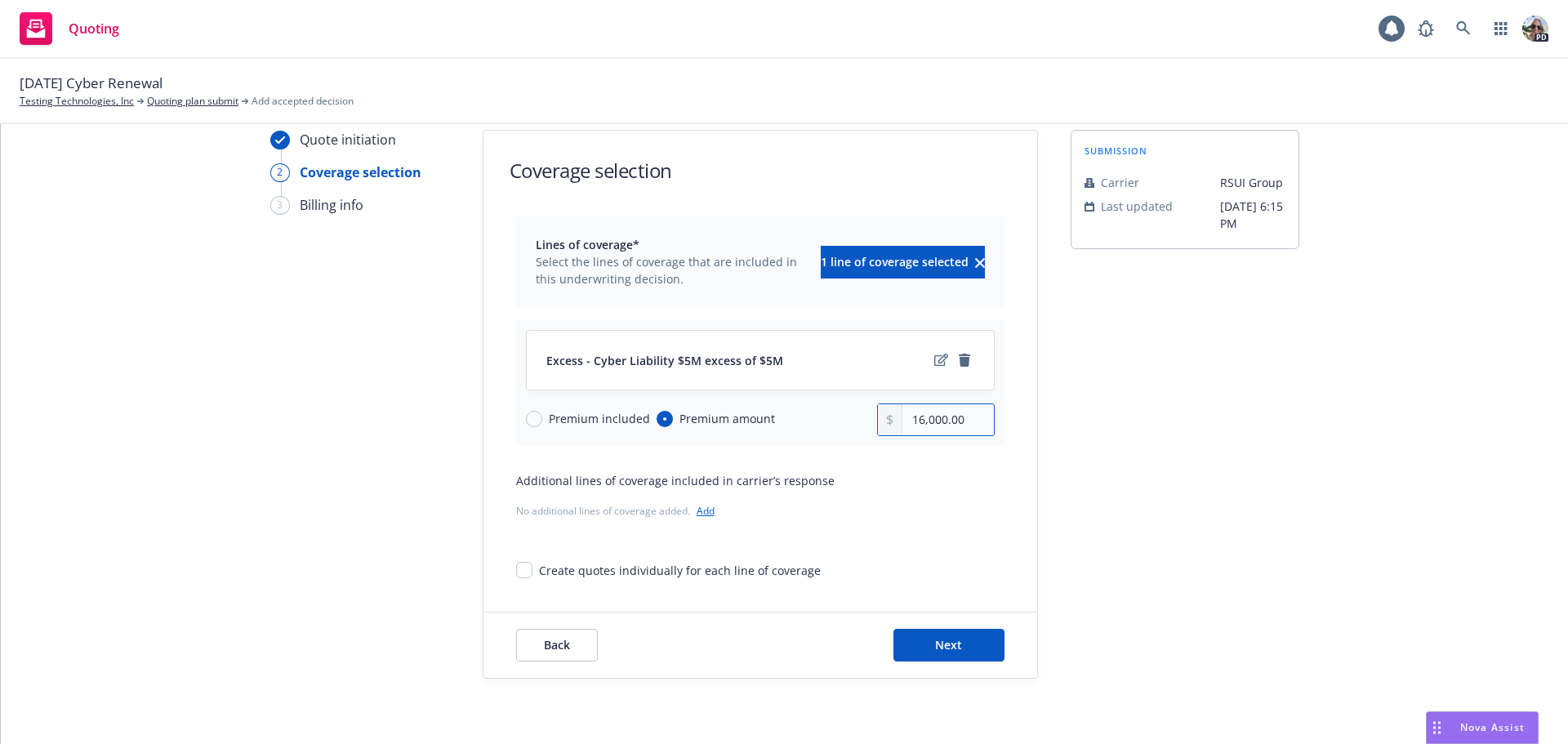
type input "16,000.00"
click at [910, 417] on input "16,000.00" at bounding box center [947, 419] width 91 height 31
click at [920, 652] on button "Next" at bounding box center [949, 645] width 111 height 33
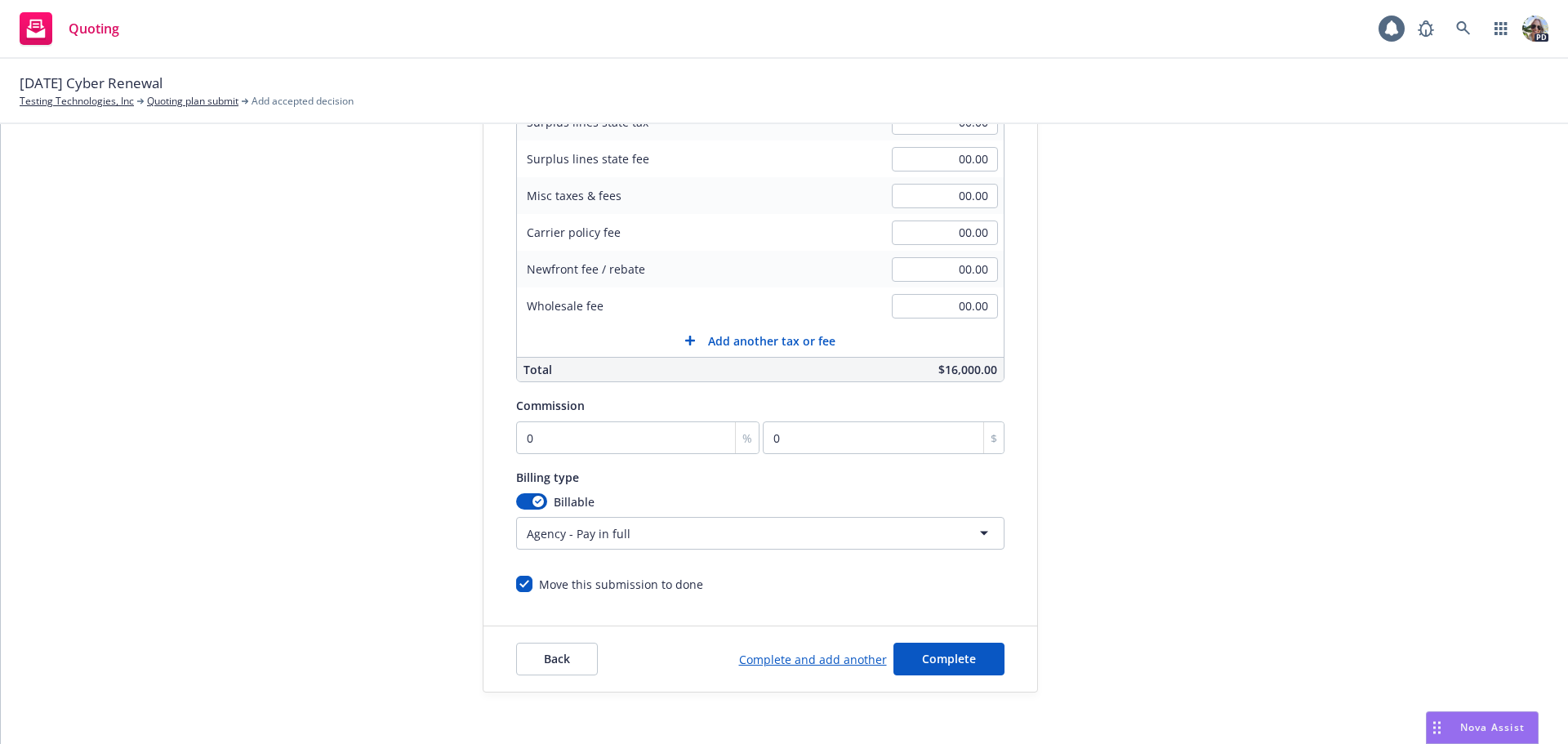
scroll to position [346, 0]
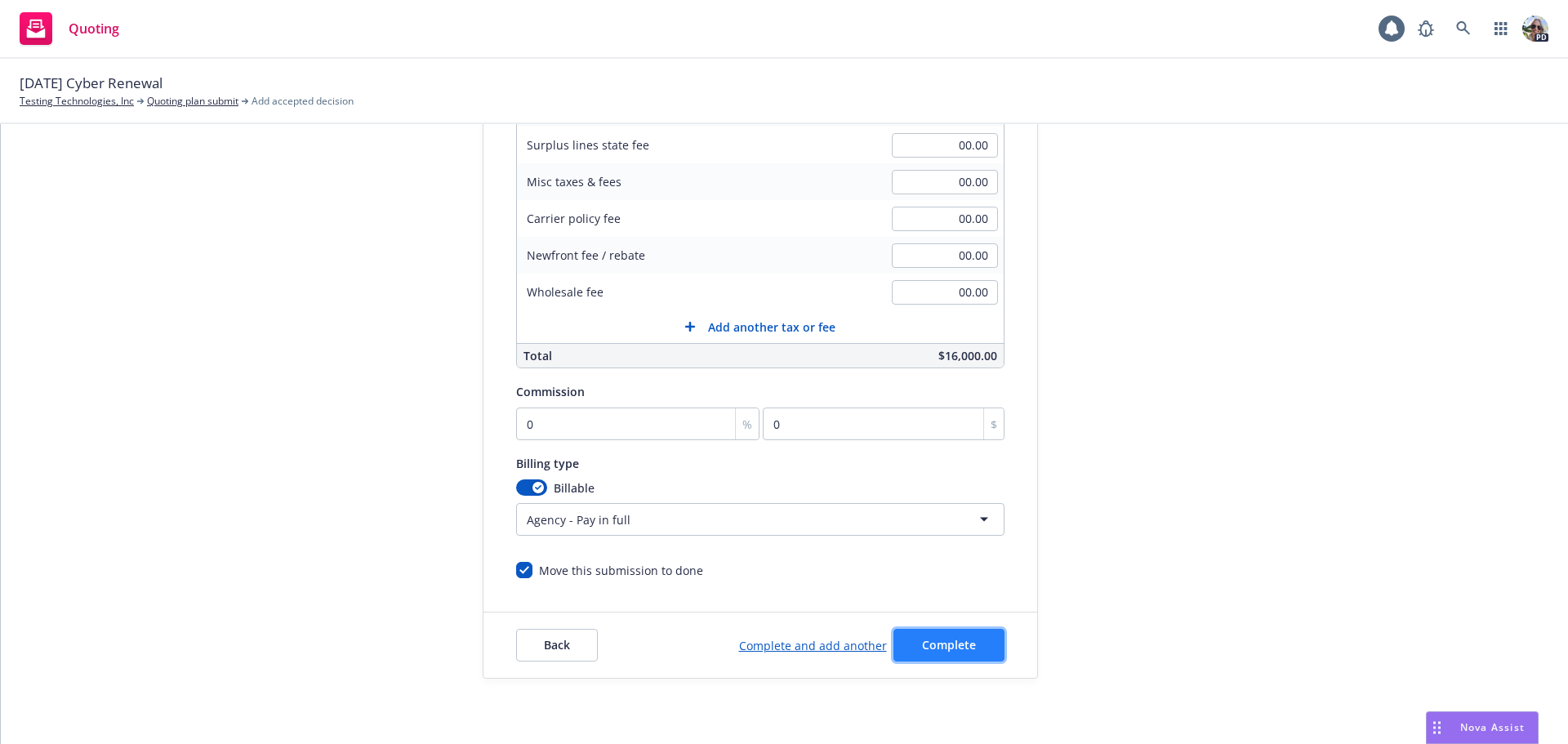
click at [922, 641] on span "Complete" at bounding box center [948, 645] width 54 height 16
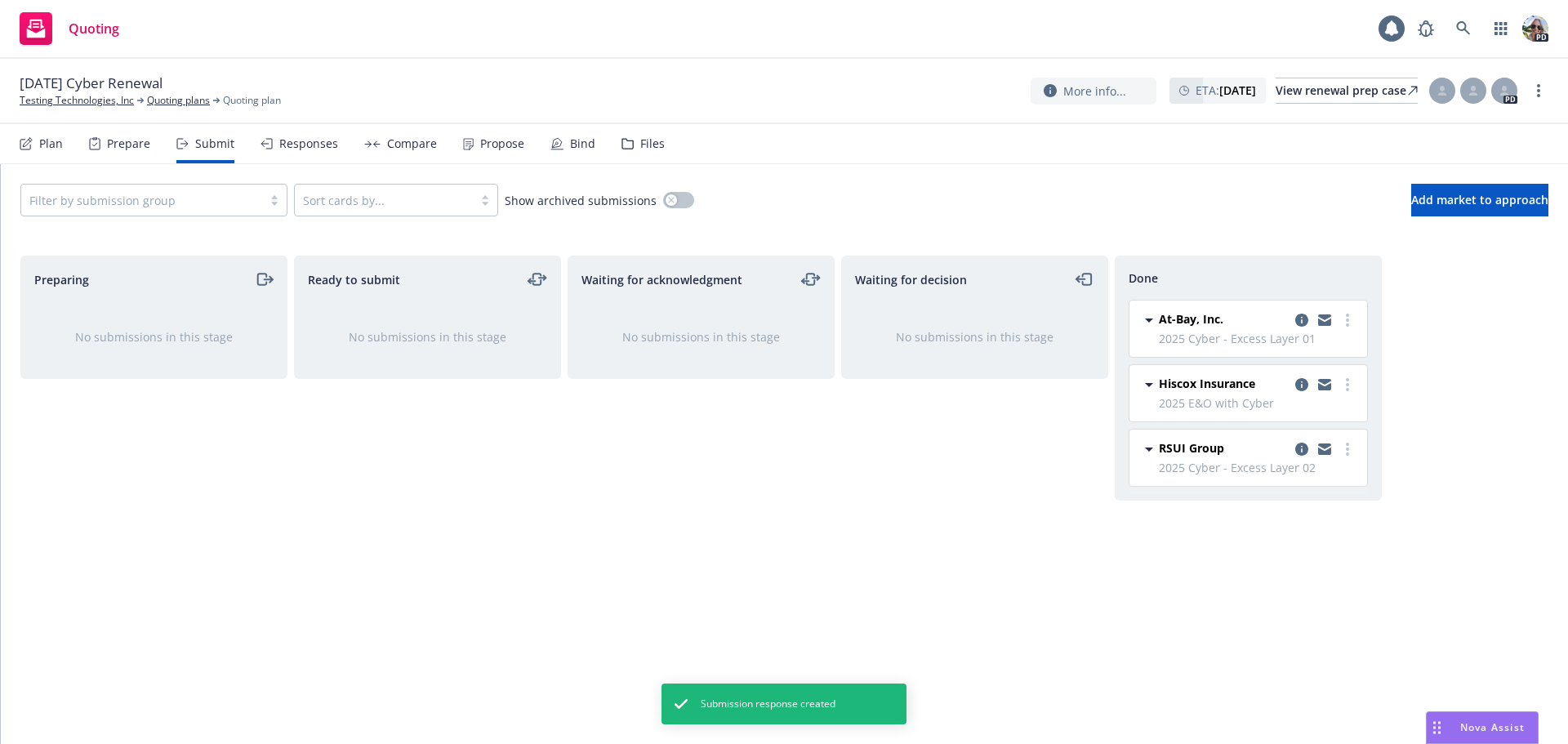
click at [304, 140] on div "Responses" at bounding box center [308, 144] width 59 height 13
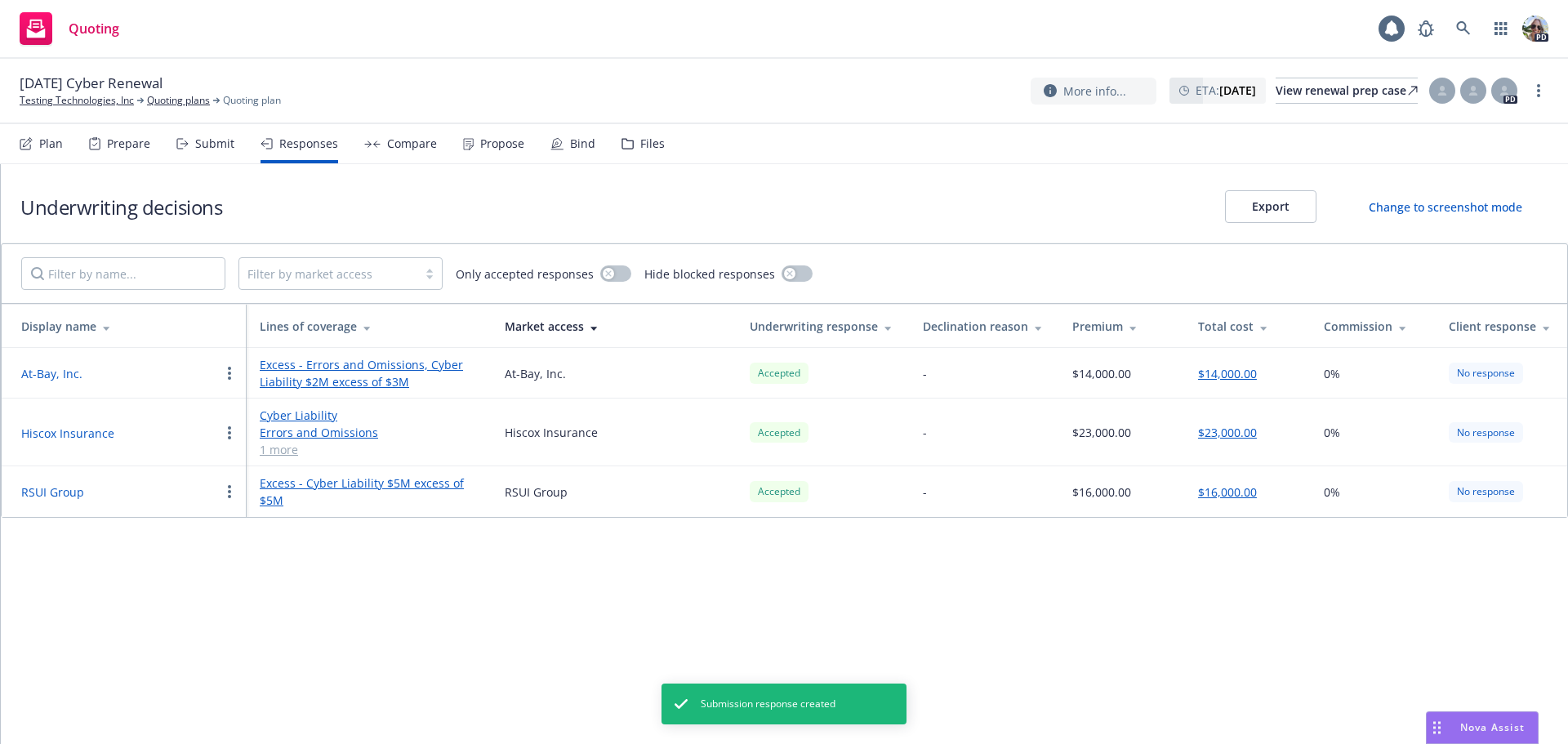
click at [400, 142] on div "Compare" at bounding box center [412, 144] width 50 height 13
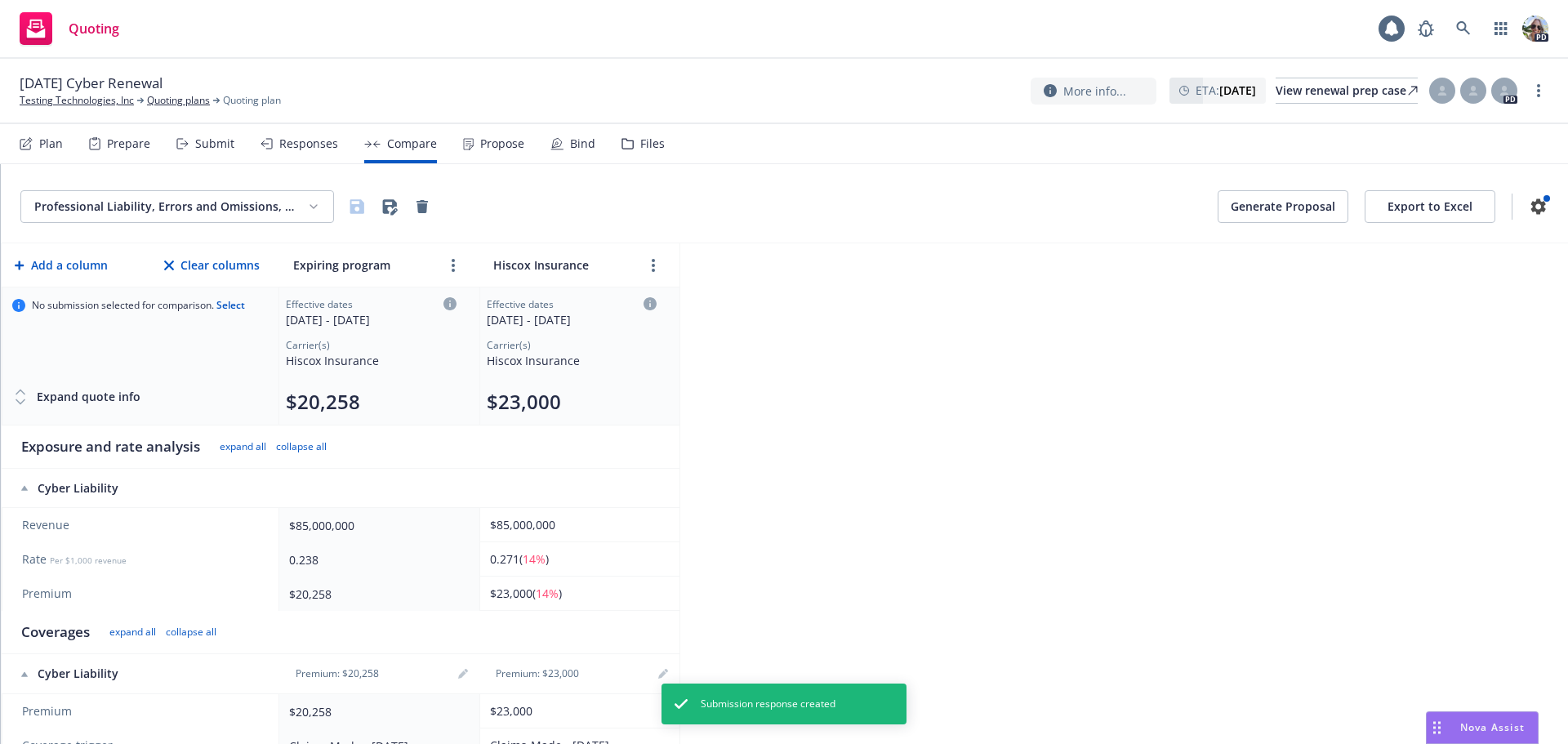
click at [522, 529] on div "$85,000,000" at bounding box center [576, 524] width 173 height 17
click at [509, 525] on div "$85,000,000" at bounding box center [576, 524] width 173 height 17
click at [522, 520] on div "$85,000,000" at bounding box center [576, 524] width 173 height 17
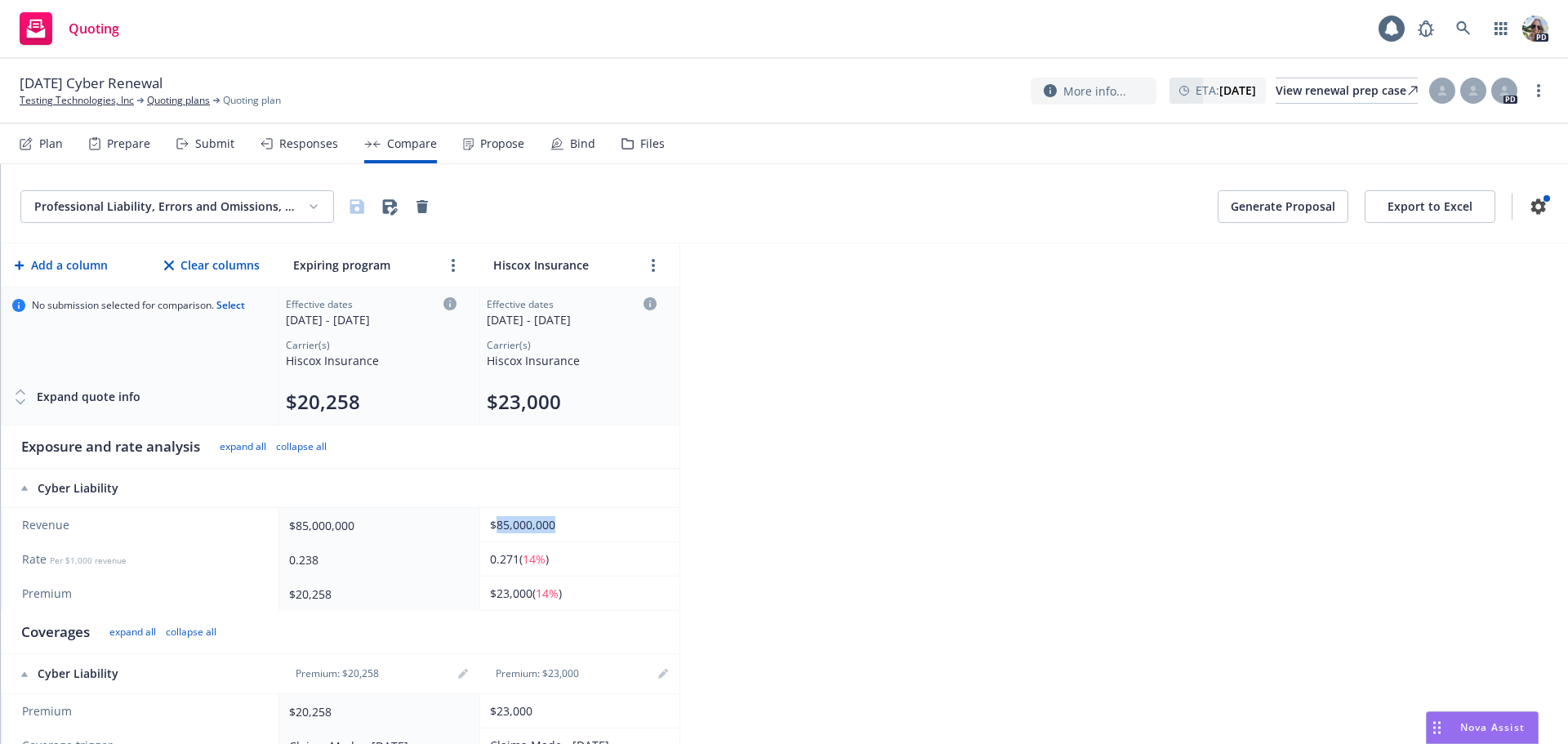
click at [522, 520] on div "$85,000,000" at bounding box center [576, 524] width 173 height 17
click at [524, 519] on div "$85,000,000" at bounding box center [576, 524] width 173 height 17
click at [525, 518] on div "$85,000,000" at bounding box center [576, 524] width 173 height 17
click at [522, 520] on div "$85,000,000" at bounding box center [576, 524] width 173 height 17
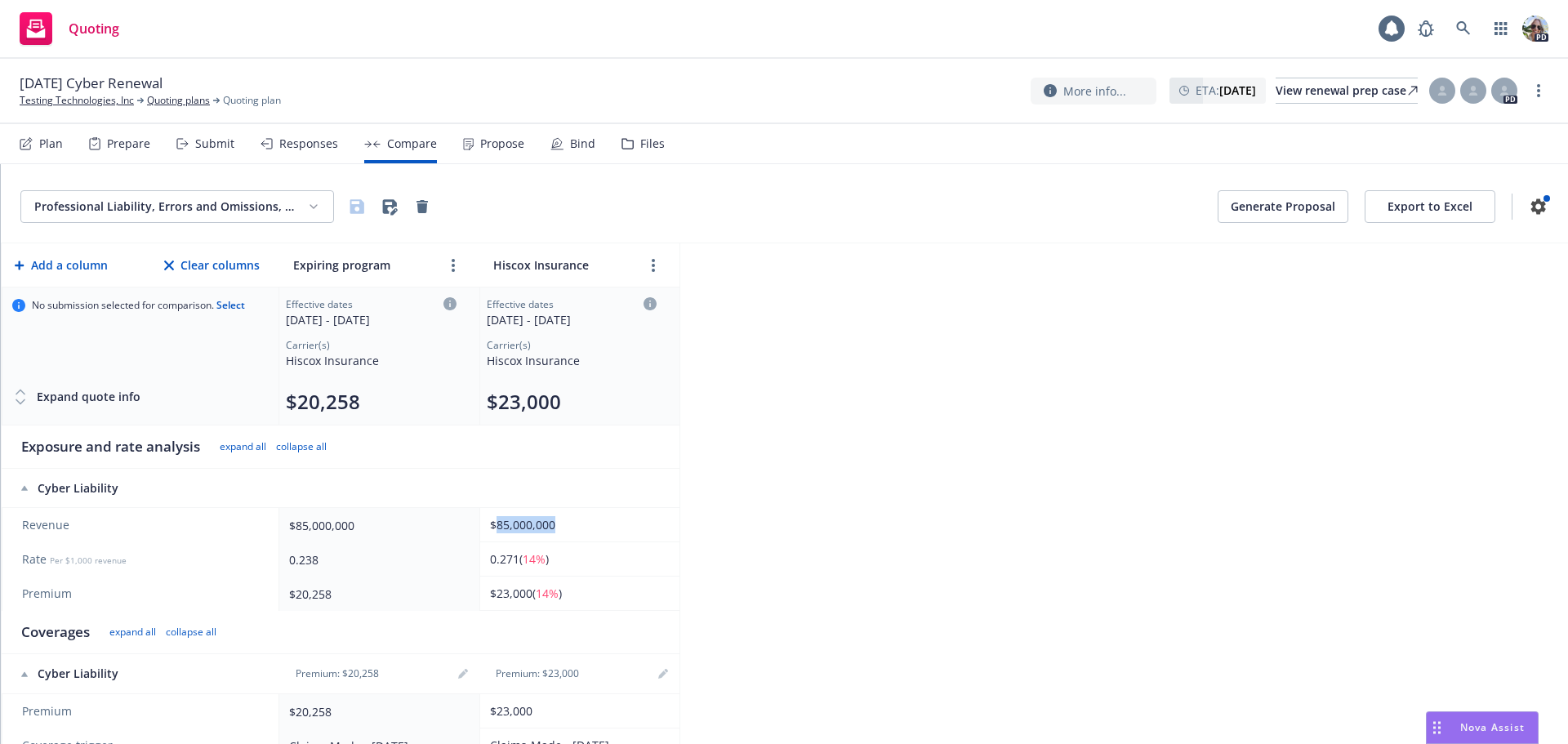
click at [519, 523] on div "$85,000,000" at bounding box center [576, 524] width 173 height 17
click at [494, 527] on div "$85,000,000" at bounding box center [576, 524] width 173 height 17
click at [493, 527] on div "$85,000,000" at bounding box center [576, 524] width 173 height 17
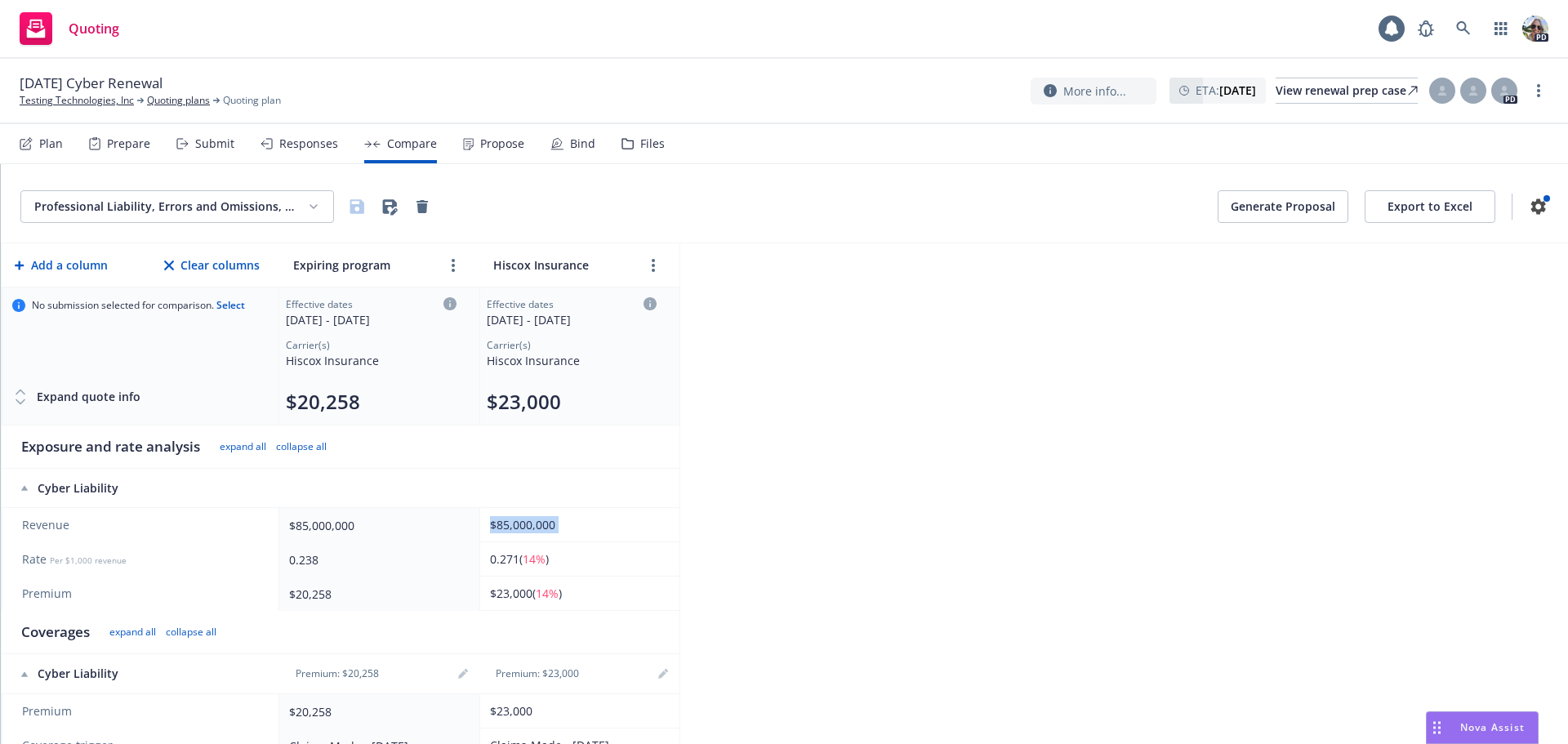
click at [493, 527] on div "$85,000,000" at bounding box center [576, 524] width 173 height 17
click at [939, 572] on div "Professional Liability, Errors and Omissions, Cyber Liability Generate Proposal…" at bounding box center [784, 453] width 1567 height 579
click at [659, 673] on icon "editPencil" at bounding box center [662, 674] width 10 height 10
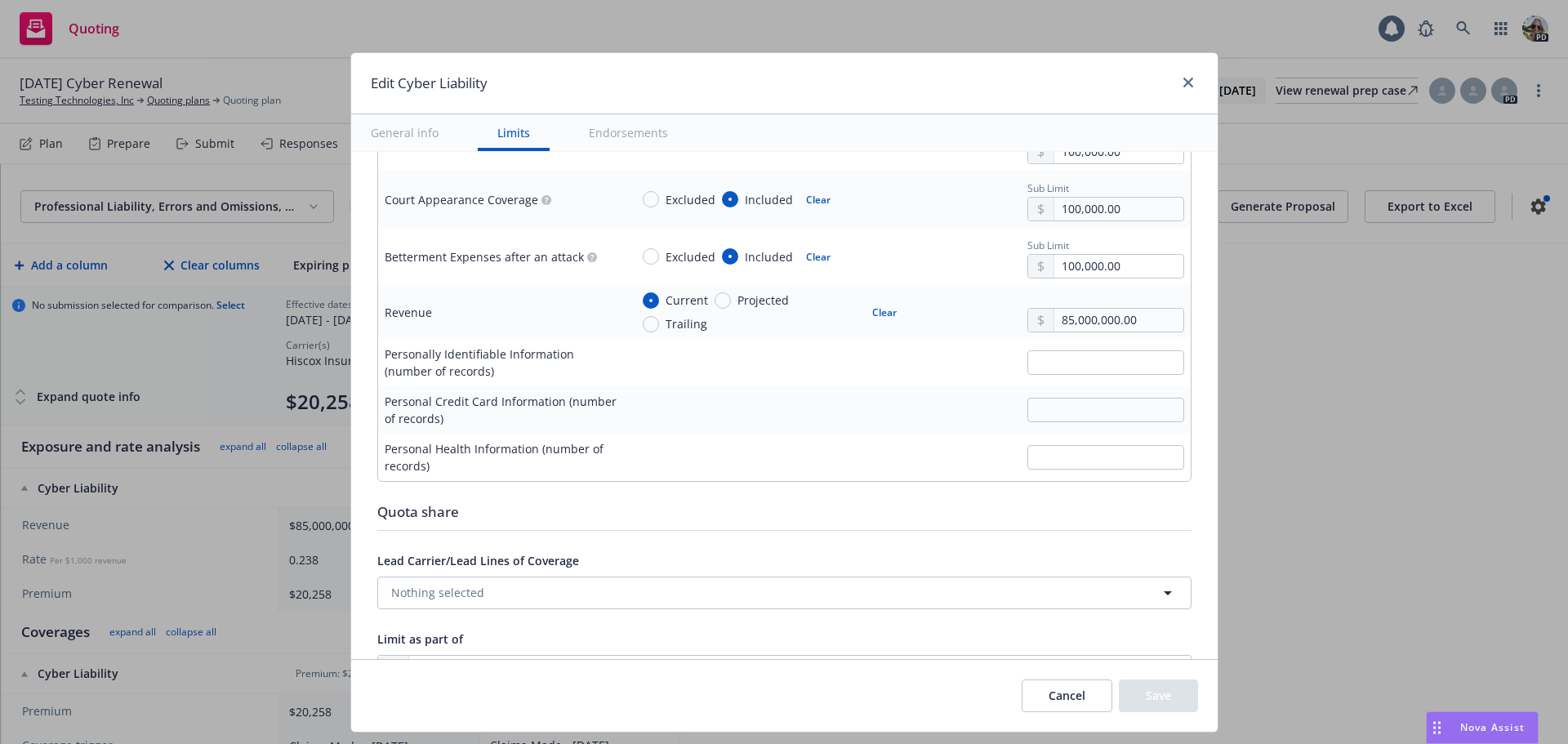
scroll to position [2844, 0]
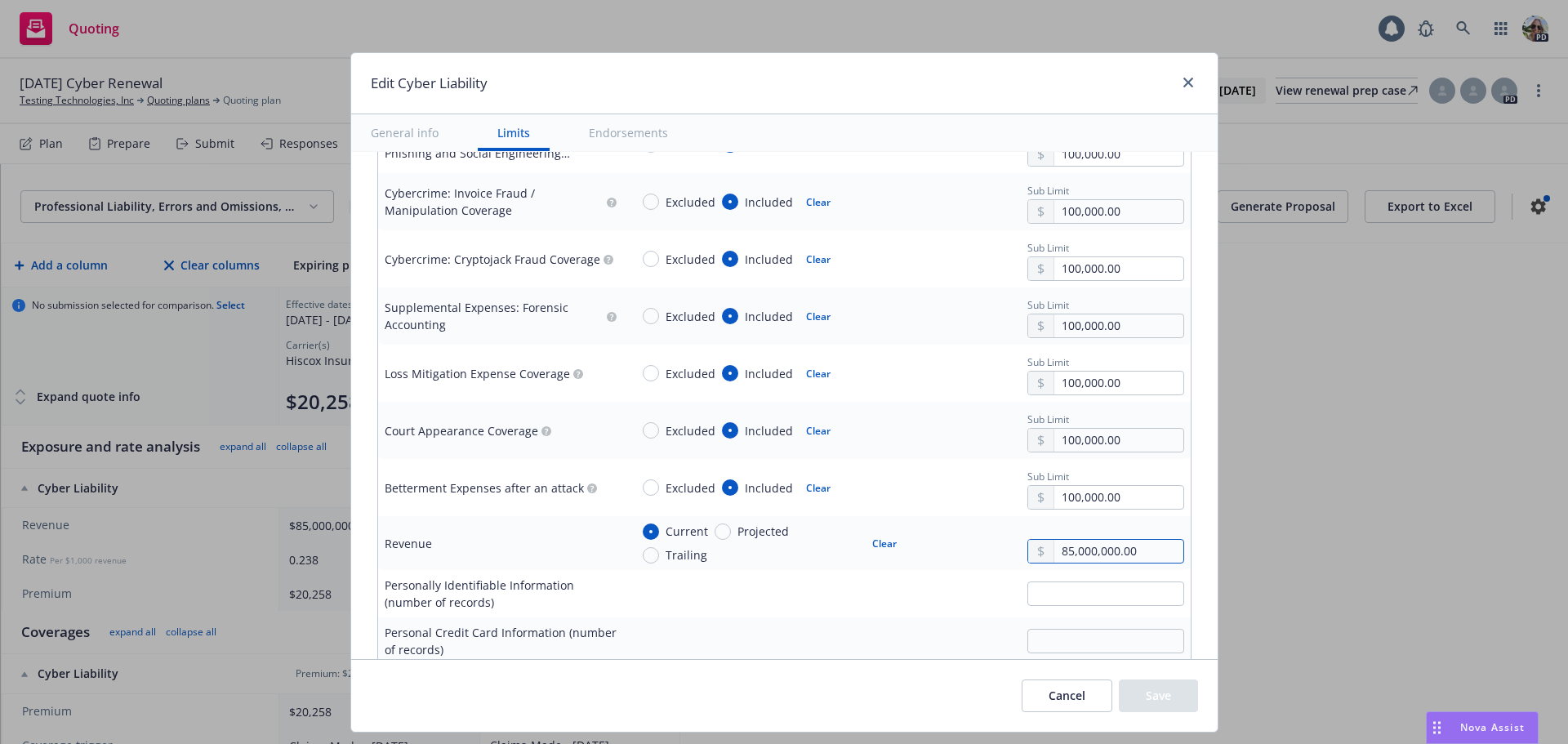
click at [1055, 552] on input "85,000,000.00" at bounding box center [1118, 551] width 129 height 23
type input "86,000,000.00"
click at [1138, 689] on button "Save" at bounding box center [1159, 696] width 79 height 33
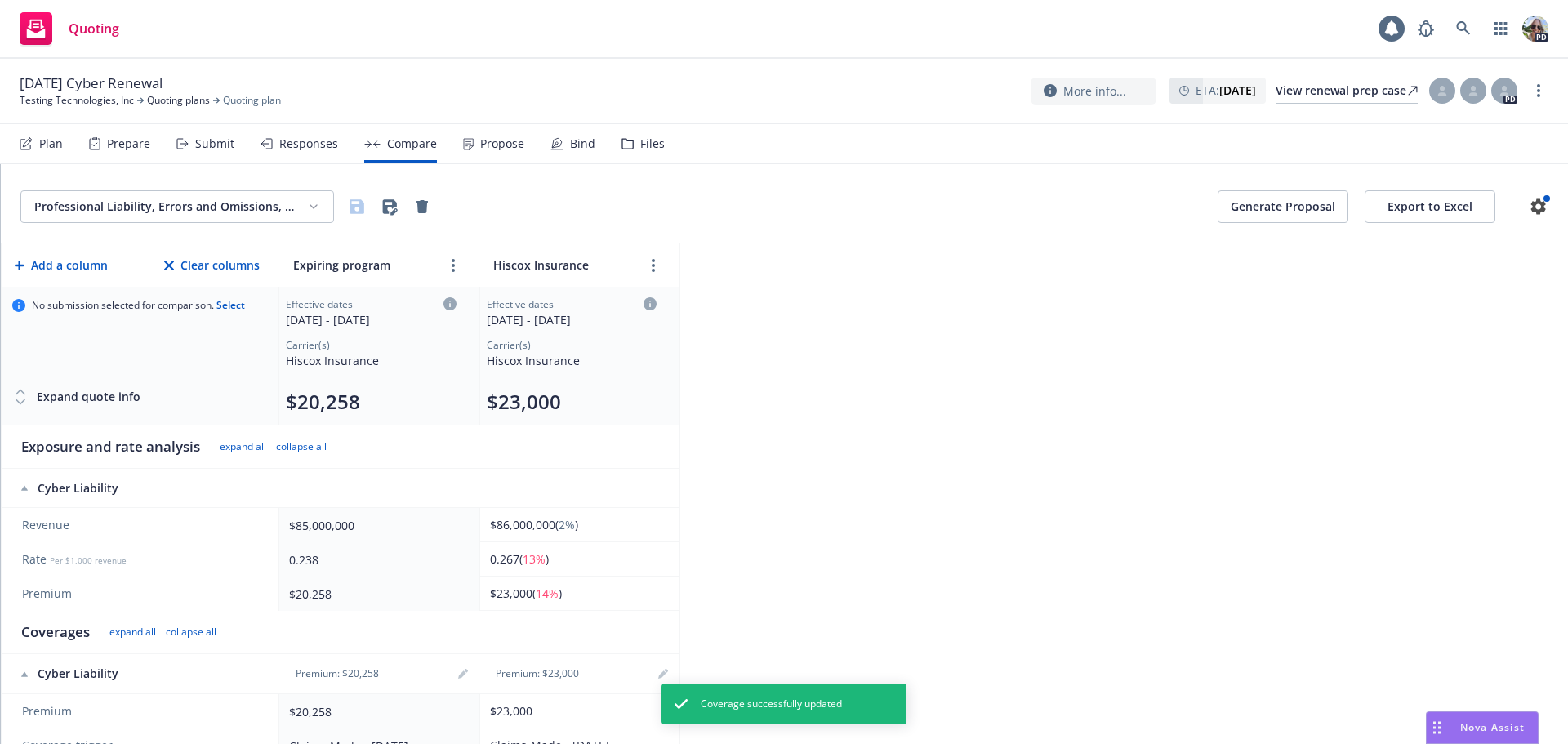
click at [523, 523] on span "$86,000,000 ( 2% )" at bounding box center [534, 525] width 88 height 16
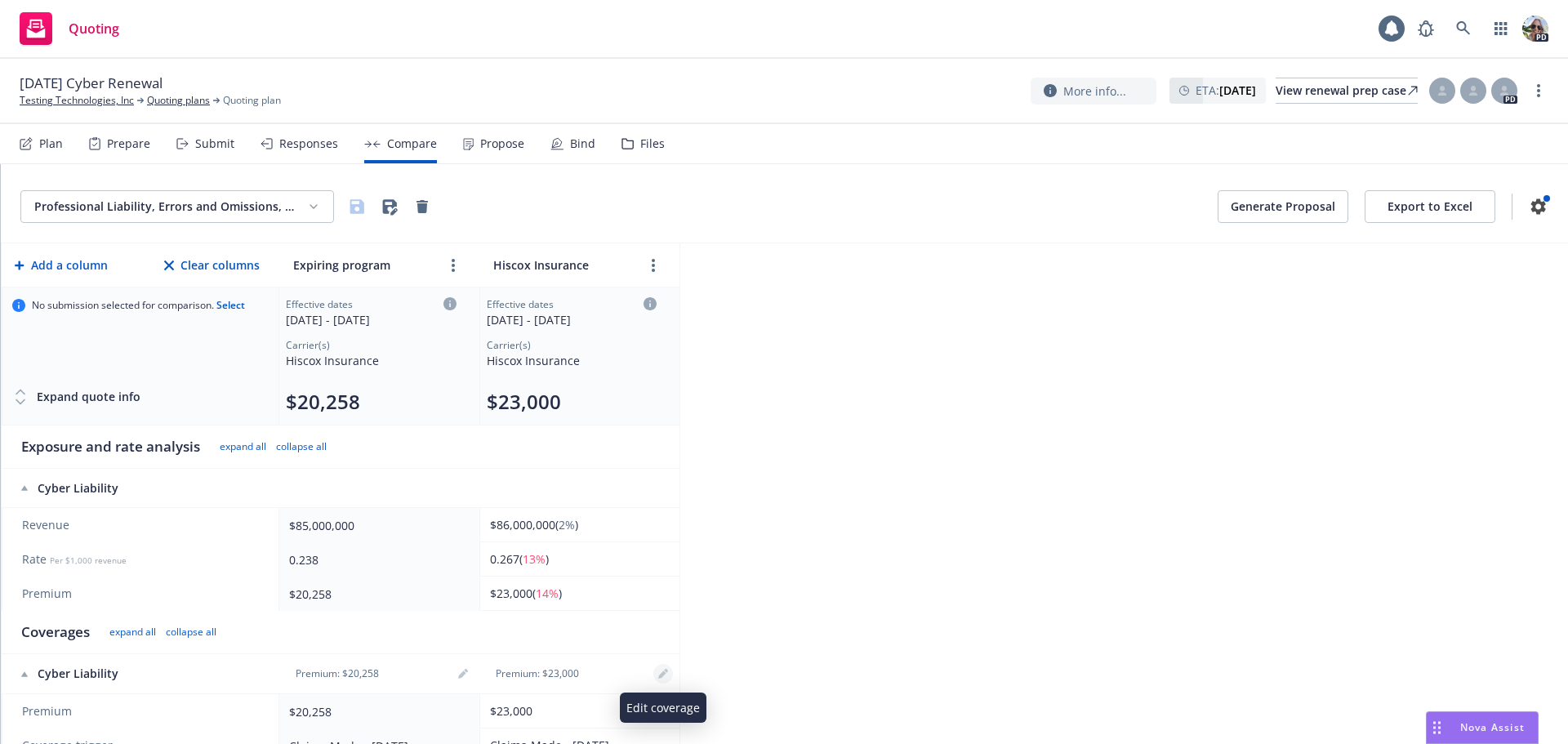
click at [666, 674] on icon "editPencil" at bounding box center [661, 674] width 8 height 8
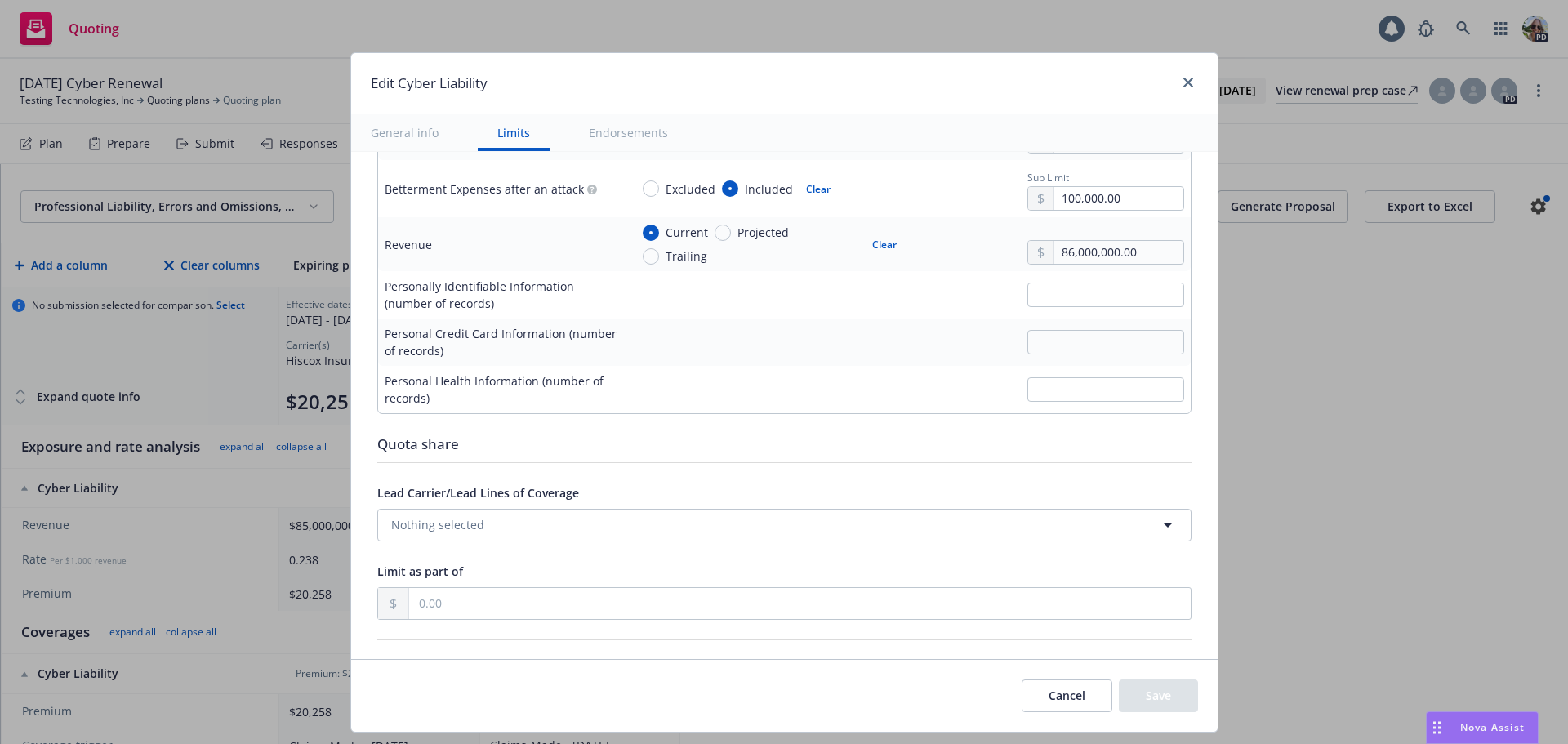
scroll to position [2877, 0]
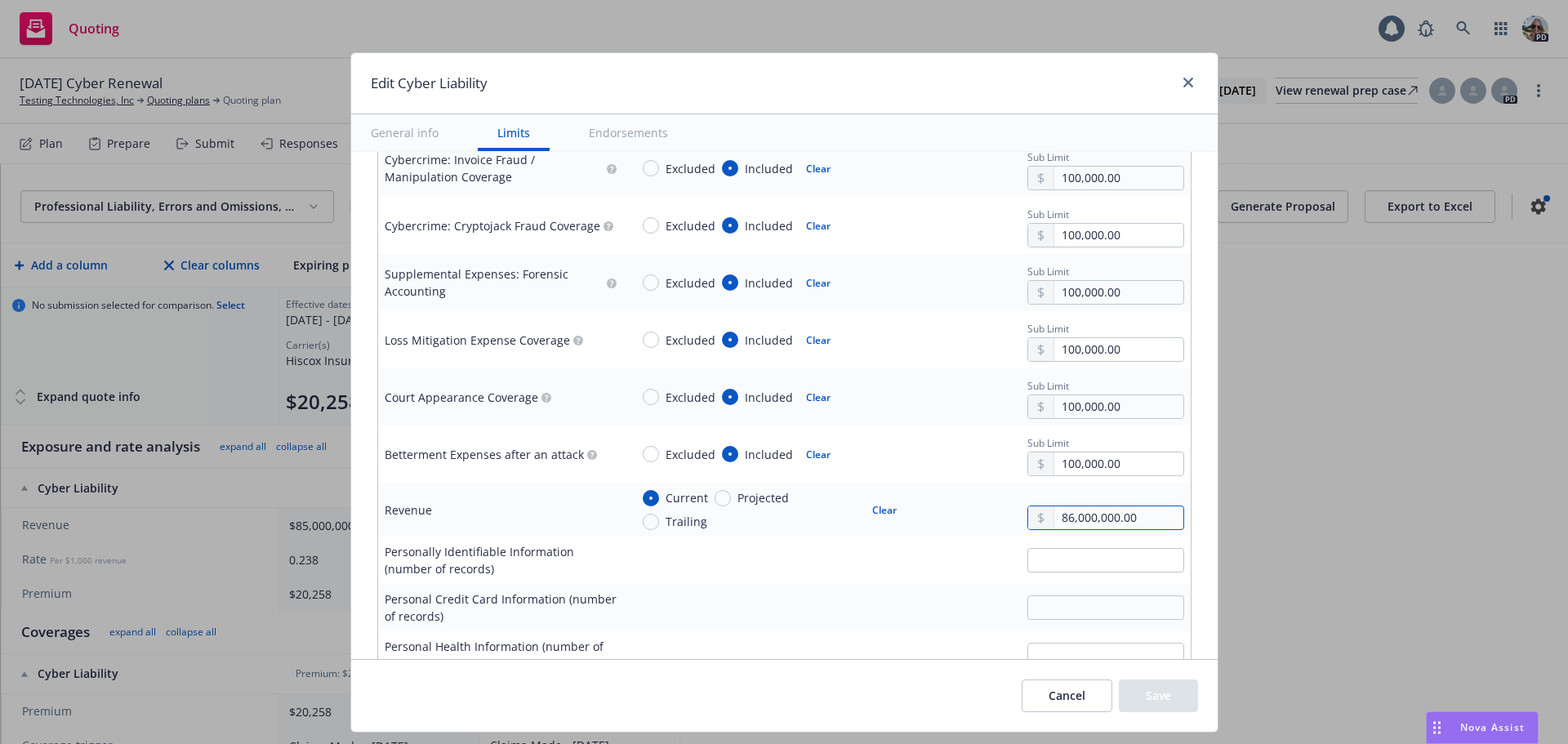
click at [1056, 517] on input "86,000,000.00" at bounding box center [1118, 518] width 129 height 23
type input "89,000,000.00"
click at [1181, 702] on button "Save" at bounding box center [1159, 696] width 79 height 33
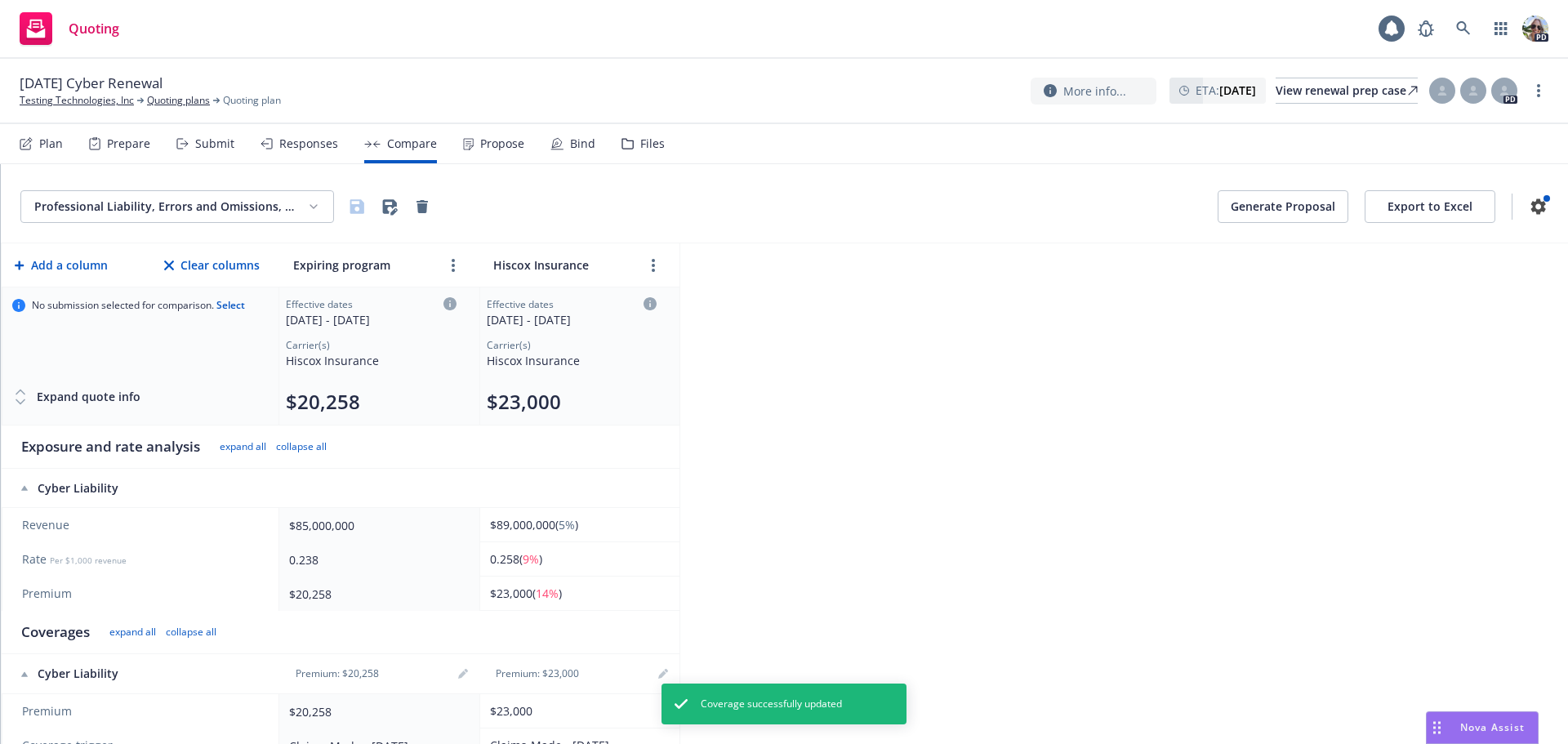
click at [519, 529] on span "$89,000,000 ( 5% )" at bounding box center [534, 525] width 88 height 16
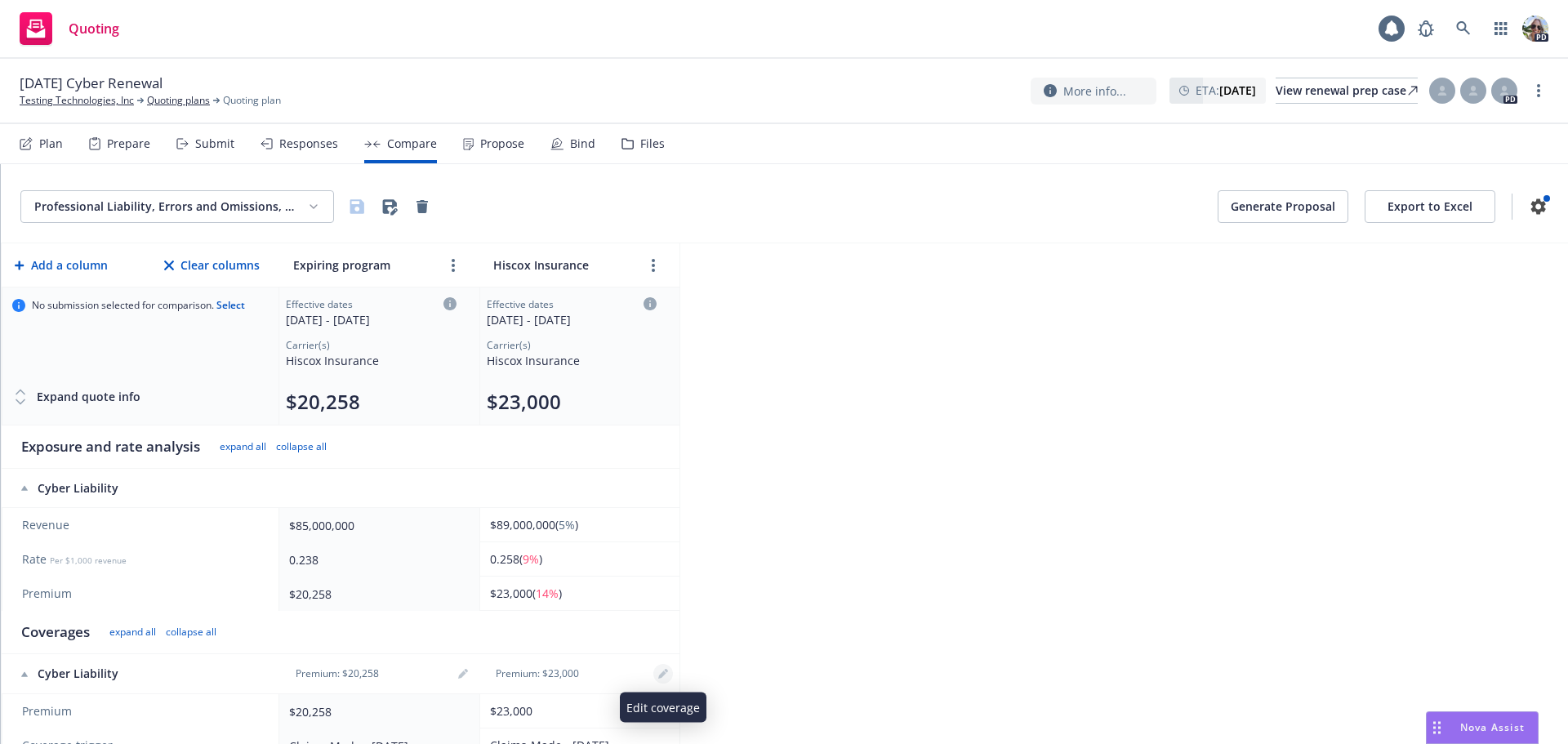
click at [658, 675] on link "editPencil" at bounding box center [663, 674] width 19 height 19
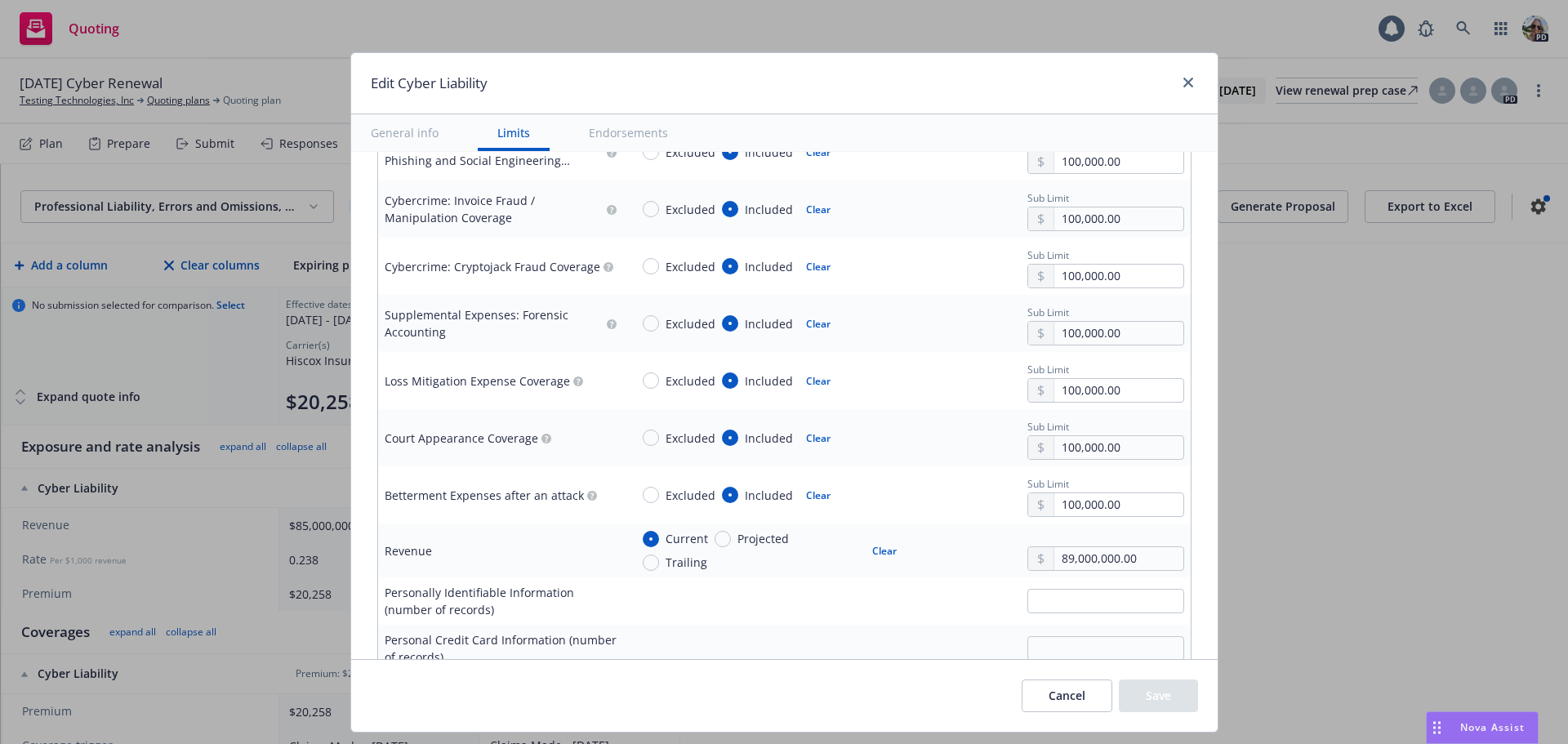
scroll to position [2810, 0]
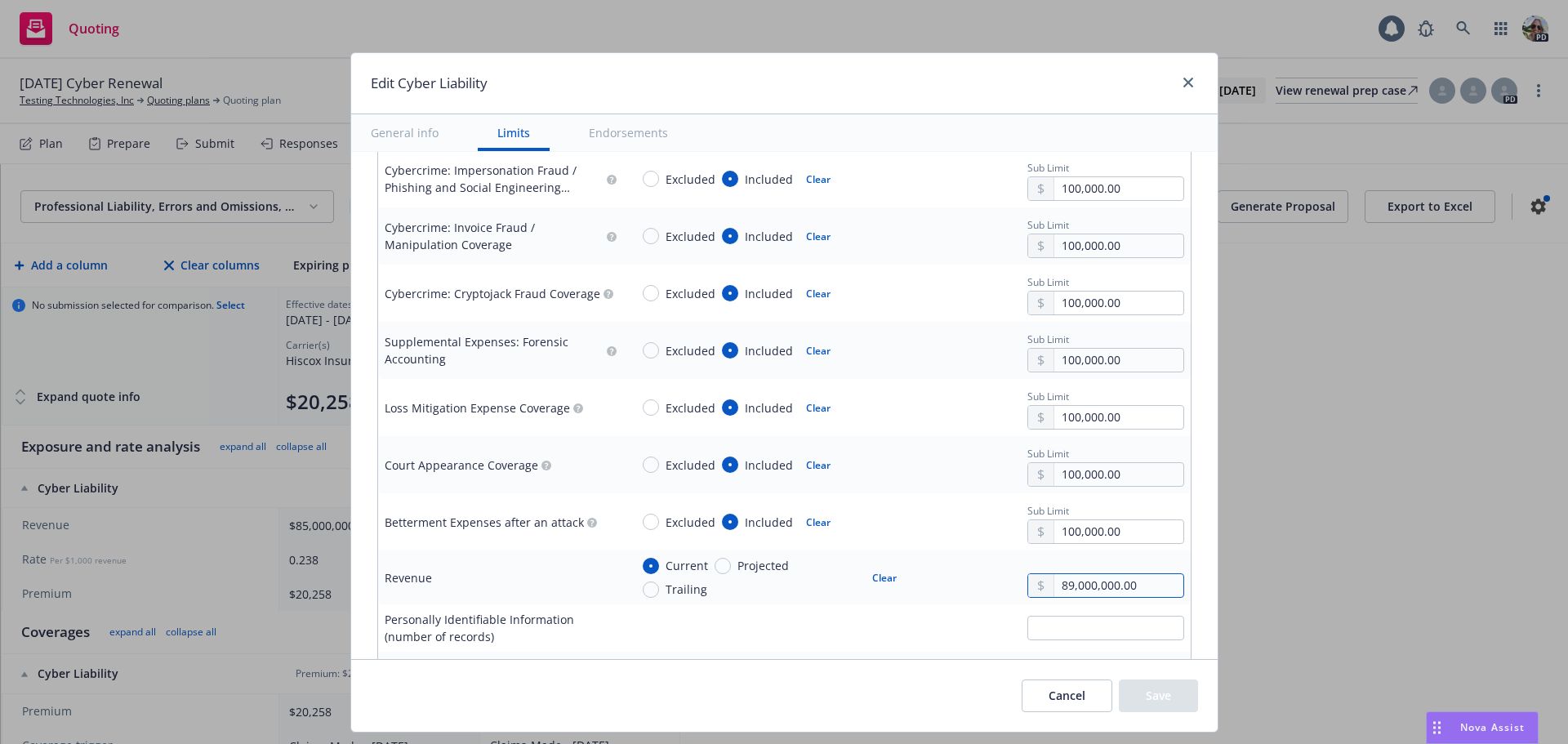
click at [1055, 587] on input "89,000,000.00" at bounding box center [1118, 586] width 129 height 23
type input "95,000,000.00"
click at [1153, 692] on button "Save" at bounding box center [1159, 696] width 79 height 33
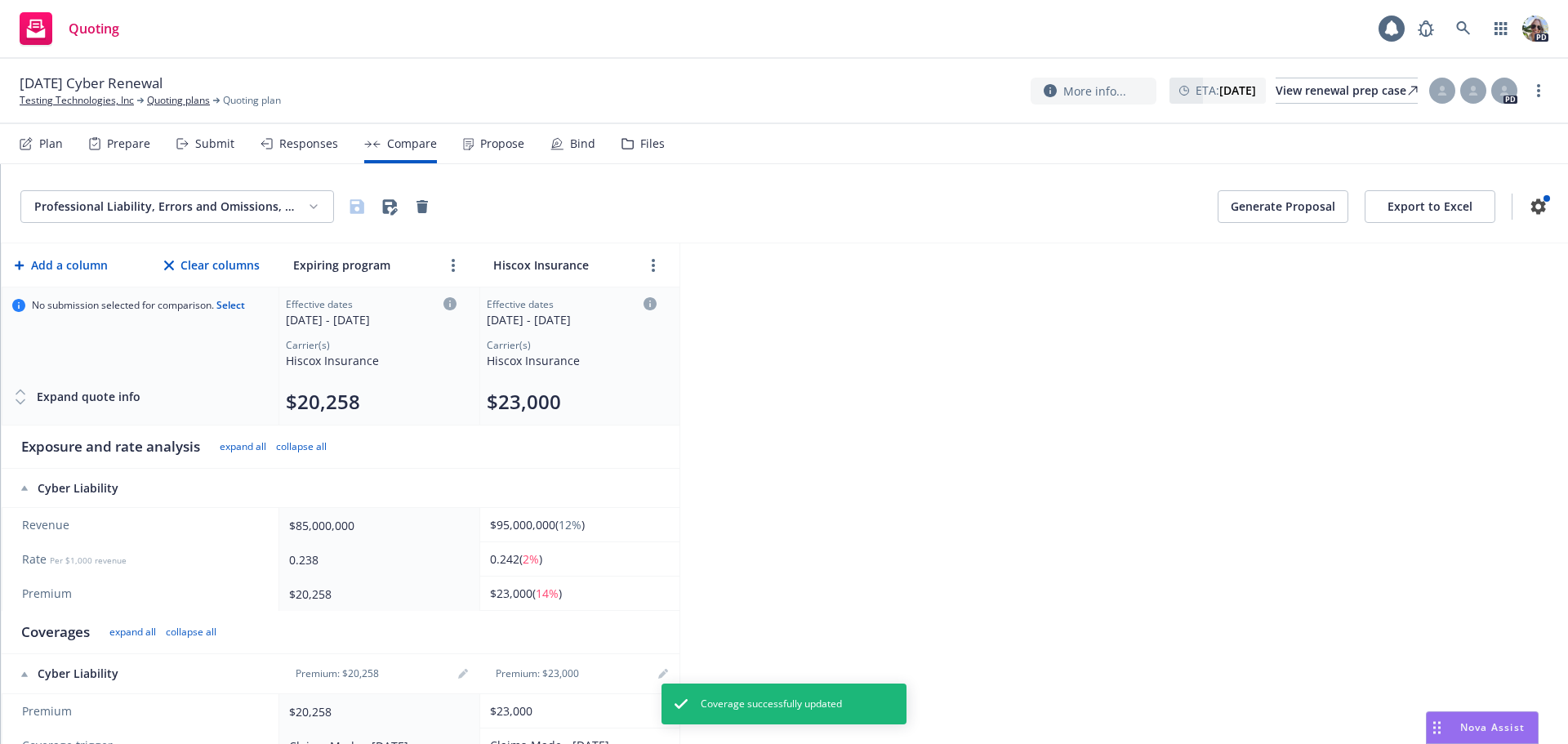
click at [827, 505] on div "Professional Liability, Errors and Omissions, Cyber Liability Generate Proposal…" at bounding box center [784, 453] width 1567 height 579
click at [114, 209] on html "Quoting 1 PD 10/01/25 Cyber Renewal Testing Technologies, Inc Quoting plans Quo…" at bounding box center [784, 372] width 1568 height 744
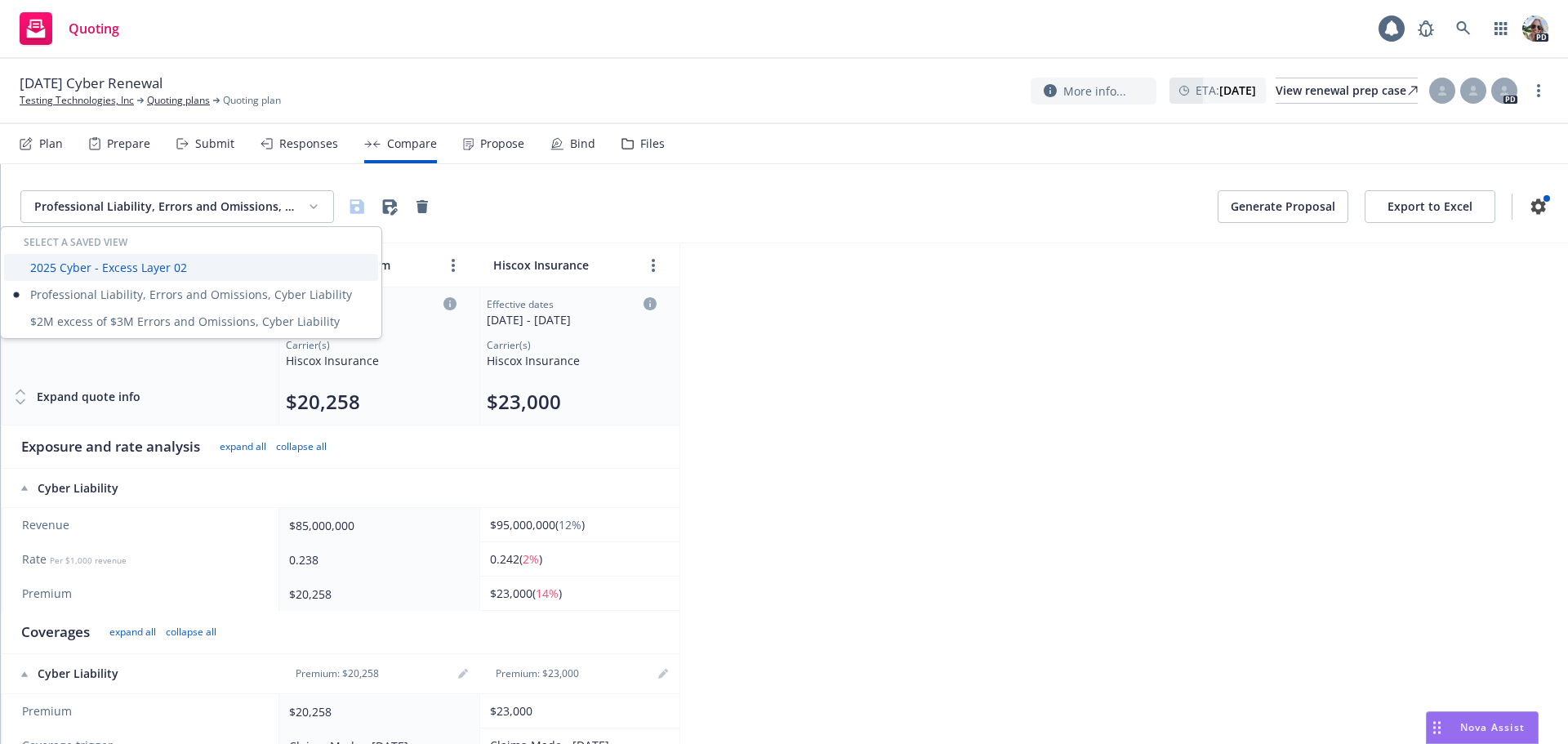
click at [97, 270] on div "2025 Cyber - Excess Layer 02" at bounding box center [191, 267] width 374 height 27
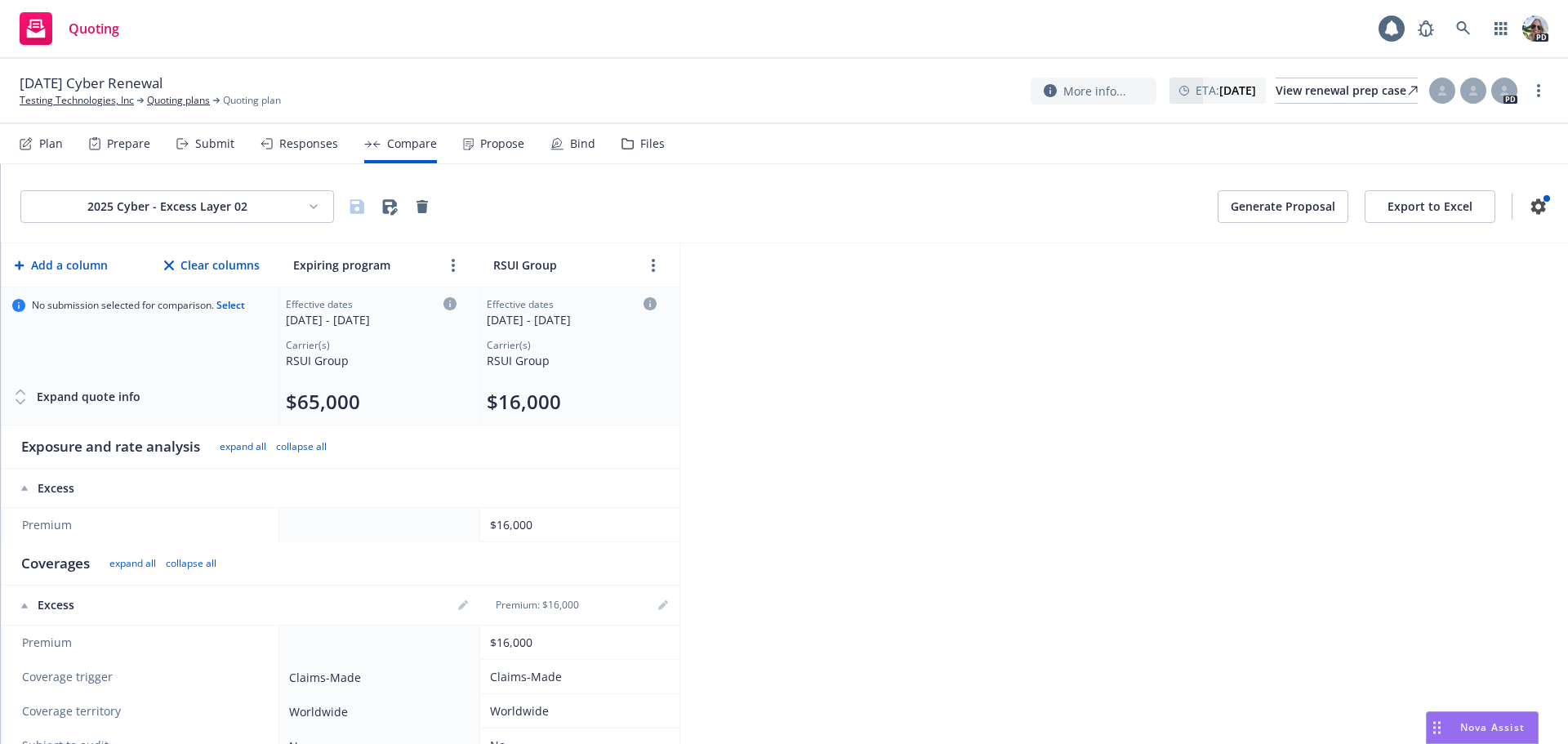
click at [319, 530] on td at bounding box center [379, 525] width 200 height 34
click at [462, 608] on icon "editPencil" at bounding box center [461, 606] width 8 height 8
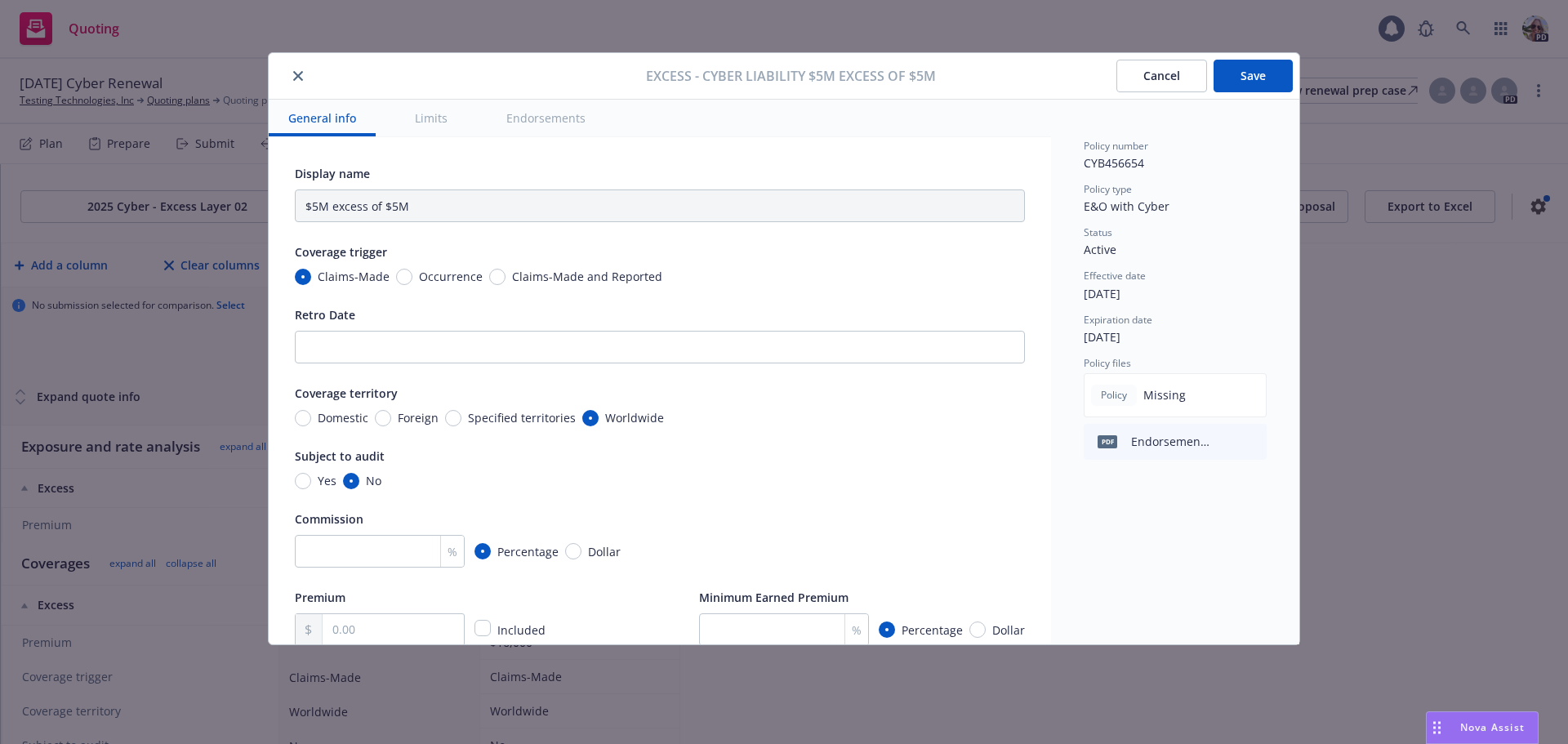
type input "Cyber Liability $5M excess of $5M"
click at [1162, 77] on button "Cancel" at bounding box center [1161, 76] width 91 height 33
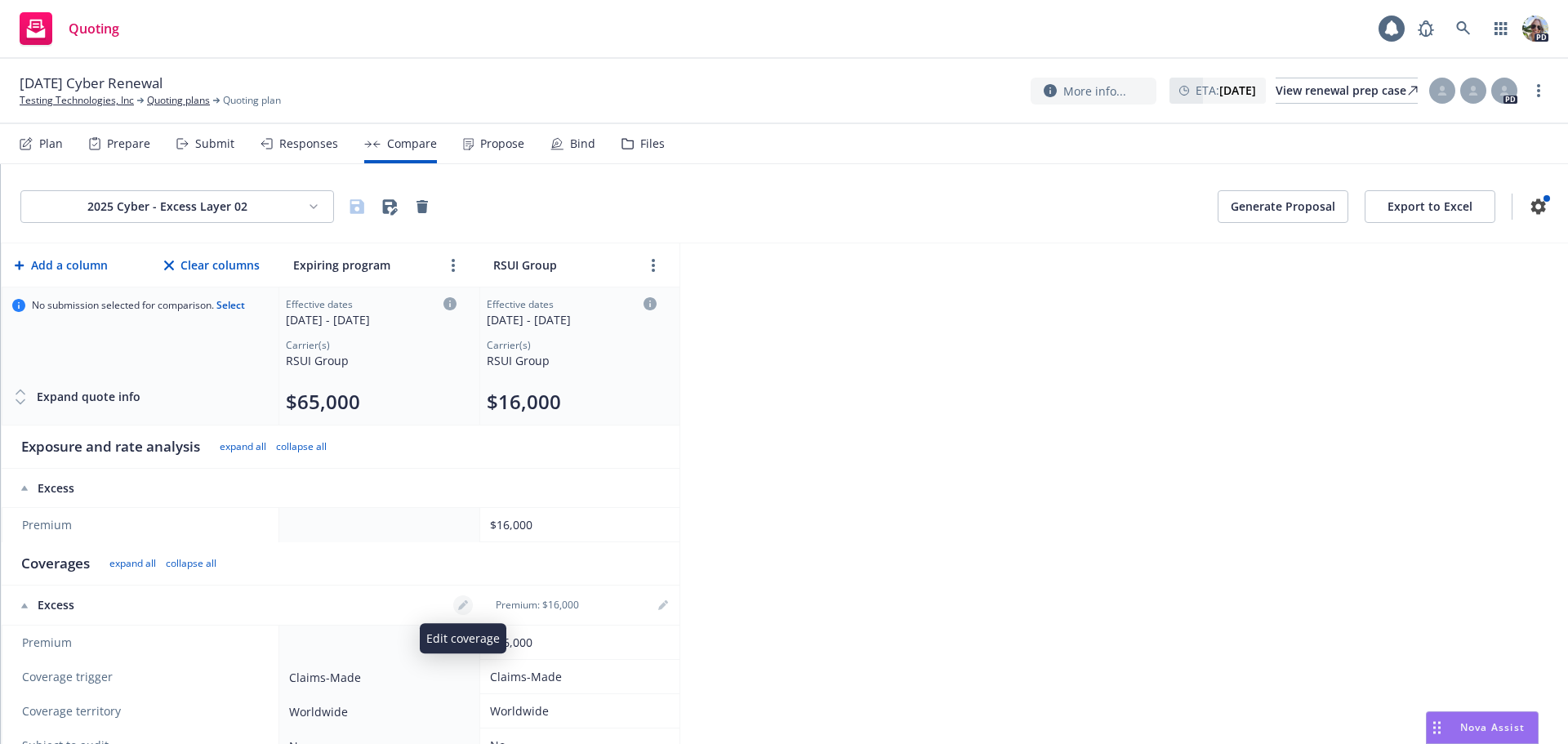
click at [460, 608] on icon "editPencil" at bounding box center [461, 606] width 8 height 8
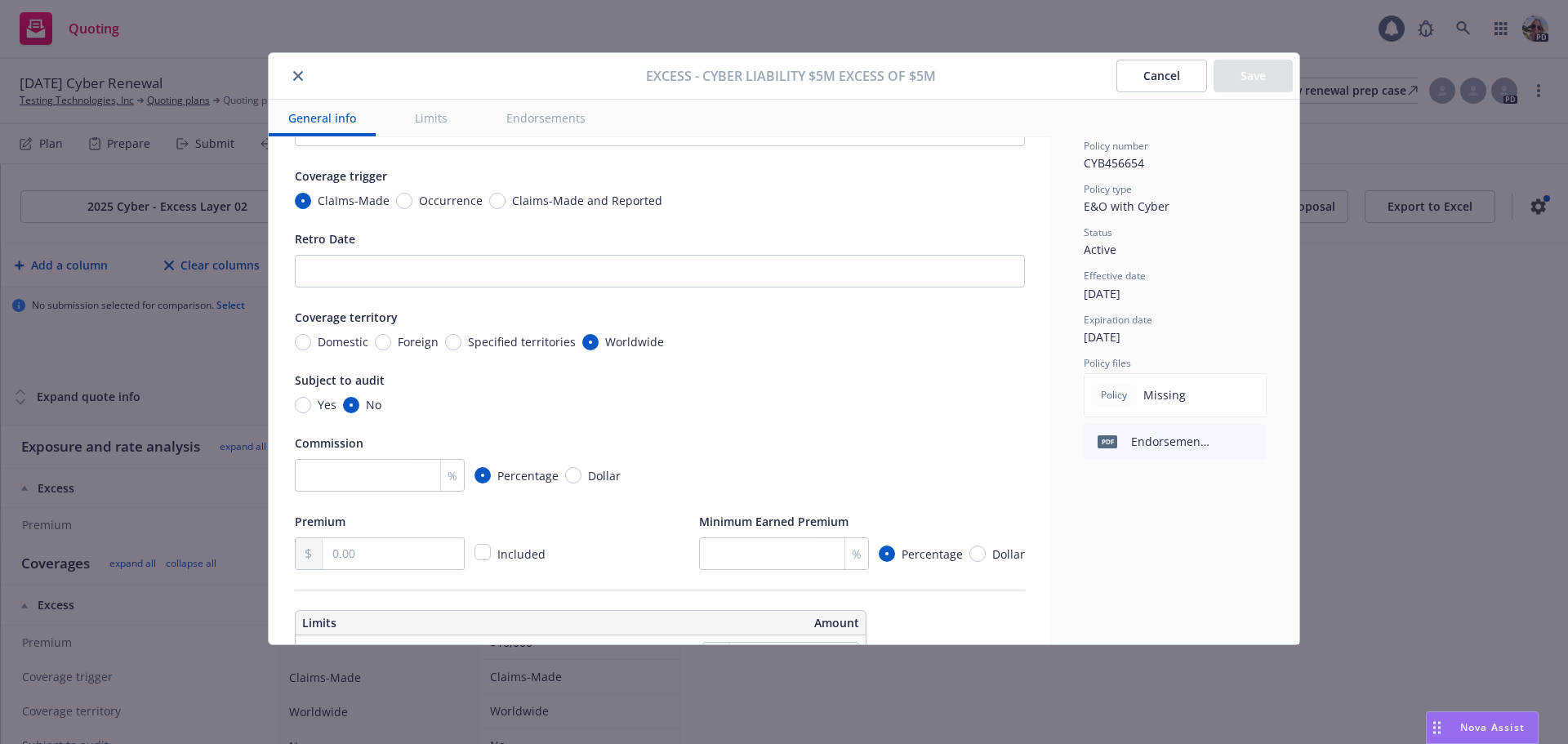
scroll to position [103, 0]
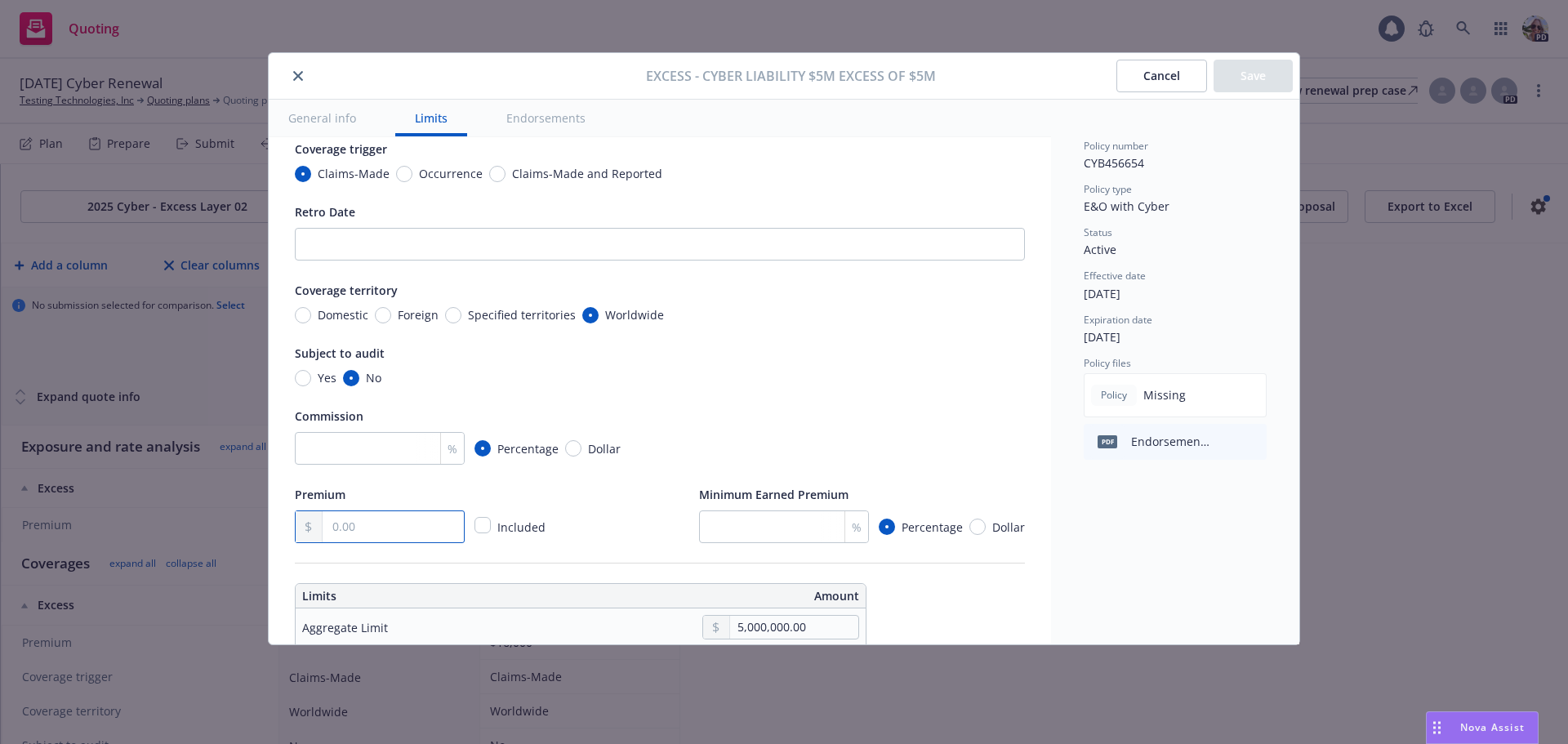
click at [339, 532] on input "text" at bounding box center [393, 527] width 141 height 31
type input "15,000.00"
click at [1272, 67] on button "Save" at bounding box center [1253, 76] width 79 height 33
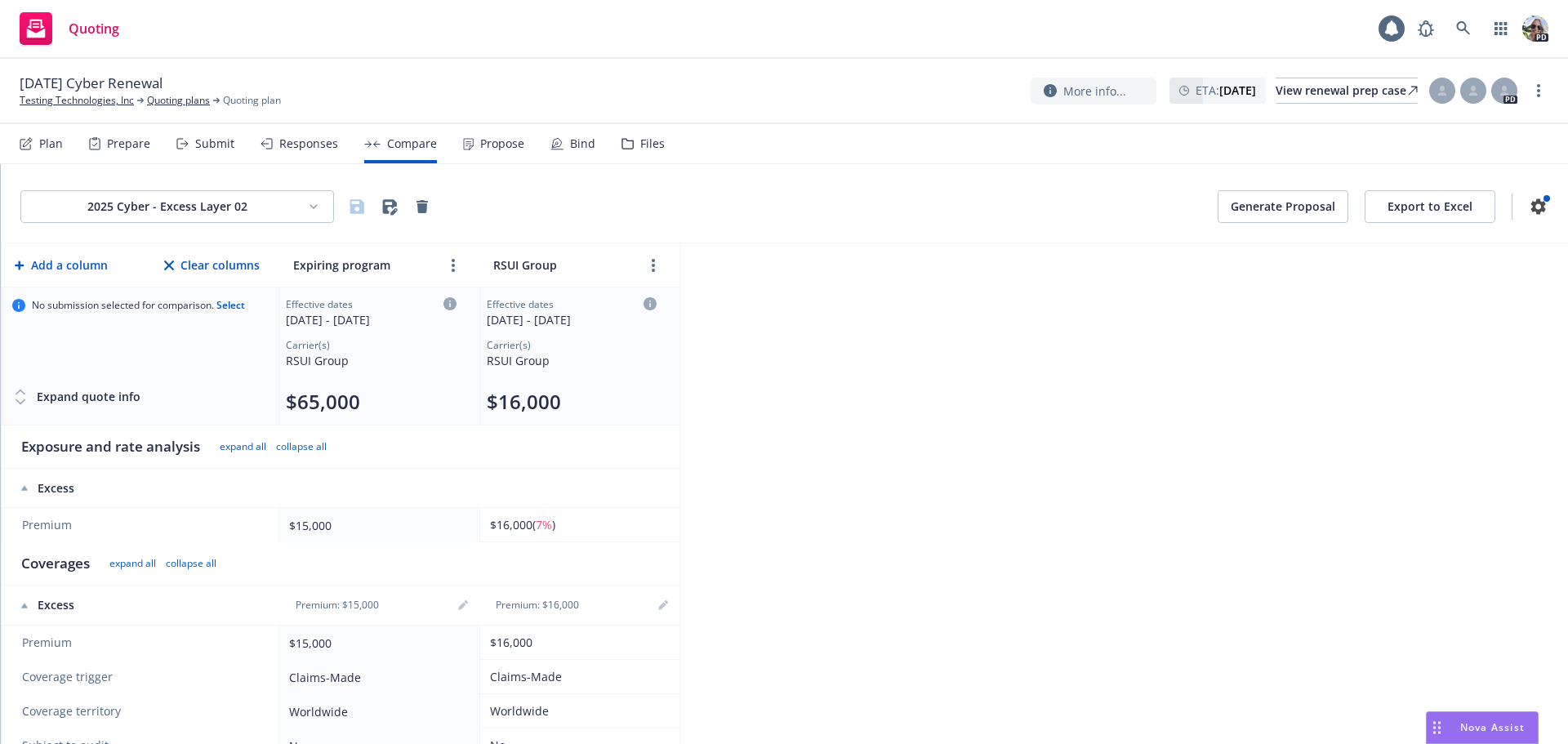
click at [308, 144] on div "Responses" at bounding box center [308, 144] width 59 height 13
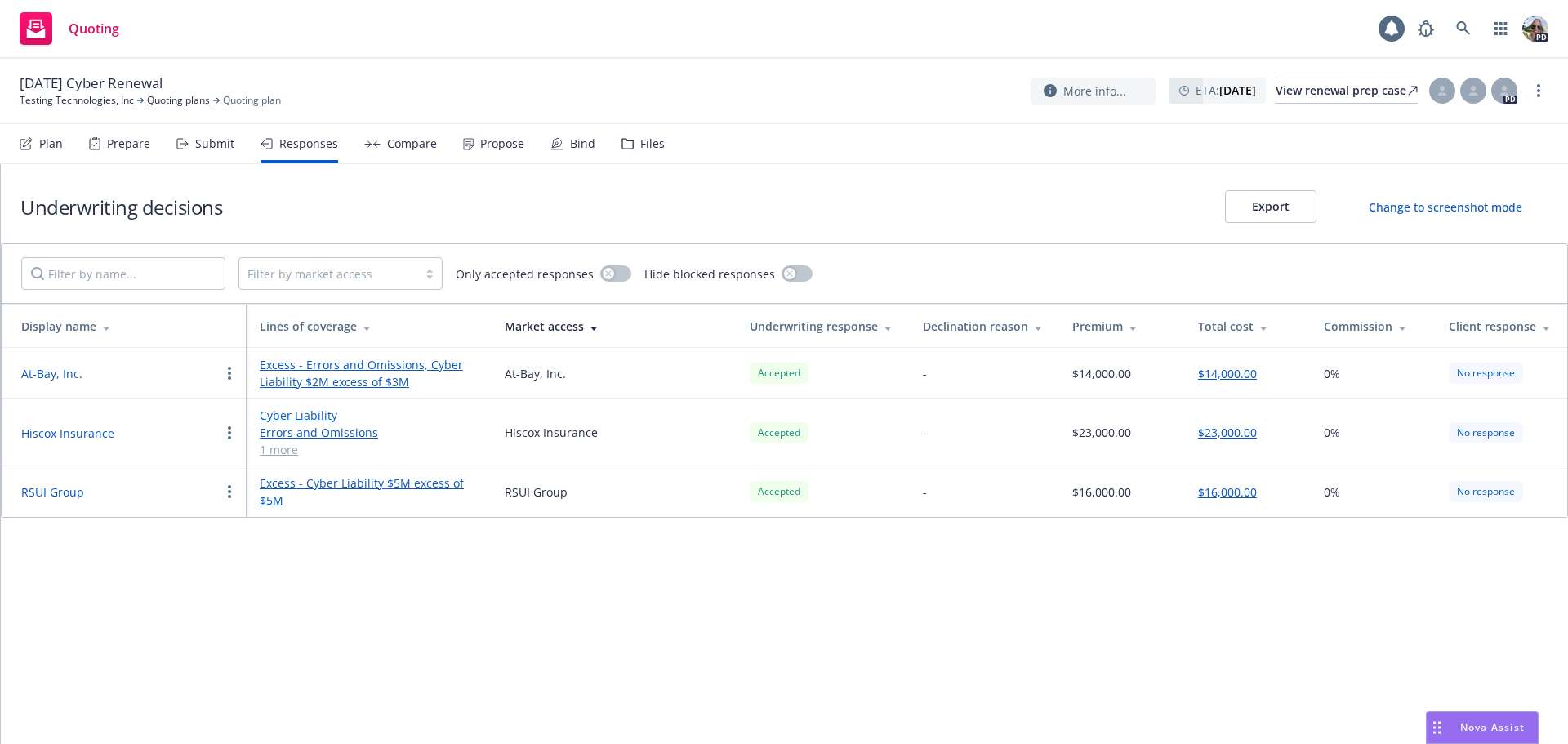
click at [1191, 552] on div "Underwriting decisions Export Change to screenshot mode Filter by market access…" at bounding box center [784, 453] width 1567 height 579
click at [601, 634] on div "Underwriting decisions Export Change to screenshot mode Filter by market access…" at bounding box center [784, 453] width 1567 height 579
click at [409, 132] on div "Compare" at bounding box center [401, 144] width 73 height 40
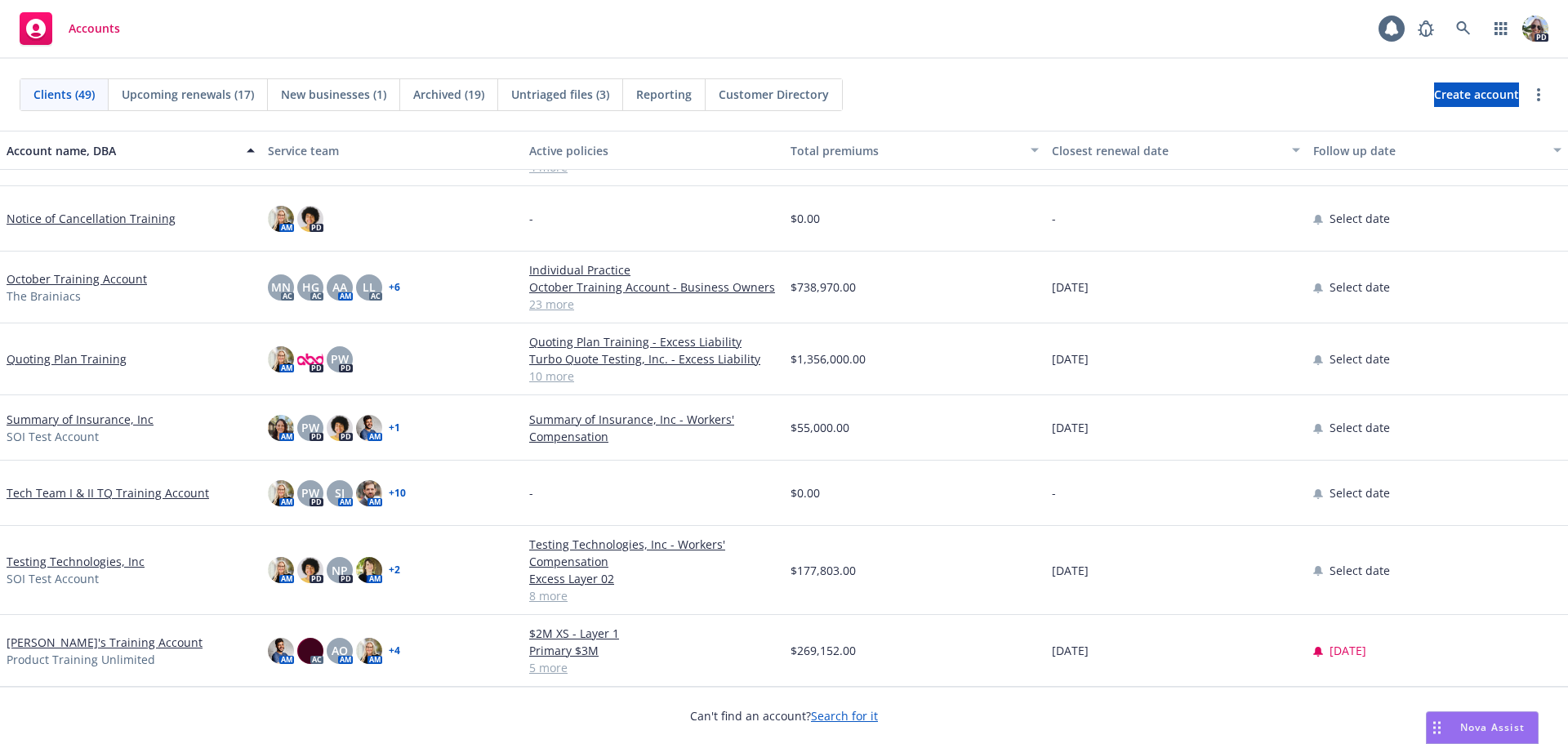
scroll to position [2768, 0]
click at [40, 564] on link "Testing Technologies, Inc" at bounding box center [75, 561] width 138 height 17
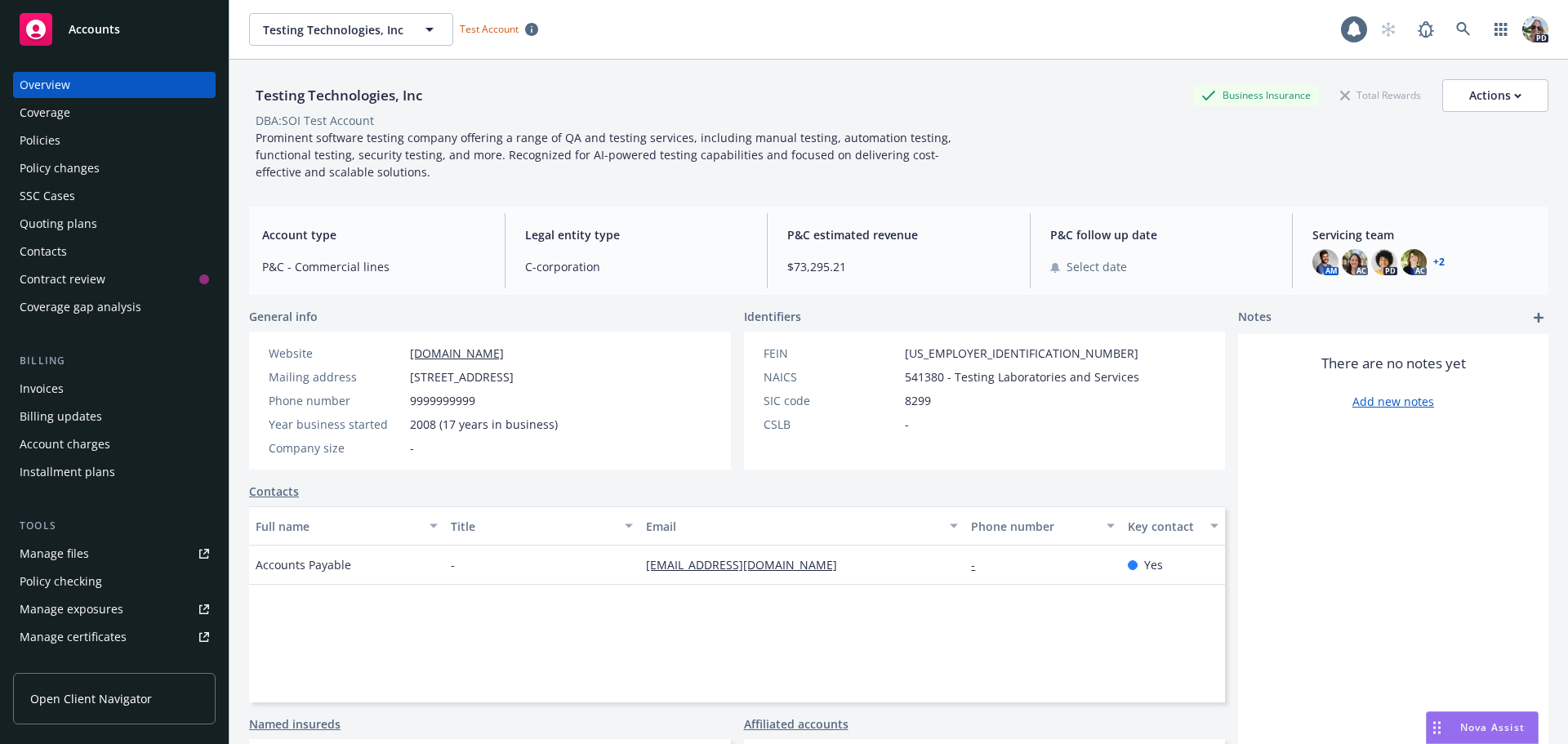
click at [65, 223] on div "Quoting plans" at bounding box center [58, 224] width 77 height 26
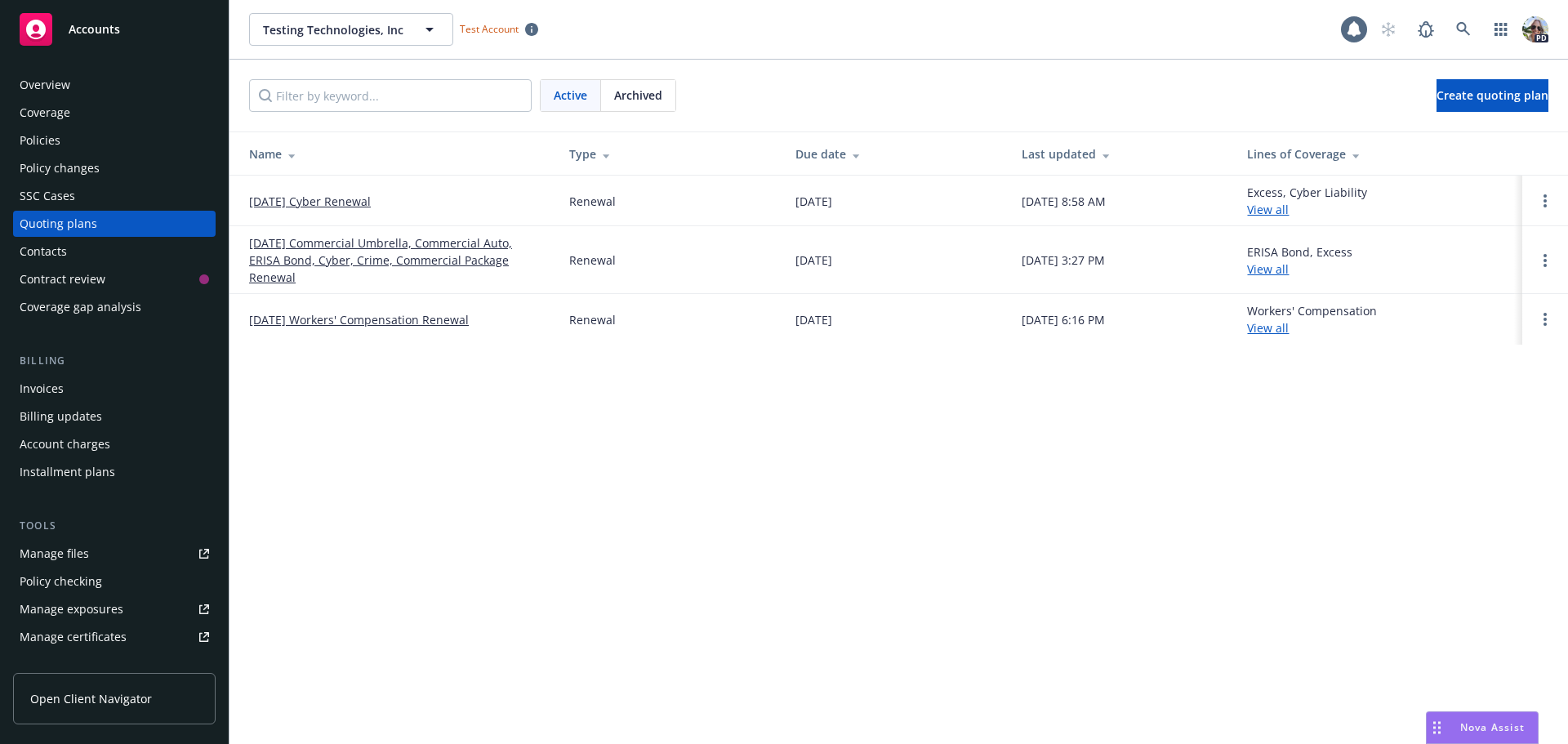
click at [261, 197] on link "[DATE] Cyber Renewal" at bounding box center [310, 201] width 121 height 17
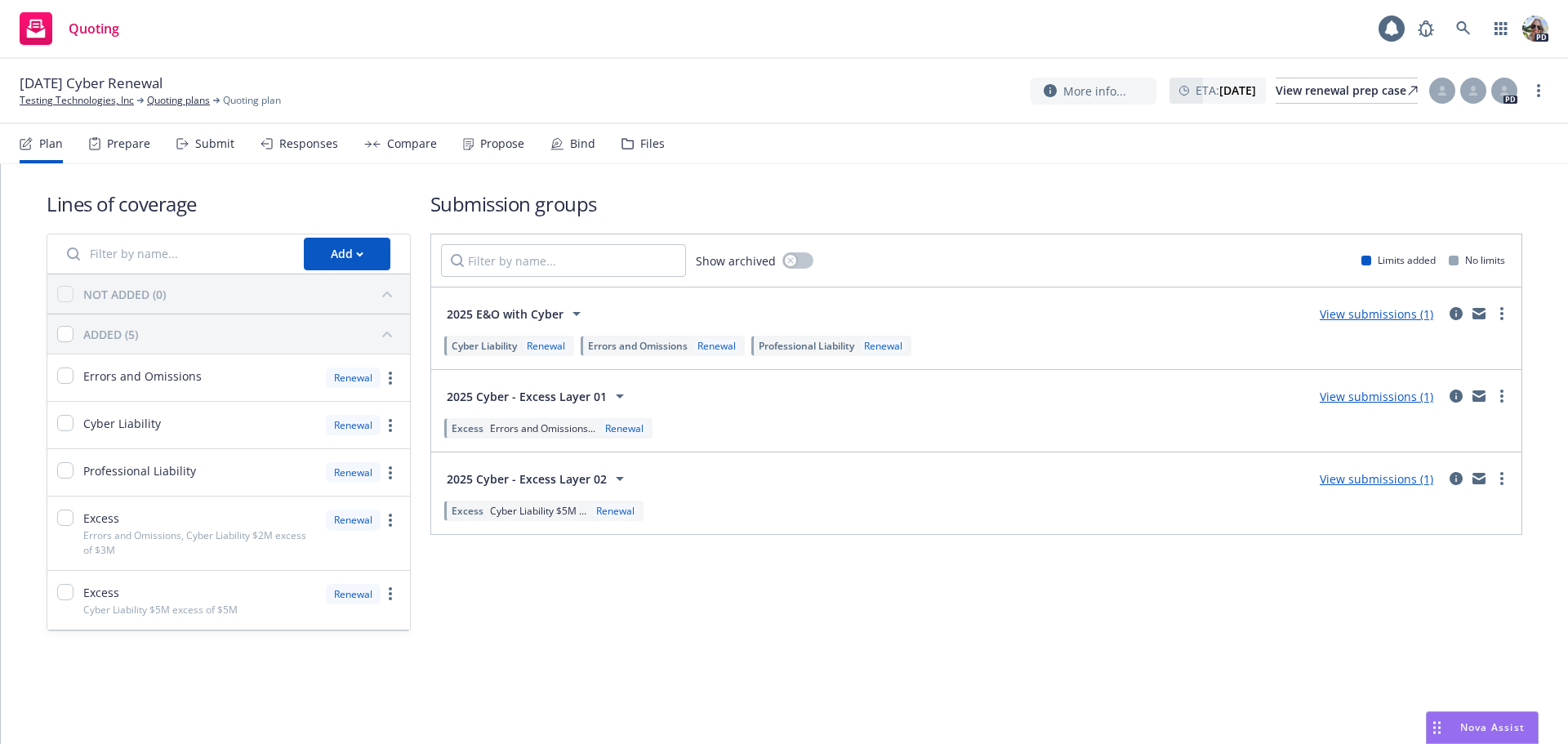
click at [633, 593] on div "Submission groups Show archived Limits added No limits 2025 E&O with Cyber View…" at bounding box center [976, 410] width 1092 height 441
click at [1461, 28] on icon at bounding box center [1463, 28] width 15 height 15
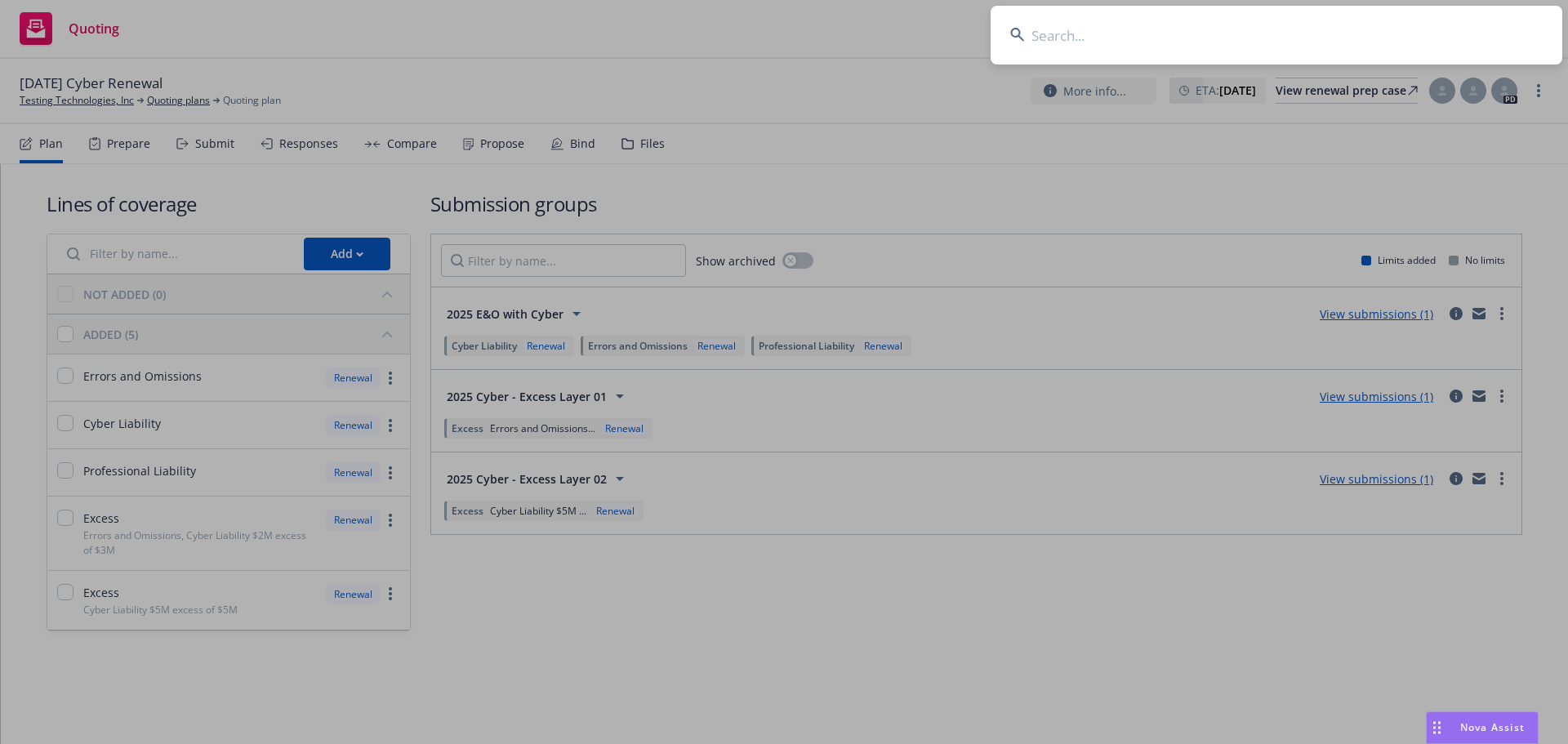
click at [1093, 34] on input at bounding box center [1276, 34] width 571 height 59
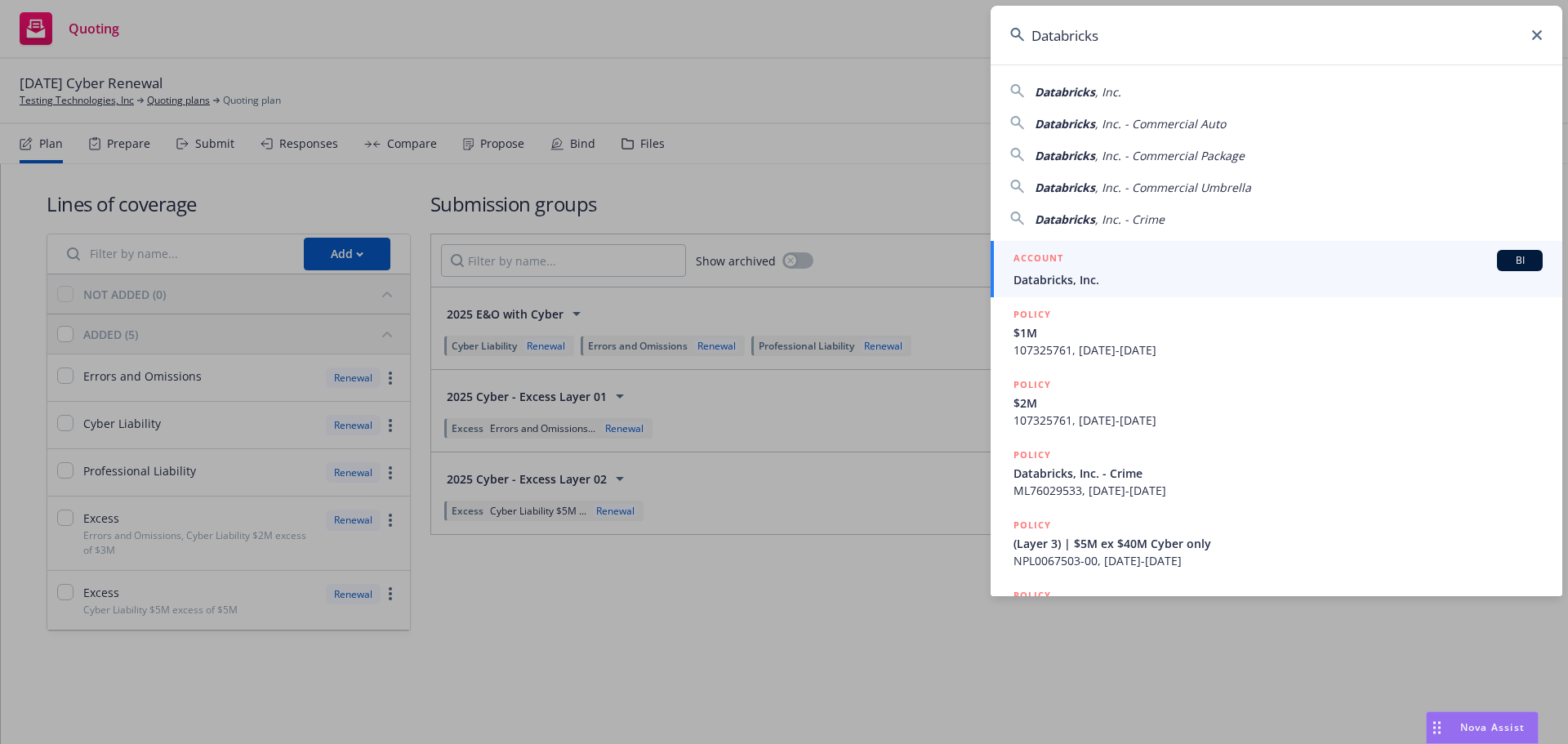
type input "Databricks"
click at [1072, 275] on span "Databricks, Inc." at bounding box center [1277, 279] width 529 height 17
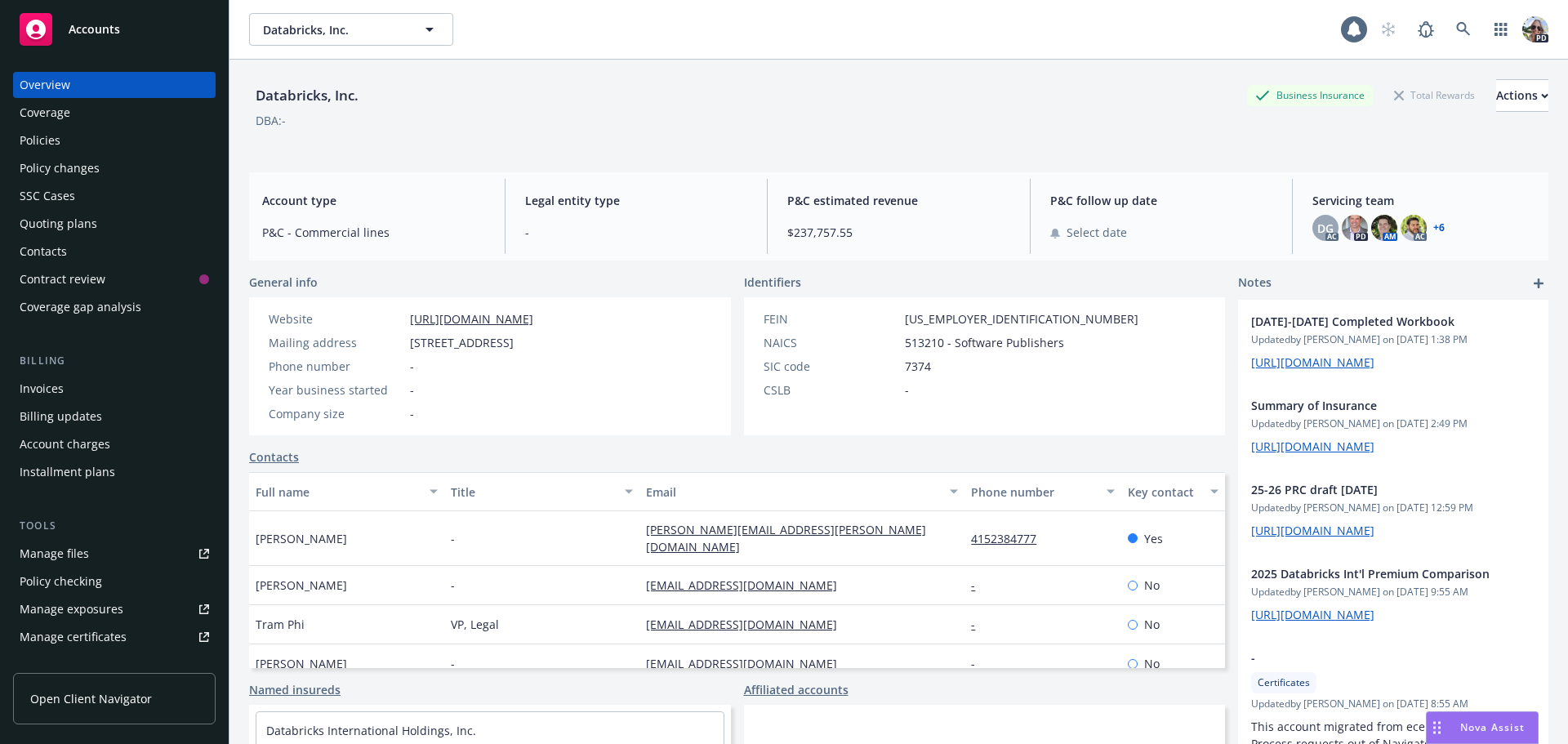
click at [54, 160] on div "Policy changes" at bounding box center [59, 168] width 80 height 26
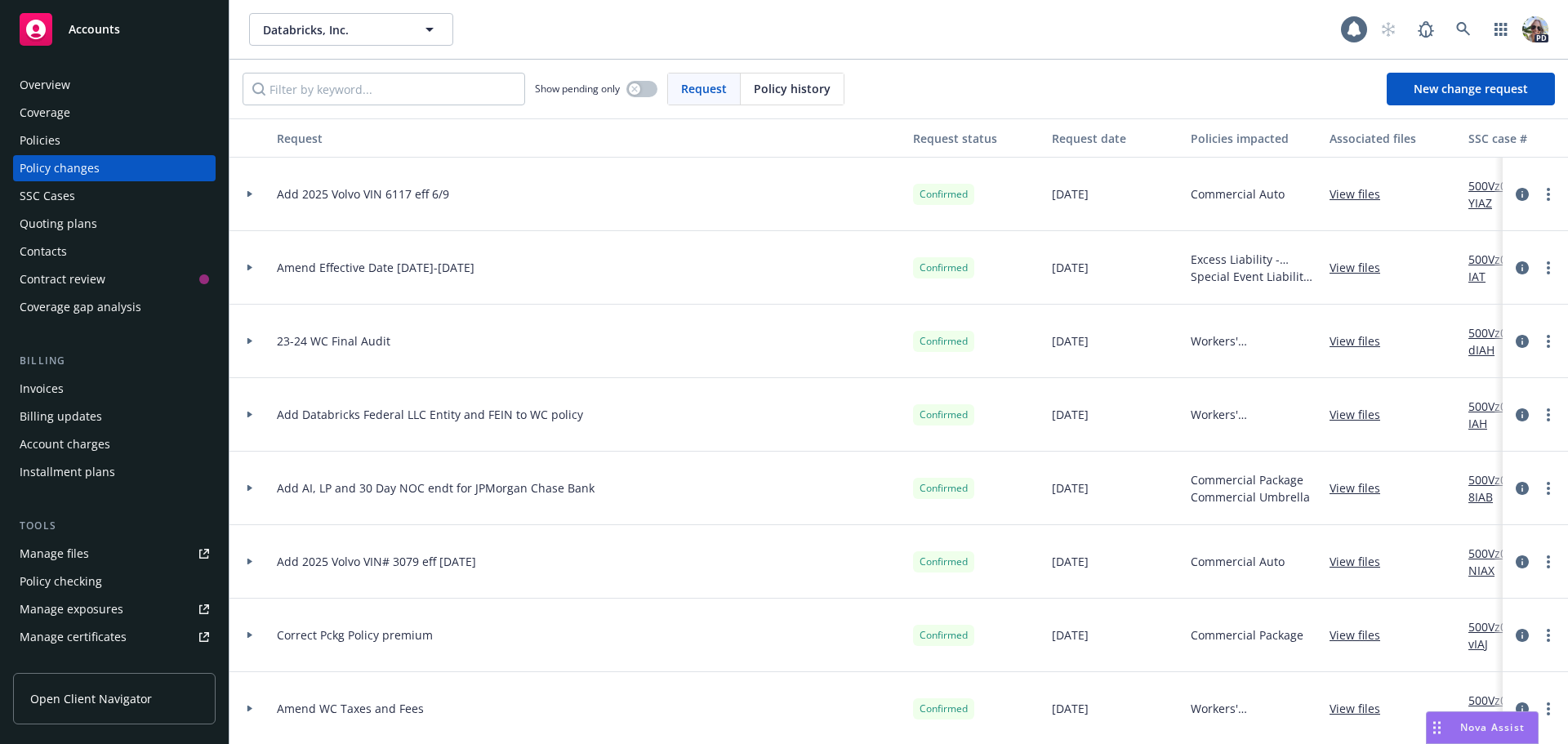
click at [61, 227] on div "Quoting plans" at bounding box center [58, 224] width 77 height 26
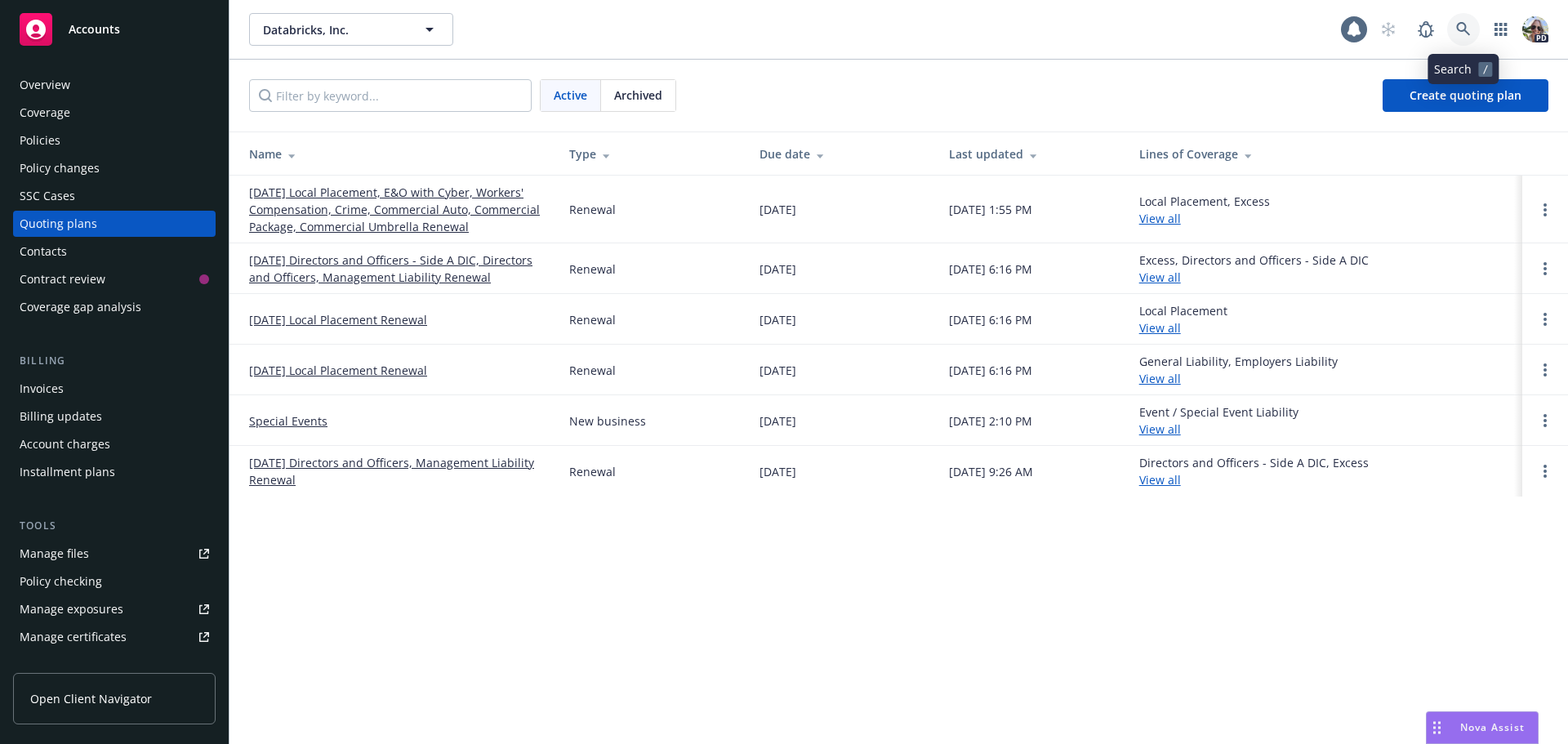
click at [1461, 30] on icon at bounding box center [1463, 29] width 14 height 14
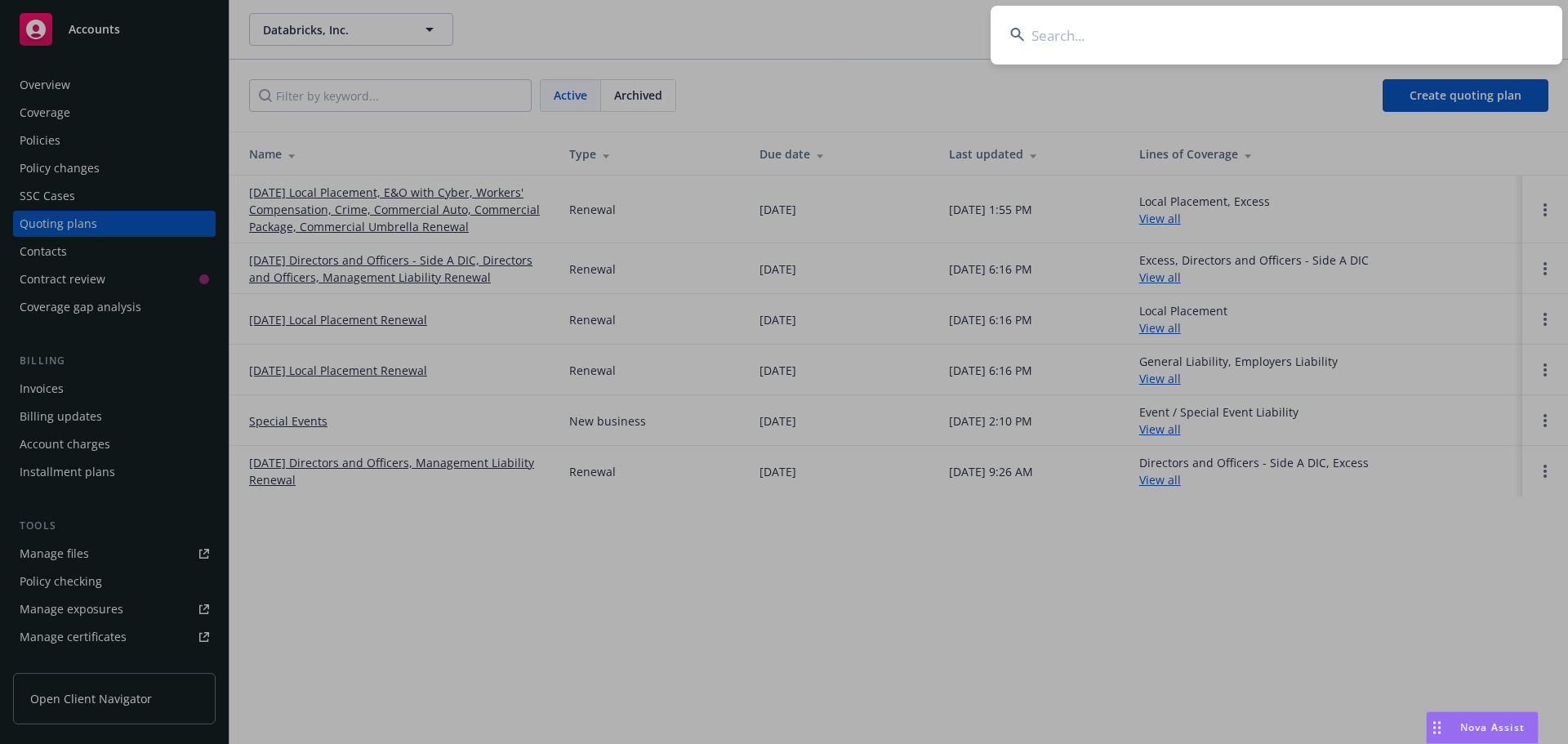
click at [1172, 36] on input at bounding box center [1276, 34] width 571 height 59
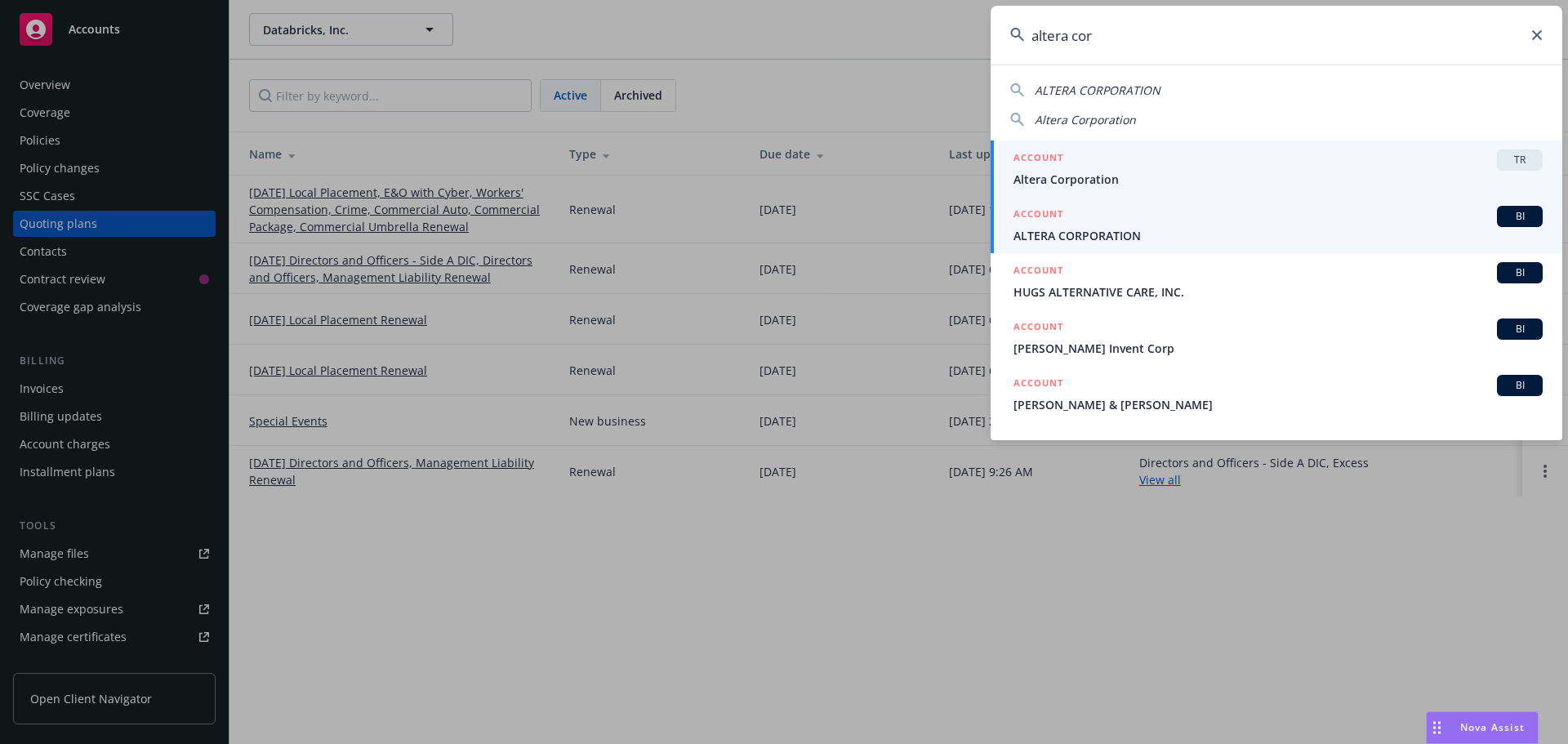
type input "altera cor"
click at [1061, 233] on span "ALTERA CORPORATION" at bounding box center [1277, 235] width 529 height 17
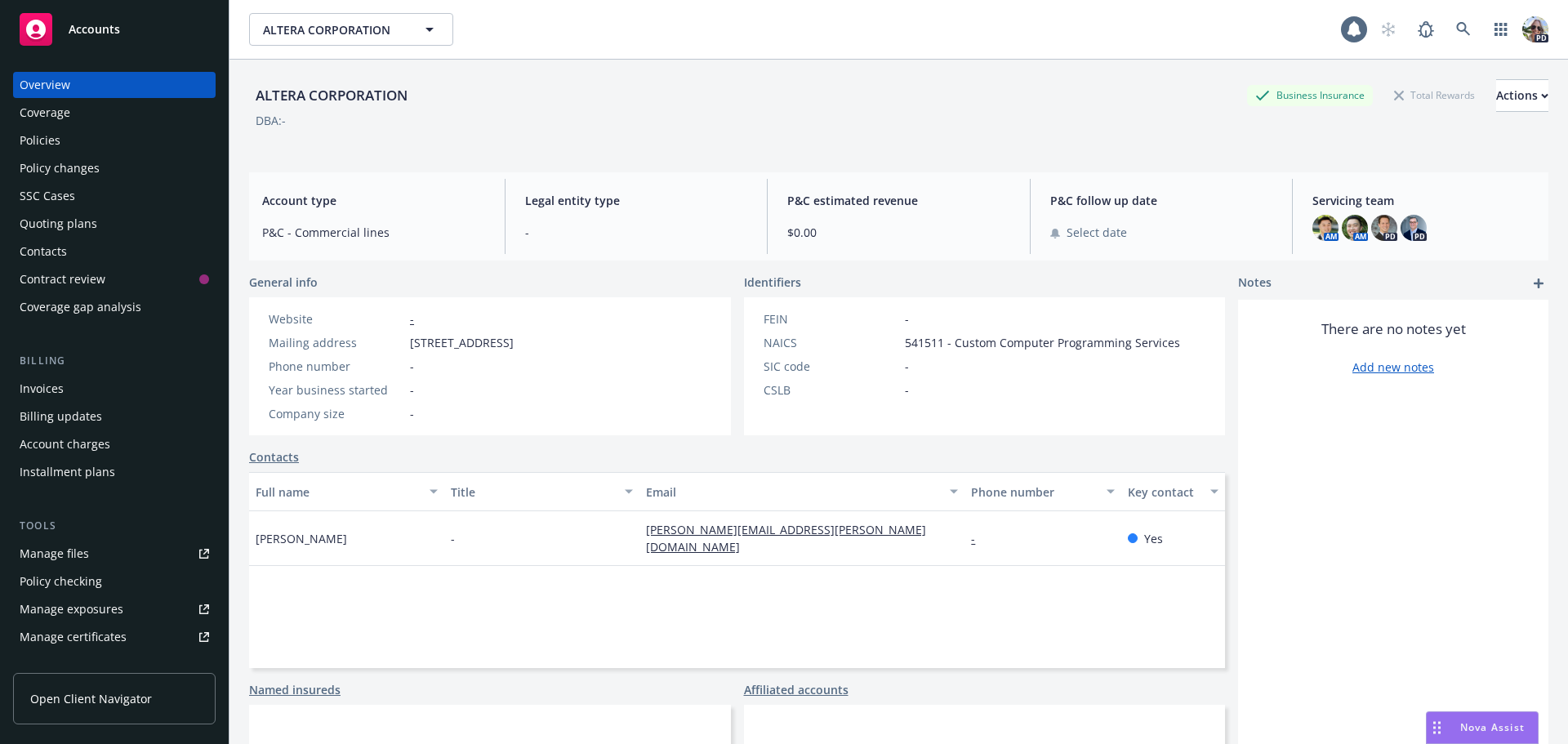
click at [62, 173] on div "Policy changes" at bounding box center [59, 168] width 80 height 26
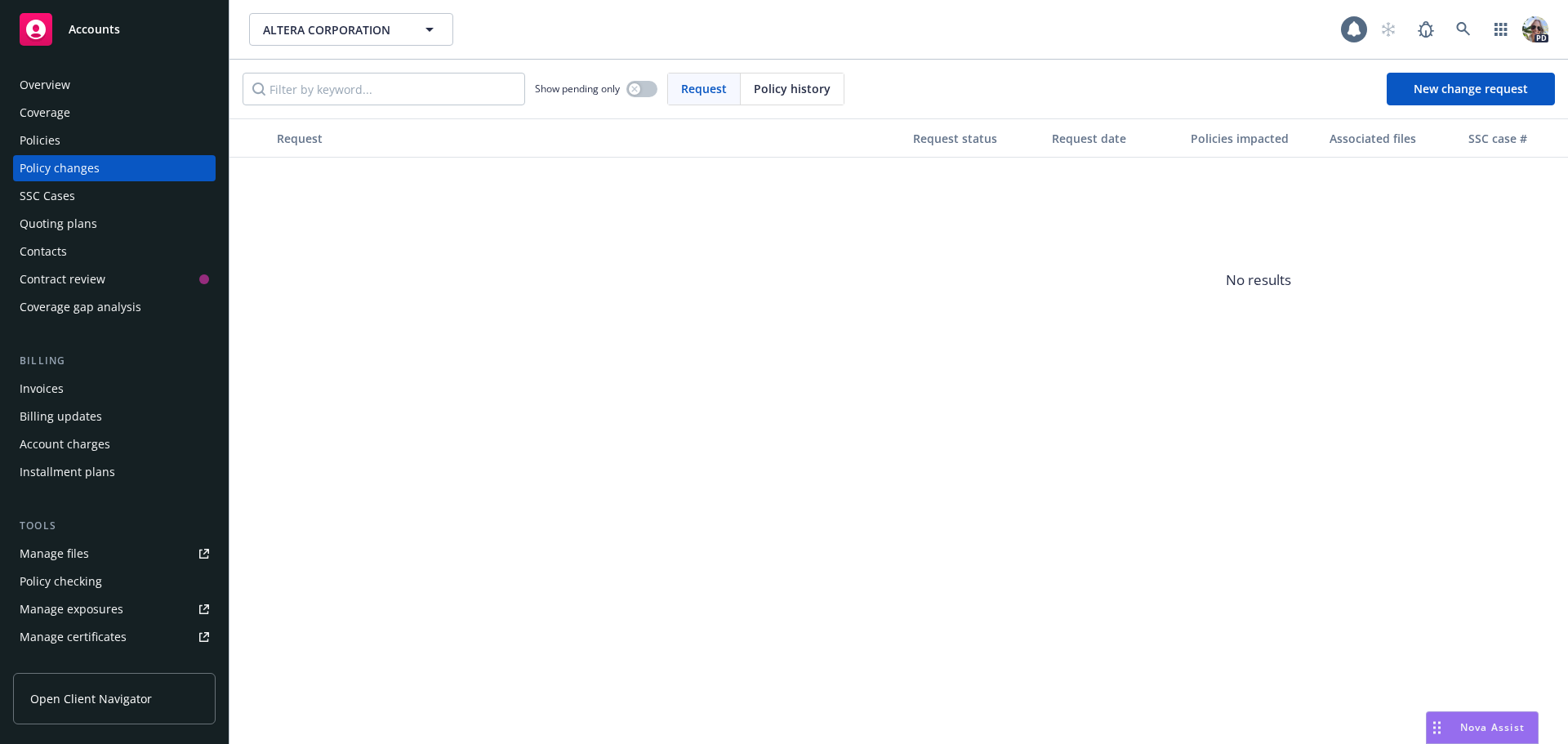
click at [56, 231] on div "Quoting plans" at bounding box center [58, 224] width 77 height 26
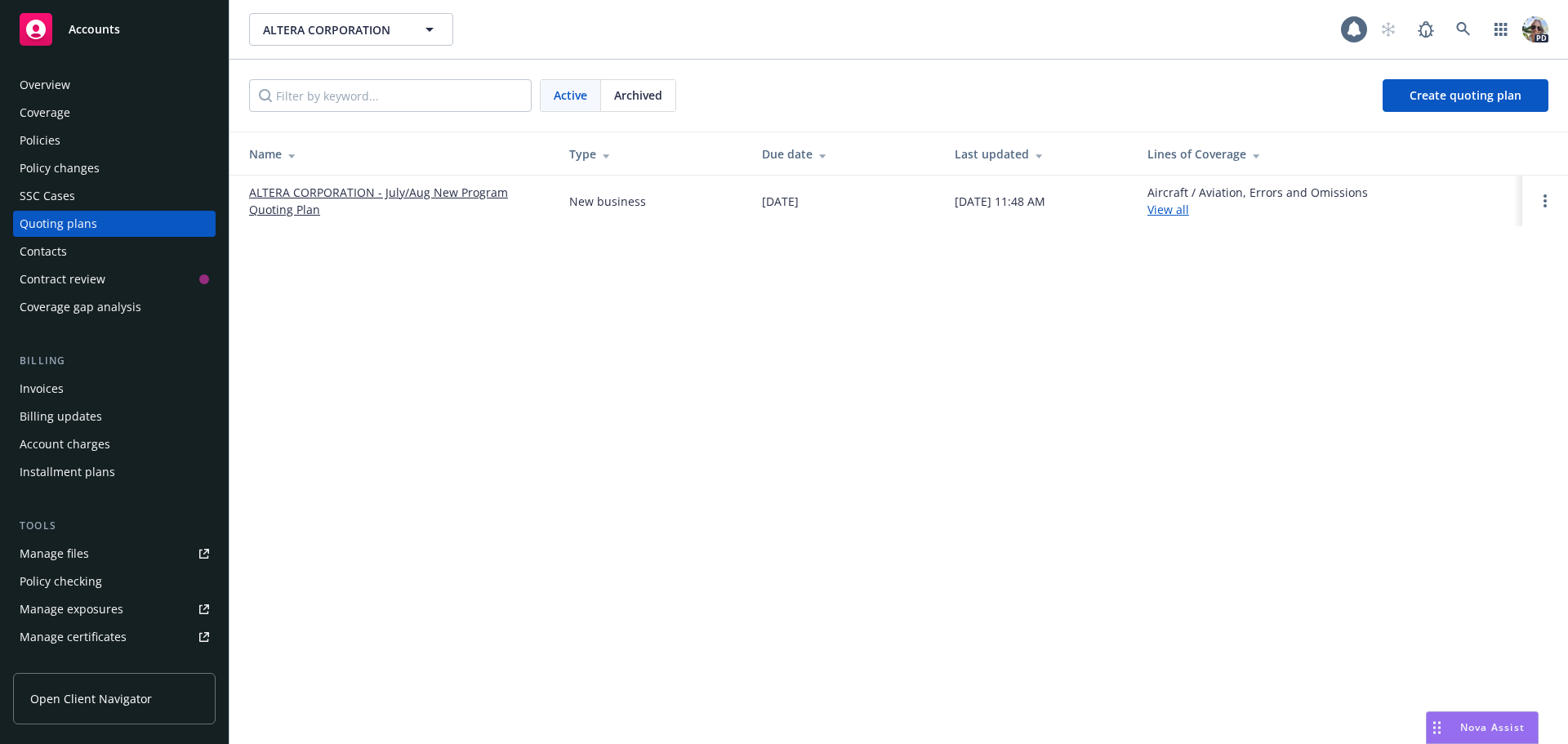
click at [85, 30] on span "Accounts" at bounding box center [94, 29] width 51 height 13
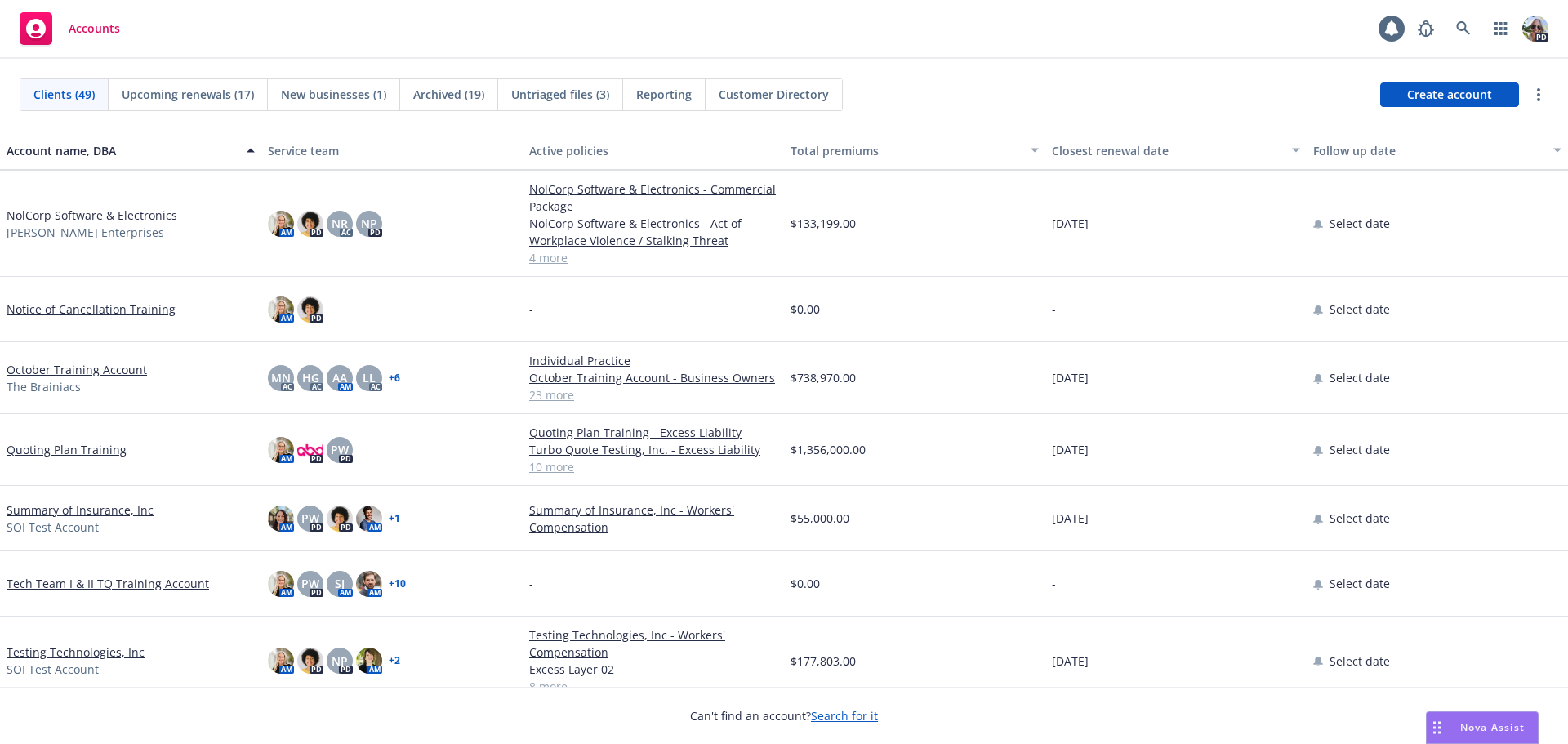
scroll to position [2689, 0]
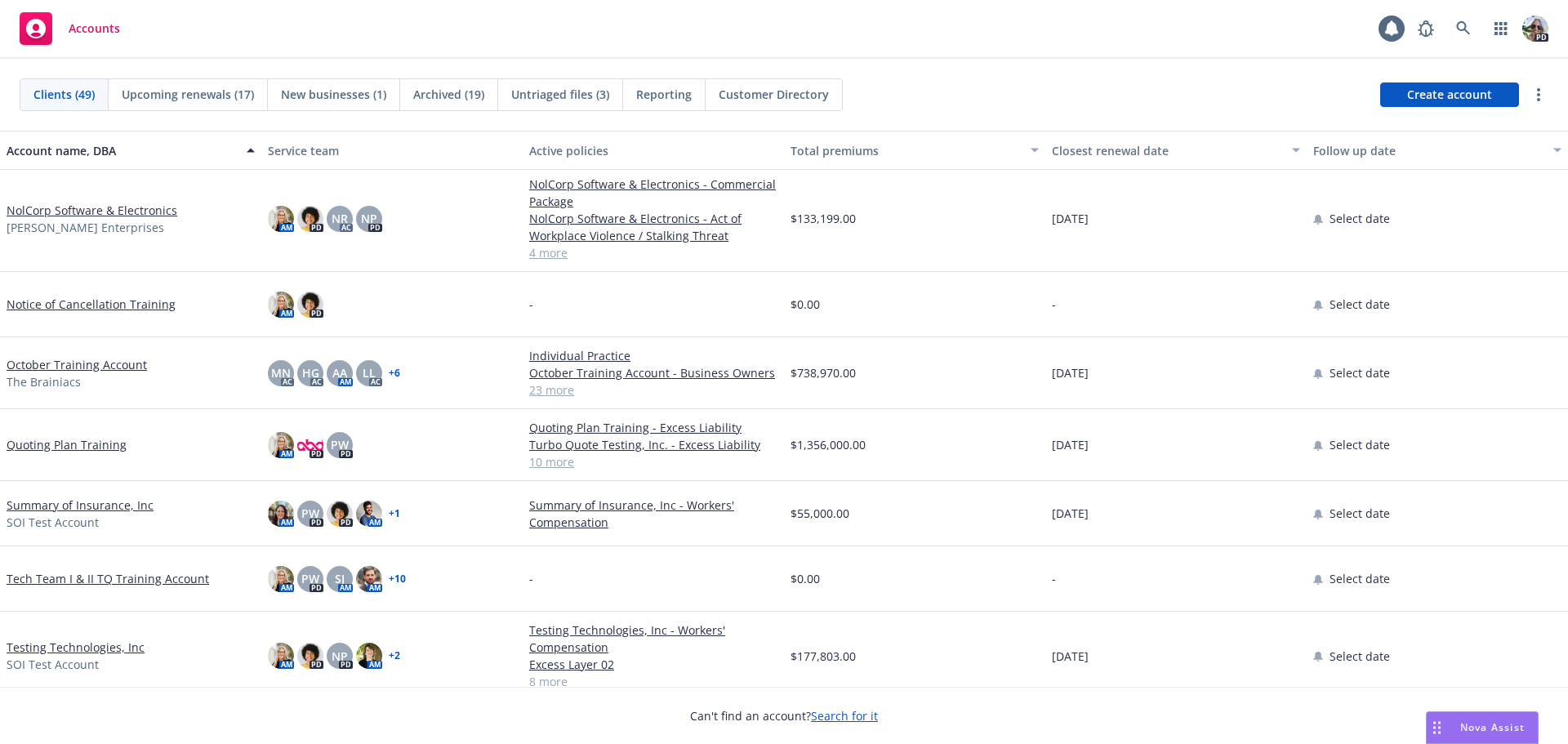
click at [50, 645] on link "Testing Technologies, Inc" at bounding box center [75, 646] width 138 height 17
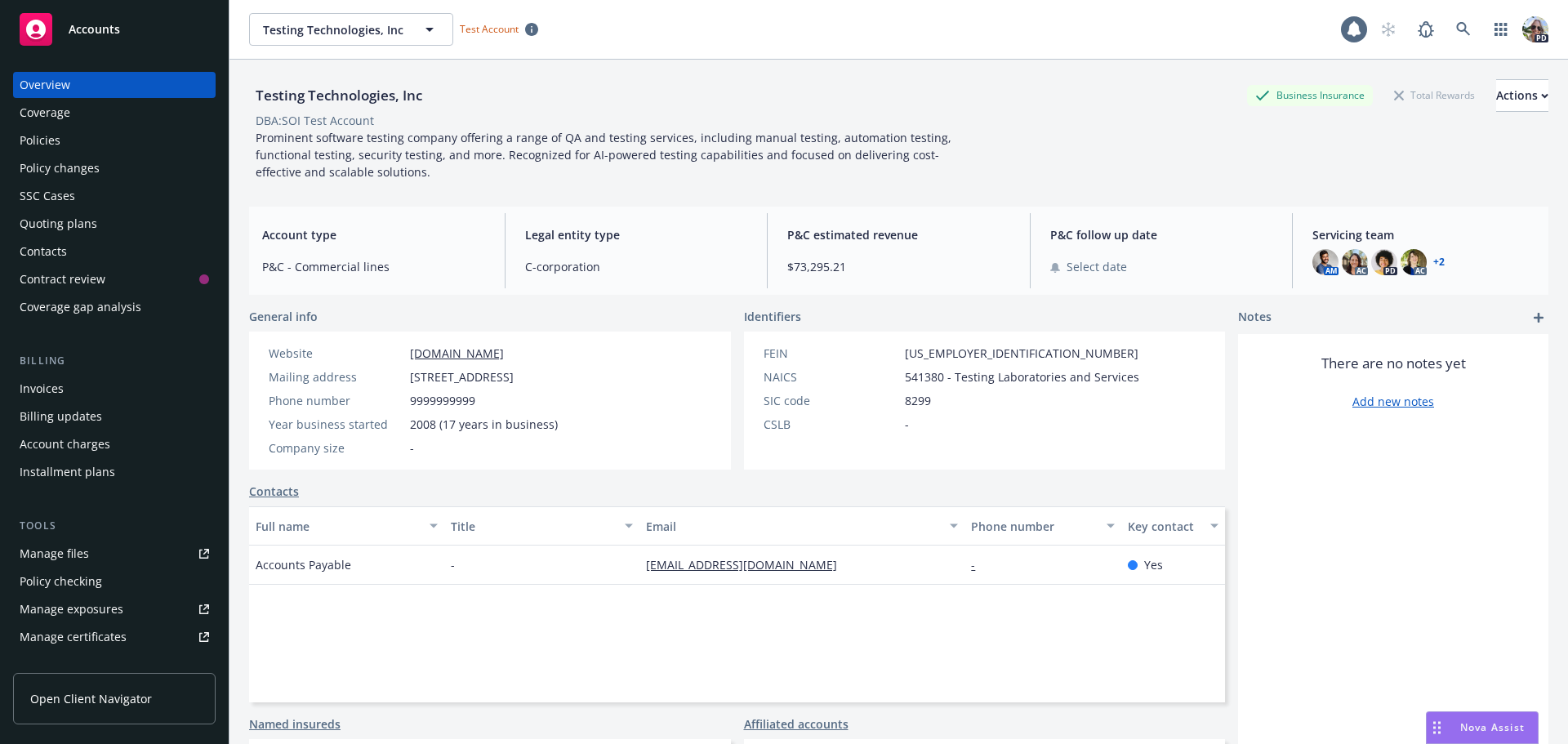
click at [77, 224] on div "Quoting plans" at bounding box center [58, 224] width 77 height 26
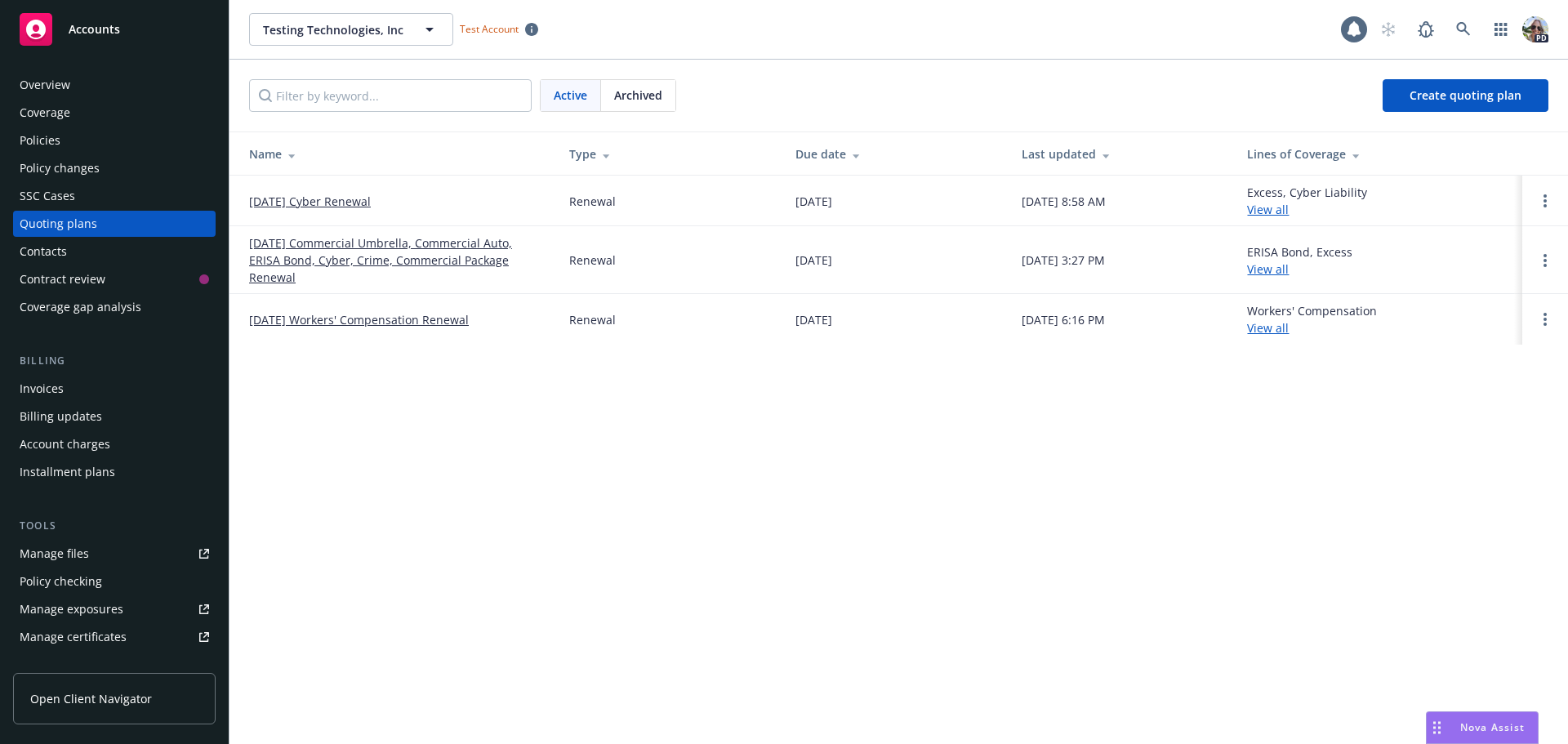
click at [255, 198] on link "[DATE] Cyber Renewal" at bounding box center [310, 201] width 121 height 17
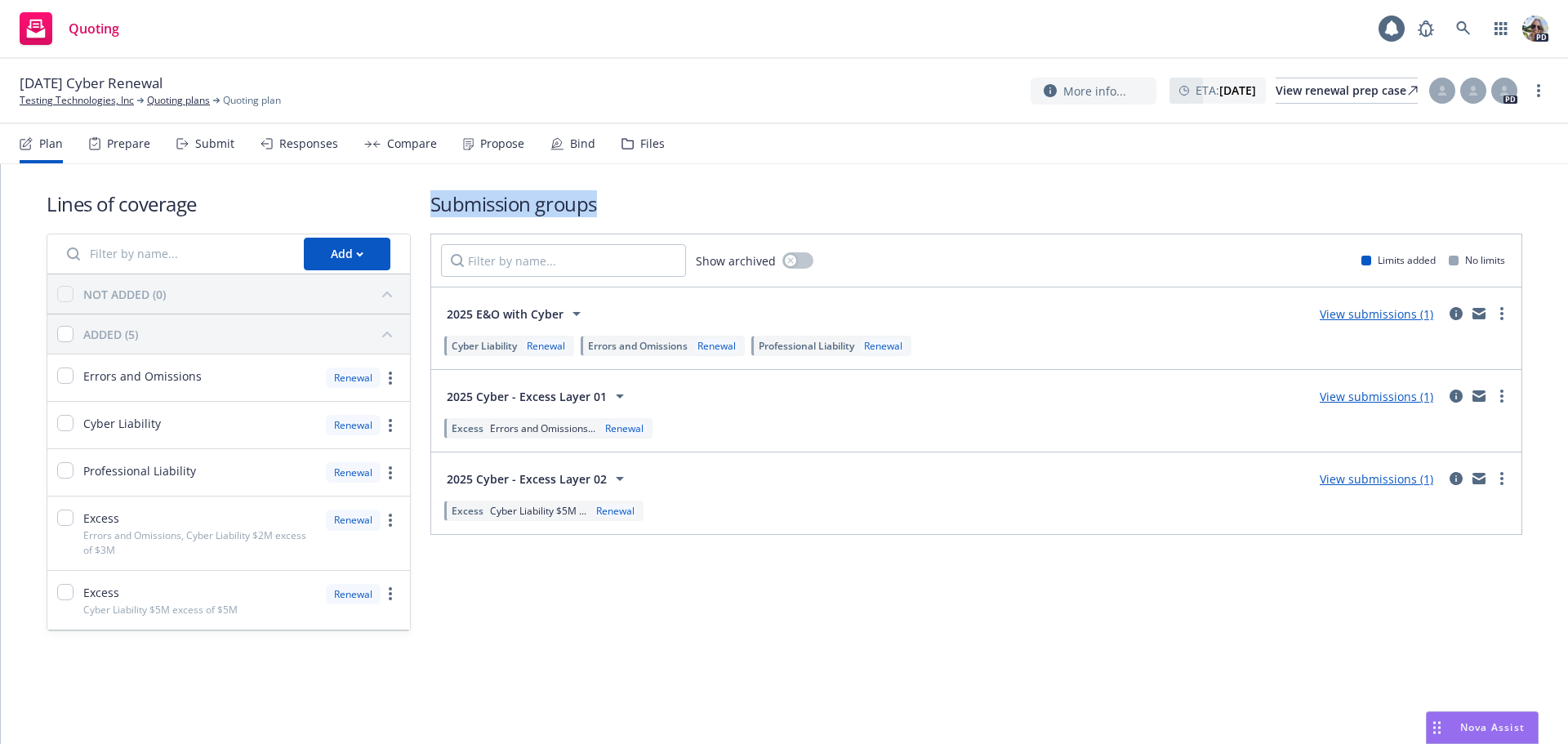
drag, startPoint x: 602, startPoint y: 208, endPoint x: 425, endPoint y: 206, distance: 177.0
click at [425, 206] on div "Lines of coverage Add NOT ADDED (0) ADDED (5) Errors and Omissions Renewal Cybe…" at bounding box center [784, 410] width 1476 height 441
drag, startPoint x: 208, startPoint y: 207, endPoint x: 40, endPoint y: 210, distance: 168.0
click at [40, 210] on div "Lines of coverage Add NOT ADDED (0) ADDED (5) Errors and Omissions Renewal Cybe…" at bounding box center [784, 433] width 1567 height 539
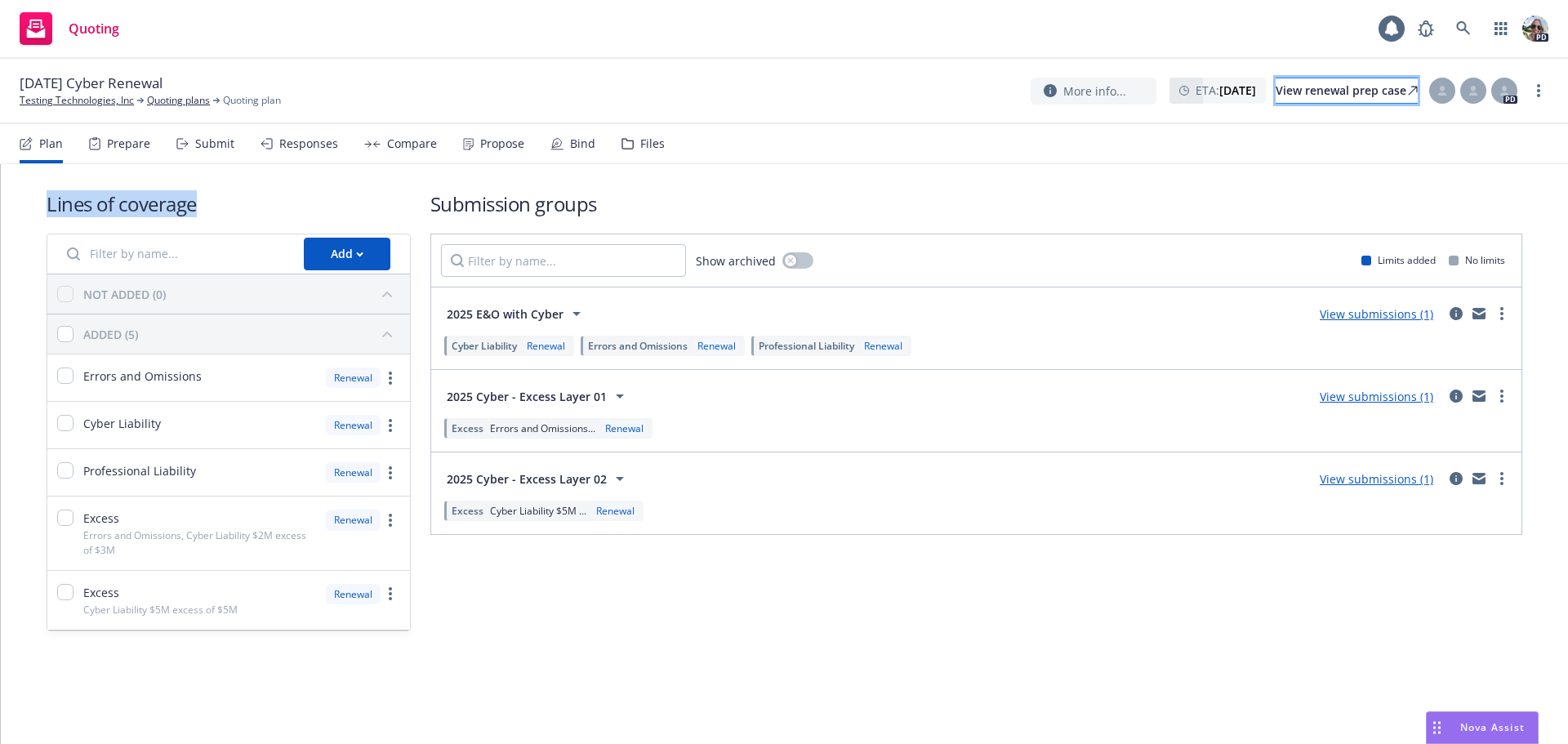
click at [1294, 92] on div "View renewal prep case" at bounding box center [1346, 91] width 142 height 25
click at [210, 137] on div "Submit" at bounding box center [215, 144] width 40 height 13
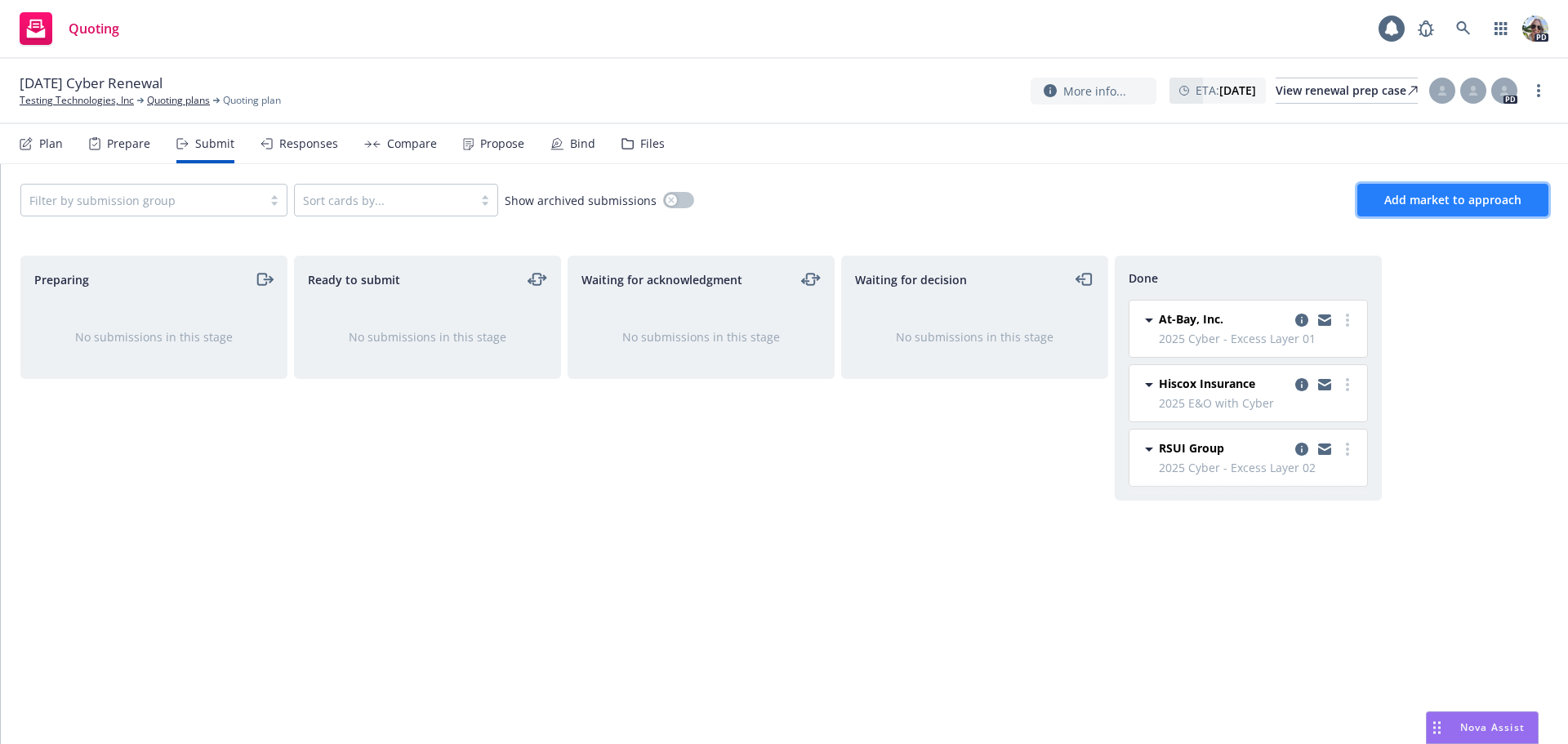
click at [1384, 202] on button "Add market to approach" at bounding box center [1452, 200] width 191 height 33
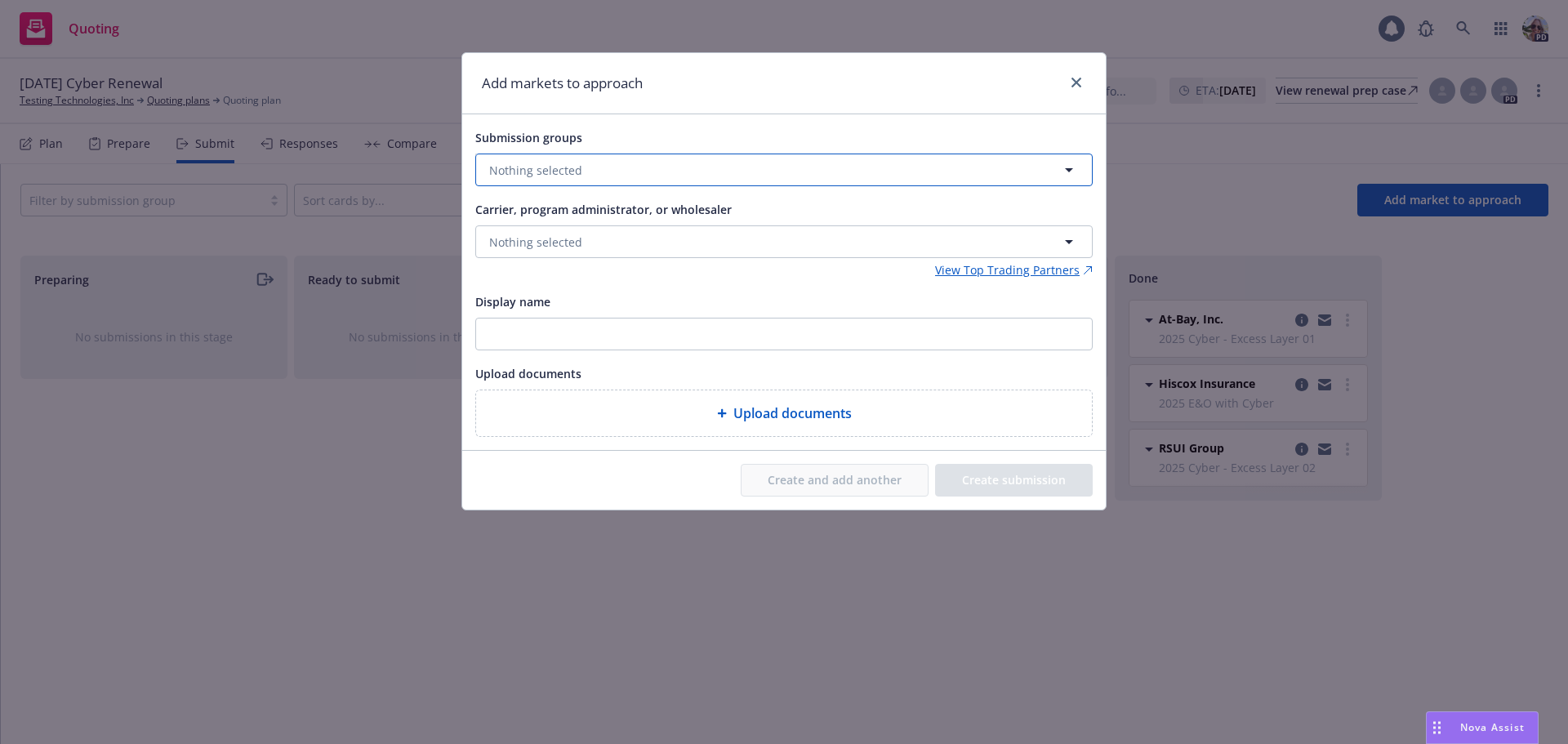
click at [598, 164] on button "Nothing selected" at bounding box center [784, 169] width 617 height 33
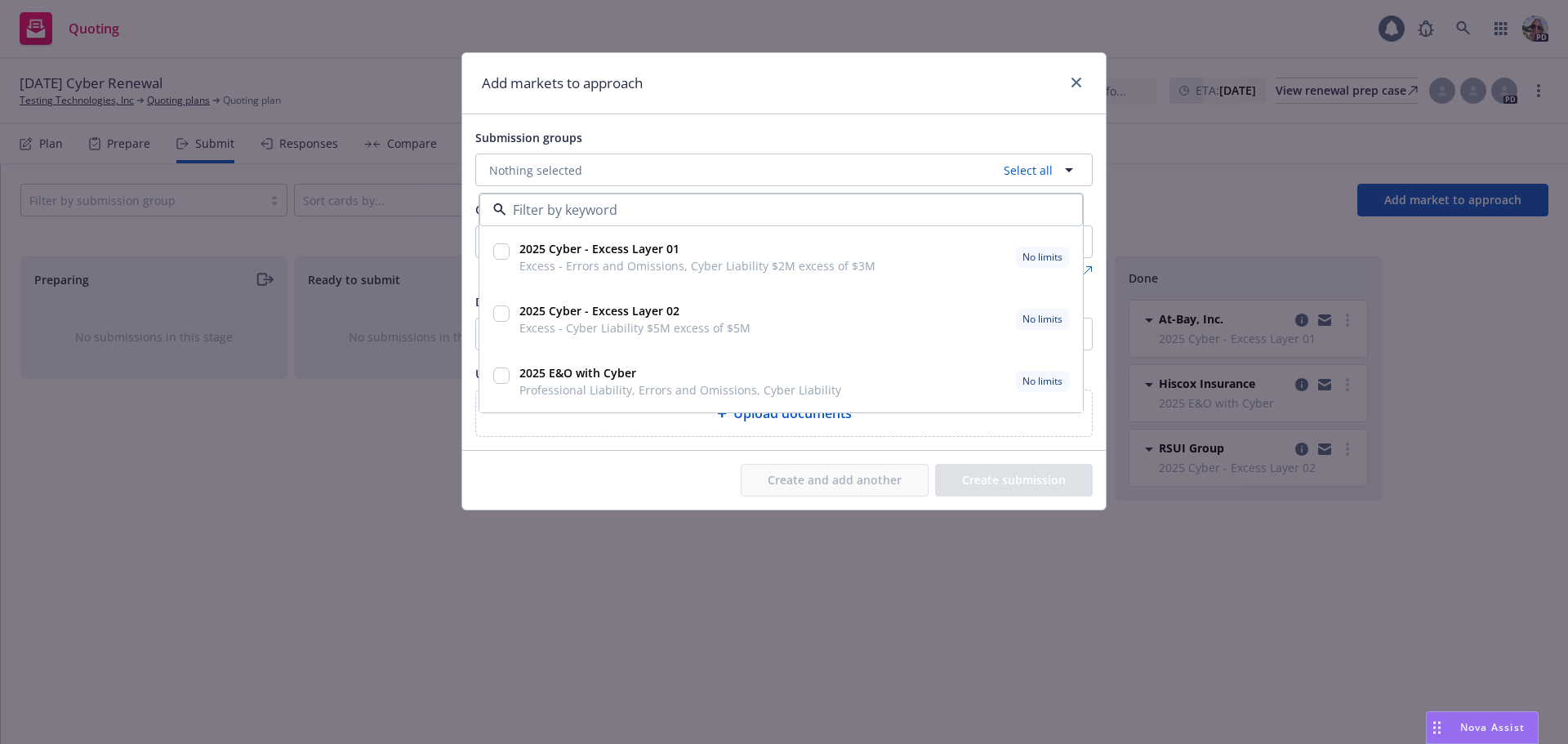
click at [701, 140] on div "Submission groups" at bounding box center [784, 137] width 617 height 19
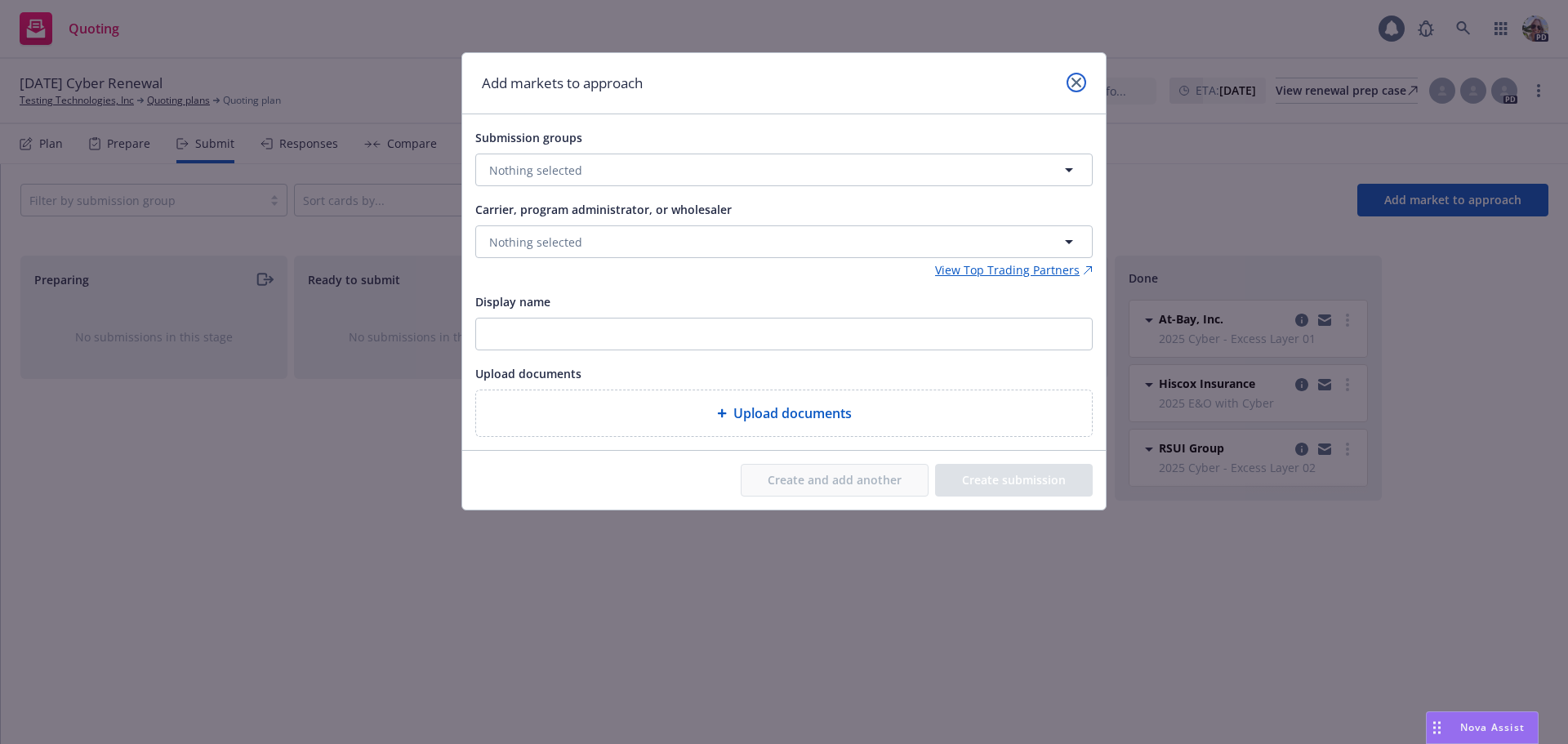
drag, startPoint x: 1084, startPoint y: 83, endPoint x: 755, endPoint y: 96, distance: 329.3
click at [1079, 81] on link "close" at bounding box center [1076, 83] width 19 height 19
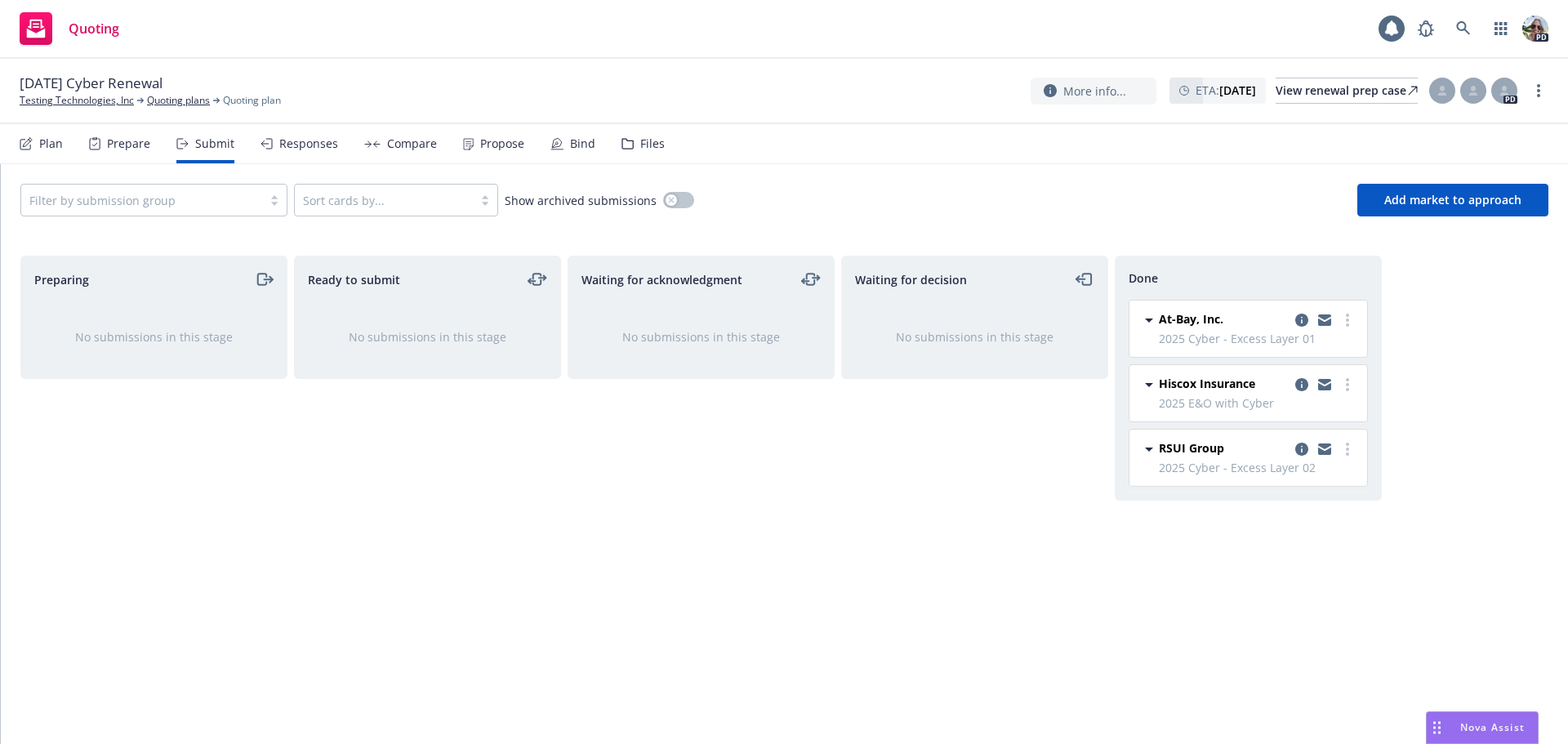
click at [42, 148] on div "Plan" at bounding box center [51, 144] width 24 height 13
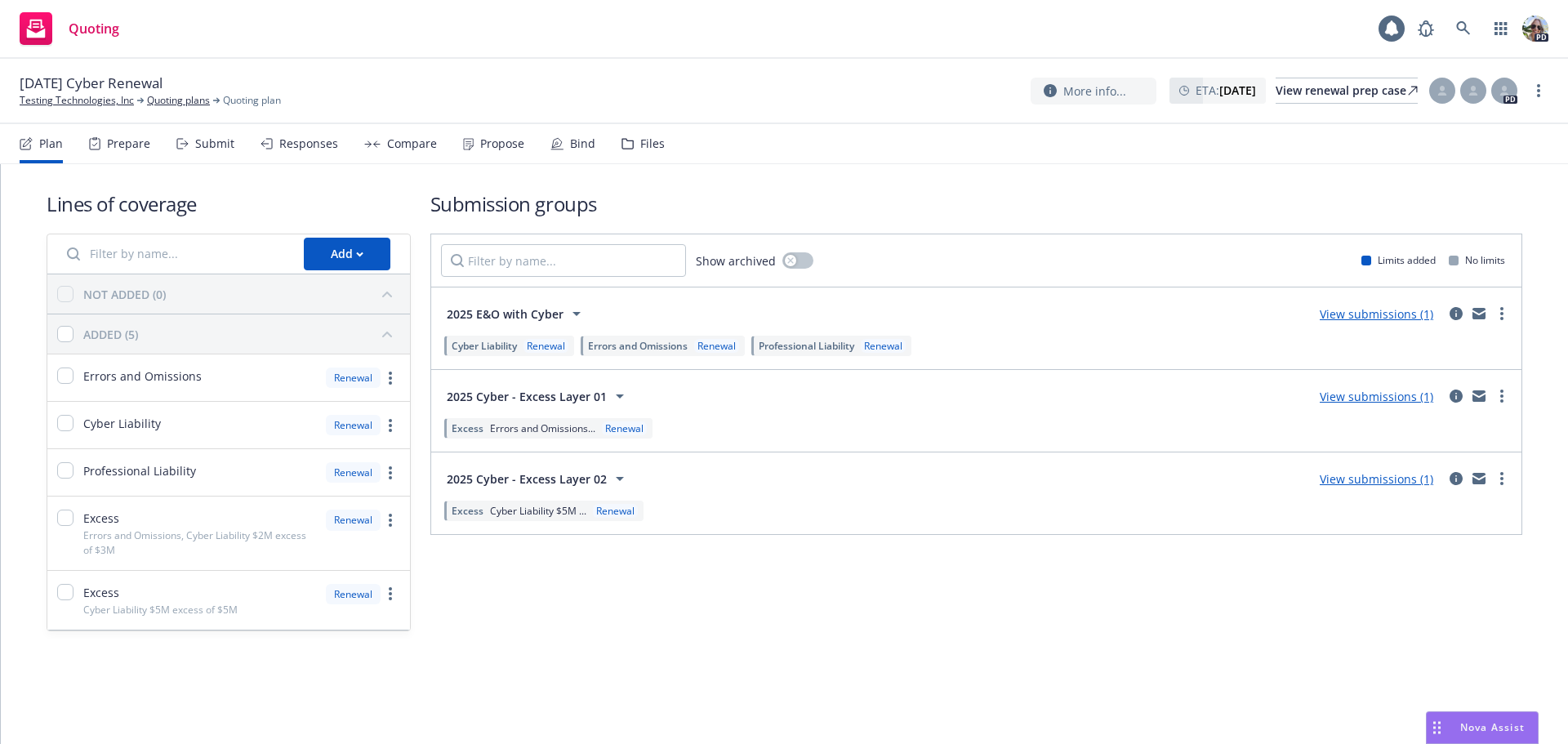
click at [185, 145] on icon at bounding box center [186, 144] width 3 height 5
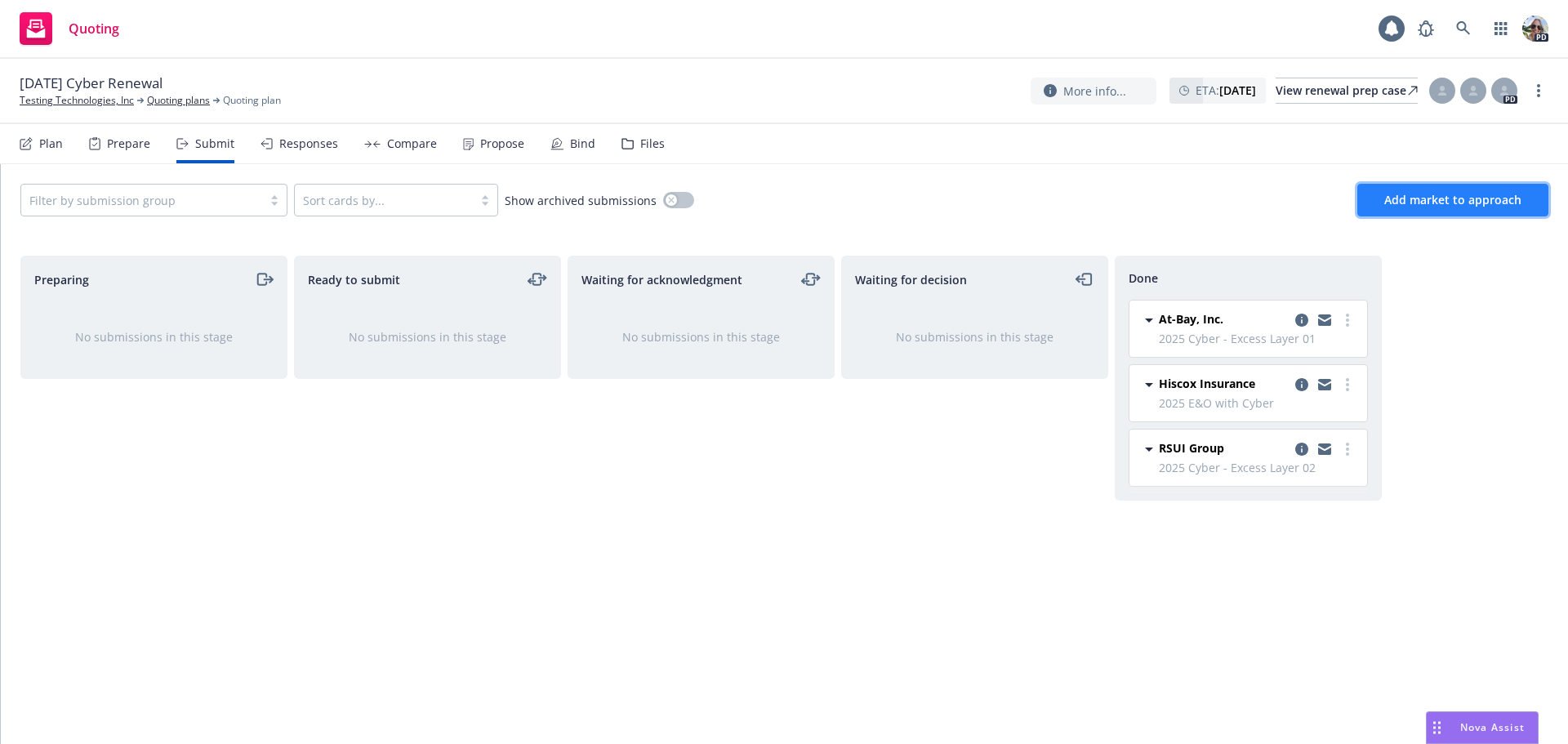
click at [1412, 195] on span "Add market to approach" at bounding box center [1453, 200] width 137 height 16
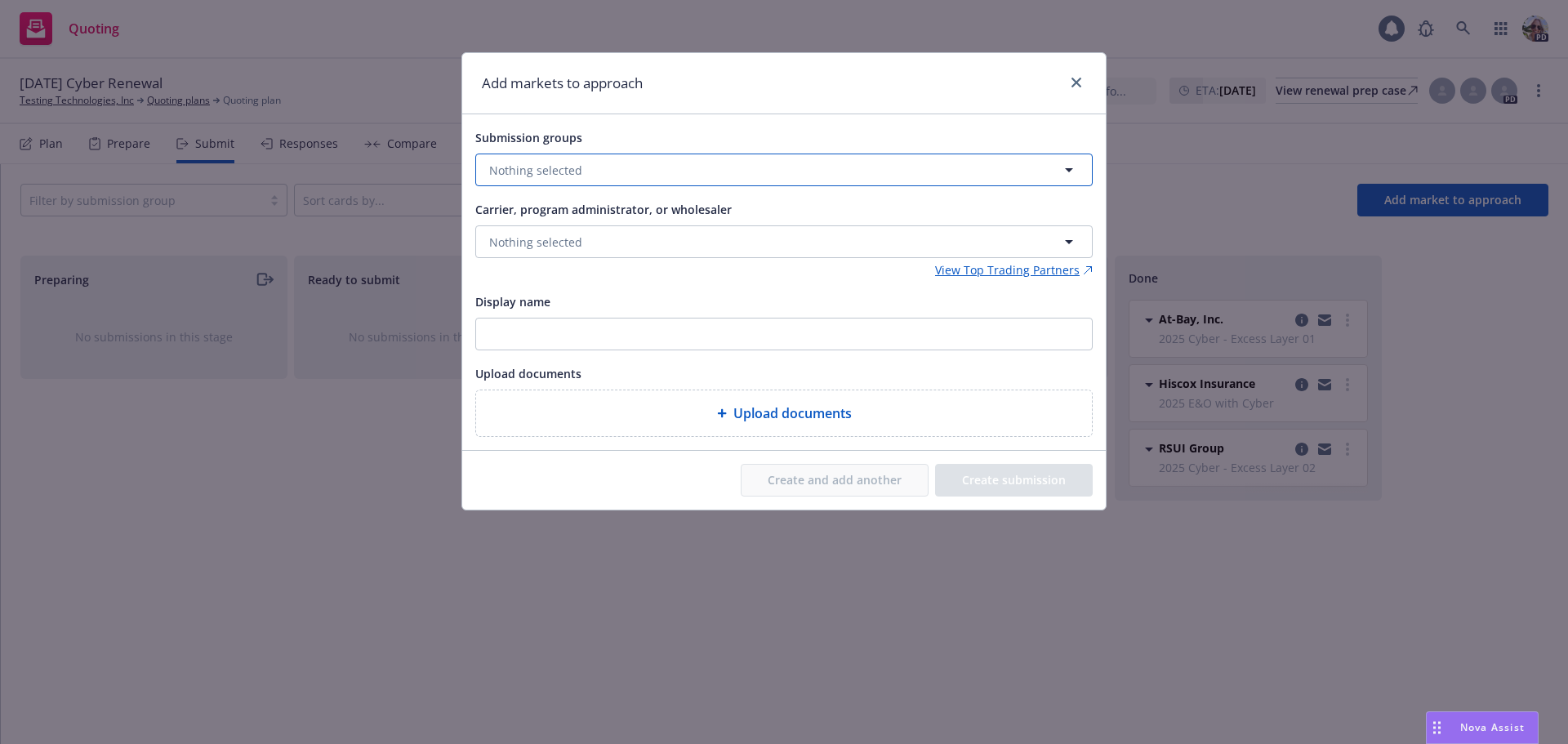
click at [542, 174] on span "Nothing selected" at bounding box center [536, 170] width 93 height 17
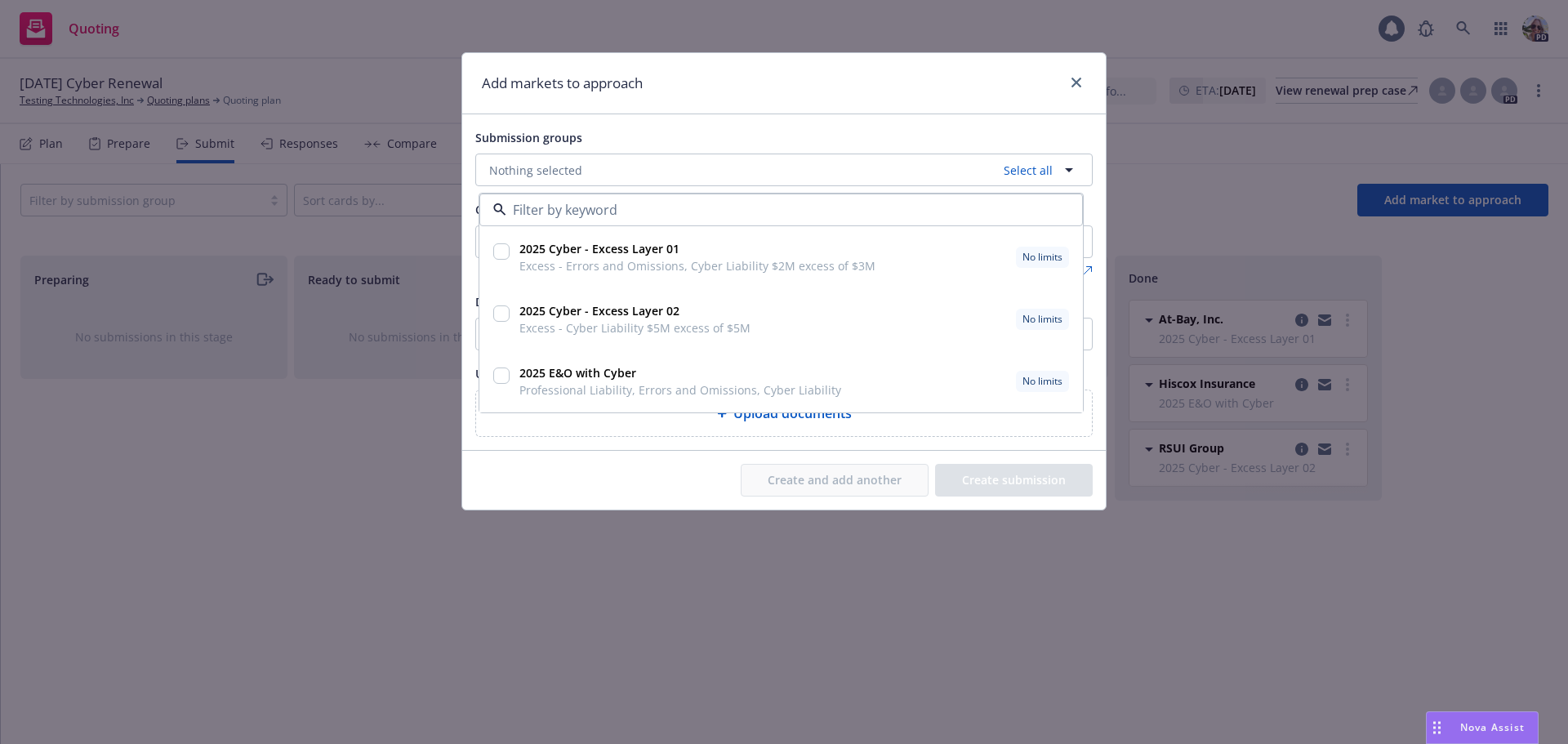
click at [499, 373] on input "checkbox" at bounding box center [501, 375] width 17 height 17
checkbox input "true"
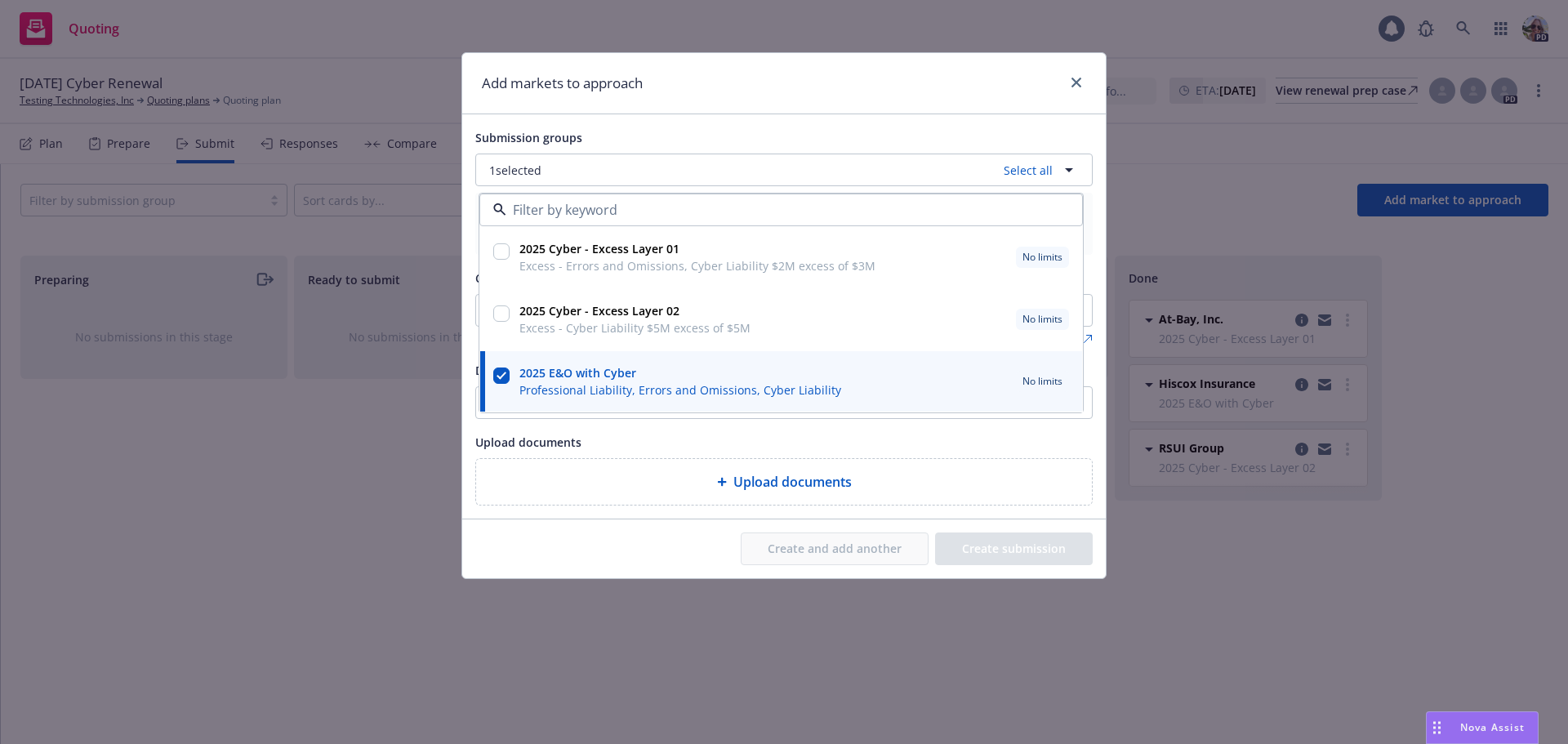
click at [501, 311] on input "checkbox" at bounding box center [501, 313] width 17 height 17
checkbox input "true"
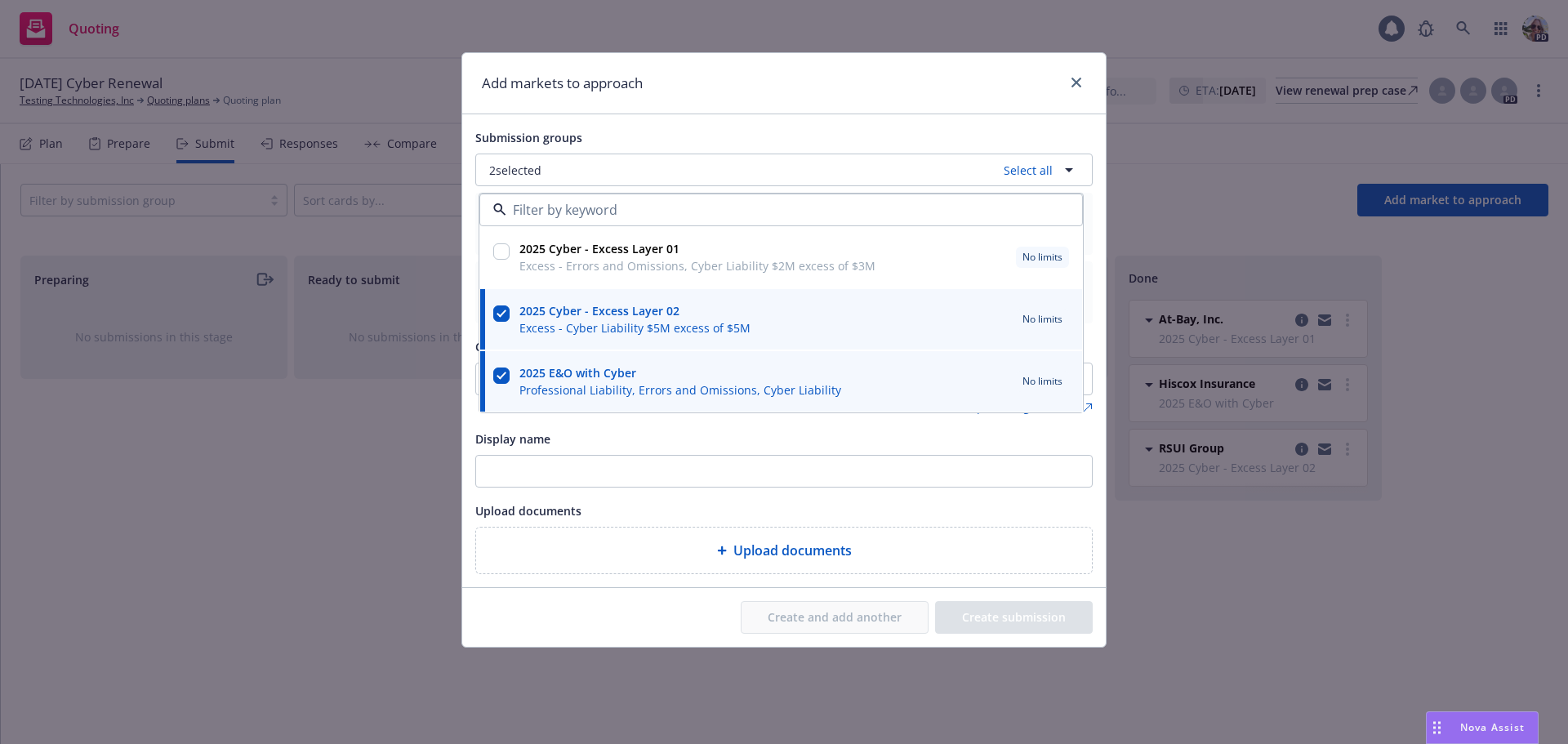
click at [507, 252] on input "checkbox" at bounding box center [501, 251] width 17 height 17
checkbox input "true"
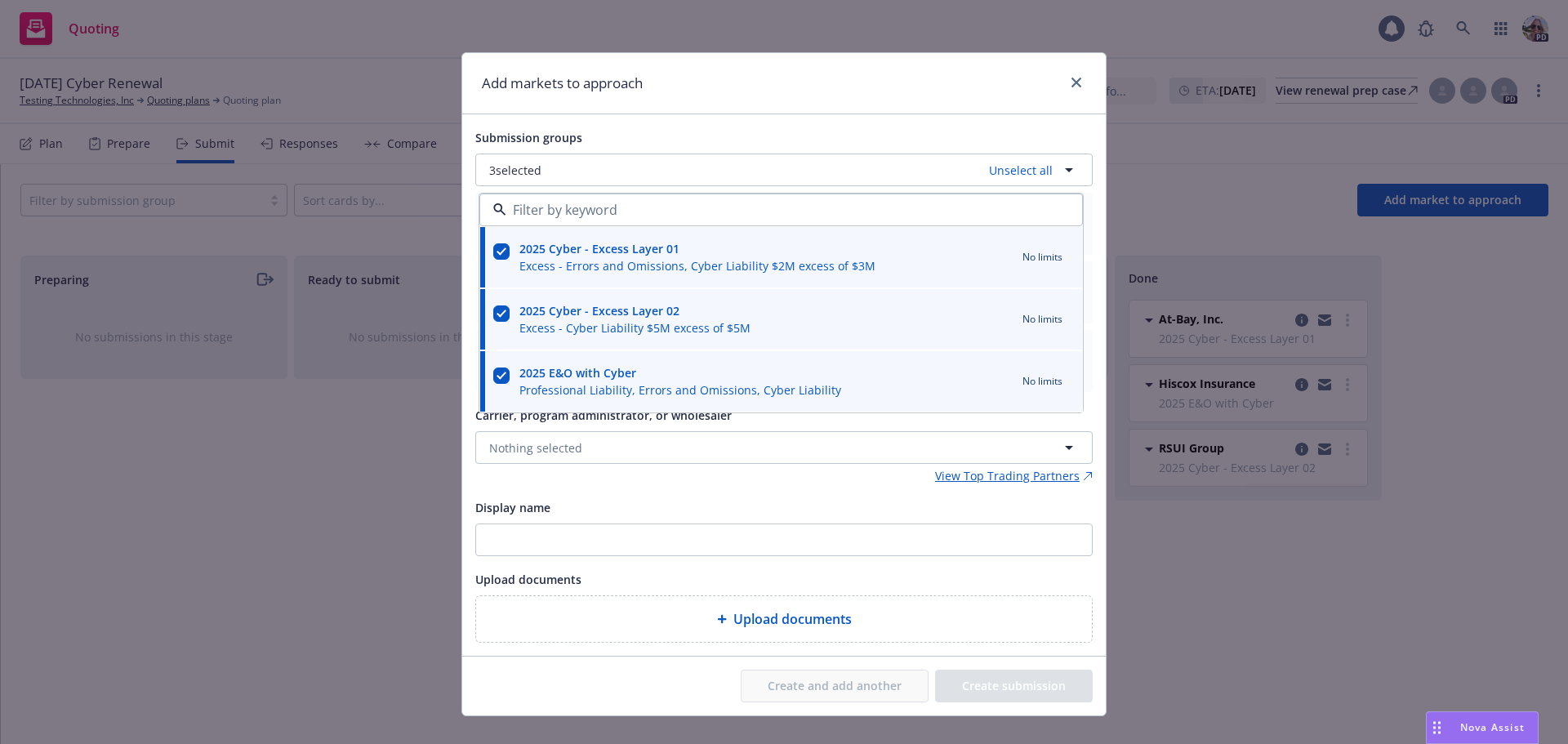
click at [593, 124] on div "Submission groups 3 selected Unselect all 2025 Cyber - Excess Layer 01 Excess -…" at bounding box center [784, 385] width 644 height 541
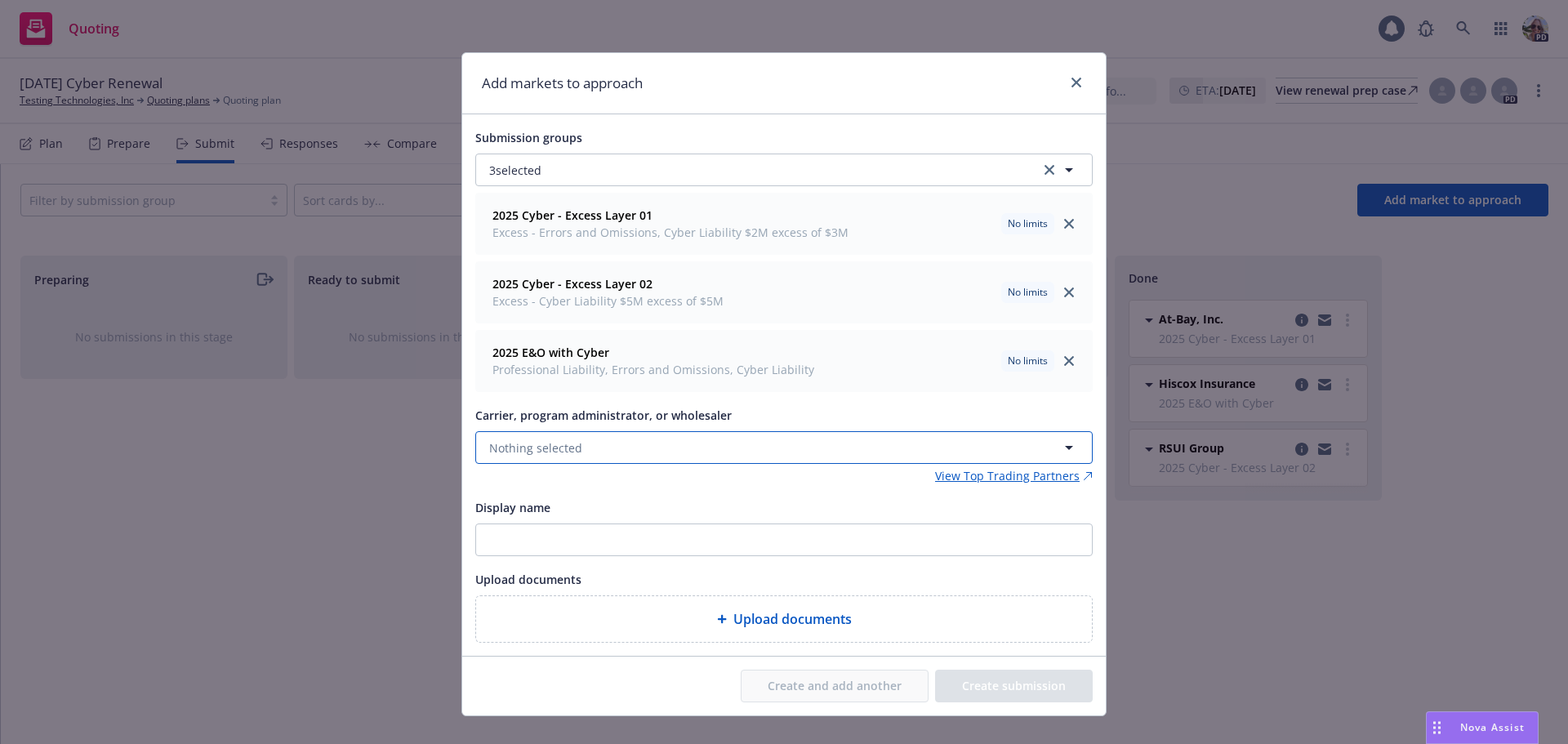
click at [490, 433] on button "Nothing selected" at bounding box center [784, 447] width 617 height 33
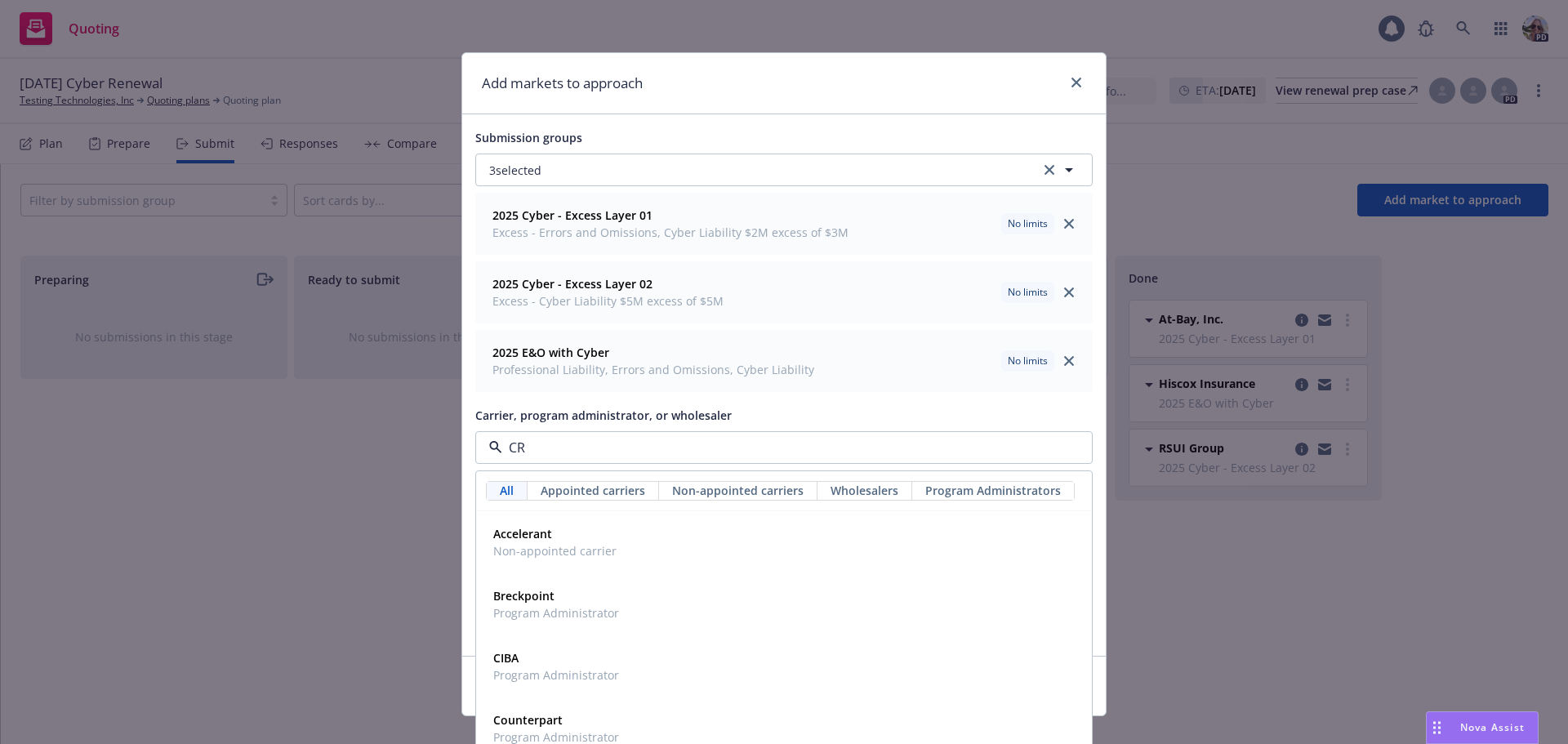
type input "CRC"
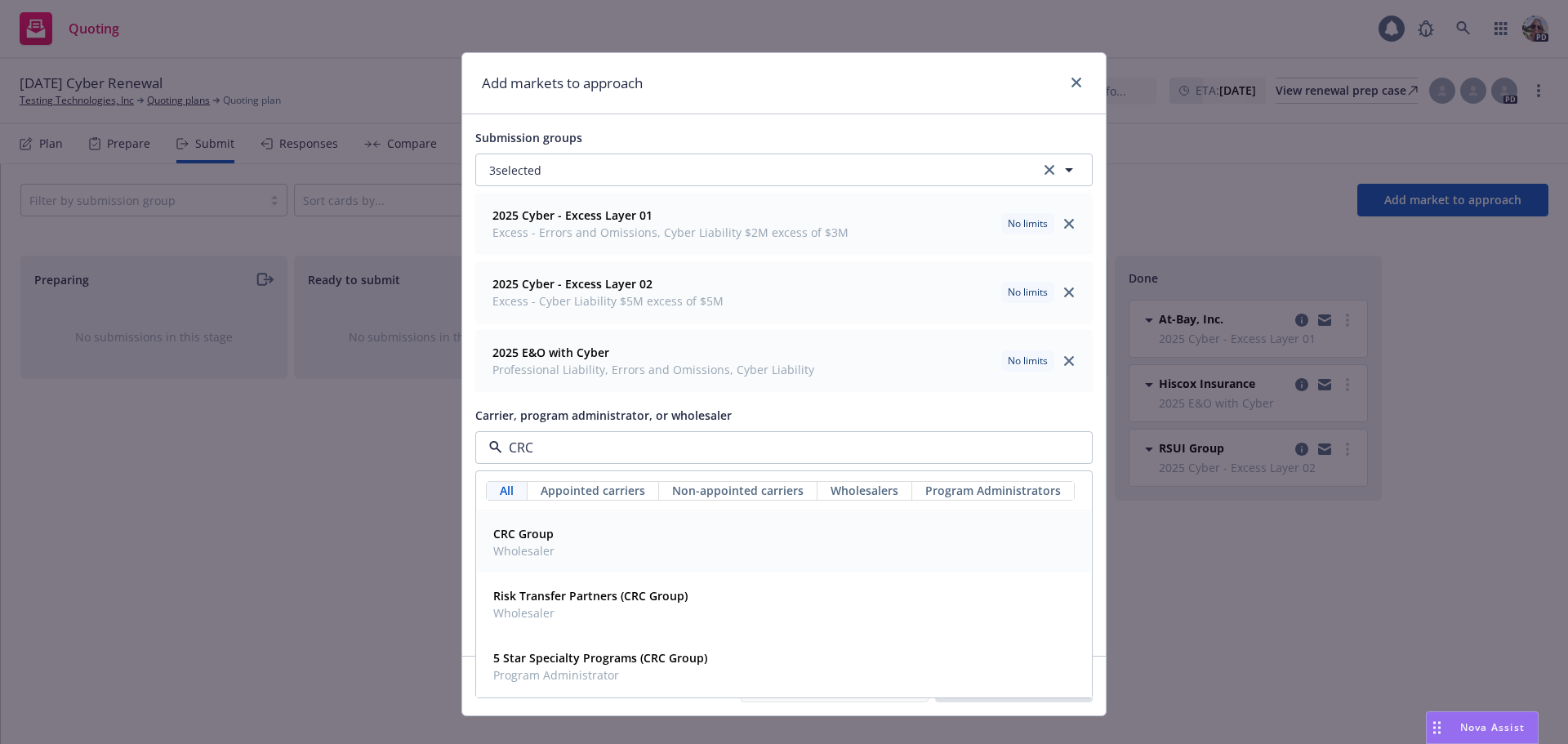
click at [521, 547] on span "Wholesaler" at bounding box center [524, 550] width 62 height 17
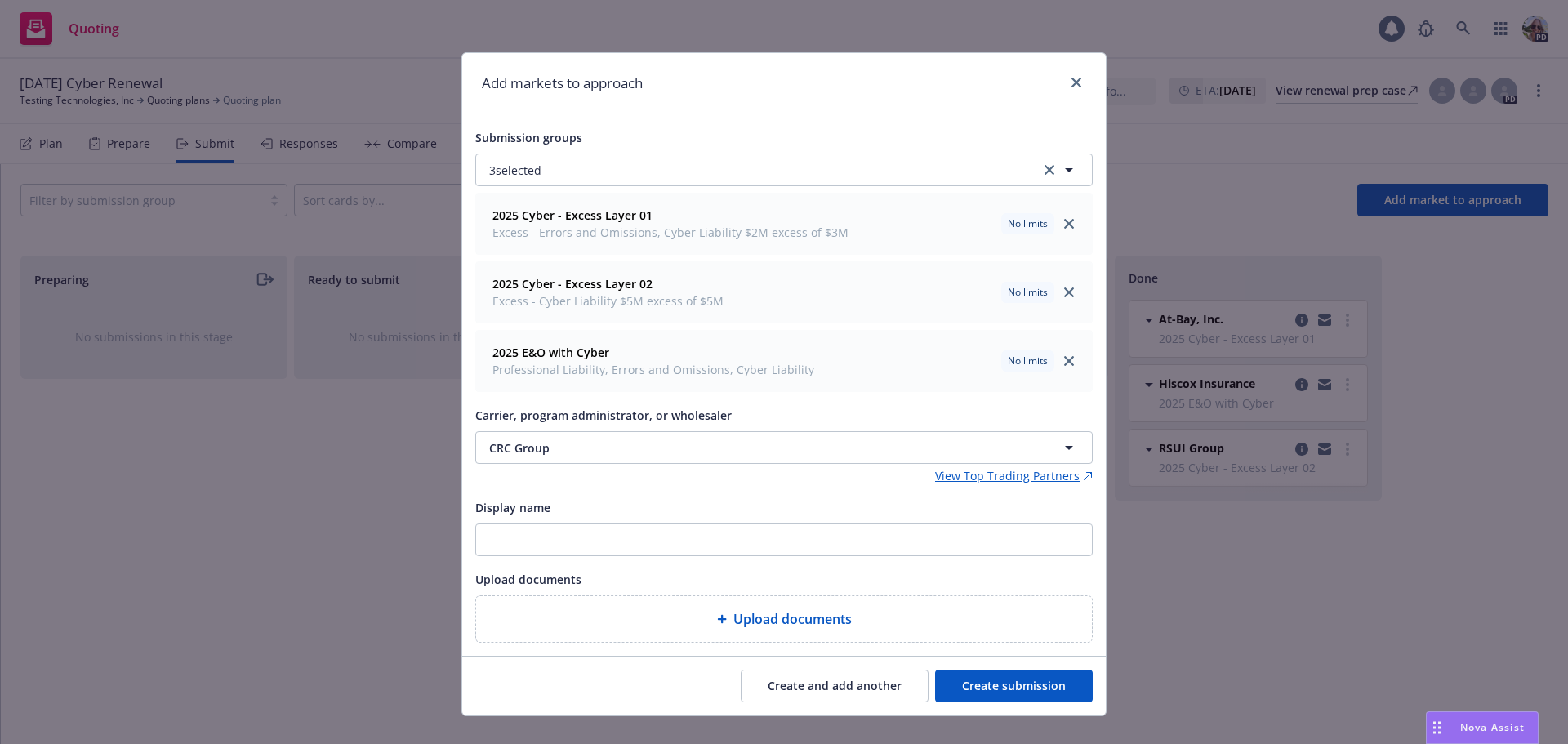
click at [1003, 683] on button "Create submission" at bounding box center [1013, 685] width 158 height 33
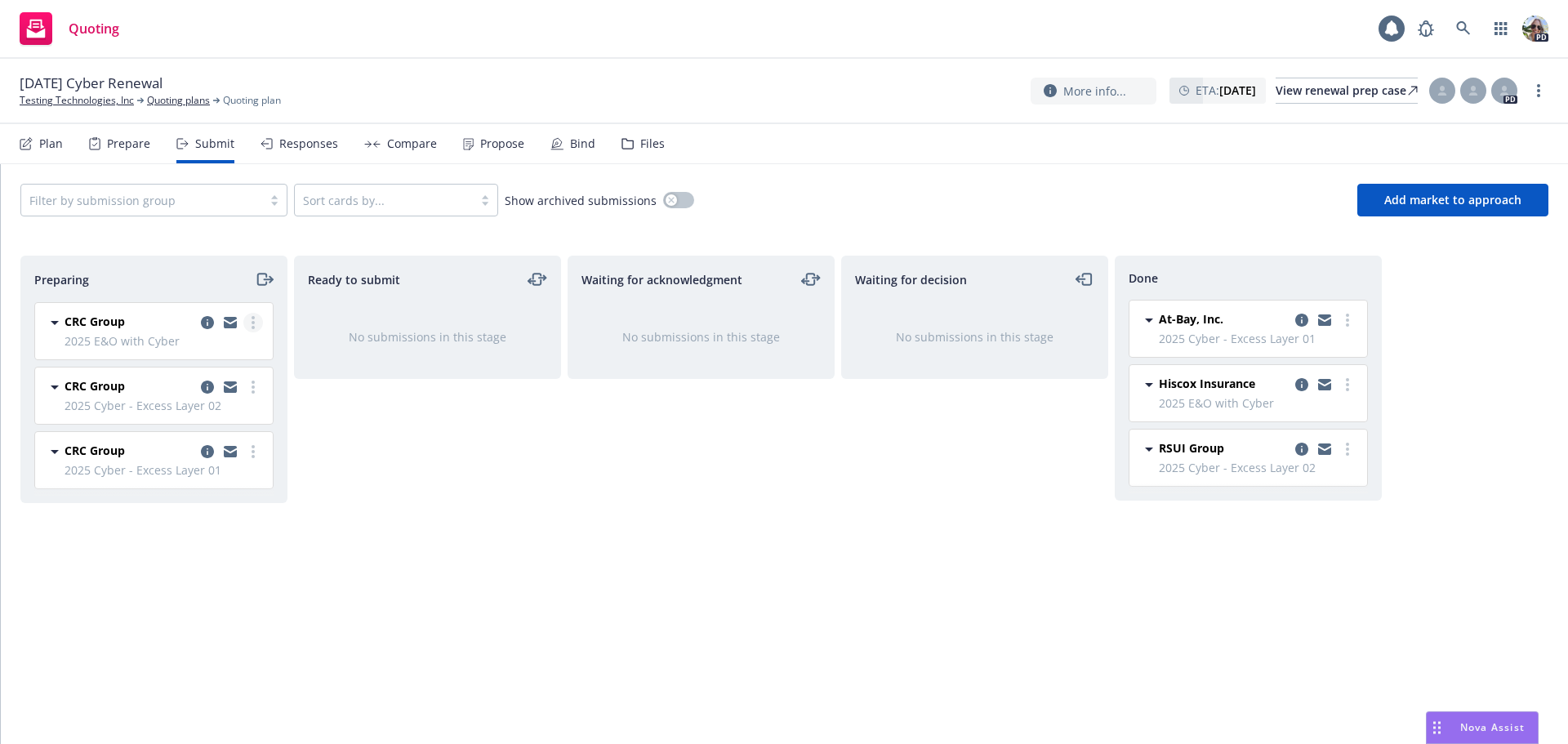
click at [255, 326] on link "more" at bounding box center [253, 322] width 19 height 19
click at [141, 458] on span "Add accepted decision" at bounding box center [180, 453] width 163 height 16
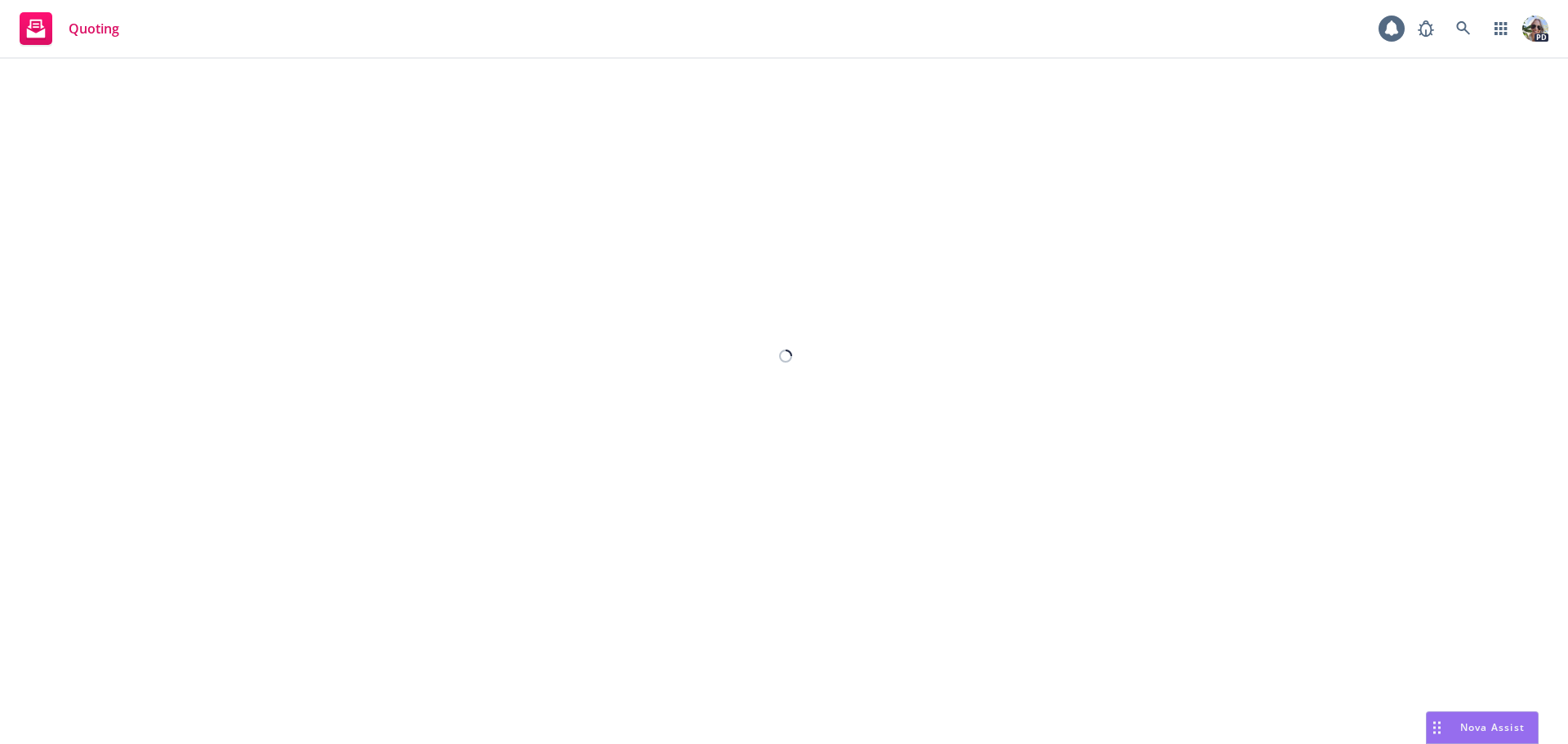
select select "12"
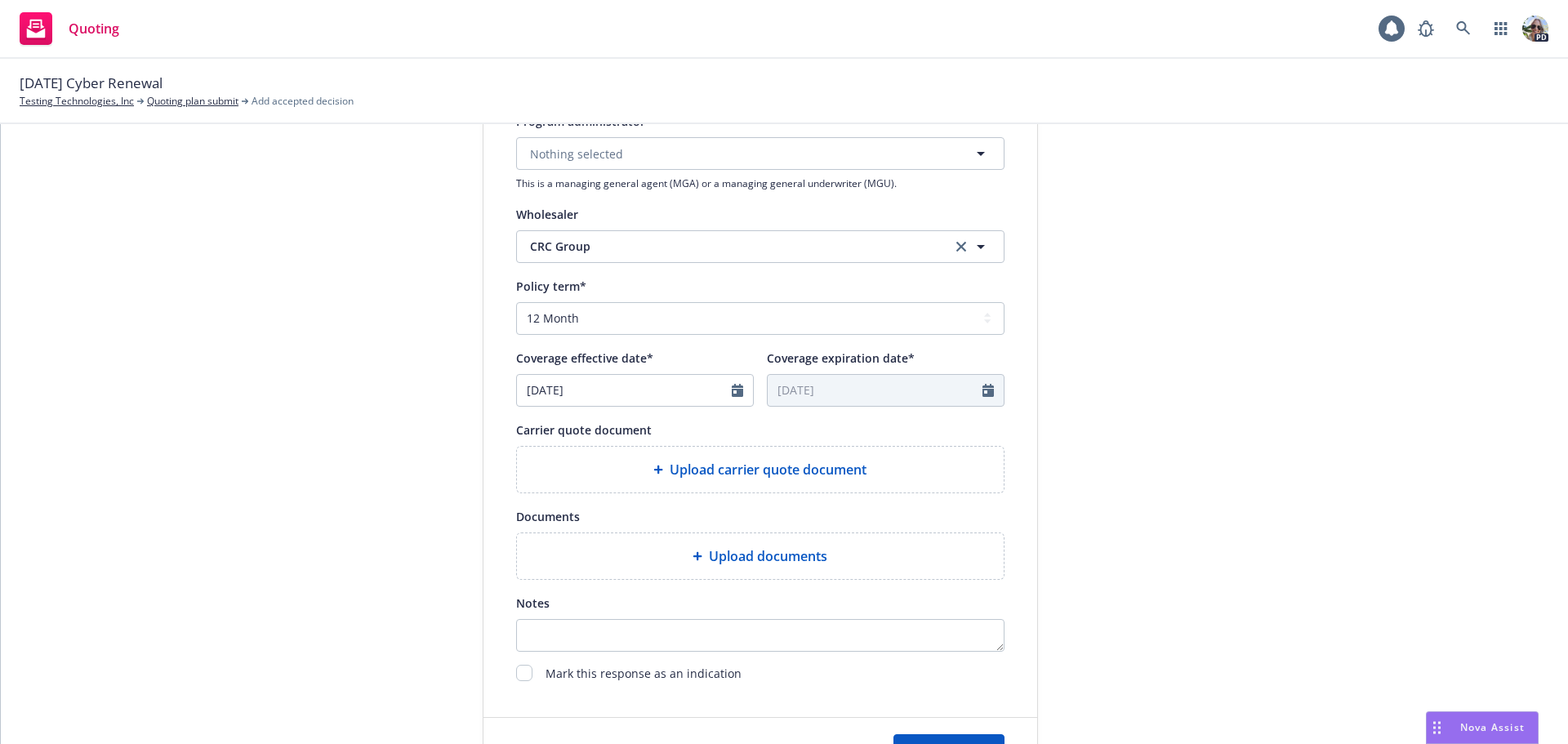
scroll to position [512, 0]
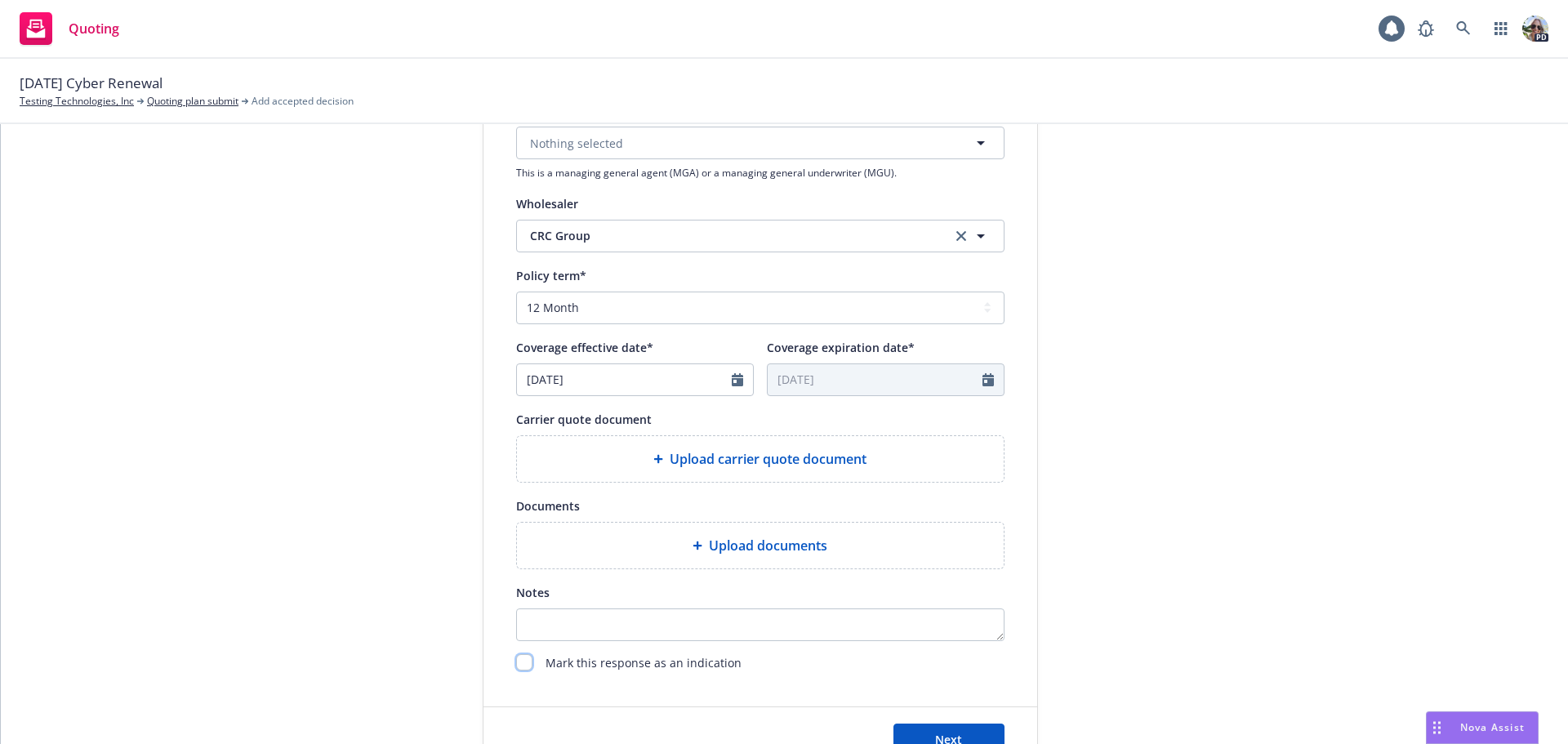
click at [517, 662] on input "checkbox" at bounding box center [524, 662] width 17 height 17
checkbox input "true"
click at [920, 737] on button "Next" at bounding box center [949, 740] width 111 height 33
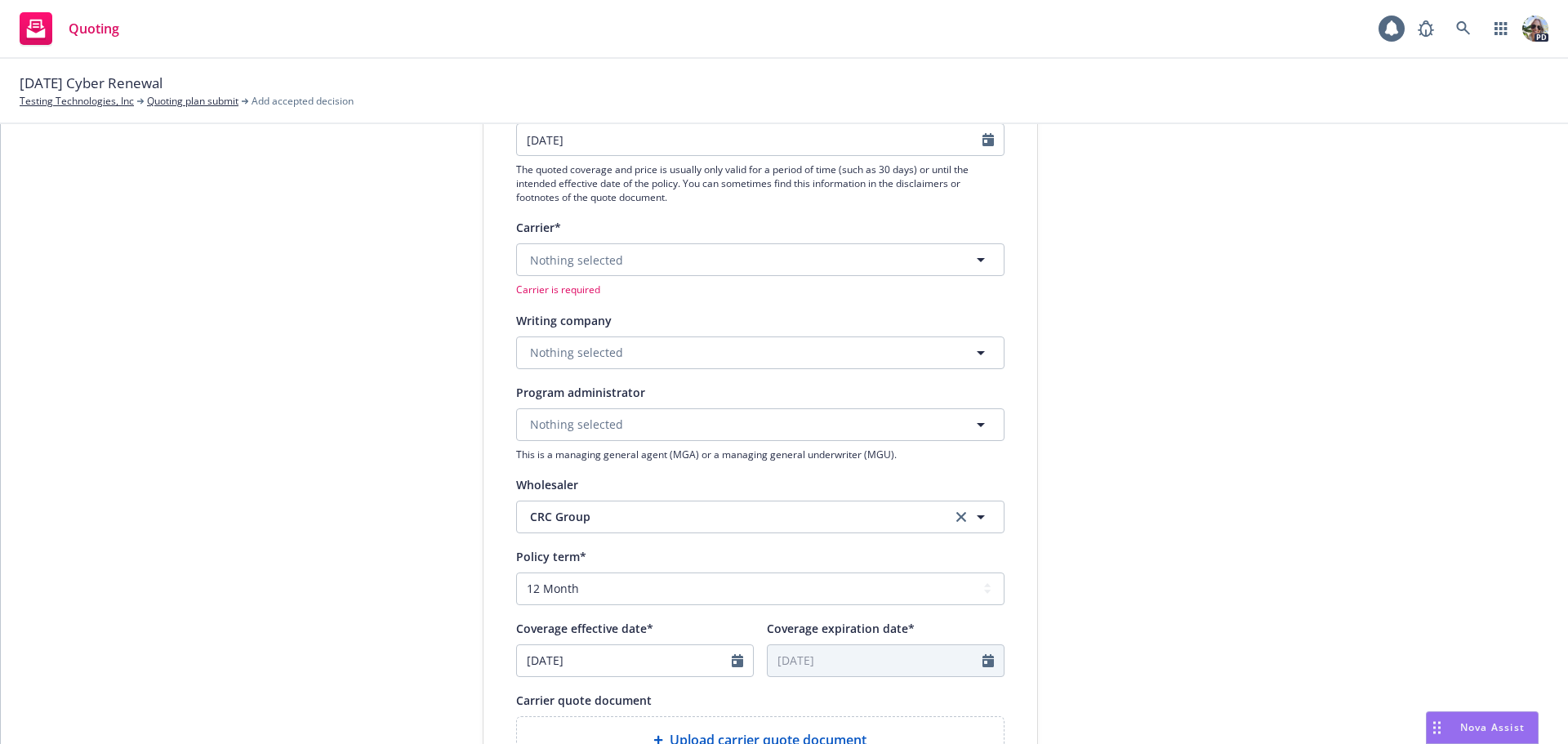
scroll to position [242, 0]
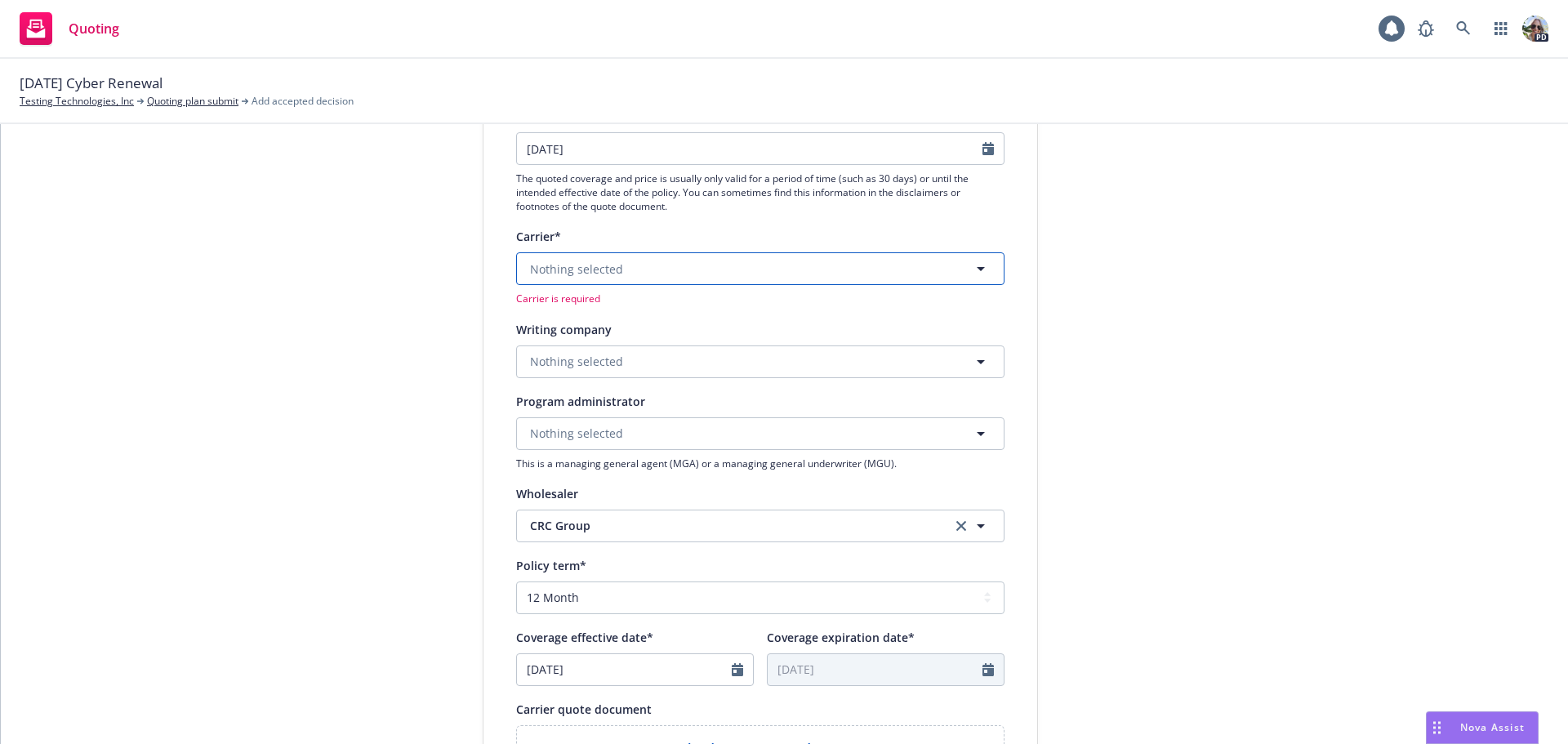
click at [591, 264] on span "Nothing selected" at bounding box center [577, 269] width 93 height 17
type input "at"
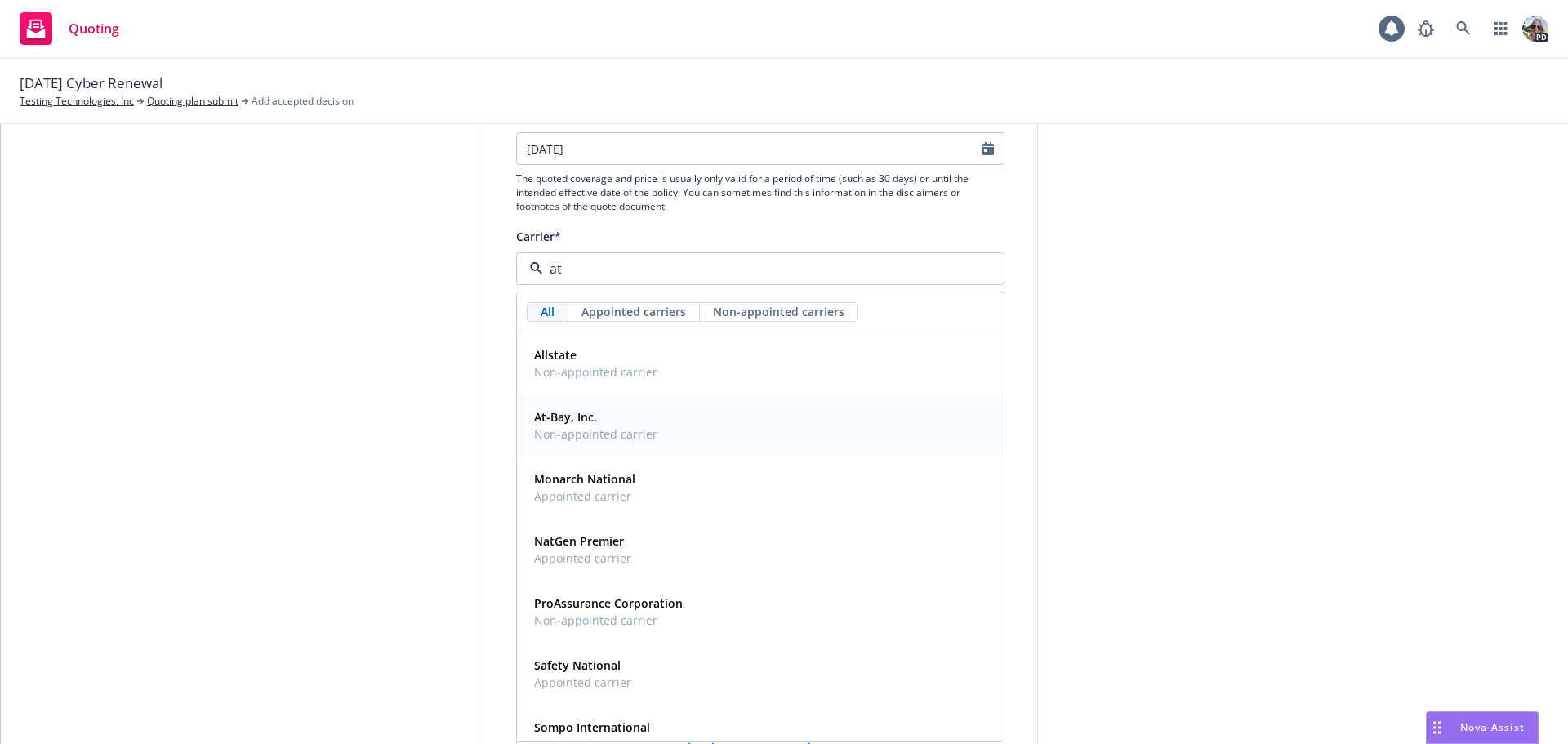
click at [568, 434] on span "Non-appointed carrier" at bounding box center [596, 433] width 123 height 17
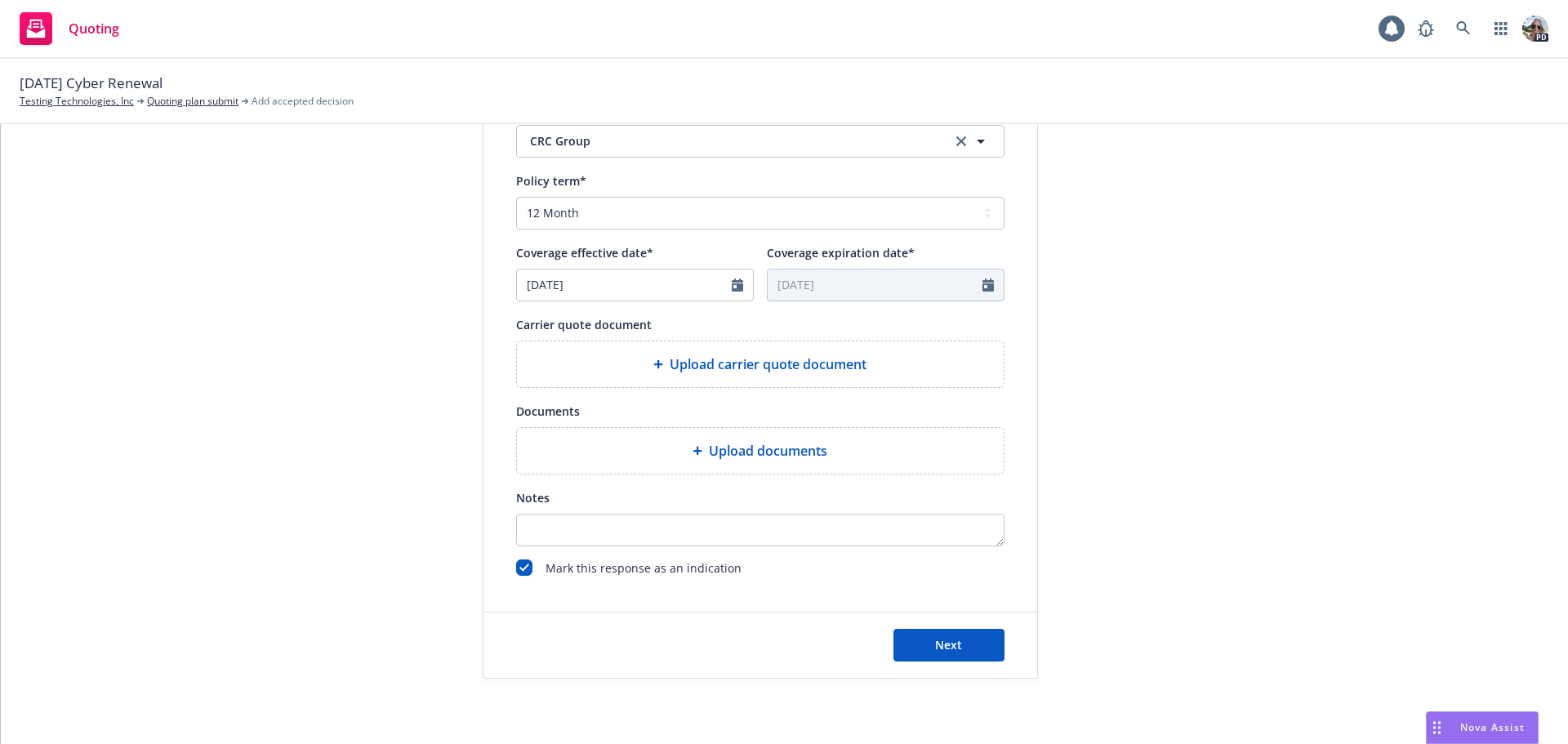
scroll to position [364, 0]
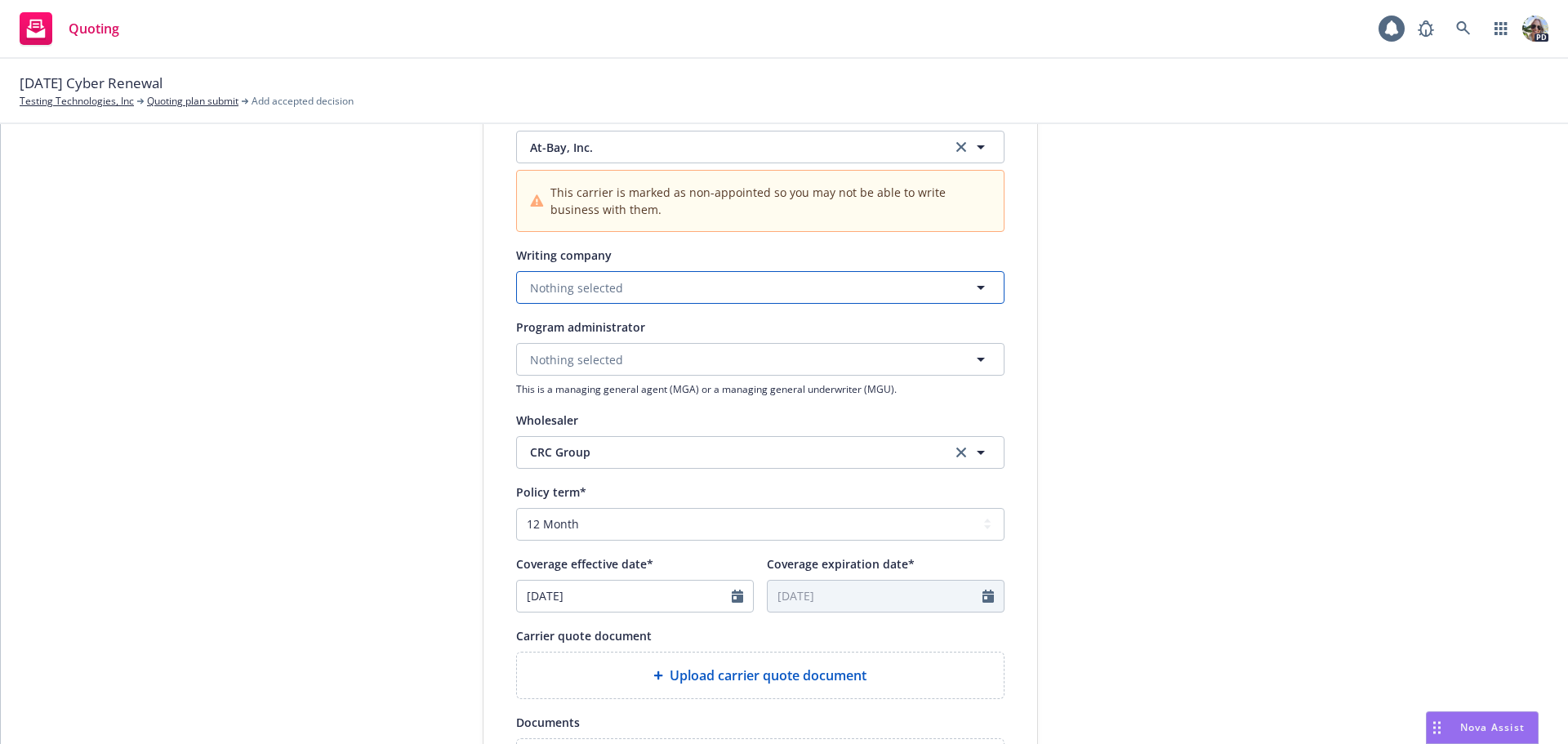
click at [563, 297] on button "Nothing selected" at bounding box center [760, 287] width 489 height 33
click at [572, 340] on strong "At-Bay Specialty Insurance Company" at bounding box center [637, 334] width 205 height 16
click at [561, 291] on span "At-Bay Specialty Insurance Company" at bounding box center [728, 287] width 397 height 17
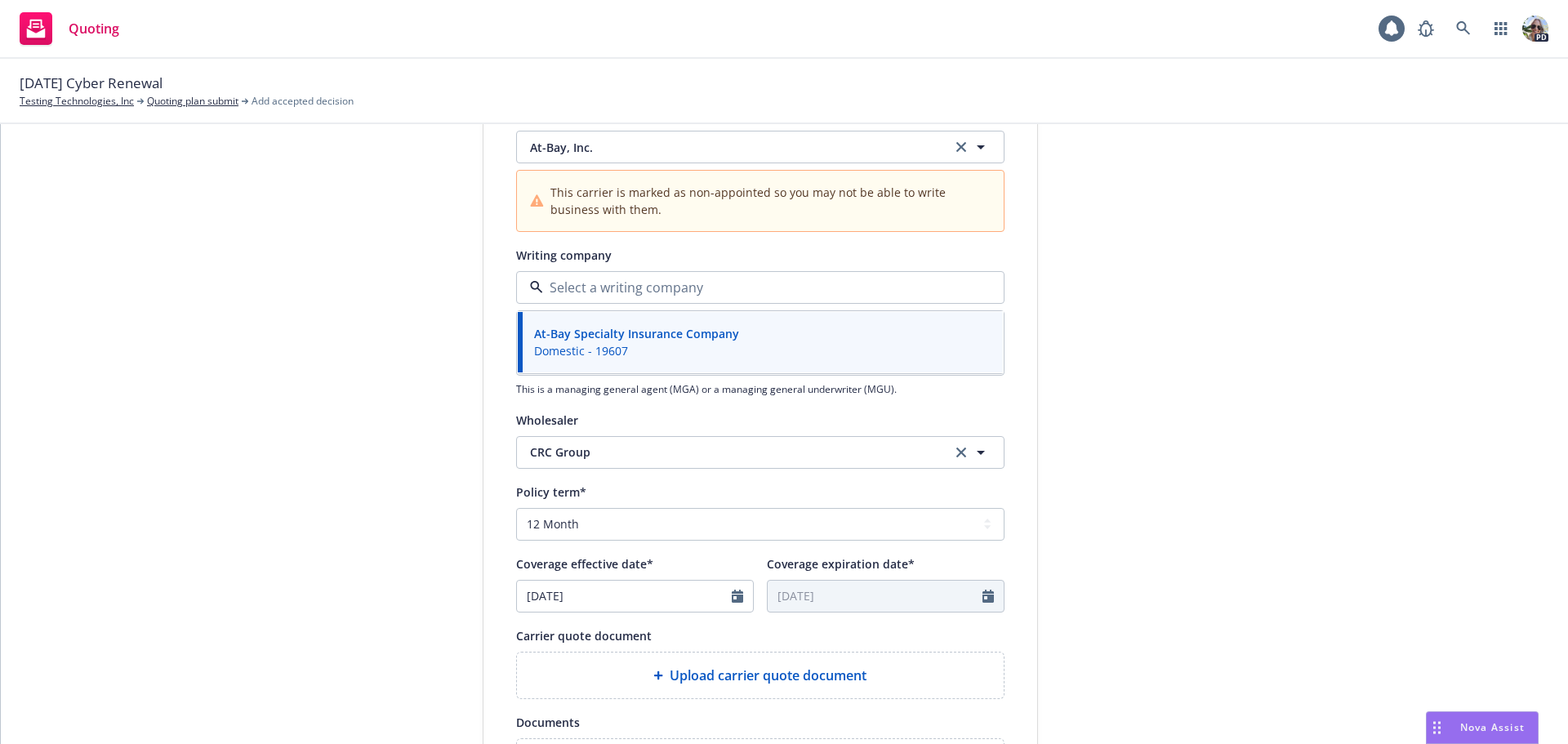
click at [568, 290] on input at bounding box center [757, 287] width 428 height 19
click at [615, 252] on div "Writing company" at bounding box center [760, 254] width 489 height 19
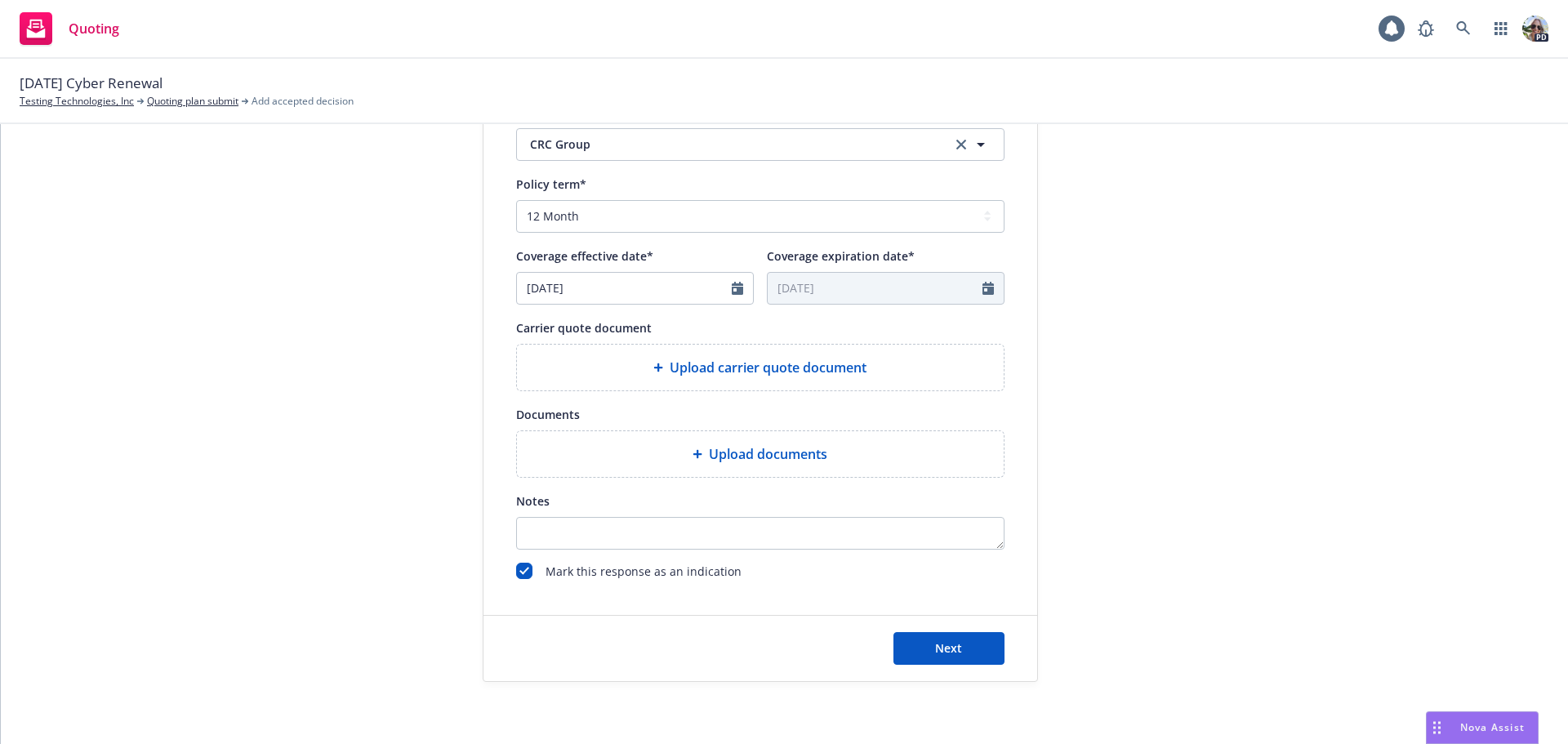
scroll to position [673, 0]
click at [915, 651] on button "Next" at bounding box center [949, 646] width 111 height 33
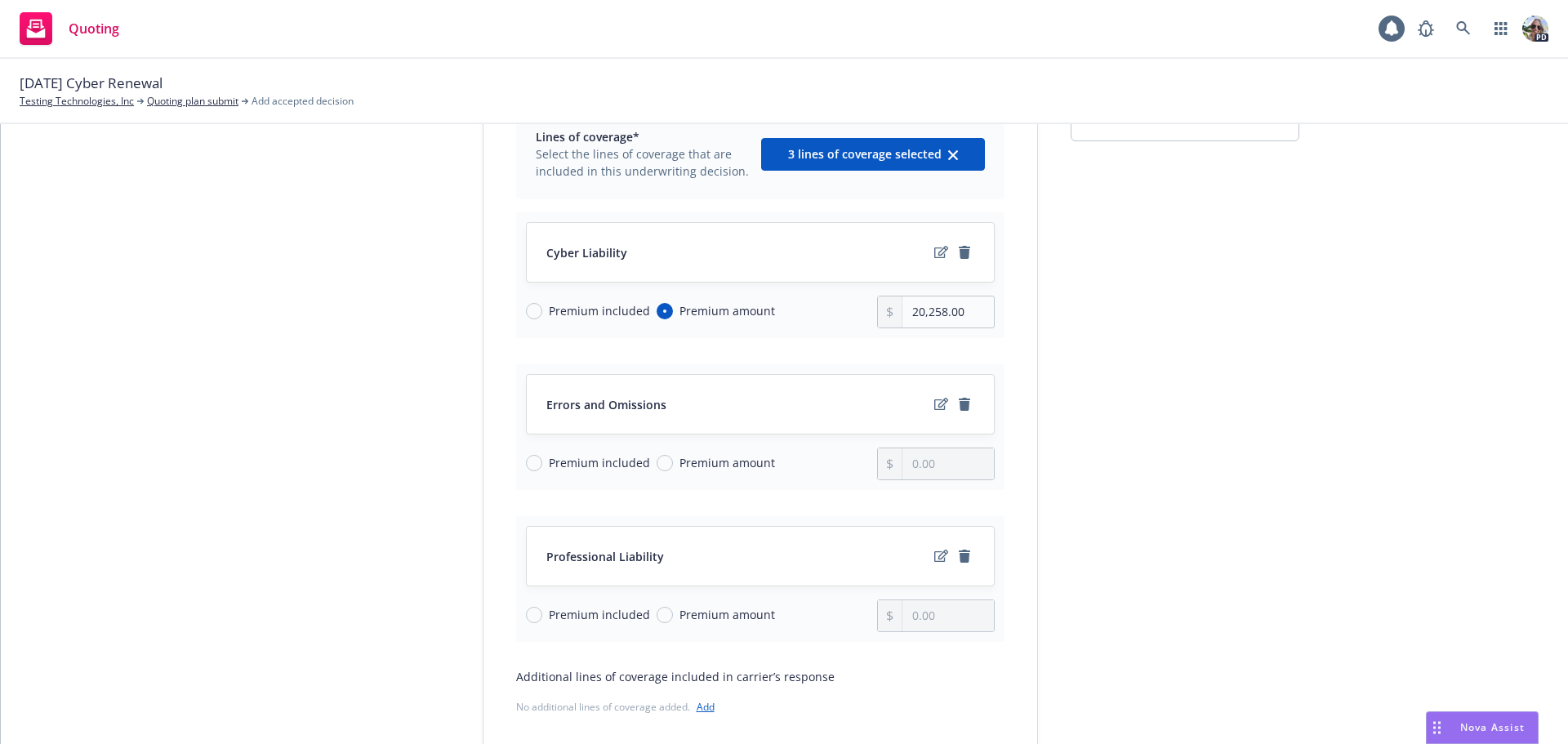
scroll to position [364, 0]
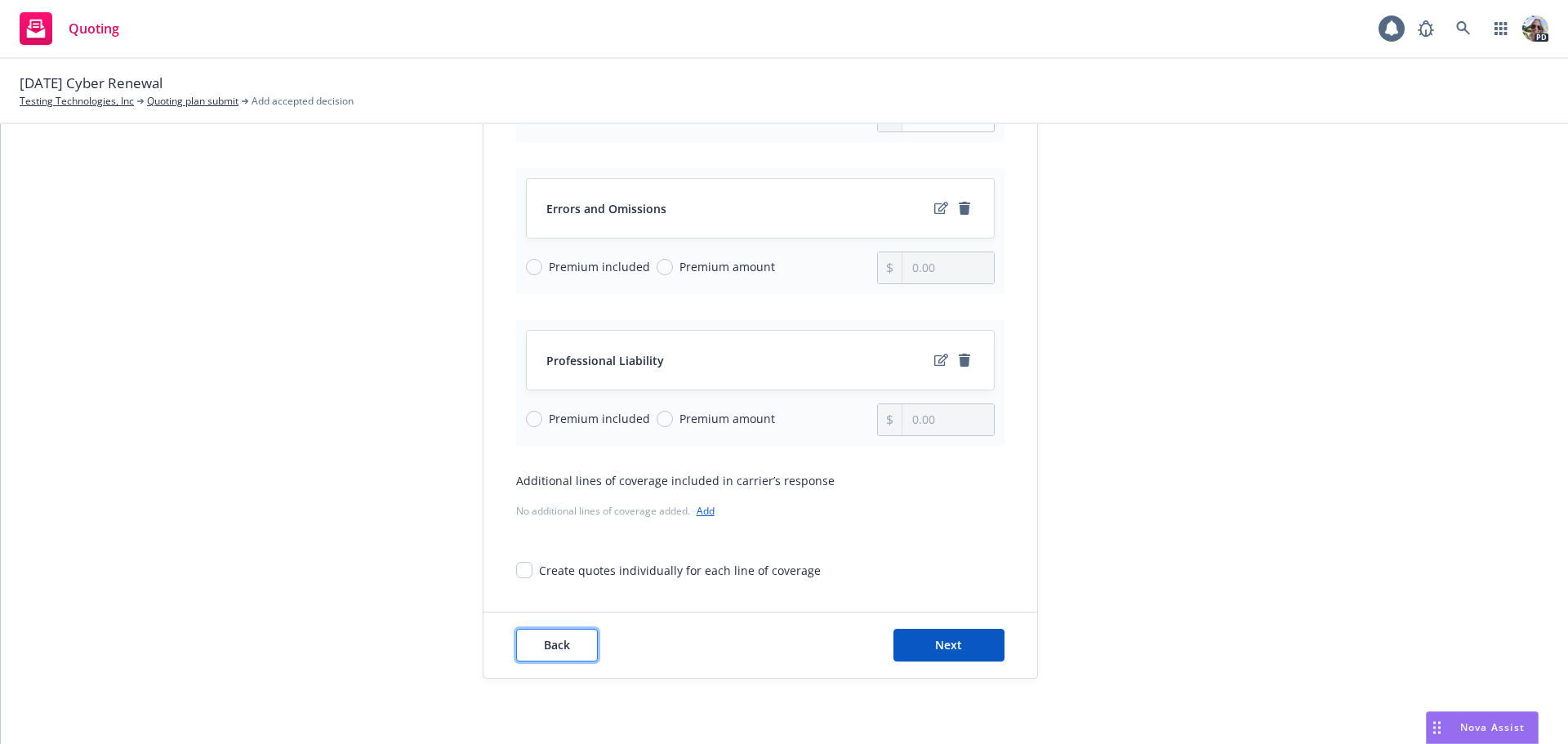
click at [516, 647] on button "Back" at bounding box center [556, 645] width 82 height 33
select select "12"
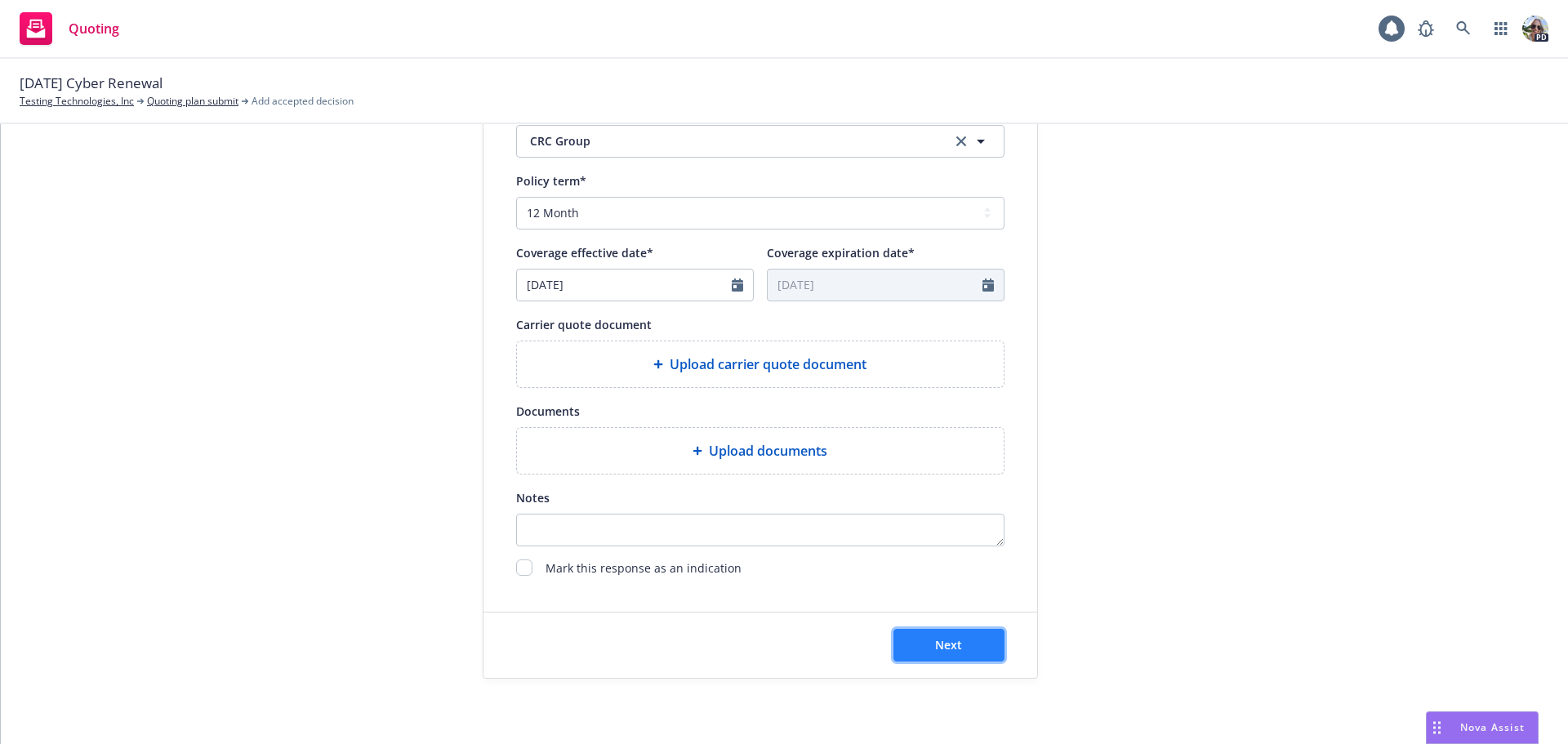
click at [956, 638] on button "Next" at bounding box center [949, 645] width 111 height 33
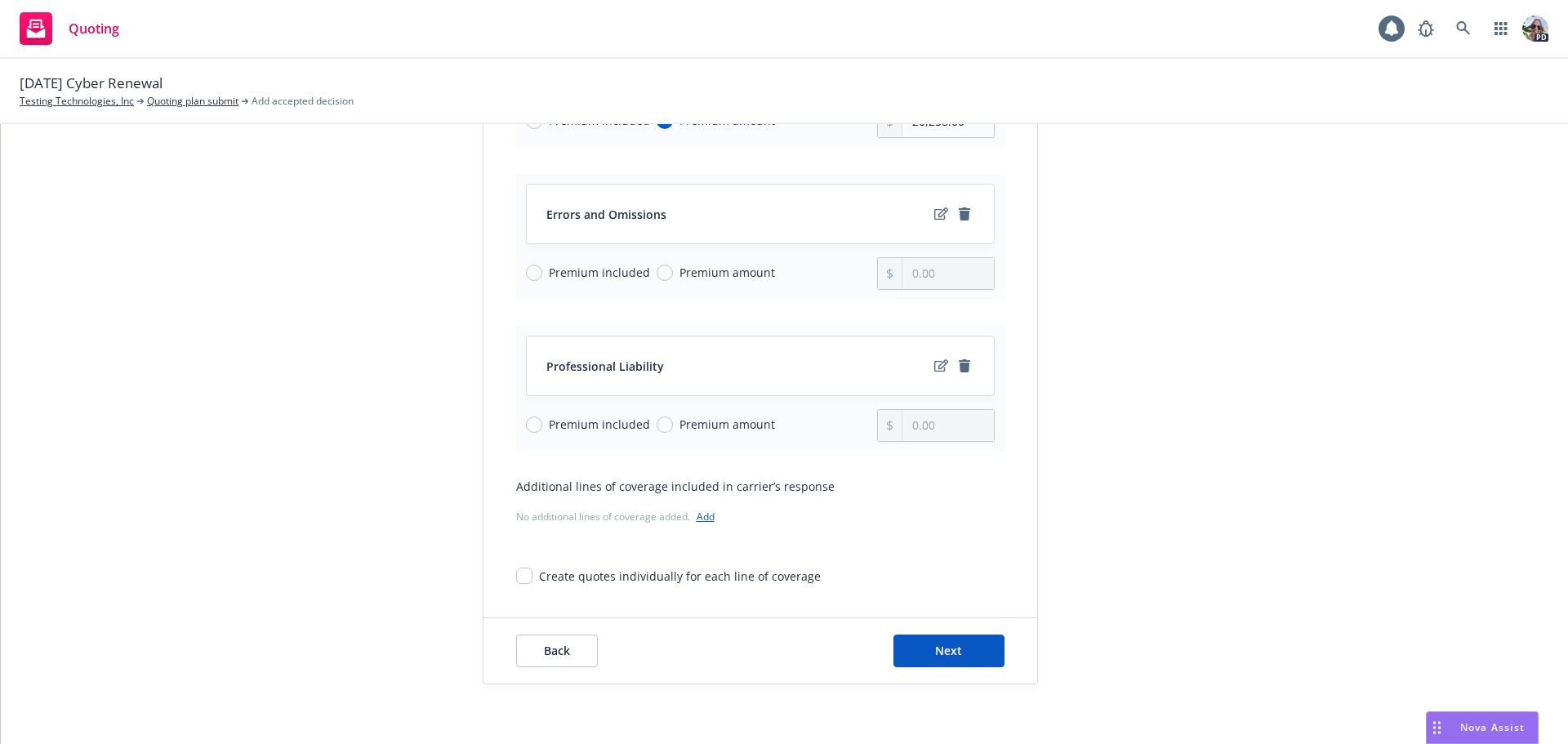
scroll to position [361, 0]
click at [935, 648] on span "Next" at bounding box center [948, 647] width 27 height 16
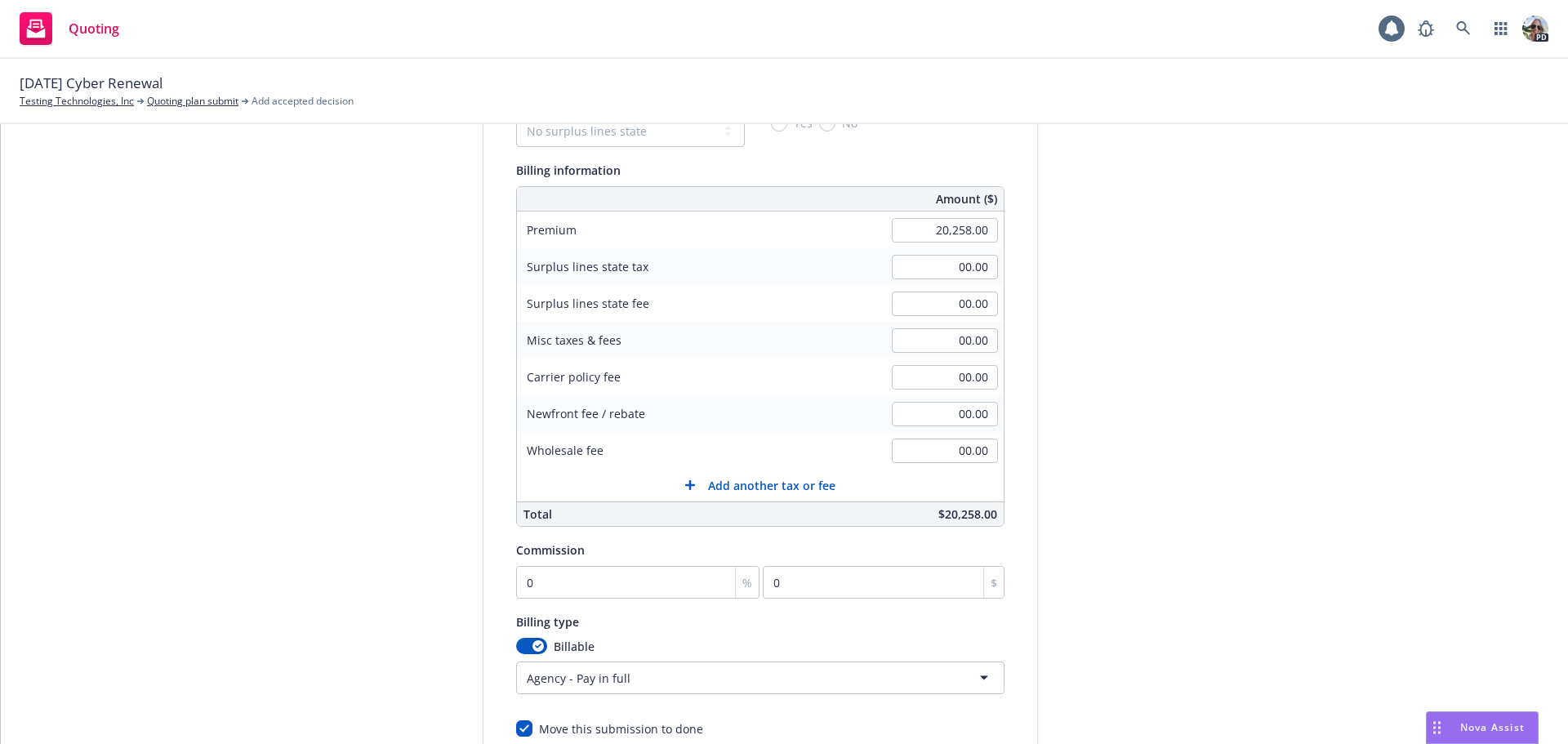
scroll to position [179, 0]
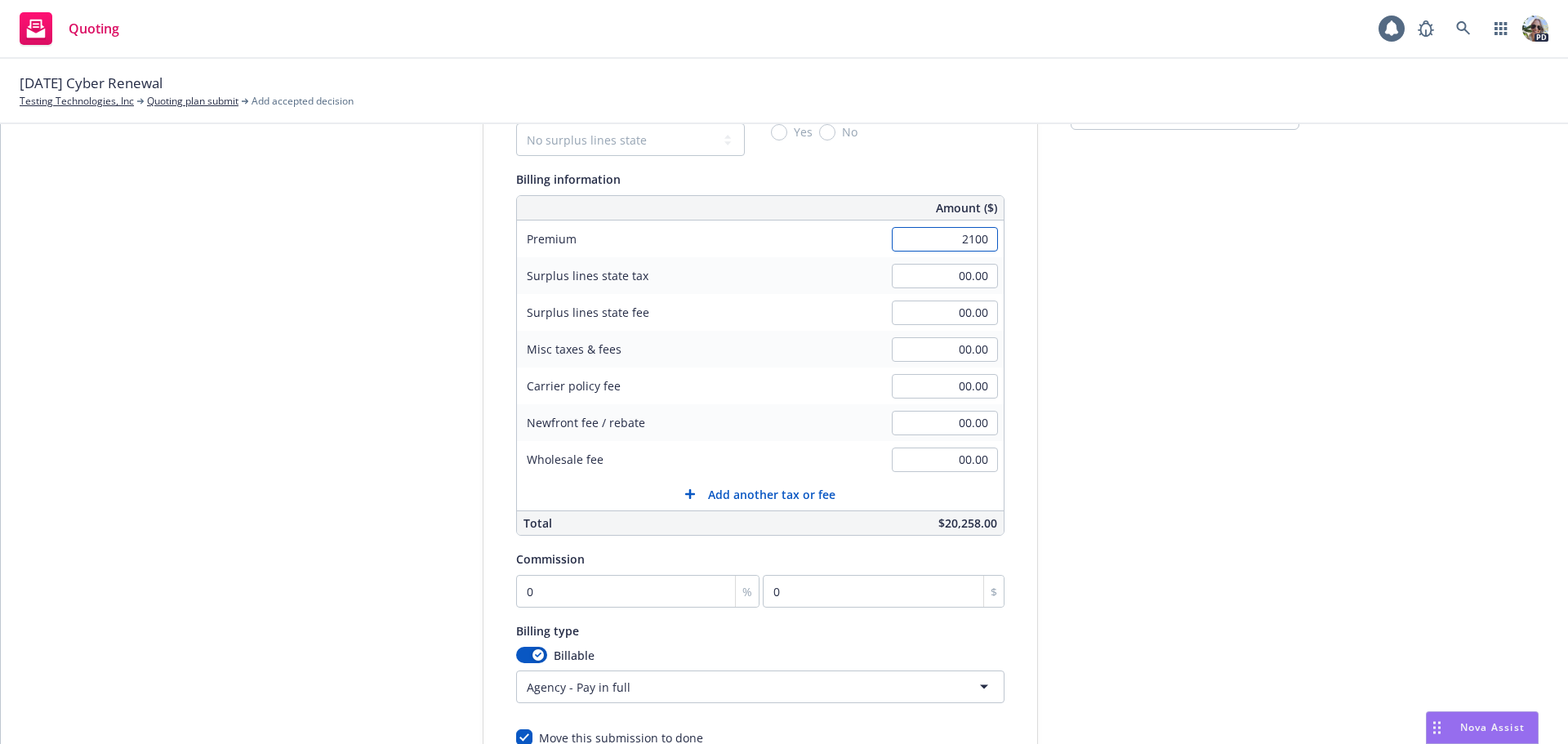
type input "21000"
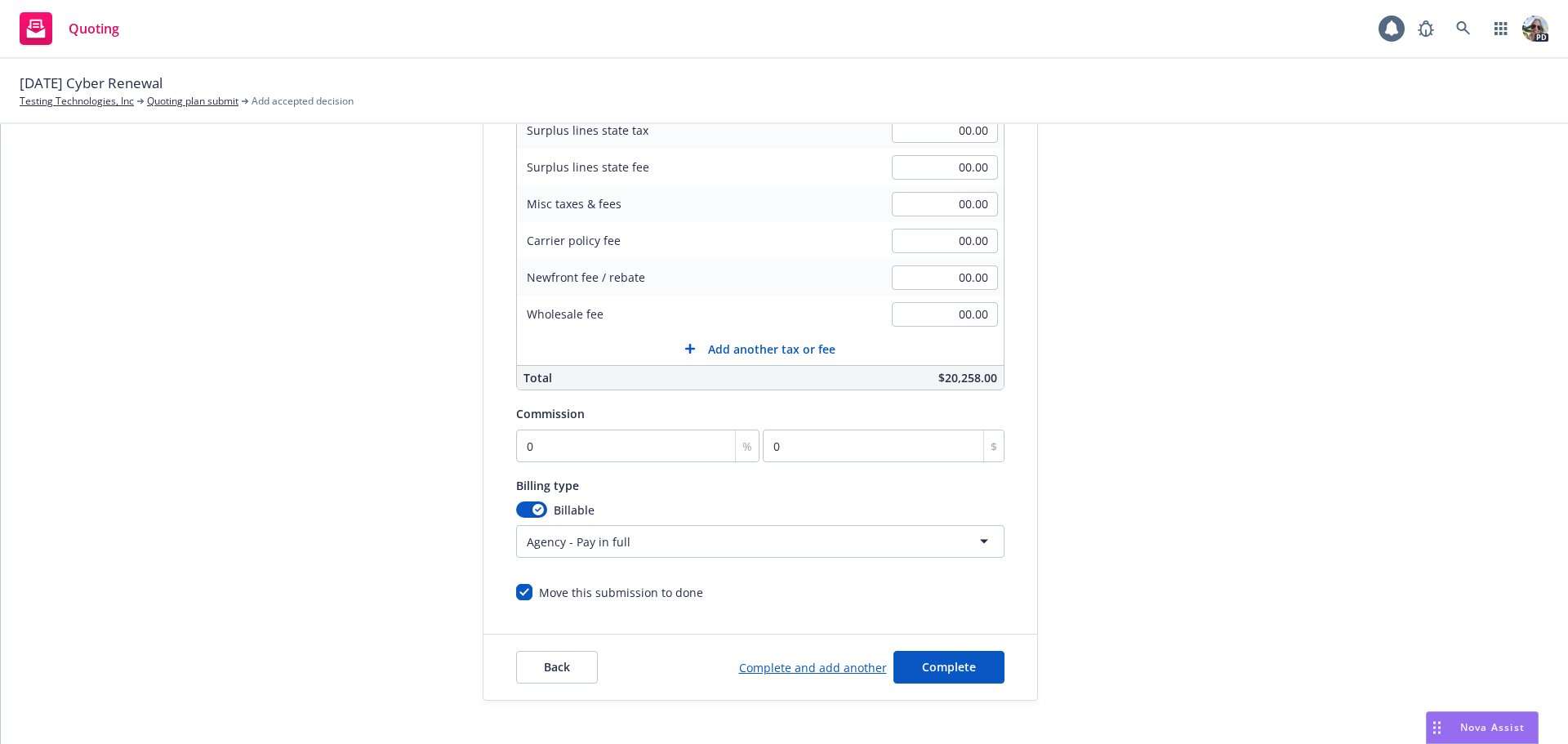
scroll to position [346, 0]
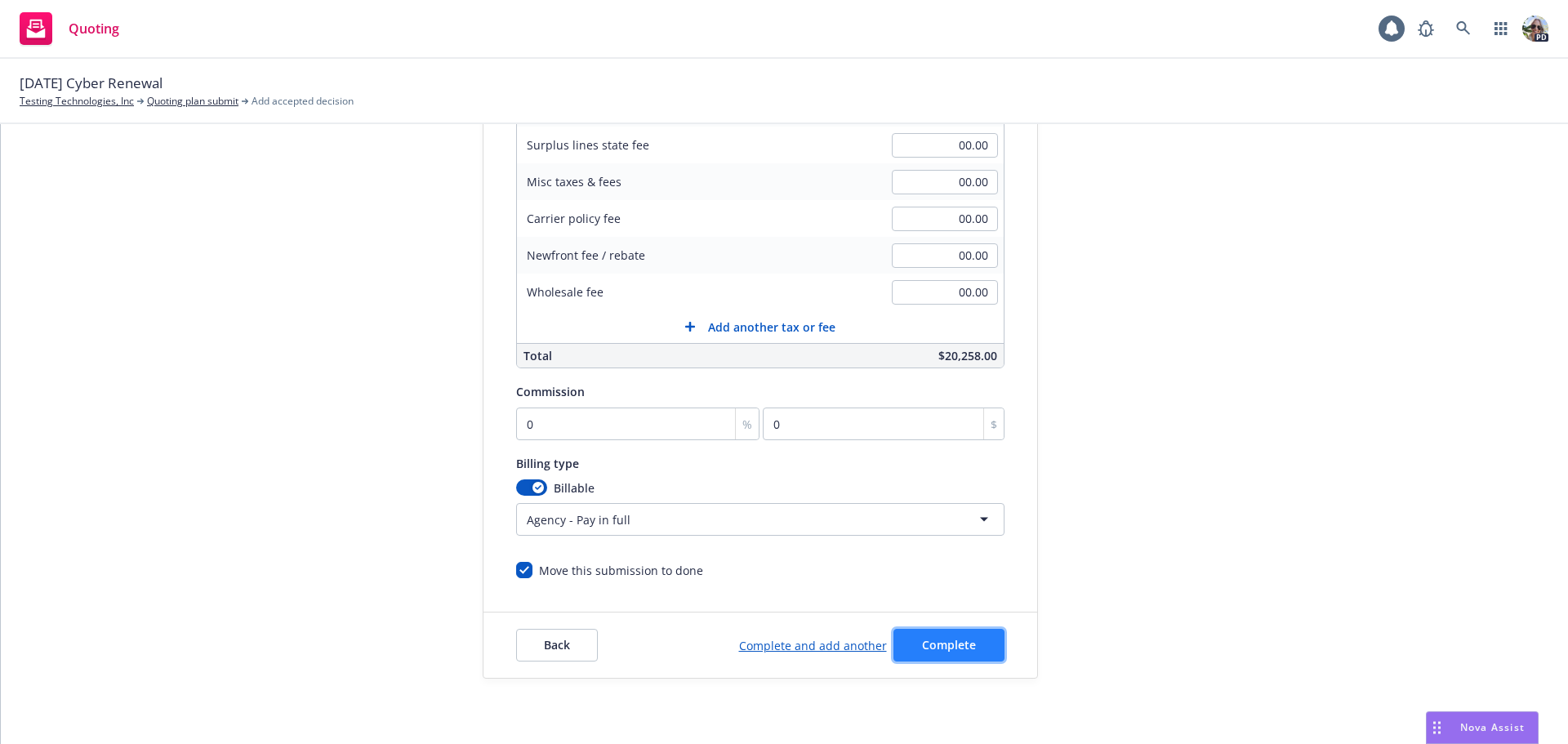
click at [947, 638] on span "Complete" at bounding box center [948, 645] width 54 height 16
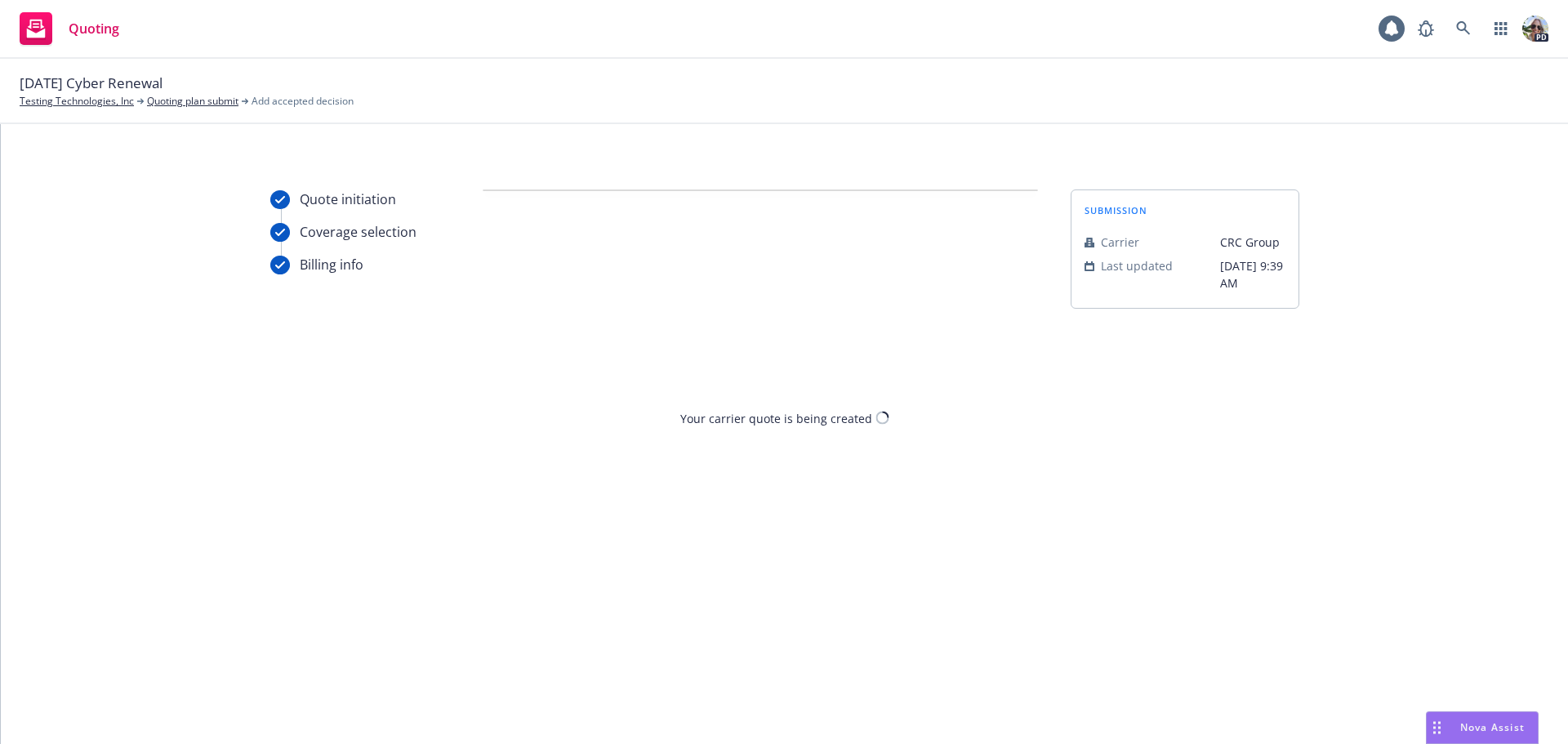
scroll to position [0, 0]
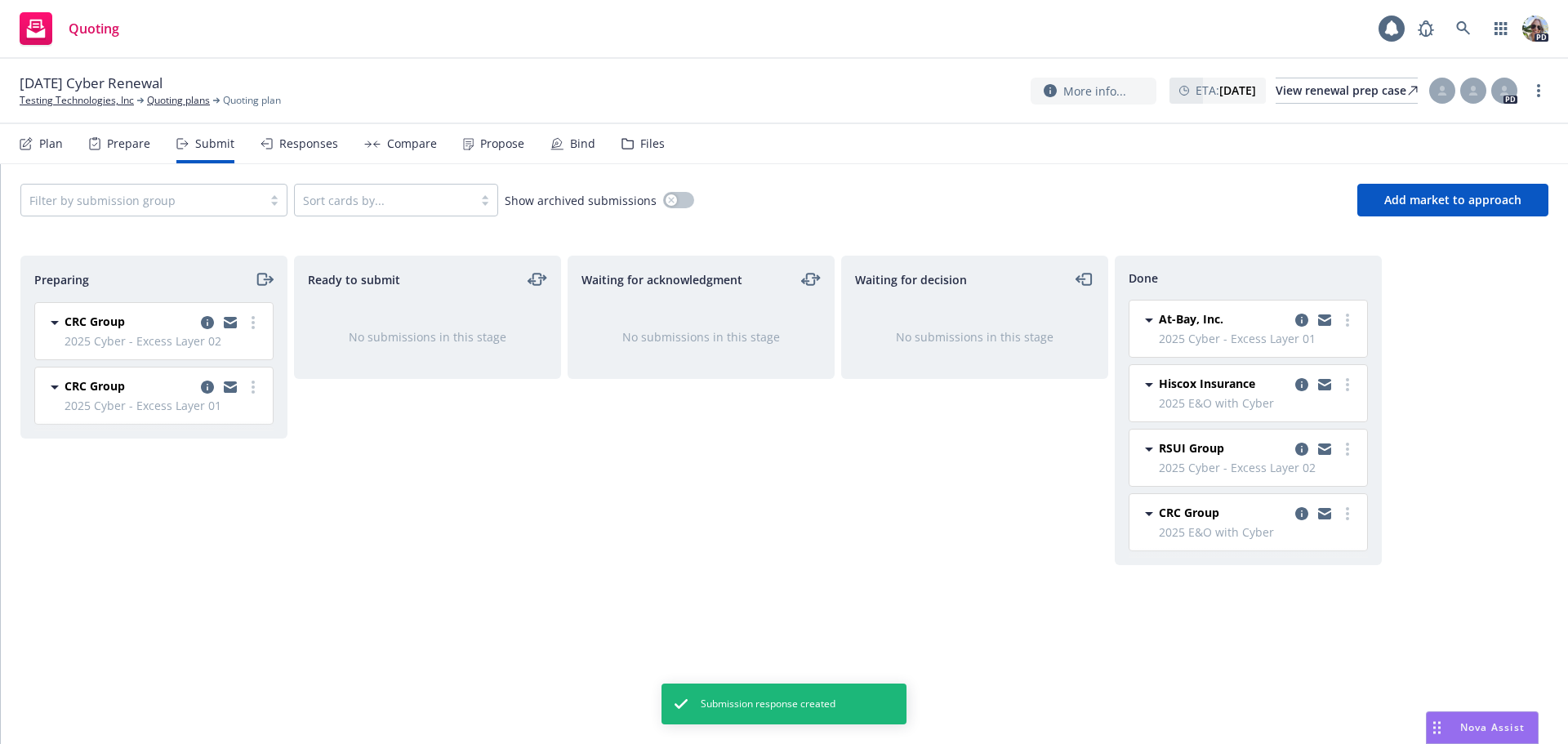
click at [301, 141] on div "Responses" at bounding box center [308, 144] width 59 height 13
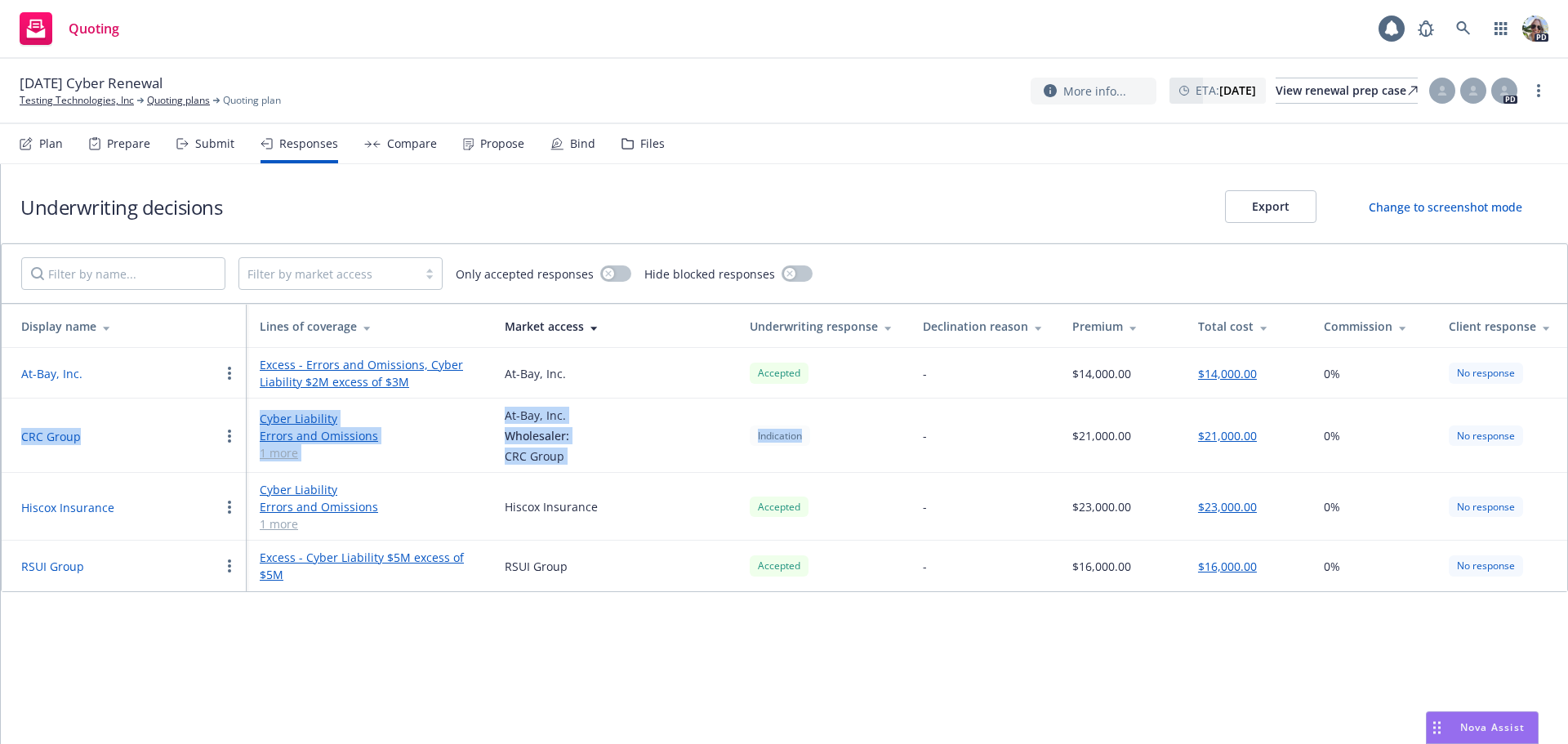
drag, startPoint x: 860, startPoint y: 444, endPoint x: 15, endPoint y: 450, distance: 845.0
click at [15, 450] on tr "CRC Group Cyber Liability Errors and Omissions Professional Liability 1 more At…" at bounding box center [784, 436] width 1565 height 74
click at [231, 437] on circle "button" at bounding box center [230, 436] width 4 height 4
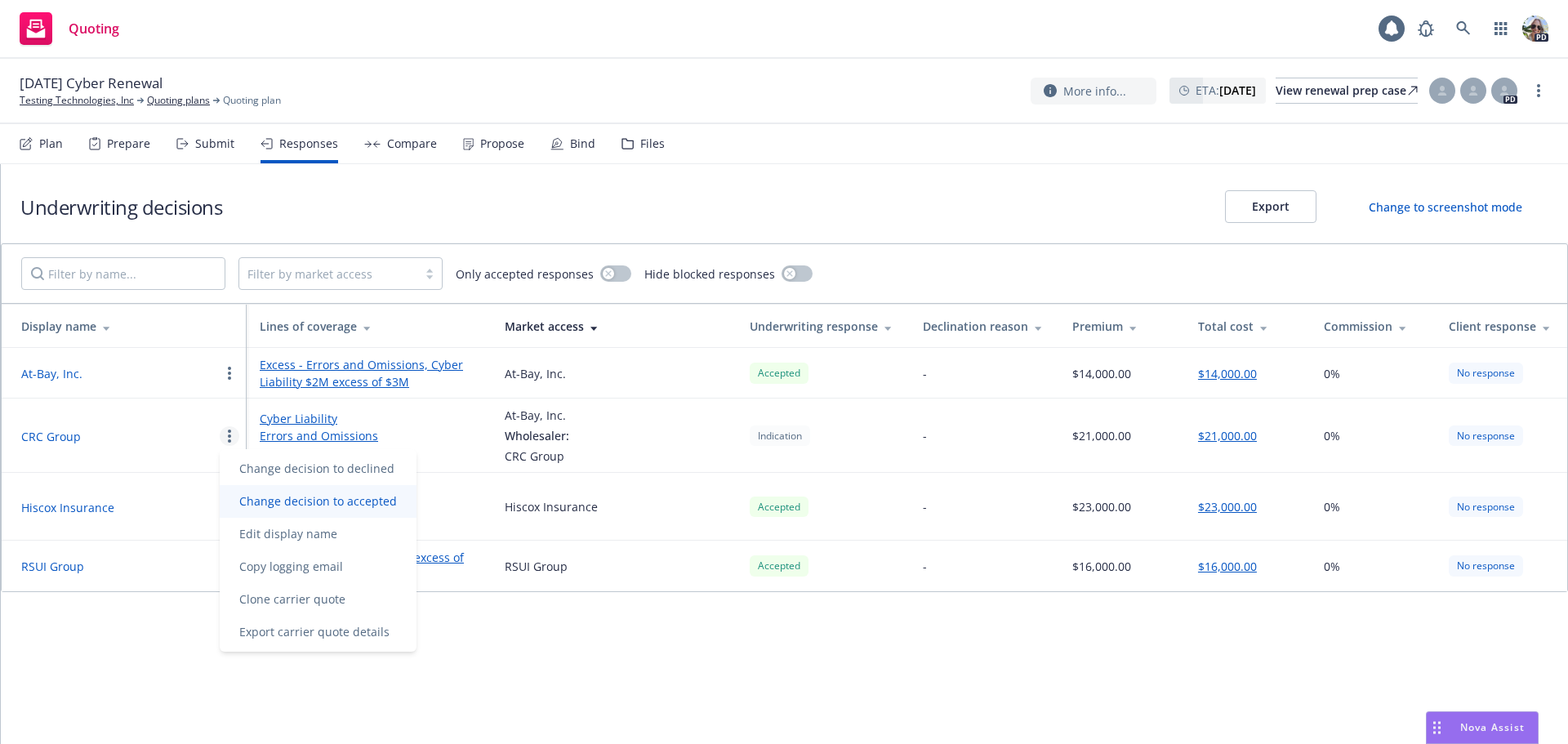
click at [311, 500] on span "Change decision to accepted" at bounding box center [318, 501] width 197 height 16
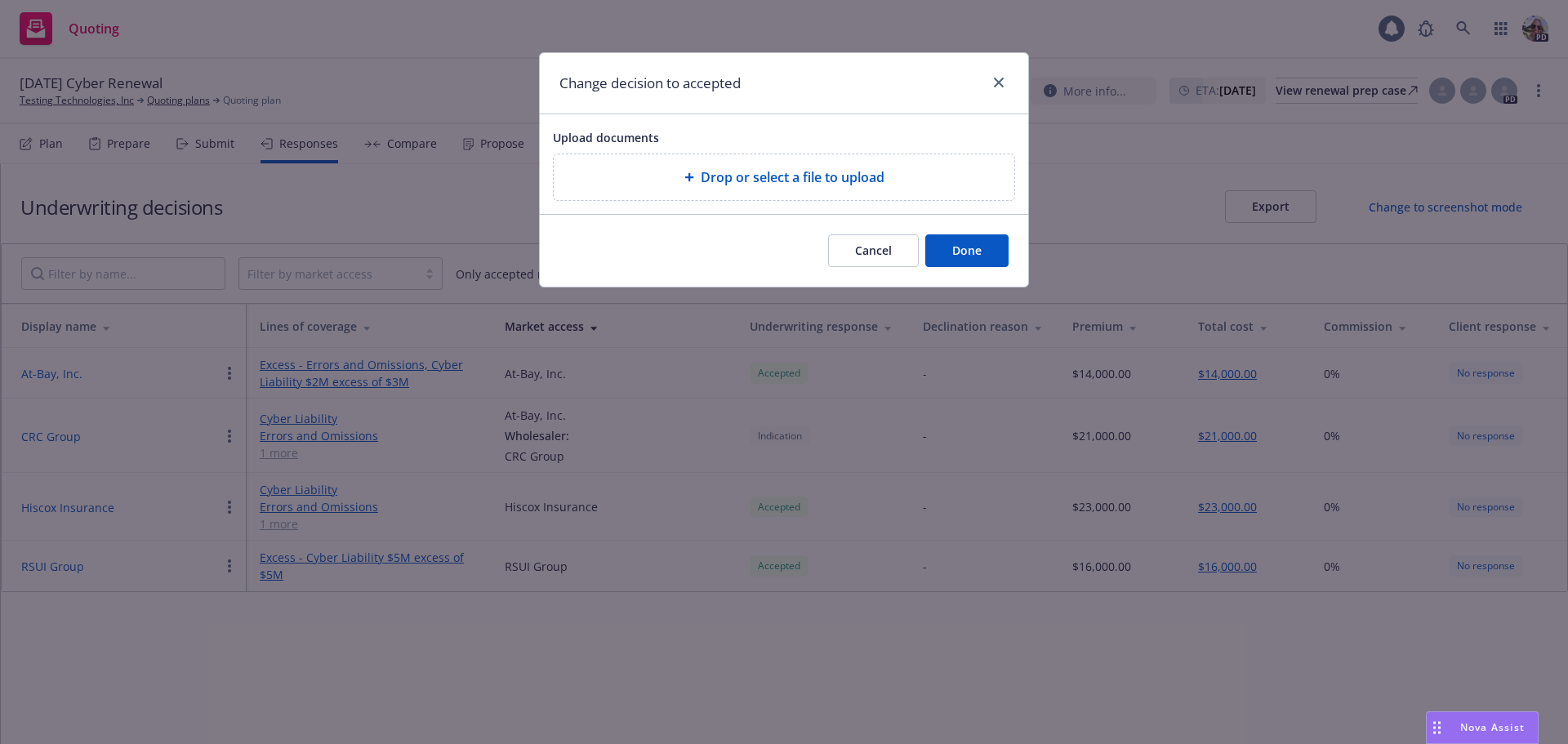
click at [732, 170] on span "Drop or select a file to upload" at bounding box center [792, 177] width 184 height 19
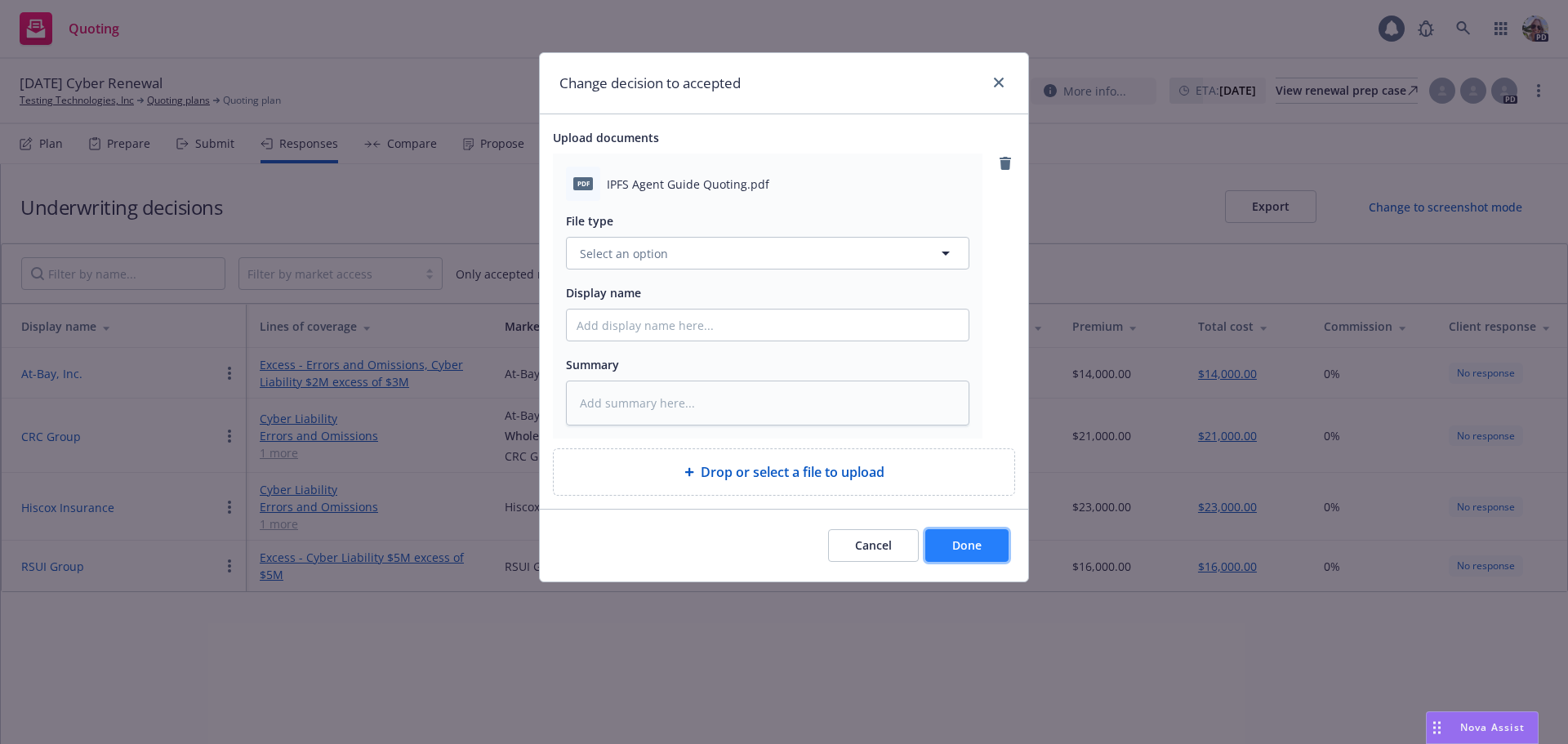
click at [968, 553] on span "Done" at bounding box center [966, 545] width 29 height 16
click at [677, 248] on button "Select an option" at bounding box center [768, 253] width 403 height 33
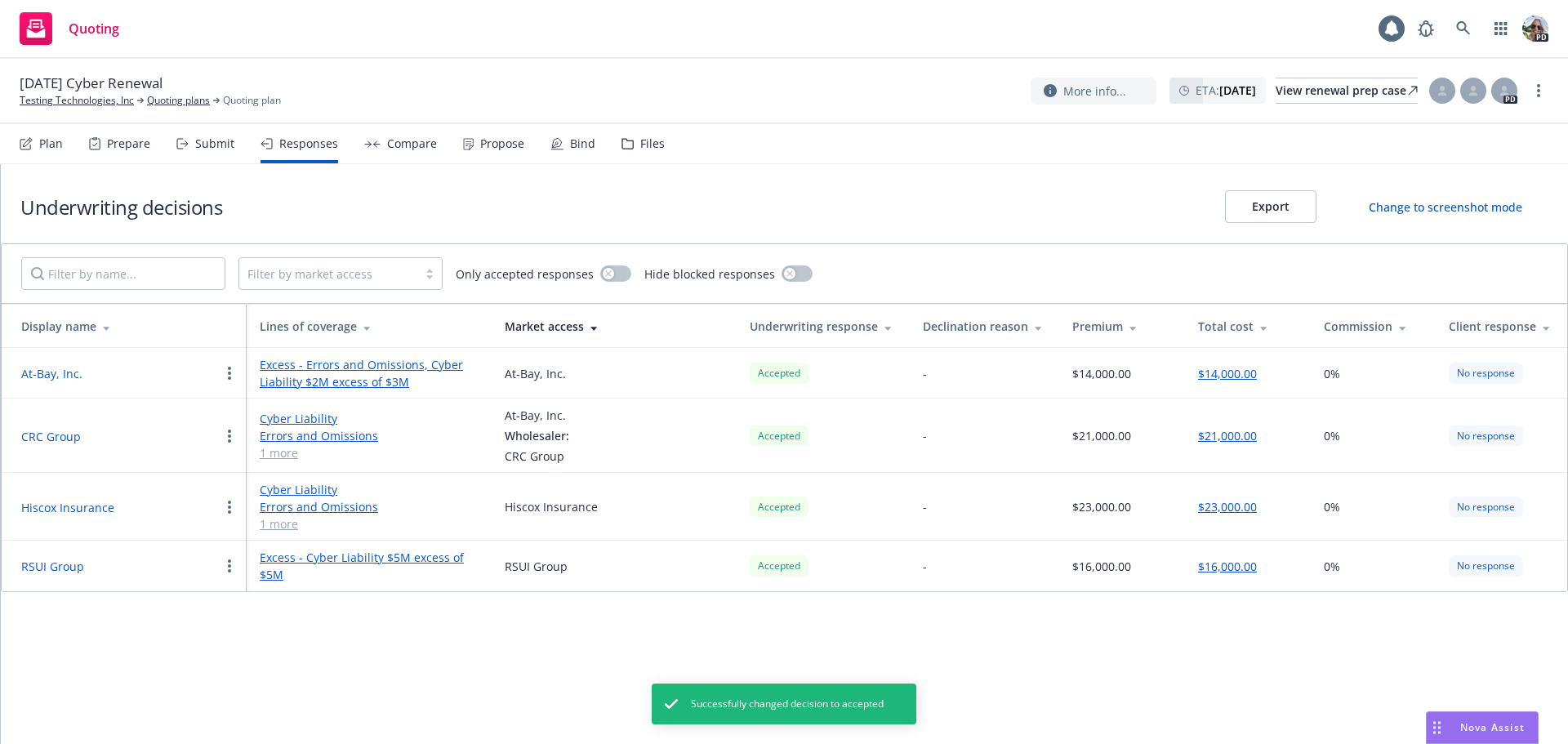
type textarea "x"
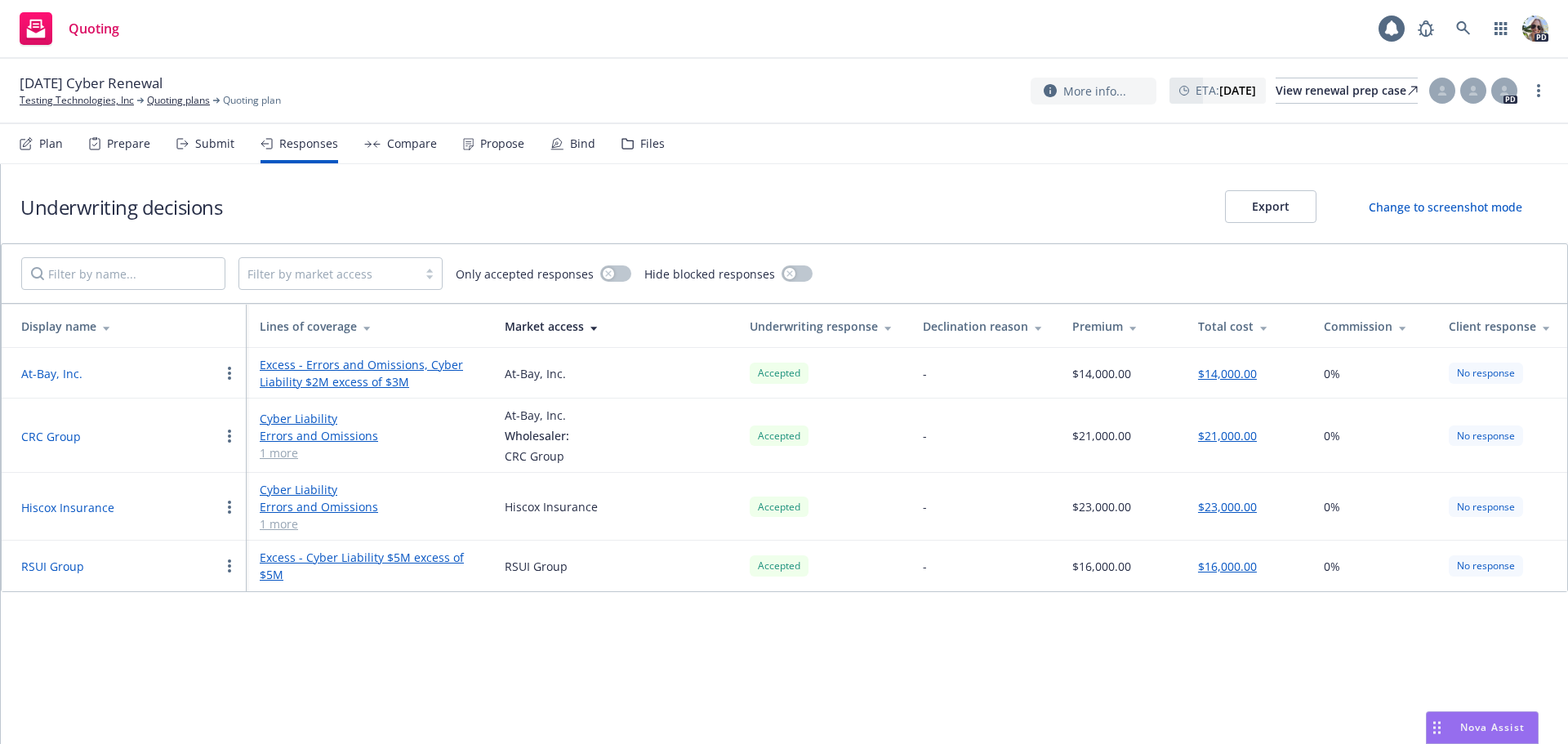
click at [231, 436] on circle "button" at bounding box center [230, 436] width 4 height 4
click at [104, 668] on div "Underwriting decisions Export Change to screenshot mode Filter by market access…" at bounding box center [784, 453] width 1567 height 579
click at [276, 422] on link "Cyber Liability" at bounding box center [369, 418] width 219 height 17
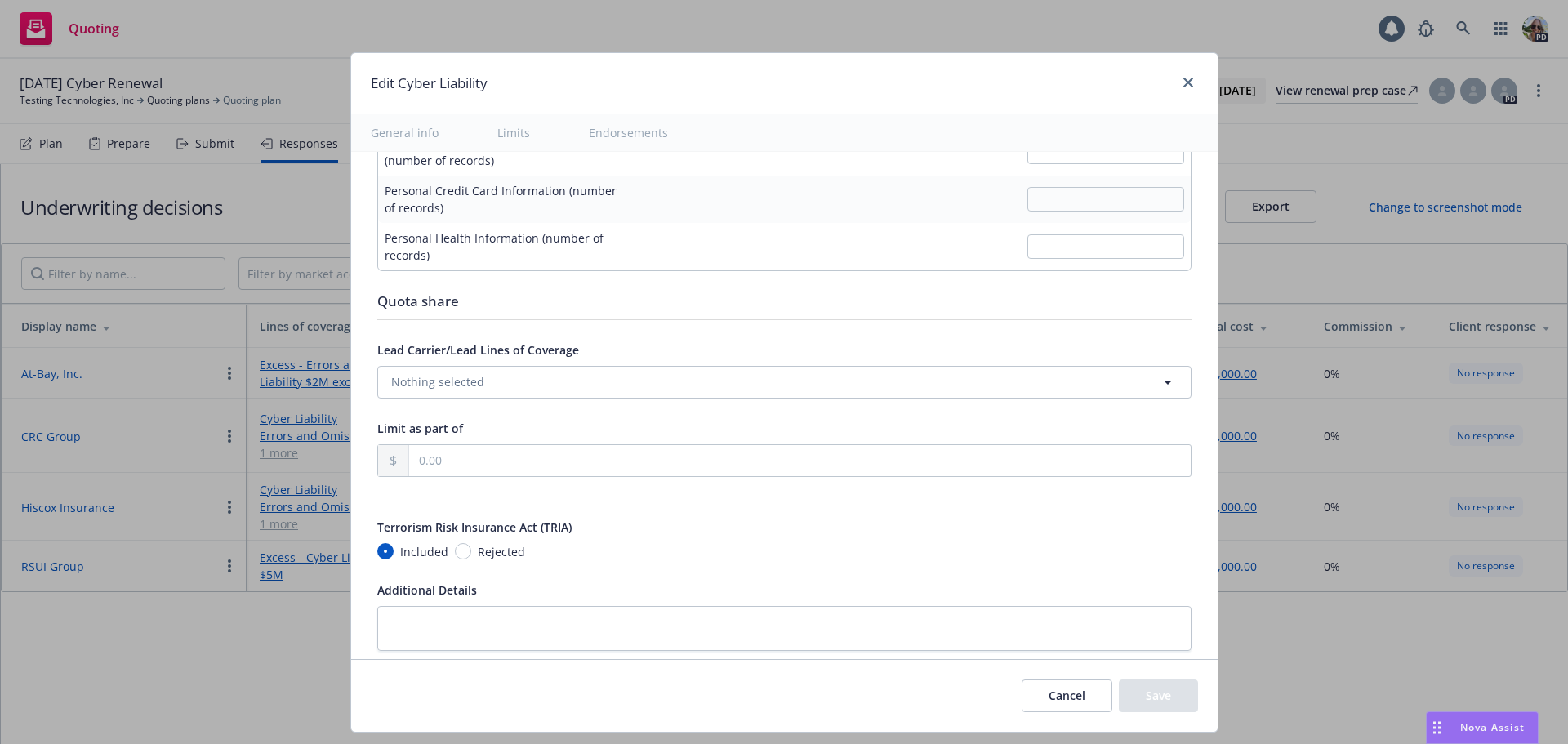
scroll to position [3470, 0]
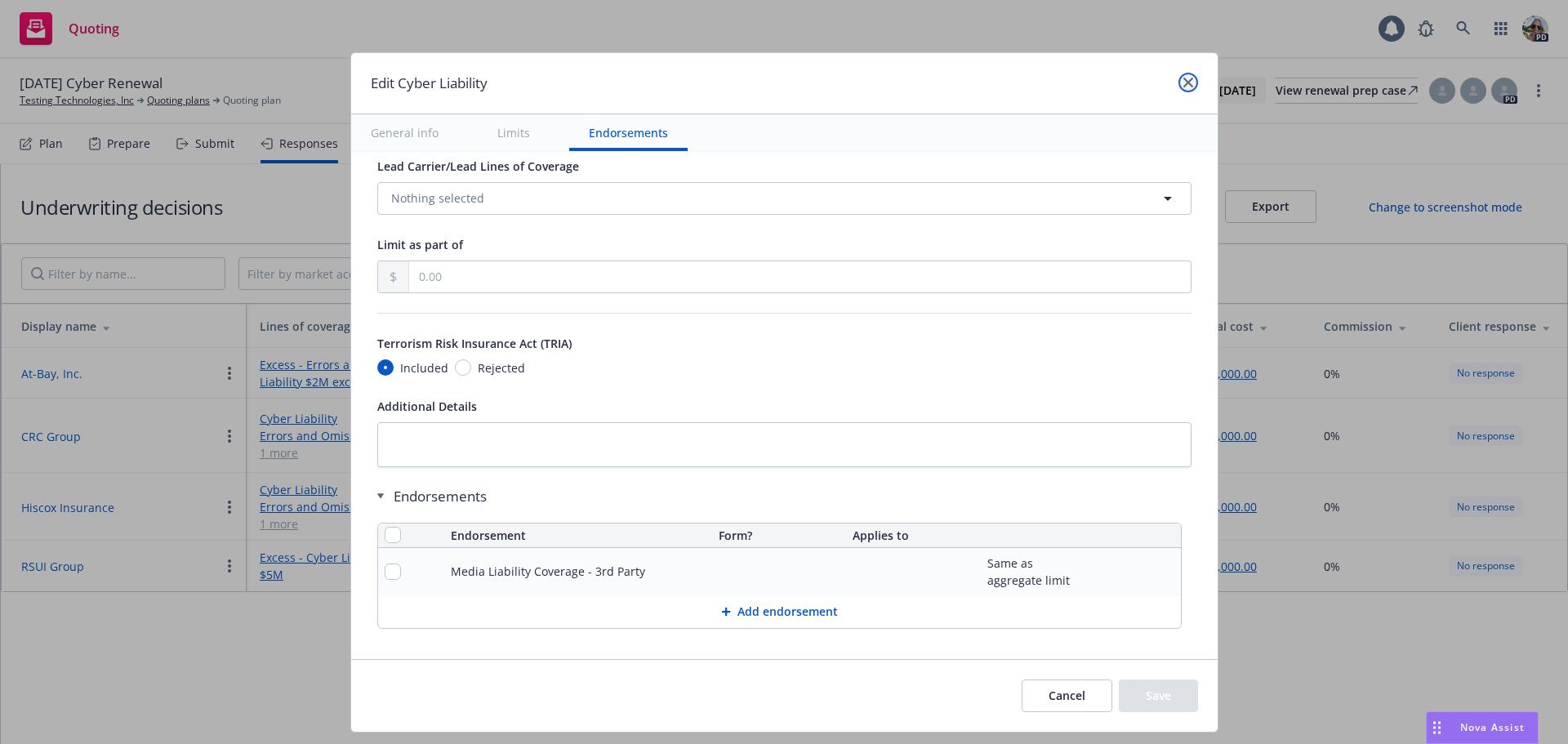
click at [1185, 80] on icon "close" at bounding box center [1188, 82] width 10 height 10
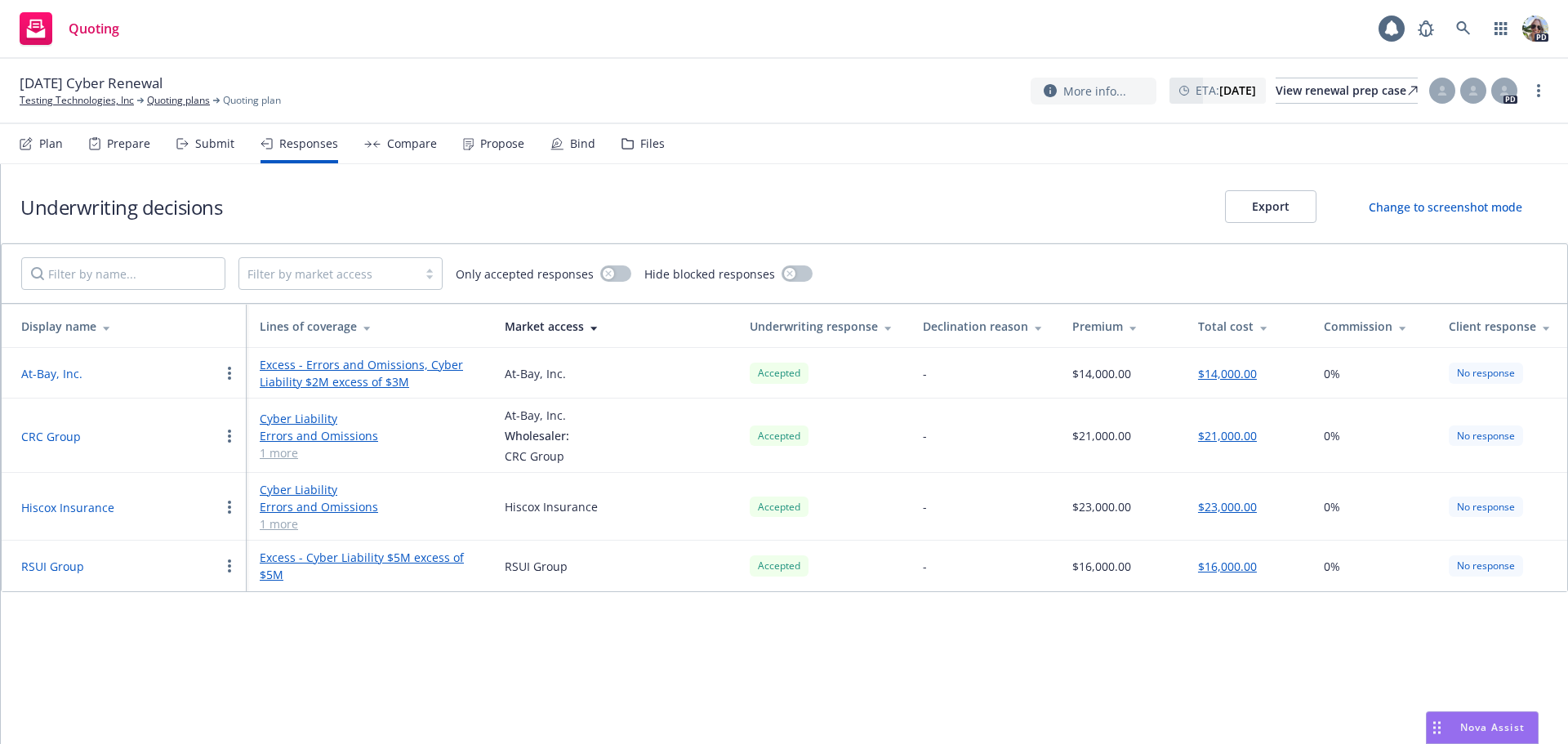
click at [272, 431] on link "Errors and Omissions" at bounding box center [369, 435] width 219 height 17
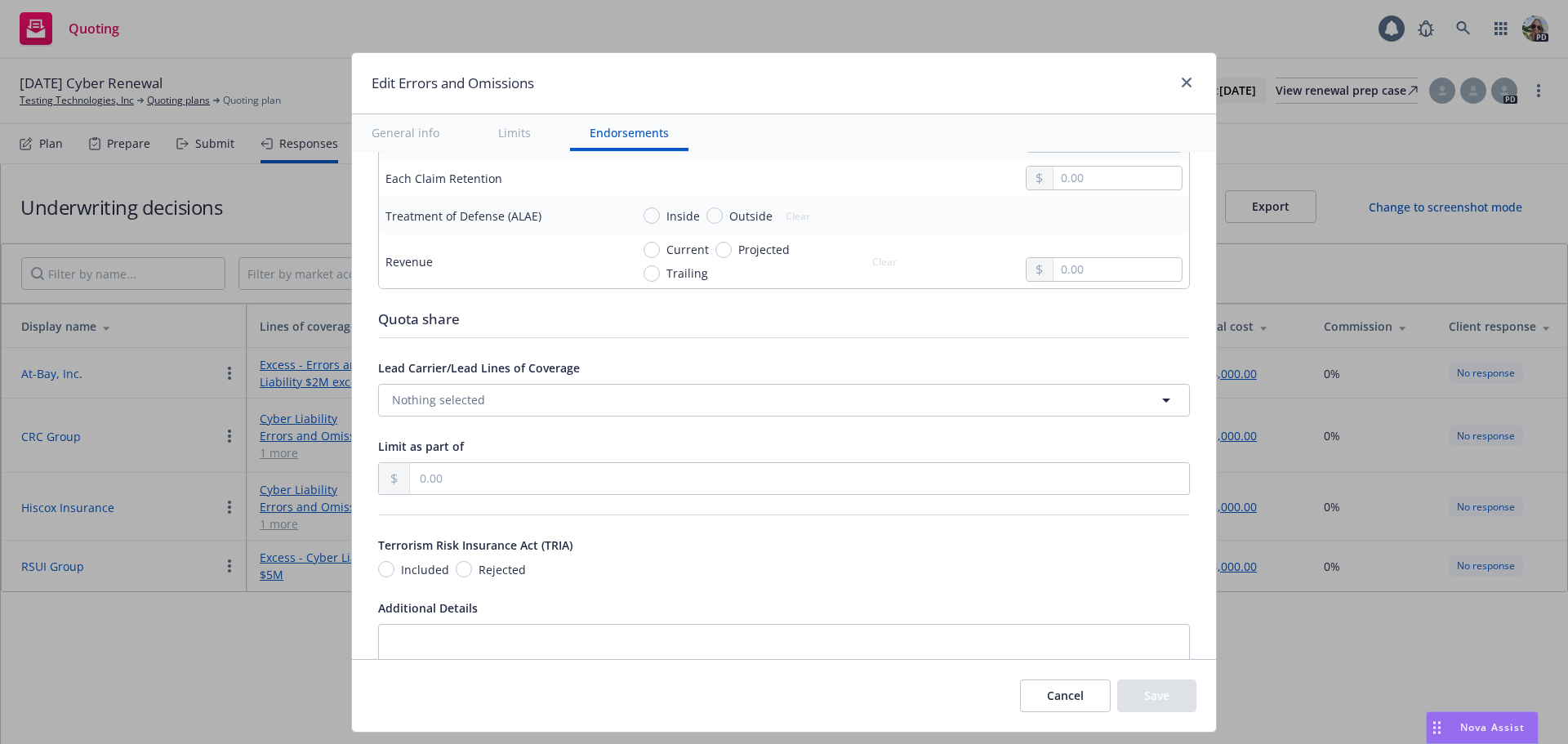
scroll to position [1006, 0]
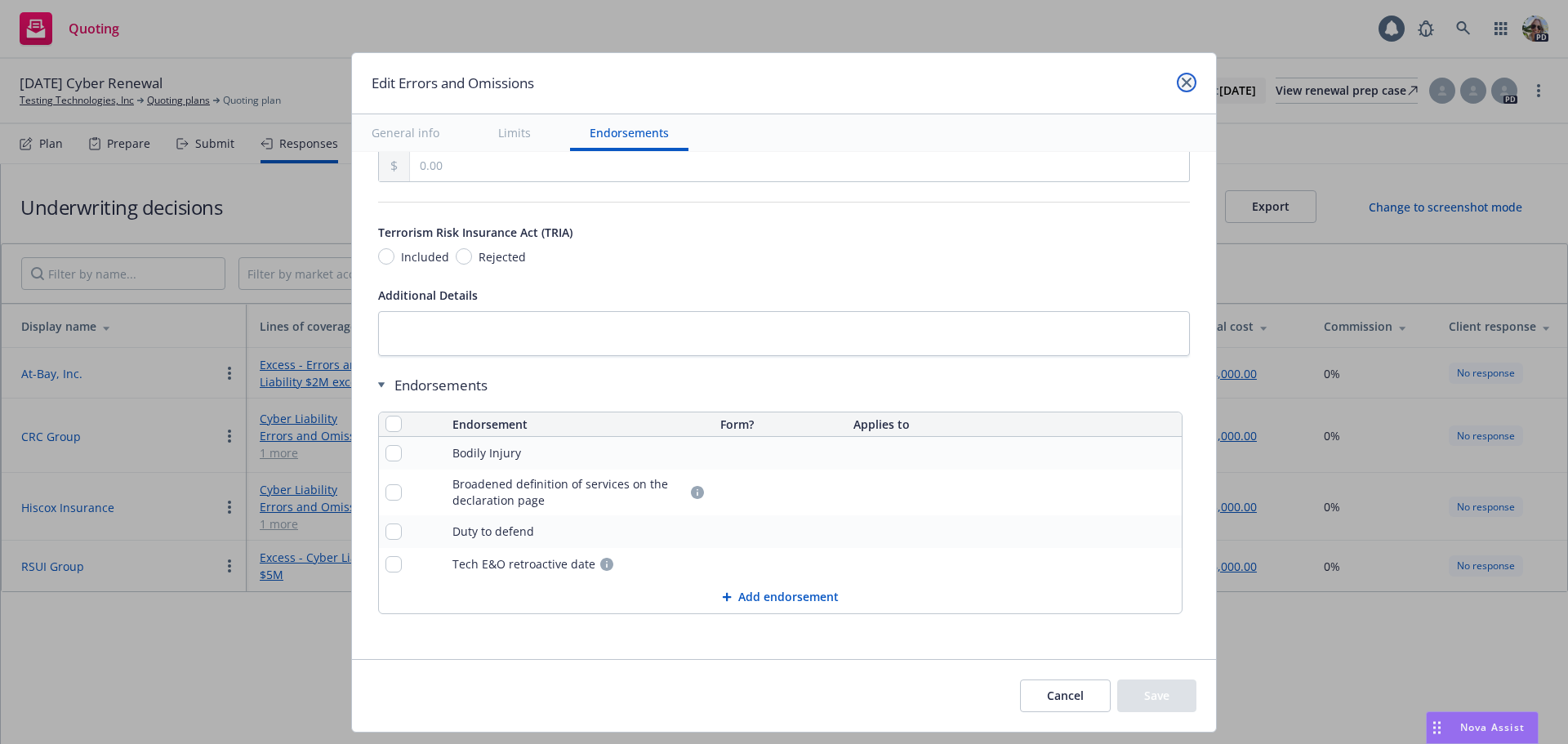
click at [1182, 81] on icon "close" at bounding box center [1186, 82] width 10 height 10
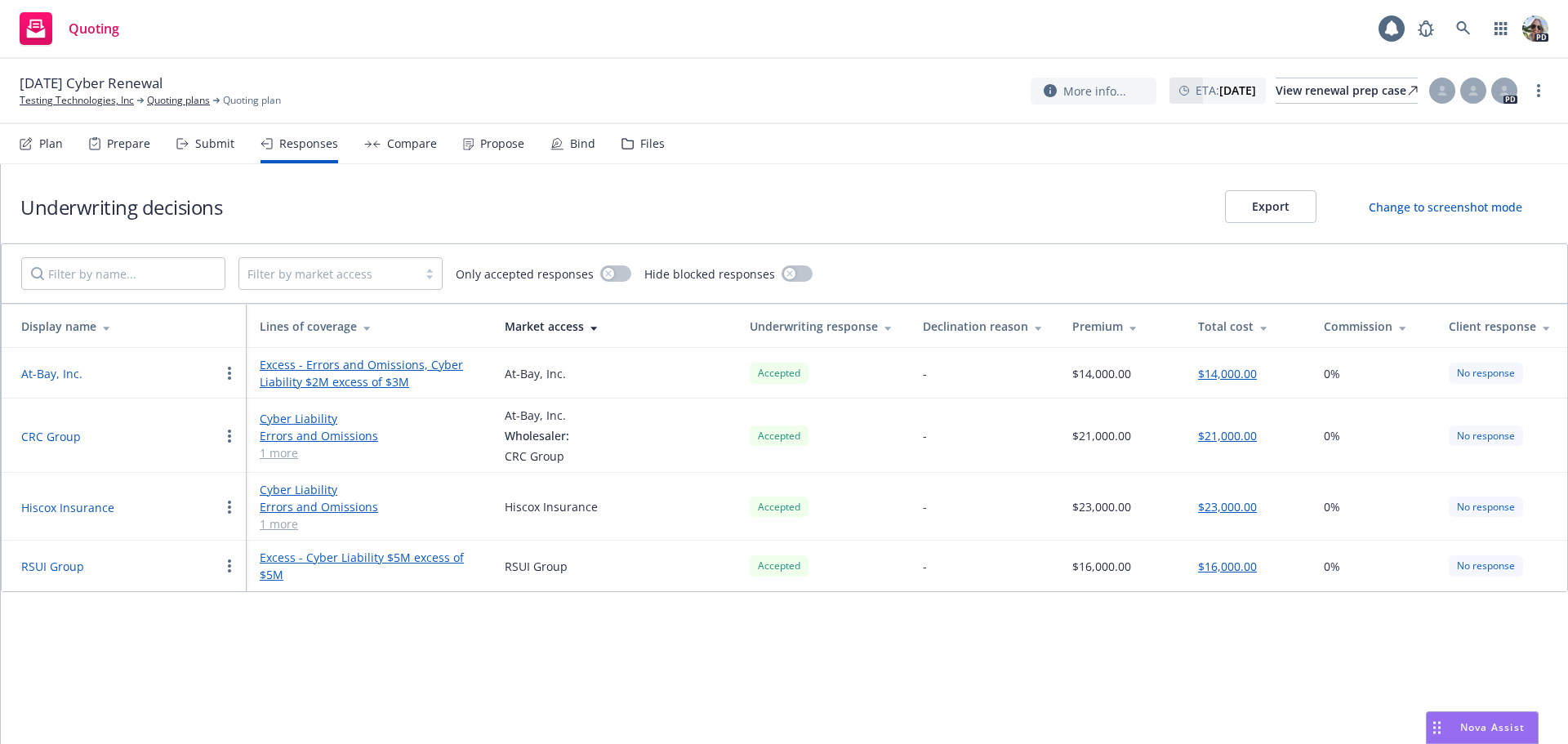
click at [287, 524] on link "1 more" at bounding box center [369, 523] width 219 height 17
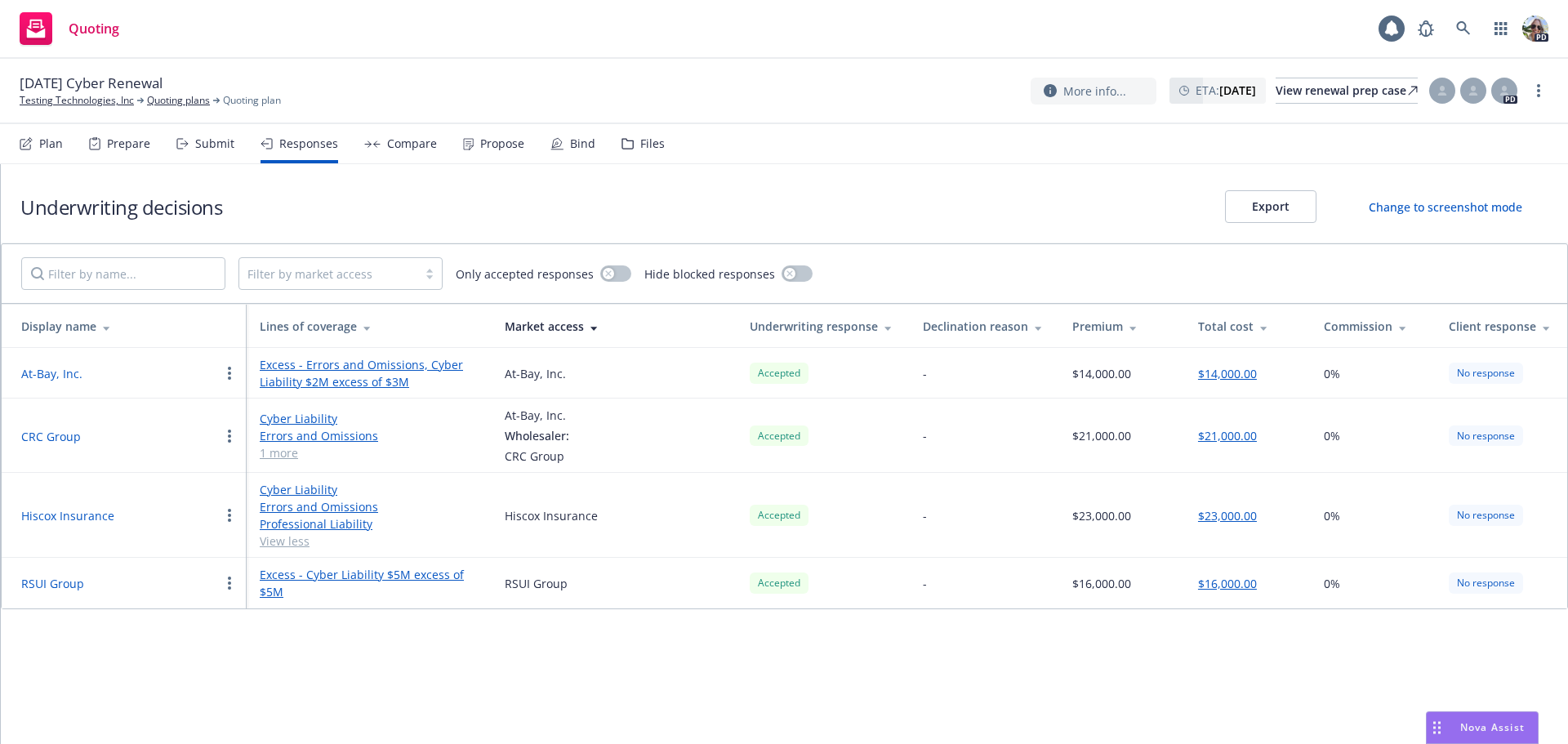
click at [287, 525] on link "Professional Liability" at bounding box center [369, 523] width 219 height 17
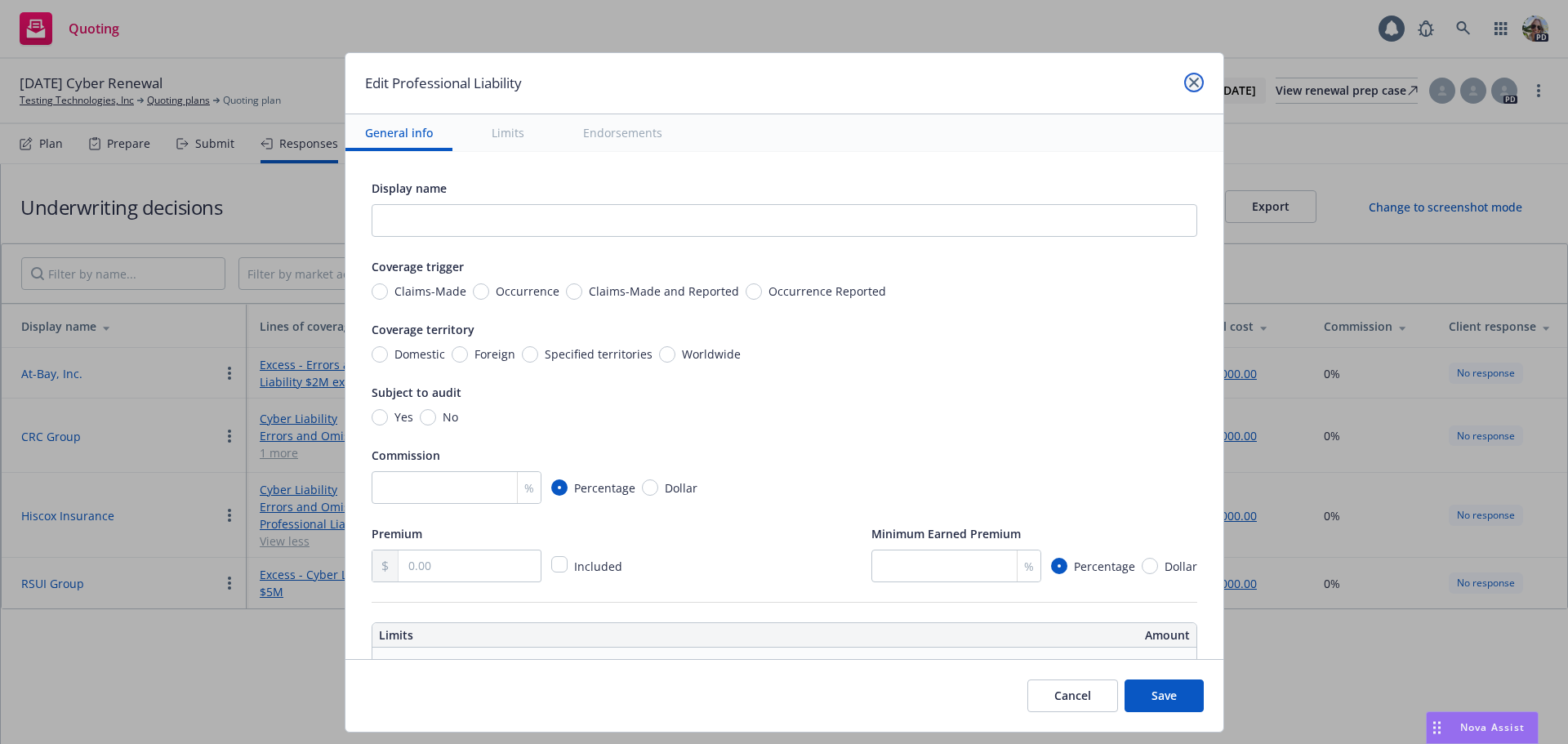
click at [1192, 77] on link "close" at bounding box center [1194, 83] width 19 height 19
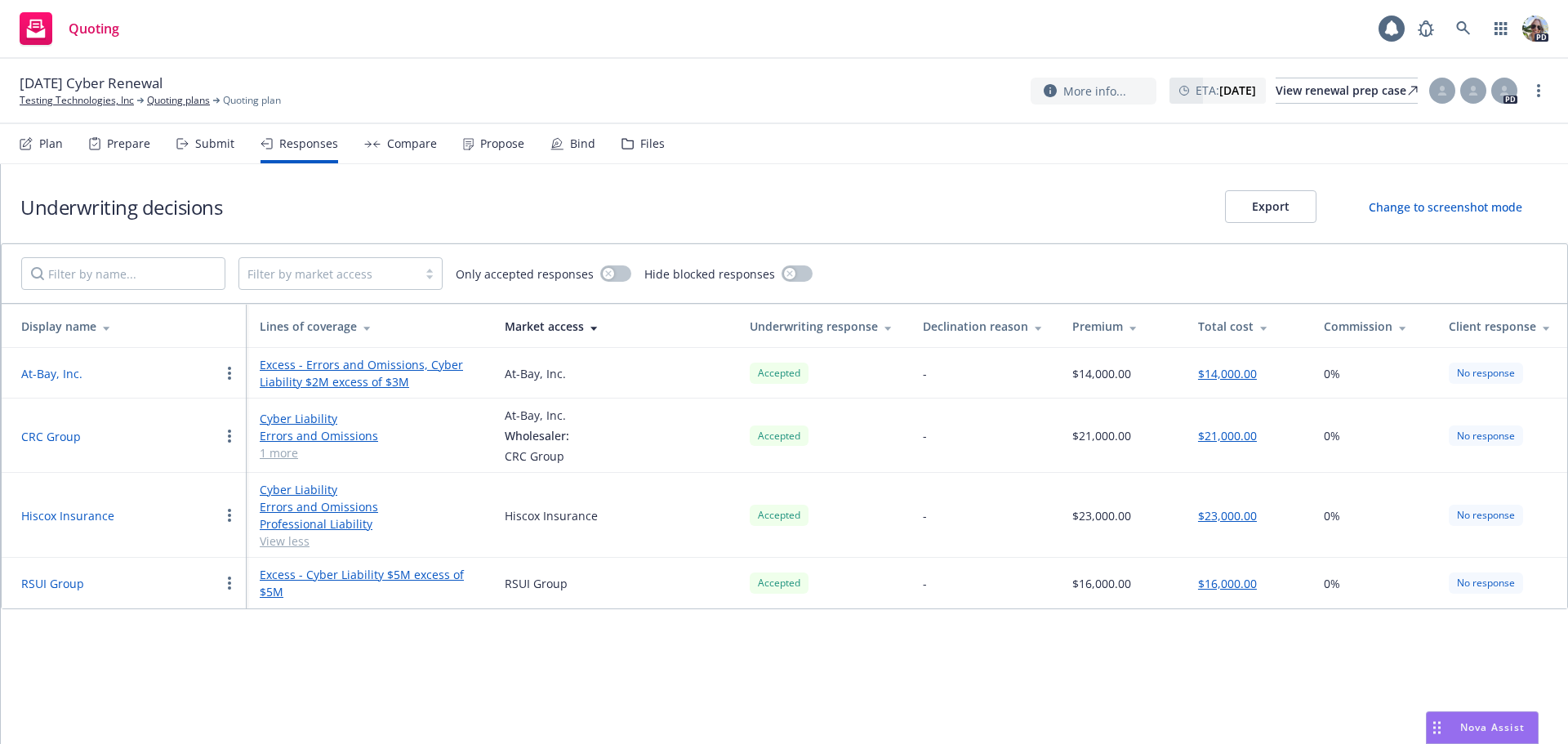
click at [396, 143] on div "Compare" at bounding box center [412, 144] width 50 height 13
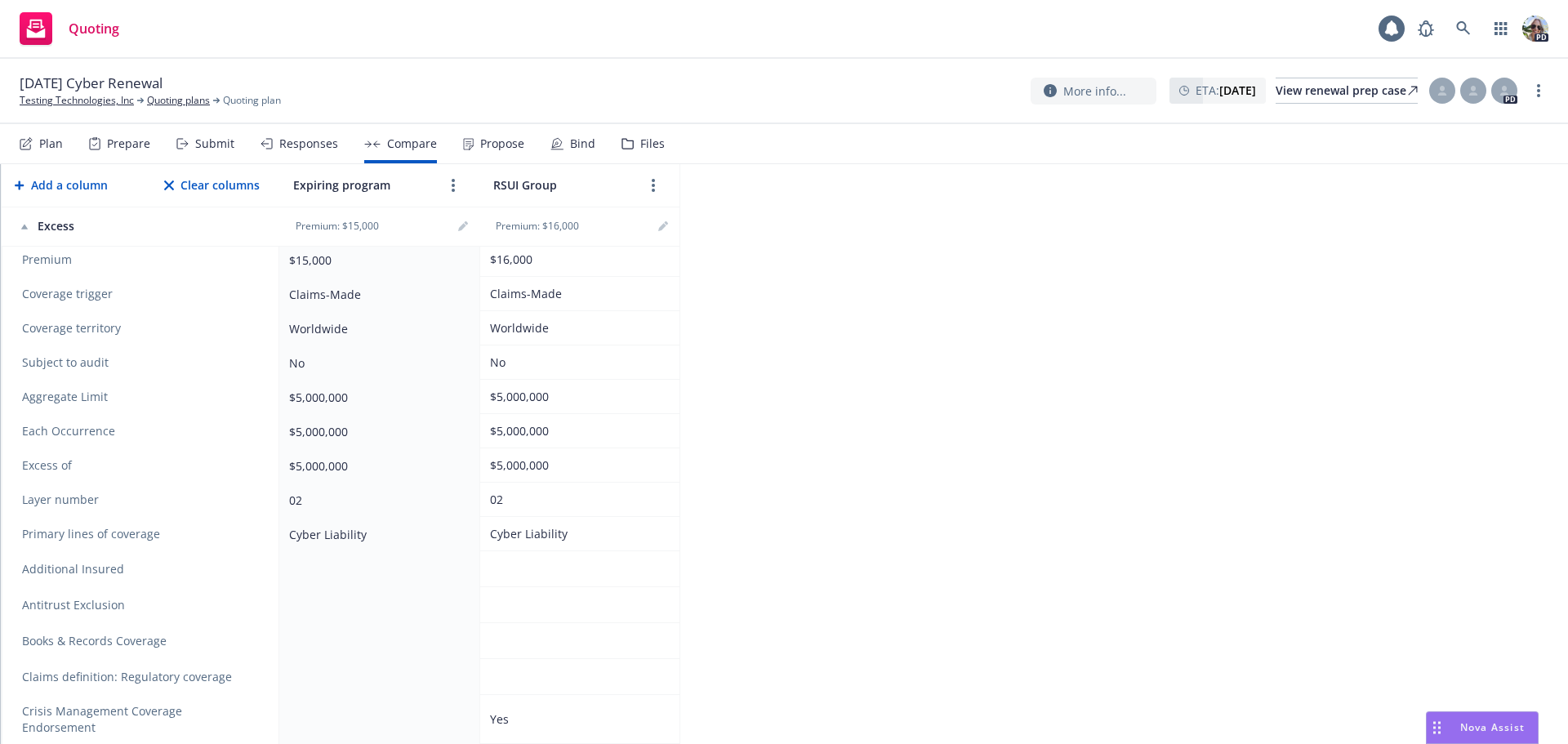
scroll to position [428, 0]
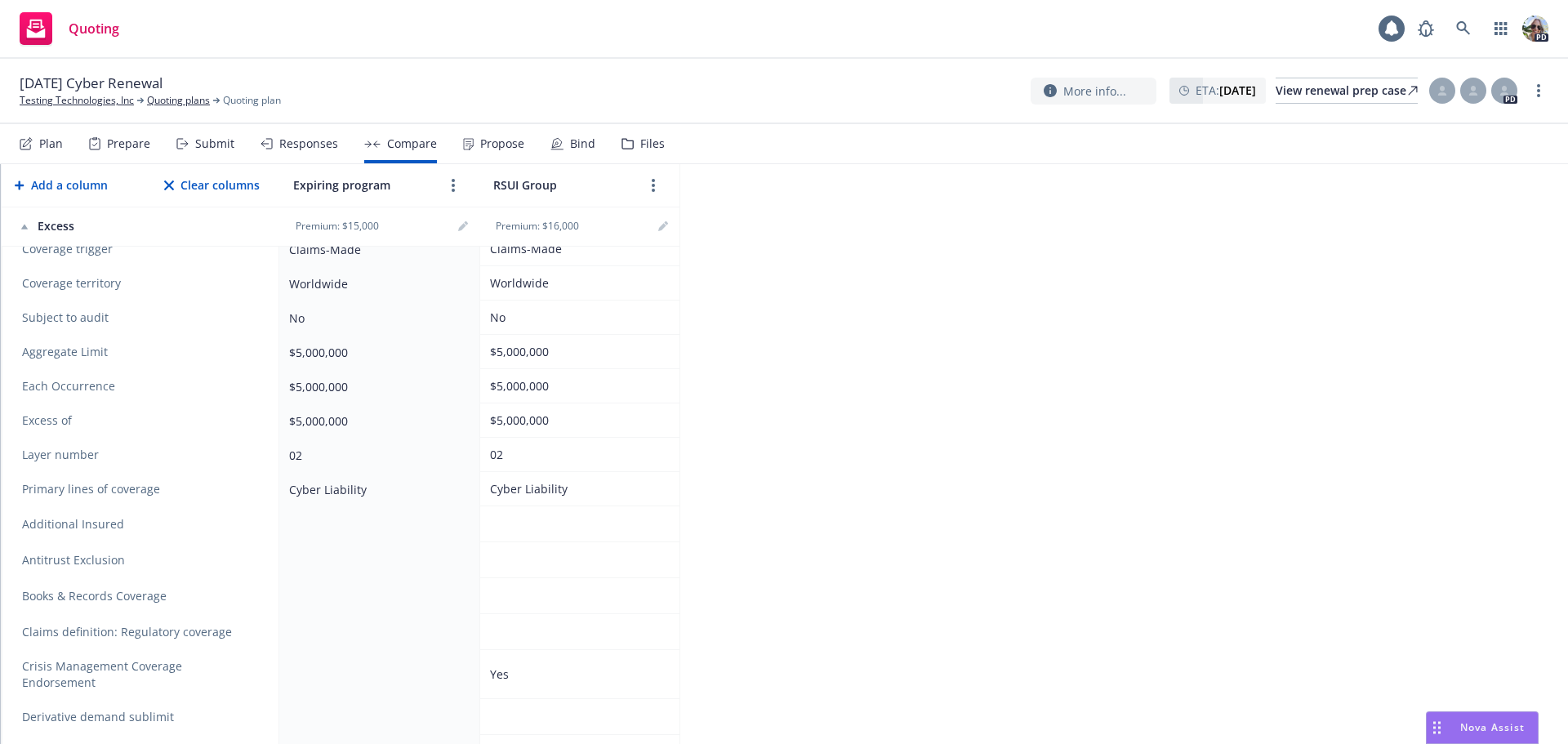
click at [534, 346] on div "$5,000,000" at bounding box center [576, 351] width 173 height 17
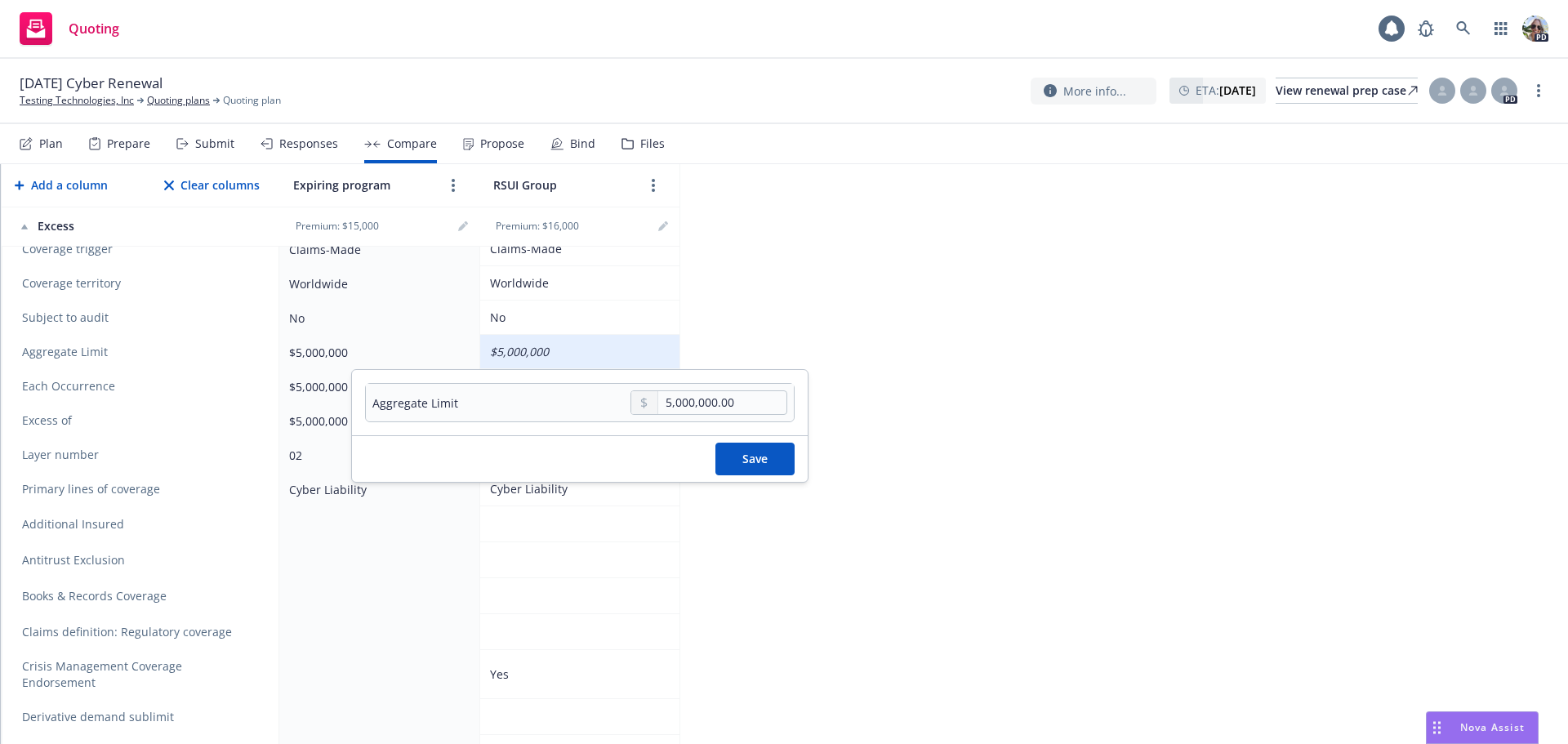
click at [924, 454] on div "2025 Cyber - Excess Layer 02 Generate Proposal Export to Excel Add a column Cle…" at bounding box center [784, 453] width 1567 height 579
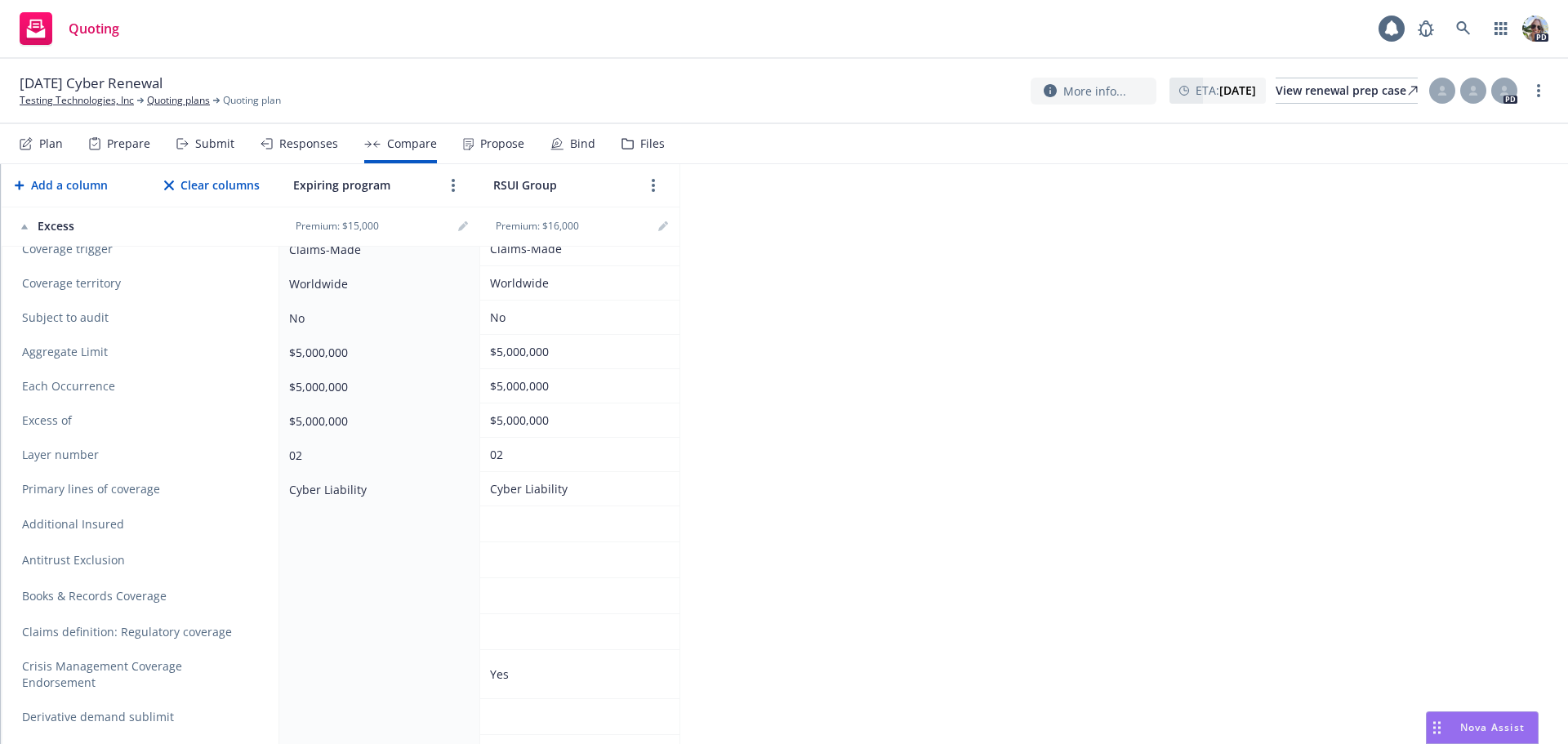
click at [531, 534] on td at bounding box center [578, 524] width 200 height 36
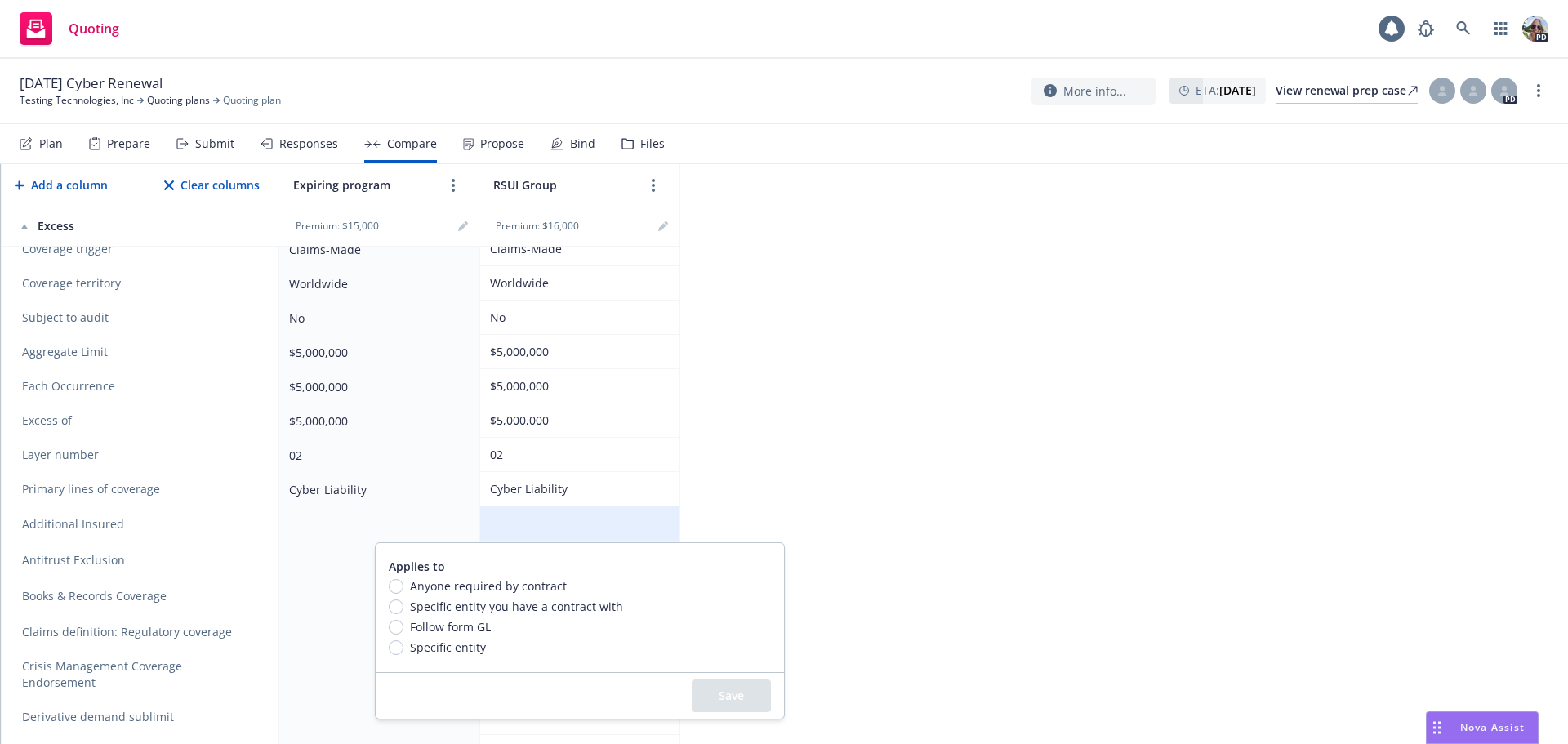
drag, startPoint x: 970, startPoint y: 433, endPoint x: 961, endPoint y: 434, distance: 9.1
click at [967, 433] on div "2025 Cyber - Excess Layer 02 Generate Proposal Export to Excel Add a column Cle…" at bounding box center [784, 453] width 1567 height 579
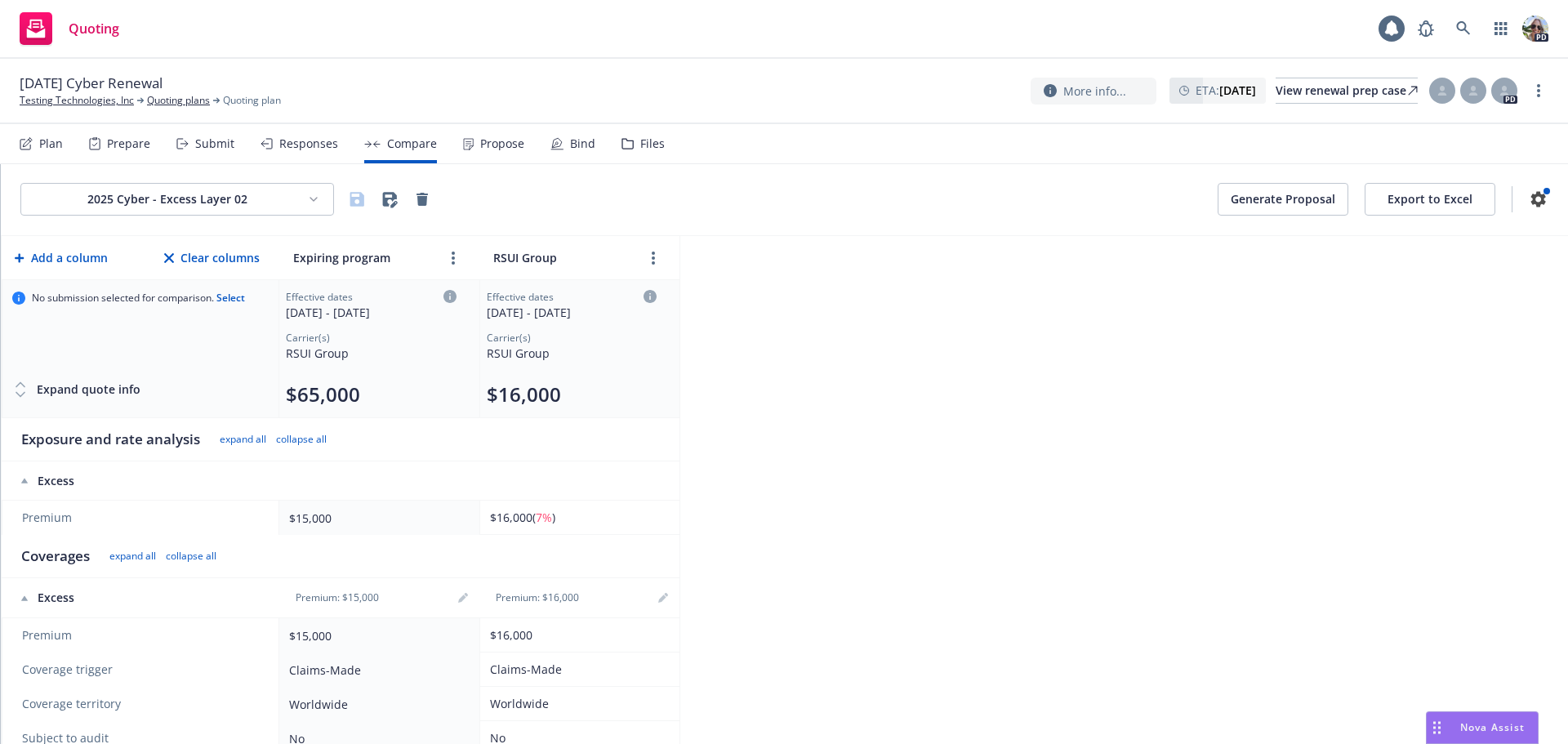
scroll to position [0, 0]
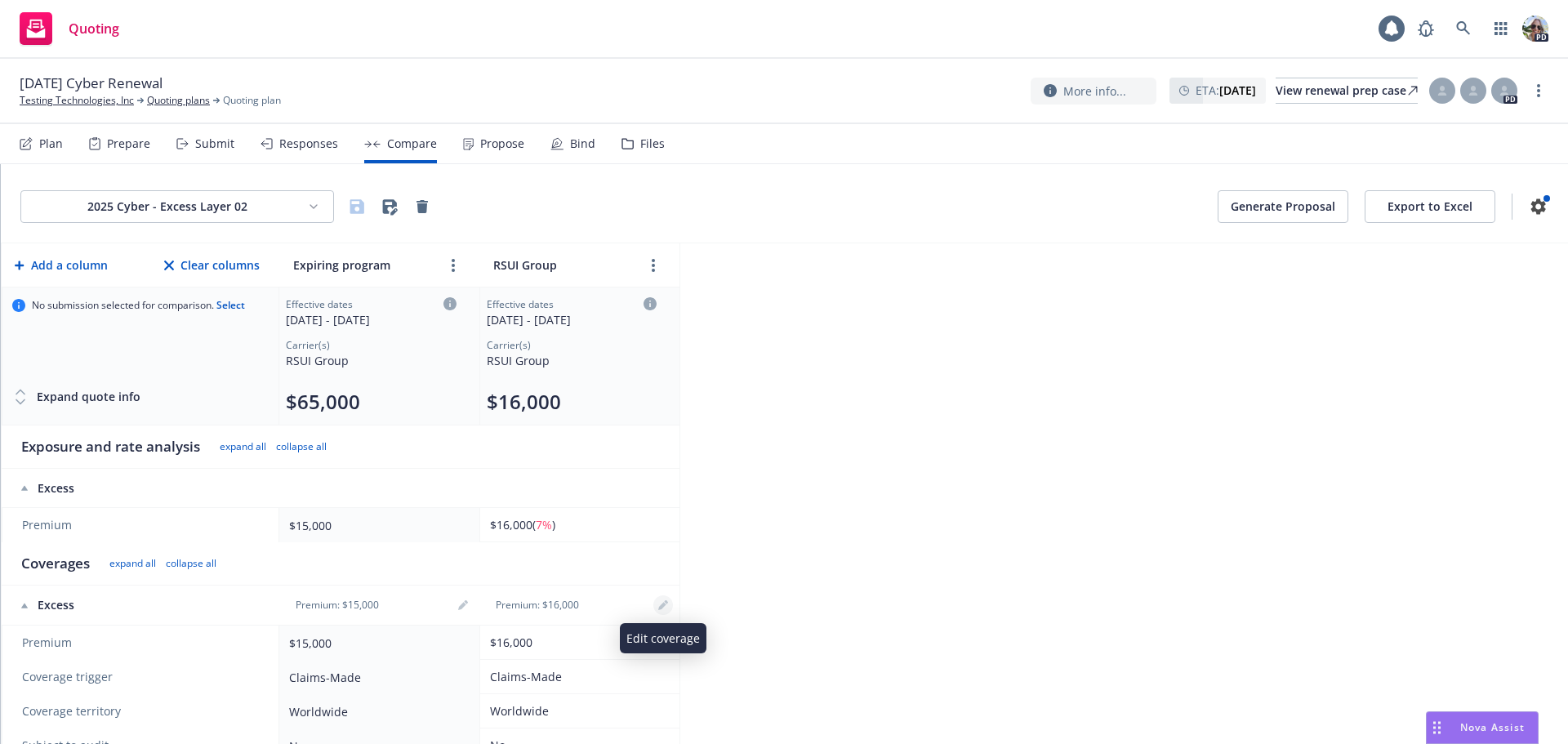
click at [658, 601] on icon "editPencil" at bounding box center [662, 605] width 10 height 10
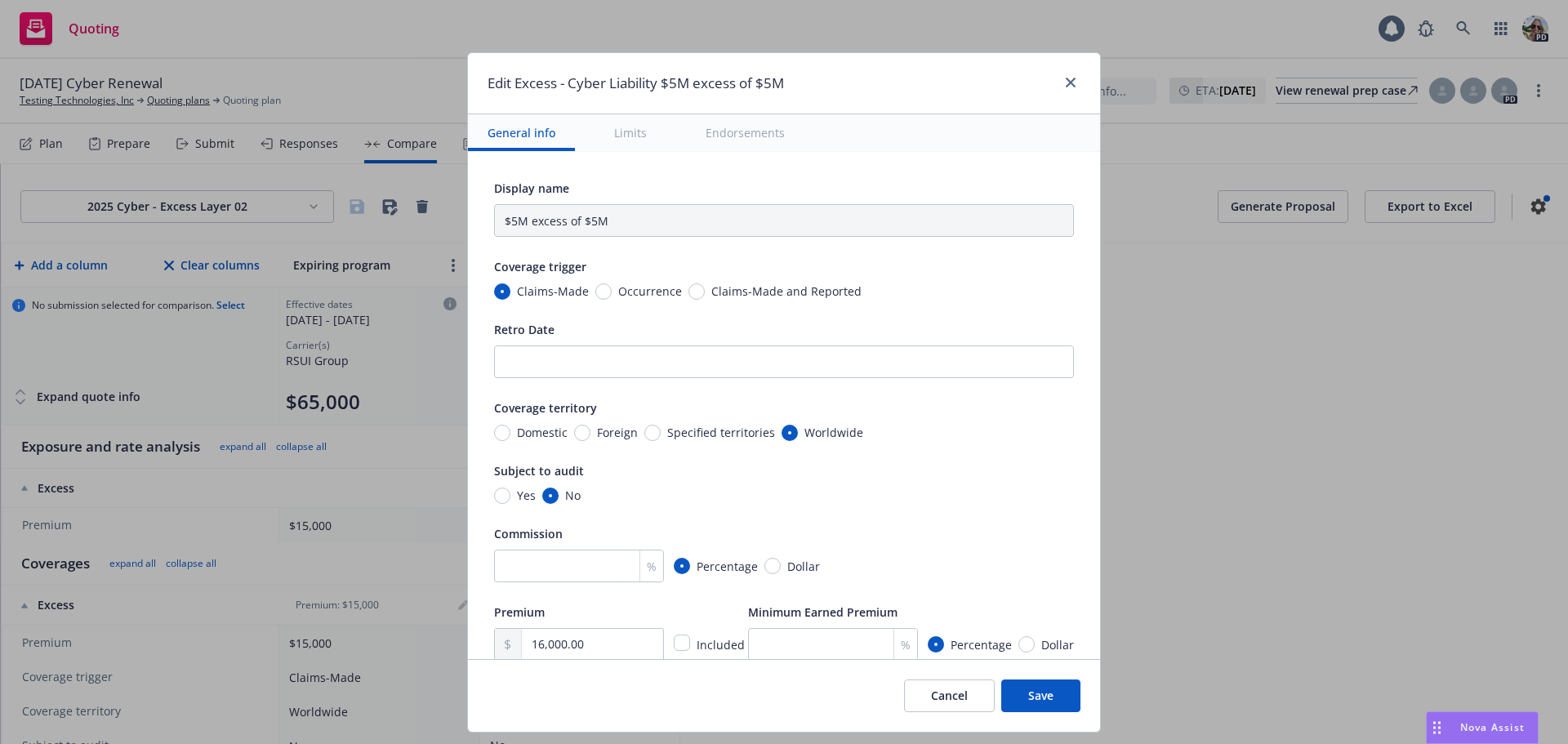
type input "Cyber Liability $5M excess of $5M"
click at [1071, 79] on icon "close" at bounding box center [1070, 82] width 10 height 10
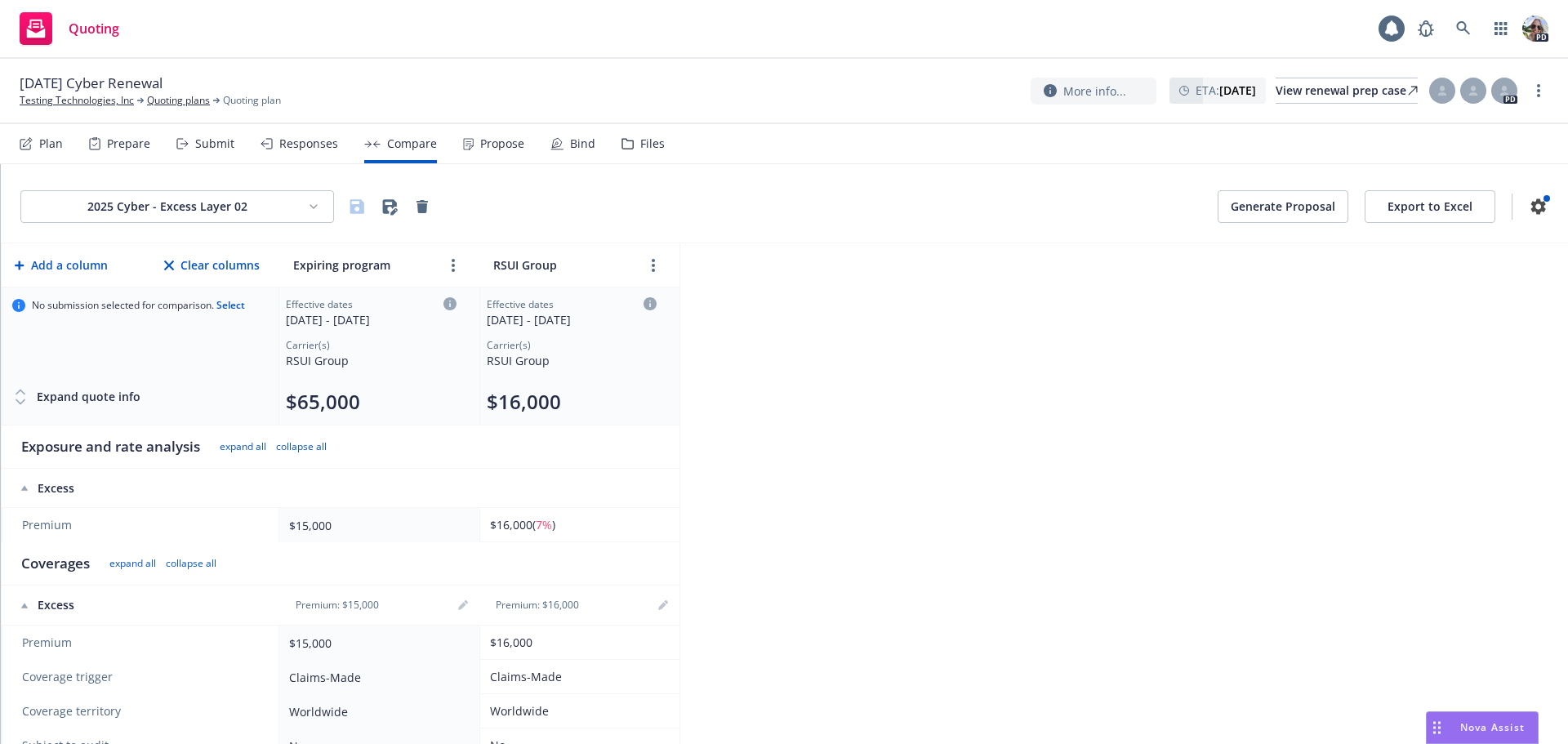
click at [1241, 210] on button "Generate Proposal" at bounding box center [1283, 206] width 130 height 33
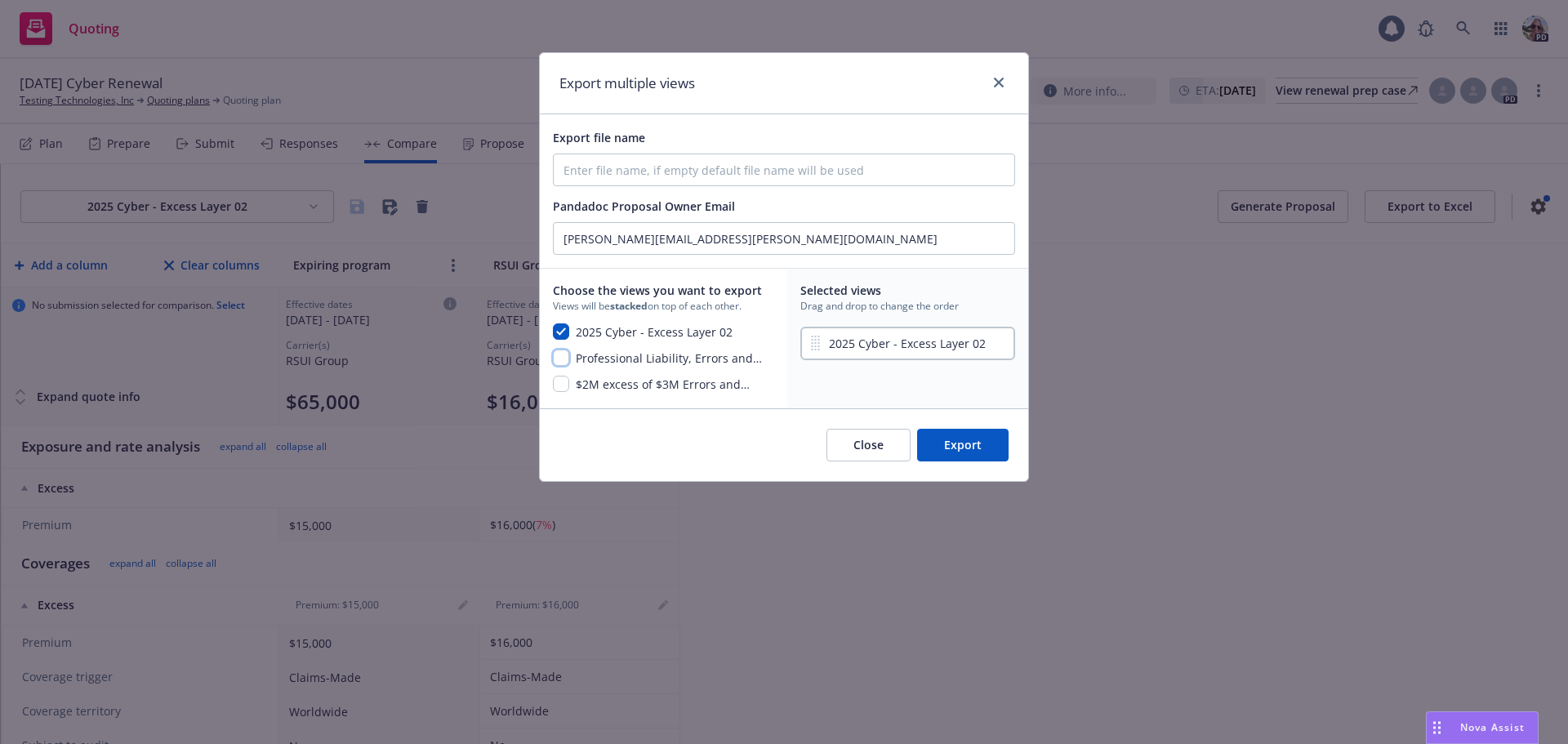
click at [563, 359] on input "checkbox" at bounding box center [561, 357] width 17 height 17
checkbox input "true"
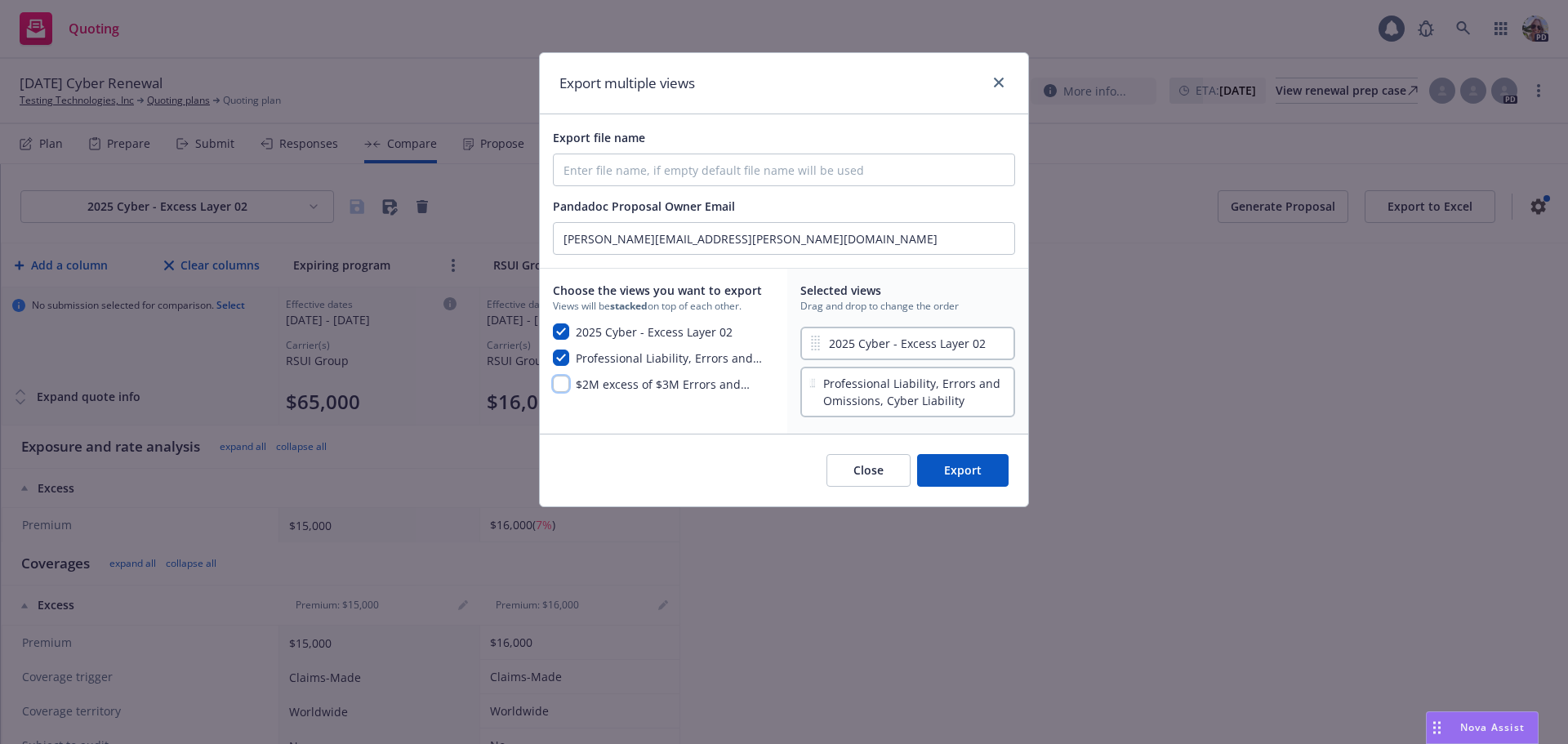
click at [563, 377] on input "checkbox" at bounding box center [561, 384] width 17 height 17
checkbox input "true"
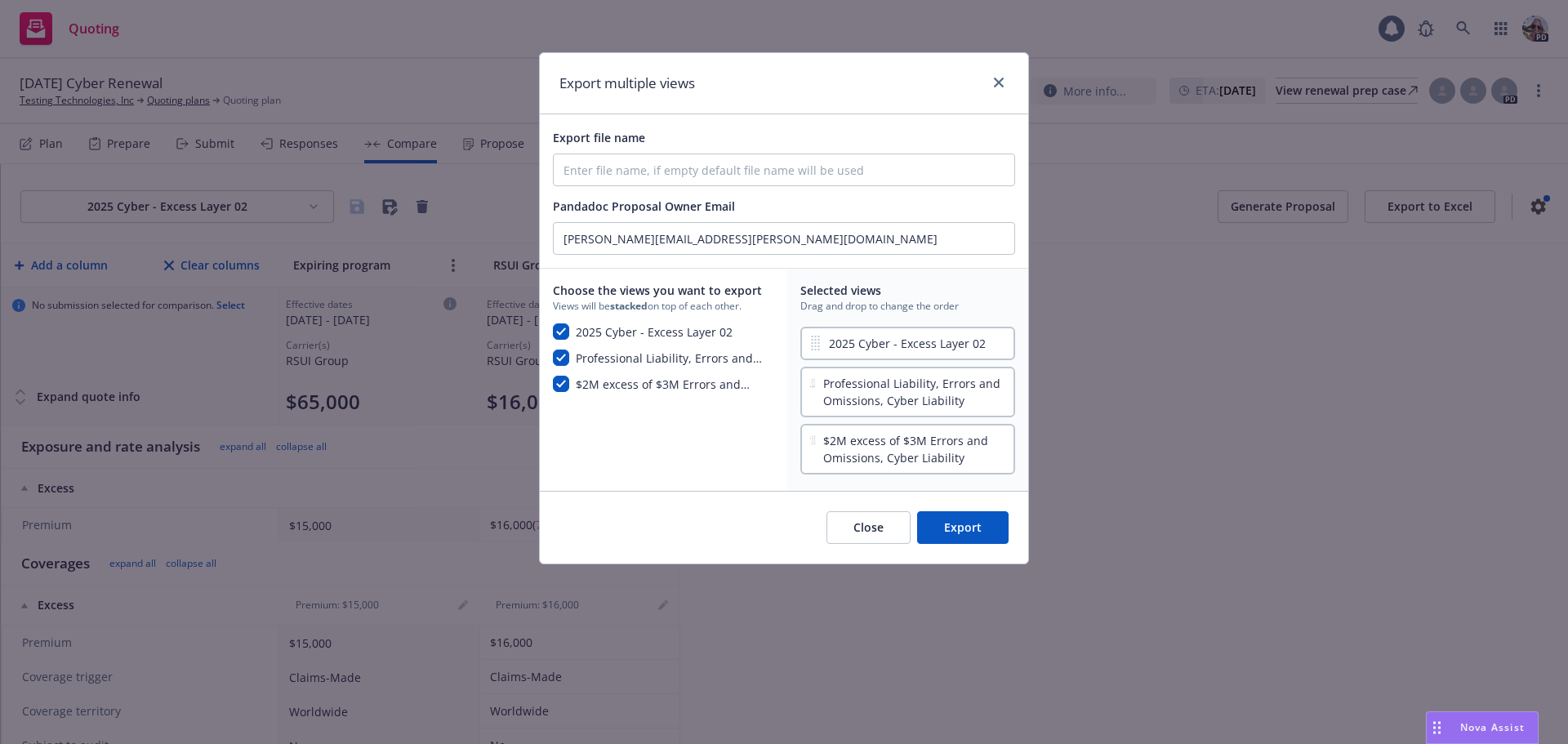
drag, startPoint x: 984, startPoint y: 527, endPoint x: 993, endPoint y: 530, distance: 9.5
click at [984, 528] on button "Export" at bounding box center [962, 527] width 92 height 33
checkbox input "false"
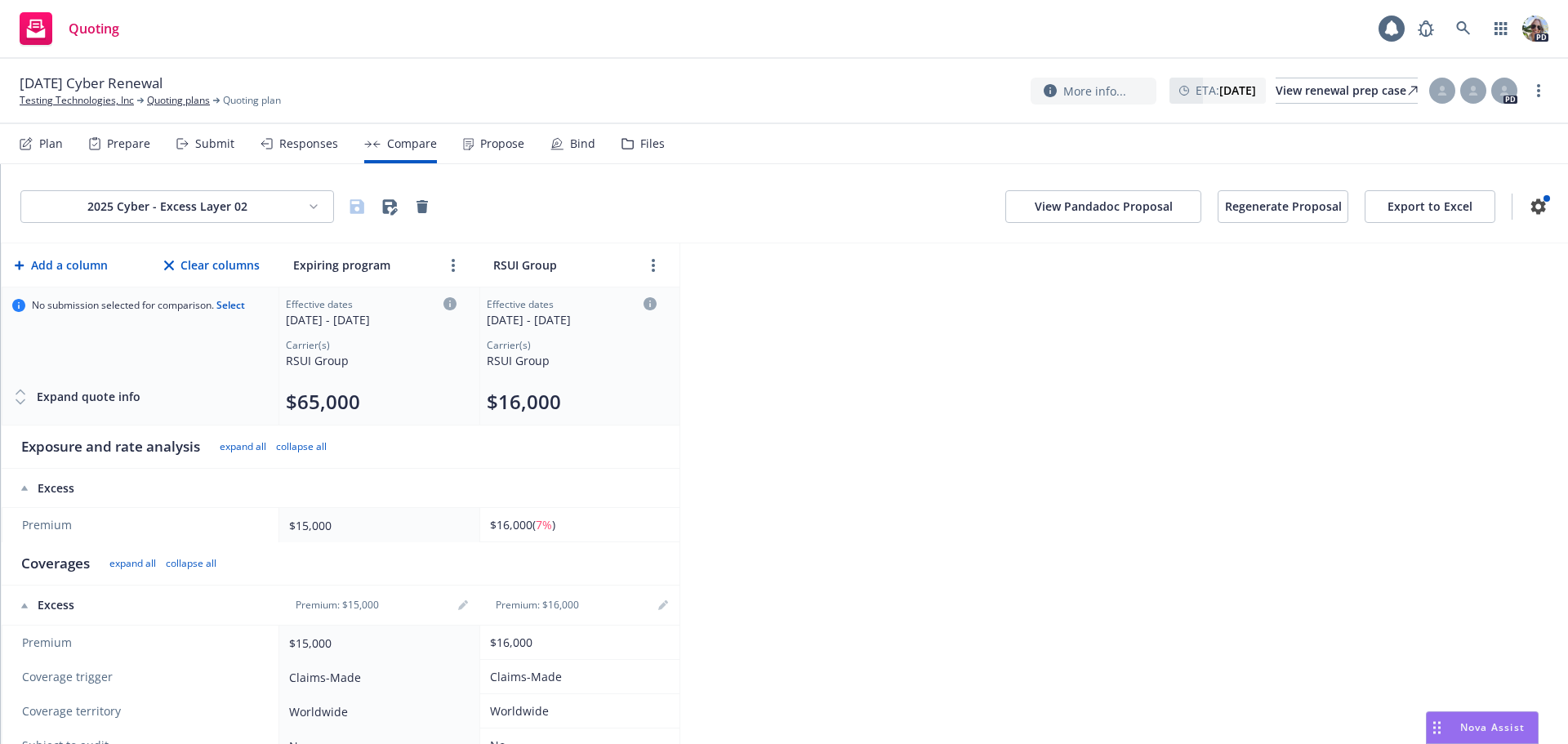
click at [1052, 200] on button "View Pandadoc Proposal" at bounding box center [1103, 206] width 196 height 33
click at [480, 149] on div "Propose" at bounding box center [502, 144] width 44 height 13
